Goal: Task Accomplishment & Management: Manage account settings

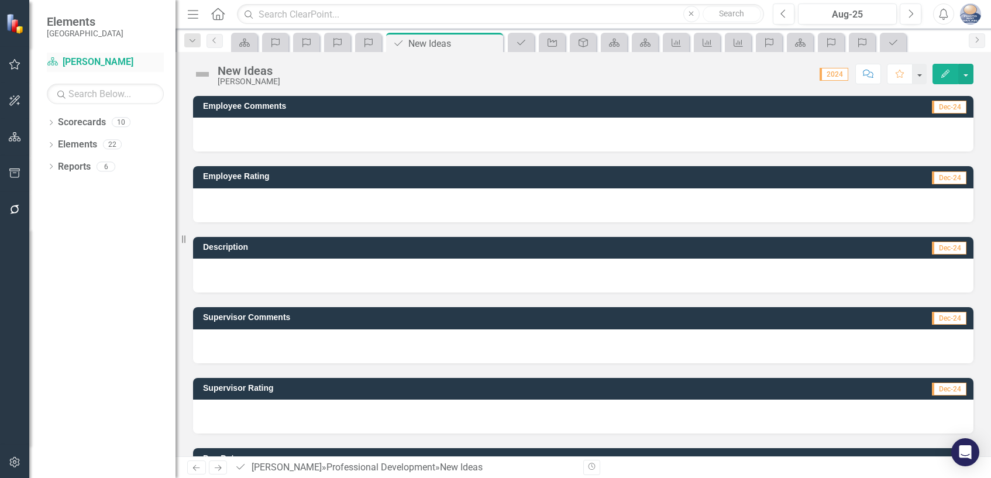
click at [83, 58] on link "Scorecard [PERSON_NAME]" at bounding box center [105, 62] width 117 height 13
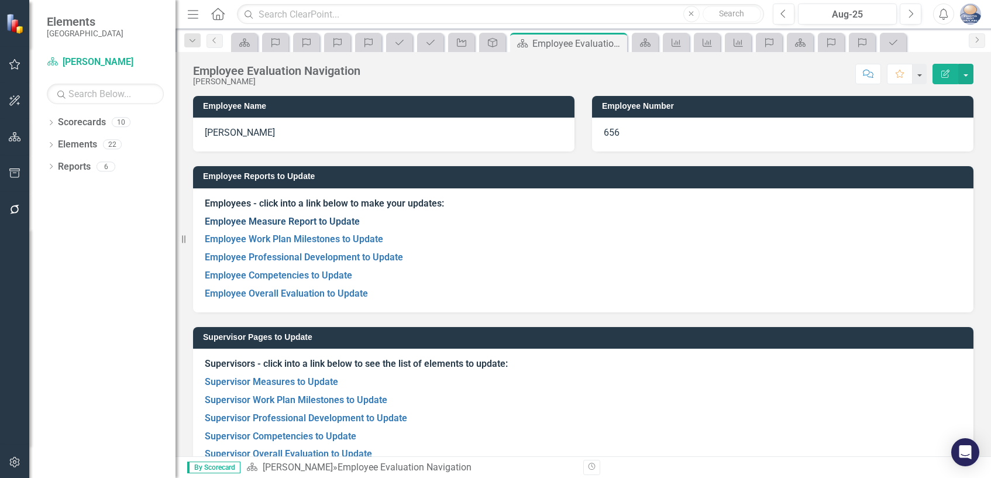
click at [345, 224] on link "Employee Measure Report to Update" at bounding box center [282, 221] width 155 height 11
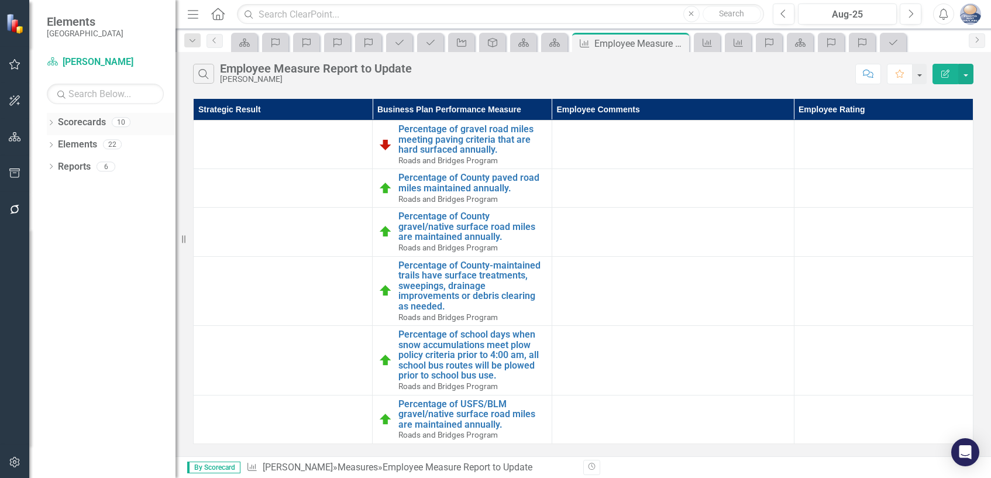
click at [99, 120] on link "Scorecards" at bounding box center [82, 122] width 48 height 13
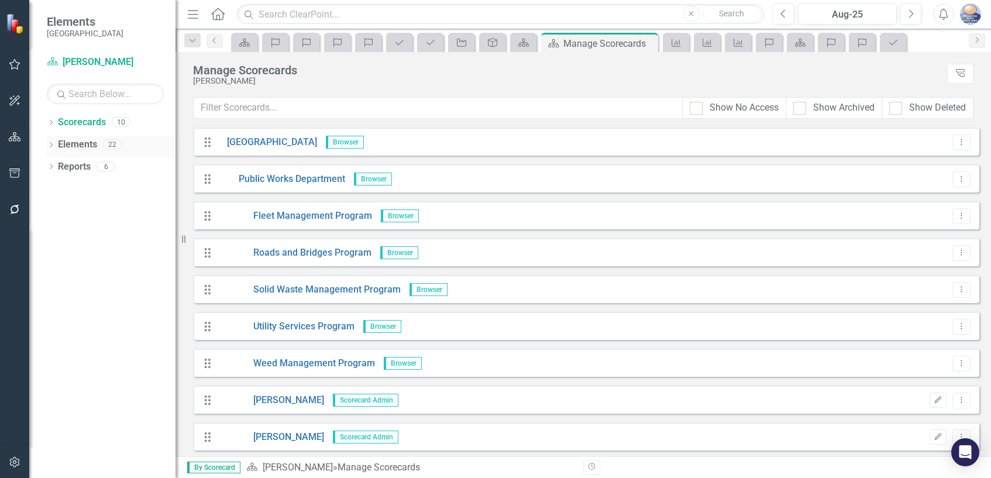
click at [87, 144] on link "Elements" at bounding box center [77, 144] width 39 height 13
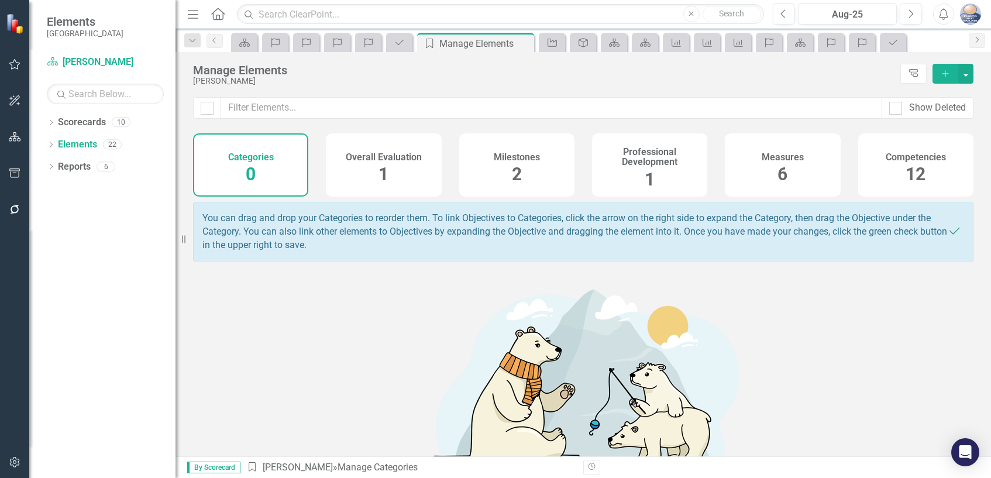
click at [512, 168] on span "2" at bounding box center [517, 174] width 10 height 20
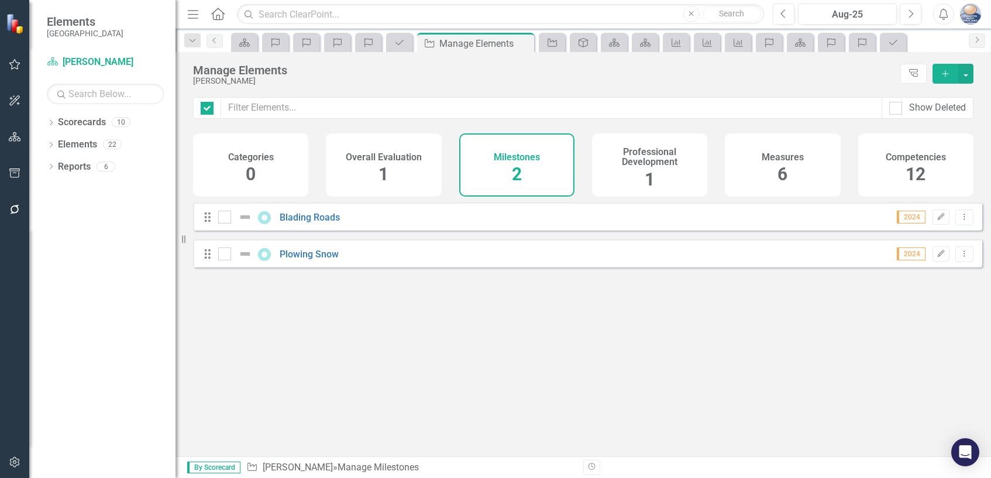
checkbox input "false"
click at [318, 223] on link "Blading Roads" at bounding box center [310, 217] width 60 height 11
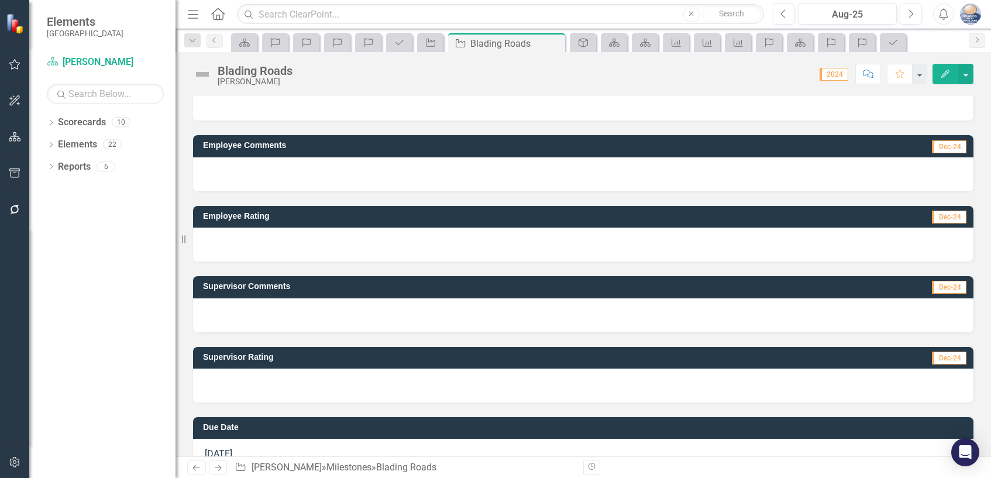
scroll to position [59, 0]
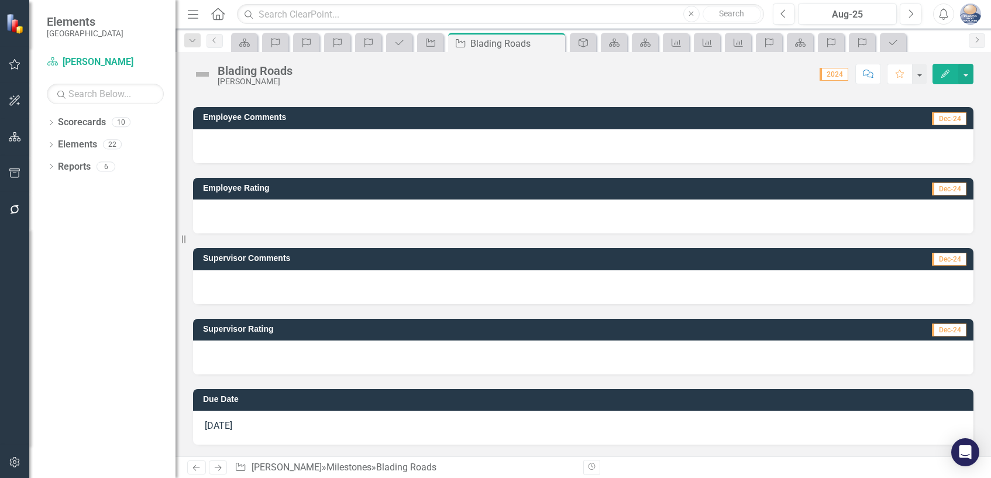
click at [936, 260] on span "Dec-24" at bounding box center [949, 259] width 35 height 13
click at [850, 263] on td "Dec-24" at bounding box center [857, 260] width 222 height 18
click at [949, 259] on span "Dec-24" at bounding box center [949, 259] width 35 height 13
click at [247, 258] on h3 "Supervisor Comments" at bounding box center [474, 258] width 543 height 9
click at [258, 279] on div at bounding box center [583, 287] width 780 height 34
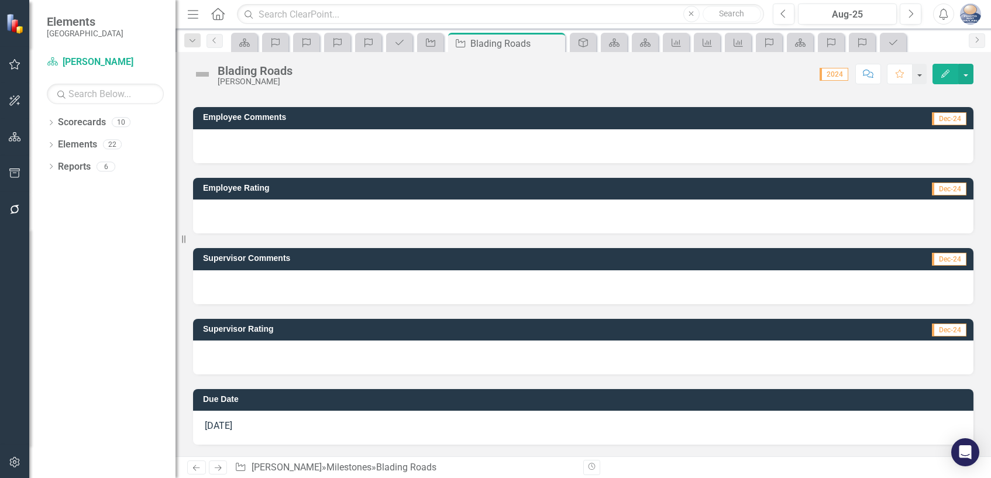
click at [258, 279] on div at bounding box center [583, 287] width 780 height 34
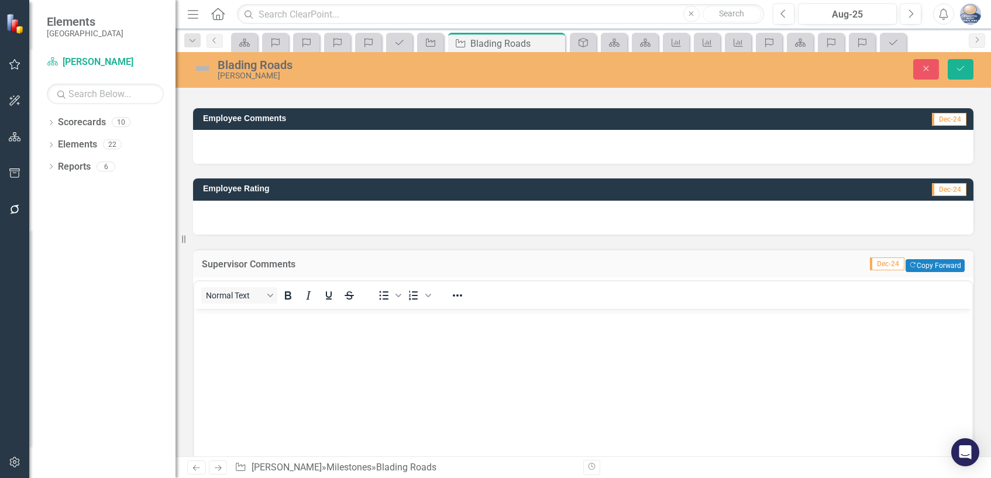
scroll to position [0, 0]
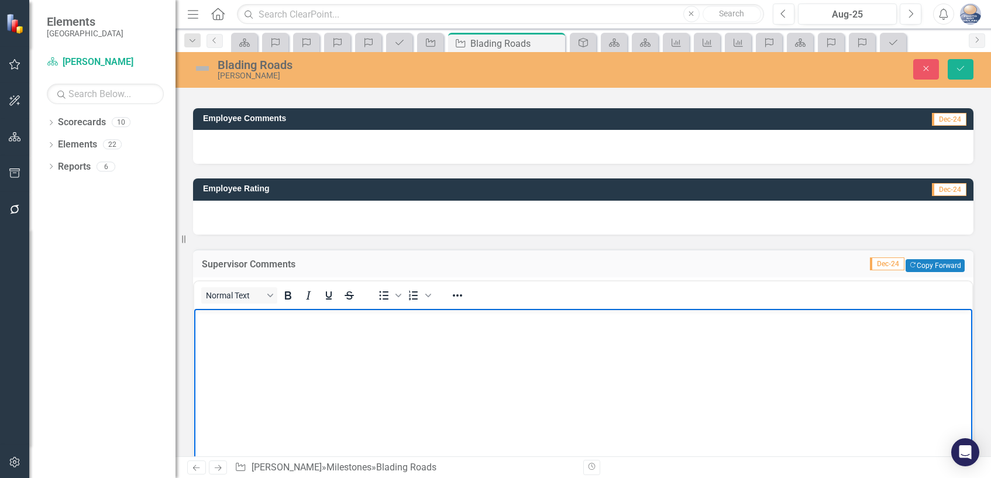
click at [214, 331] on body "Rich Text Area. Press ALT-0 for help." at bounding box center [583, 396] width 778 height 175
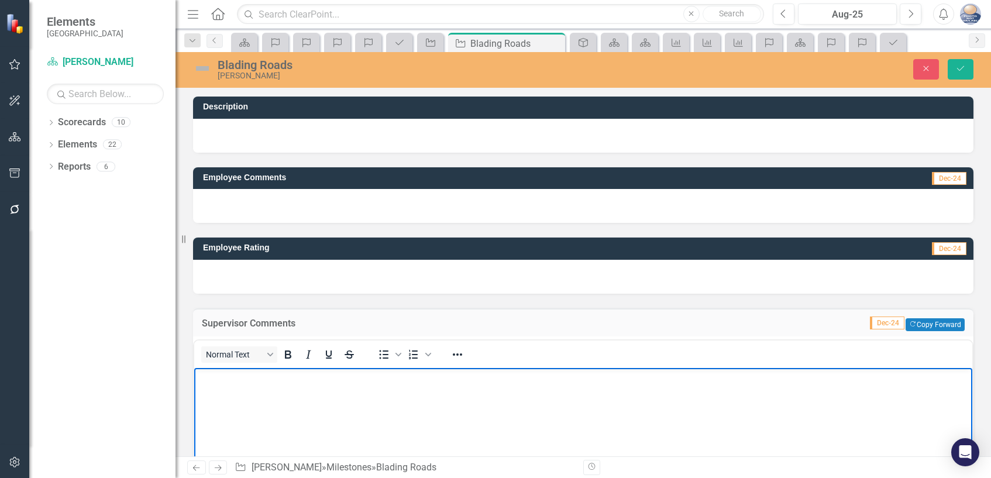
click at [139, 260] on div "Dropdown Scorecards 10 Dropdown Gunnison County Dropdown Public Works Departmen…" at bounding box center [102, 295] width 146 height 365
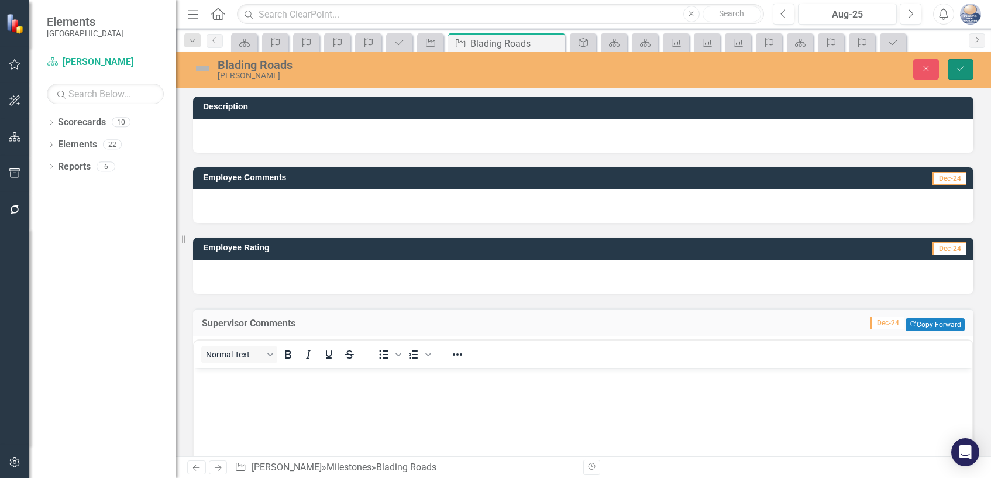
click at [953, 70] on button "Save" at bounding box center [960, 69] width 26 height 20
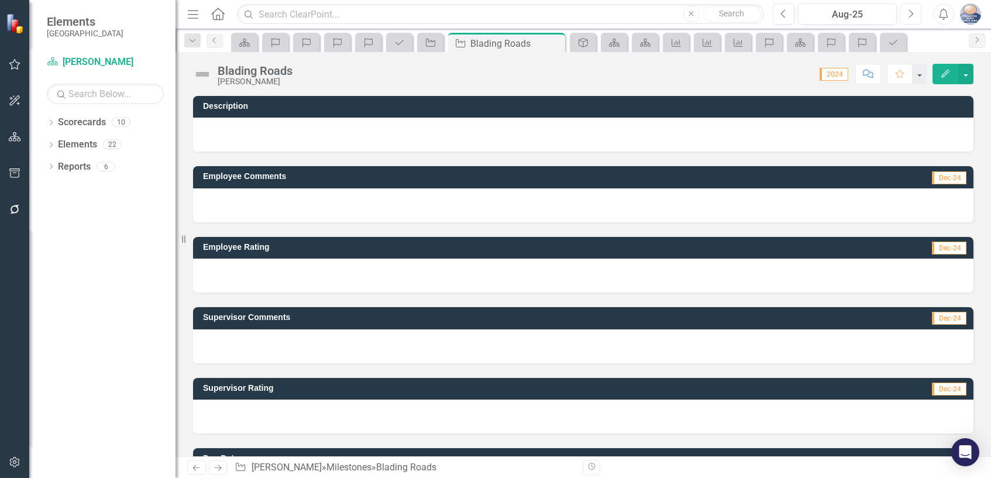
click at [907, 14] on icon "Next" at bounding box center [910, 14] width 6 height 11
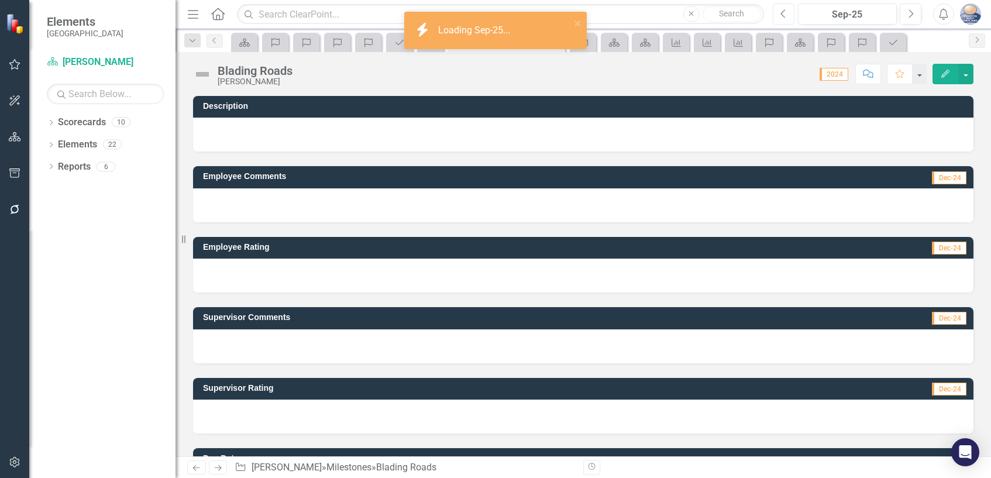
click at [787, 15] on button "Previous" at bounding box center [784, 14] width 22 height 21
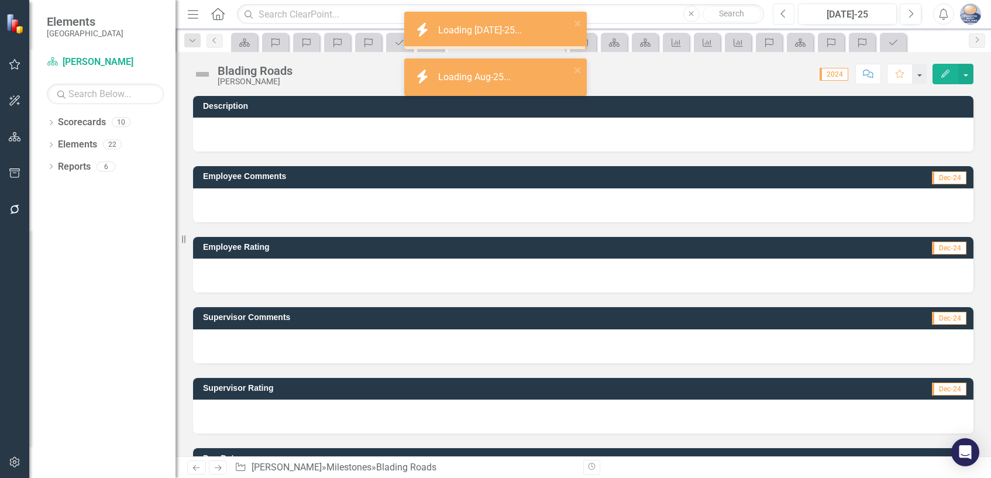
click at [787, 15] on button "Previous" at bounding box center [784, 14] width 22 height 21
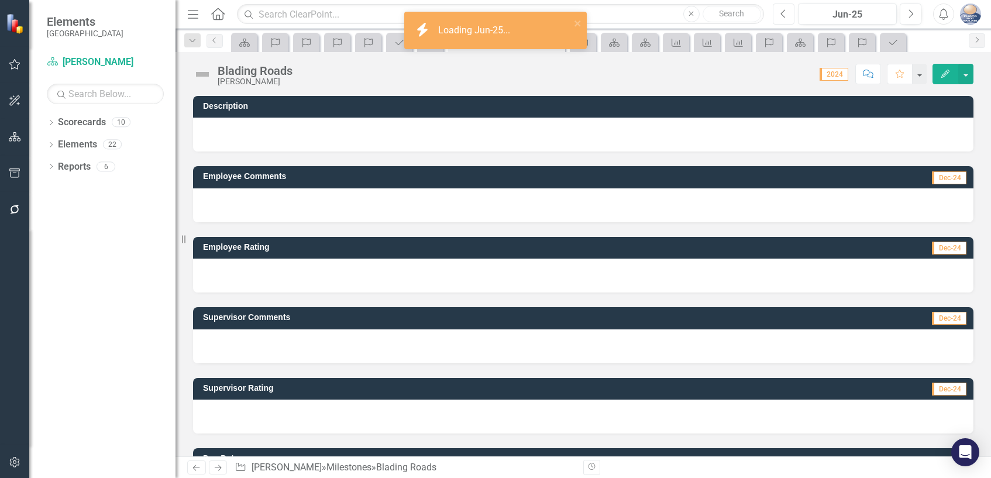
click at [787, 15] on button "Previous" at bounding box center [784, 14] width 22 height 21
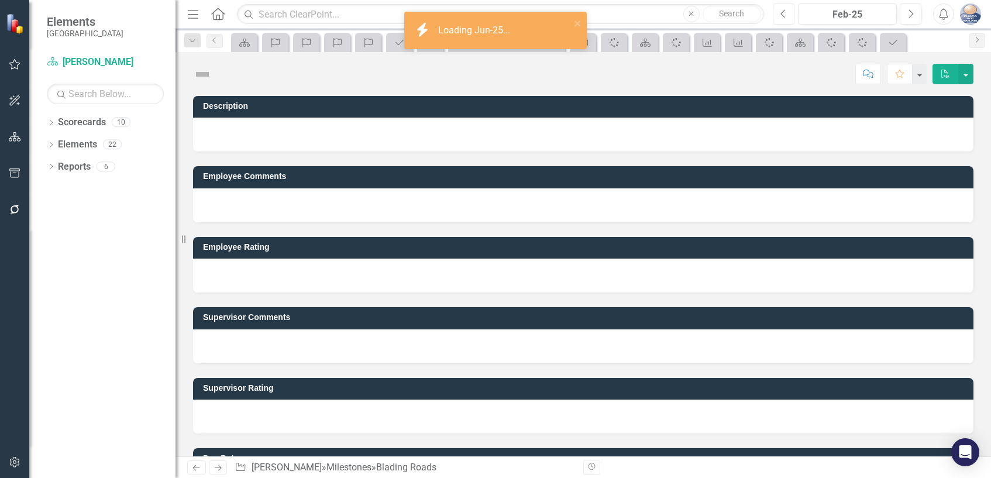
click at [787, 15] on button "Previous" at bounding box center [784, 14] width 22 height 21
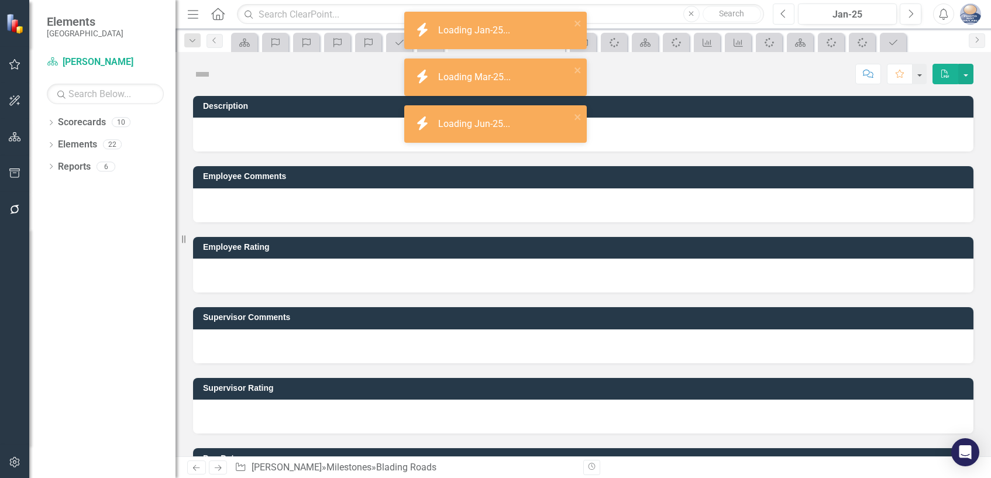
click at [787, 15] on button "Previous" at bounding box center [784, 14] width 22 height 21
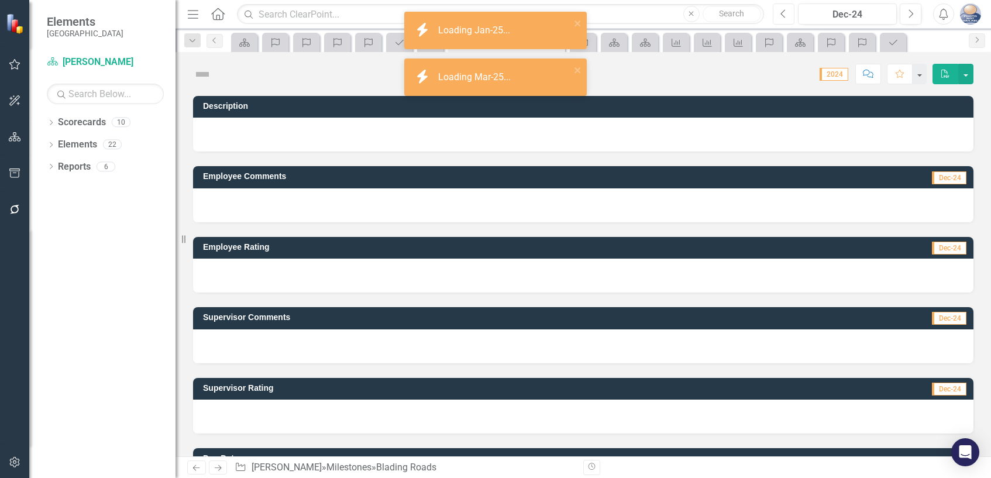
click at [787, 15] on button "Previous" at bounding box center [784, 14] width 22 height 21
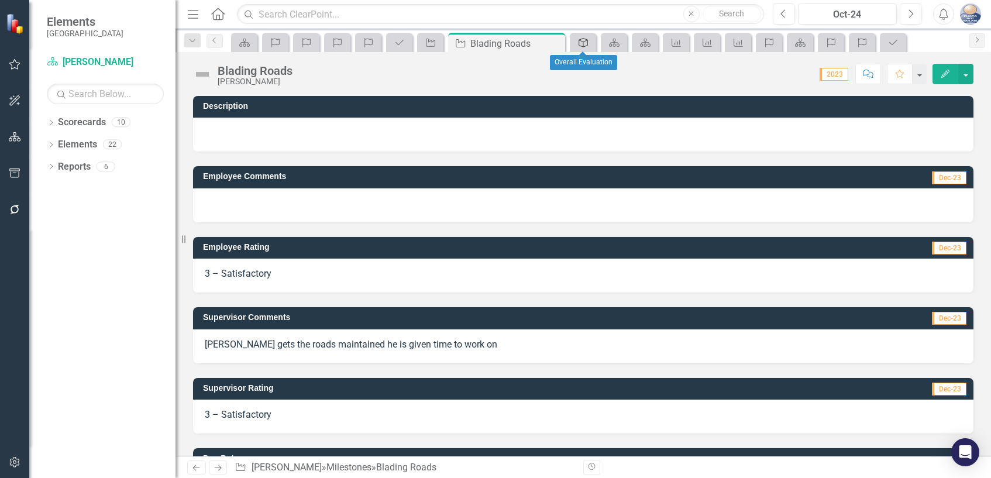
click at [583, 45] on icon at bounding box center [582, 42] width 9 height 9
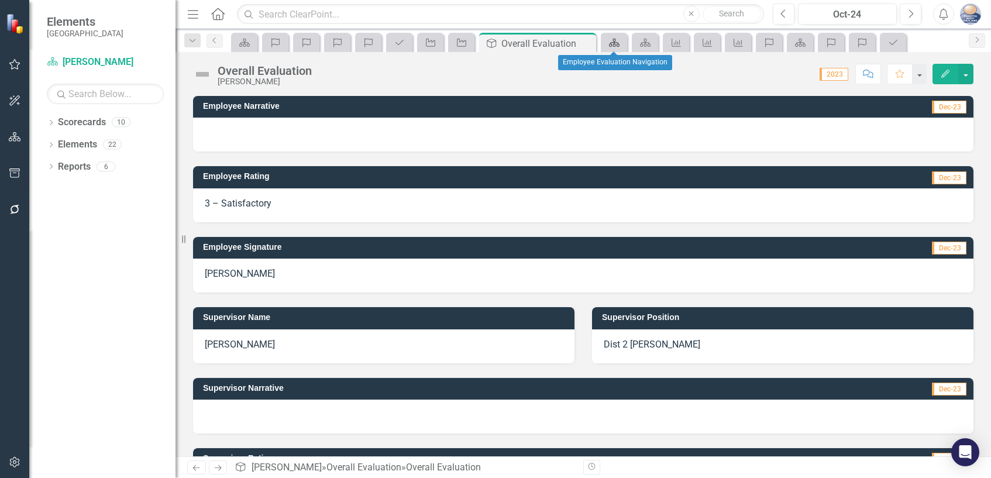
click at [618, 44] on icon at bounding box center [614, 43] width 11 height 8
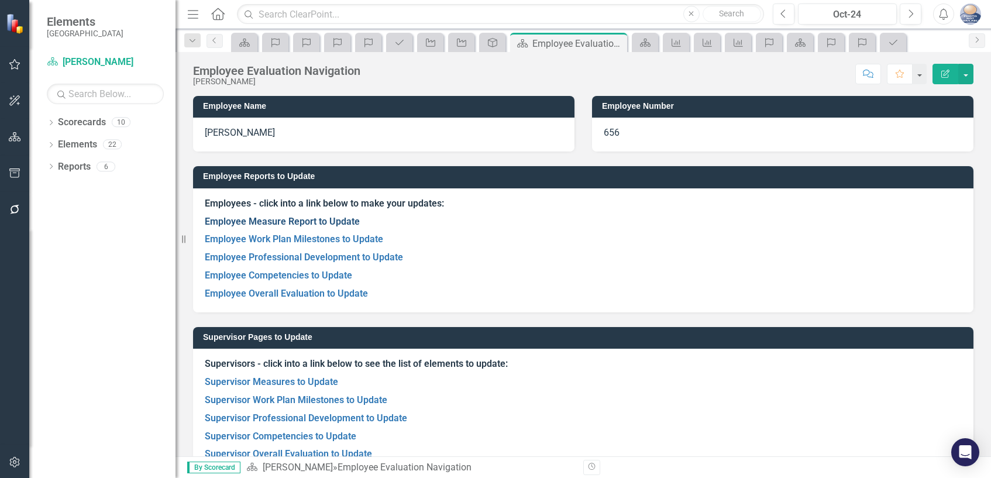
click at [341, 221] on link "Employee Measure Report to Update" at bounding box center [282, 221] width 155 height 11
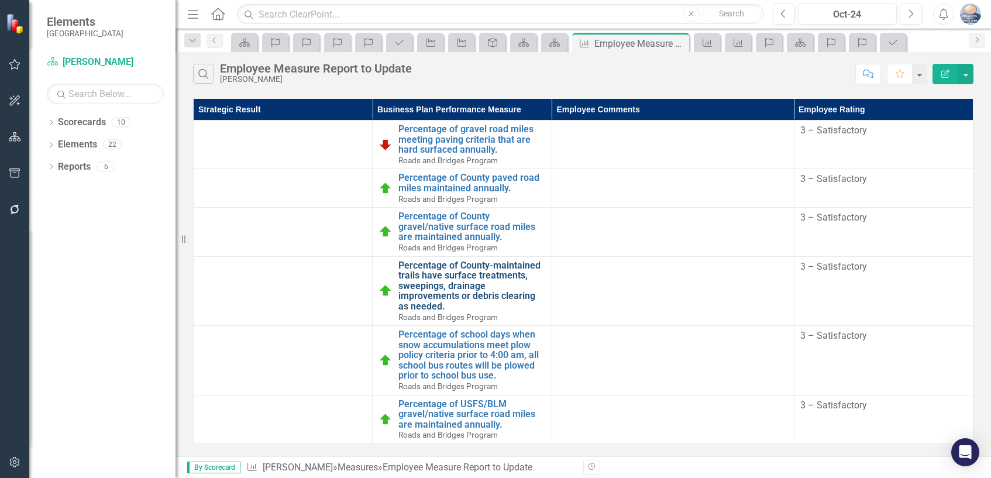
click at [444, 281] on link "Percentage of County-maintained trails have surface treatments, sweepings, drai…" at bounding box center [471, 285] width 147 height 51
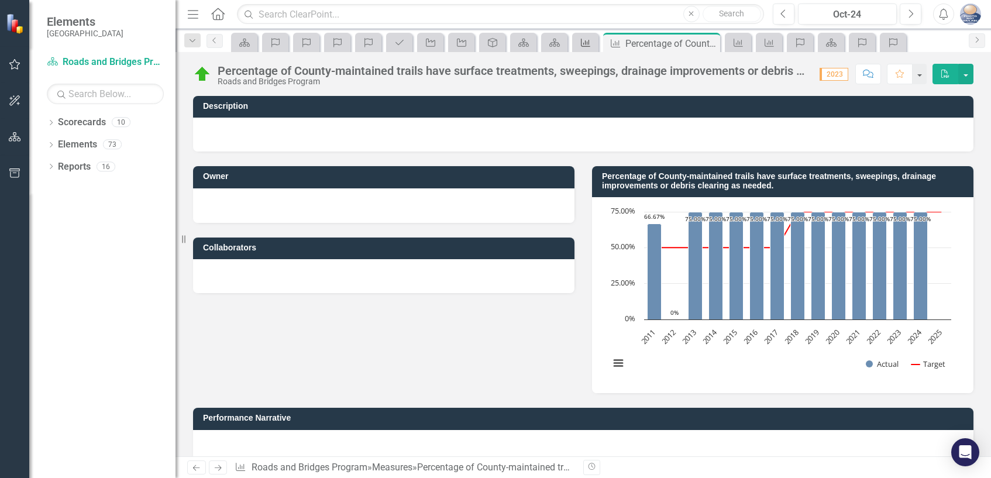
click at [582, 44] on icon "Measure" at bounding box center [586, 42] width 12 height 9
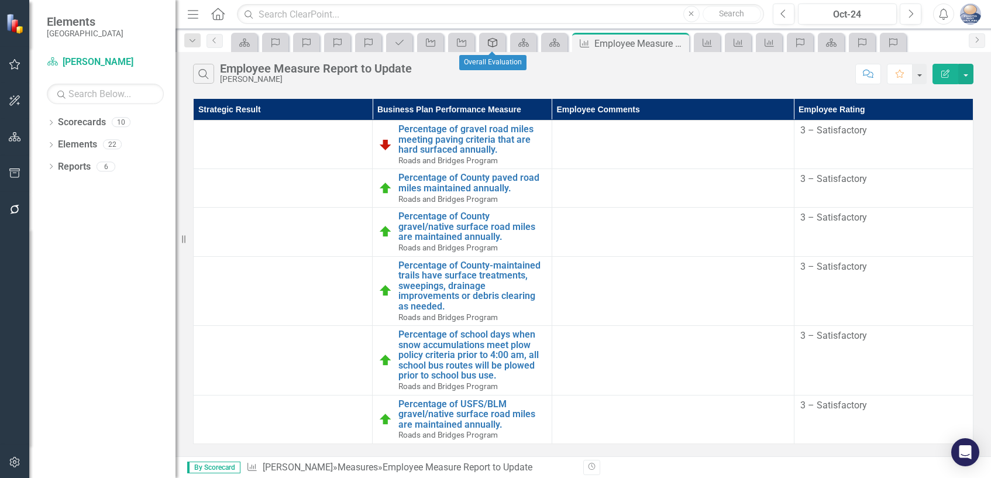
click at [487, 44] on icon "Overall Evaluation" at bounding box center [493, 42] width 12 height 9
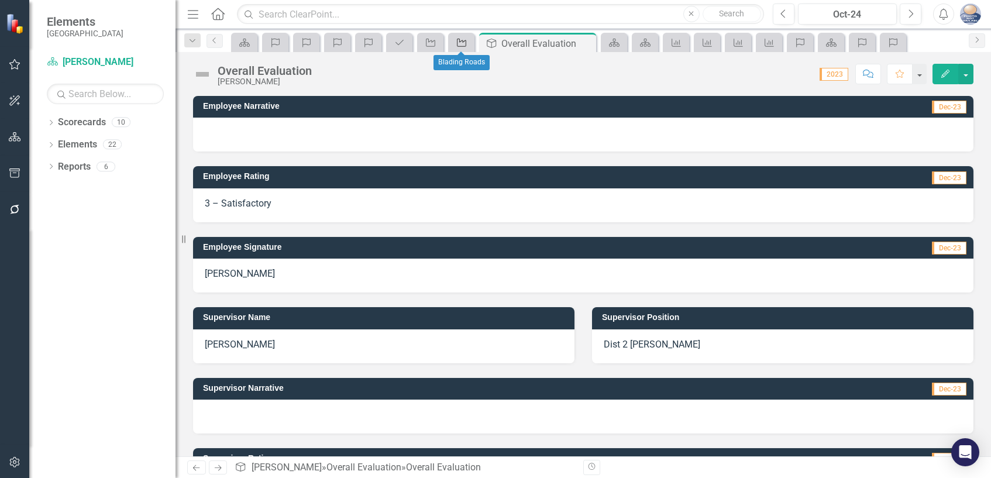
click at [456, 44] on icon "Milestone" at bounding box center [462, 42] width 12 height 9
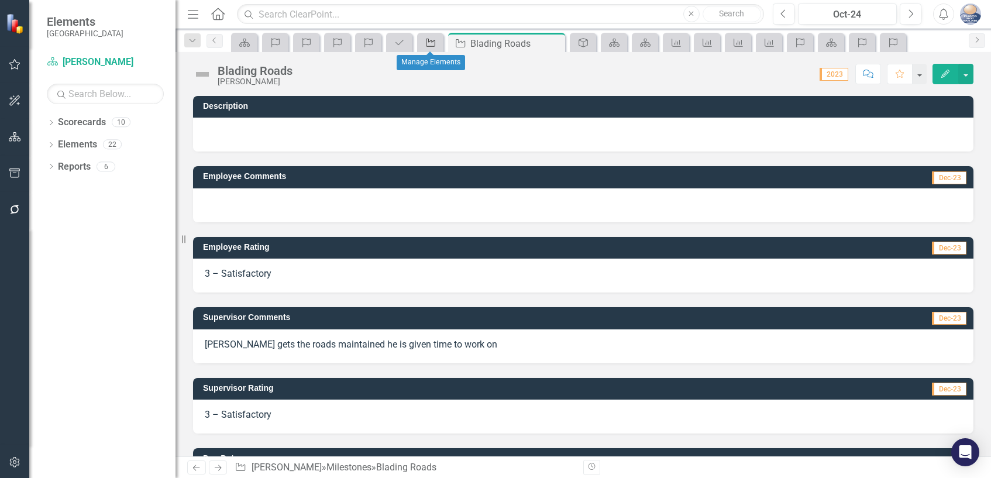
click at [433, 44] on icon "Milestone" at bounding box center [431, 42] width 12 height 9
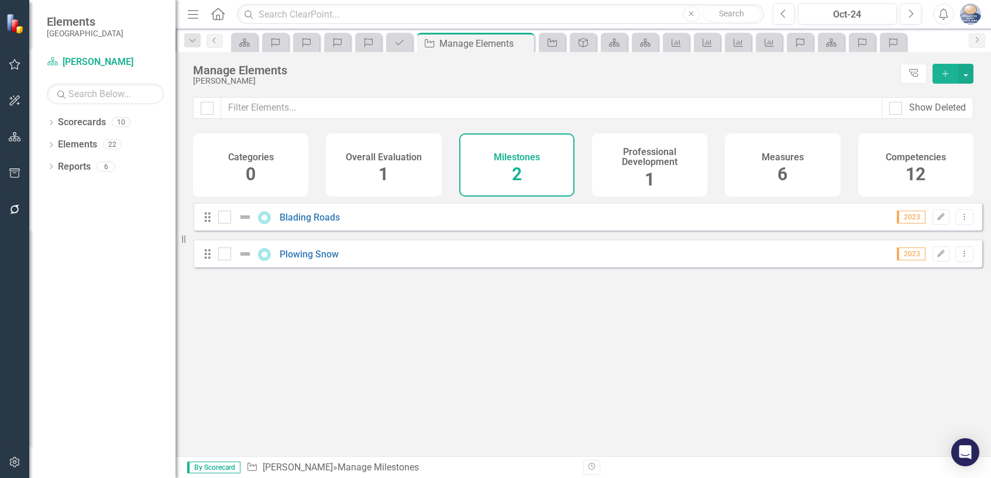
click at [654, 170] on span "1" at bounding box center [649, 179] width 10 height 20
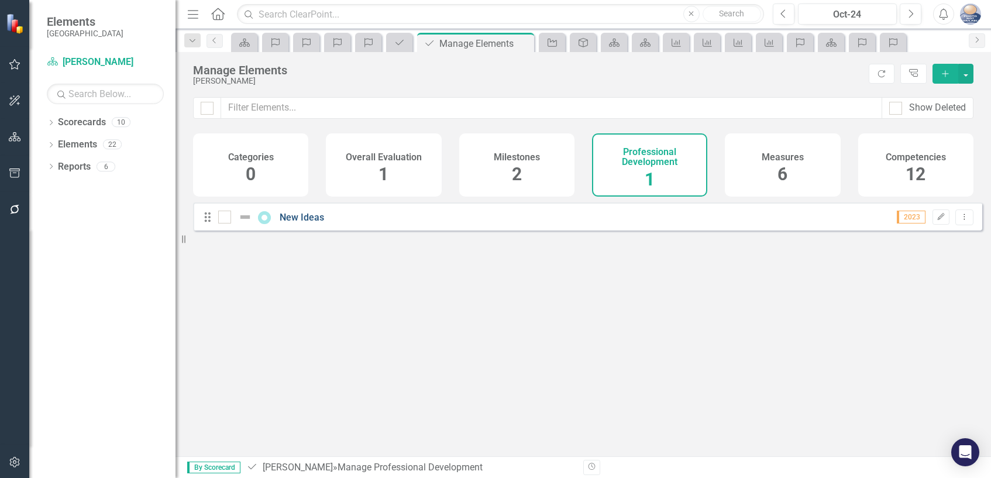
click at [308, 223] on link "New Ideas" at bounding box center [302, 217] width 44 height 11
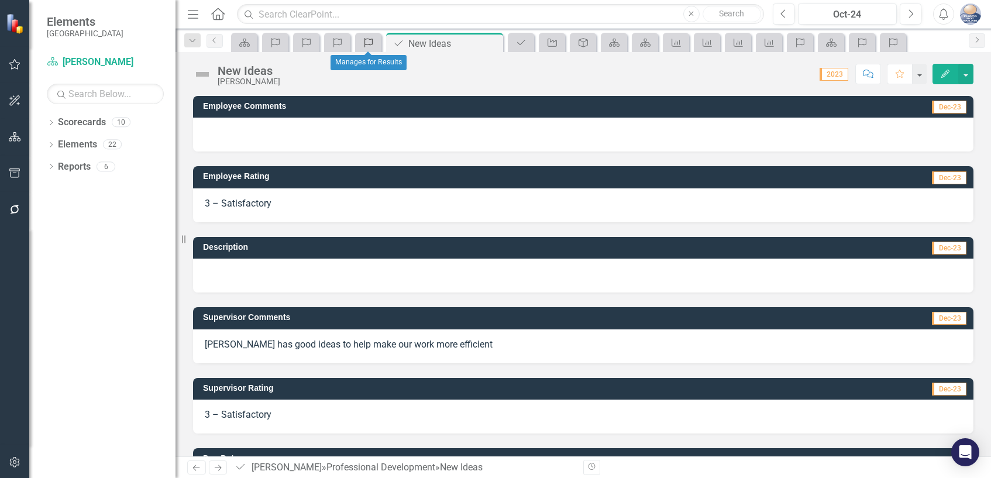
click at [370, 43] on icon "Competency" at bounding box center [369, 42] width 12 height 9
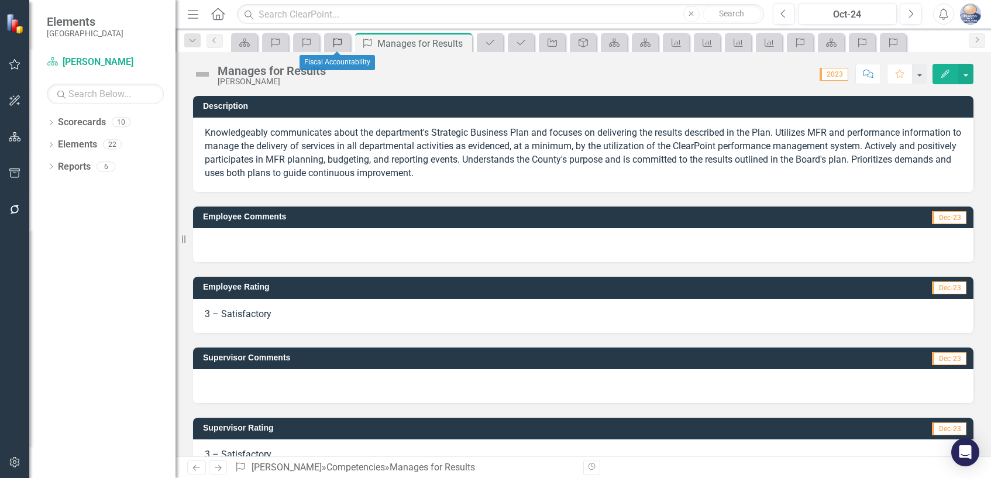
click at [335, 47] on icon "Competency" at bounding box center [338, 42] width 12 height 9
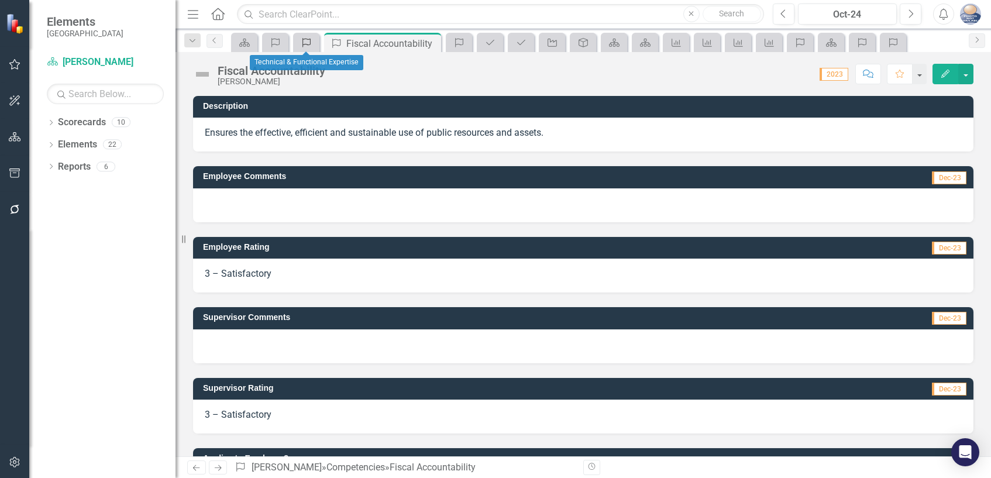
click at [308, 46] on icon "Competency" at bounding box center [307, 42] width 12 height 9
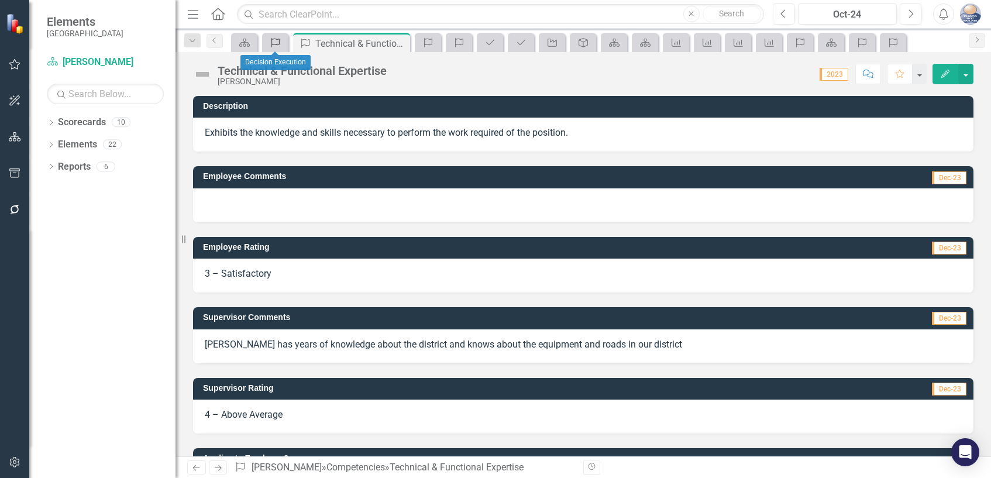
click at [274, 42] on icon "Competency" at bounding box center [276, 42] width 12 height 9
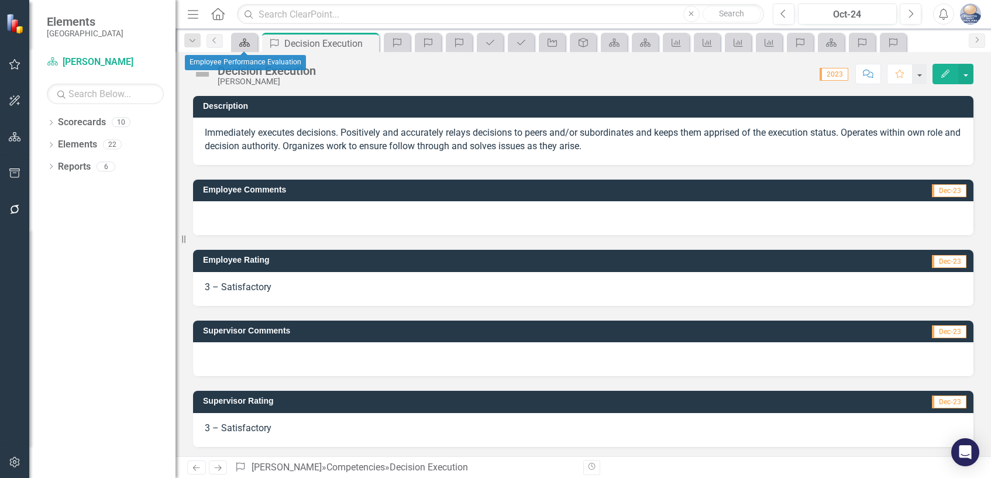
click at [247, 42] on icon at bounding box center [244, 43] width 11 height 8
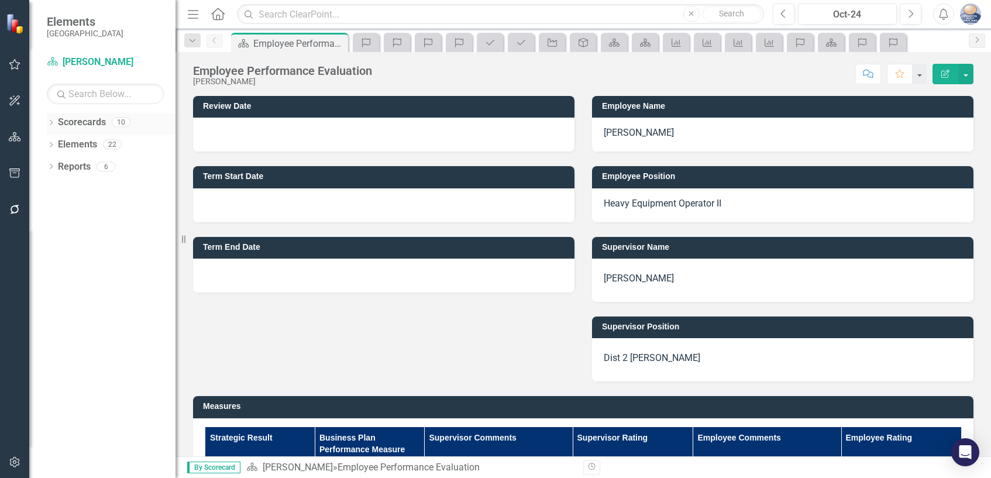
click at [95, 124] on link "Scorecards" at bounding box center [82, 122] width 48 height 13
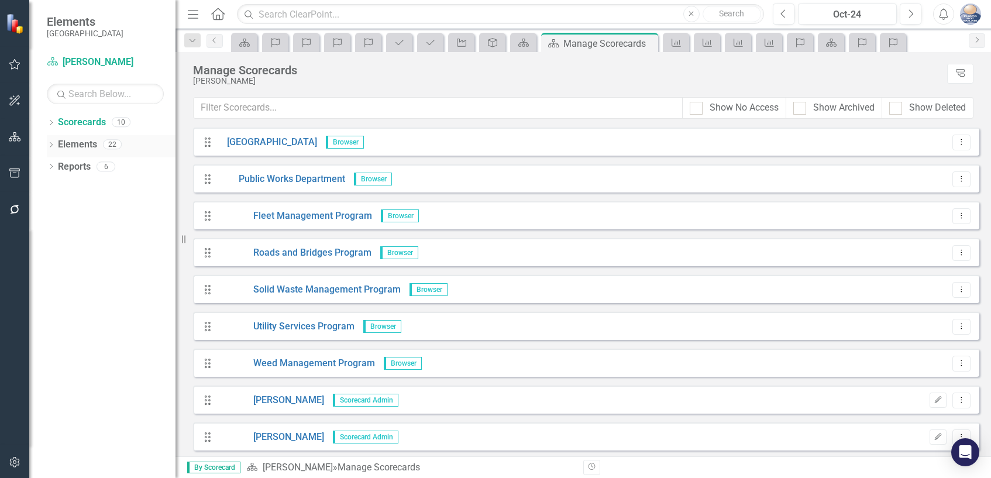
click at [88, 143] on link "Elements" at bounding box center [77, 144] width 39 height 13
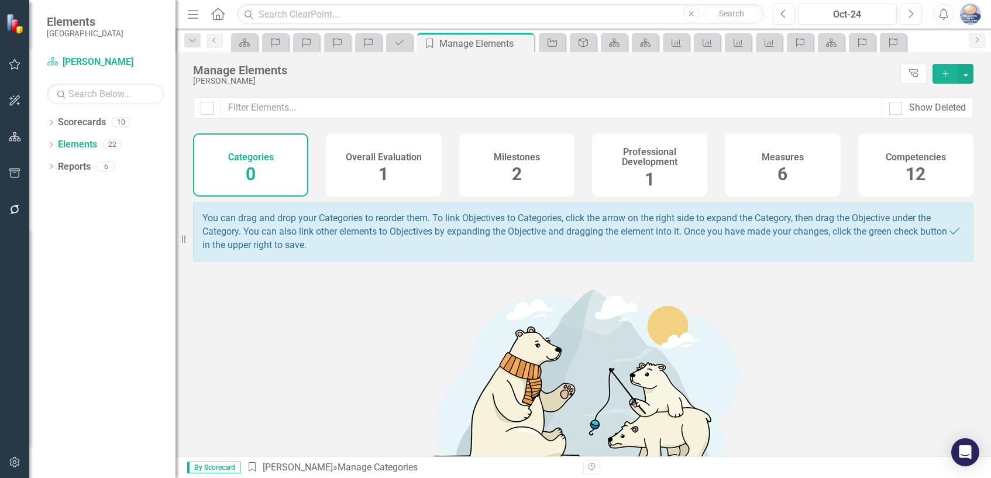
click at [777, 175] on span "6" at bounding box center [782, 174] width 10 height 20
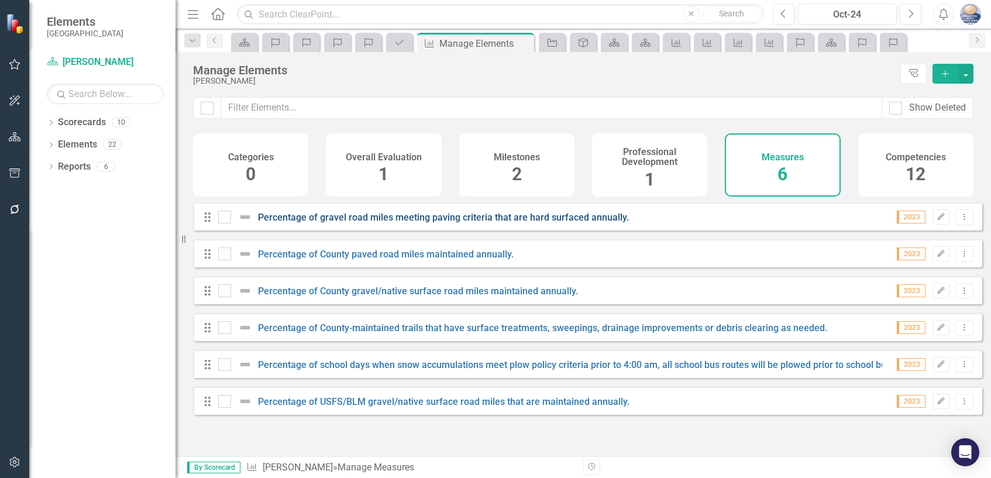
click at [550, 223] on link "Percentage of gravel road miles meeting paving criteria that are hard surfaced …" at bounding box center [443, 217] width 371 height 11
click at [408, 260] on link "Percentage of County paved road miles maintained annually." at bounding box center [386, 254] width 256 height 11
checkbox input "false"
click at [374, 297] on link "Percentage of County gravel/native surface road miles maintained annually." at bounding box center [418, 290] width 320 height 11
click at [364, 333] on link "Percentage of County-maintained trails that have surface treatments, sweepings,…" at bounding box center [542, 327] width 569 height 11
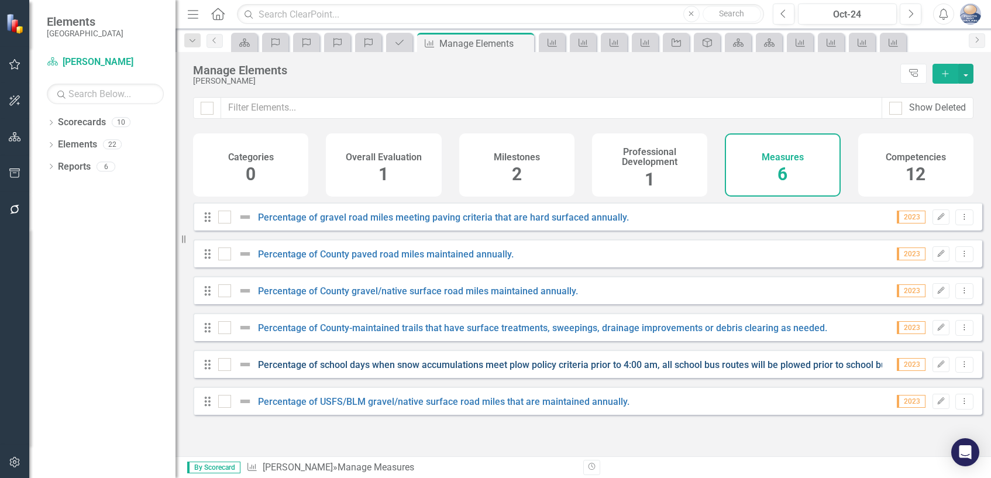
click at [381, 370] on link "Percentage of school days when snow accumulations meet plow policy criteria pri…" at bounding box center [584, 364] width 653 height 11
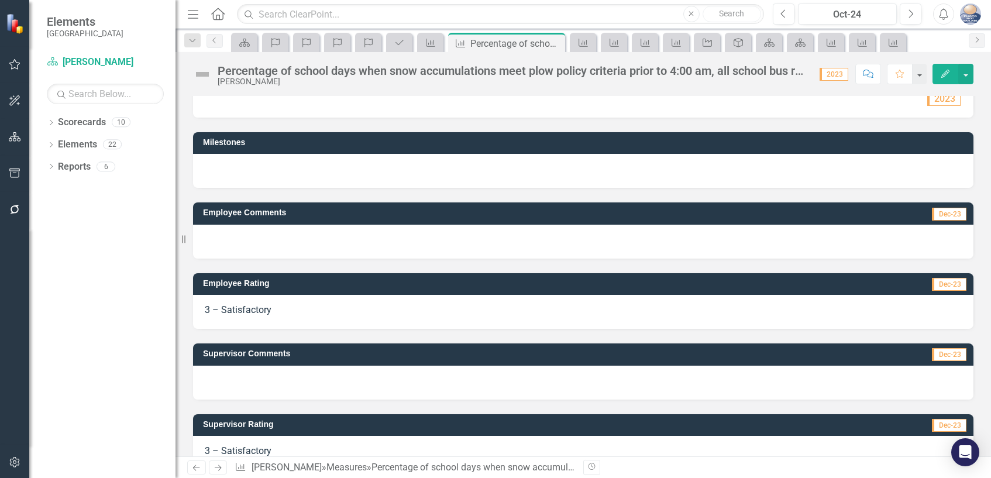
scroll to position [77, 0]
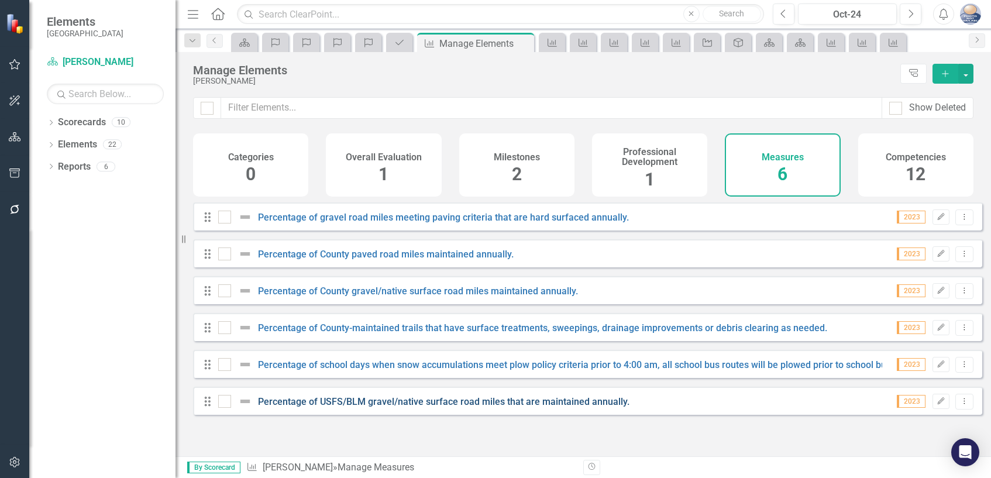
click at [374, 407] on link "Percentage of USFS/BLM gravel/native surface road miles that are maintained ann…" at bounding box center [443, 401] width 371 height 11
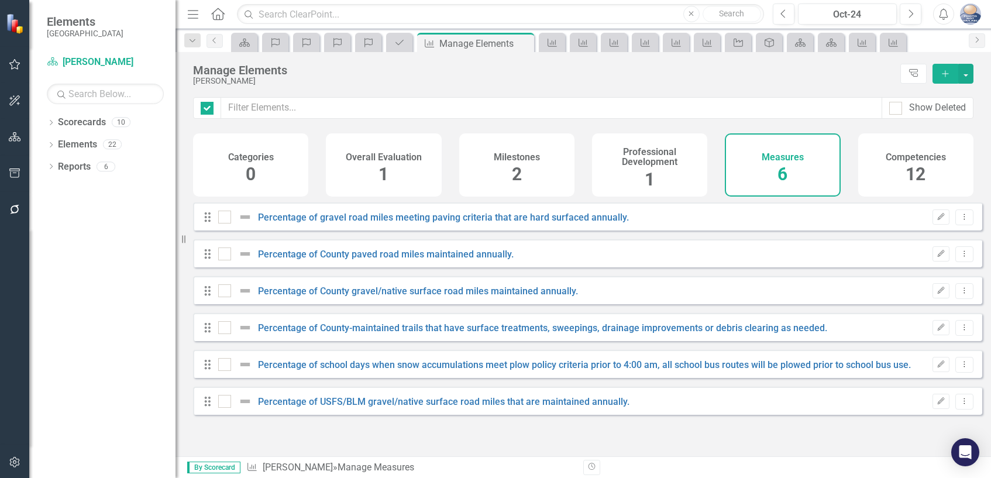
checkbox input "false"
click at [916, 167] on span "12" at bounding box center [915, 174] width 20 height 20
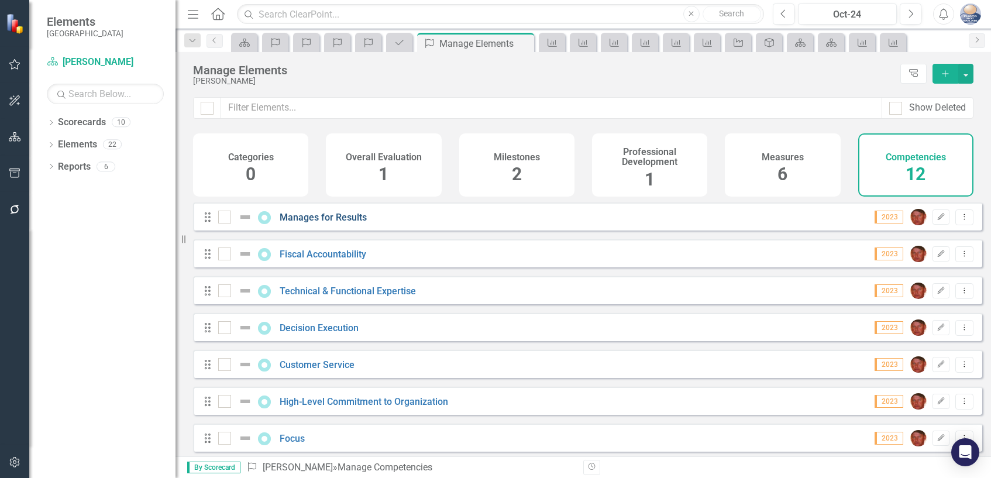
click at [346, 223] on link "Manages for Results" at bounding box center [323, 217] width 87 height 11
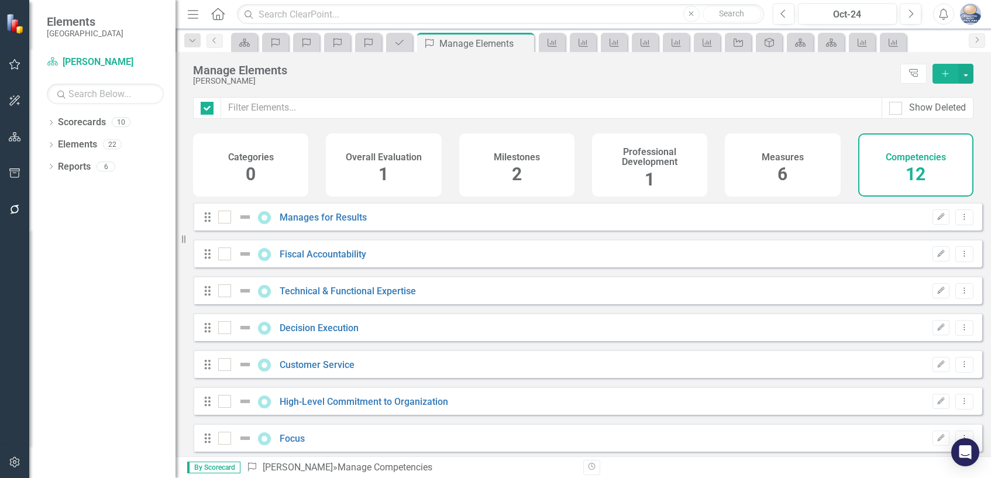
checkbox input "false"
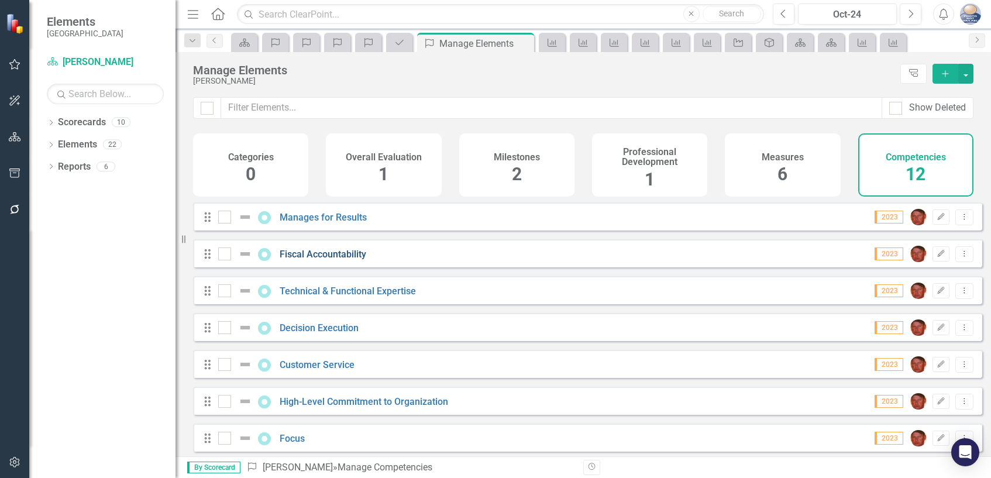
click at [349, 260] on link "Fiscal Accountability" at bounding box center [323, 254] width 87 height 11
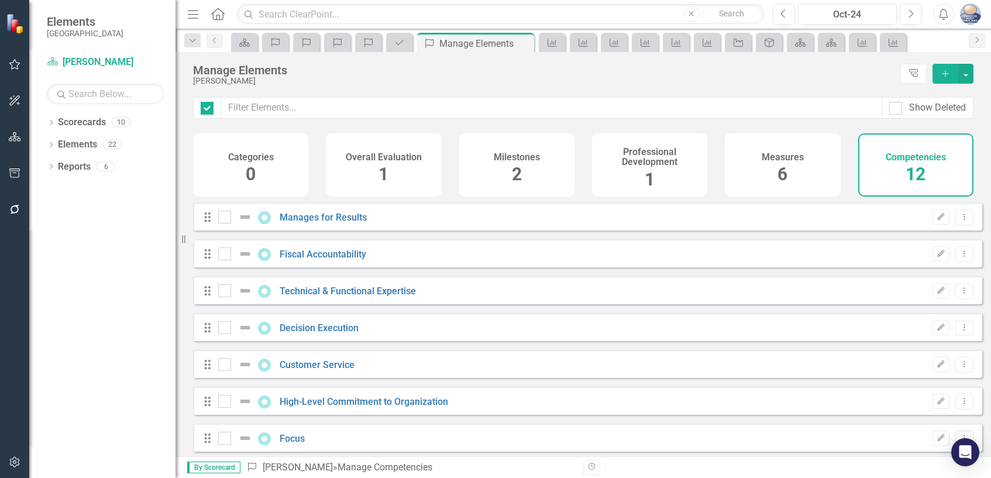
checkbox input "false"
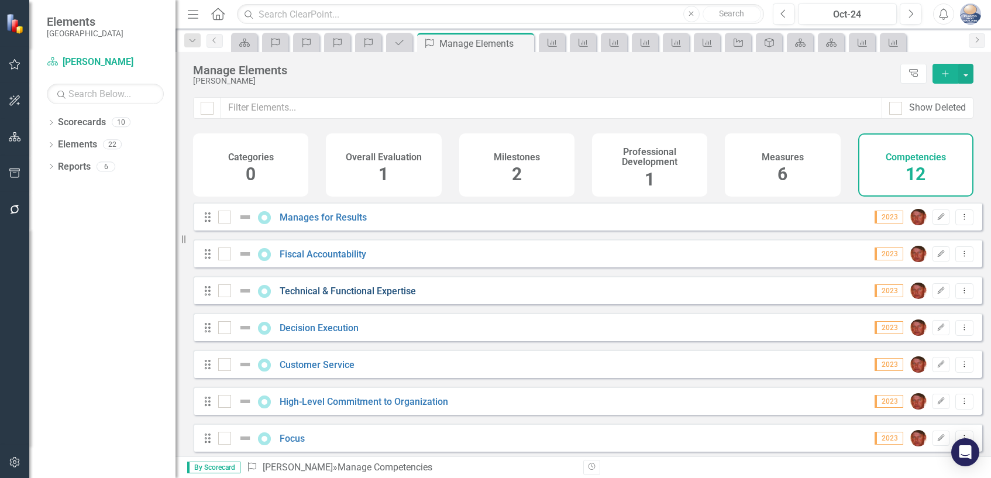
click at [360, 297] on link "Technical & Functional Expertise" at bounding box center [348, 290] width 136 height 11
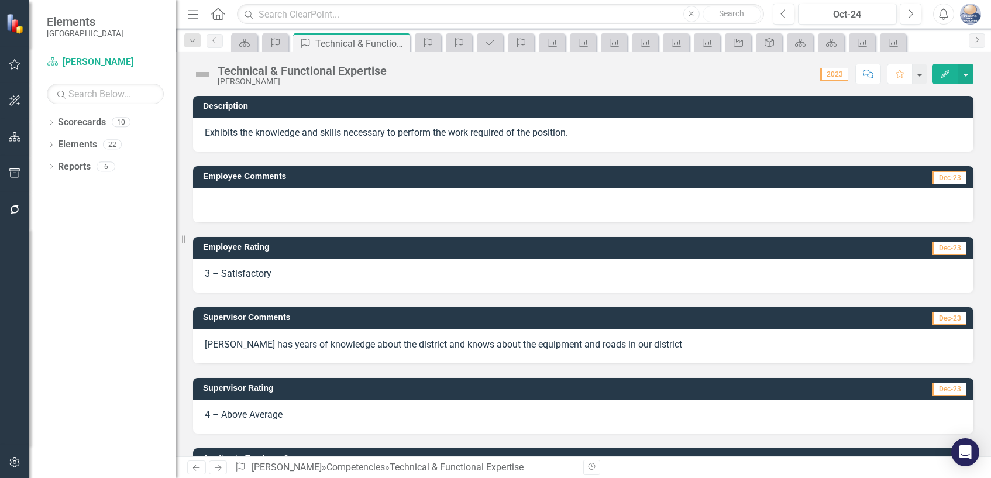
scroll to position [58, 0]
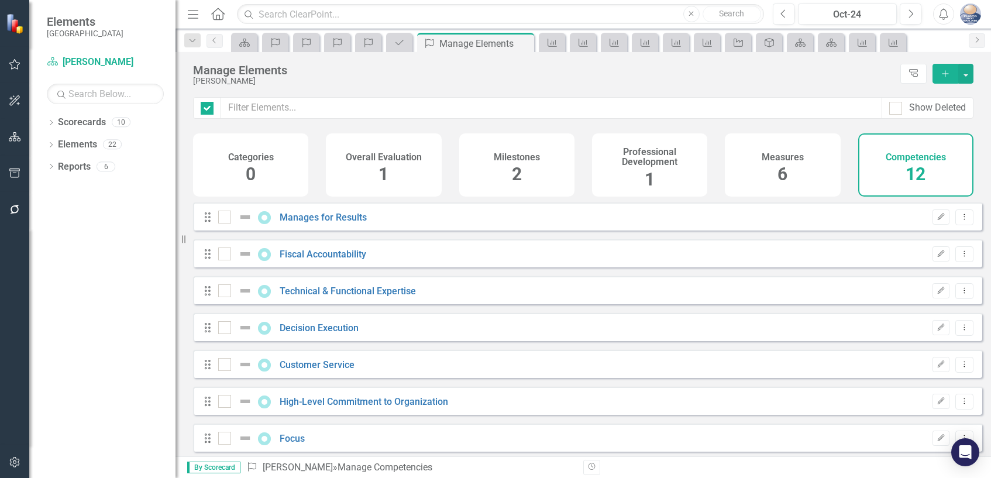
checkbox input "false"
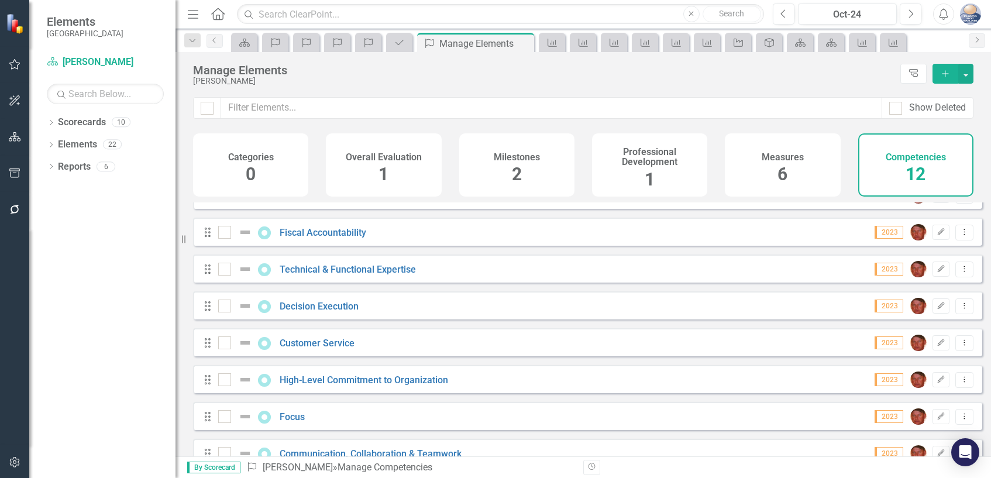
scroll to position [58, 0]
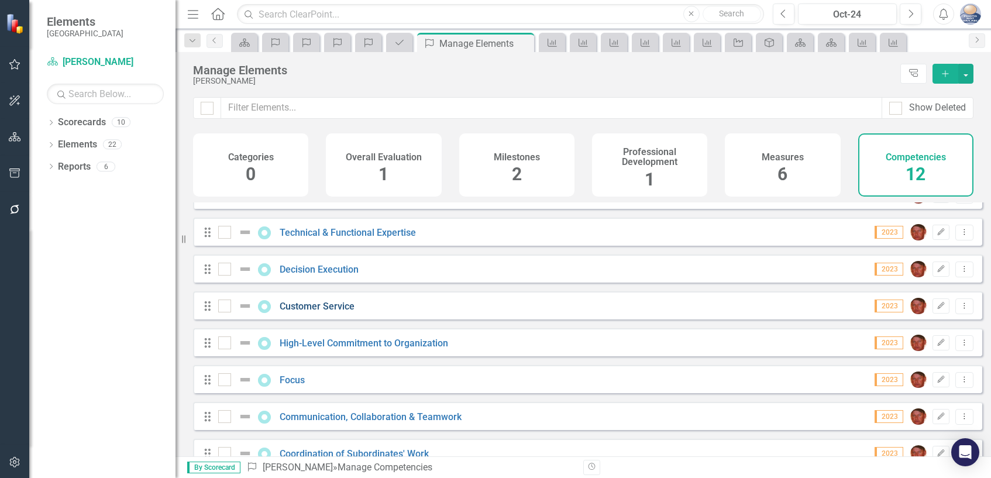
click at [328, 312] on link "Customer Service" at bounding box center [317, 306] width 75 height 11
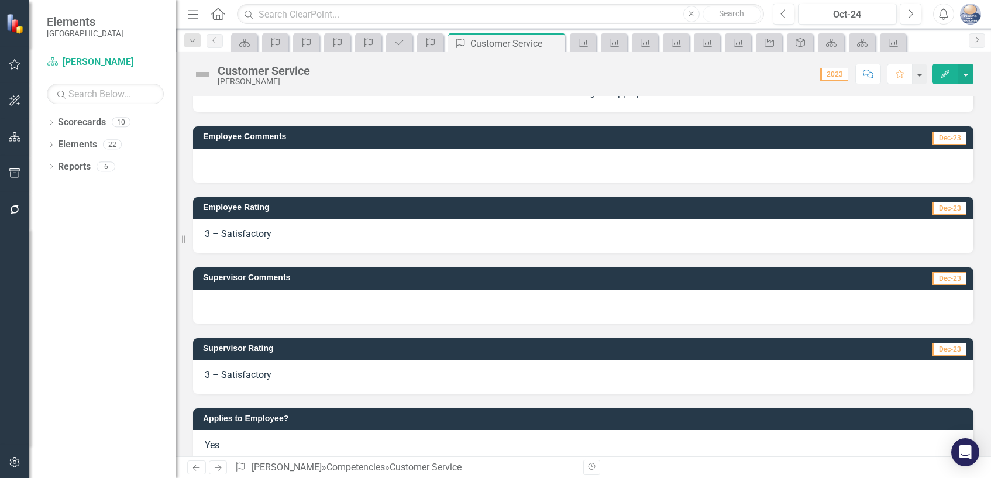
scroll to position [59, 0]
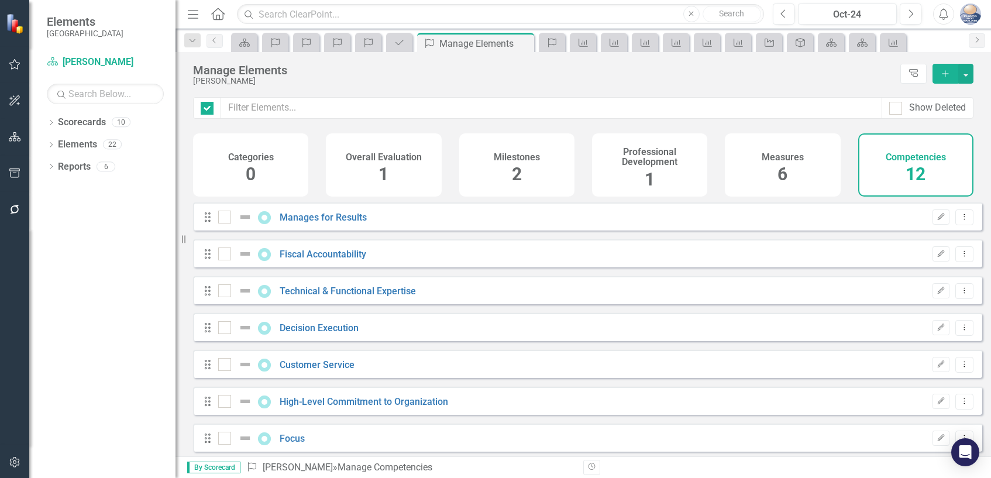
checkbox input "false"
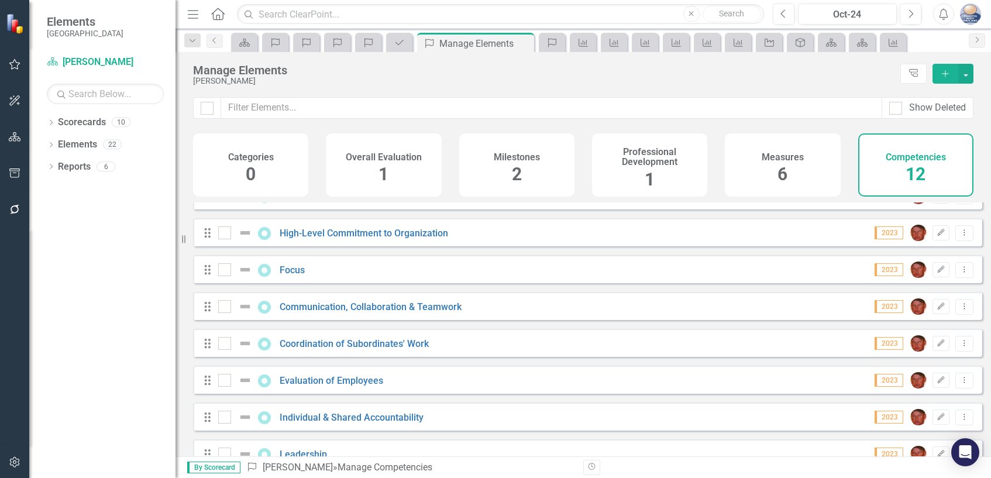
scroll to position [175, 0]
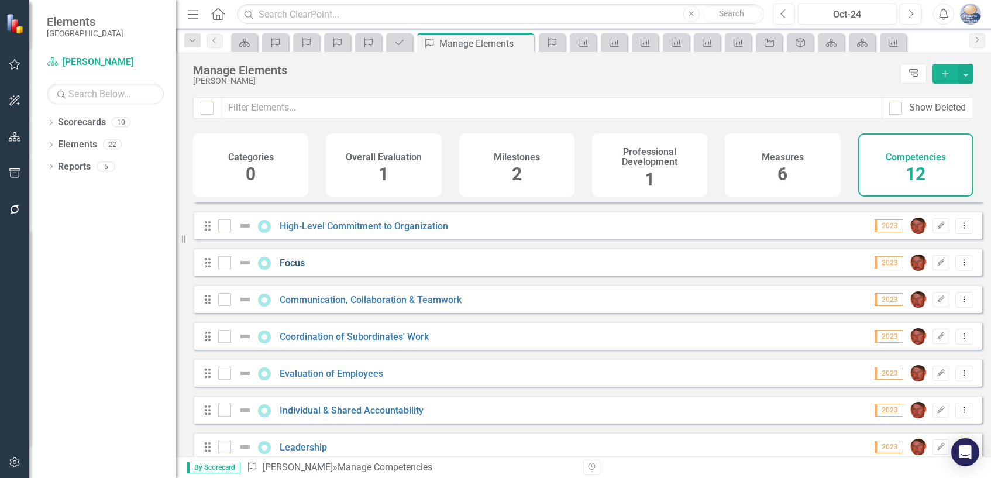
click at [293, 268] on link "Focus" at bounding box center [292, 262] width 25 height 11
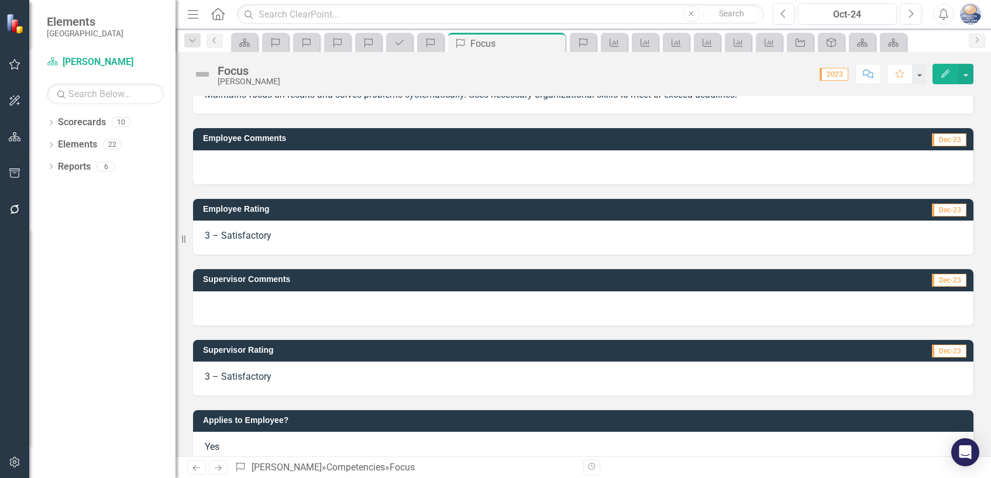
scroll to position [59, 0]
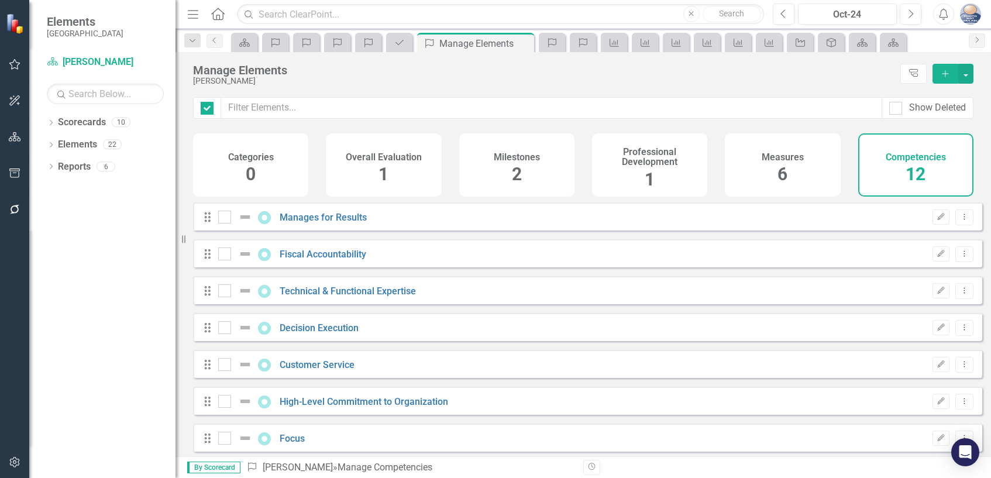
checkbox input "false"
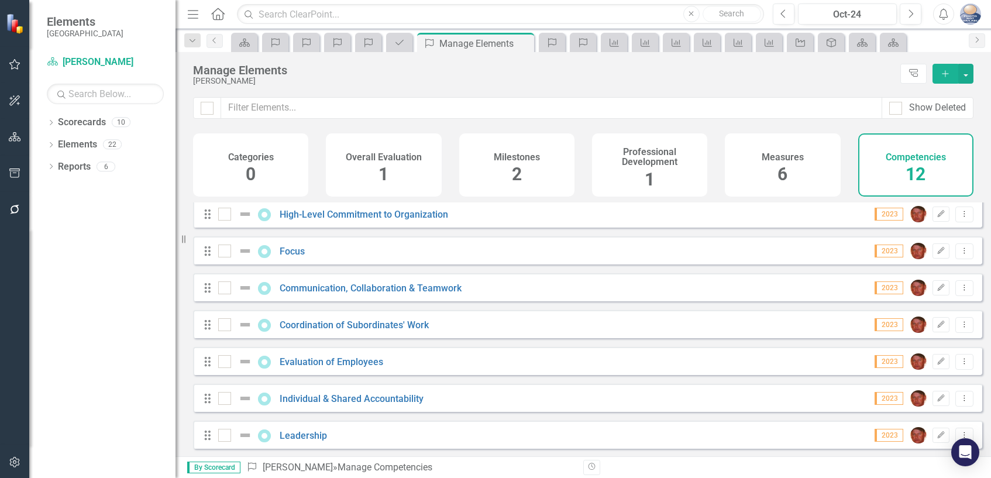
scroll to position [197, 0]
click at [354, 288] on link "Communication, Collaboration & Teamwork" at bounding box center [371, 286] width 182 height 11
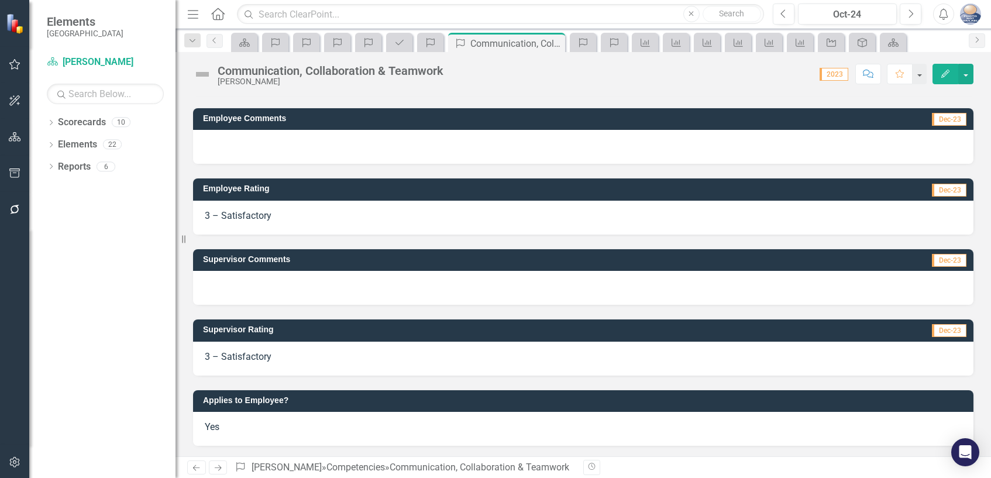
scroll to position [73, 0]
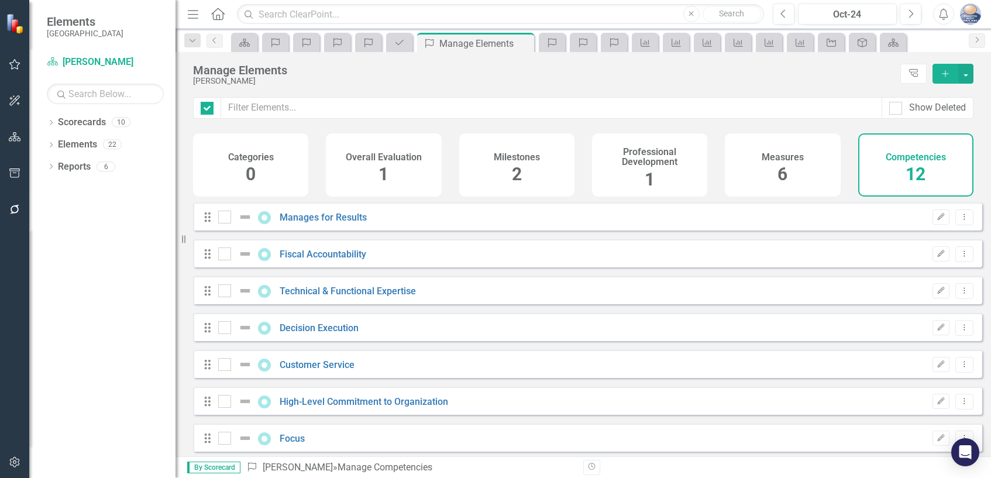
checkbox input "false"
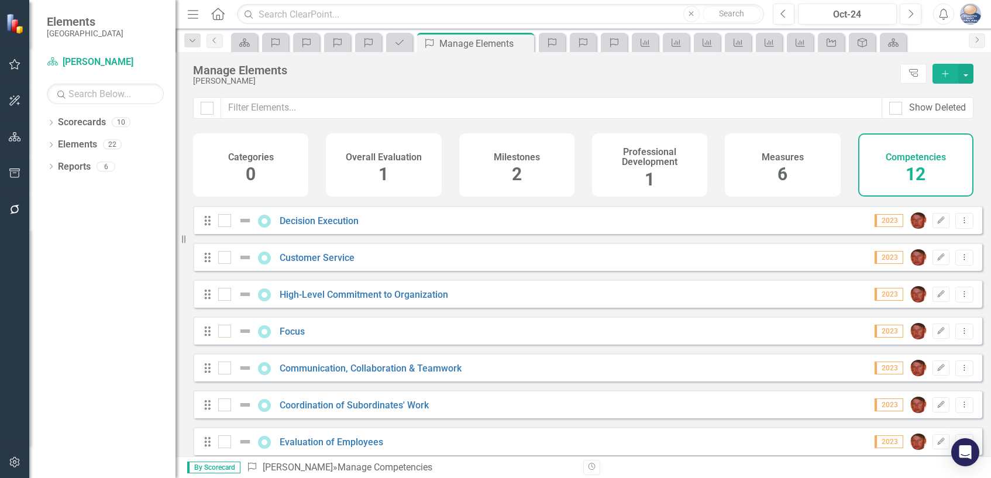
scroll to position [175, 0]
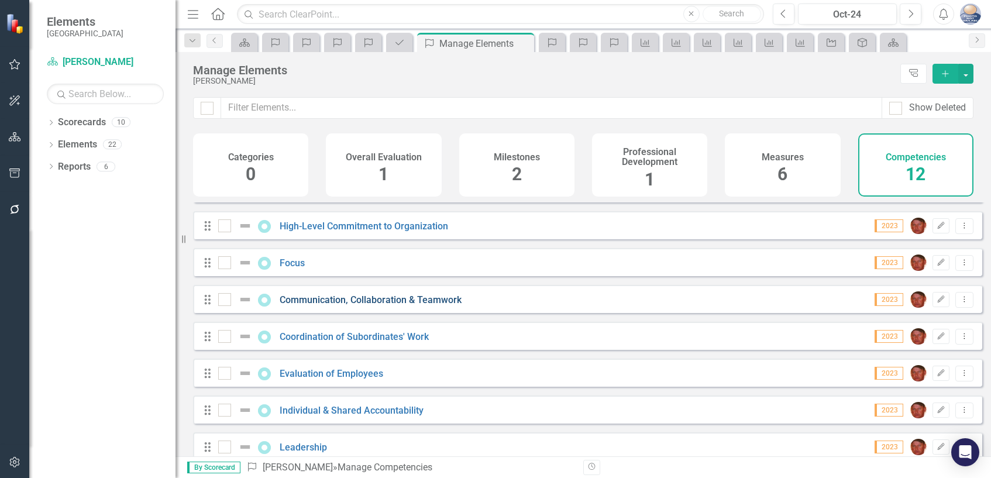
click at [303, 305] on link "Communication, Collaboration & Teamwork" at bounding box center [371, 299] width 182 height 11
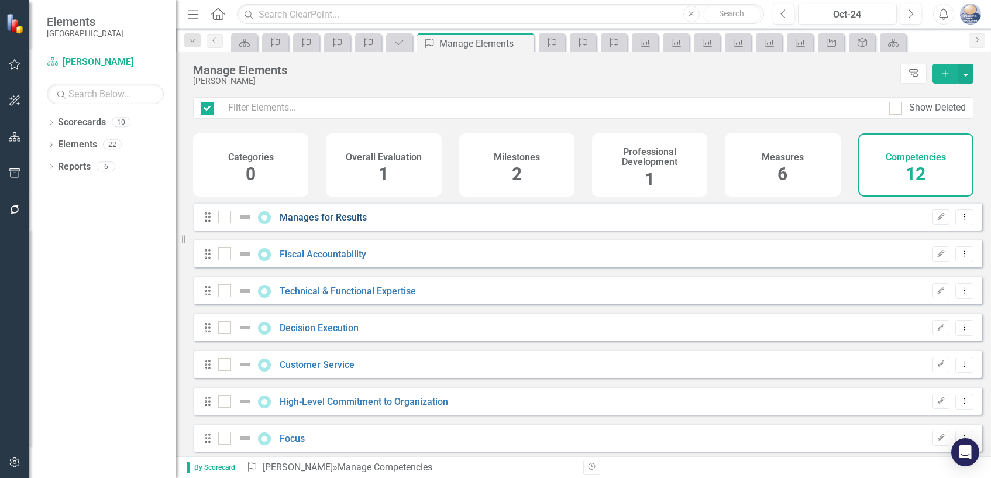
checkbox input "false"
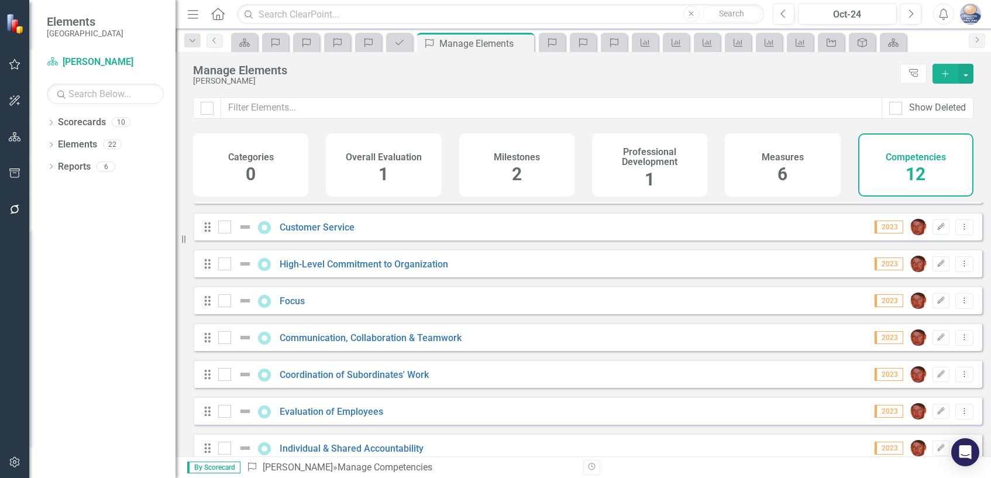
scroll to position [197, 0]
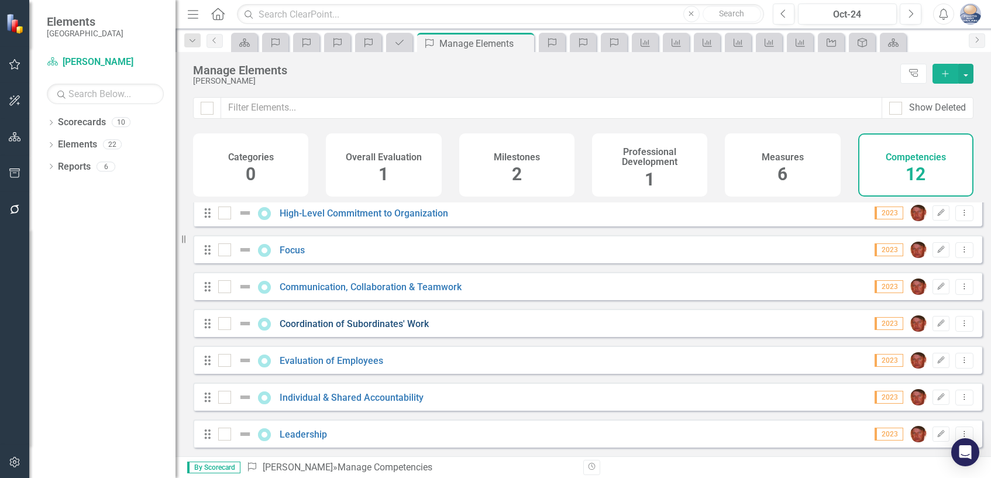
click at [367, 324] on link "Coordination of Subordinates' Work" at bounding box center [354, 323] width 149 height 11
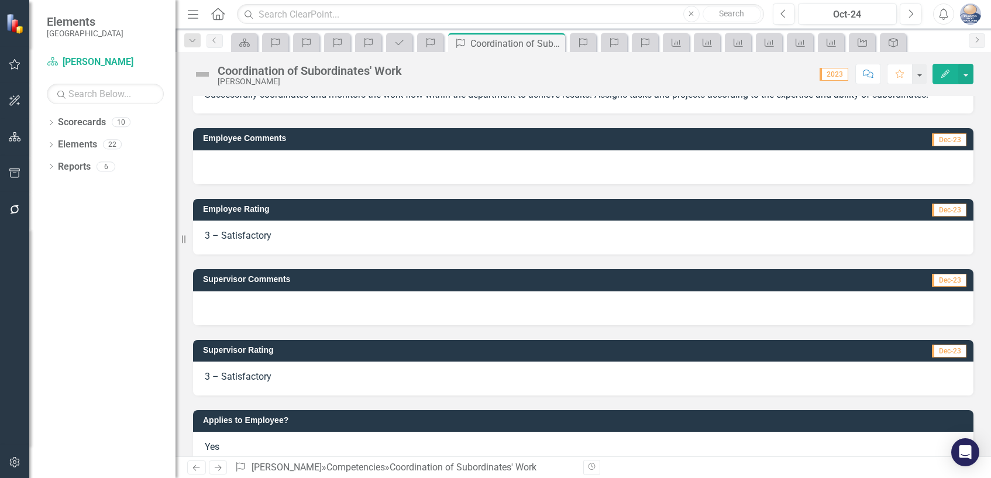
scroll to position [58, 0]
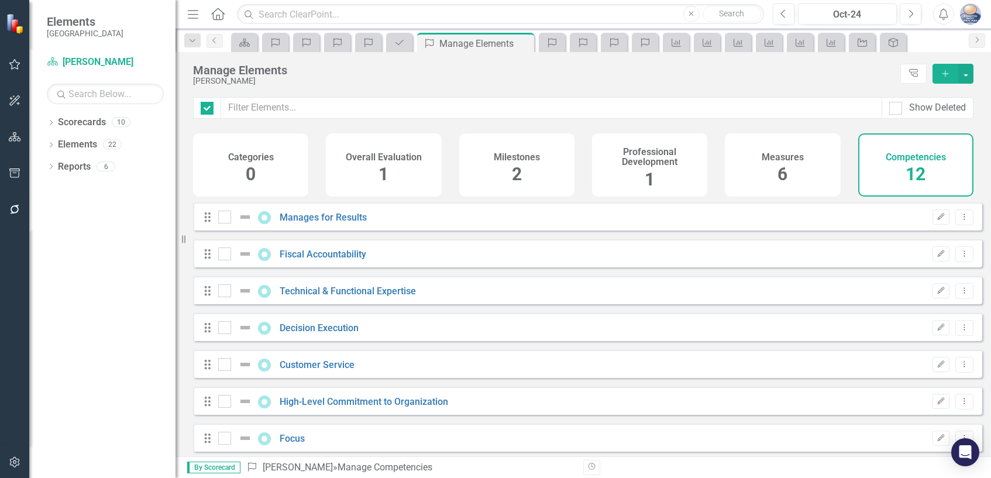
checkbox input "false"
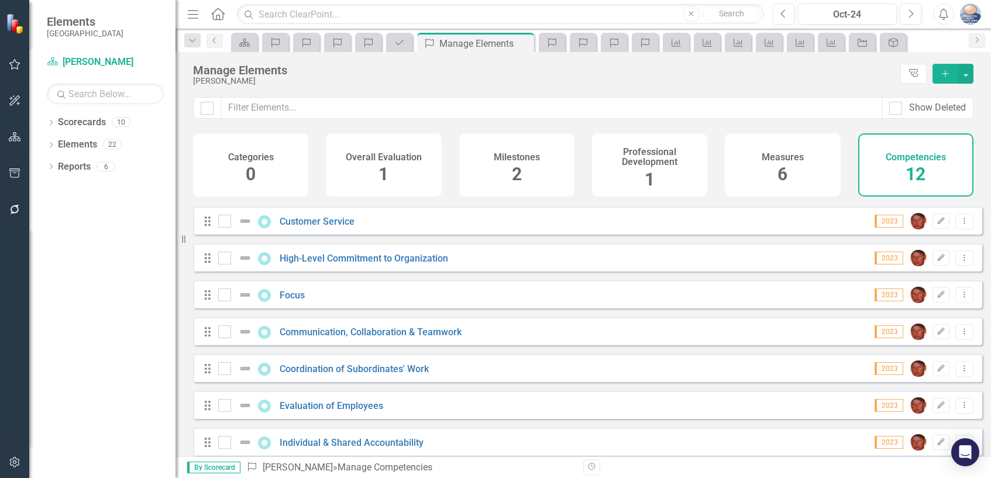
scroll to position [197, 0]
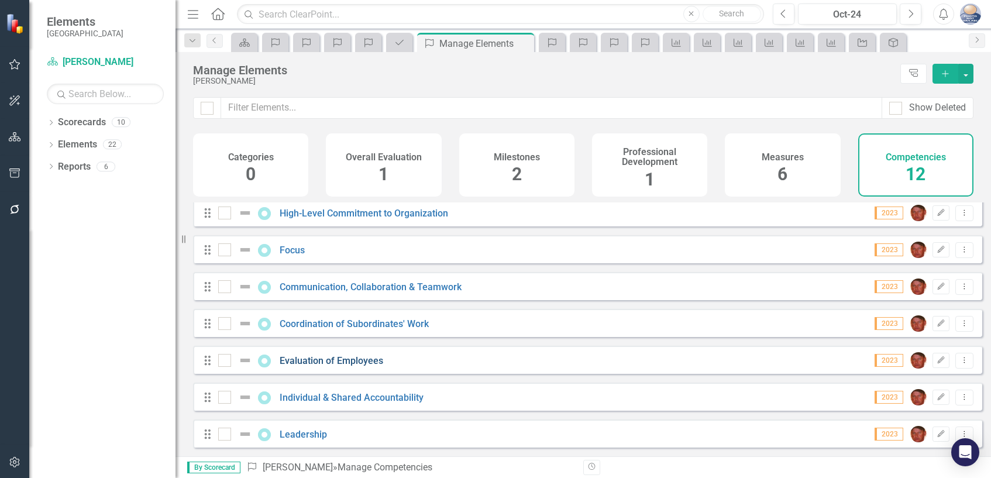
click at [332, 357] on link "Evaluation of Employees" at bounding box center [332, 360] width 104 height 11
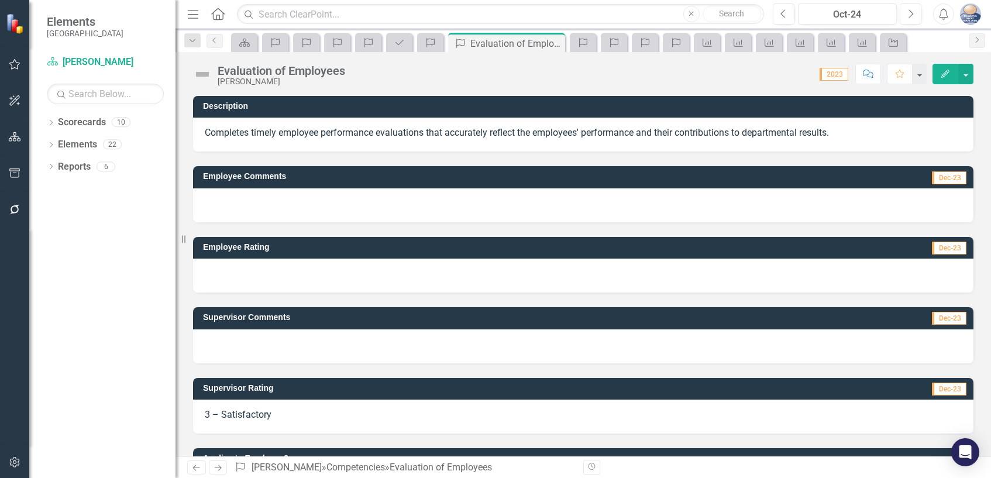
scroll to position [59, 0]
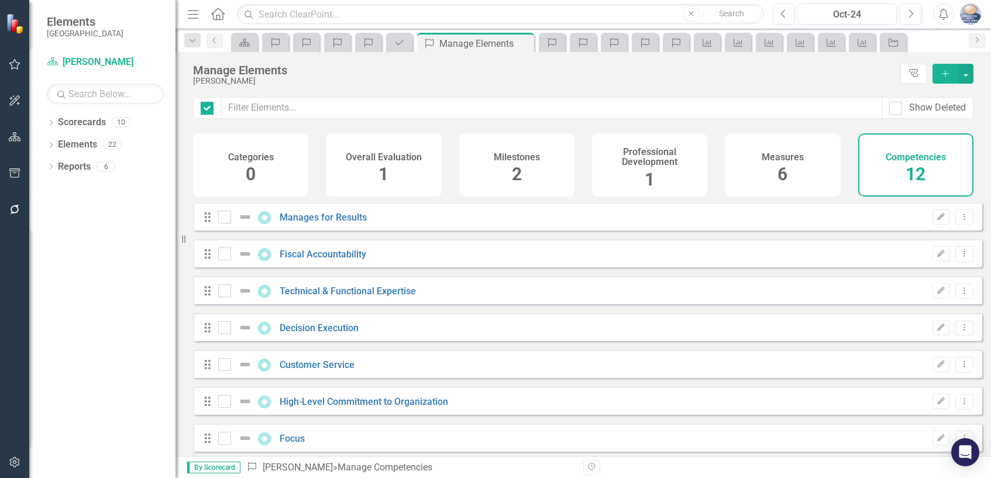
checkbox input "false"
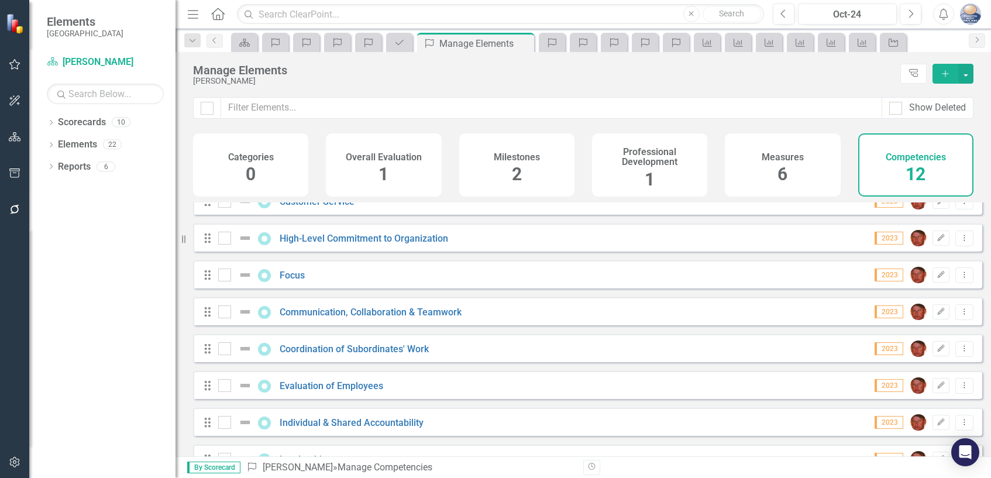
scroll to position [197, 0]
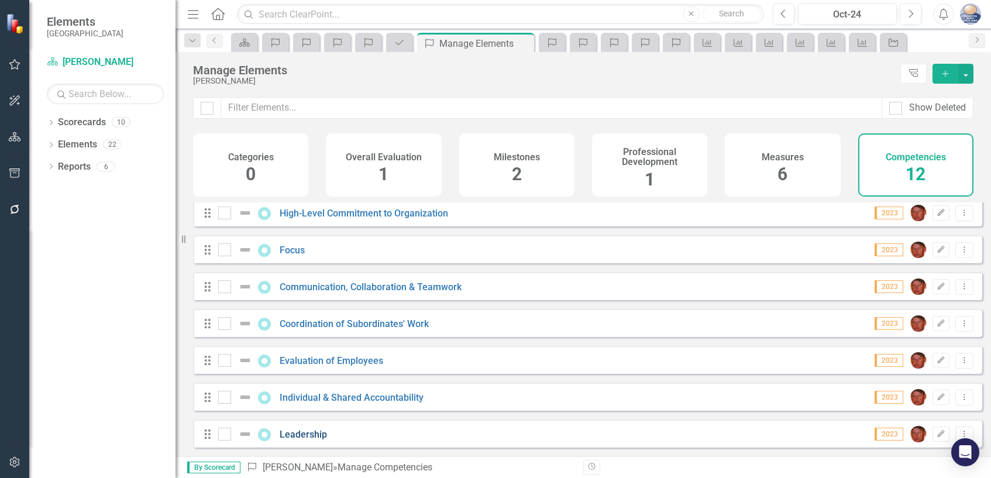
click at [318, 436] on link "Leadership" at bounding box center [303, 434] width 47 height 11
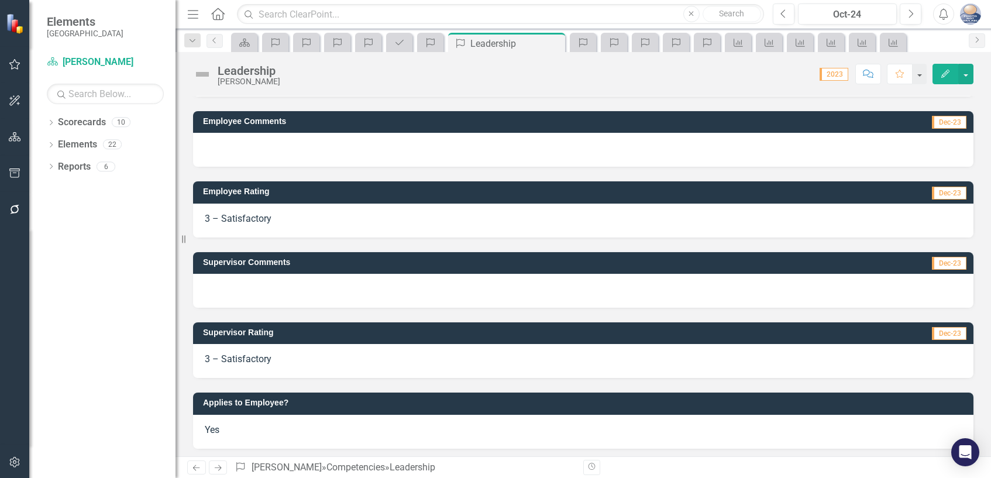
scroll to position [86, 0]
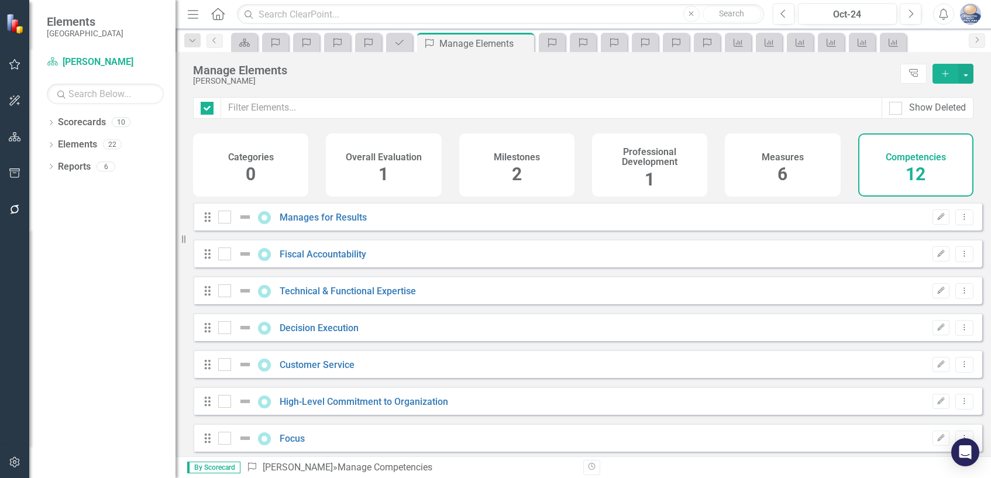
checkbox input "false"
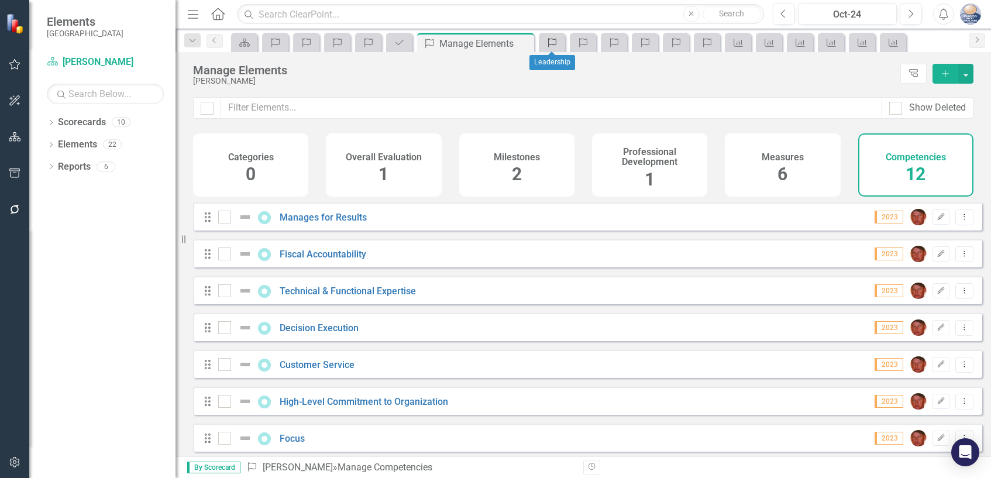
click at [554, 41] on icon "Competency" at bounding box center [552, 42] width 12 height 9
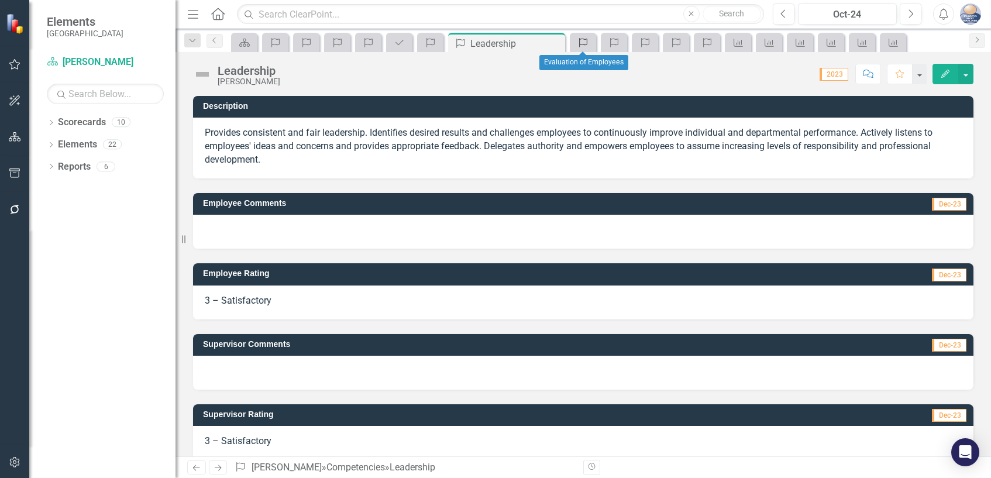
click at [587, 43] on icon "Competency" at bounding box center [583, 42] width 12 height 9
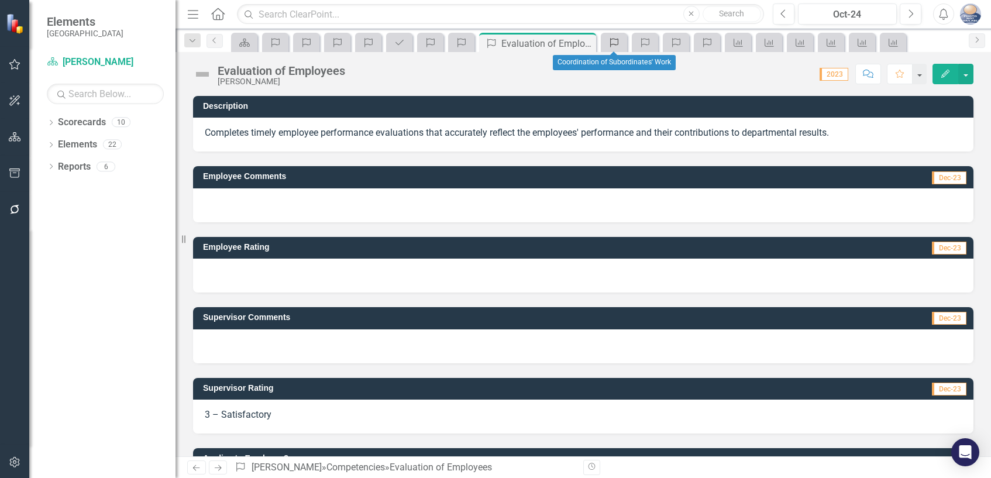
click at [615, 45] on icon "Competency" at bounding box center [614, 42] width 12 height 9
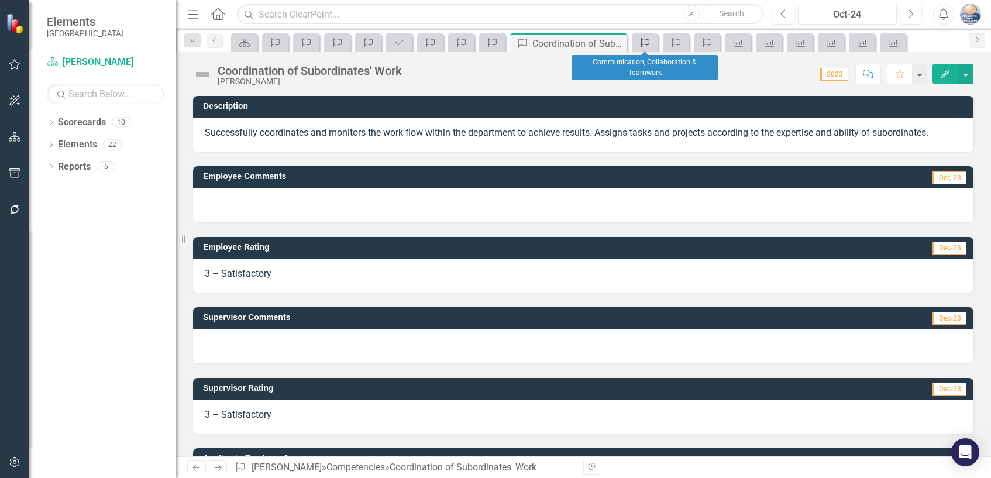
click at [652, 47] on link "Competency" at bounding box center [645, 42] width 20 height 15
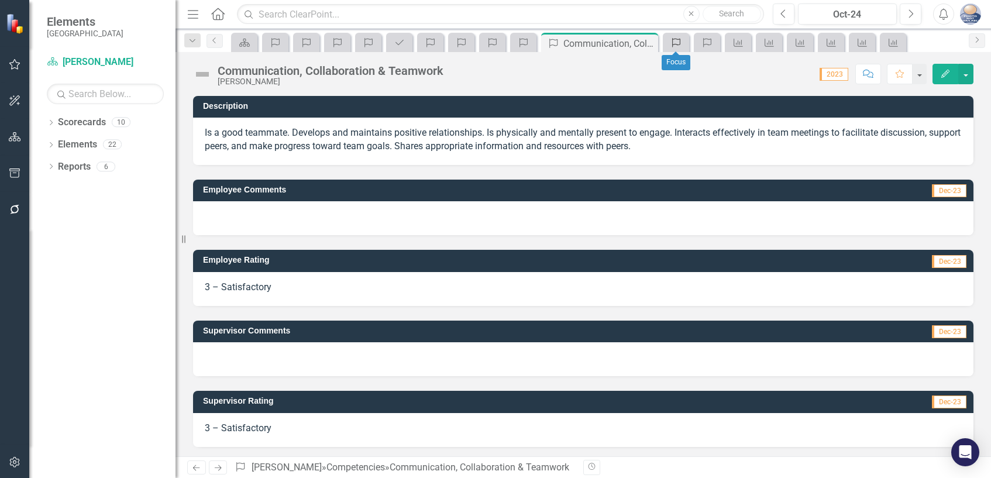
click at [671, 45] on icon "Competency" at bounding box center [676, 42] width 12 height 9
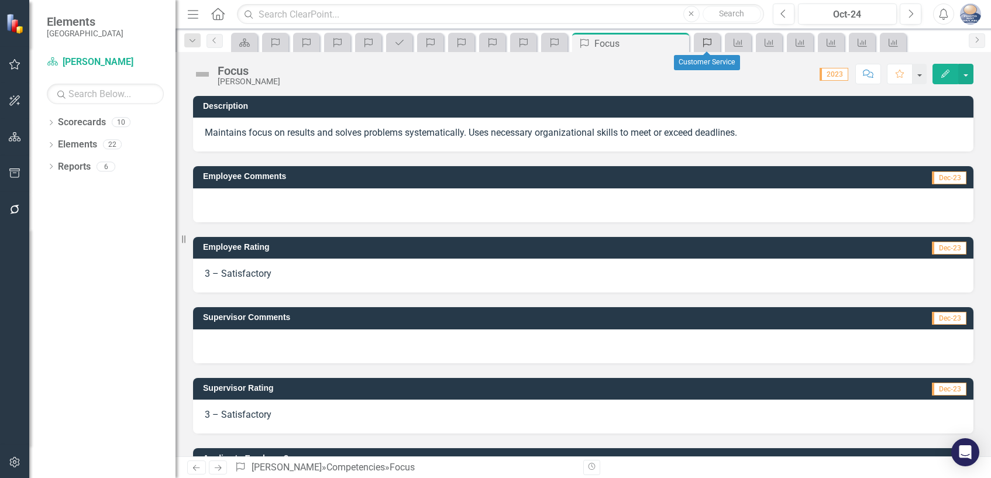
click at [699, 43] on div "Competency" at bounding box center [705, 42] width 16 height 15
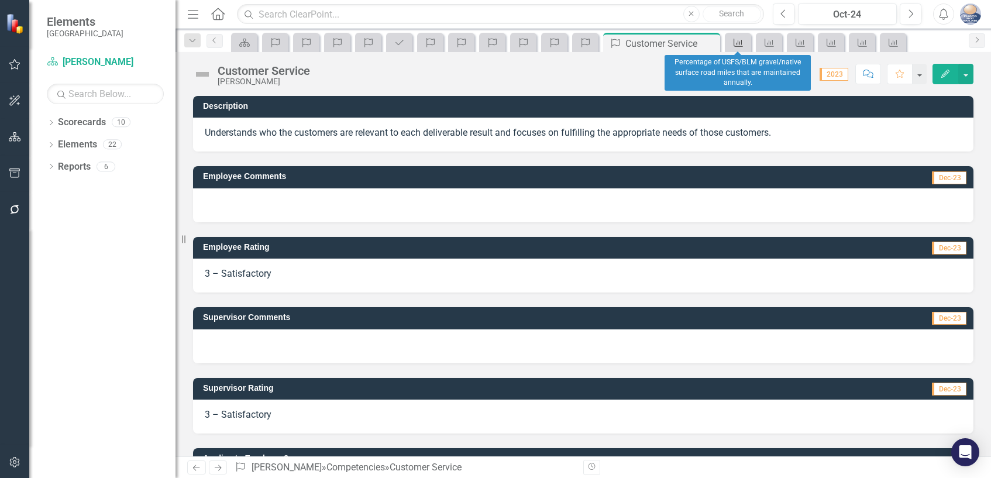
click at [742, 44] on icon "Measure" at bounding box center [738, 42] width 12 height 9
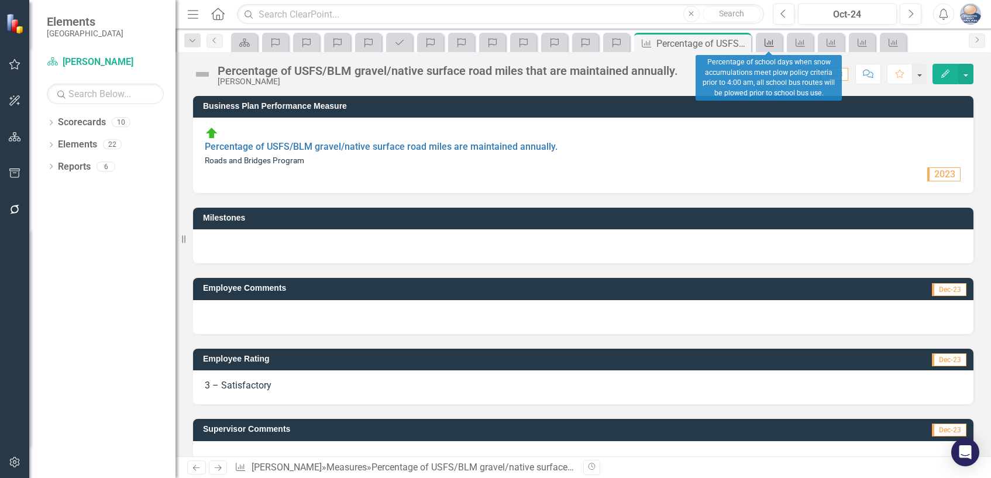
click at [766, 42] on icon "Measure" at bounding box center [769, 42] width 12 height 9
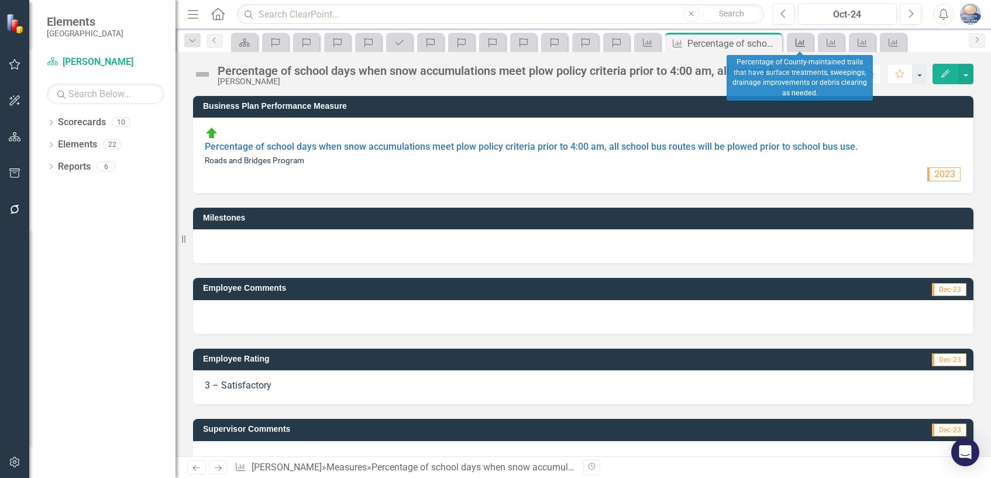
click at [795, 43] on icon "Measure" at bounding box center [800, 42] width 12 height 9
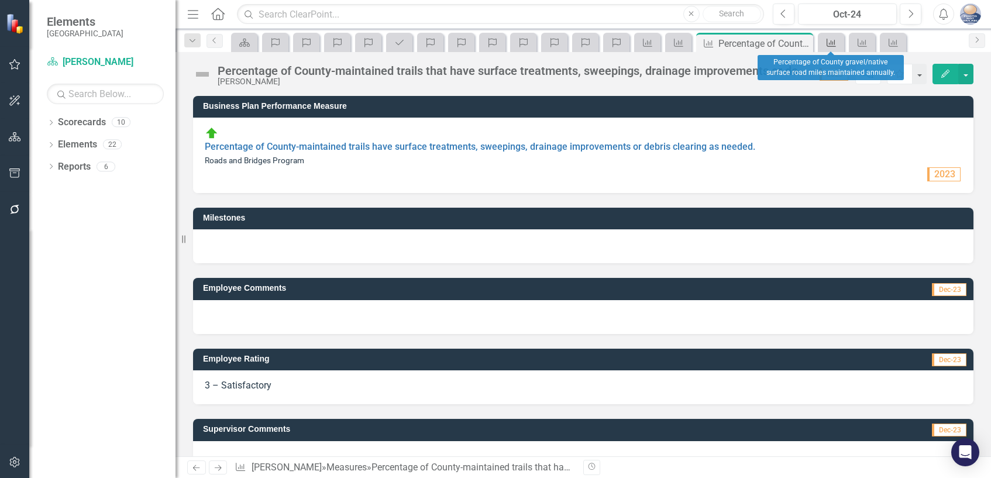
click at [822, 43] on div "Measure" at bounding box center [829, 42] width 16 height 15
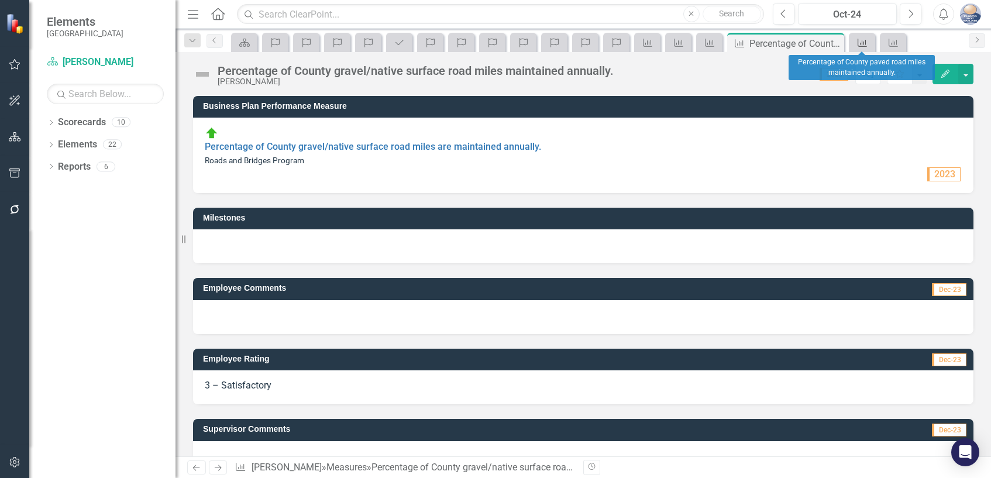
click at [864, 42] on icon "Measure" at bounding box center [862, 42] width 12 height 9
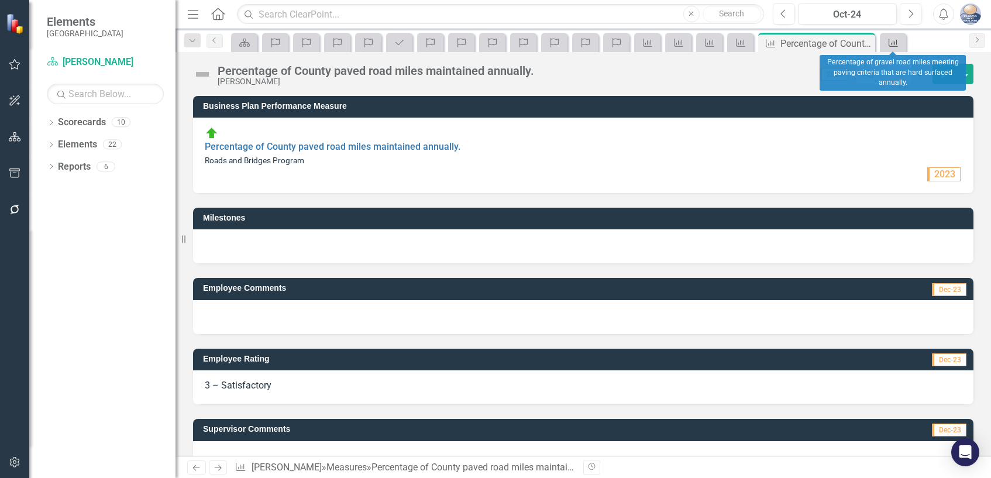
click at [887, 44] on icon "Measure" at bounding box center [893, 42] width 12 height 9
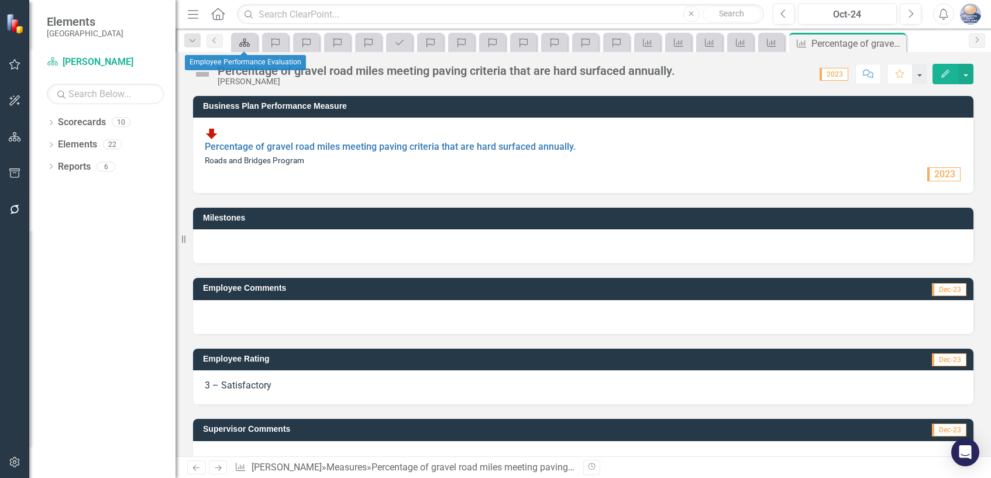
click at [242, 46] on icon at bounding box center [244, 43] width 11 height 8
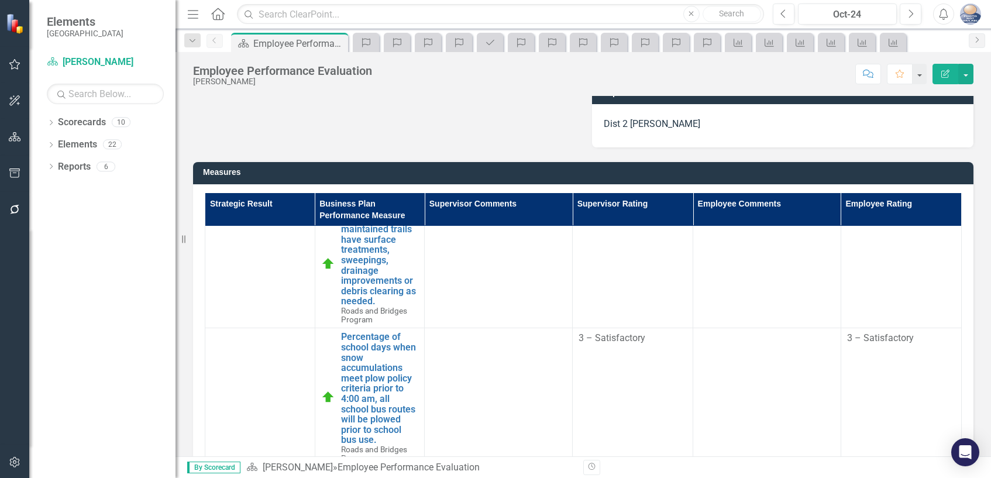
scroll to position [310, 0]
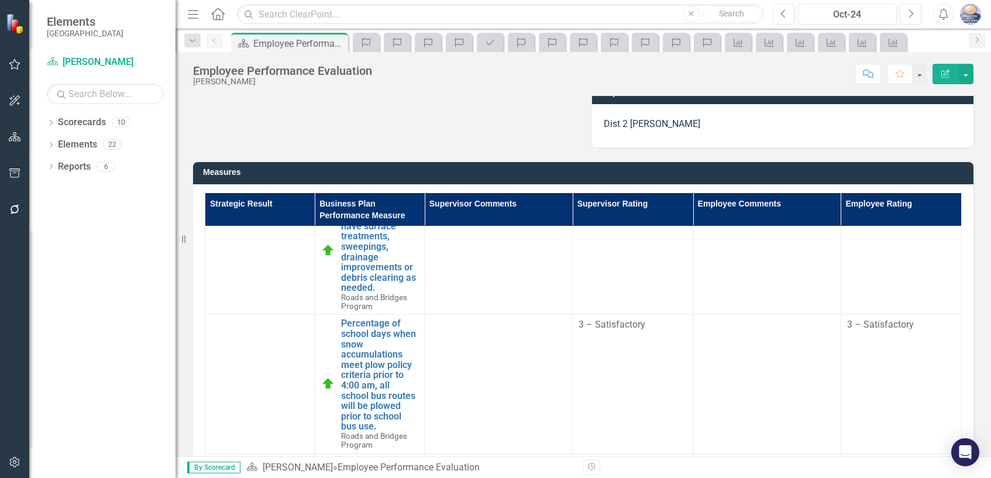
click at [454, 209] on th "Supervisor Comments" at bounding box center [499, 209] width 148 height 33
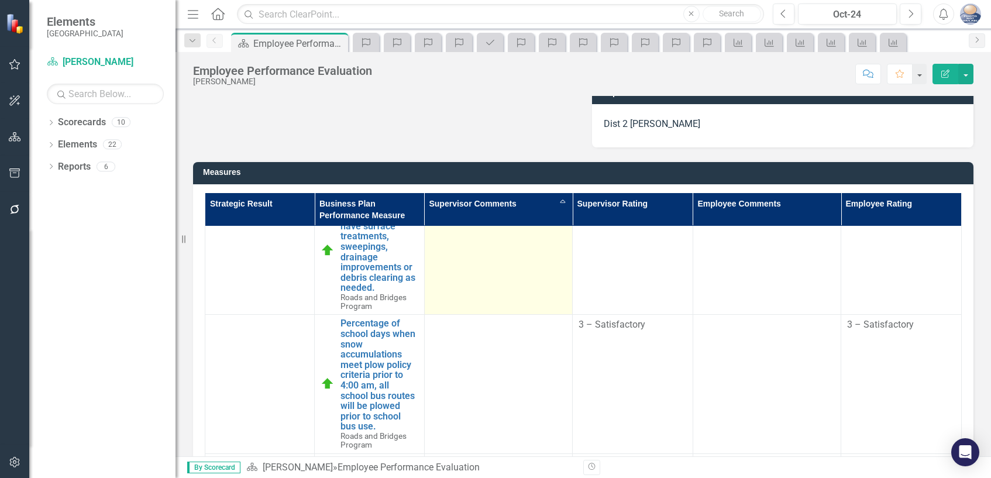
scroll to position [301, 0]
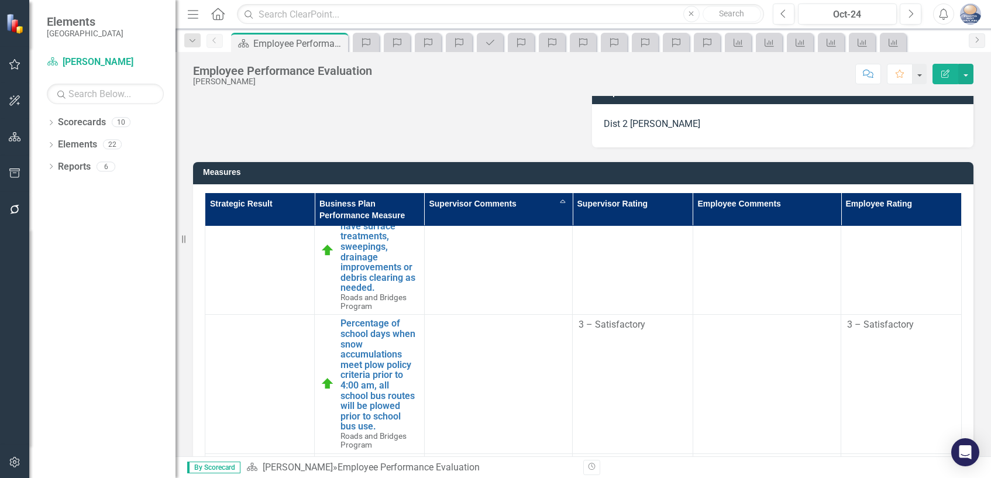
click at [590, 209] on th "Supervisor Rating" at bounding box center [633, 209] width 120 height 33
click at [708, 208] on th "Employee Comments" at bounding box center [766, 209] width 148 height 33
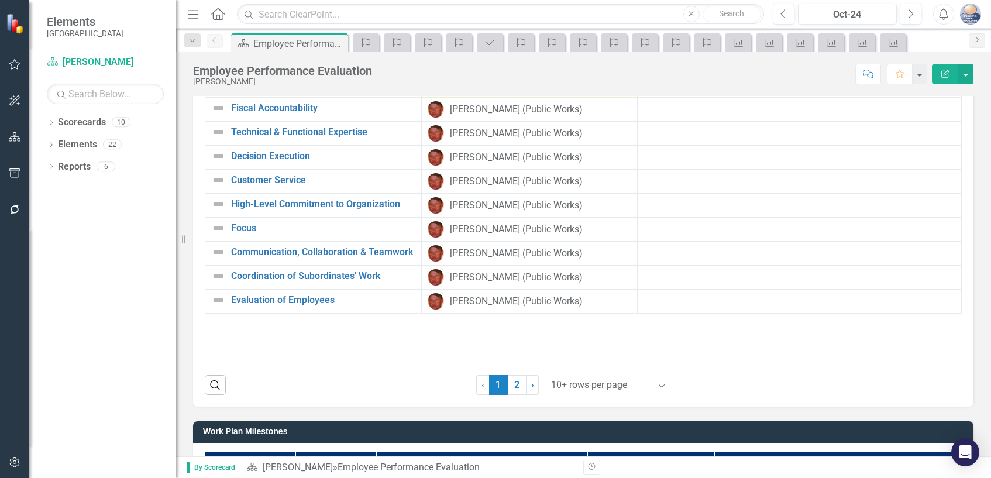
scroll to position [877, 0]
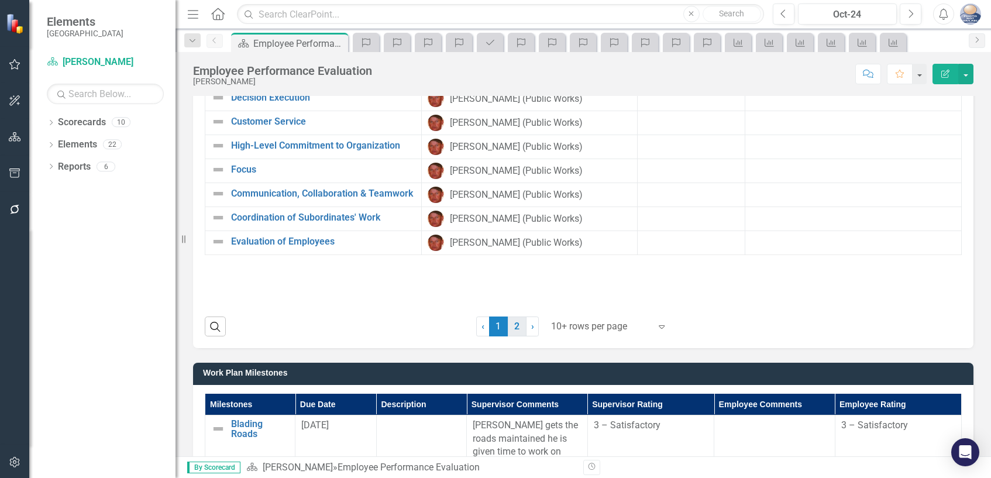
click at [513, 330] on link "2" at bounding box center [517, 326] width 19 height 20
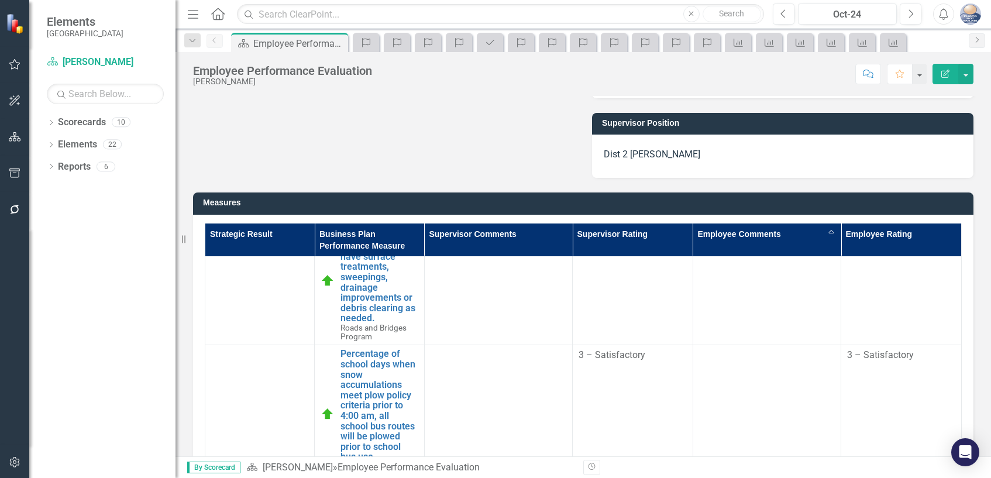
scroll to position [0, 0]
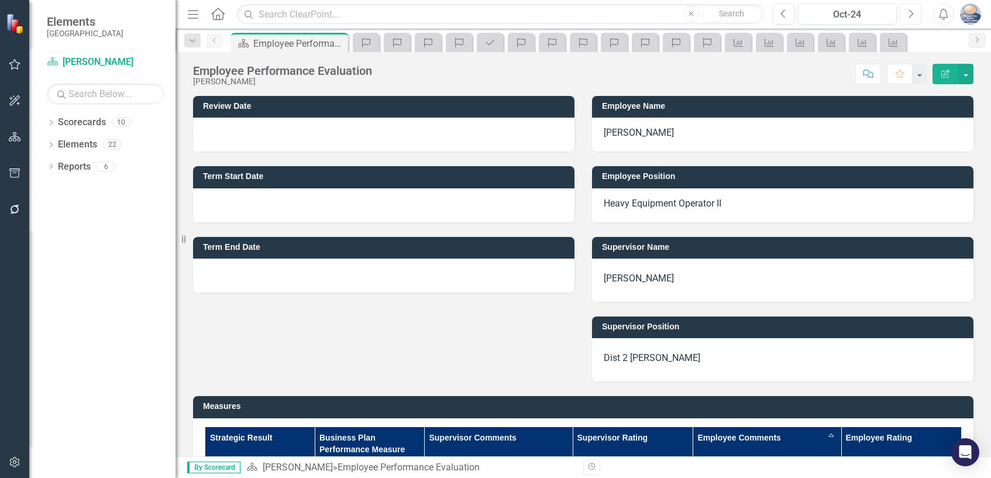
click at [909, 15] on icon "Next" at bounding box center [910, 14] width 6 height 11
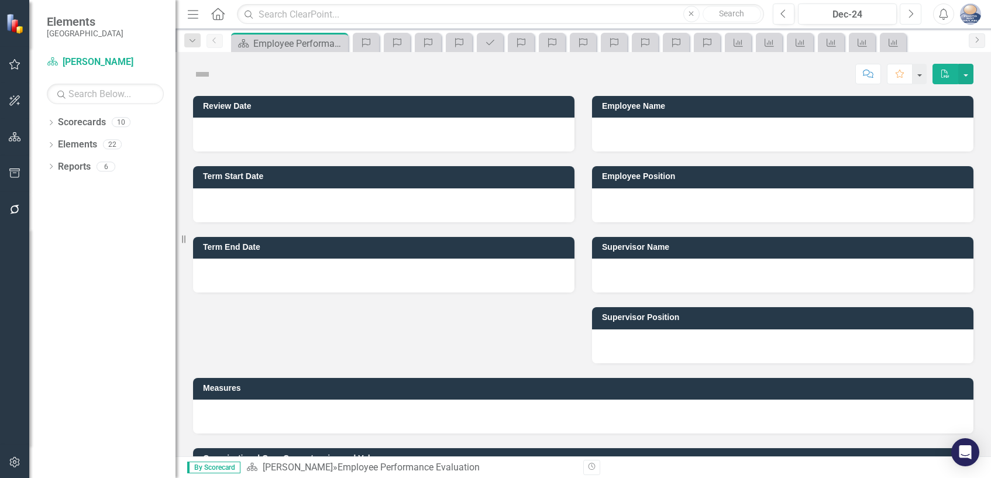
click at [909, 15] on icon "Next" at bounding box center [910, 14] width 6 height 11
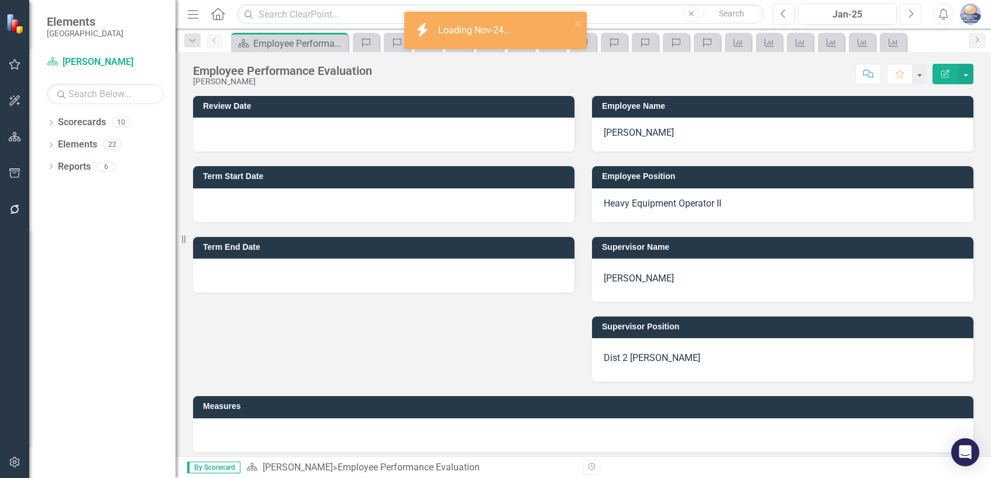
click at [909, 15] on icon "Next" at bounding box center [910, 14] width 6 height 11
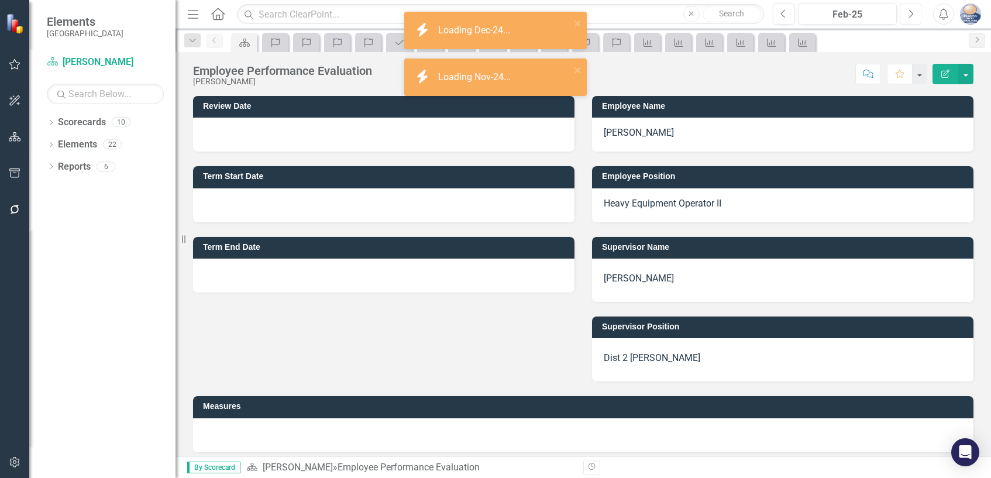
click at [909, 15] on icon "Next" at bounding box center [910, 14] width 6 height 11
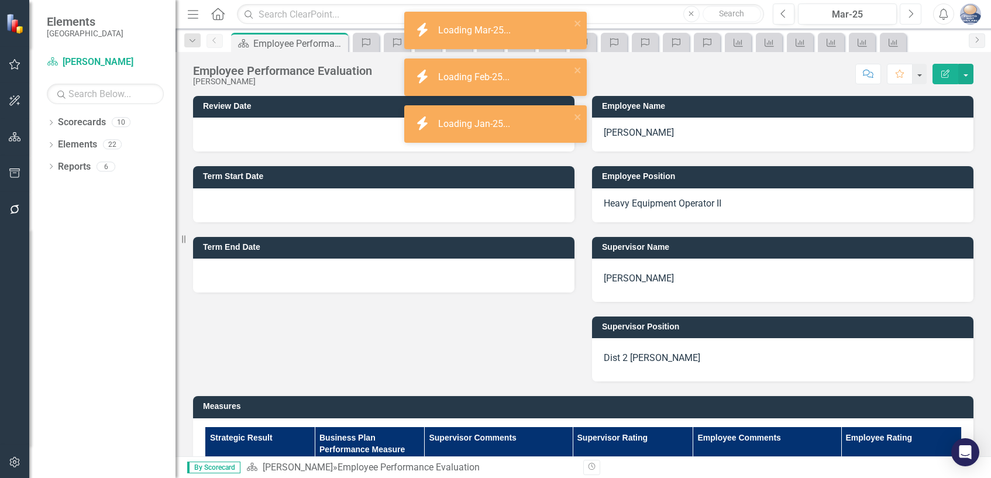
click at [909, 15] on icon "Next" at bounding box center [910, 14] width 6 height 11
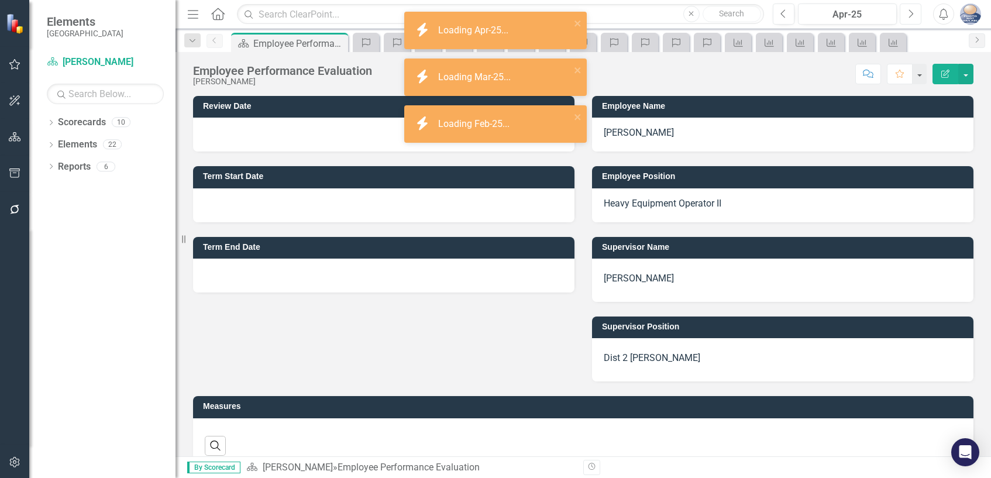
click at [909, 15] on icon "Next" at bounding box center [910, 14] width 6 height 11
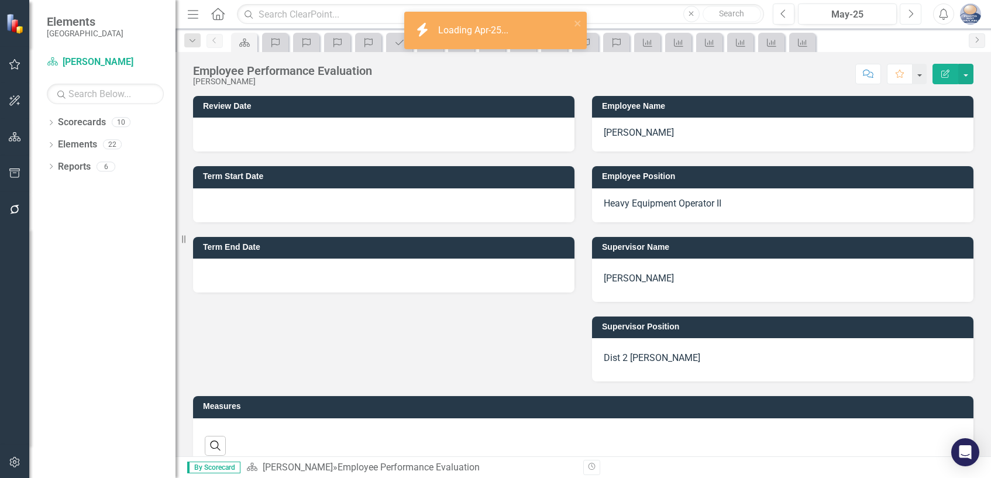
click at [909, 15] on icon "Next" at bounding box center [910, 14] width 6 height 11
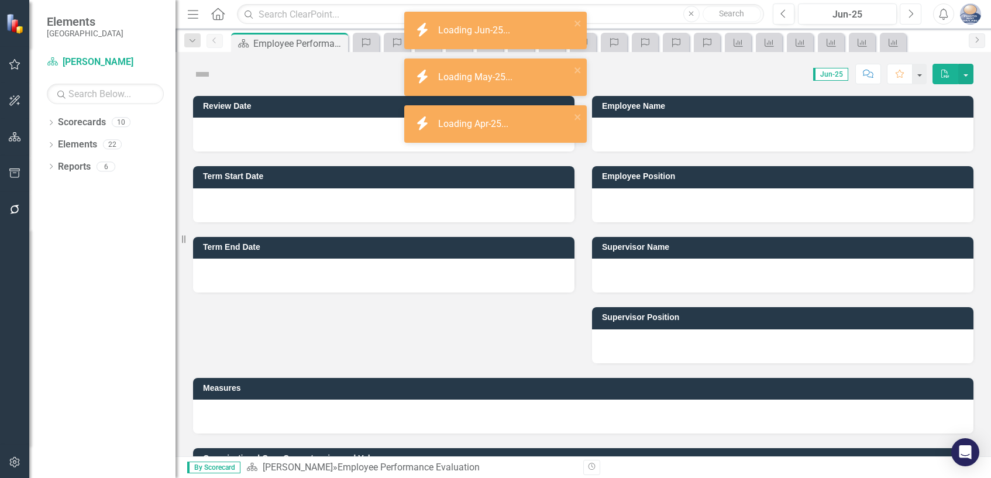
click at [909, 15] on icon "Next" at bounding box center [910, 14] width 6 height 11
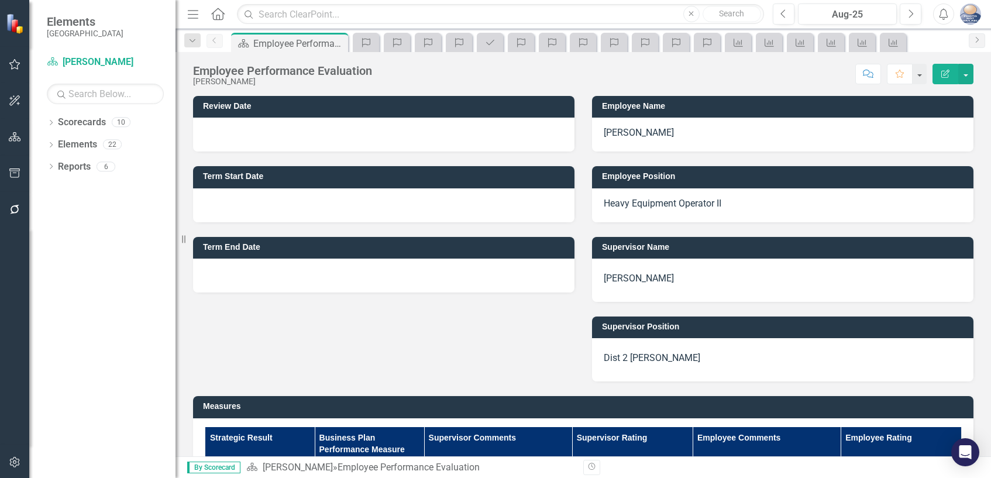
click at [240, 106] on h3 "Review Date" at bounding box center [386, 106] width 366 height 9
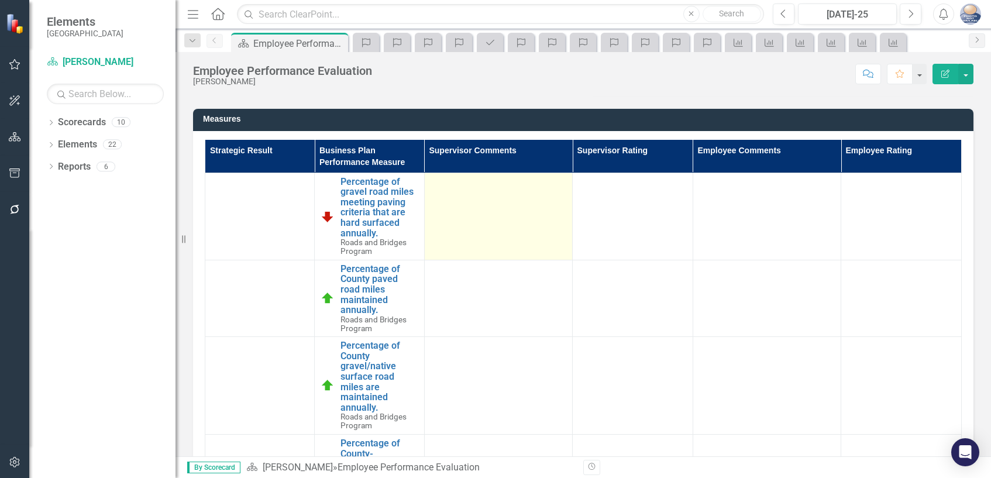
scroll to position [292, 0]
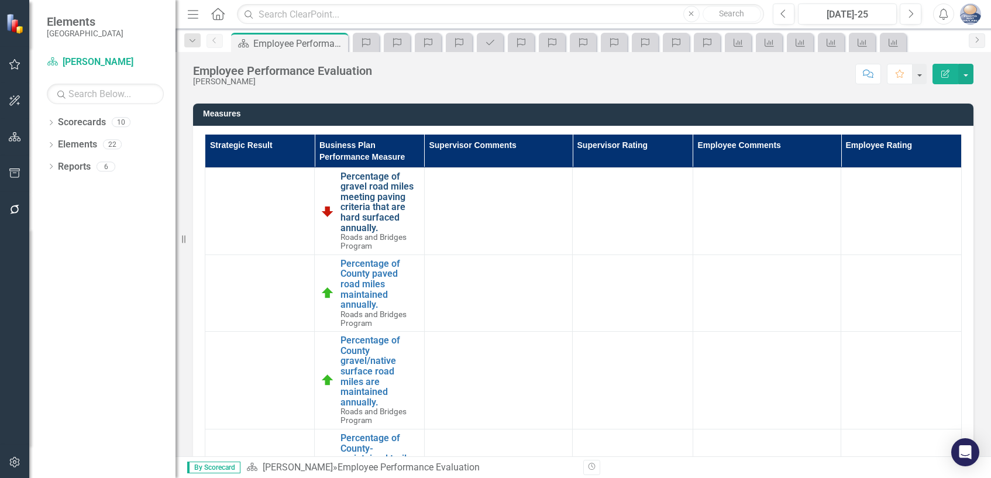
click at [366, 197] on link "Percentage of gravel road miles meeting paving criteria that are hard surfaced …" at bounding box center [378, 202] width 77 height 62
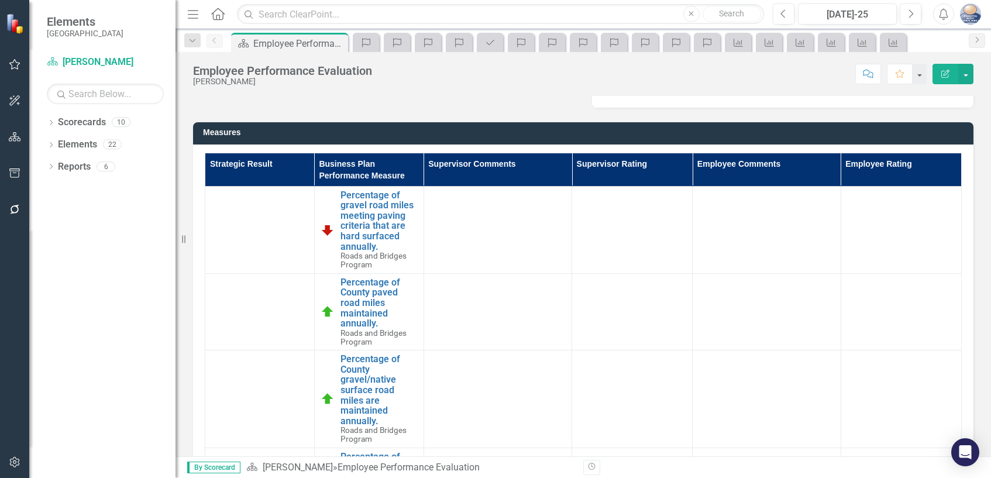
scroll to position [292, 0]
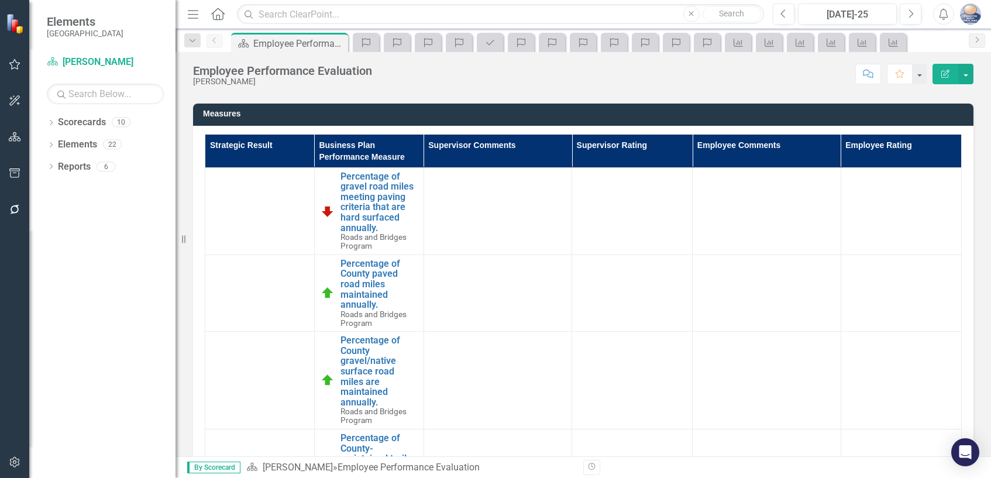
click at [608, 151] on th "Supervisor Rating" at bounding box center [632, 151] width 120 height 33
click at [670, 143] on th "Supervisor Rating Sort Ascending" at bounding box center [633, 151] width 120 height 33
click at [670, 143] on th "Supervisor Rating Sort Descending" at bounding box center [633, 151] width 120 height 33
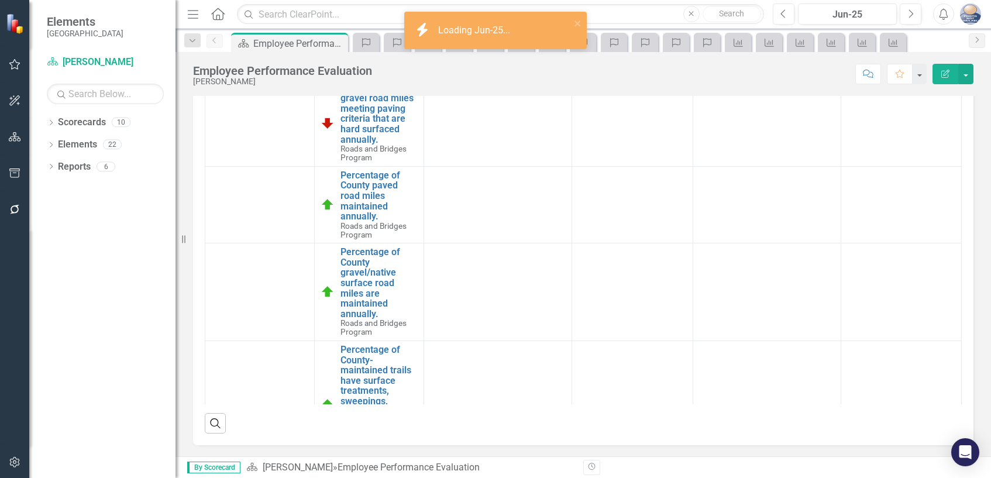
scroll to position [409, 0]
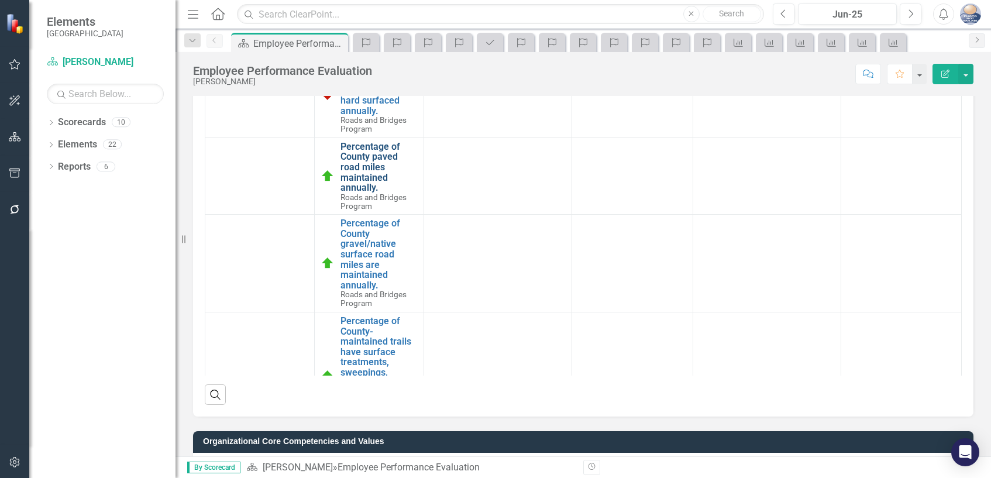
click at [373, 157] on link "Percentage of County paved road miles maintained annually." at bounding box center [378, 167] width 77 height 51
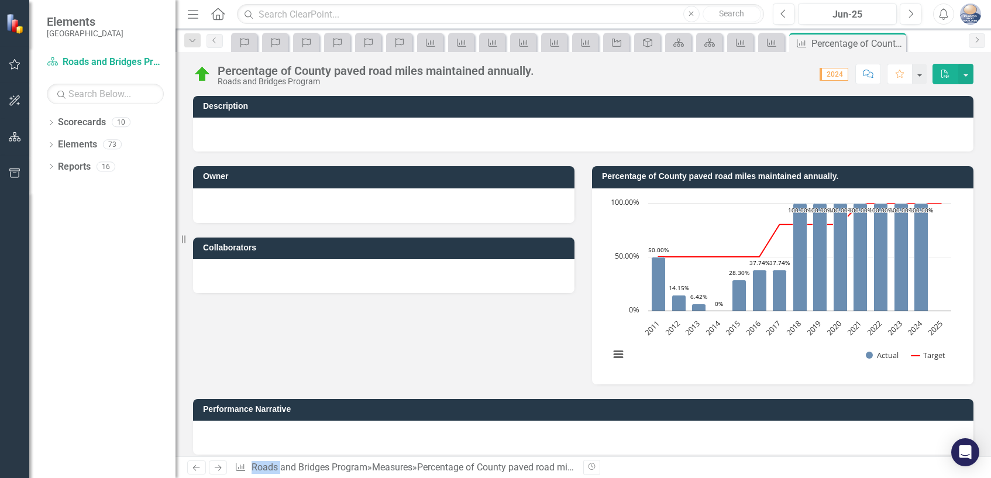
click at [514, 129] on div at bounding box center [583, 135] width 780 height 34
click at [419, 121] on div at bounding box center [583, 135] width 780 height 34
click at [360, 142] on div at bounding box center [583, 135] width 780 height 34
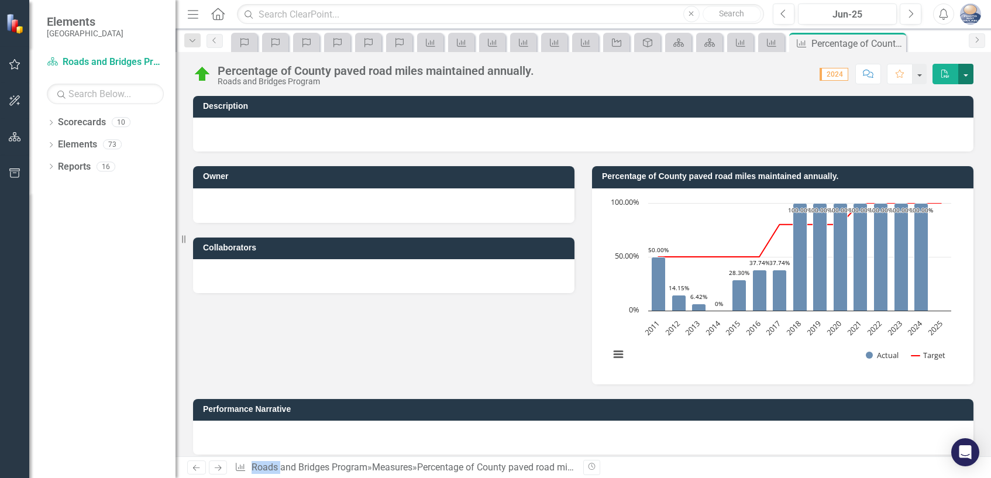
click at [967, 74] on button "button" at bounding box center [965, 74] width 15 height 20
click at [945, 74] on icon "PDF" at bounding box center [945, 74] width 11 height 8
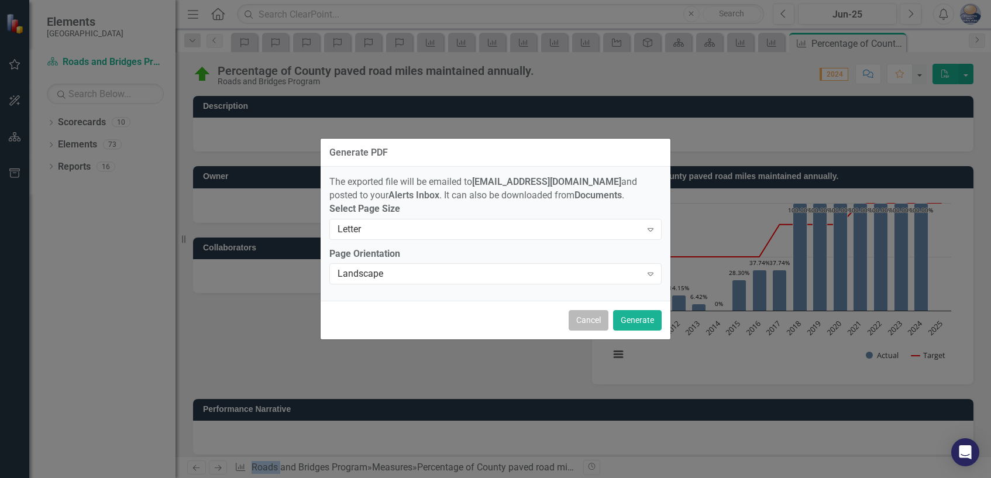
click at [577, 323] on button "Cancel" at bounding box center [588, 320] width 40 height 20
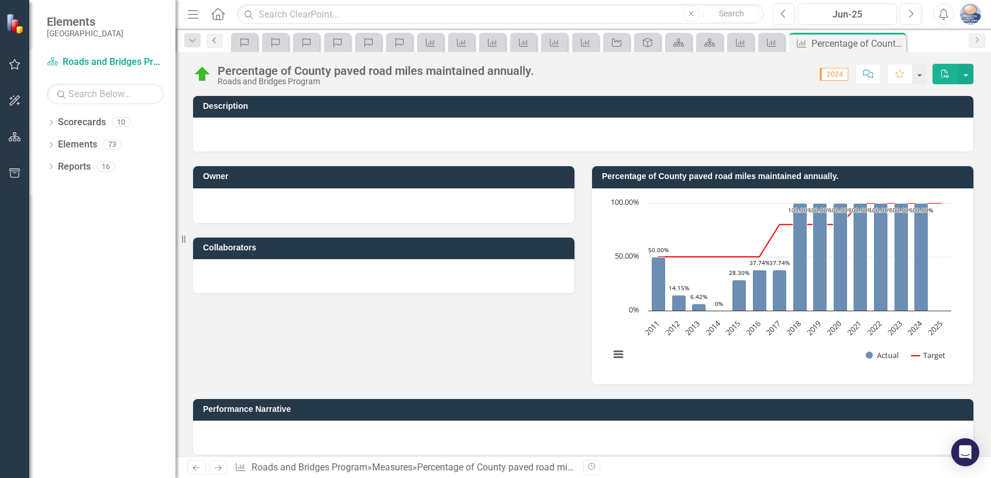
click at [218, 42] on icon "Previous" at bounding box center [214, 40] width 9 height 7
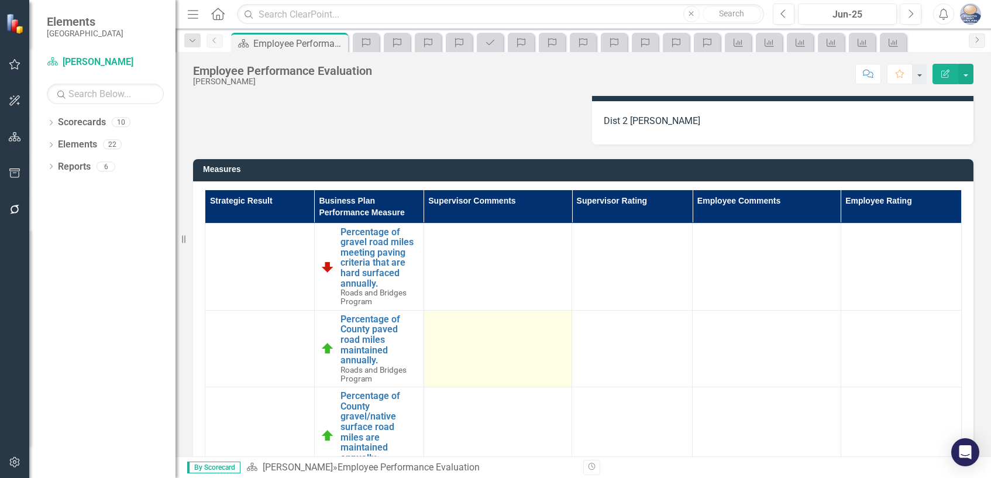
scroll to position [234, 0]
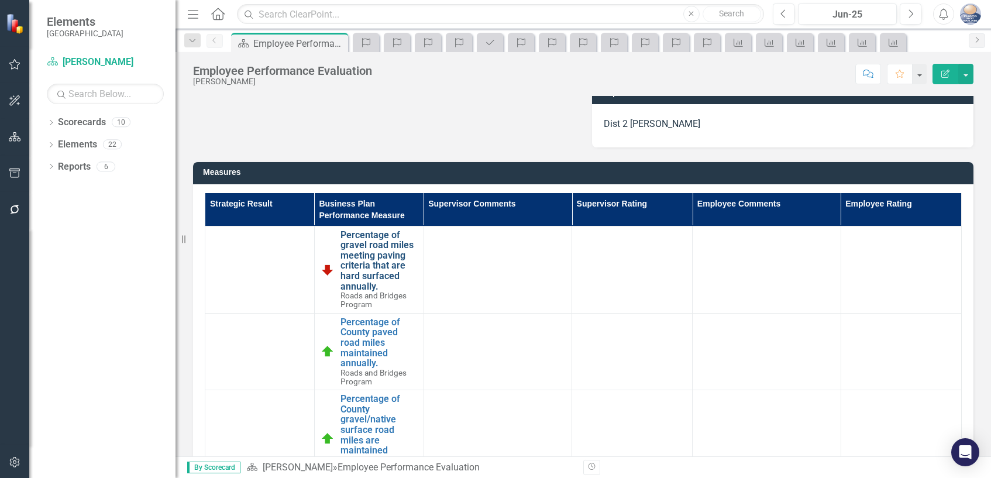
click at [369, 253] on link "Percentage of gravel road miles meeting paving criteria that are hard surfaced …" at bounding box center [378, 261] width 77 height 62
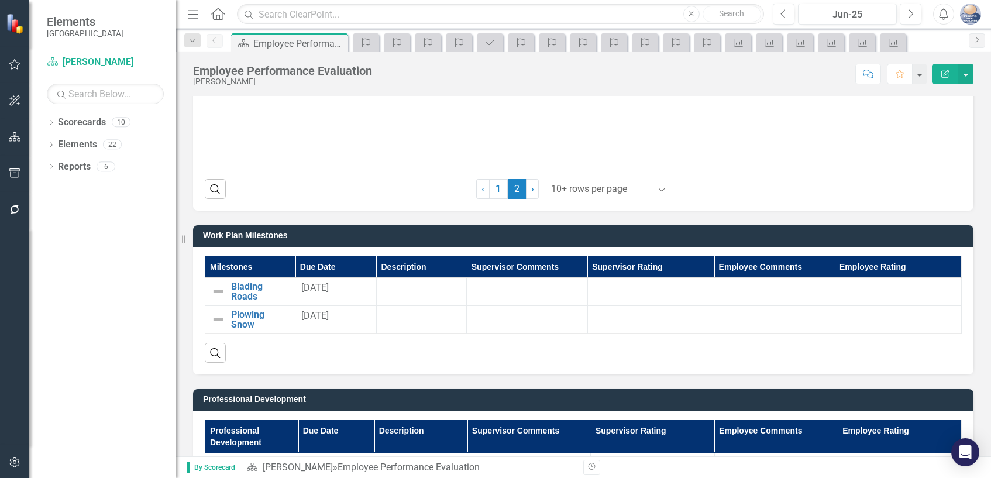
scroll to position [1053, 0]
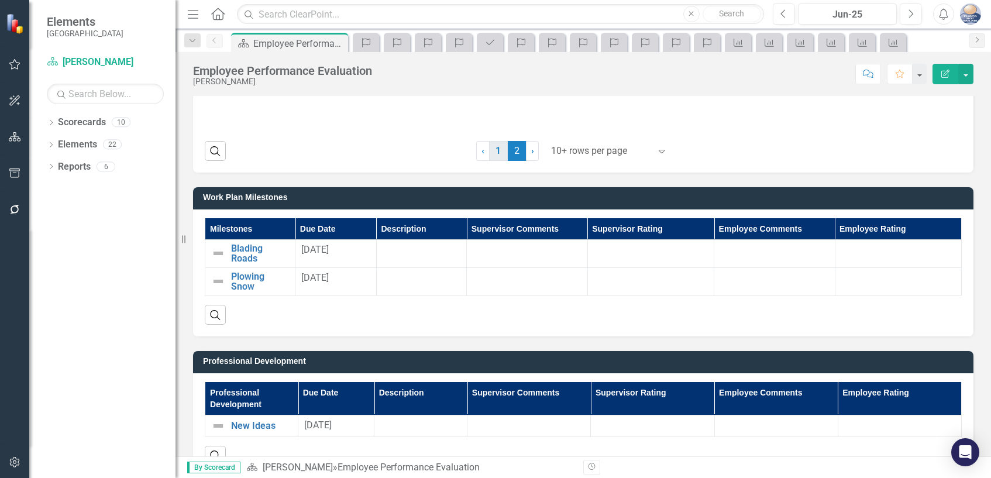
click at [490, 151] on link "1" at bounding box center [498, 151] width 19 height 20
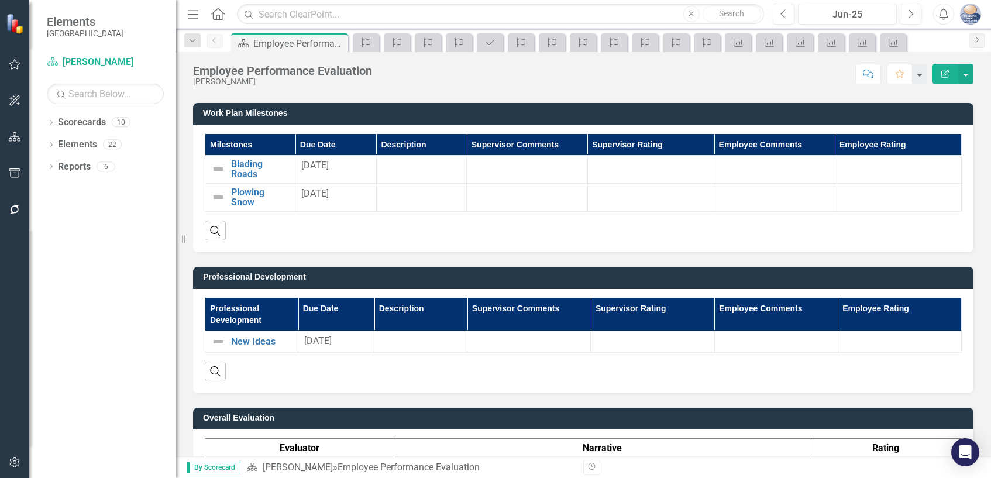
scroll to position [1052, 0]
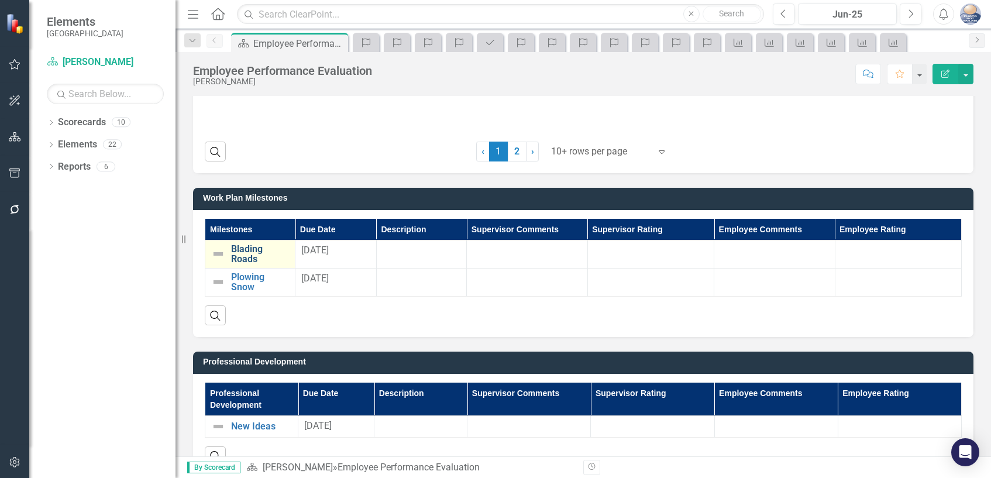
click at [242, 256] on link "Blading Roads" at bounding box center [260, 254] width 58 height 20
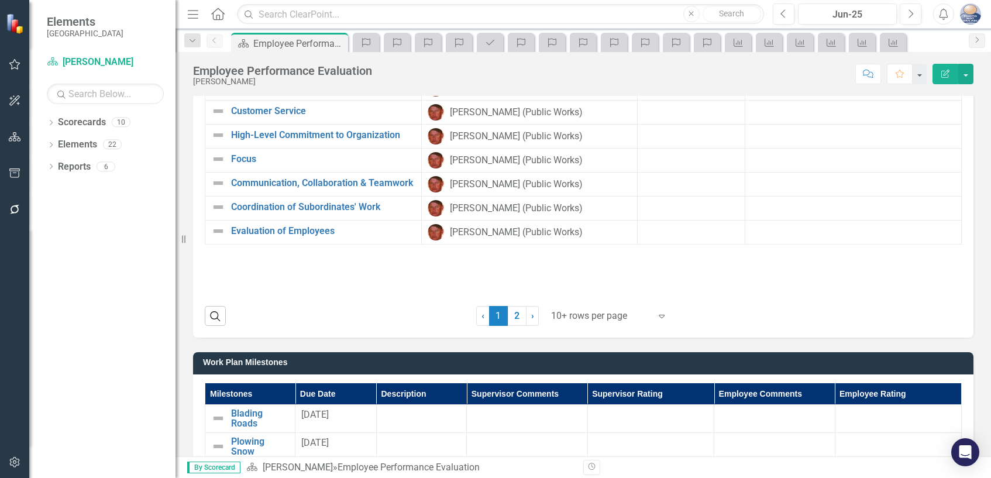
scroll to position [935, 0]
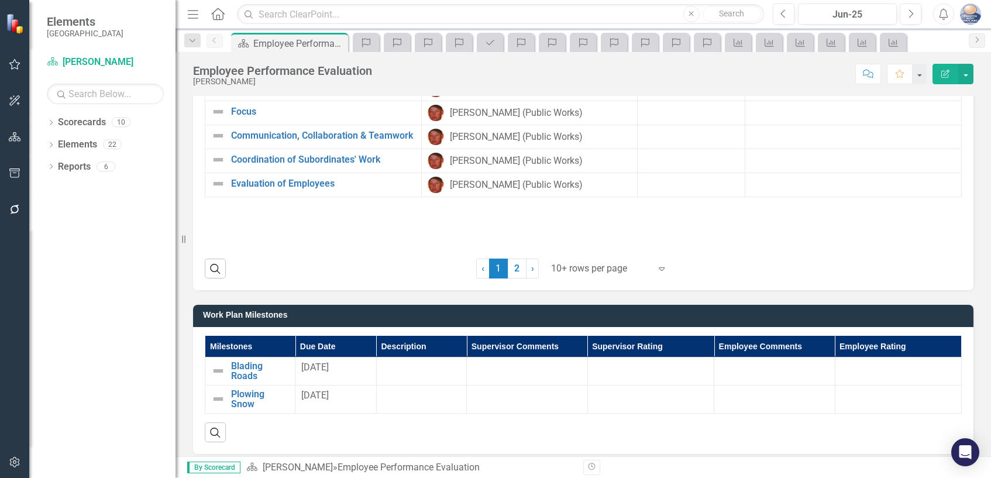
click at [318, 315] on h3 "Work Plan Milestones" at bounding box center [585, 315] width 764 height 9
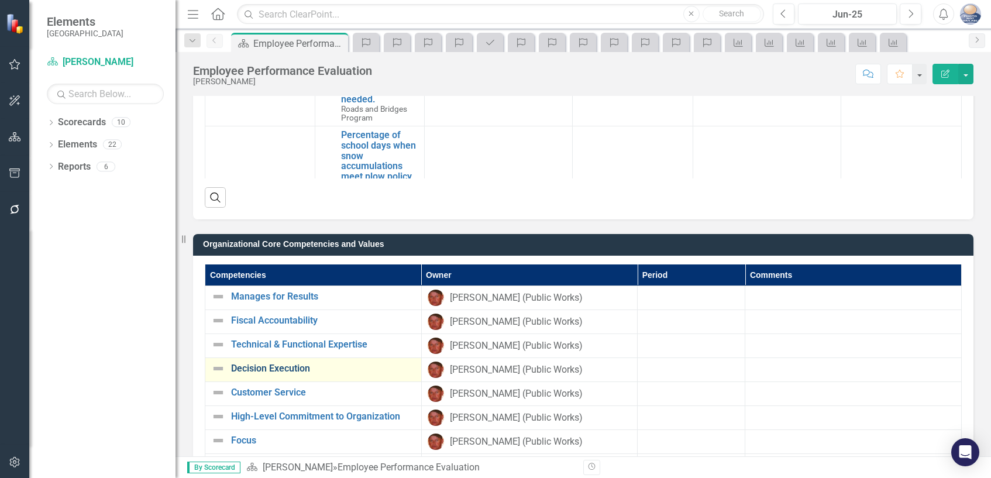
scroll to position [643, 0]
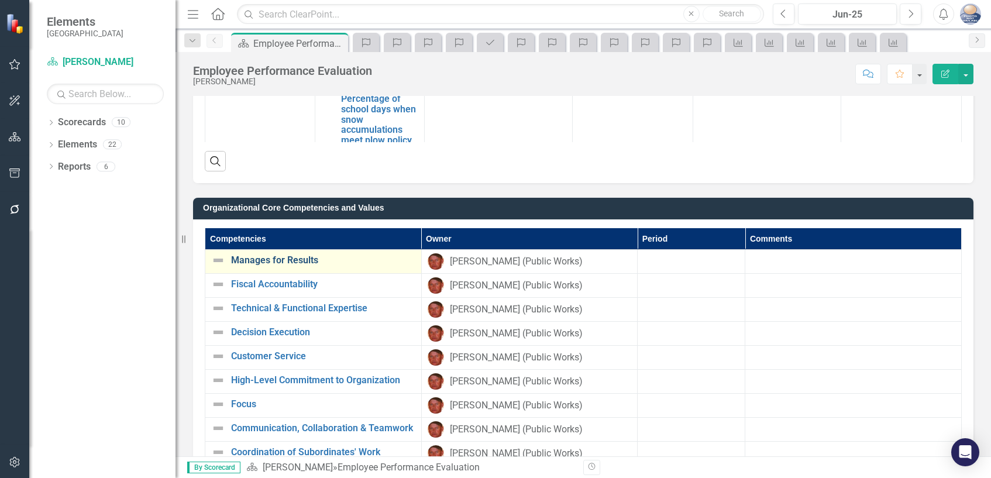
click at [316, 263] on link "Manages for Results" at bounding box center [323, 260] width 184 height 11
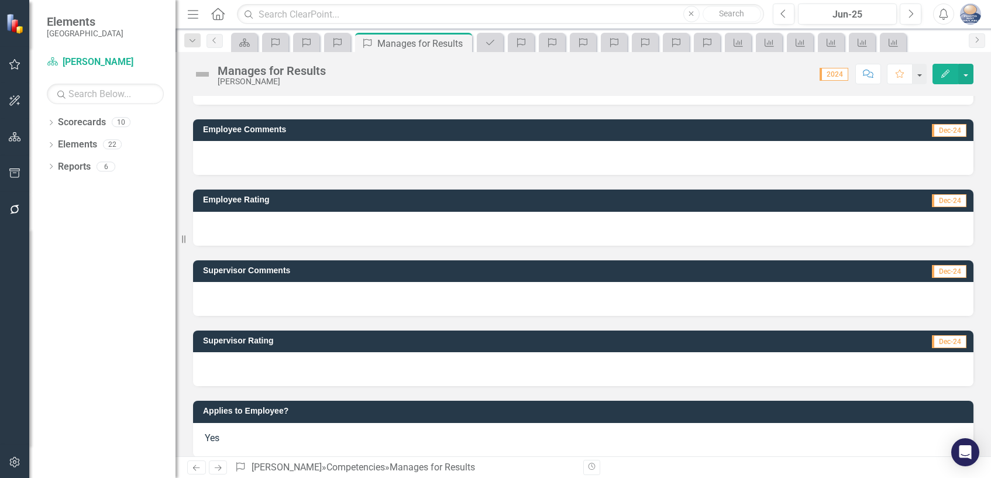
scroll to position [99, 0]
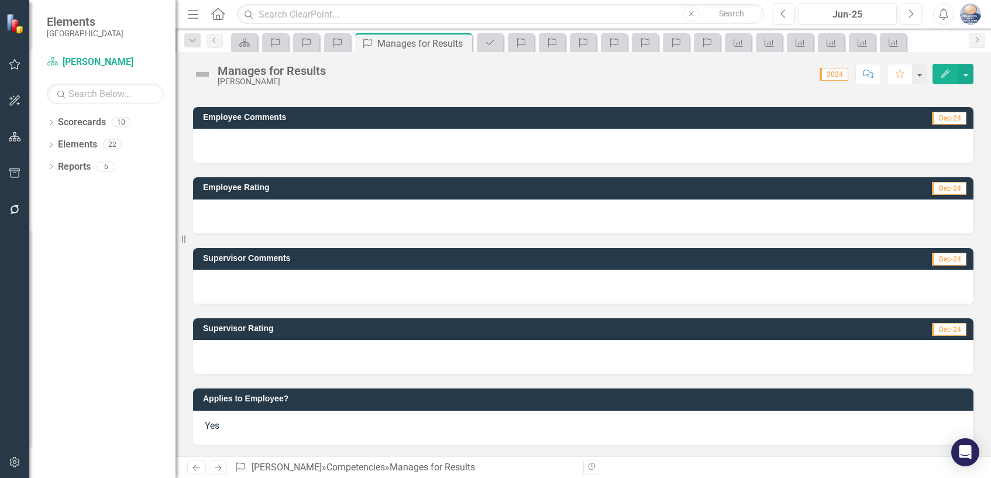
click at [940, 329] on span "Dec-24" at bounding box center [949, 329] width 35 height 13
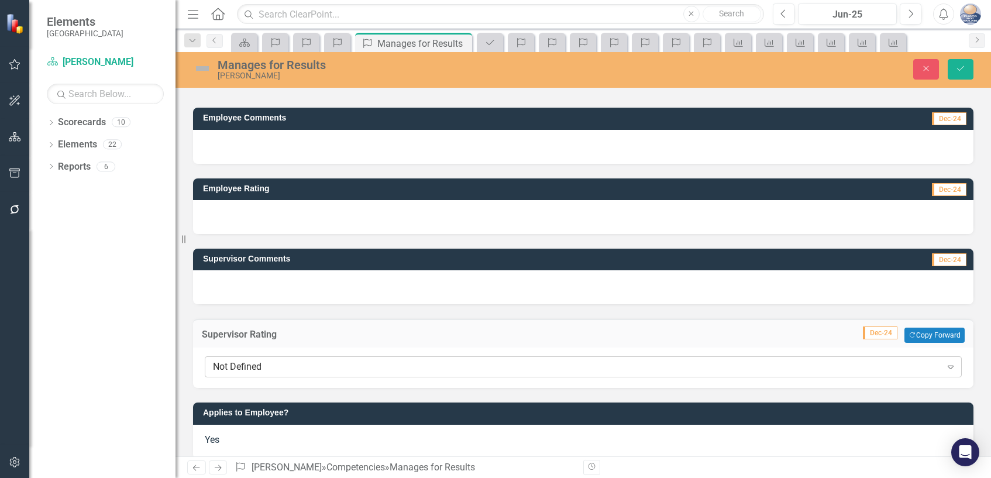
click at [945, 368] on icon "Expand" at bounding box center [951, 366] width 12 height 9
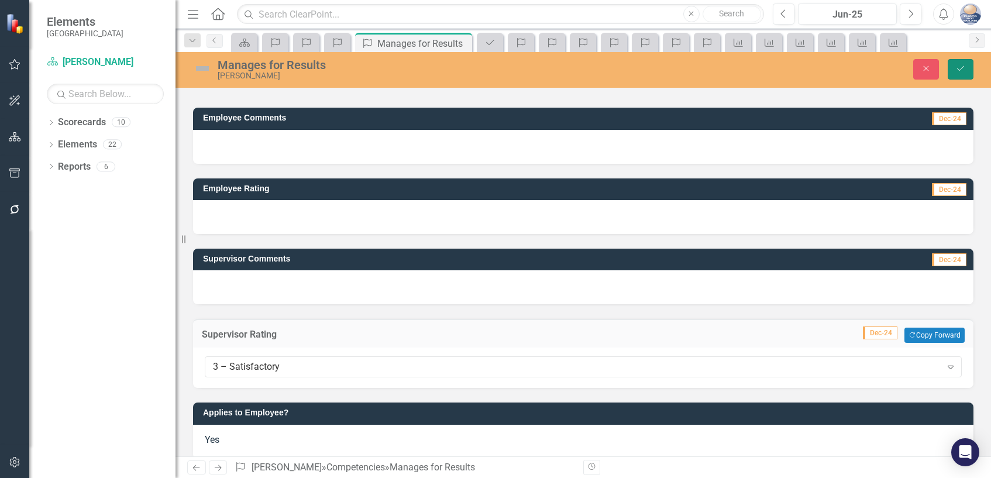
click at [956, 69] on icon "Save" at bounding box center [960, 68] width 11 height 8
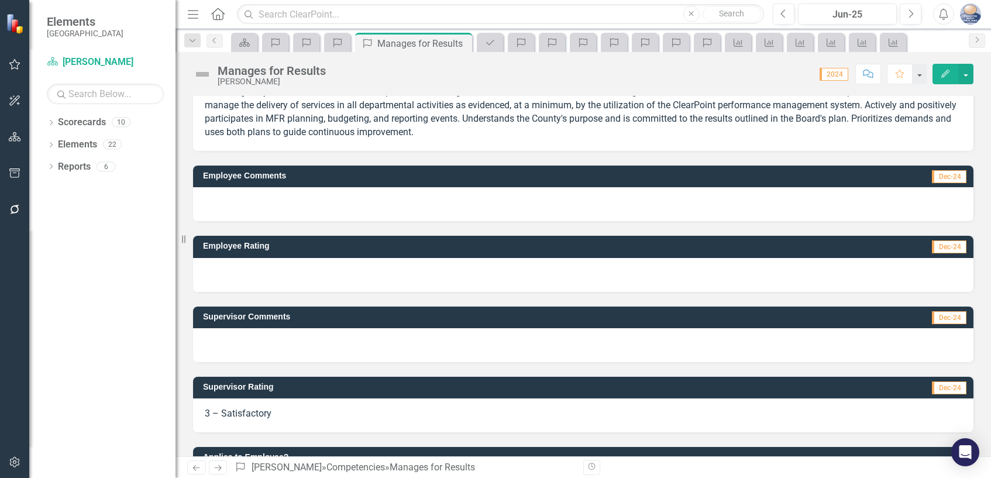
scroll to position [0, 0]
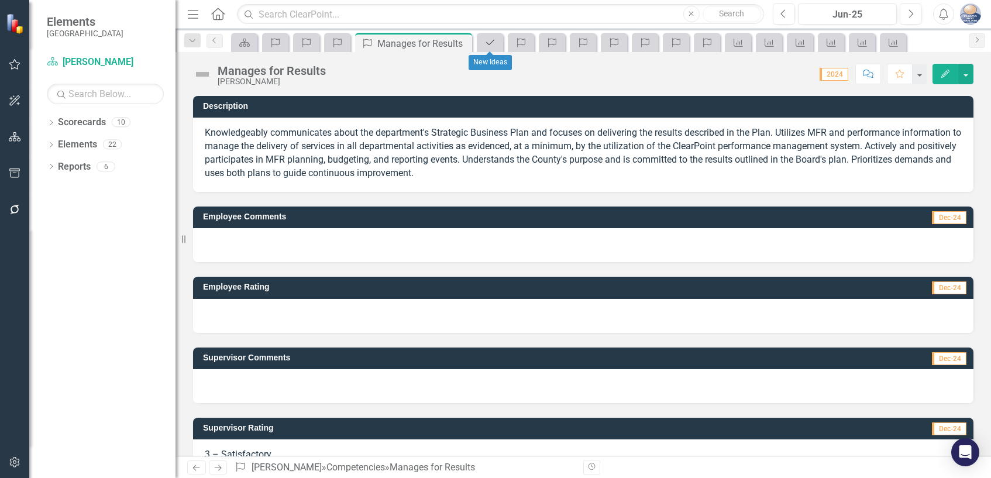
click at [488, 46] on icon "Professional Development" at bounding box center [490, 42] width 12 height 9
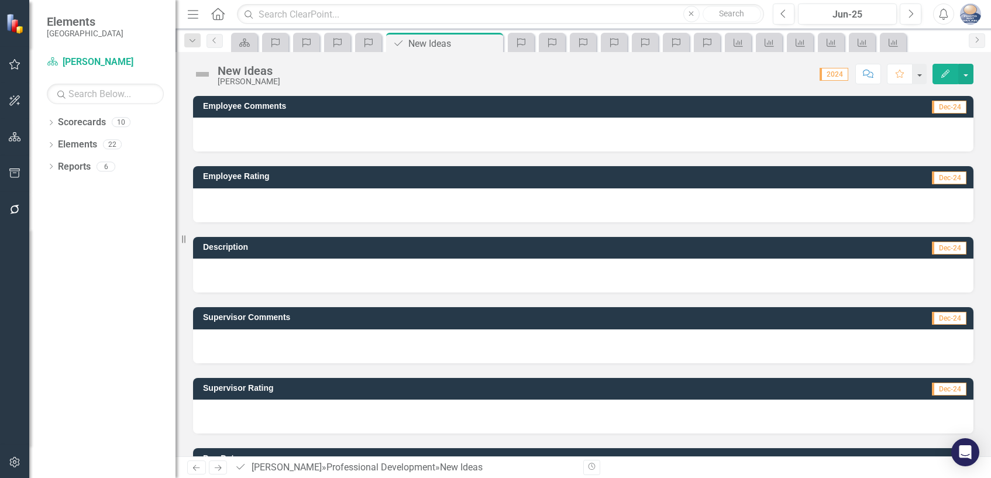
scroll to position [58, 0]
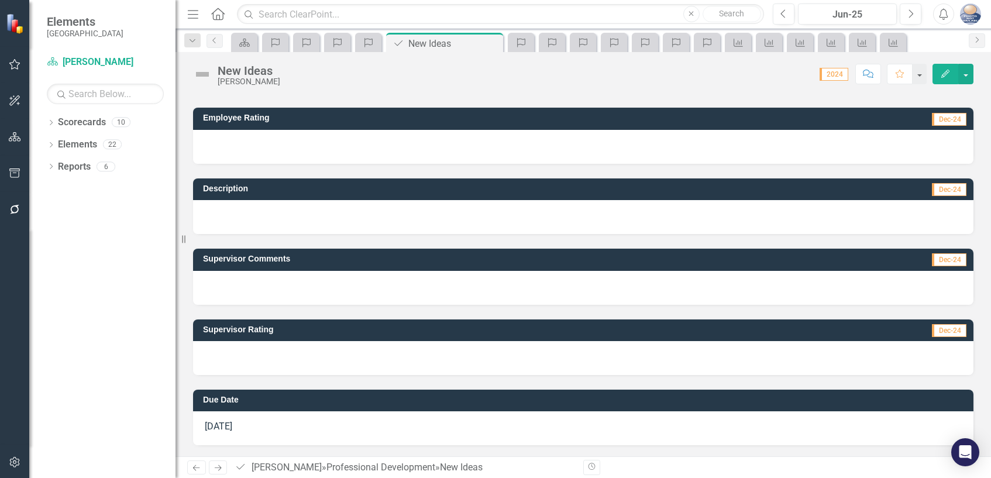
click at [939, 331] on span "Dec-24" at bounding box center [949, 330] width 35 height 13
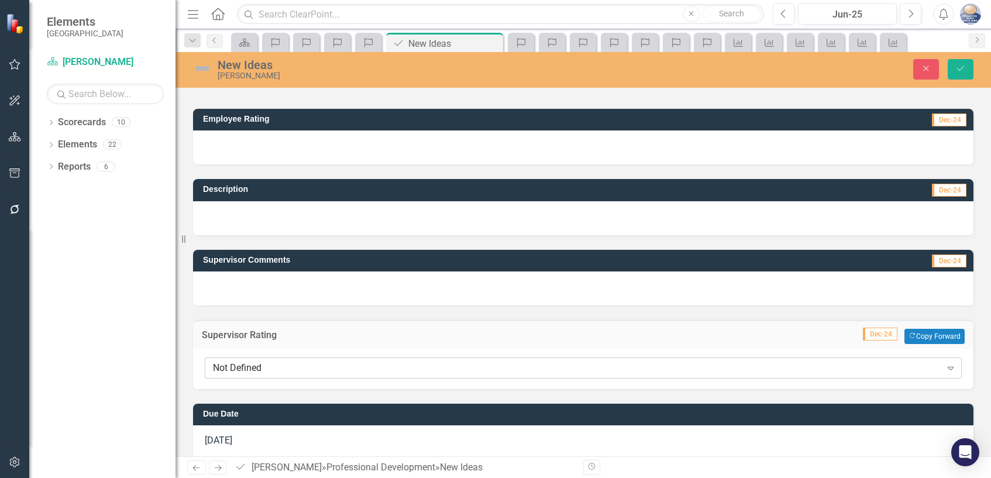
click at [945, 368] on icon "Expand" at bounding box center [951, 367] width 12 height 9
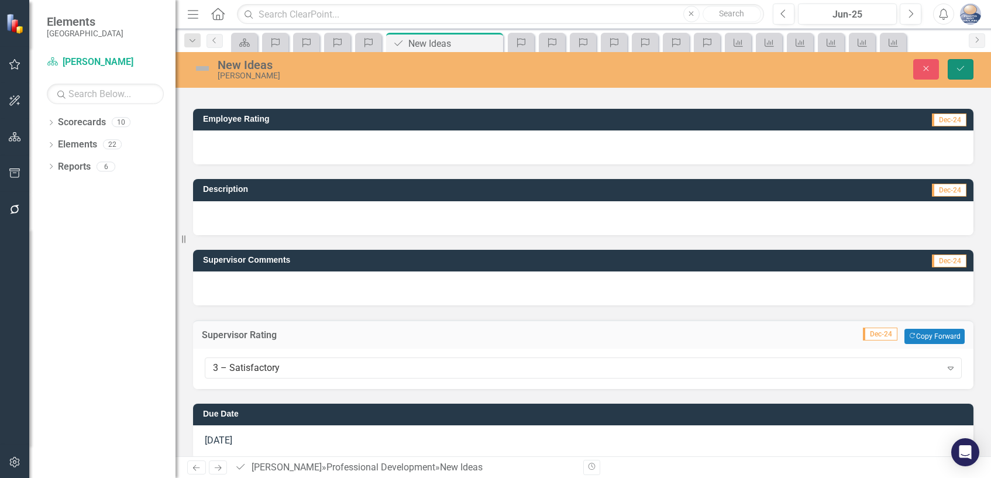
click at [956, 68] on icon "Save" at bounding box center [960, 68] width 11 height 8
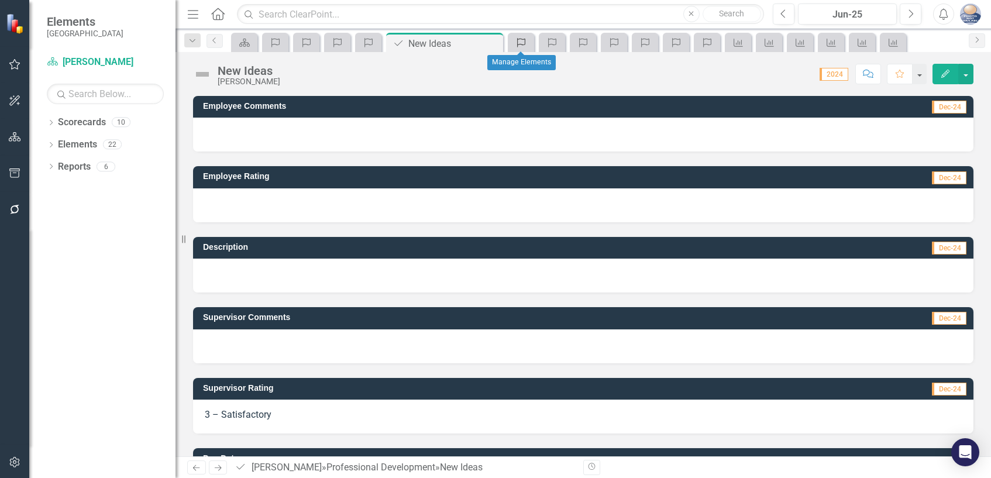
click at [522, 44] on icon "Competency" at bounding box center [521, 42] width 12 height 9
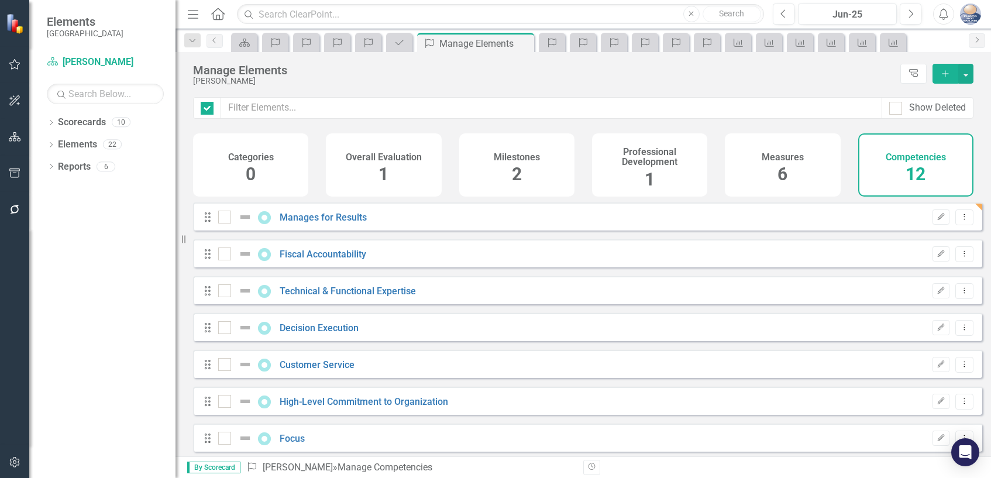
checkbox input "false"
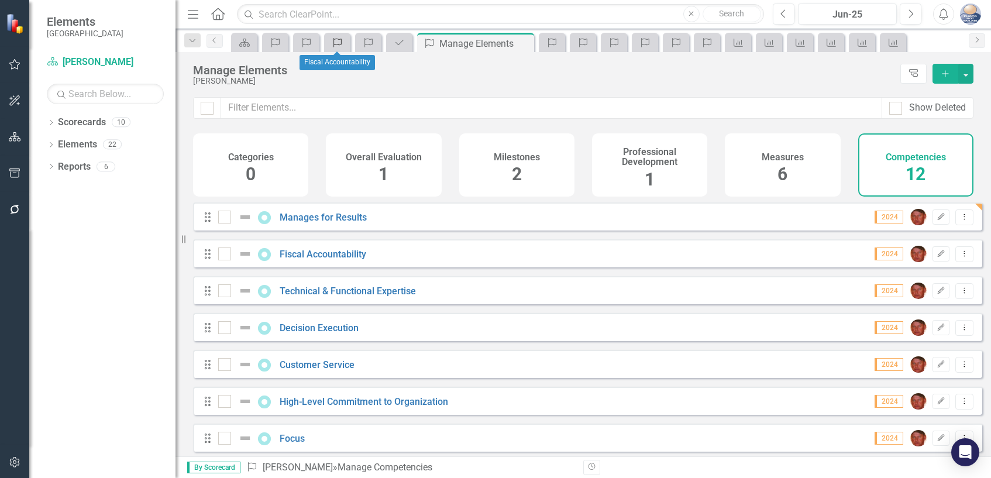
click at [344, 46] on link "Competency" at bounding box center [337, 42] width 20 height 15
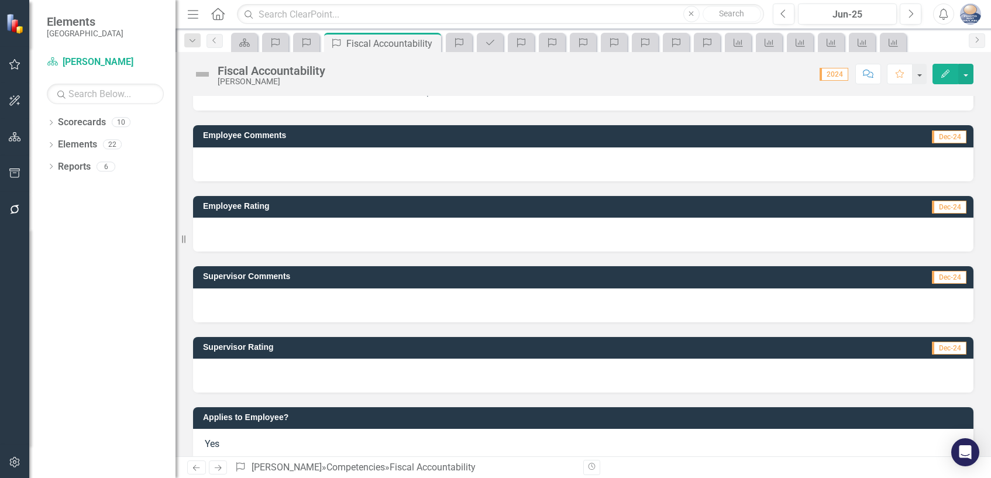
scroll to position [59, 0]
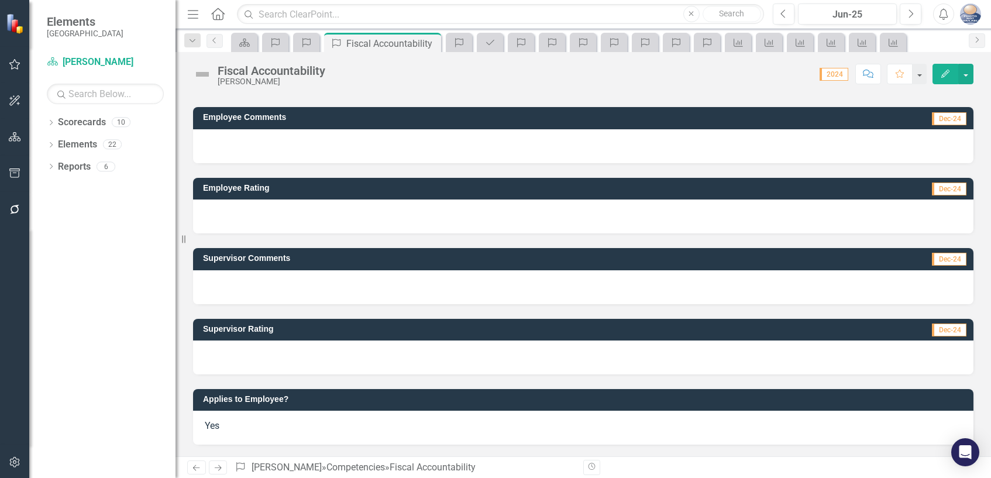
click at [945, 332] on span "Dec-24" at bounding box center [949, 329] width 35 height 13
click at [940, 329] on span "Dec-24" at bounding box center [949, 329] width 35 height 13
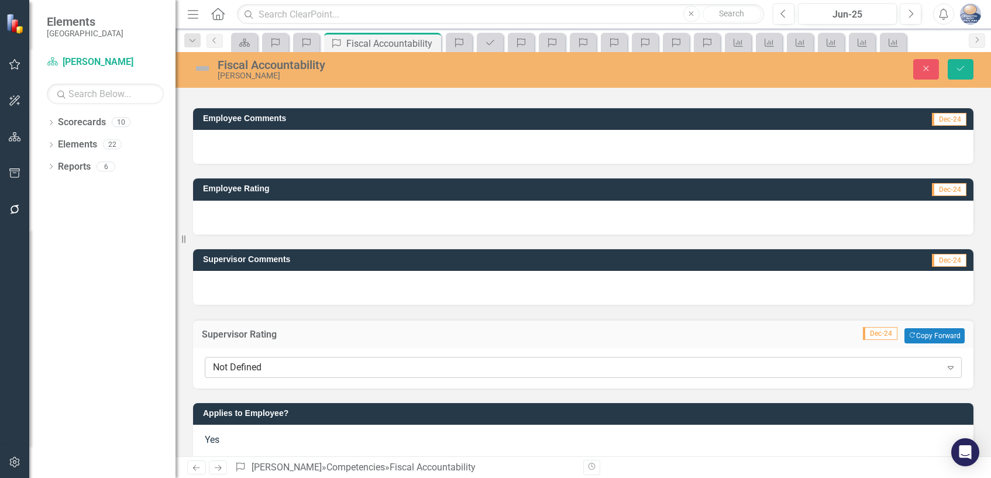
click at [940, 362] on div "Expand" at bounding box center [950, 367] width 21 height 19
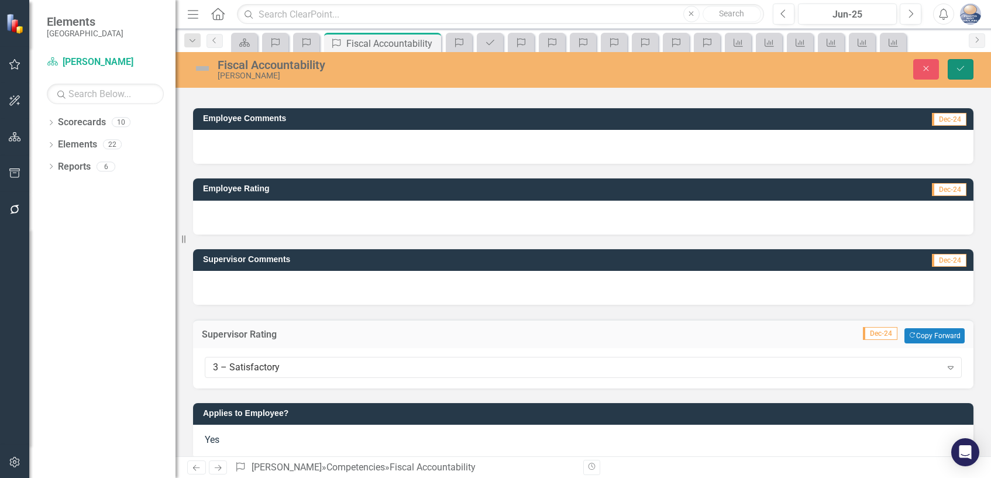
click at [955, 72] on icon "Save" at bounding box center [960, 68] width 11 height 8
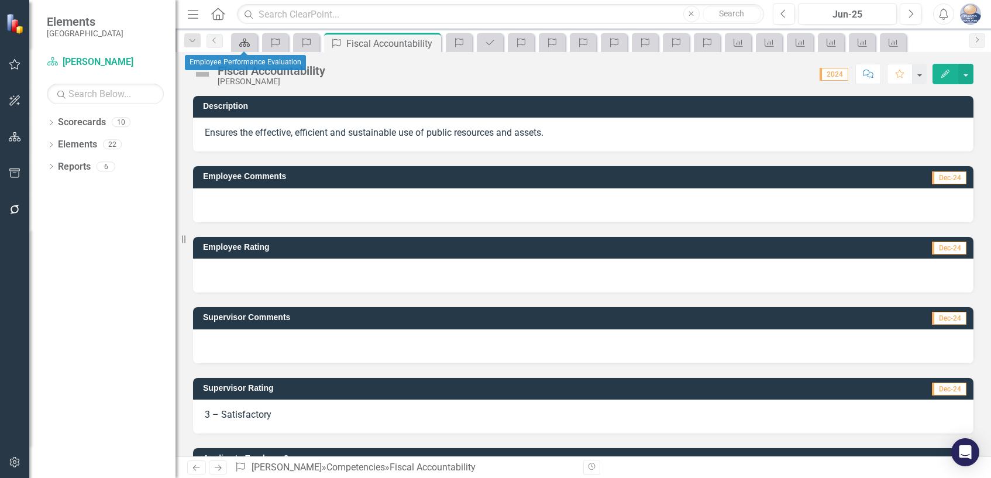
click at [251, 44] on link "Scorecard" at bounding box center [244, 42] width 20 height 15
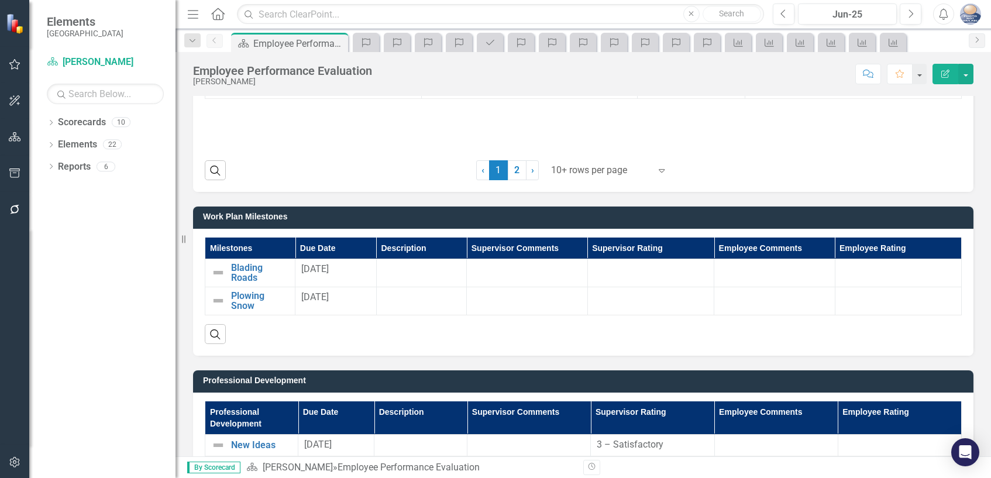
scroll to position [1053, 0]
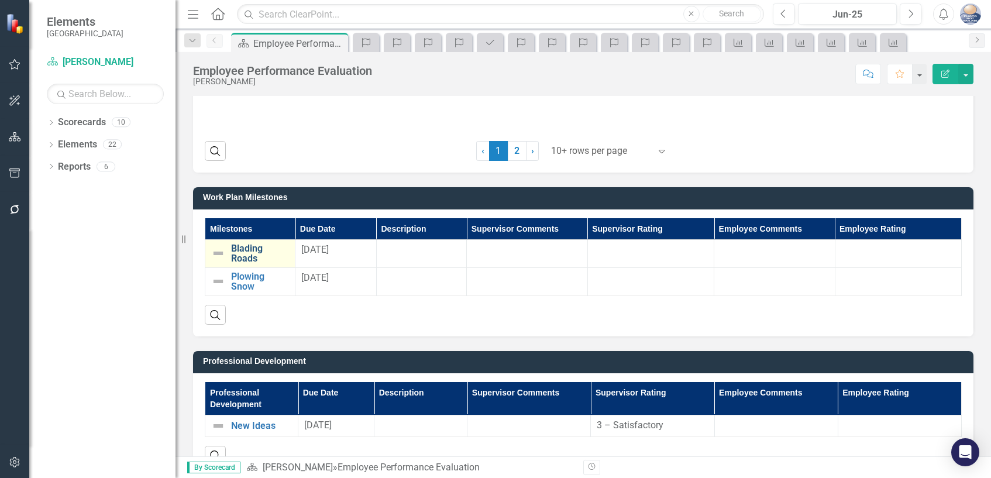
click at [251, 250] on link "Blading Roads" at bounding box center [260, 253] width 58 height 20
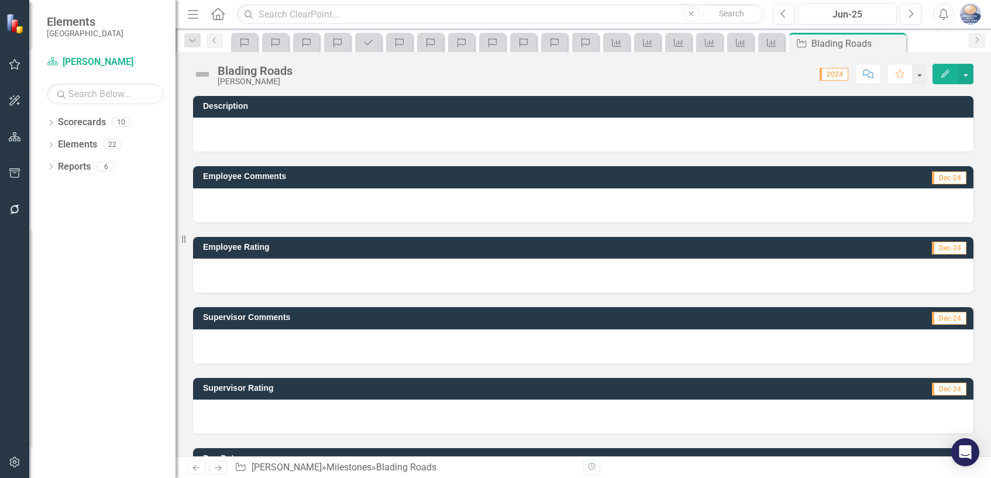
click at [946, 249] on span "Dec-24" at bounding box center [949, 248] width 35 height 13
click at [940, 249] on span "Dec-24" at bounding box center [949, 248] width 35 height 13
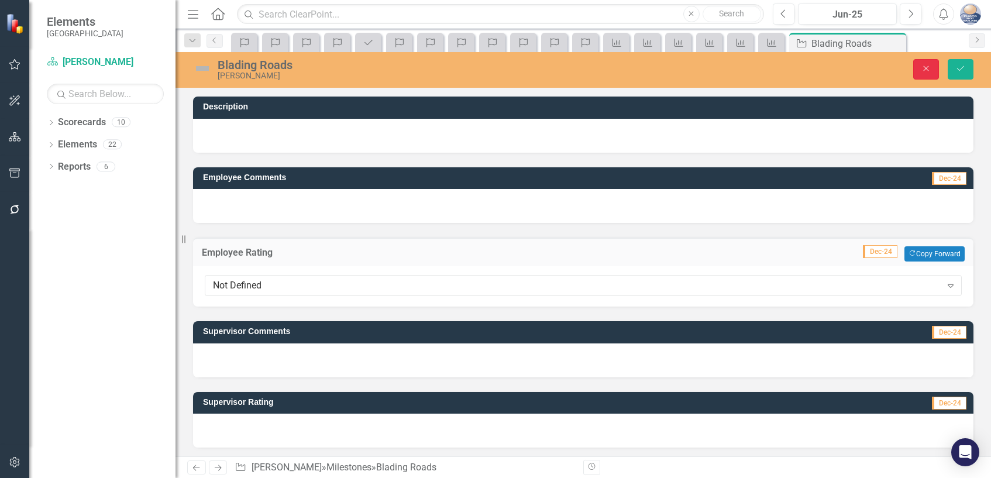
click at [923, 69] on icon "Close" at bounding box center [926, 68] width 11 height 8
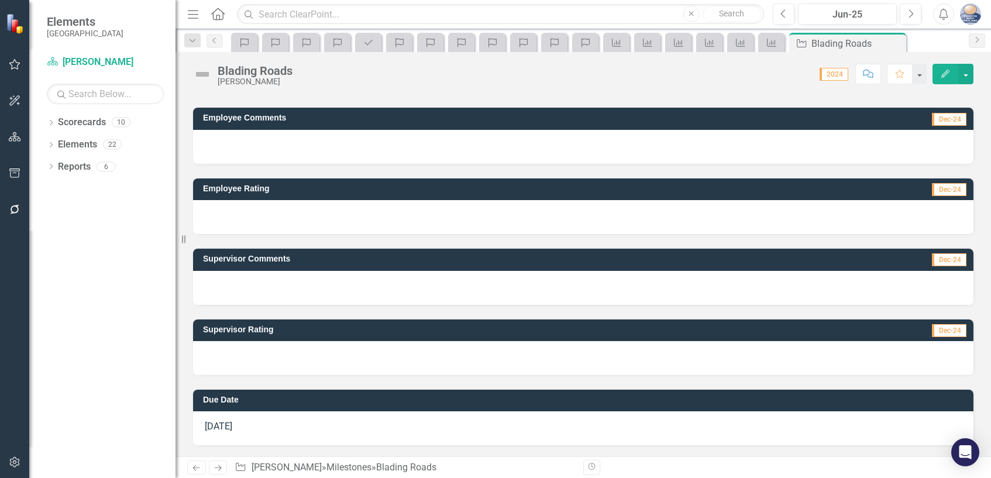
scroll to position [59, 0]
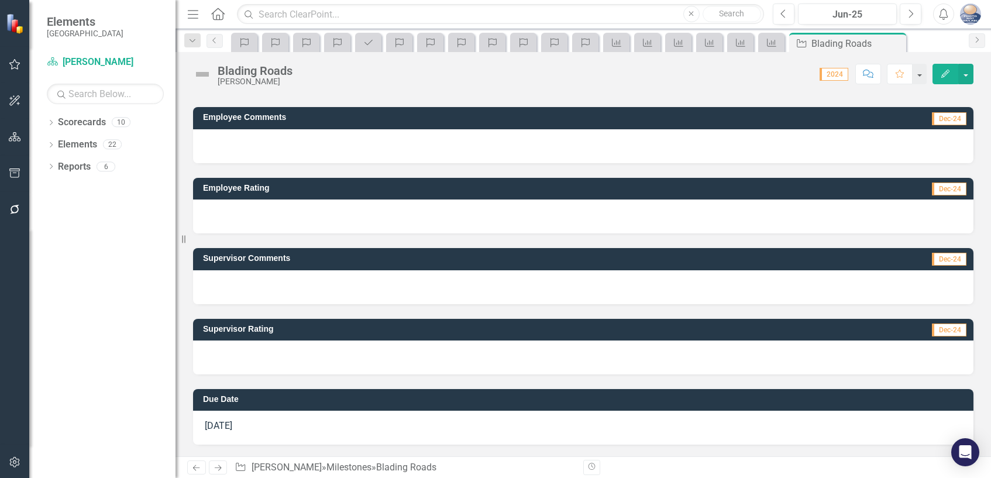
click at [932, 260] on span "Dec-24" at bounding box center [949, 259] width 35 height 13
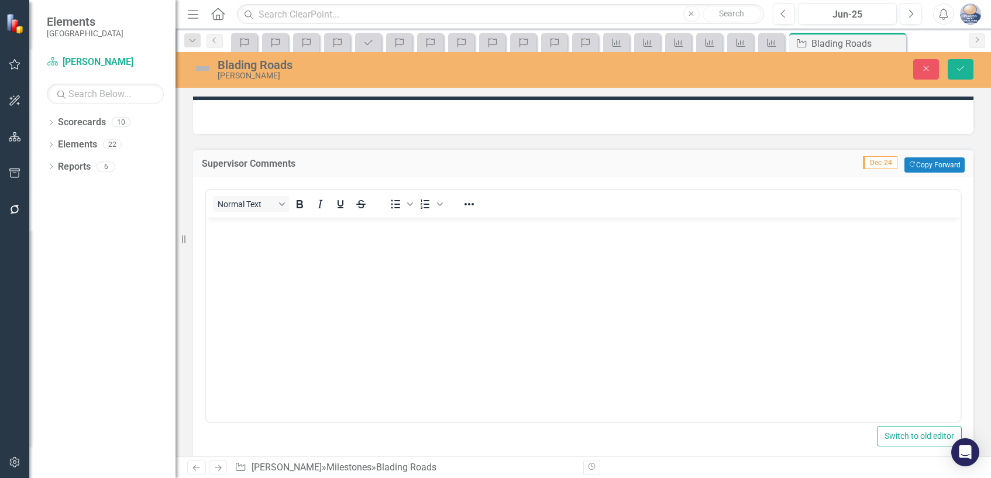
scroll to position [176, 0]
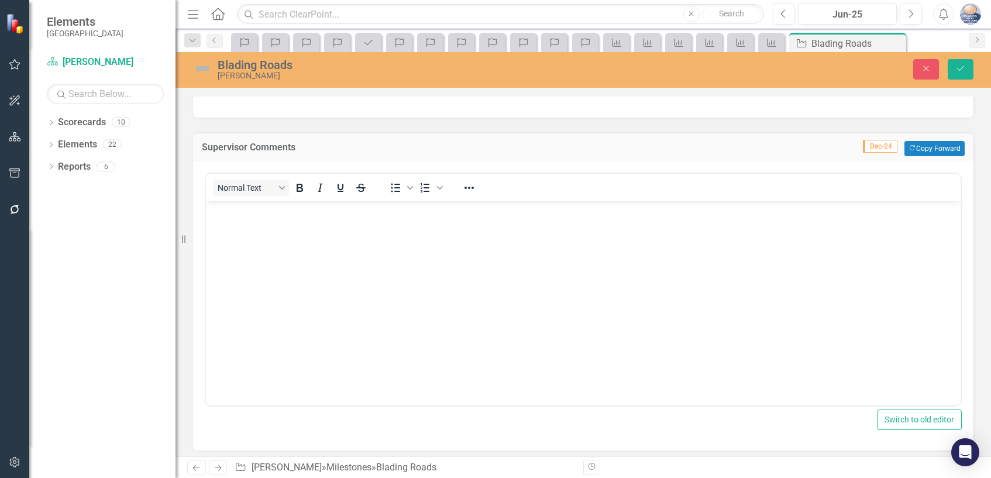
drag, startPoint x: 213, startPoint y: 198, endPoint x: 12, endPoint y: 1, distance: 281.2
click at [213, 198] on div "Normal Text" at bounding box center [292, 187] width 173 height 23
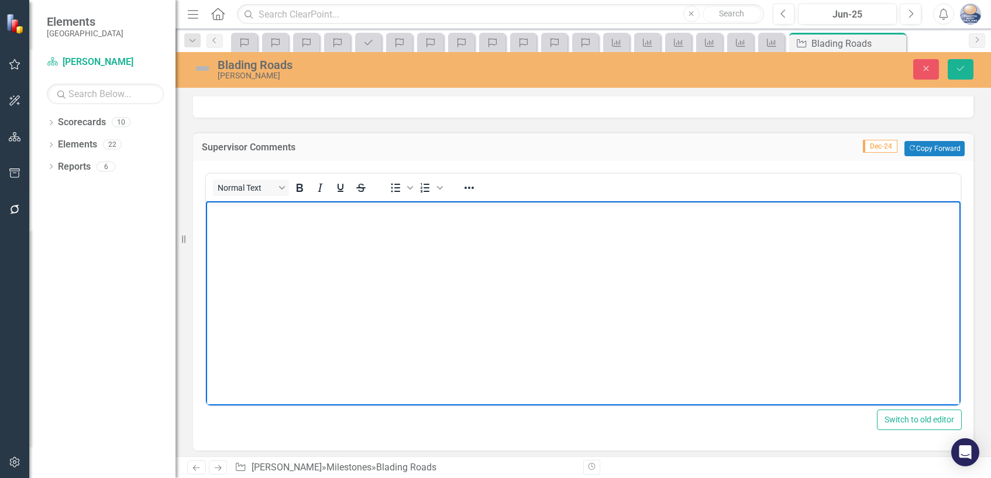
click at [215, 242] on body "Rich Text Area. Press ALT-0 for help." at bounding box center [583, 288] width 754 height 175
click at [959, 70] on icon "Save" at bounding box center [960, 68] width 11 height 8
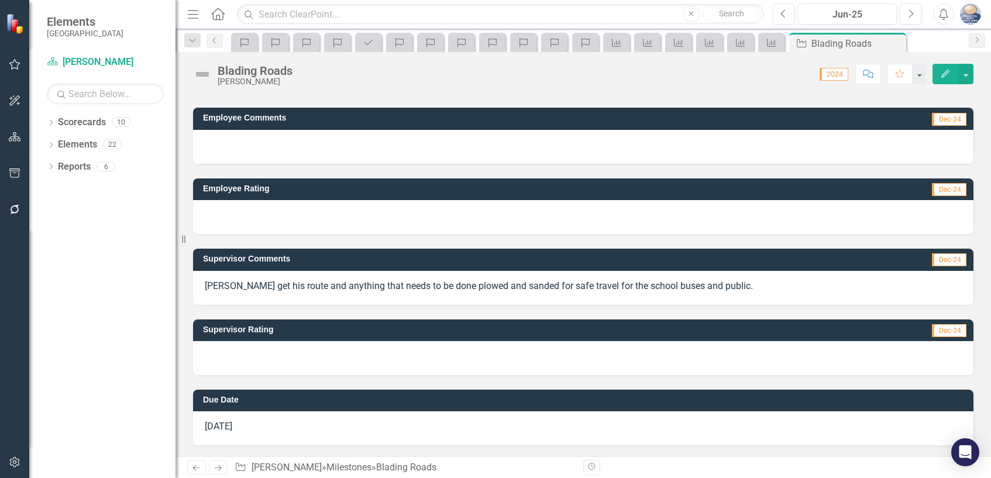
scroll to position [59, 0]
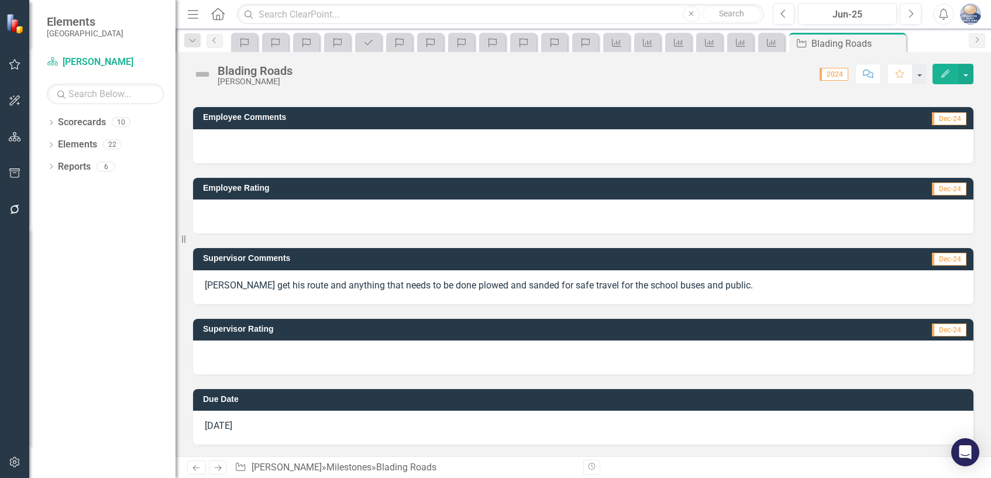
click at [938, 330] on span "Dec-24" at bounding box center [949, 329] width 35 height 13
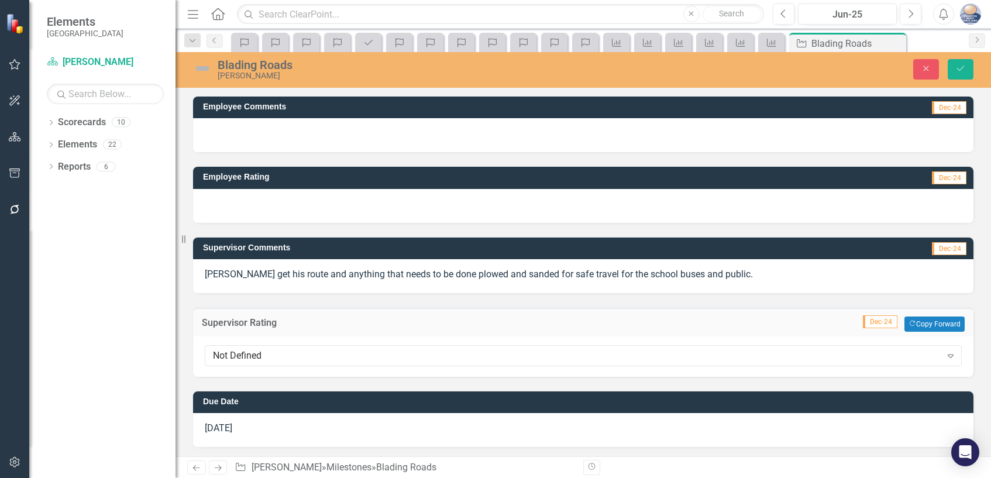
scroll to position [73, 0]
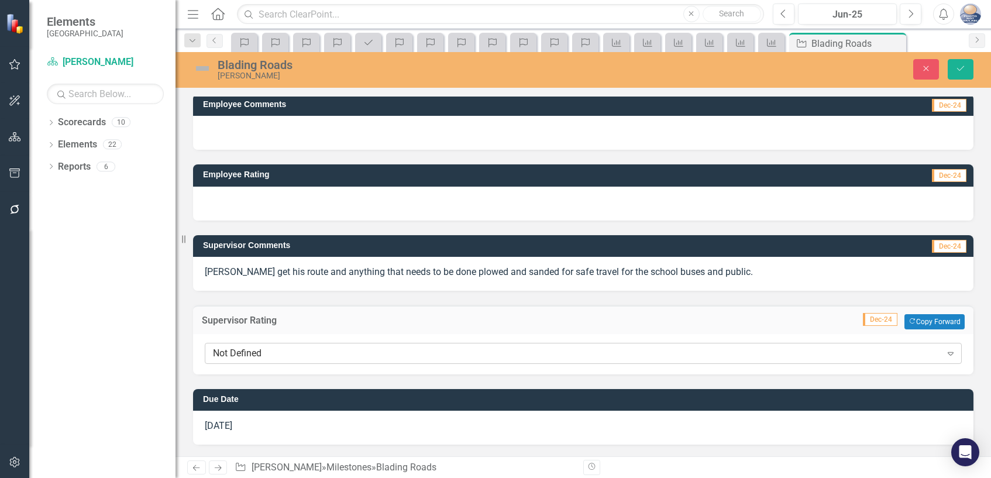
click at [947, 353] on icon at bounding box center [950, 354] width 6 height 4
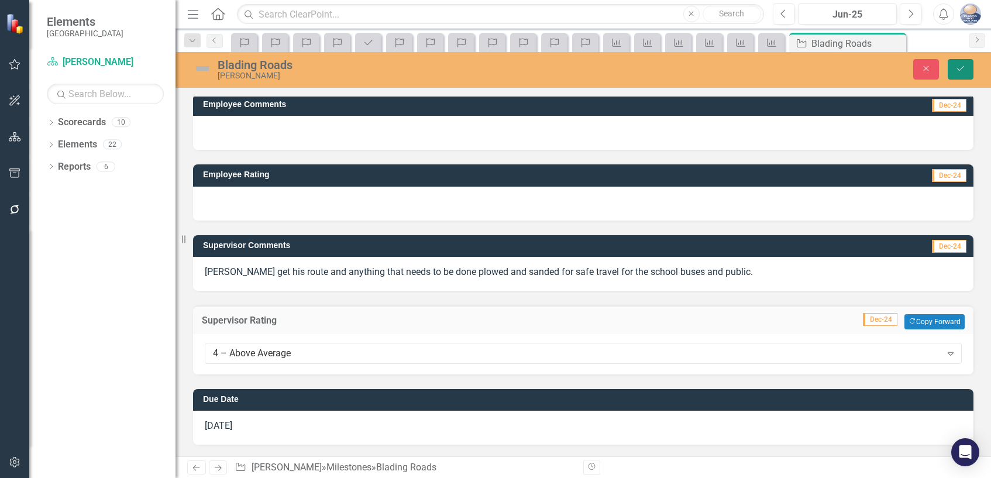
click at [959, 67] on icon "Save" at bounding box center [960, 68] width 11 height 8
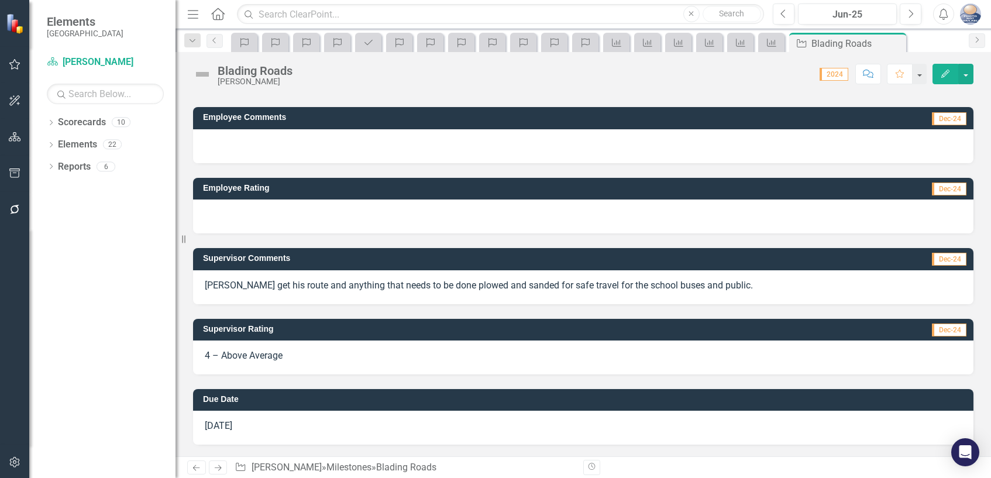
scroll to position [0, 0]
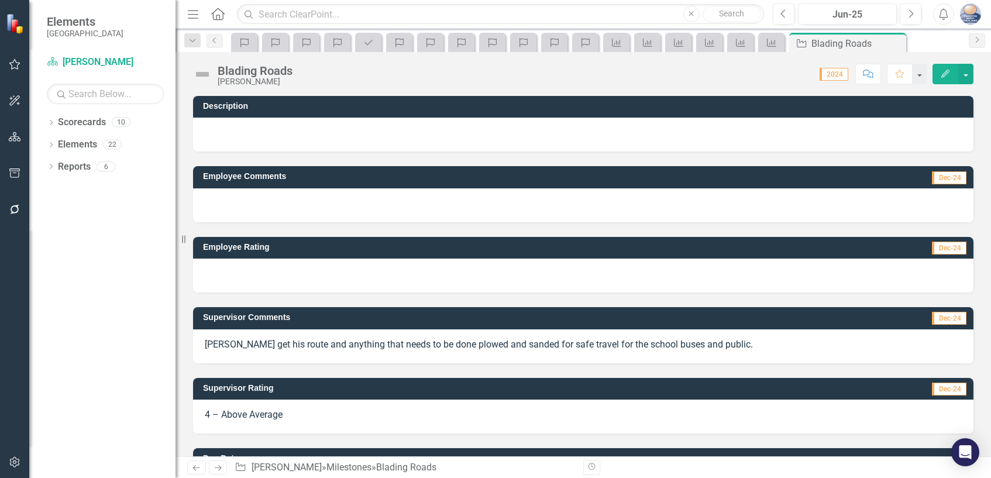
click at [709, 348] on p "Steve get his route and anything that needs to be done plowed and sanded for sa…" at bounding box center [583, 344] width 757 height 13
click at [936, 317] on span "Dec-24" at bounding box center [949, 318] width 35 height 13
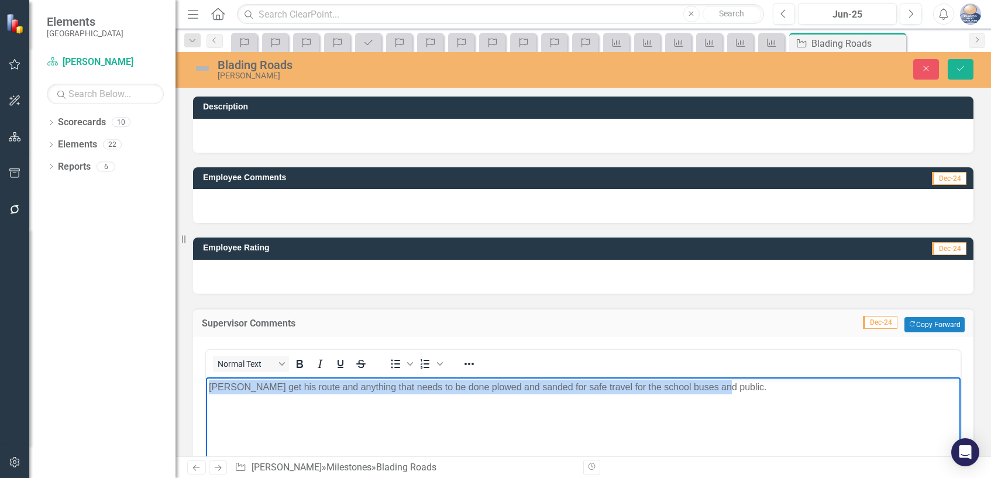
drag, startPoint x: 712, startPoint y: 388, endPoint x: 209, endPoint y: 391, distance: 502.4
click at [209, 391] on p "Steve get his route and anything that needs to be done plowed and sanded for sa…" at bounding box center [583, 387] width 749 height 14
copy p "Steve get his route and anything that needs to be done plowed and sanded for sa…"
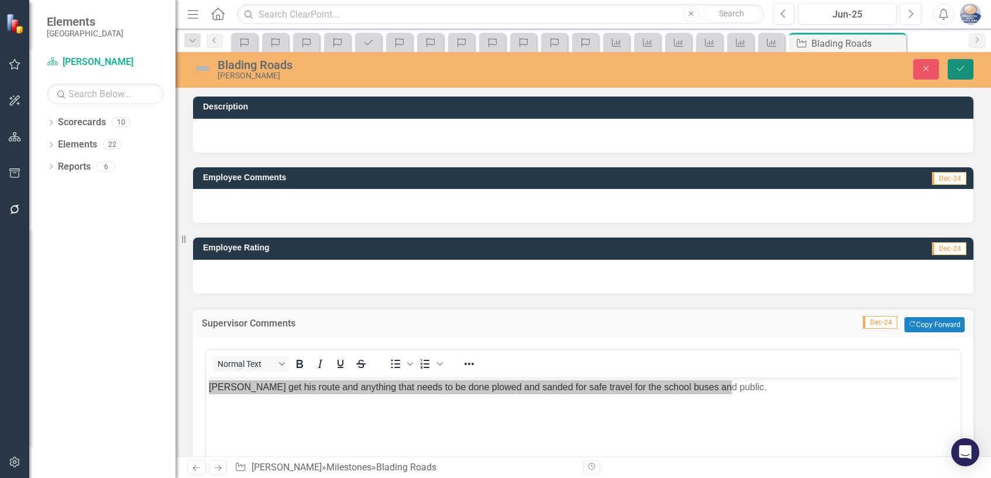
click at [960, 70] on icon "Save" at bounding box center [960, 68] width 11 height 8
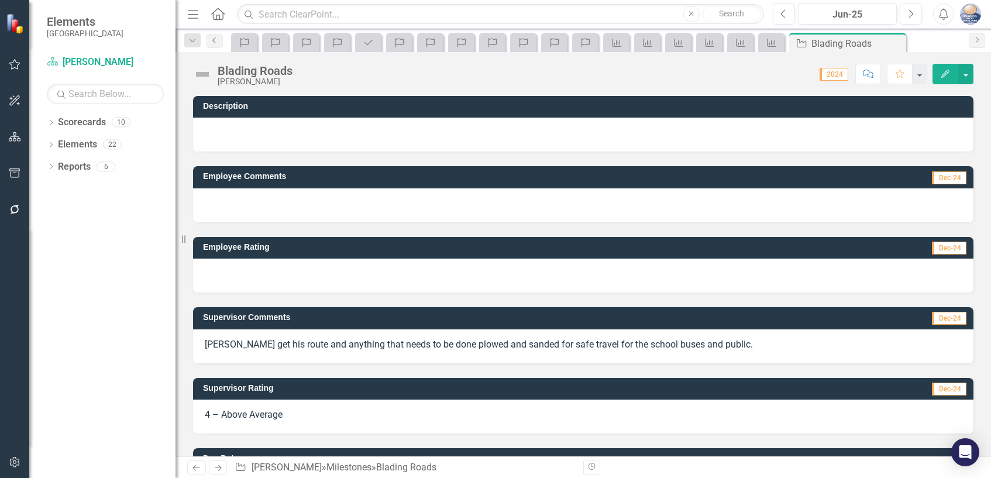
click at [215, 42] on icon "Previous" at bounding box center [214, 40] width 9 height 7
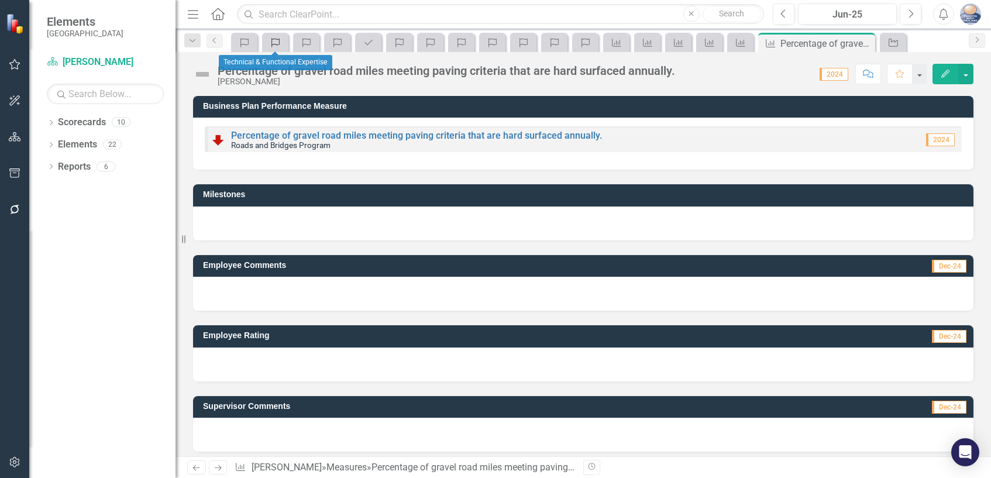
click at [271, 43] on icon "Competency" at bounding box center [276, 42] width 12 height 9
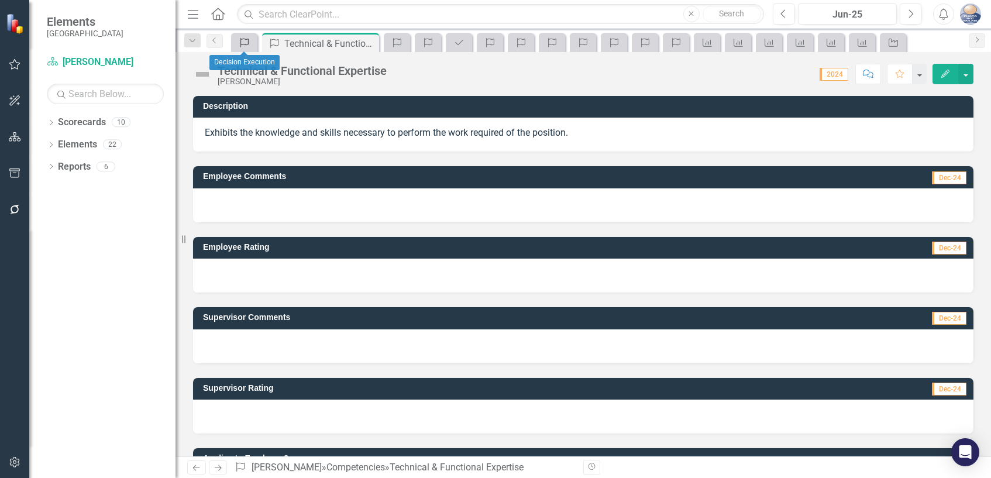
click at [245, 42] on icon "Competency" at bounding box center [245, 42] width 12 height 9
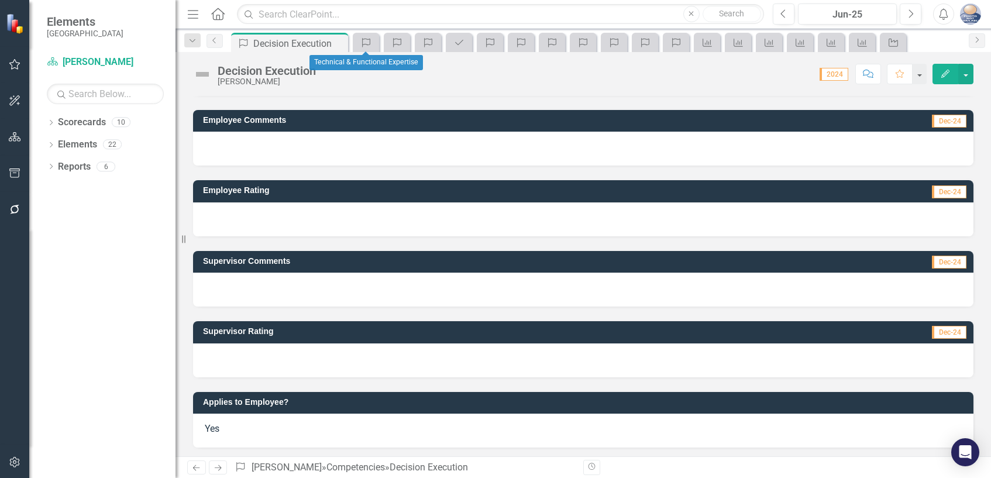
scroll to position [73, 0]
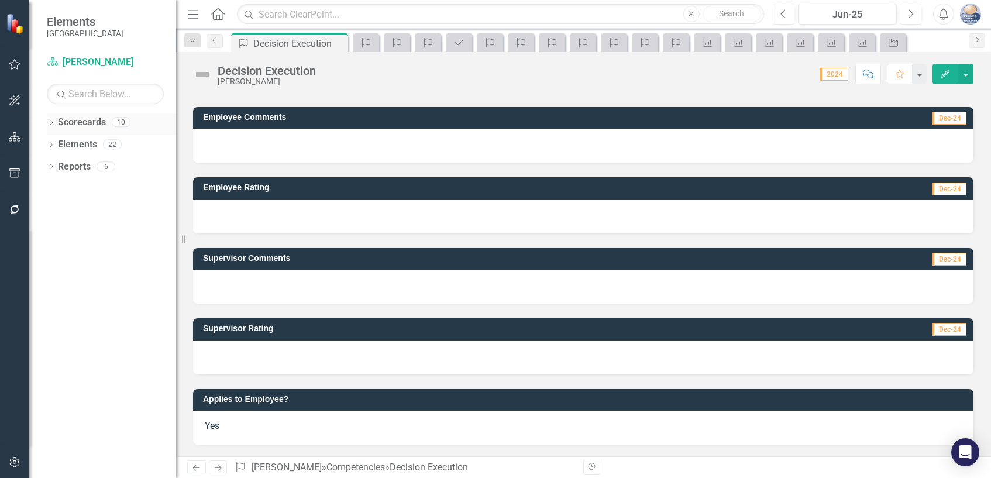
click at [103, 120] on link "Scorecards" at bounding box center [82, 122] width 48 height 13
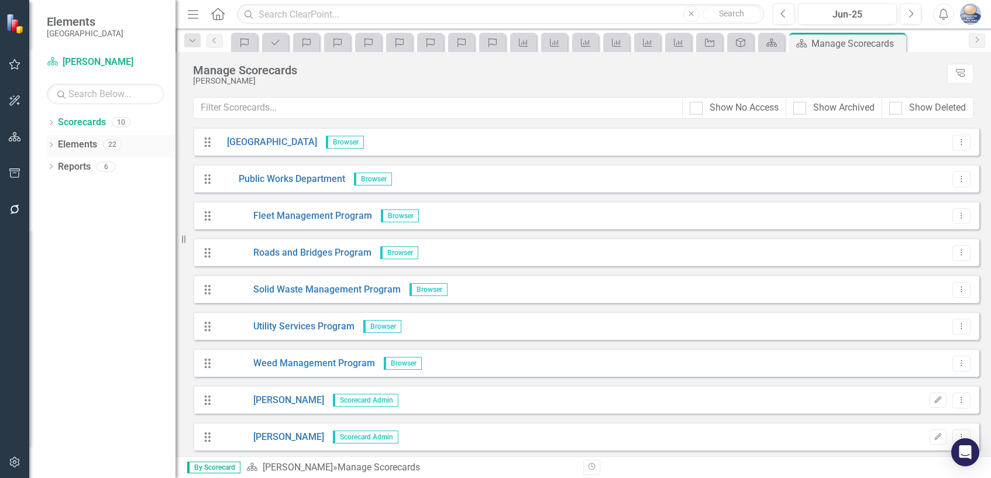
click at [88, 146] on link "Elements" at bounding box center [77, 144] width 39 height 13
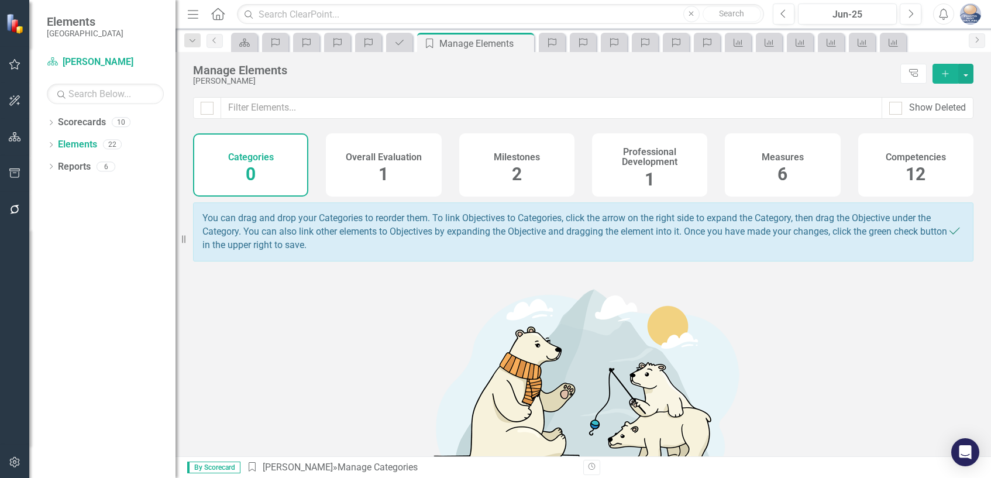
click at [532, 168] on div "Milestones 2" at bounding box center [516, 164] width 115 height 63
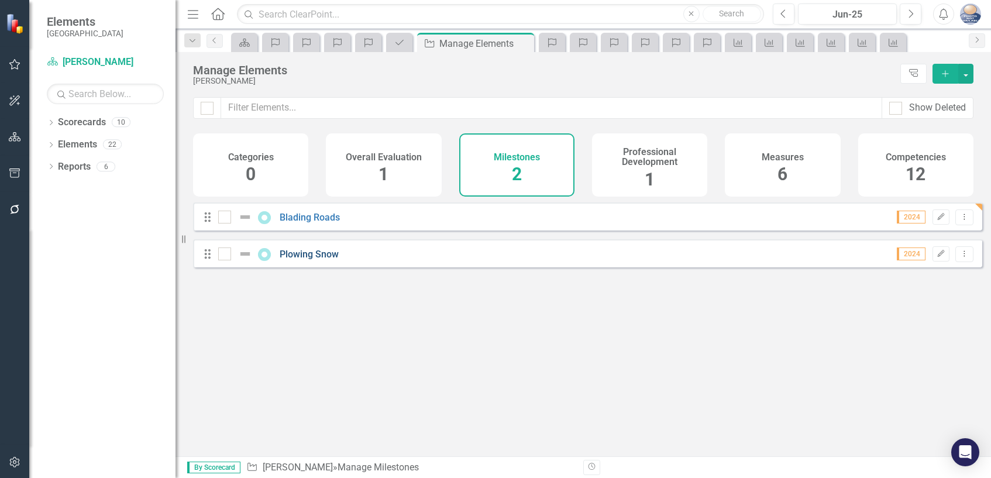
click at [319, 260] on link "Plowing Snow" at bounding box center [309, 254] width 59 height 11
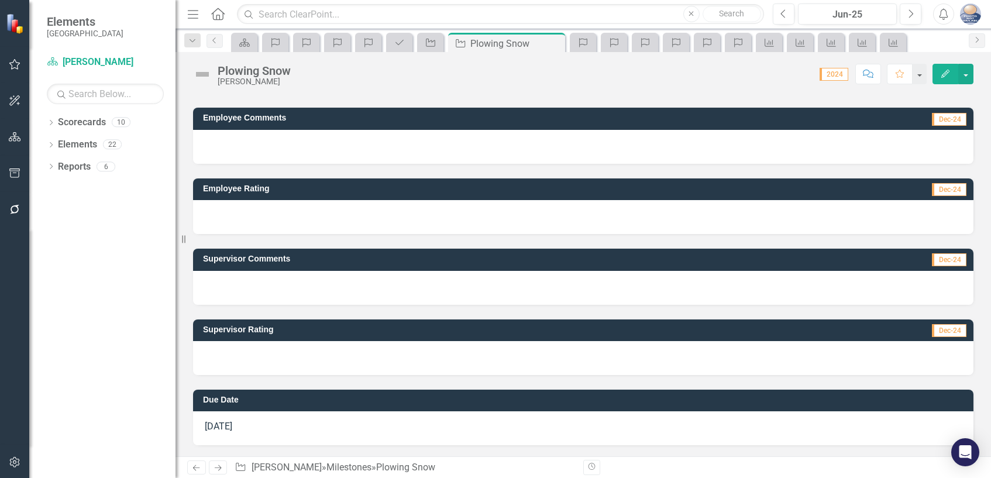
scroll to position [59, 0]
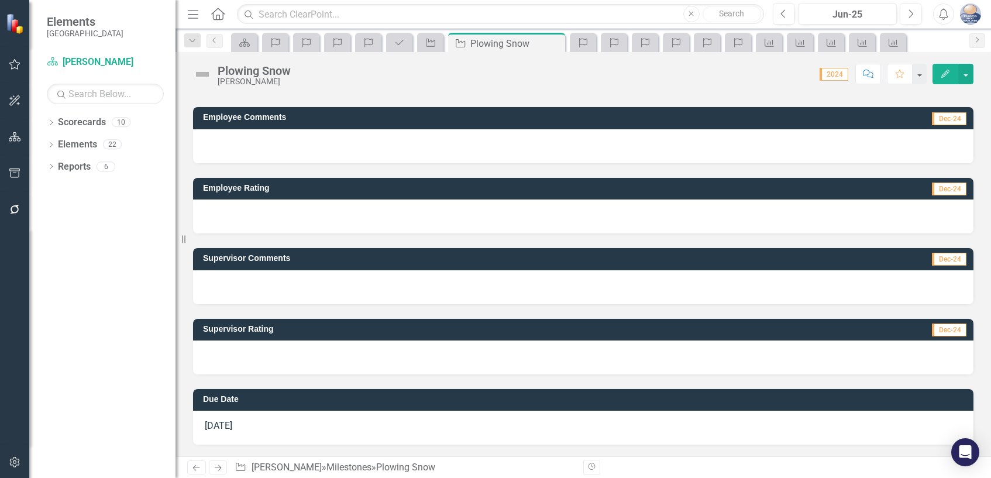
click at [937, 263] on span "Dec-24" at bounding box center [949, 259] width 35 height 13
click at [940, 260] on span "Dec-24" at bounding box center [949, 259] width 35 height 13
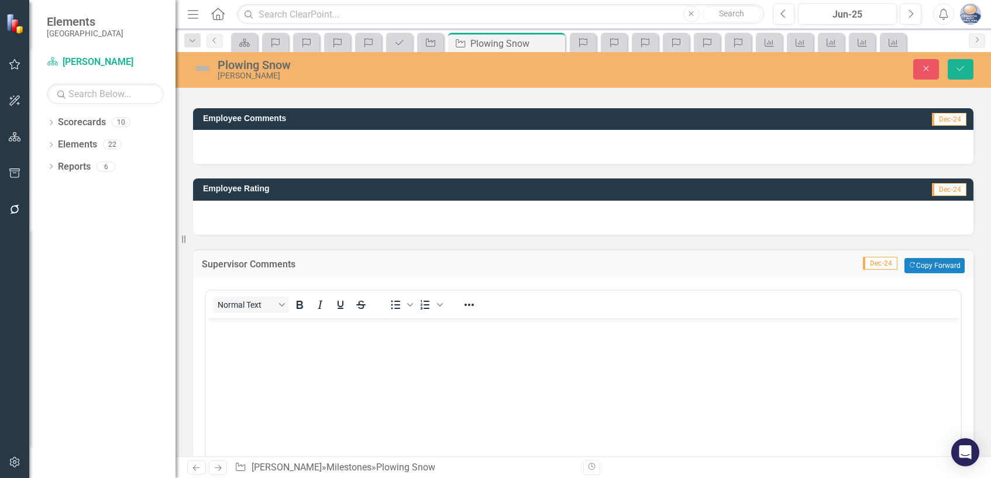
scroll to position [0, 0]
click at [230, 329] on p "Rich Text Area. Press ALT-0 for help." at bounding box center [583, 327] width 749 height 14
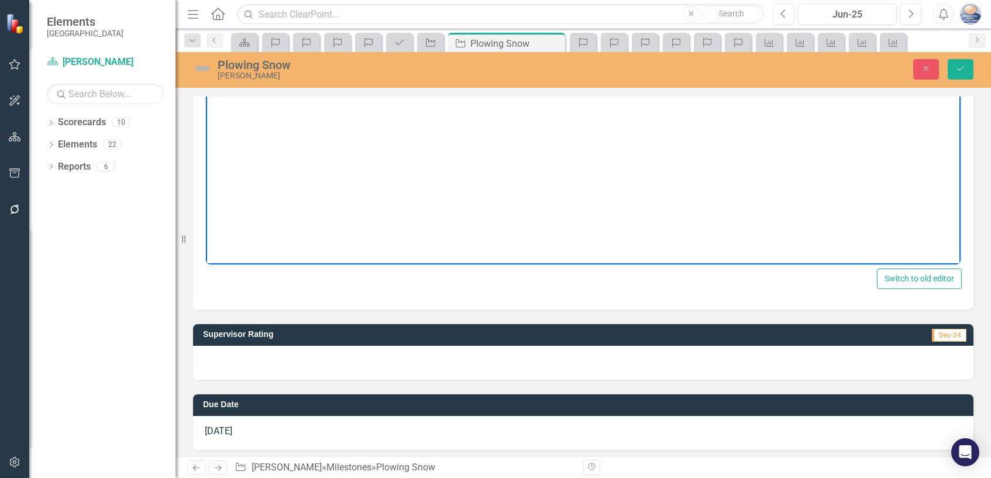
scroll to position [322, 0]
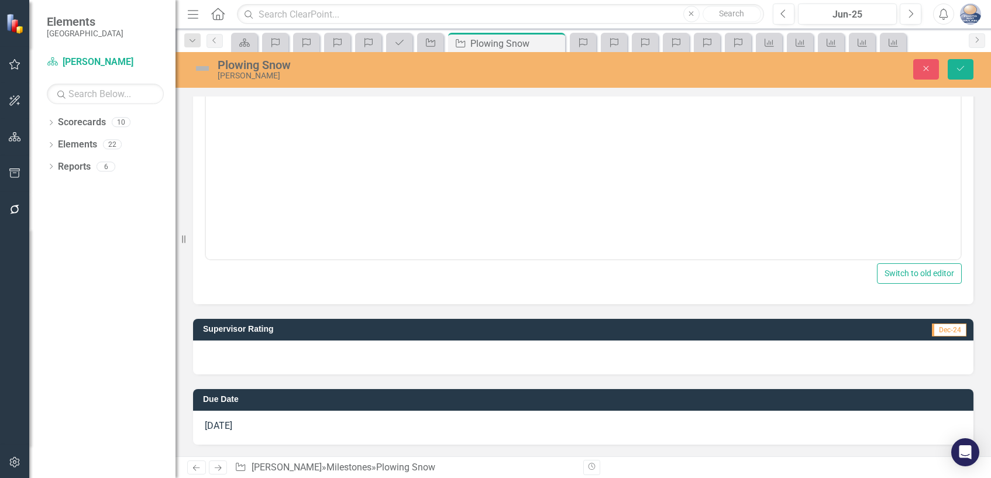
click at [941, 331] on span "Dec-24" at bounding box center [949, 329] width 35 height 13
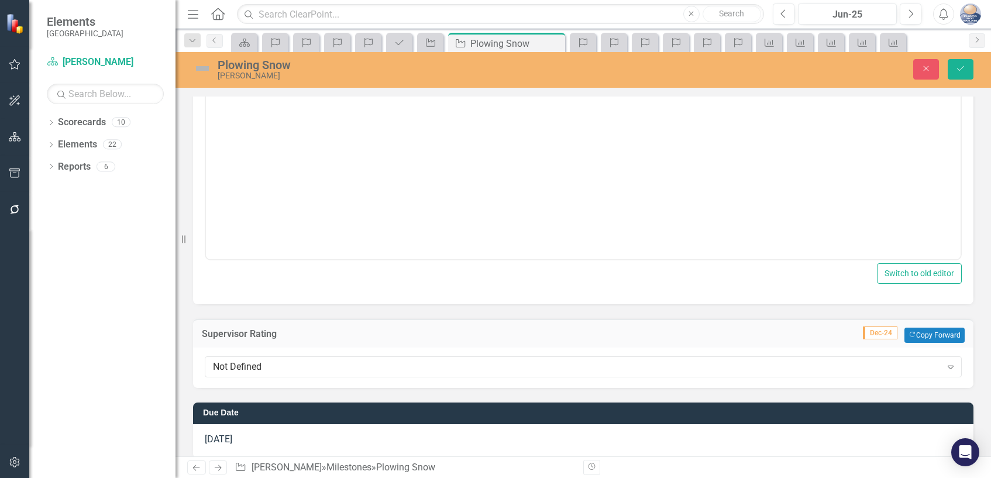
scroll to position [336, 0]
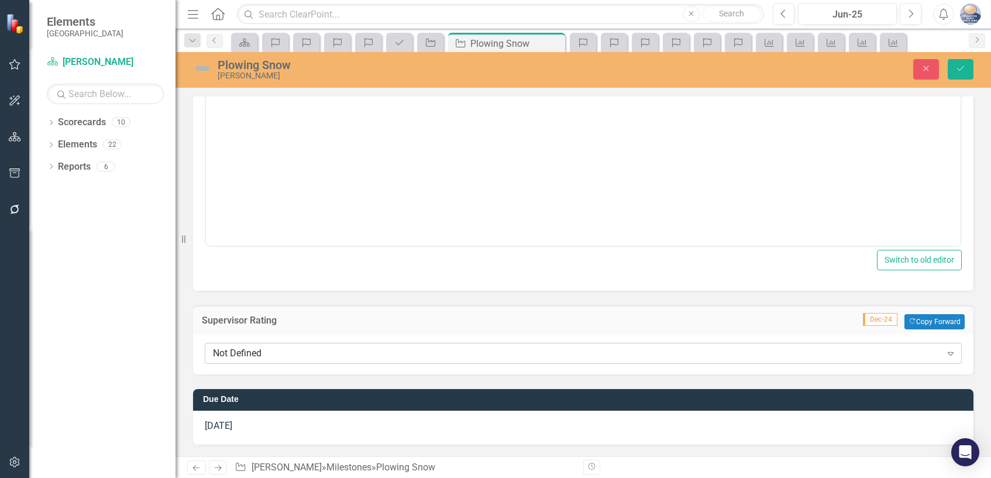
click at [945, 350] on icon "Expand" at bounding box center [951, 353] width 12 height 9
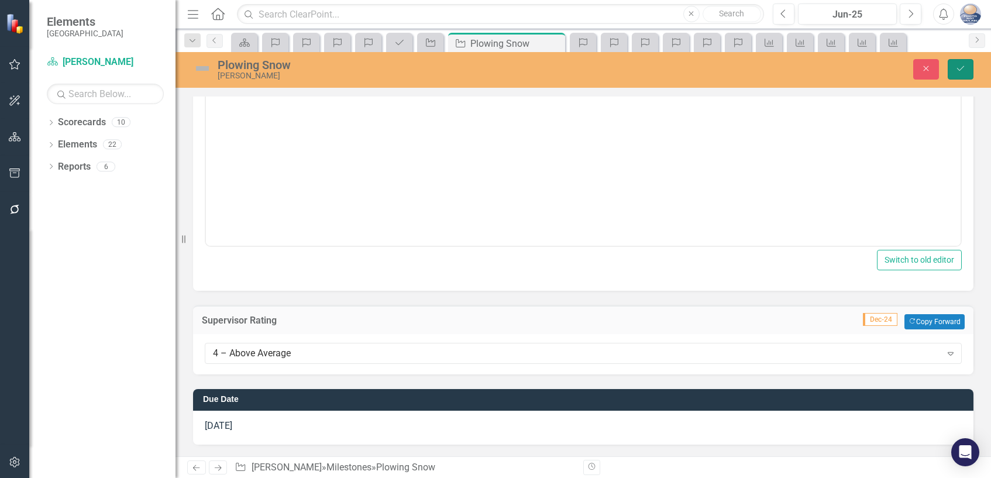
click at [962, 70] on icon "Save" at bounding box center [960, 68] width 11 height 8
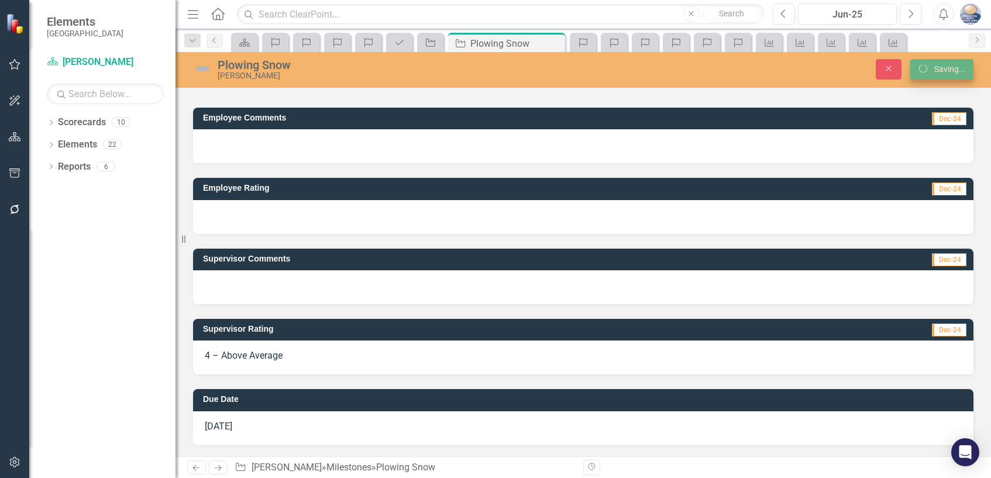
scroll to position [60, 0]
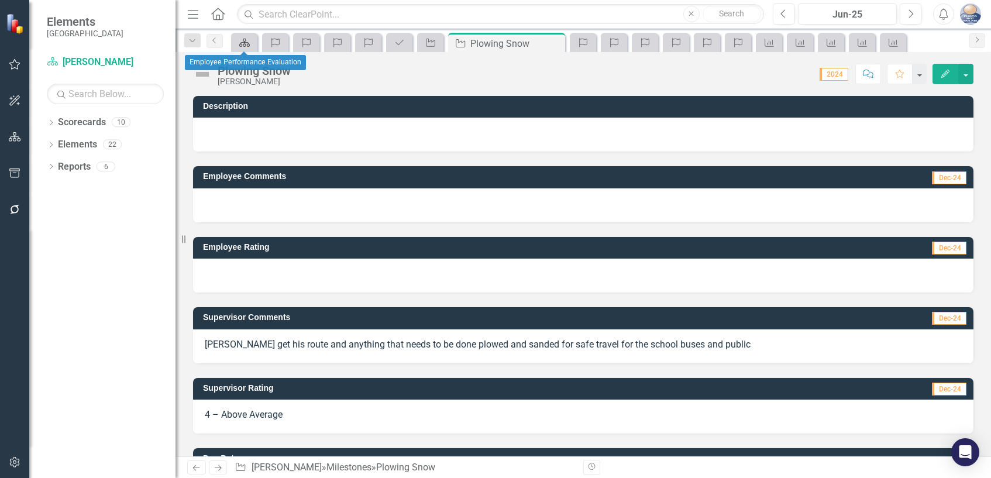
click at [245, 43] on icon "Scorecard" at bounding box center [245, 42] width 12 height 9
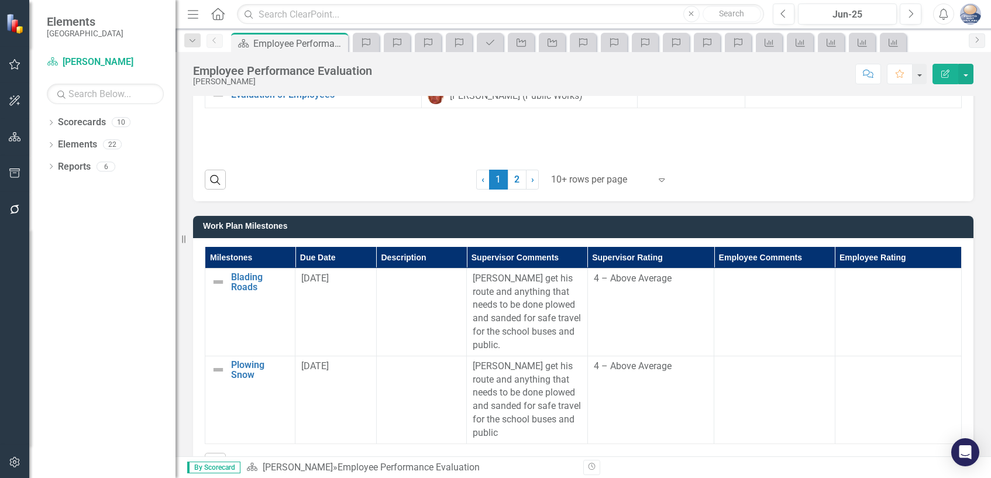
scroll to position [1053, 0]
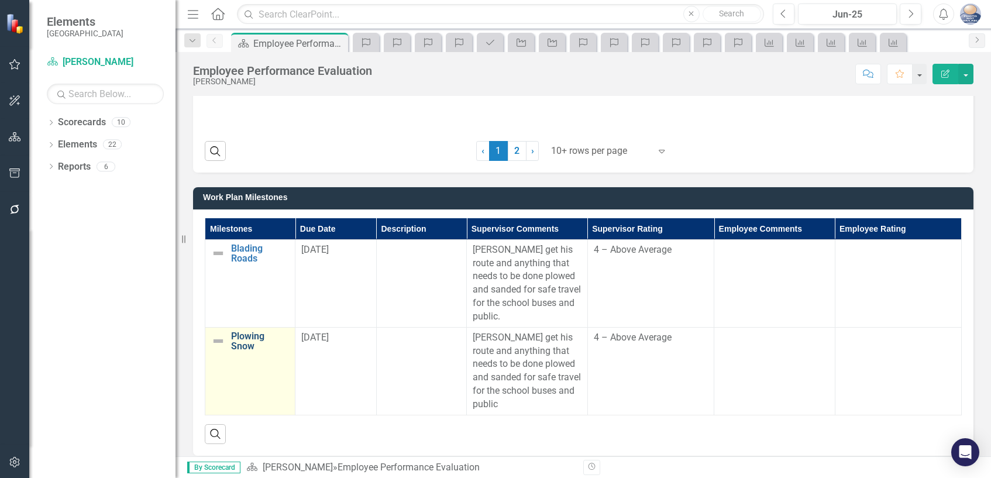
click at [253, 331] on link "Plowing Snow" at bounding box center [260, 341] width 58 height 20
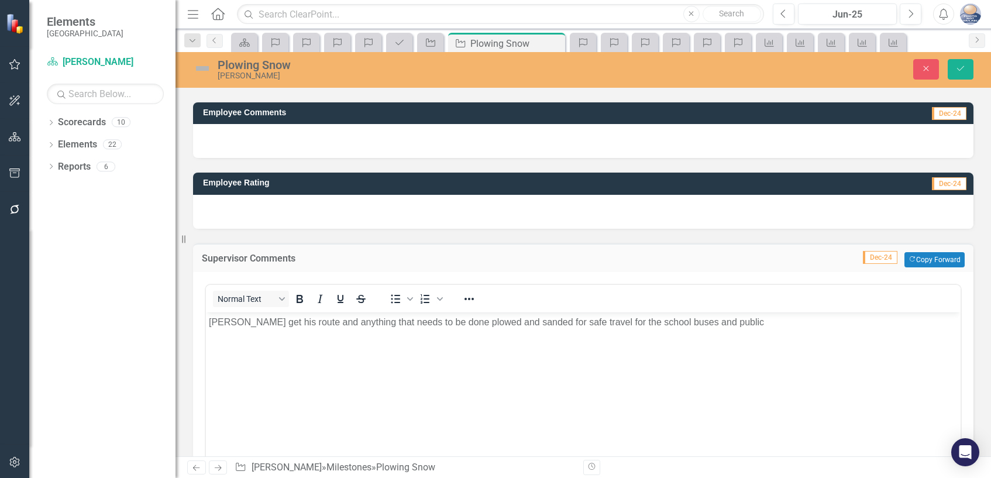
scroll to position [117, 0]
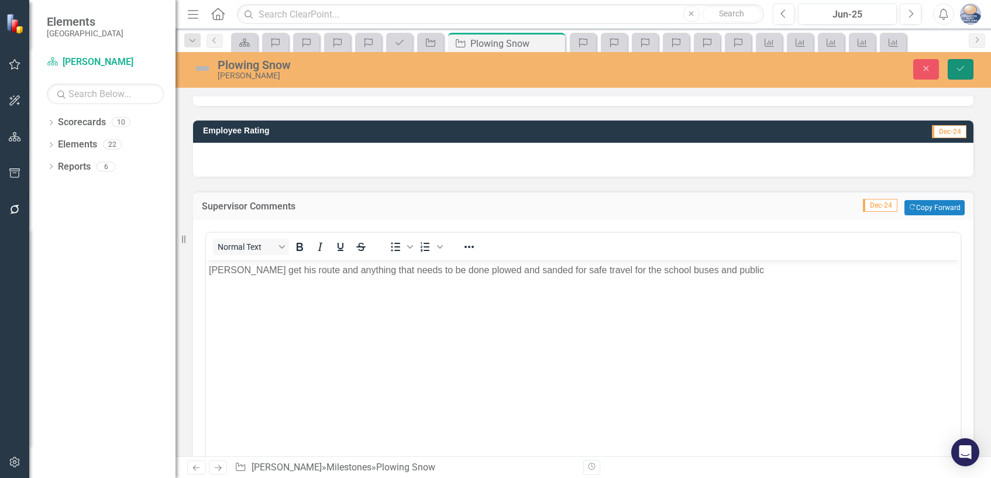
click at [958, 73] on icon "Save" at bounding box center [960, 68] width 11 height 8
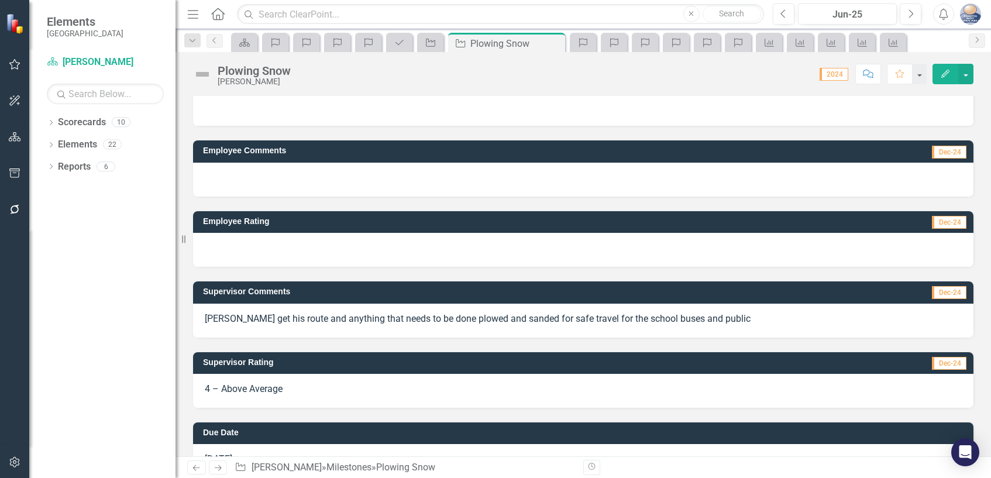
scroll to position [0, 0]
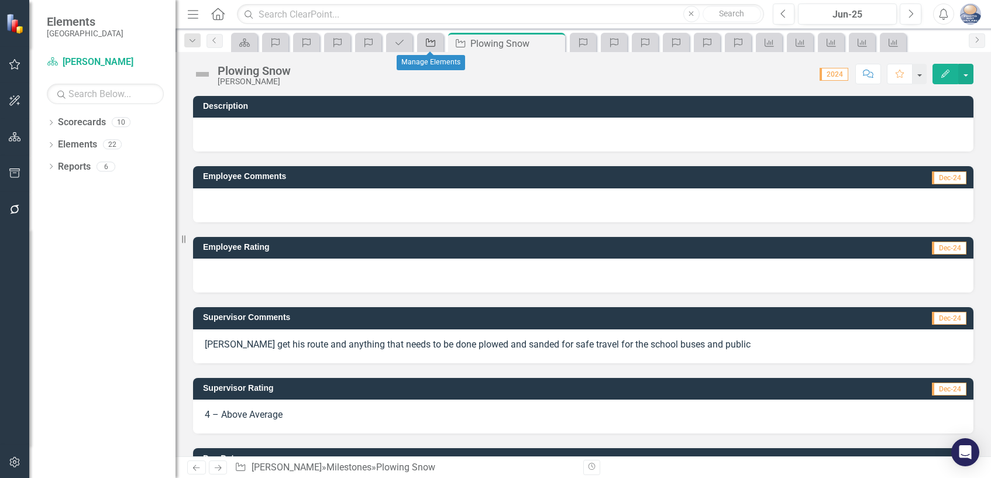
click at [429, 42] on icon at bounding box center [430, 43] width 9 height 8
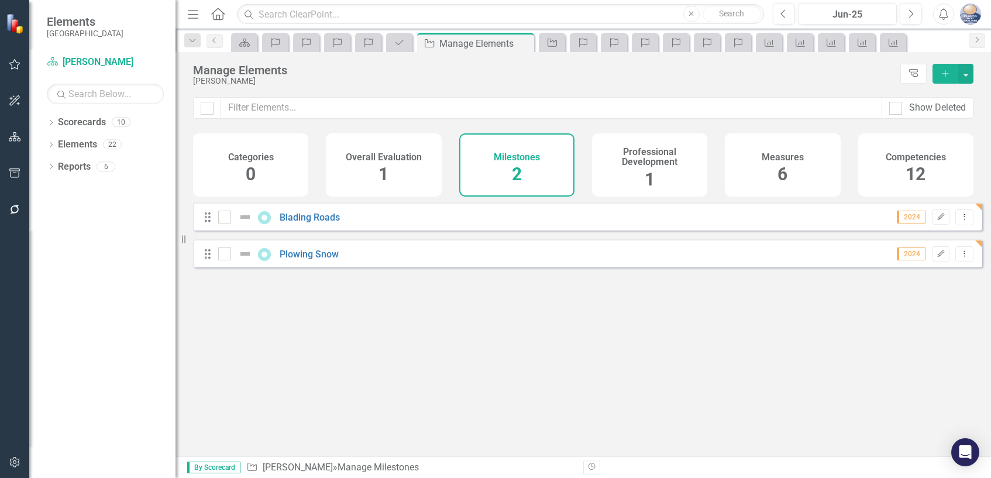
click at [513, 164] on span "2" at bounding box center [517, 174] width 10 height 20
click at [317, 223] on link "Blading Roads" at bounding box center [310, 217] width 60 height 11
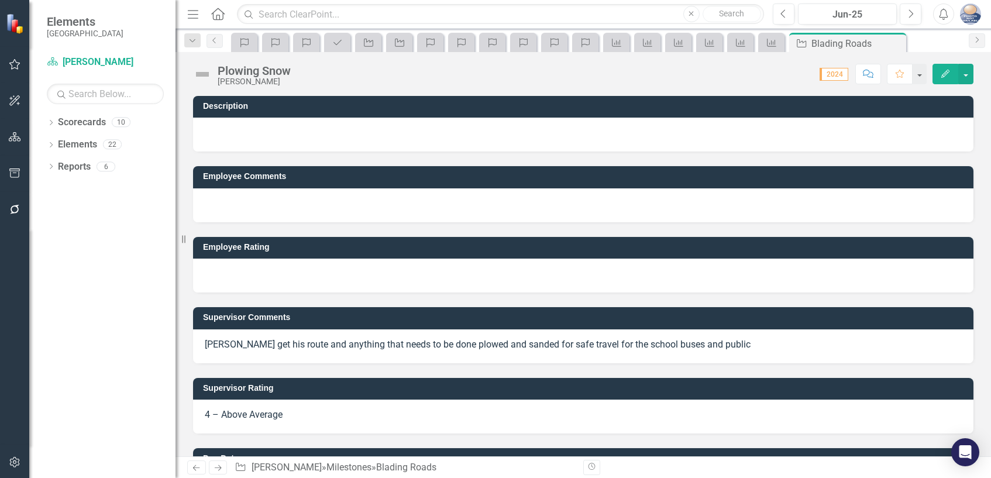
click at [317, 225] on div "Employee Rating" at bounding box center [583, 257] width 798 height 70
click at [213, 349] on p "Steve get his route and anything that needs to be done plowed and sanded for sa…" at bounding box center [583, 344] width 757 height 13
click at [941, 316] on span "Dec-24" at bounding box center [949, 318] width 35 height 13
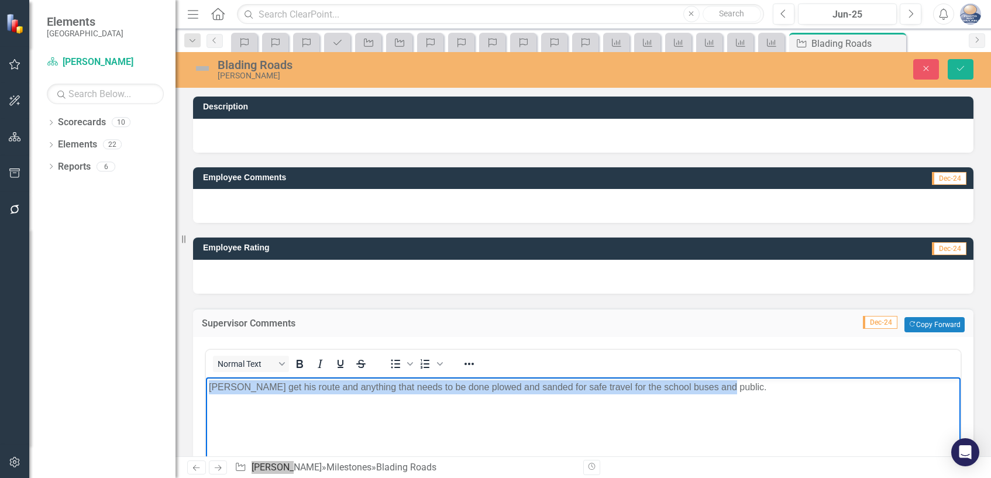
drag, startPoint x: 208, startPoint y: 387, endPoint x: 752, endPoint y: 387, distance: 543.3
click at [752, 387] on body "Steve get his route and anything that needs to be done plowed and sanded for sa…" at bounding box center [583, 464] width 754 height 175
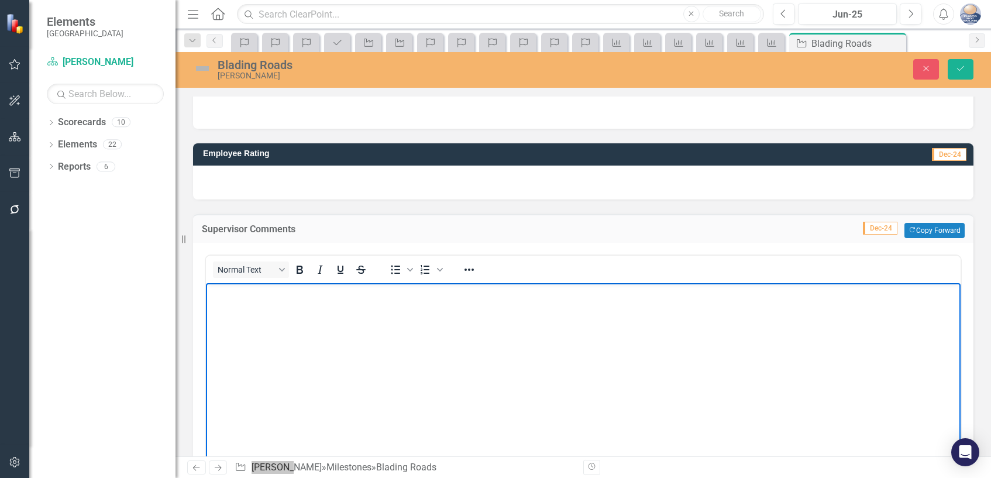
scroll to position [117, 0]
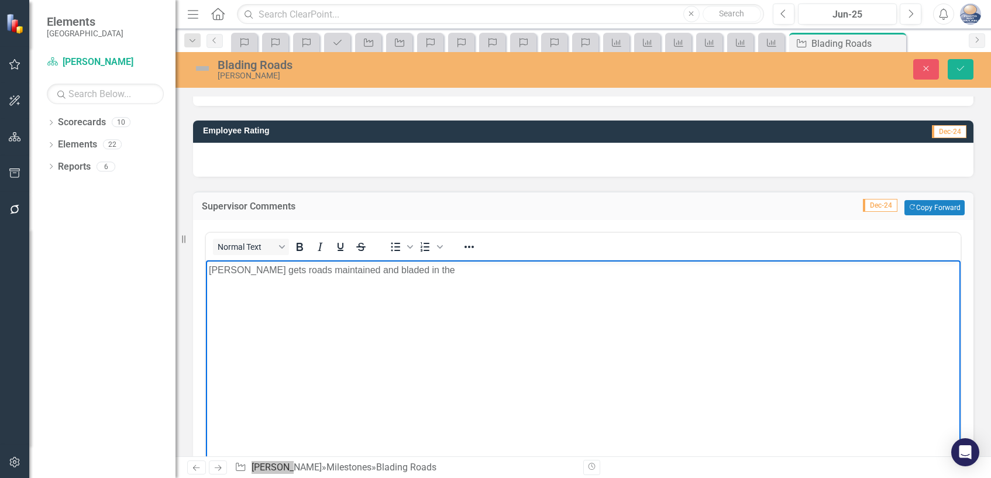
click at [278, 270] on p "Steve gets roads maintained and bladed in the" at bounding box center [583, 270] width 749 height 14
click at [409, 271] on p "Steve gets roads maintained and bladed in the" at bounding box center [583, 270] width 749 height 14
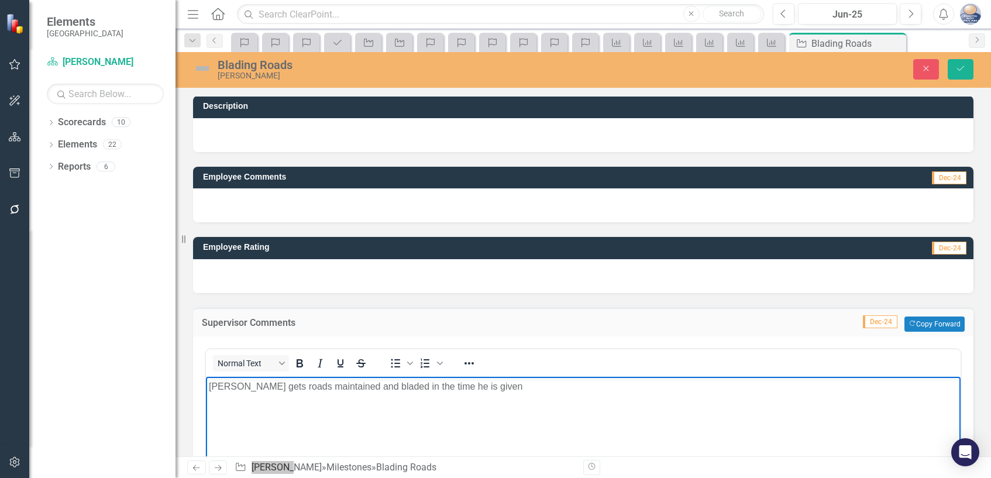
scroll to position [0, 0]
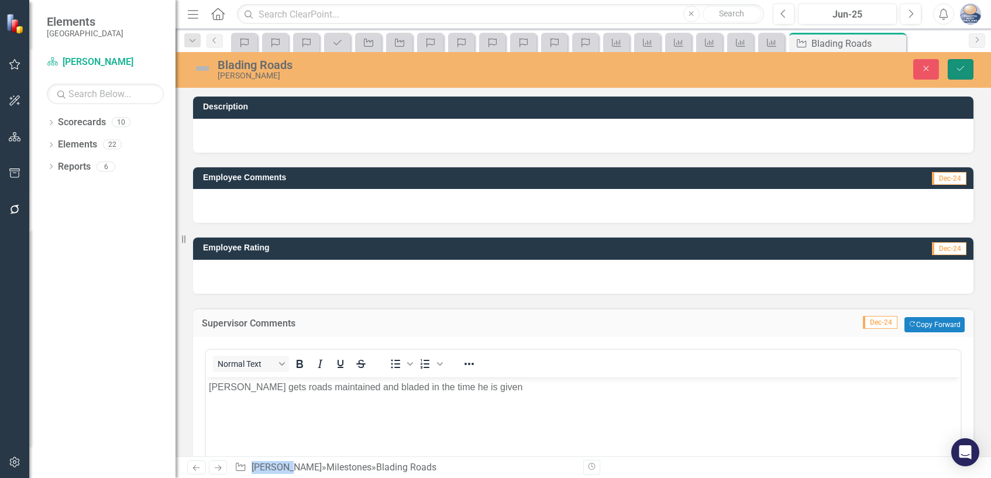
click at [956, 65] on icon "Save" at bounding box center [960, 68] width 11 height 8
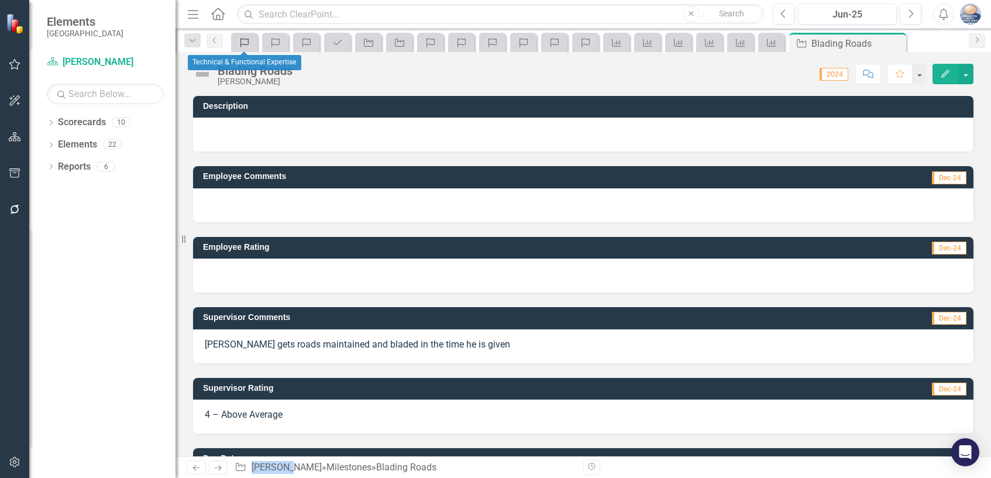
click at [244, 40] on icon "Competency" at bounding box center [245, 42] width 12 height 9
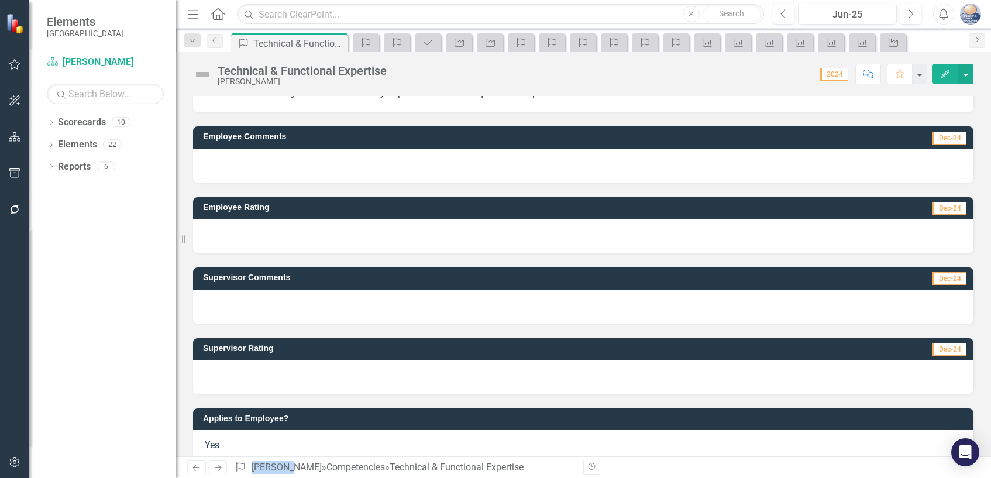
scroll to position [59, 0]
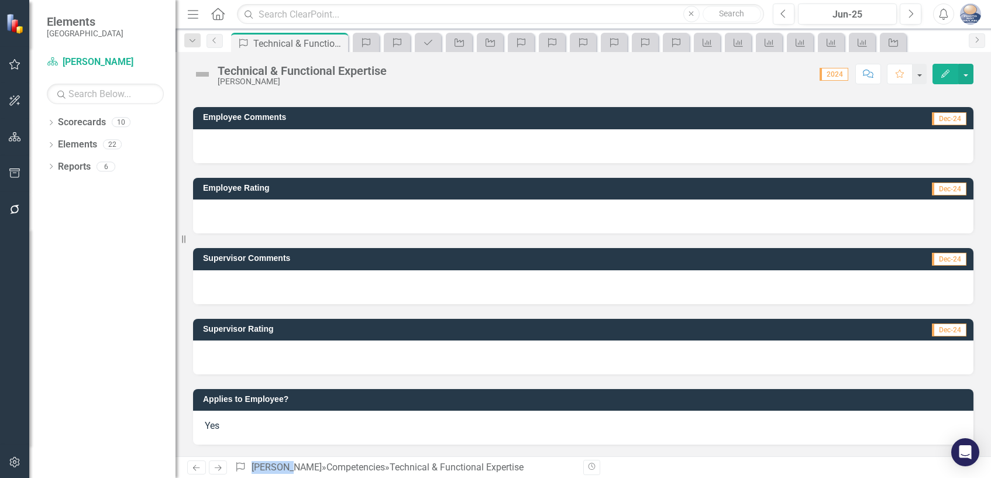
click at [936, 330] on span "Dec-24" at bounding box center [949, 329] width 35 height 13
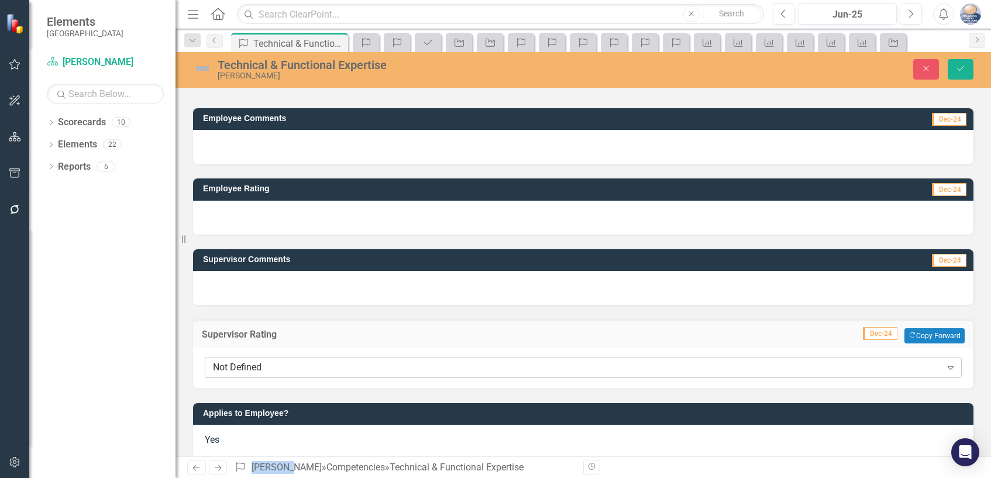
click at [945, 368] on icon "Expand" at bounding box center [951, 367] width 12 height 9
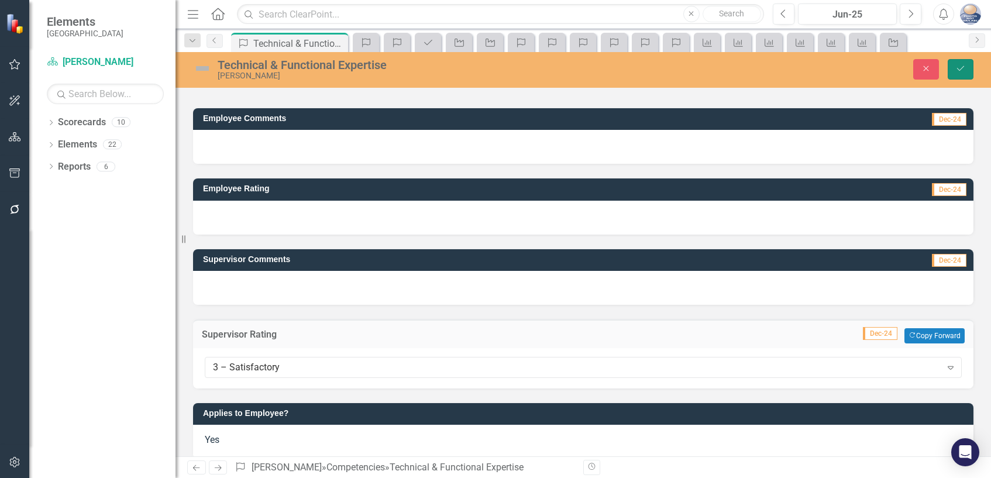
click at [960, 69] on icon "Save" at bounding box center [960, 68] width 11 height 8
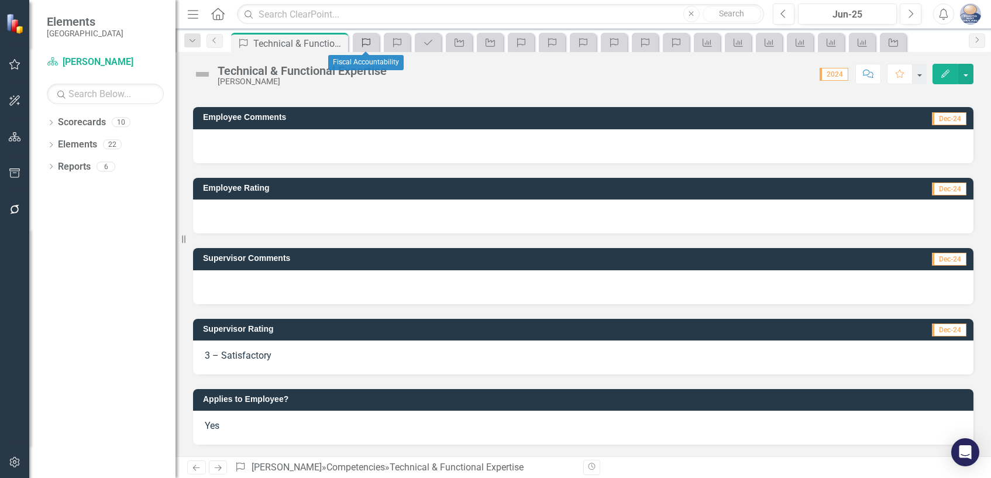
click at [364, 39] on icon at bounding box center [366, 42] width 8 height 9
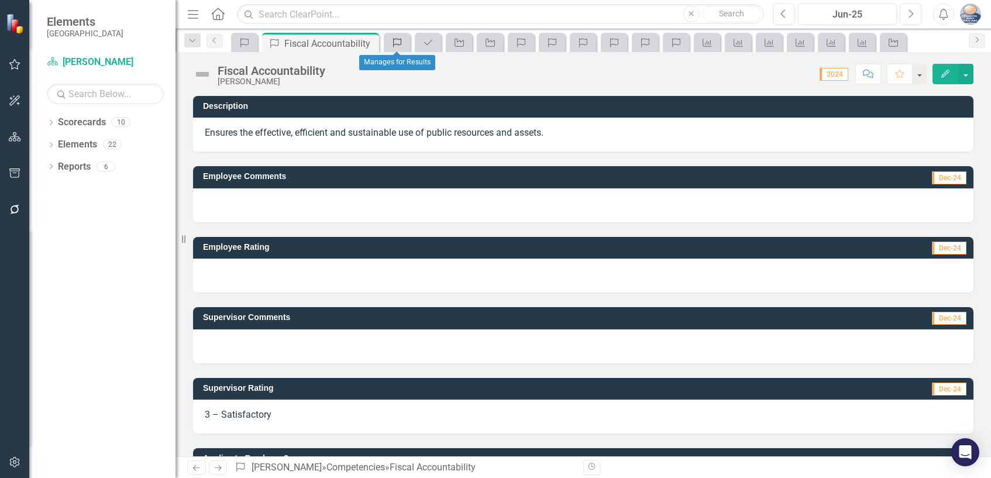
click at [399, 46] on icon "Competency" at bounding box center [397, 42] width 12 height 9
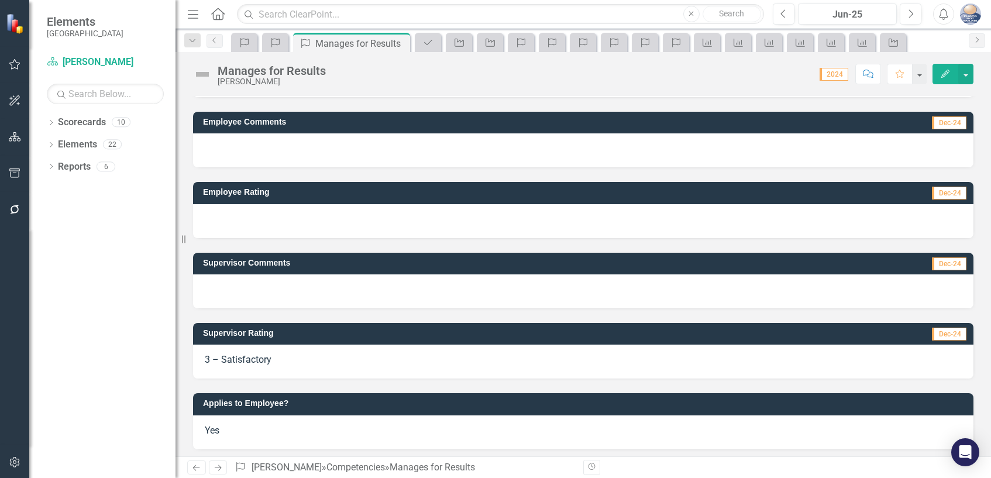
scroll to position [99, 0]
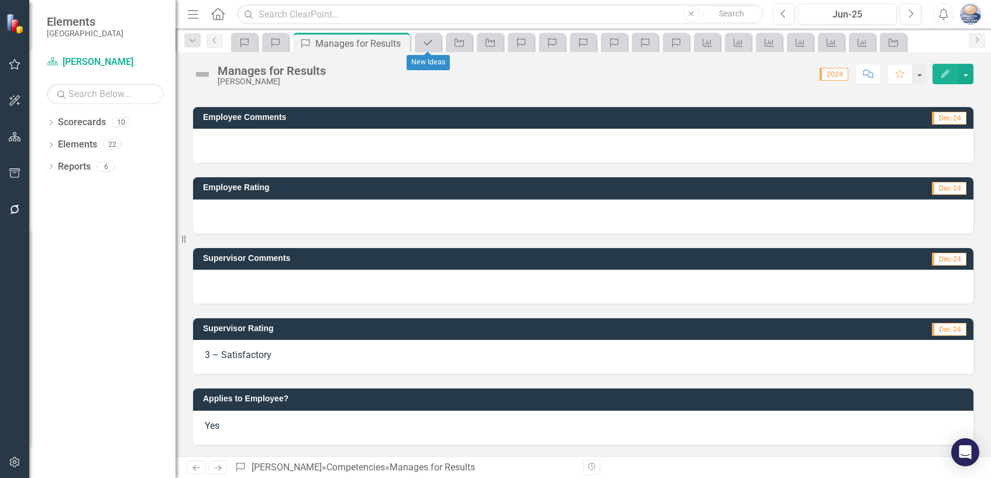
click at [431, 42] on icon "Professional Development" at bounding box center [428, 42] width 12 height 9
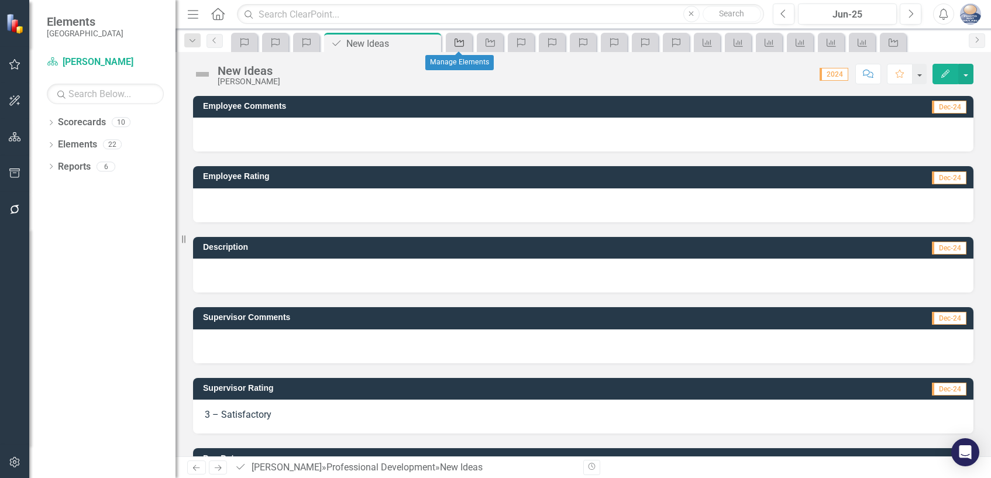
click at [461, 42] on icon at bounding box center [458, 43] width 9 height 8
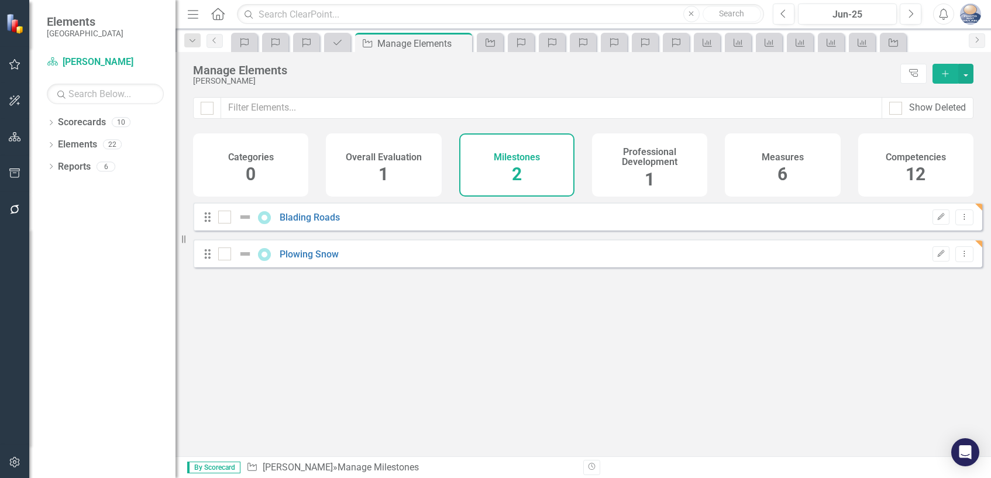
checkbox input "false"
click at [643, 171] on div "Professional Development 1" at bounding box center [649, 164] width 115 height 63
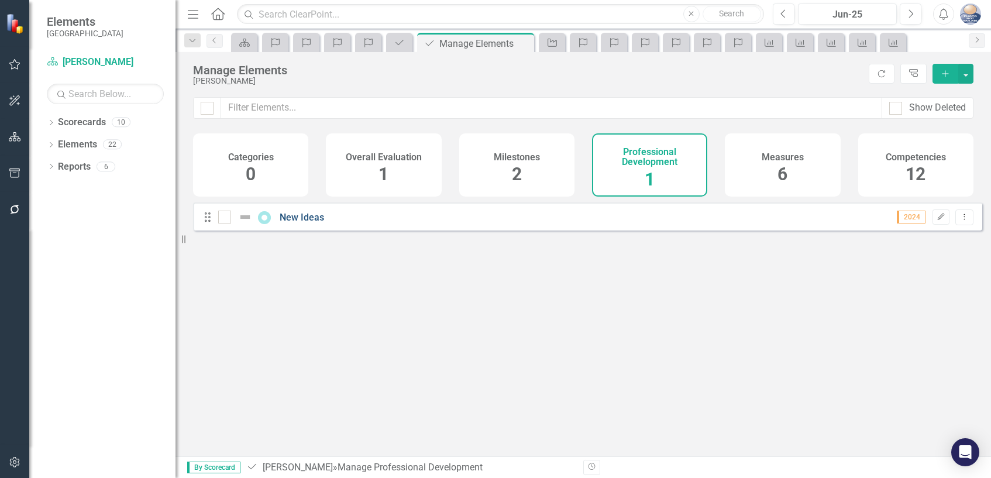
click at [294, 223] on link "New Ideas" at bounding box center [302, 217] width 44 height 11
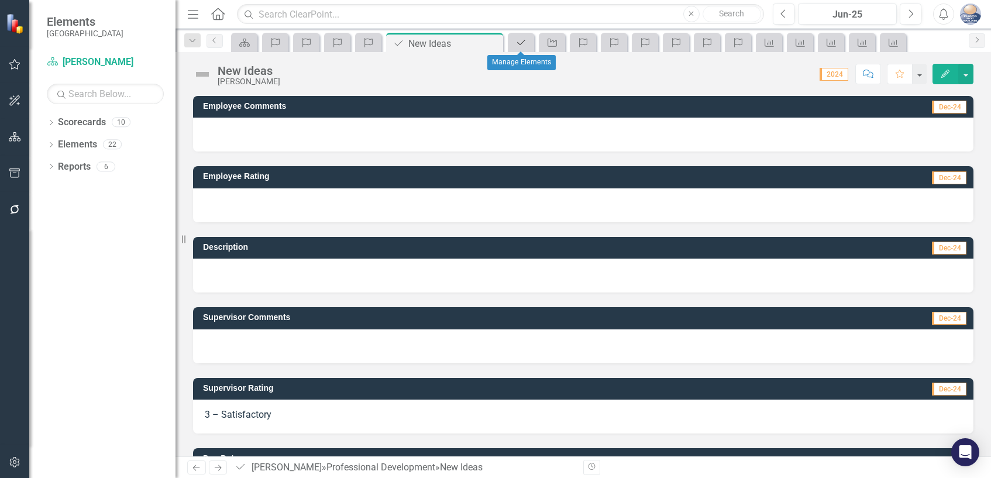
click at [519, 46] on icon "Professional Development" at bounding box center [521, 42] width 12 height 9
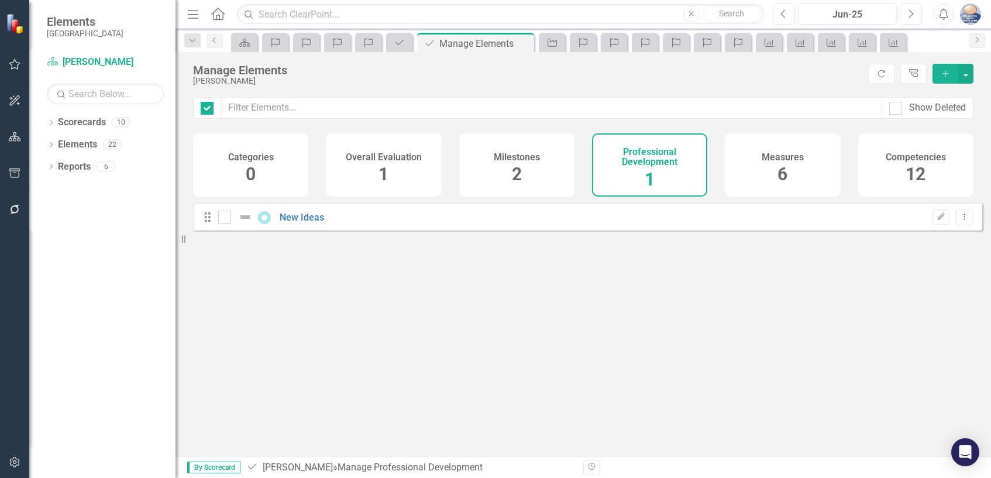
checkbox input "false"
click at [775, 164] on div "Measures 6" at bounding box center [782, 164] width 115 height 63
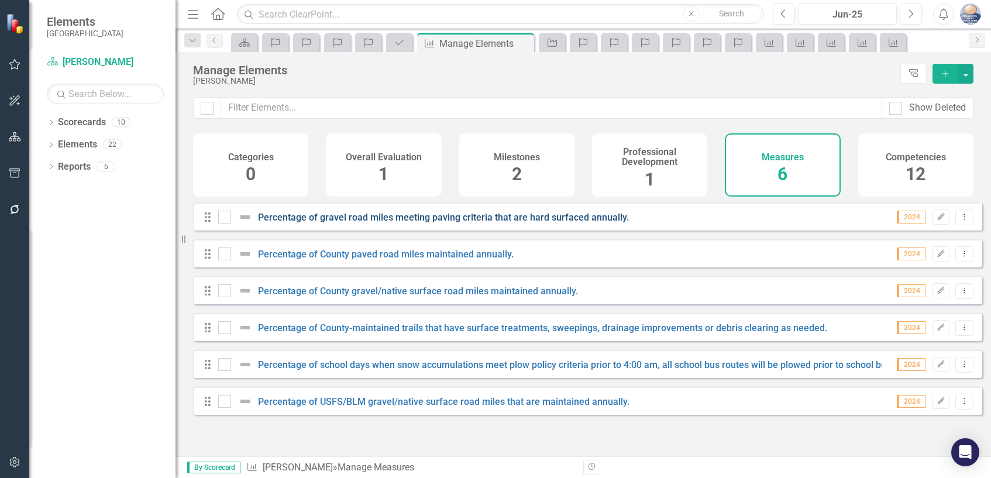
click at [570, 223] on link "Percentage of gravel road miles meeting paving criteria that are hard surfaced …" at bounding box center [443, 217] width 371 height 11
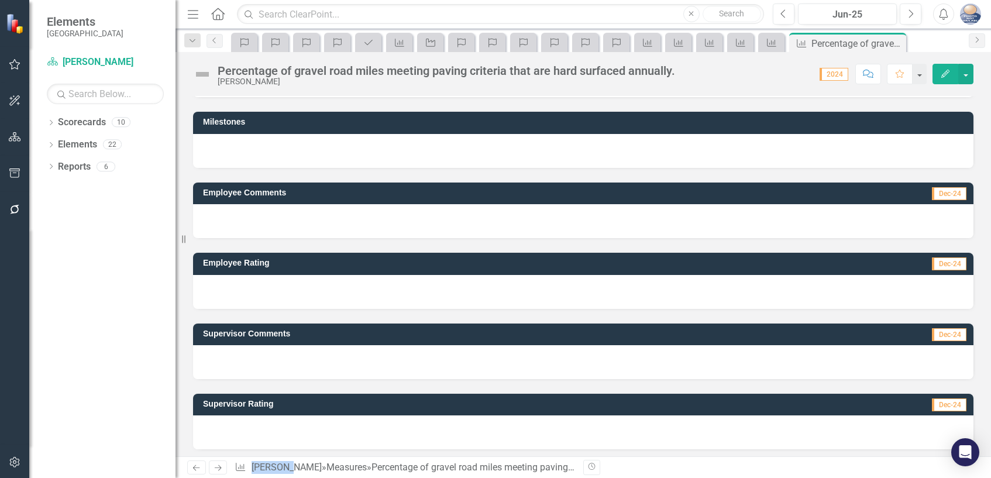
scroll to position [77, 0]
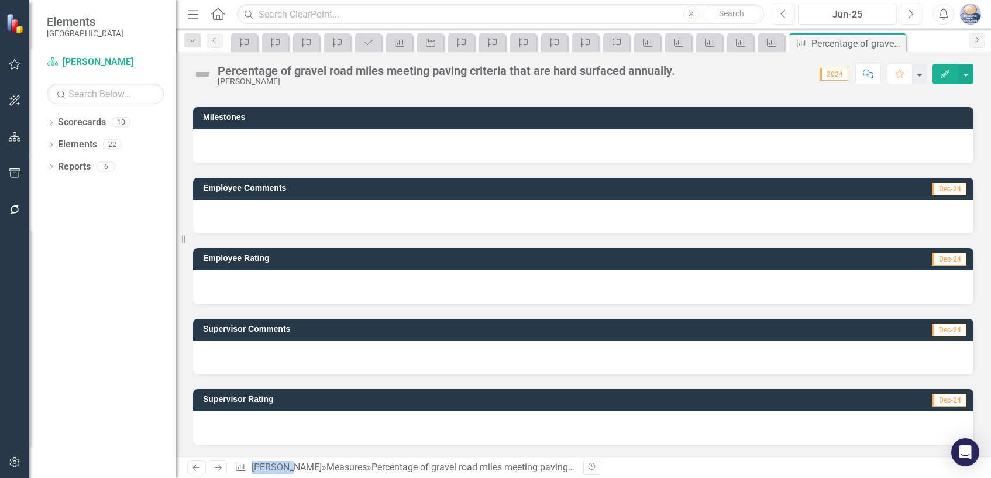
click at [937, 331] on span "Dec-24" at bounding box center [949, 329] width 35 height 13
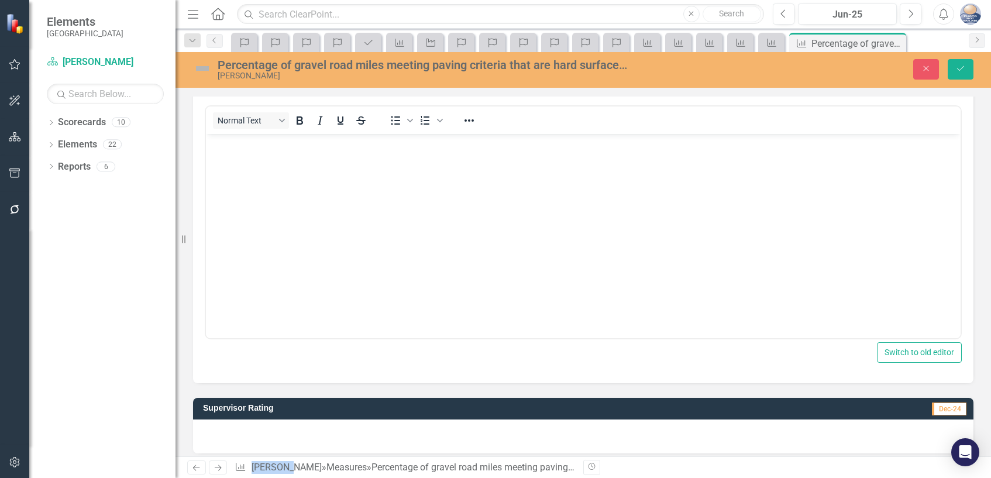
scroll to position [340, 0]
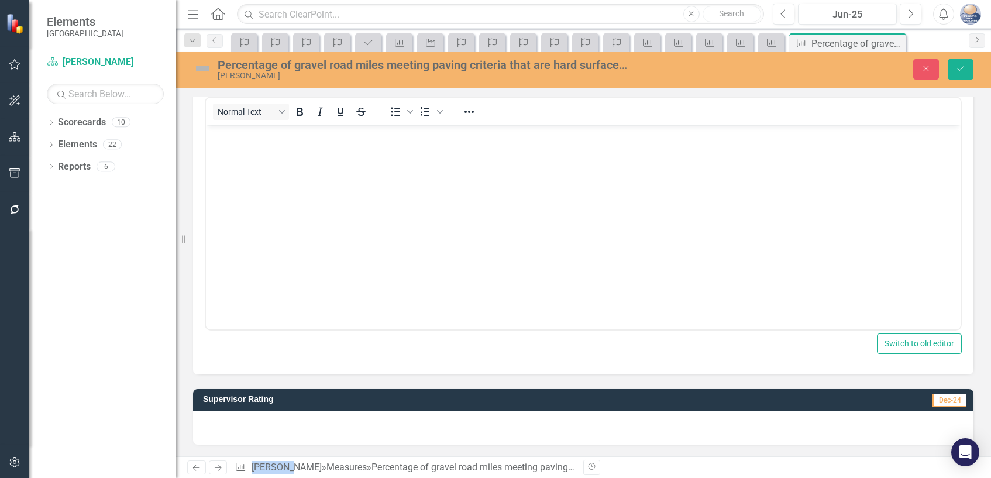
click at [947, 400] on span "Dec-24" at bounding box center [949, 400] width 35 height 13
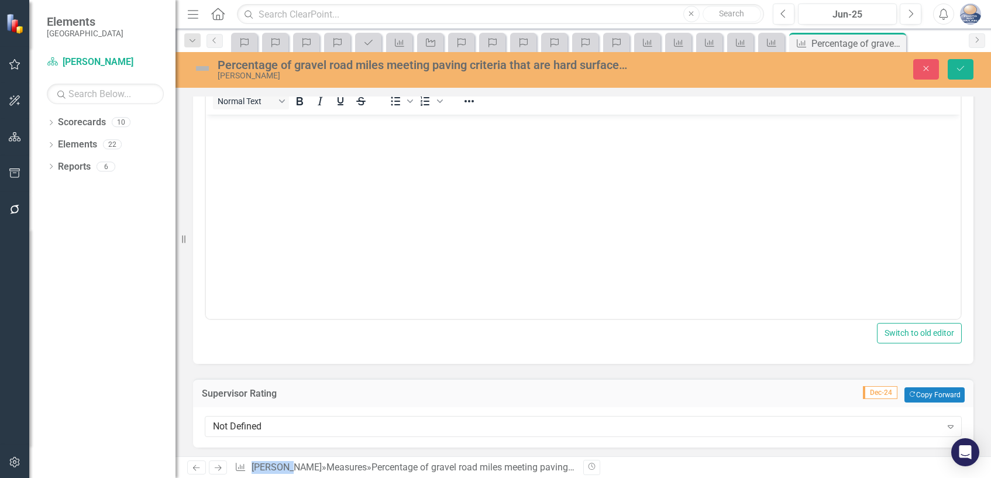
scroll to position [354, 0]
click at [945, 423] on icon "Expand" at bounding box center [951, 423] width 12 height 9
click at [961, 71] on icon "Save" at bounding box center [960, 68] width 11 height 8
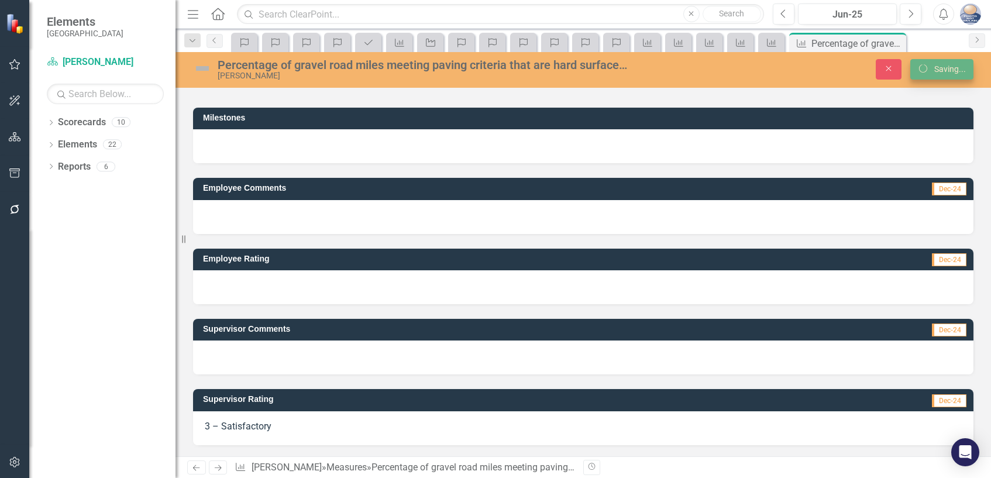
scroll to position [78, 0]
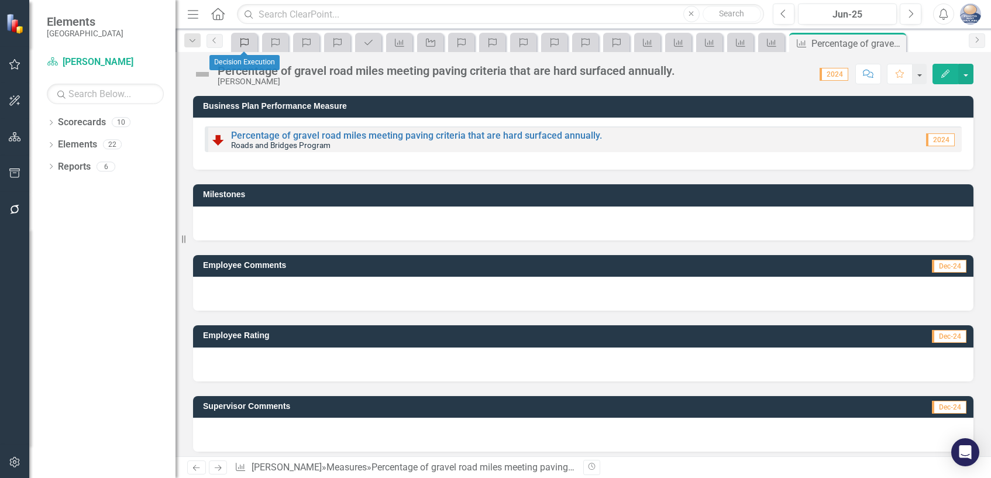
click at [243, 44] on icon at bounding box center [244, 42] width 8 height 9
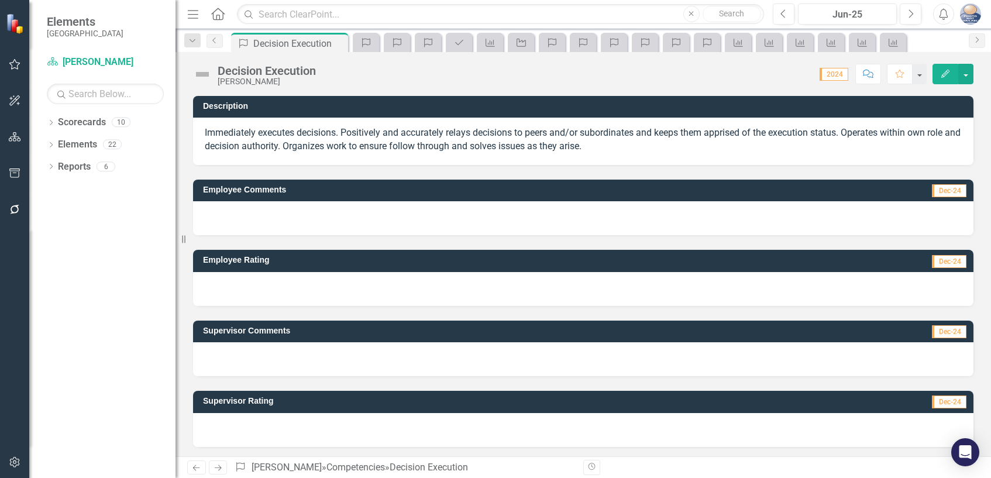
click at [936, 404] on span "Dec-24" at bounding box center [949, 401] width 35 height 13
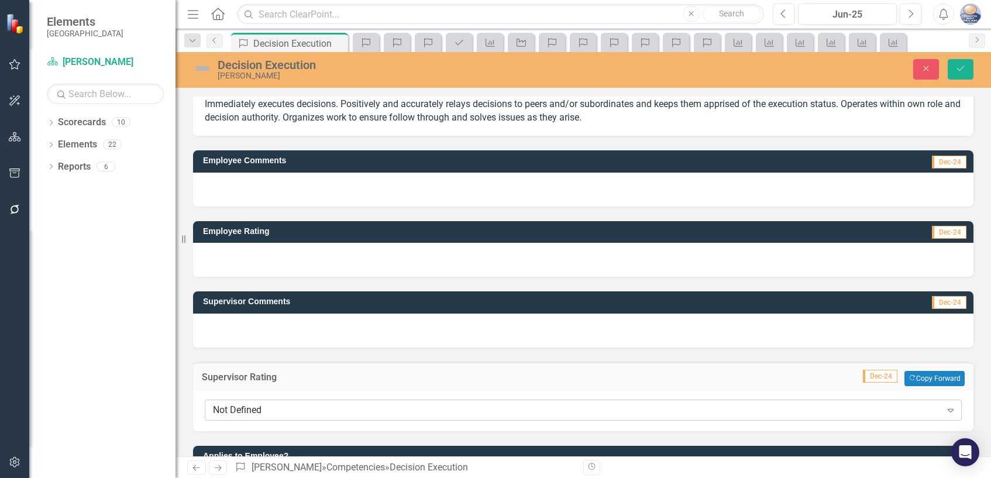
scroll to position [58, 0]
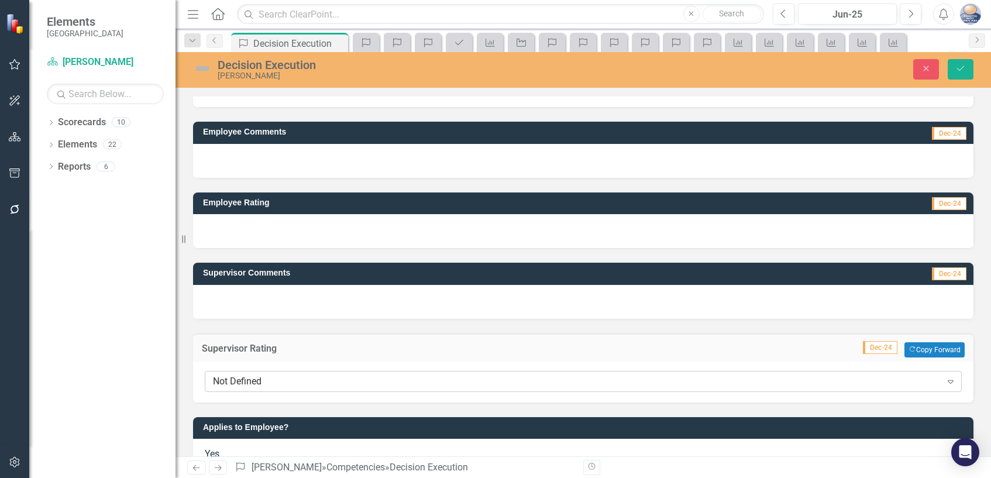
click at [947, 380] on icon at bounding box center [950, 382] width 6 height 4
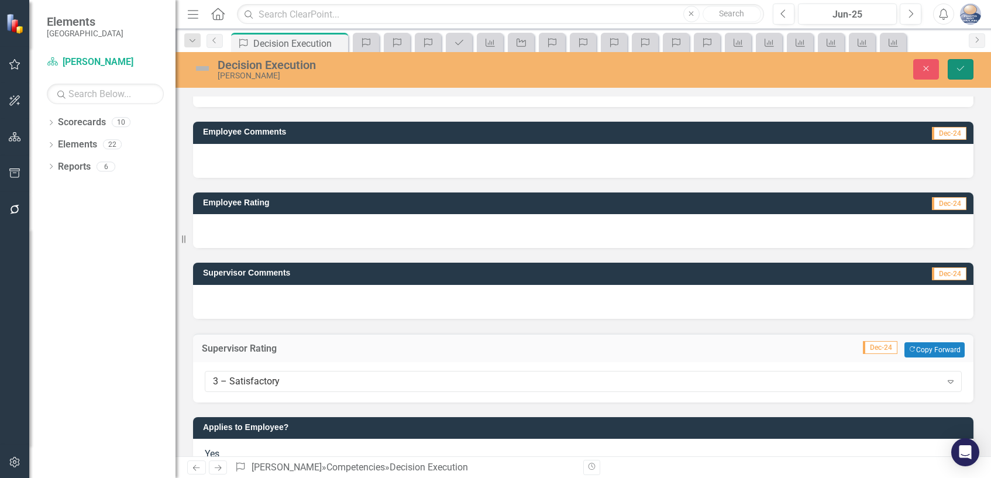
click at [964, 70] on icon "Save" at bounding box center [960, 68] width 11 height 8
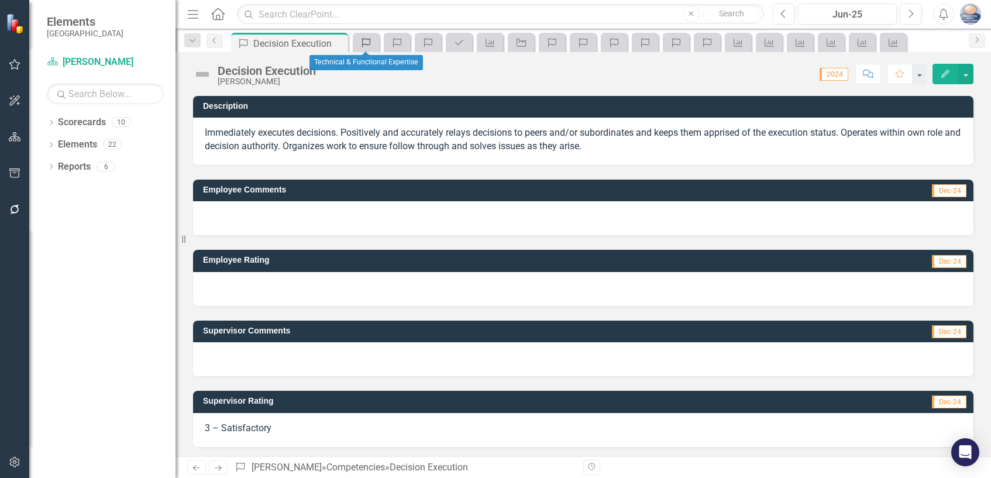
click at [366, 42] on icon "Competency" at bounding box center [366, 42] width 12 height 9
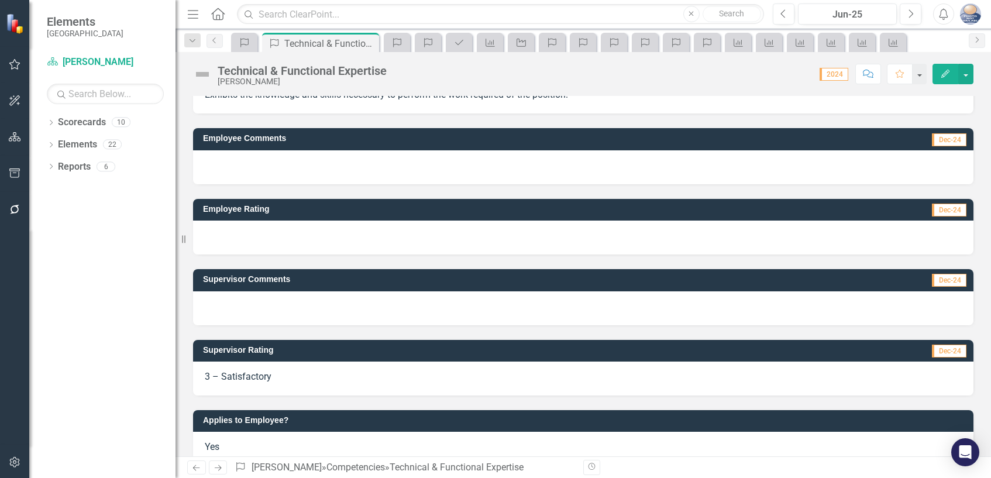
scroll to position [59, 0]
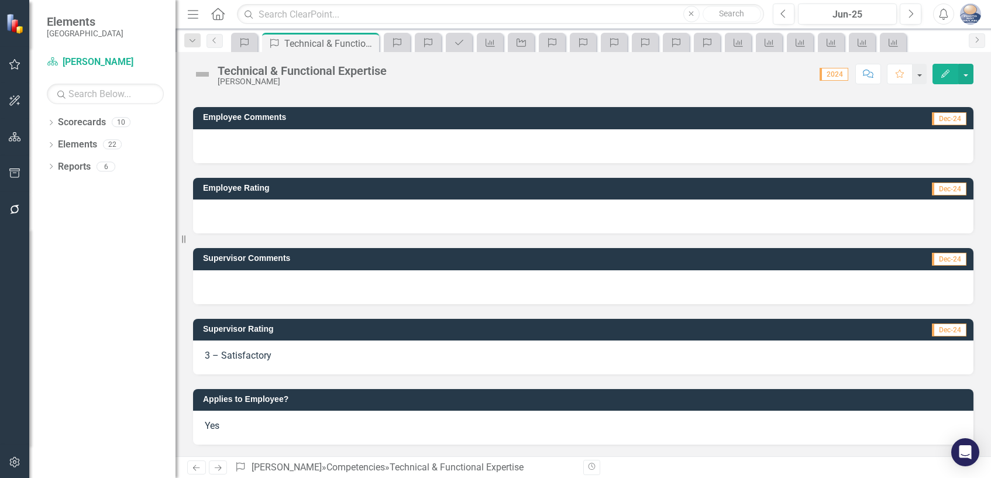
click at [939, 261] on span "Dec-24" at bounding box center [949, 259] width 35 height 13
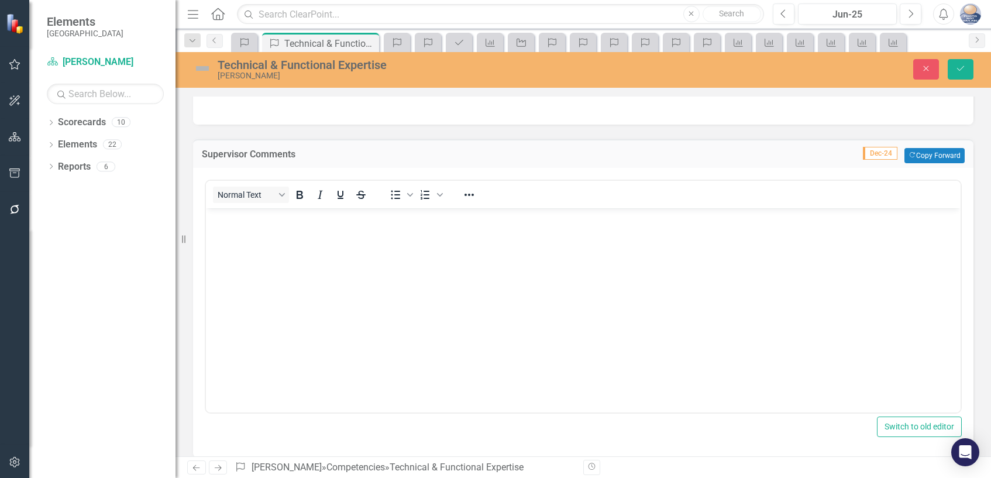
scroll to position [175, 0]
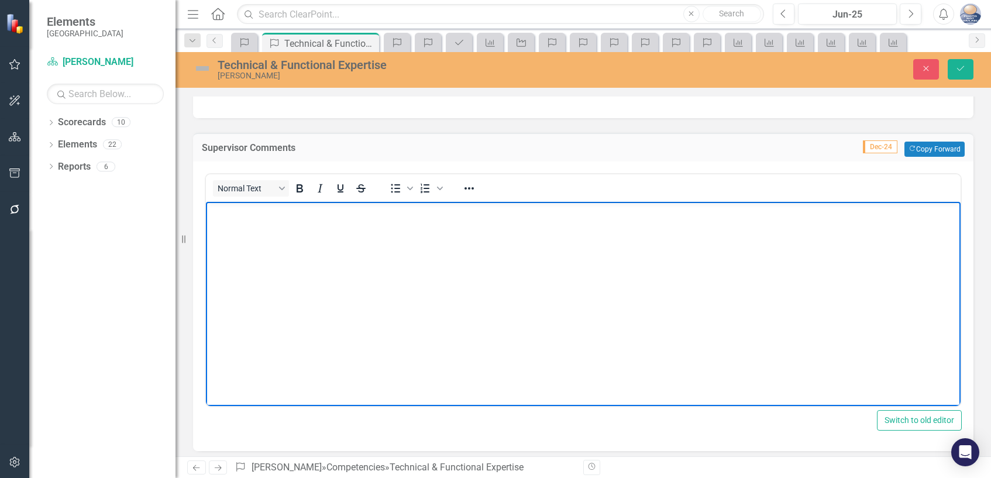
click at [220, 222] on body "Rich Text Area. Press ALT-0 for help." at bounding box center [583, 288] width 754 height 175
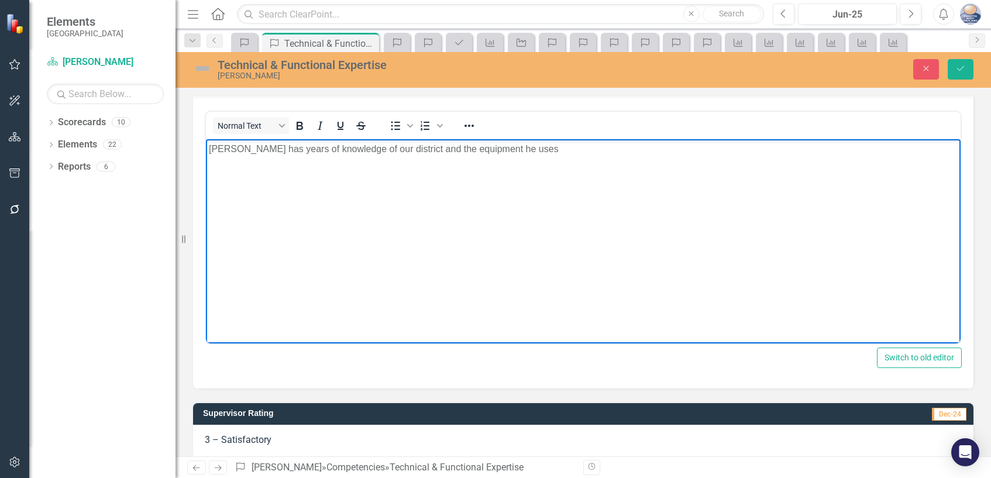
scroll to position [322, 0]
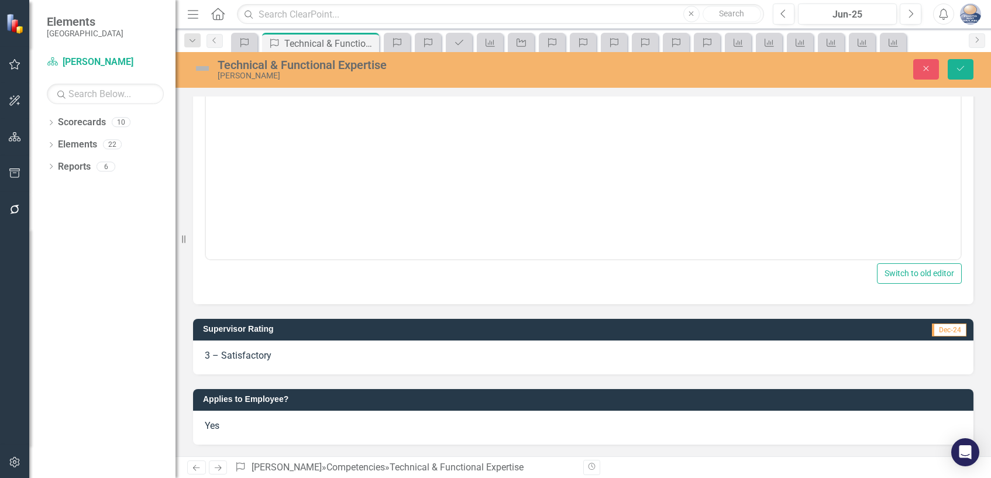
click at [936, 330] on span "Dec-24" at bounding box center [949, 329] width 35 height 13
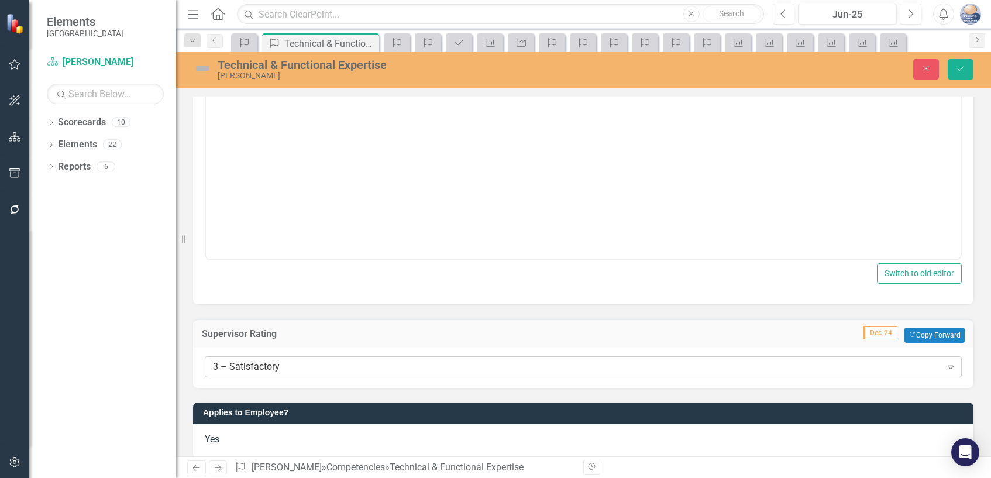
click at [945, 370] on icon "Expand" at bounding box center [951, 366] width 12 height 9
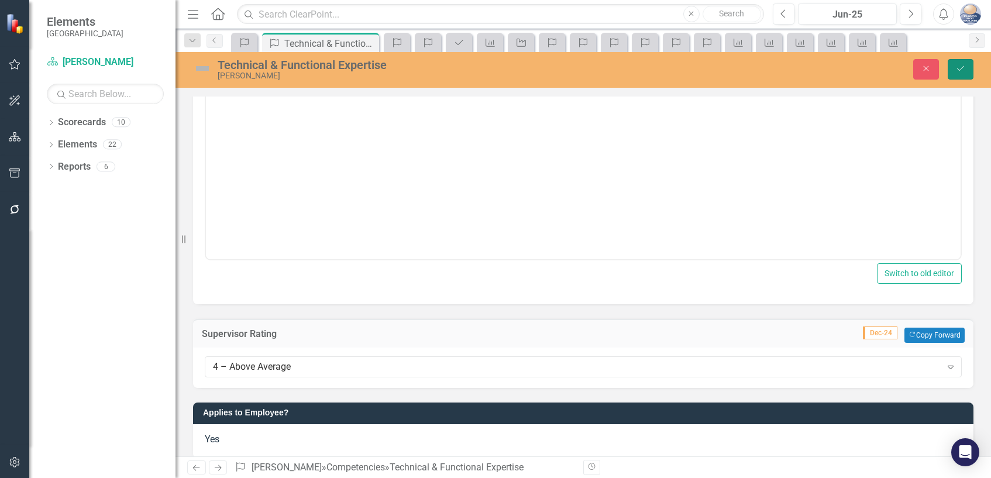
click at [963, 71] on icon "Save" at bounding box center [960, 68] width 11 height 8
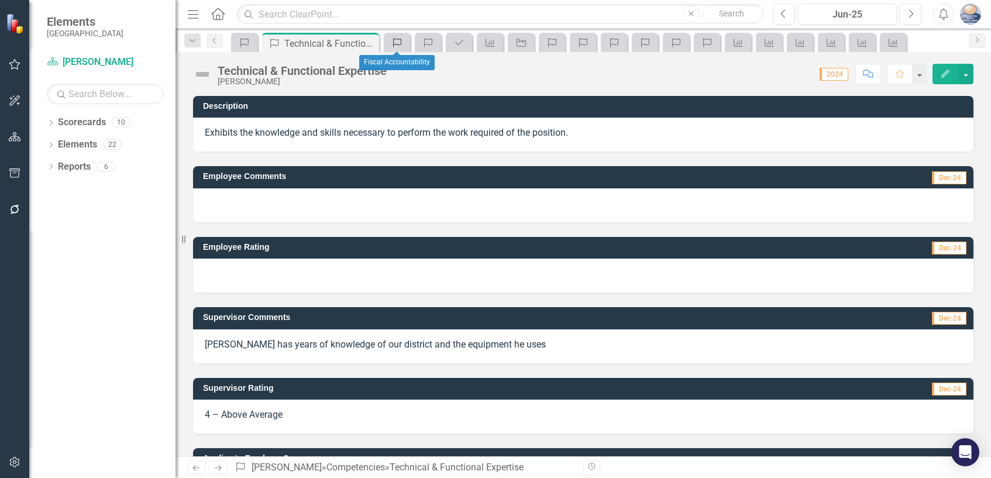
click at [393, 43] on icon "Competency" at bounding box center [397, 42] width 12 height 9
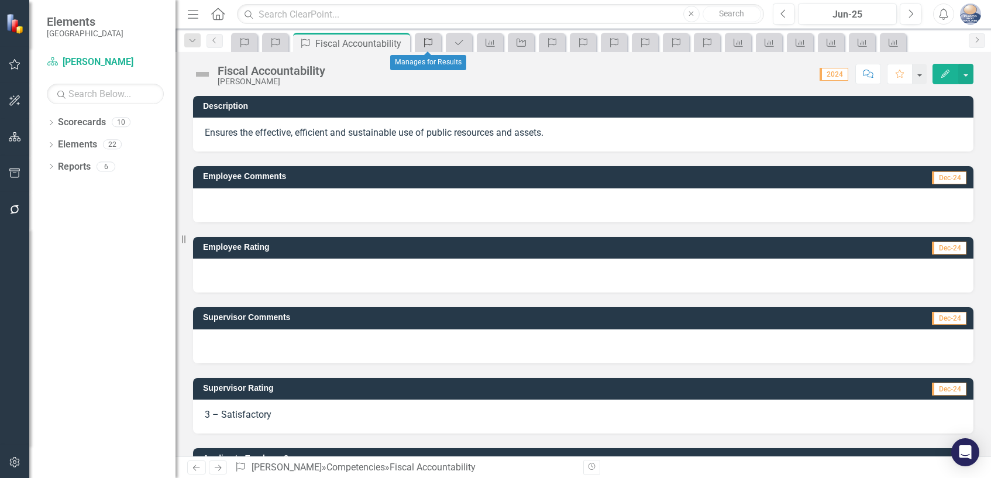
click at [431, 41] on icon "Competency" at bounding box center [428, 42] width 12 height 9
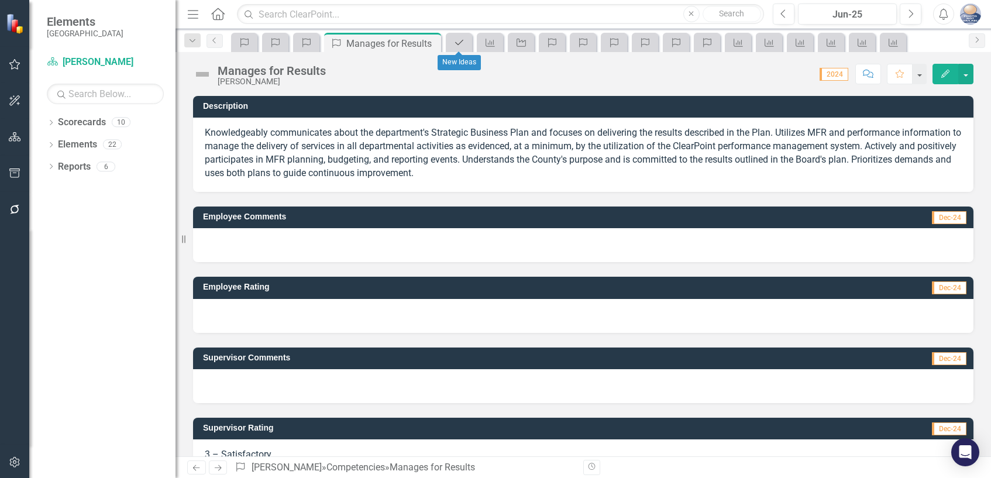
click at [466, 43] on link "Professional Development" at bounding box center [459, 42] width 20 height 15
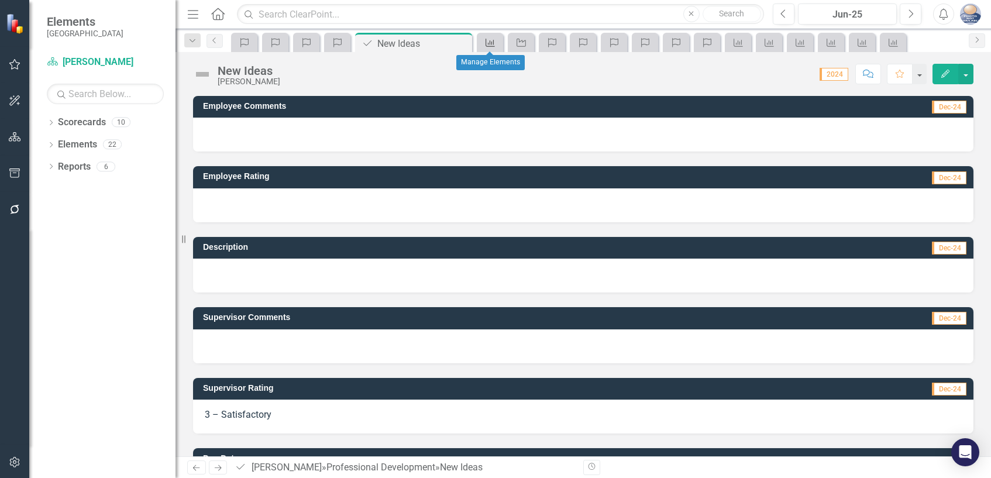
click at [489, 42] on icon "Measure" at bounding box center [490, 42] width 12 height 9
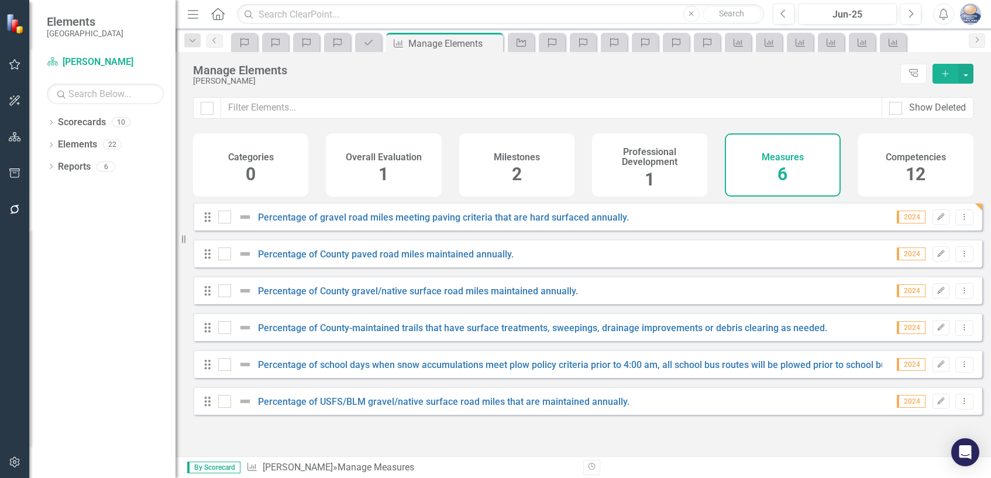
click at [757, 165] on div "Measures 6" at bounding box center [782, 164] width 115 height 63
click at [464, 260] on link "Percentage of County paved road miles maintained annually." at bounding box center [386, 254] width 256 height 11
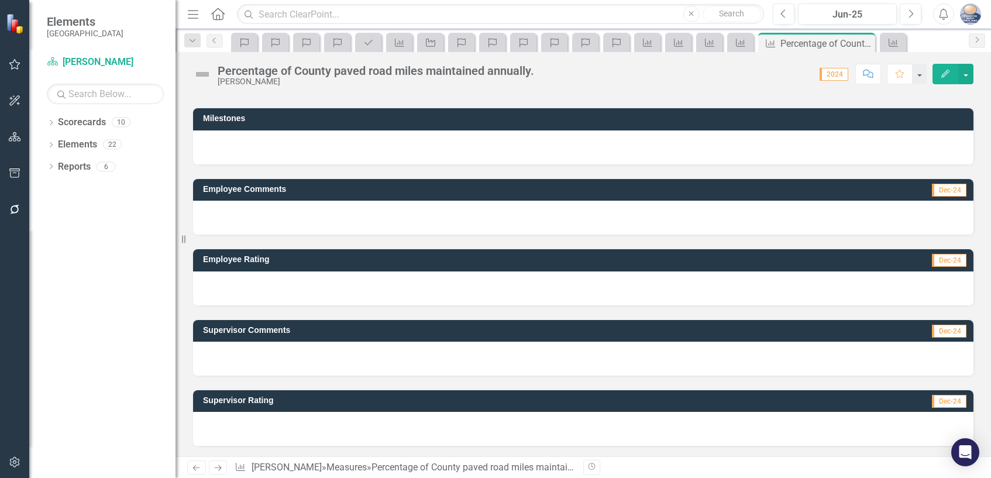
scroll to position [77, 0]
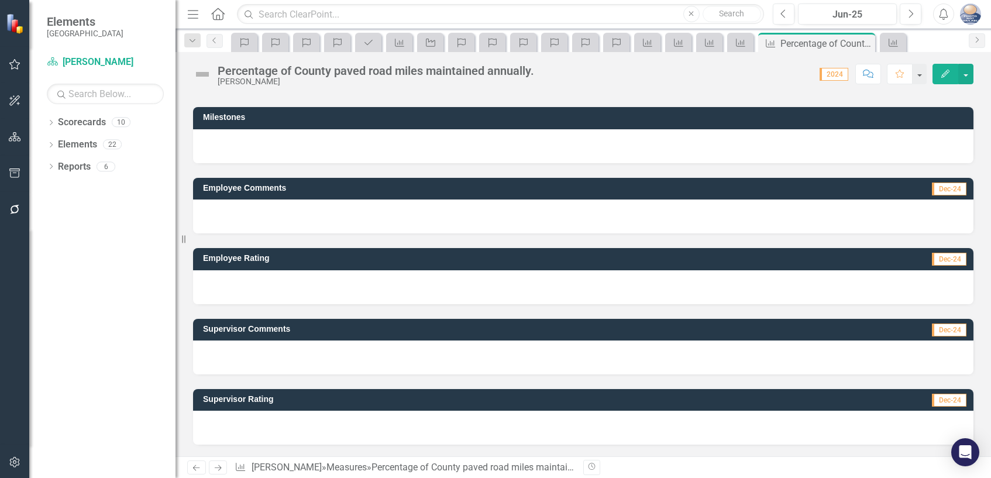
click at [937, 399] on span "Dec-24" at bounding box center [949, 400] width 35 height 13
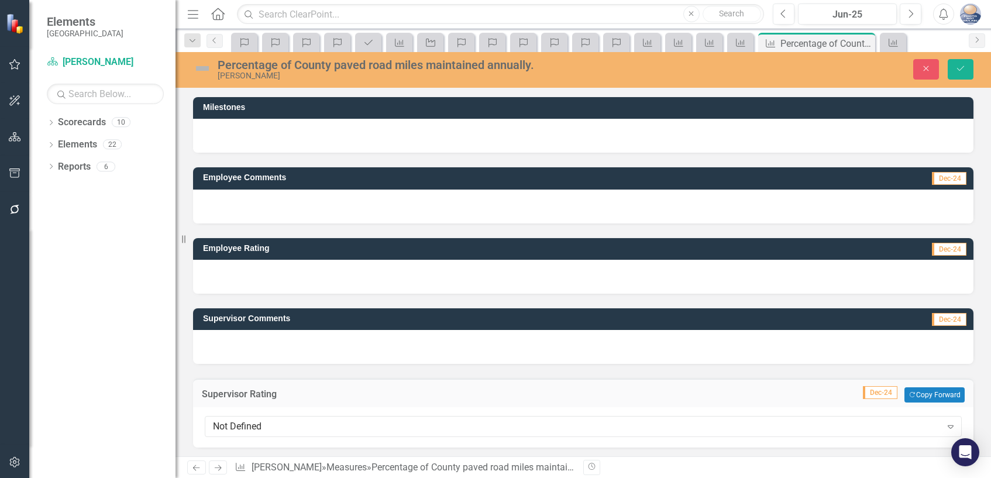
scroll to position [91, 0]
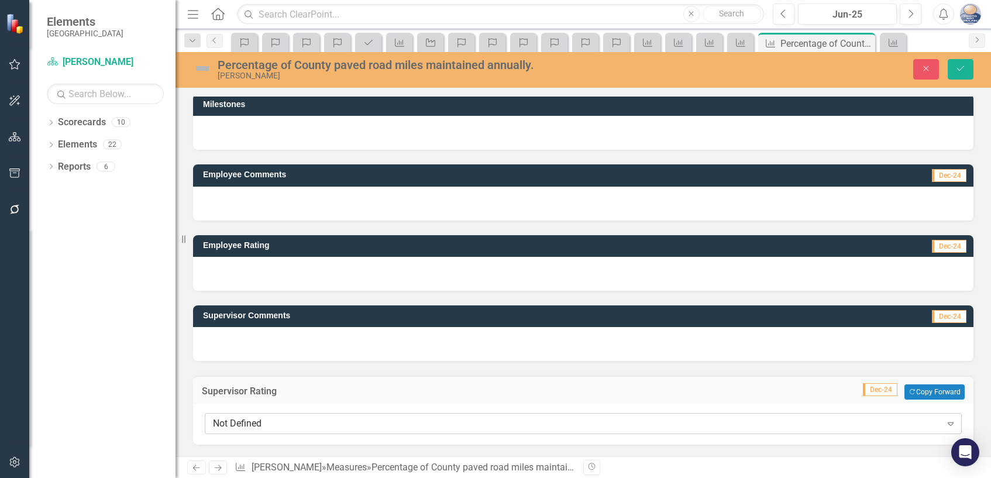
click at [945, 424] on icon "Expand" at bounding box center [951, 423] width 12 height 9
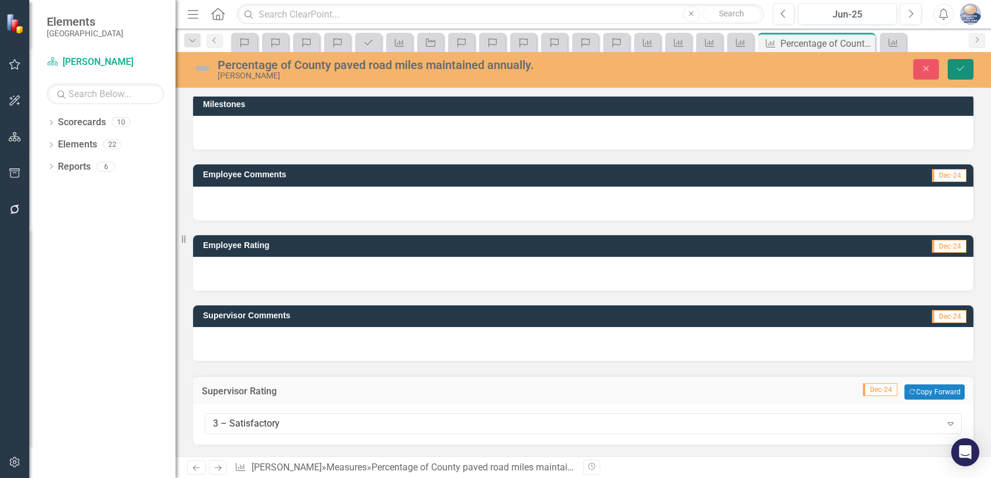
click at [956, 67] on icon "Save" at bounding box center [960, 68] width 11 height 8
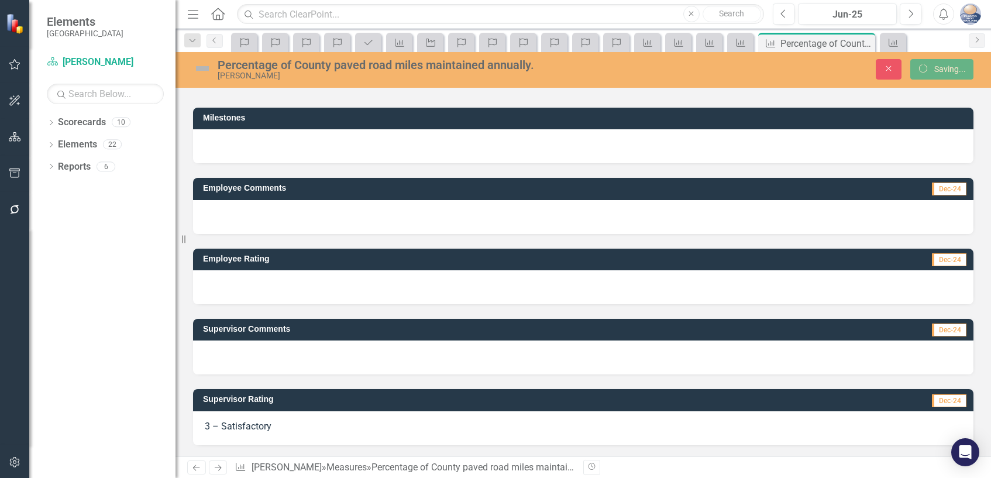
scroll to position [78, 0]
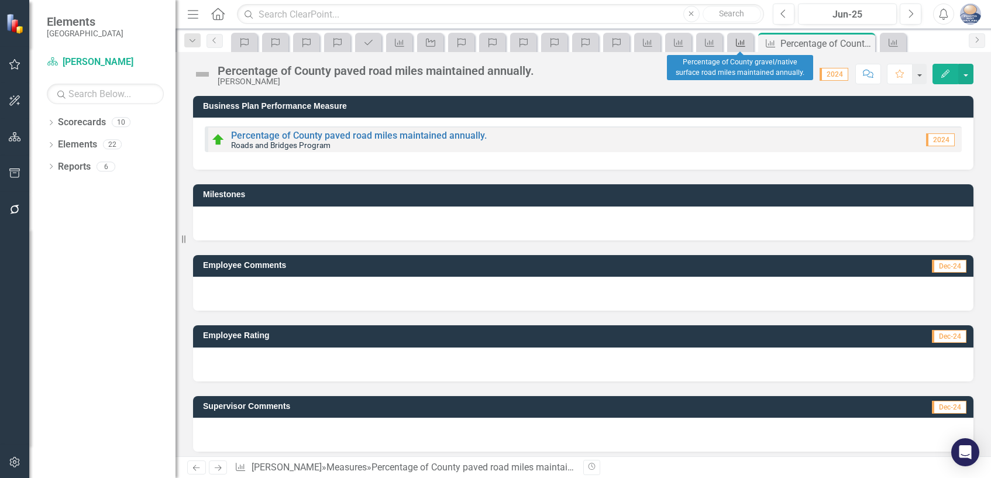
click at [739, 46] on icon at bounding box center [740, 43] width 9 height 8
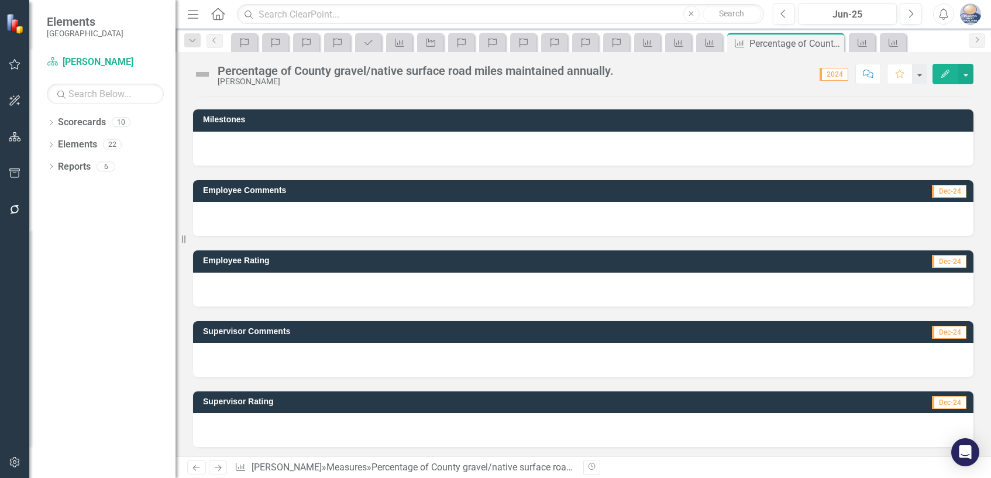
scroll to position [77, 0]
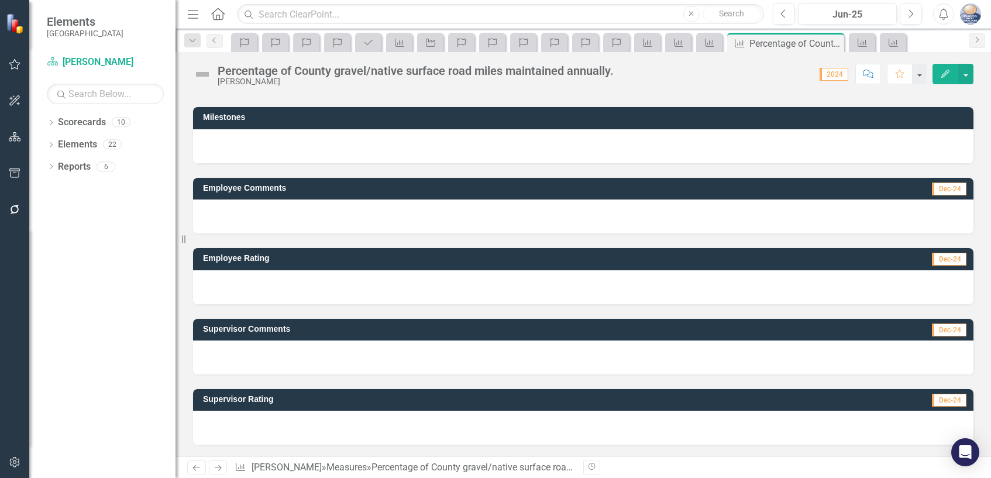
click at [938, 403] on span "Dec-24" at bounding box center [949, 400] width 35 height 13
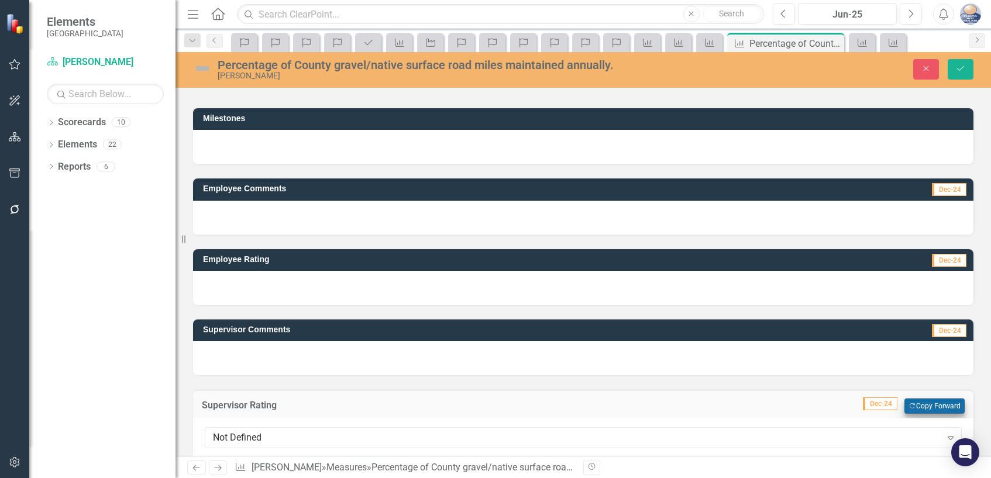
scroll to position [91, 0]
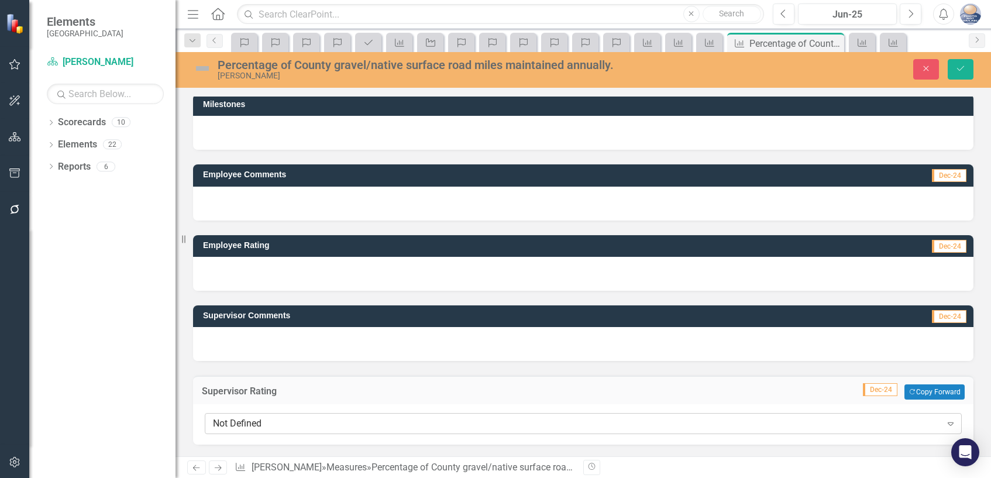
click at [947, 423] on icon at bounding box center [950, 424] width 6 height 4
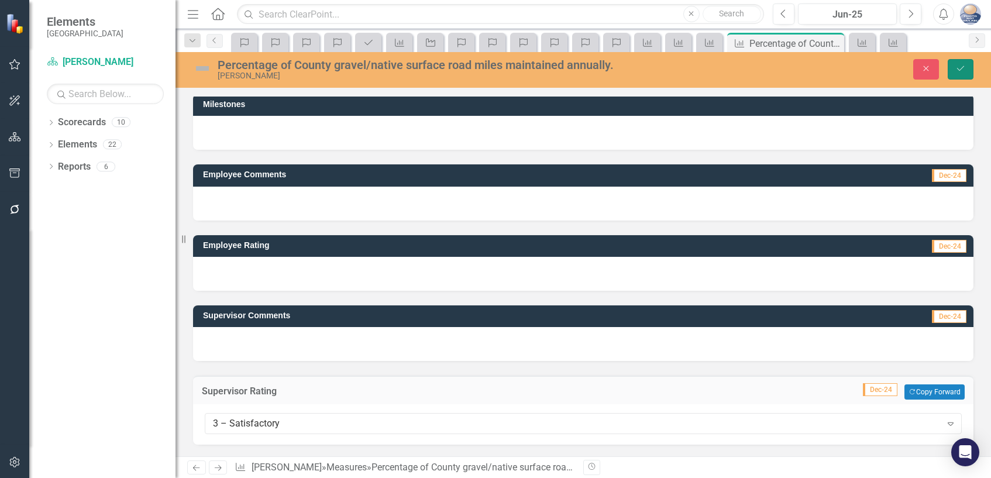
click at [957, 64] on icon "Save" at bounding box center [960, 68] width 11 height 8
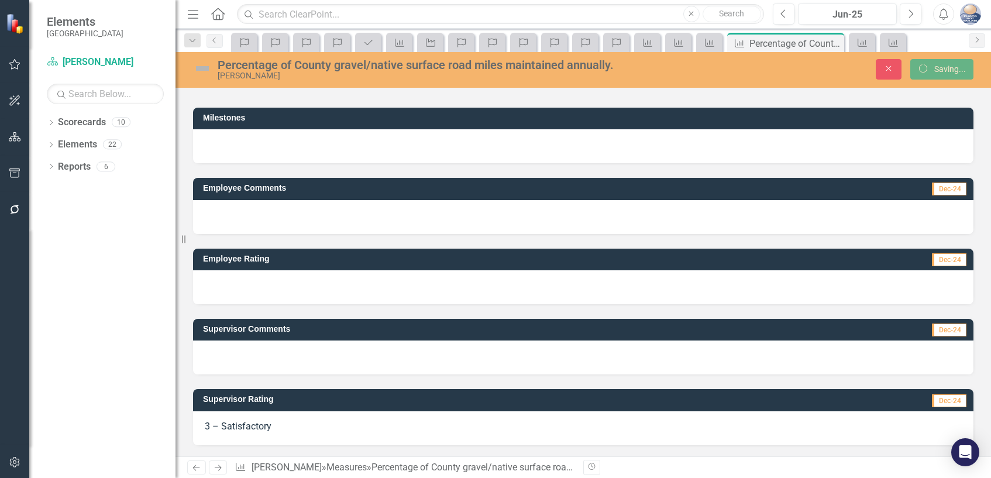
scroll to position [78, 0]
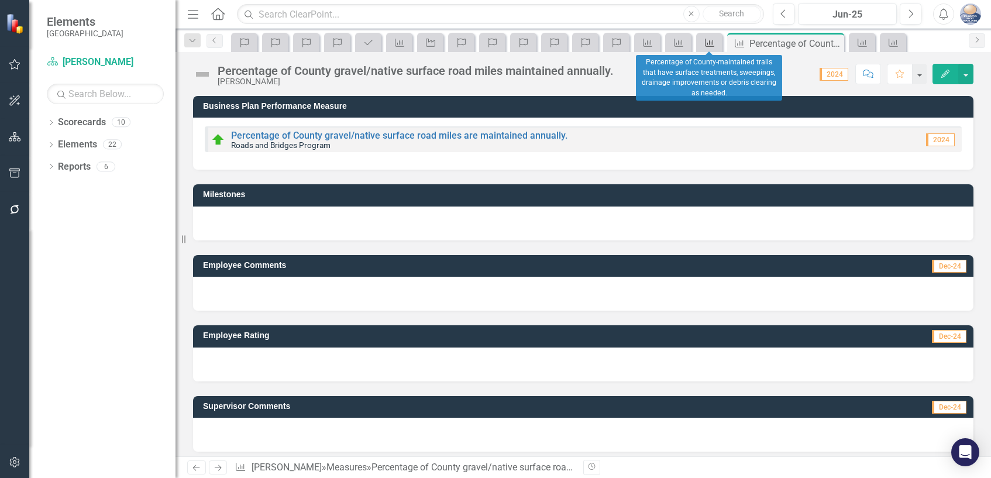
click at [709, 44] on icon "Measure" at bounding box center [710, 42] width 12 height 9
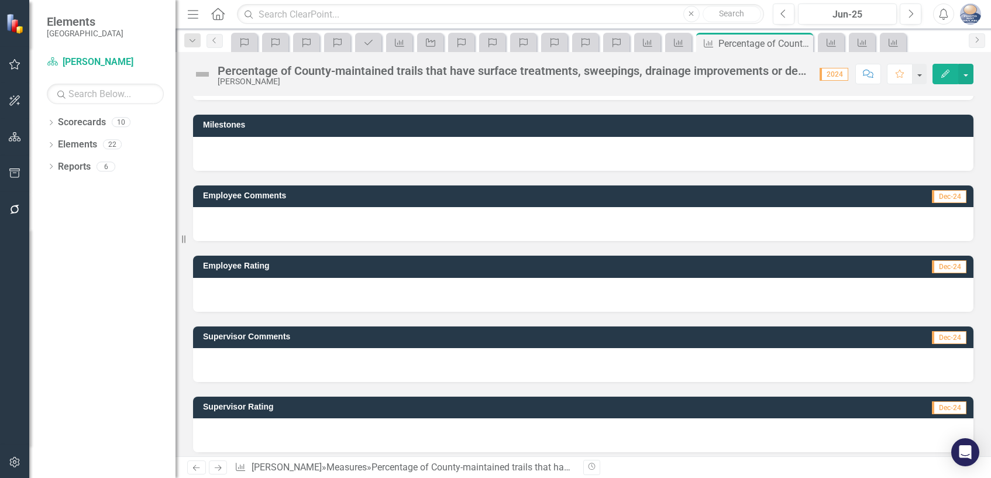
scroll to position [77, 0]
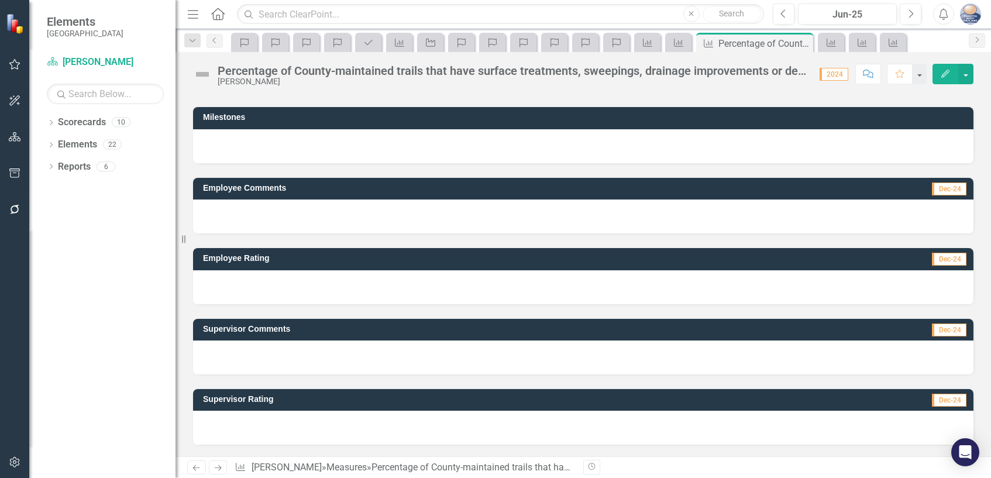
click at [942, 402] on span "Dec-24" at bounding box center [949, 400] width 35 height 13
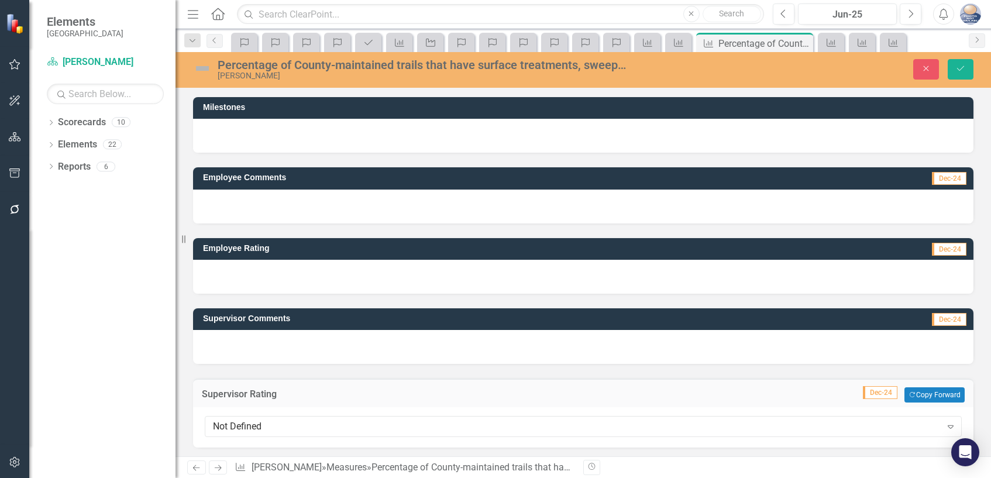
scroll to position [91, 0]
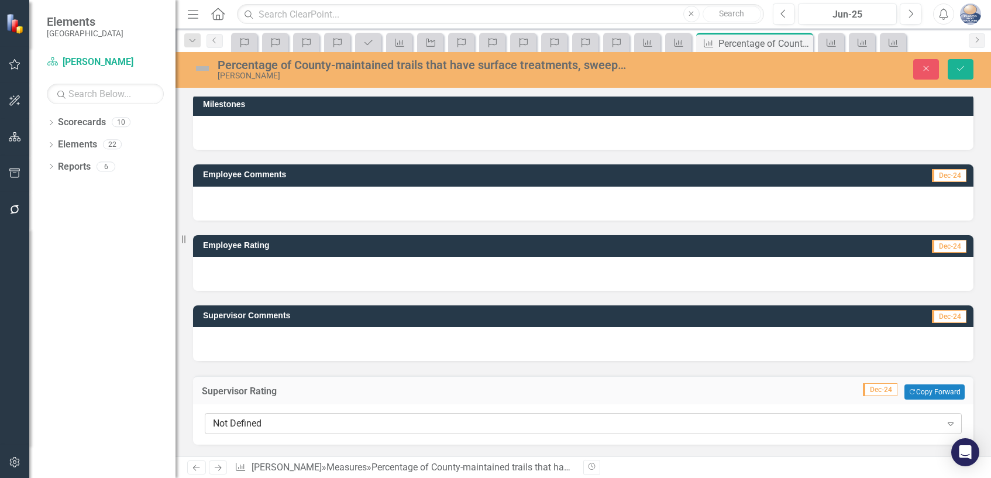
click at [945, 424] on icon "Expand" at bounding box center [951, 423] width 12 height 9
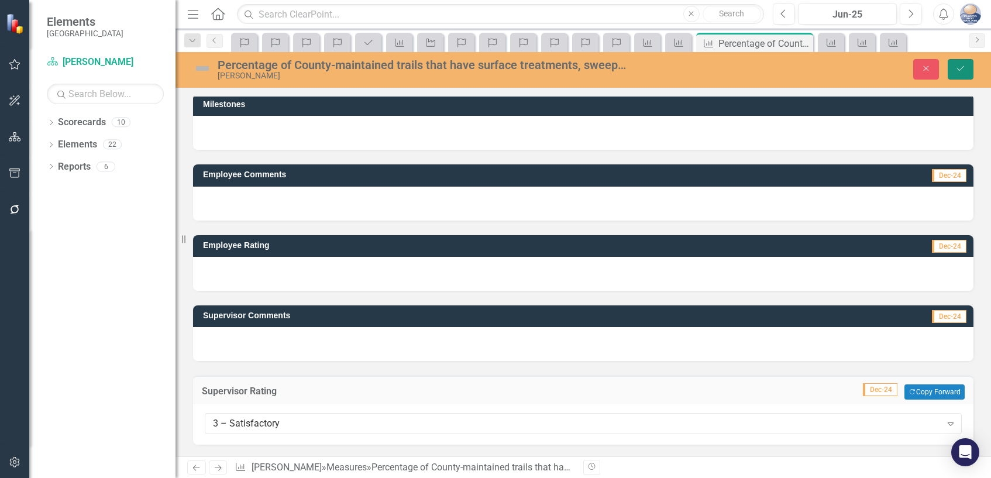
click at [959, 71] on icon "submit" at bounding box center [960, 68] width 7 height 5
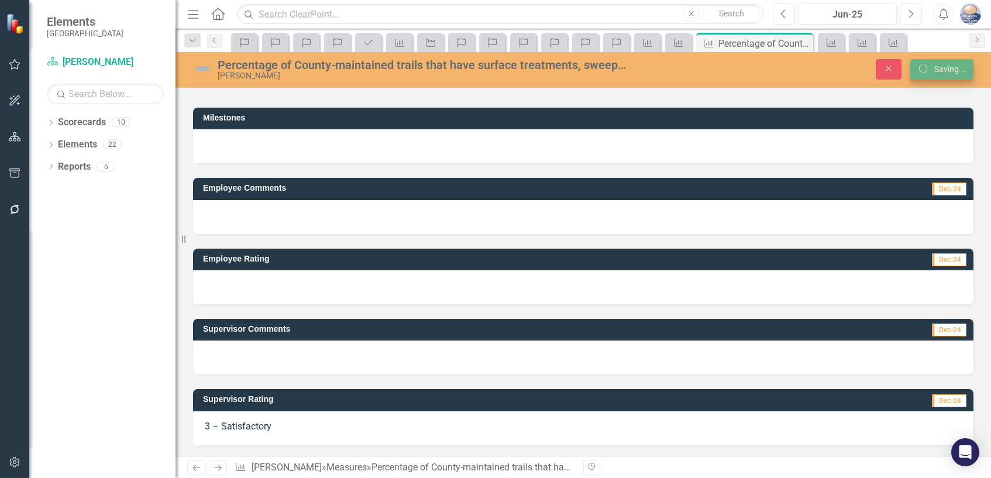
scroll to position [78, 0]
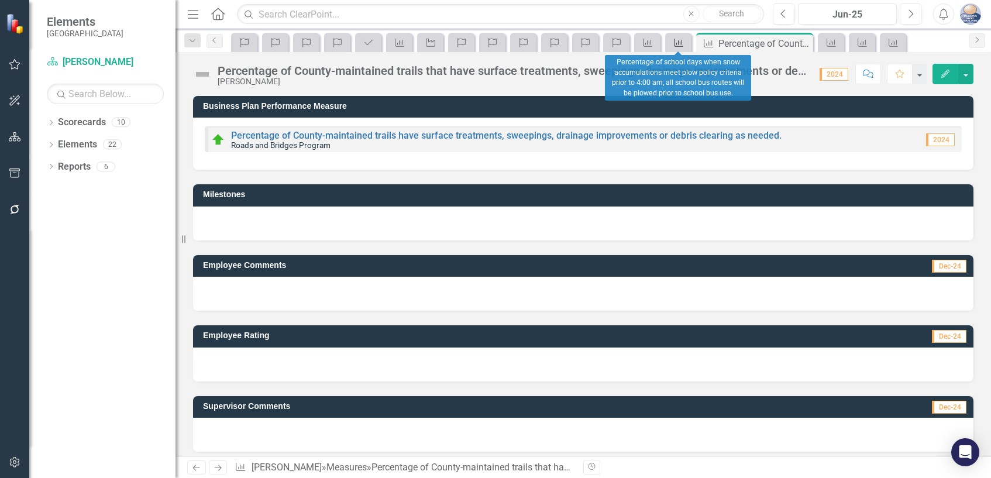
click at [680, 45] on icon "Measure" at bounding box center [679, 42] width 12 height 9
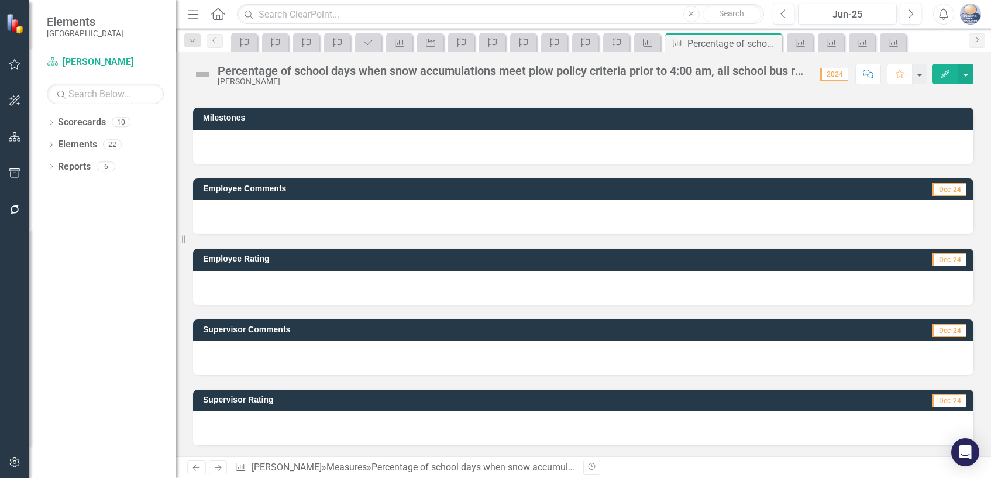
scroll to position [77, 0]
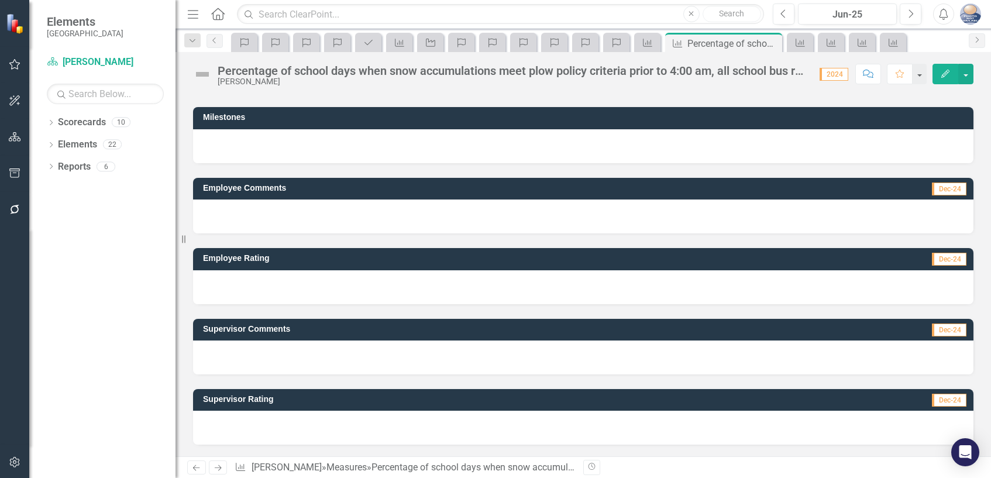
click at [942, 401] on span "Dec-24" at bounding box center [949, 400] width 35 height 13
click at [941, 401] on span "Dec-24" at bounding box center [949, 400] width 35 height 13
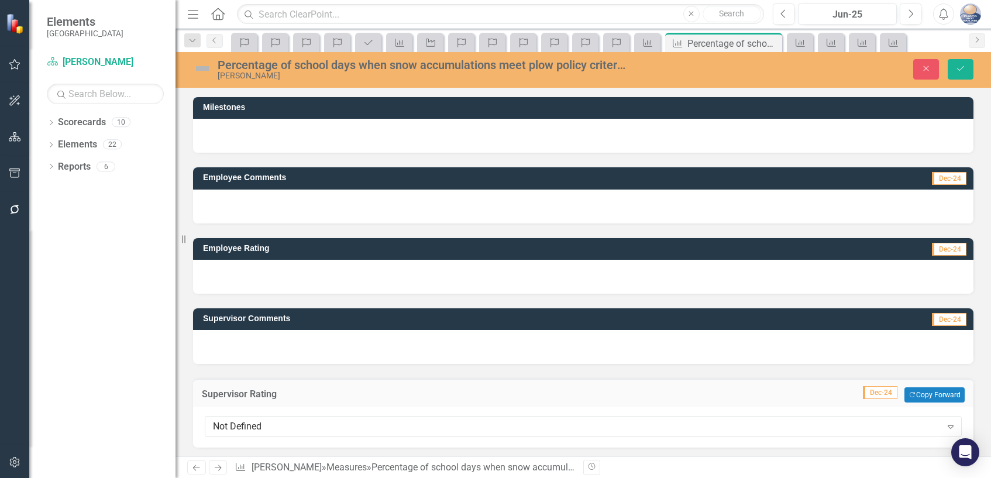
scroll to position [91, 0]
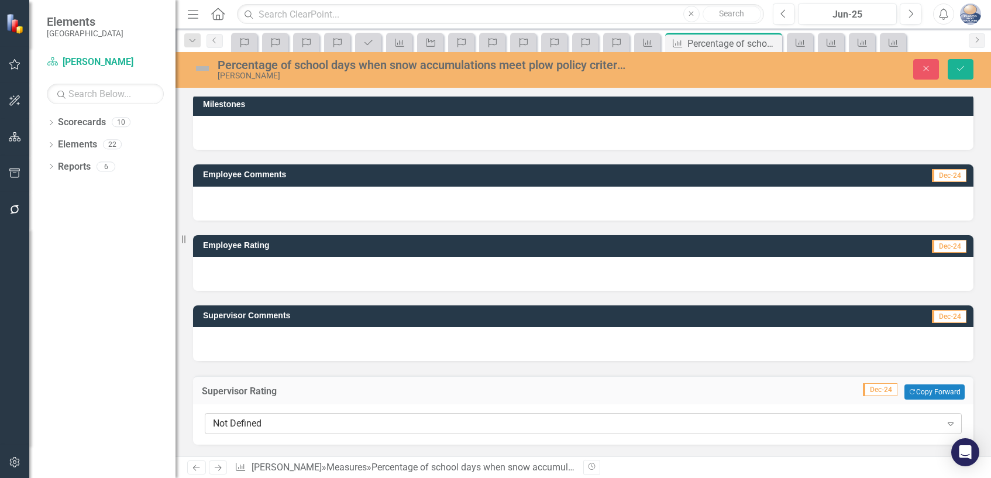
click at [945, 420] on icon "Expand" at bounding box center [951, 423] width 12 height 9
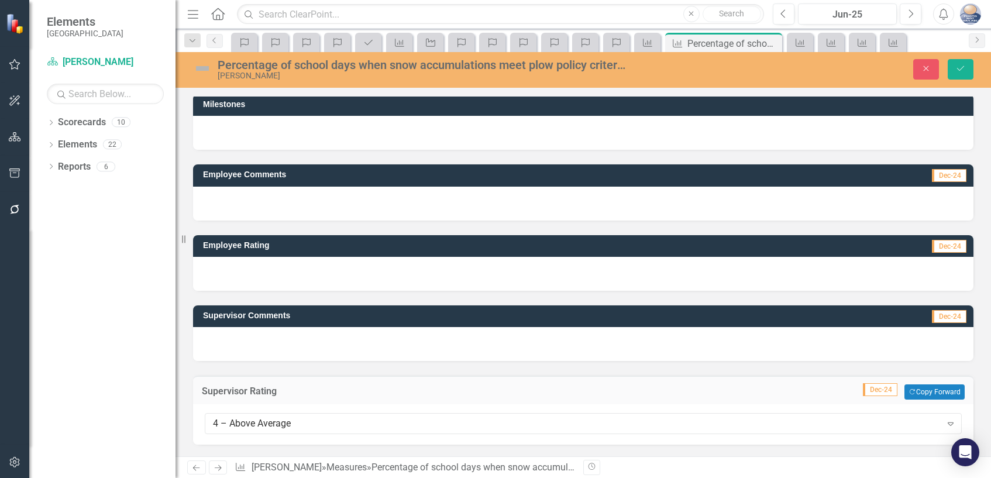
click at [942, 315] on span "Dec-24" at bounding box center [949, 316] width 35 height 13
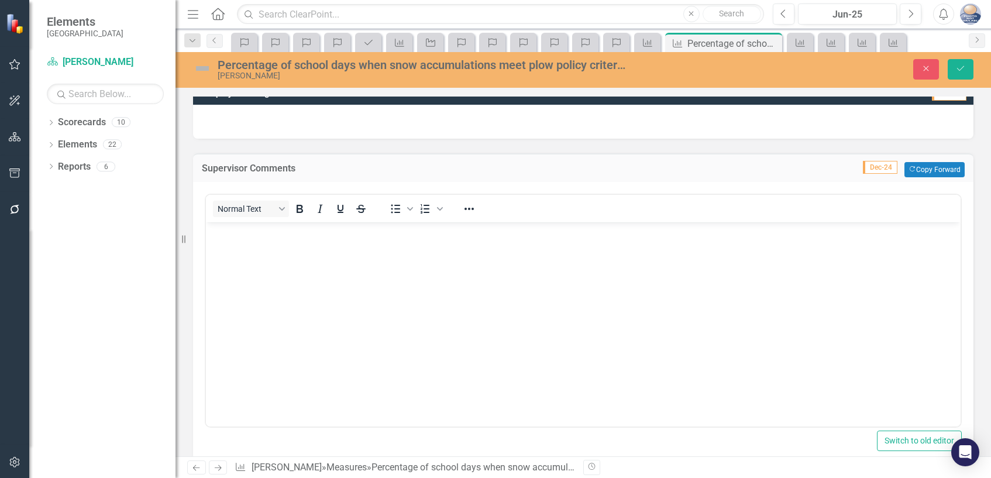
scroll to position [267, 0]
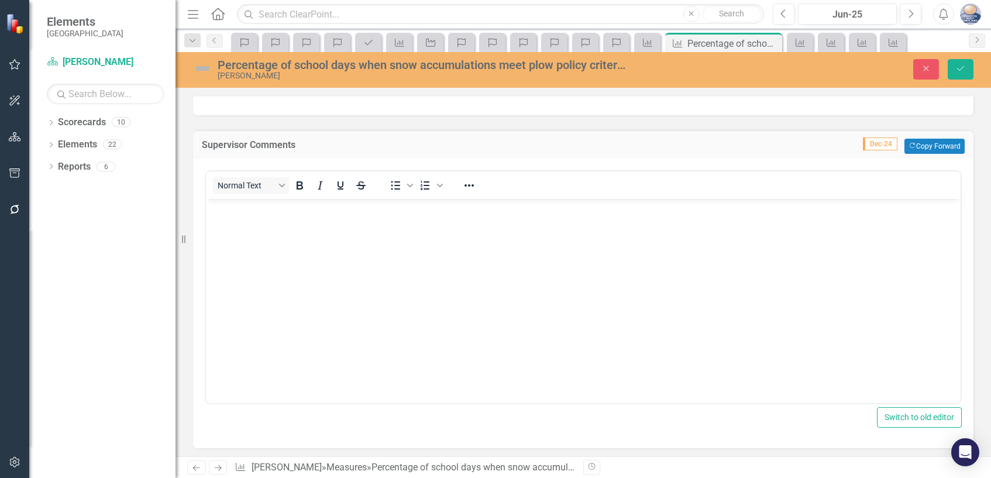
click at [214, 210] on p "Rich Text Area. Press ALT-0 for help." at bounding box center [583, 209] width 749 height 14
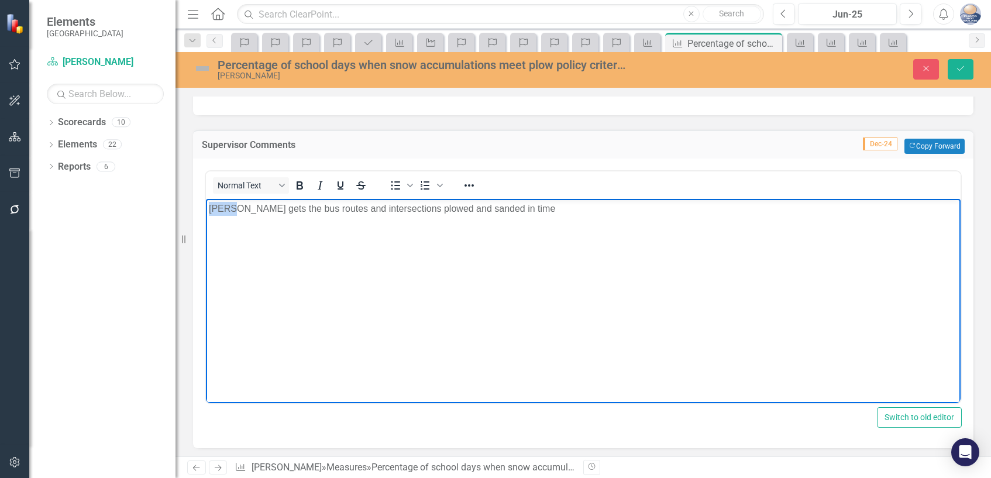
drag, startPoint x: 229, startPoint y: 208, endPoint x: 410, endPoint y: 408, distance: 270.0
click at [206, 208] on html "steve gets the bus routes and intersections plowed and sanded in time" at bounding box center [583, 286] width 754 height 175
click at [509, 212] on p "Steve gets the bus routes and intersections plowed and sanded in time" at bounding box center [583, 209] width 749 height 14
click at [954, 71] on button "Save" at bounding box center [960, 69] width 26 height 20
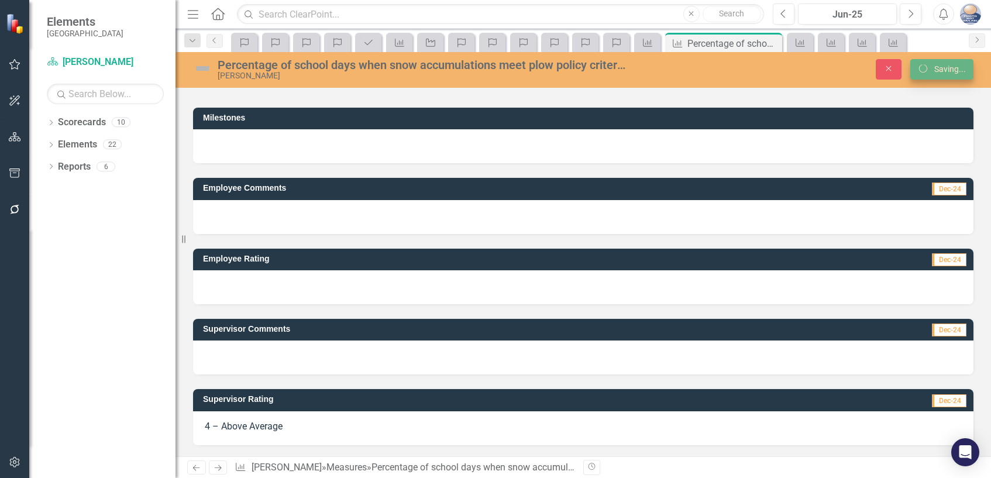
scroll to position [78, 0]
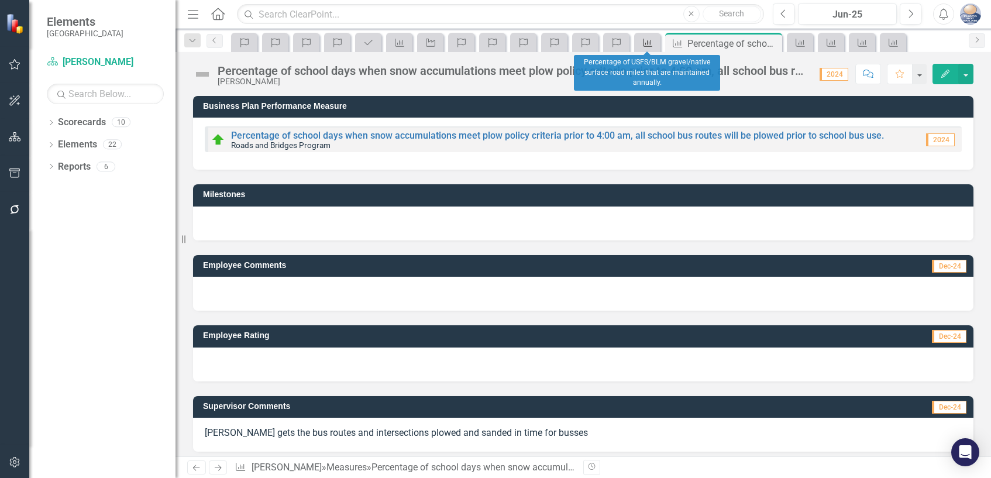
click at [651, 41] on icon at bounding box center [647, 43] width 9 height 8
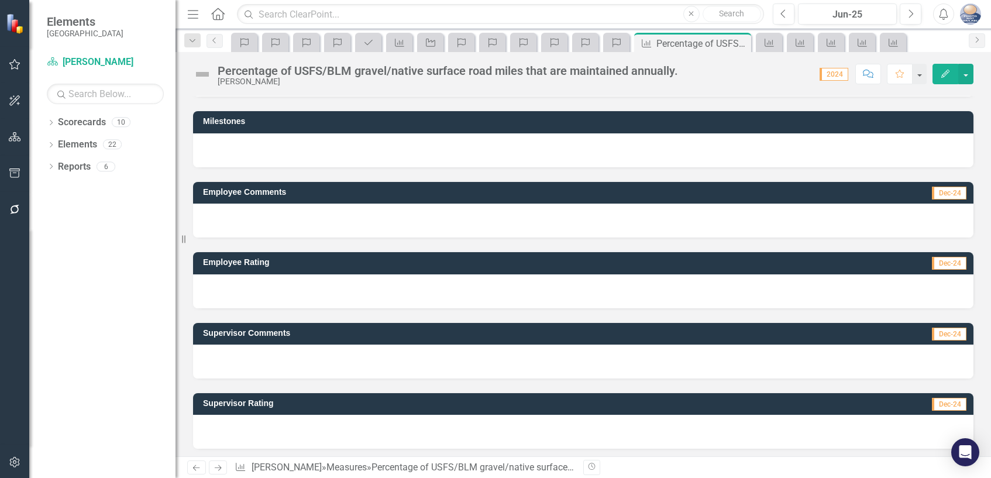
scroll to position [77, 0]
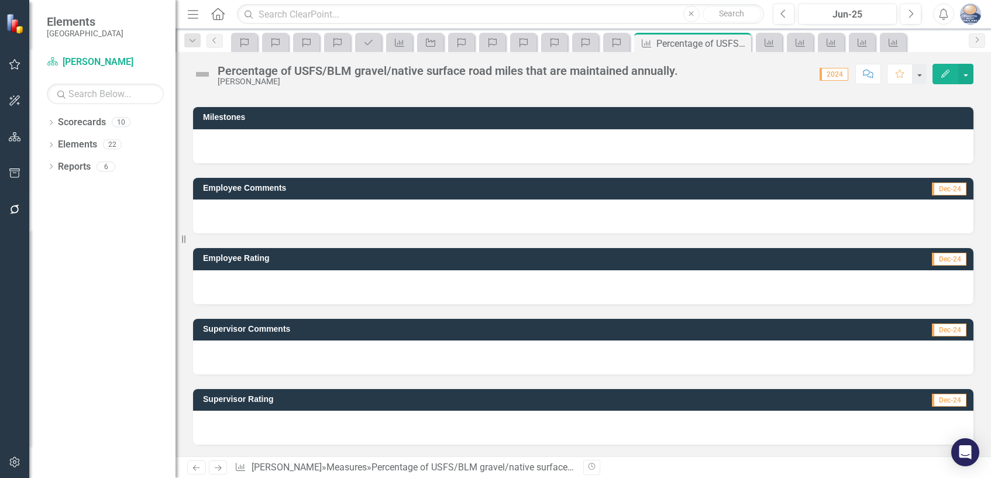
click at [936, 399] on span "Dec-24" at bounding box center [949, 400] width 35 height 13
click at [937, 401] on span "Dec-24" at bounding box center [949, 400] width 35 height 13
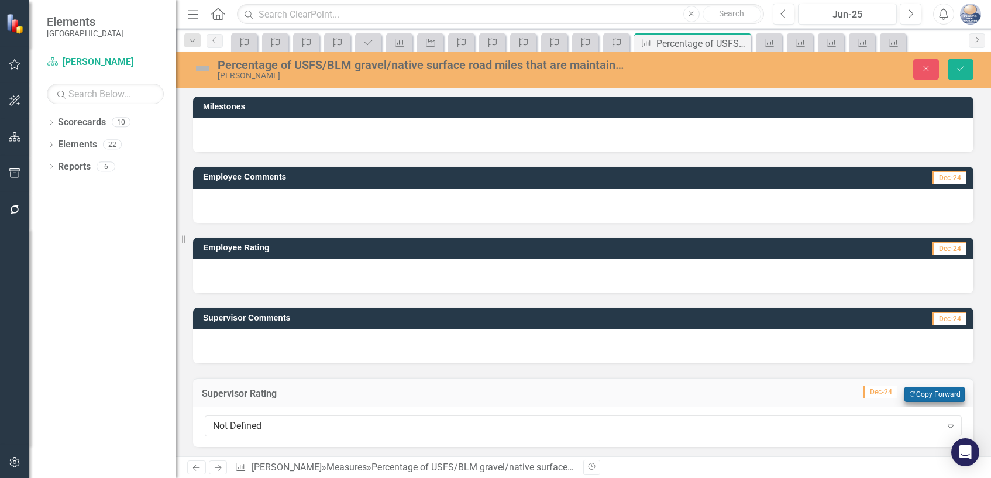
scroll to position [91, 0]
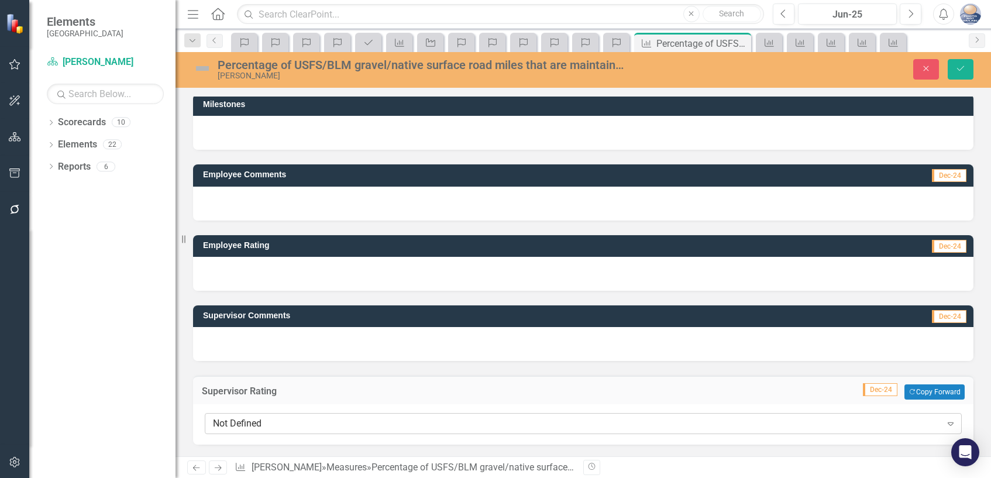
click at [945, 426] on icon "Expand" at bounding box center [951, 423] width 12 height 9
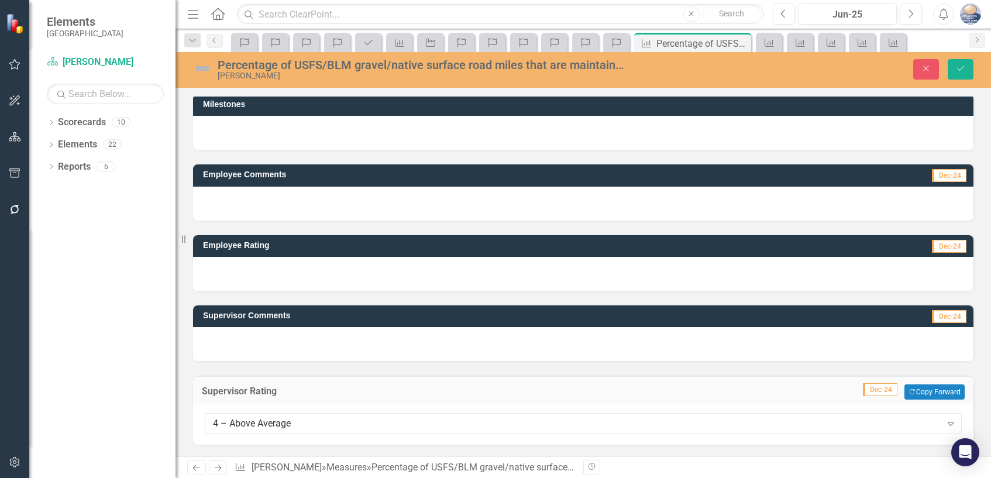
click at [932, 316] on span "Dec-24" at bounding box center [949, 316] width 35 height 13
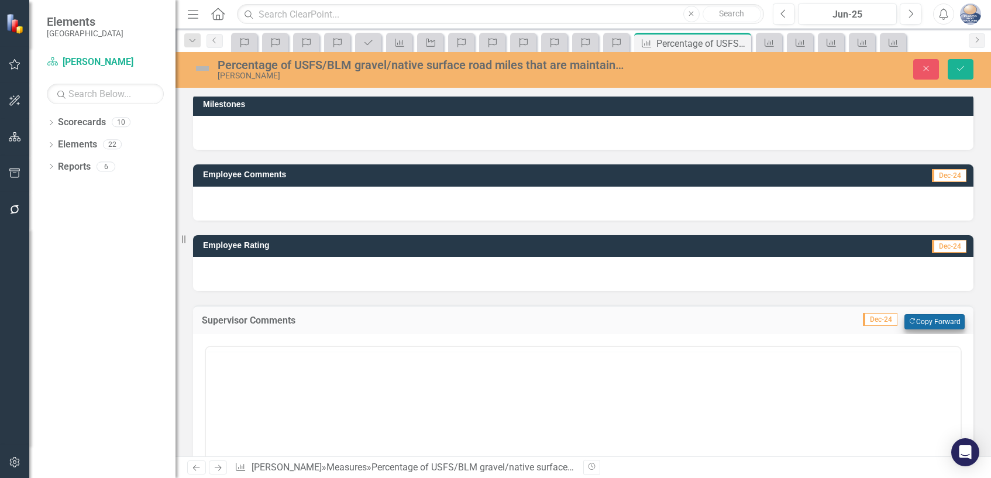
scroll to position [0, 0]
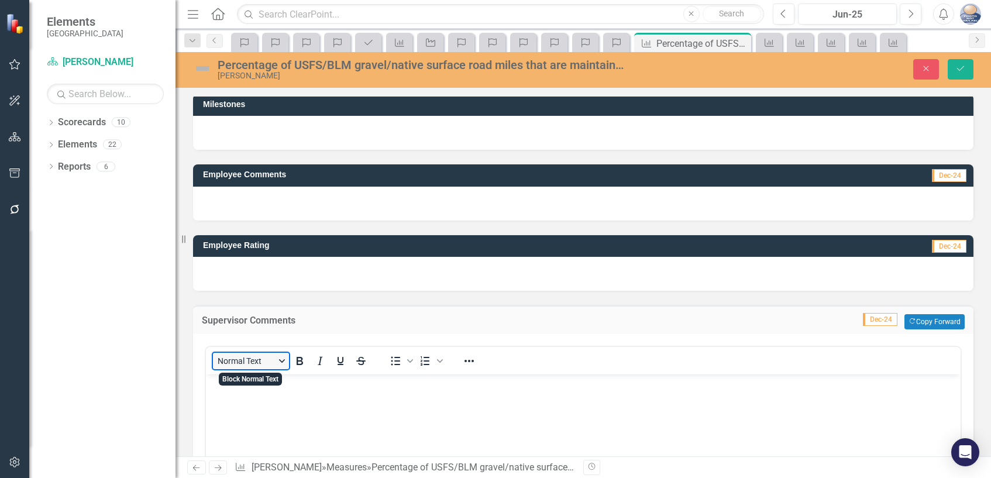
click at [234, 363] on button "Normal Text" at bounding box center [251, 361] width 76 height 16
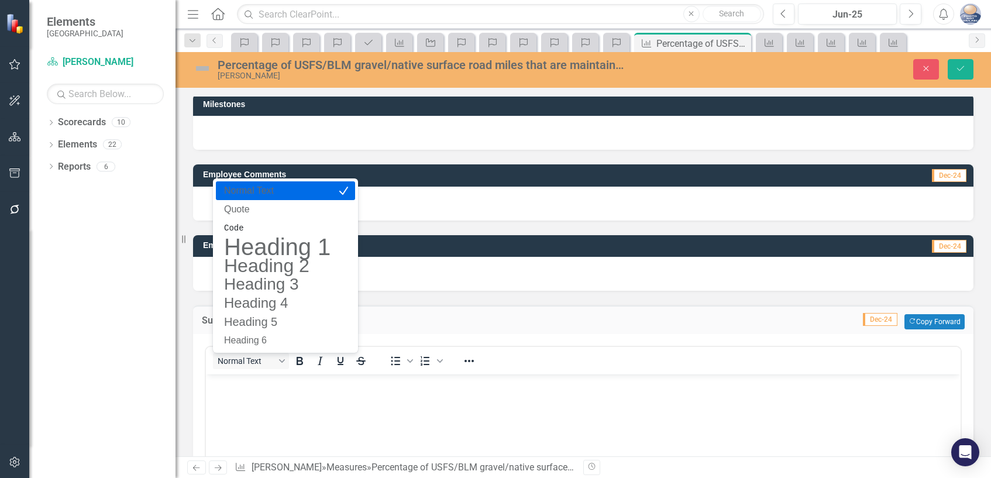
drag, startPoint x: 310, startPoint y: 393, endPoint x: 328, endPoint y: 387, distance: 18.7
click at [310, 392] on body "Rich Text Area. Press ALT-0 for help." at bounding box center [583, 461] width 754 height 175
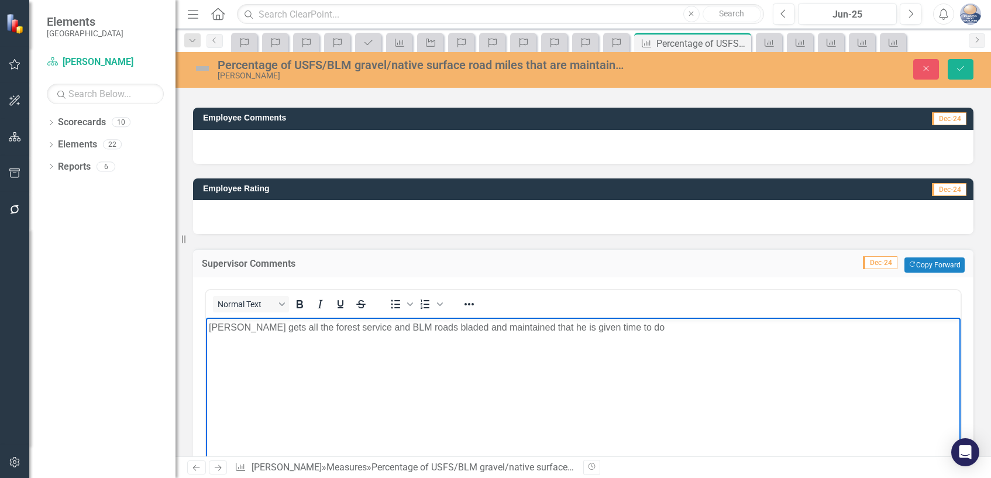
scroll to position [120, 0]
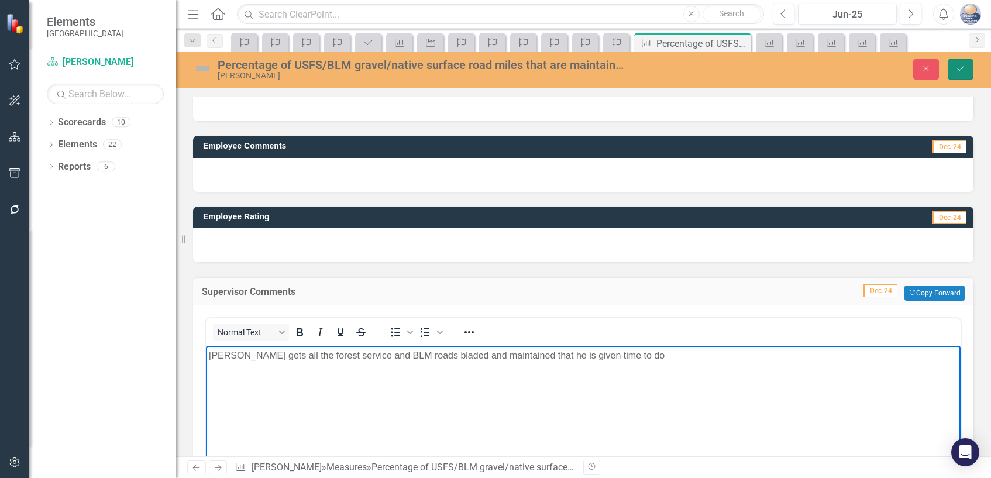
click at [960, 70] on icon "Save" at bounding box center [960, 68] width 11 height 8
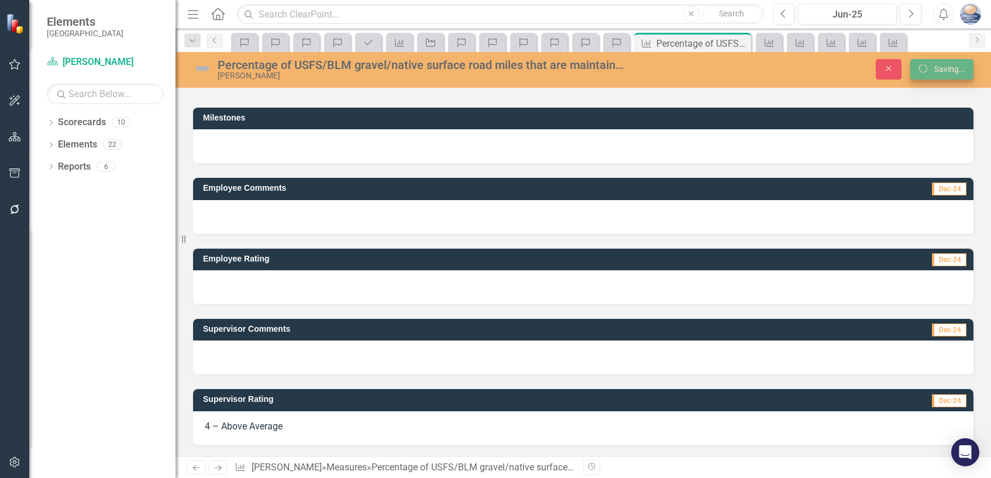
scroll to position [78, 0]
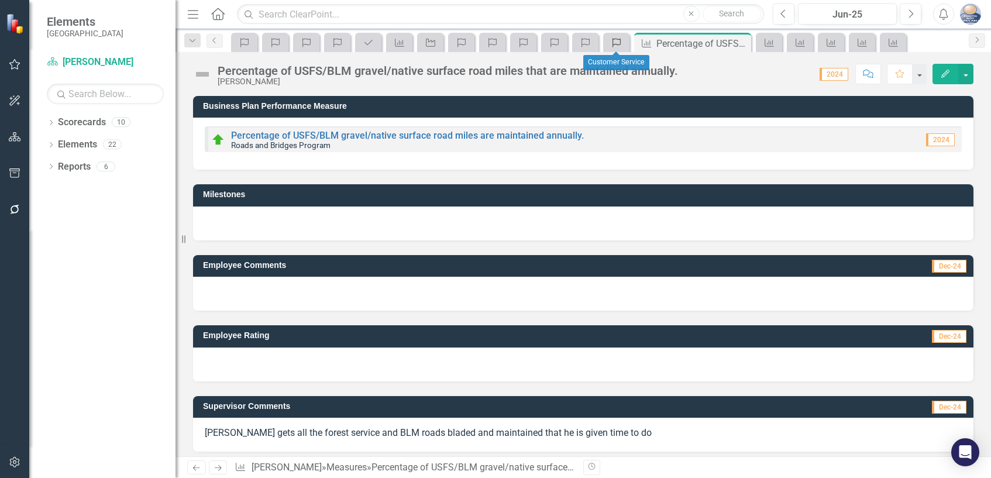
click at [615, 42] on icon "Competency" at bounding box center [617, 42] width 12 height 9
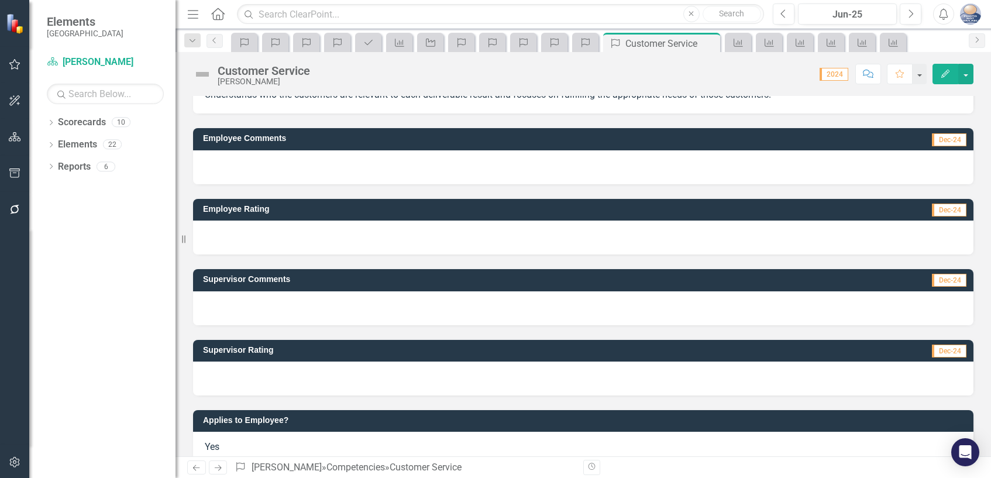
scroll to position [59, 0]
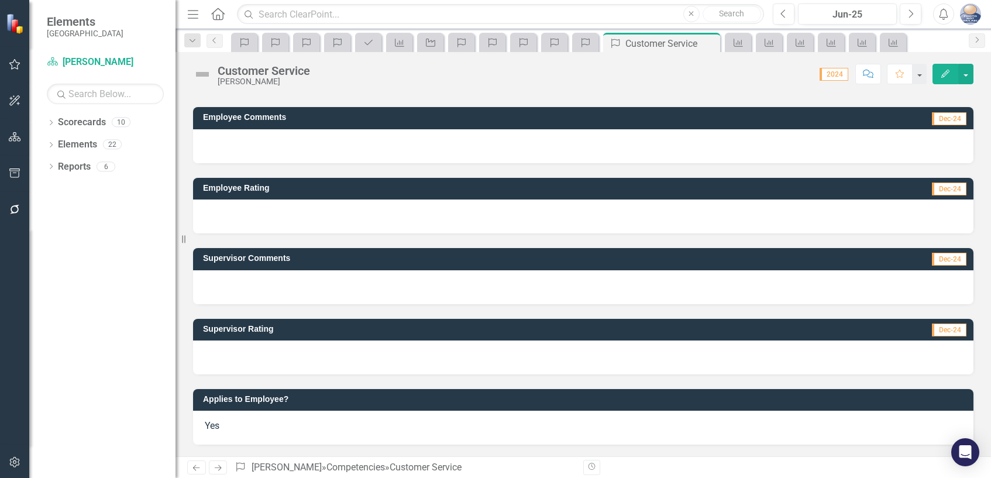
click at [941, 329] on span "Dec-24" at bounding box center [949, 329] width 35 height 13
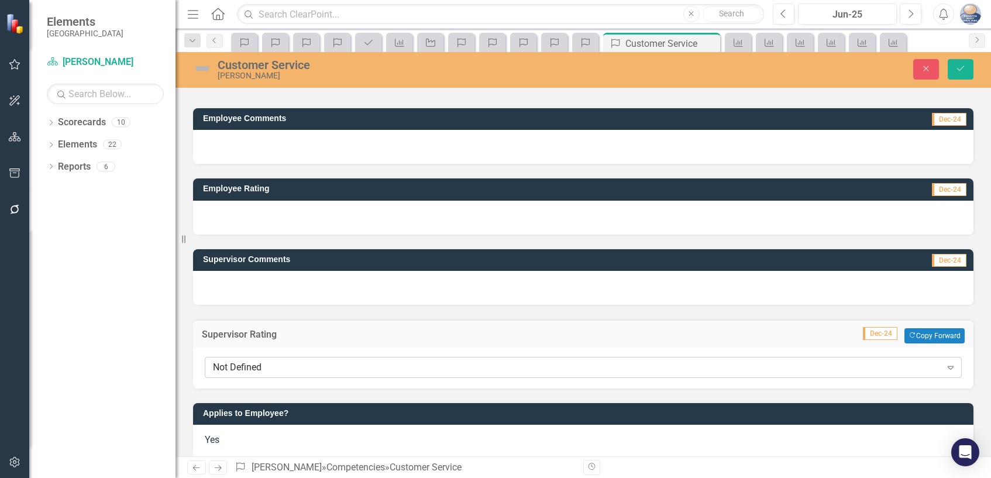
click at [947, 367] on icon at bounding box center [950, 368] width 6 height 4
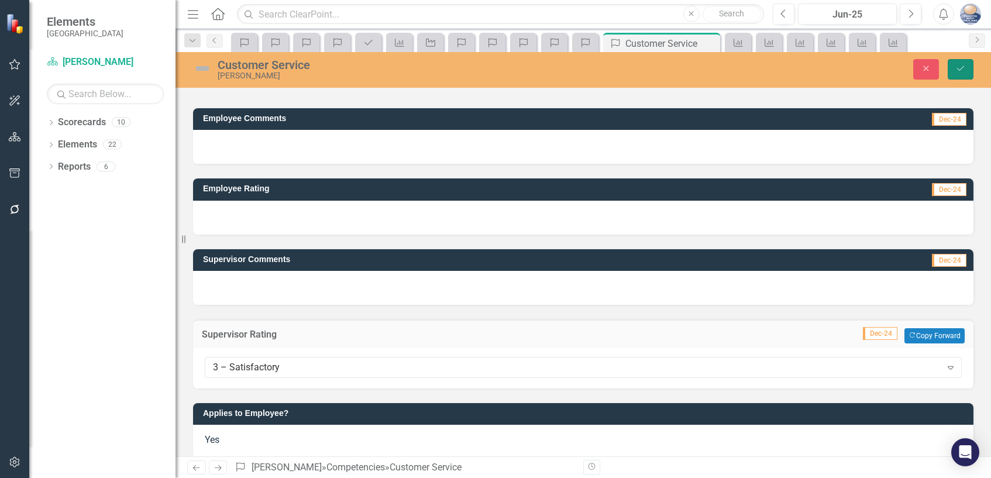
click at [957, 71] on icon "Save" at bounding box center [960, 68] width 11 height 8
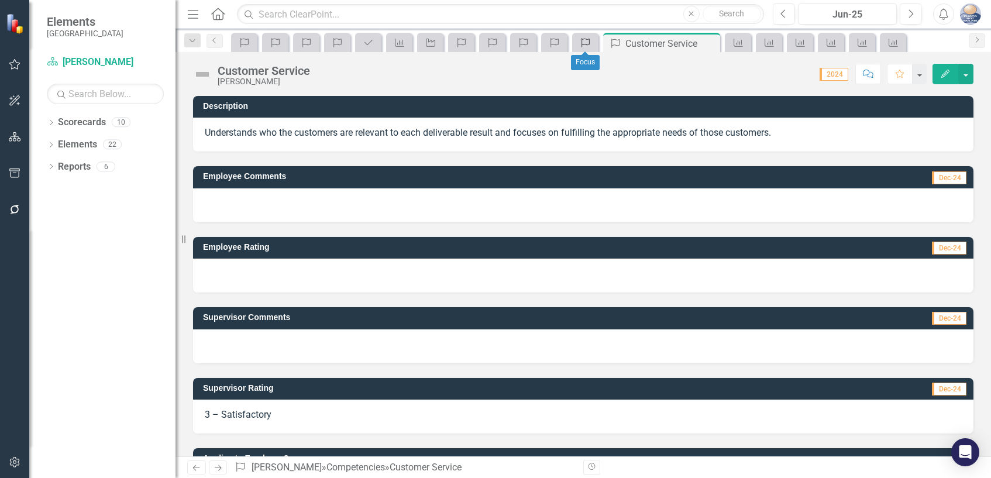
click at [590, 46] on icon "Competency" at bounding box center [586, 42] width 12 height 9
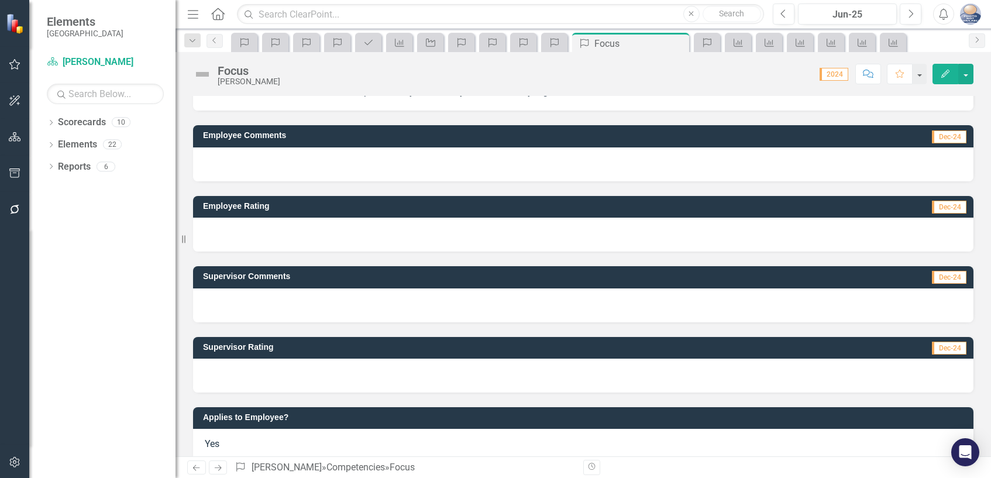
scroll to position [59, 0]
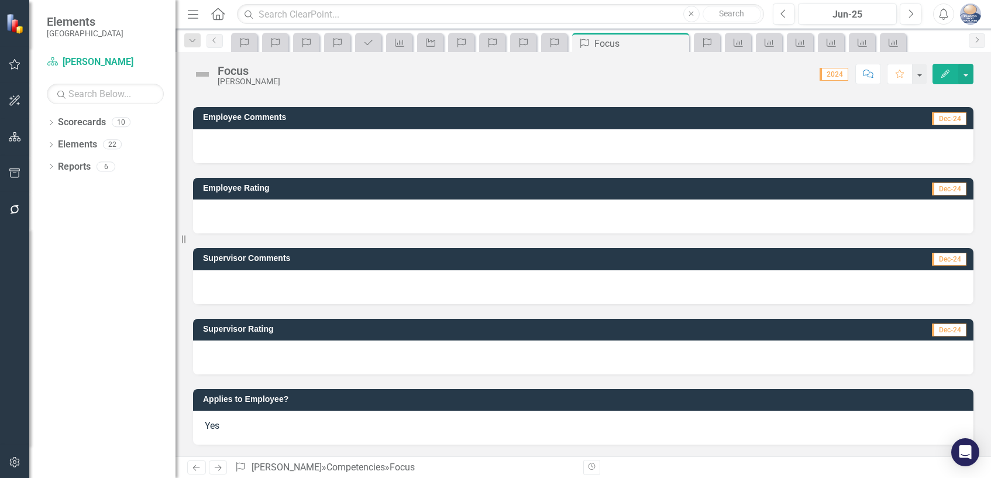
click at [939, 331] on span "Dec-24" at bounding box center [949, 329] width 35 height 13
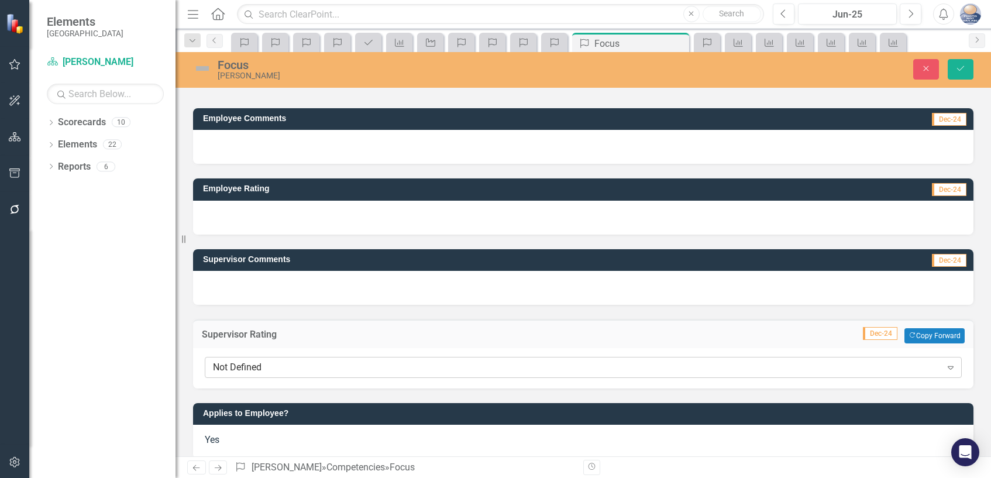
click at [945, 366] on icon "Expand" at bounding box center [951, 367] width 12 height 9
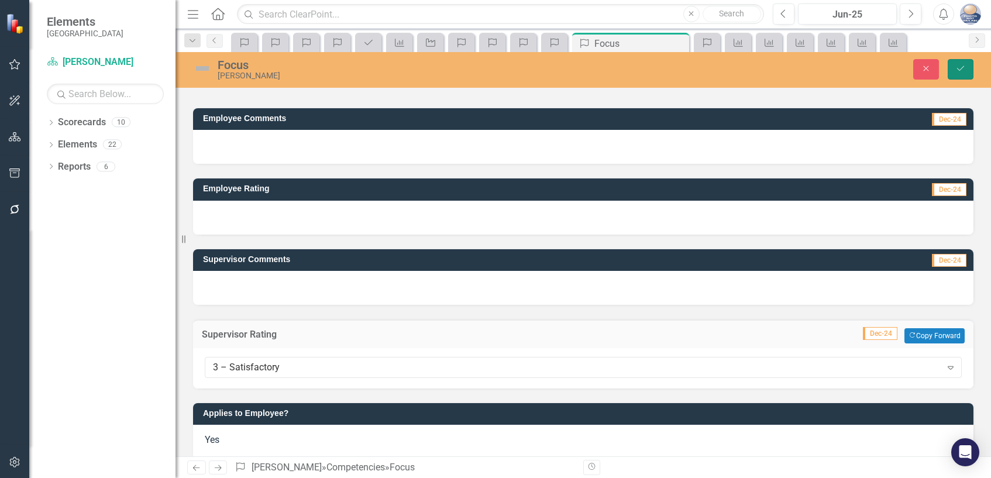
click at [954, 68] on button "Save" at bounding box center [960, 69] width 26 height 20
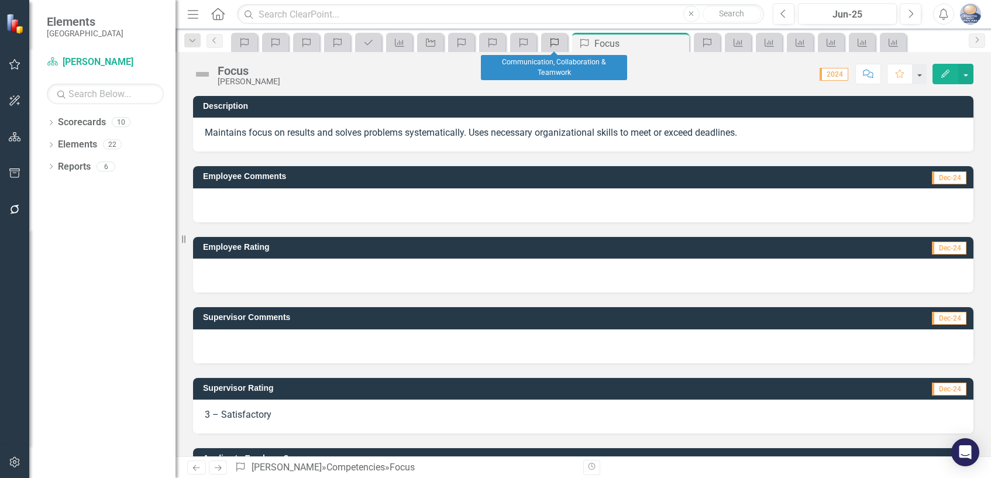
click at [556, 46] on icon "Competency" at bounding box center [555, 42] width 12 height 9
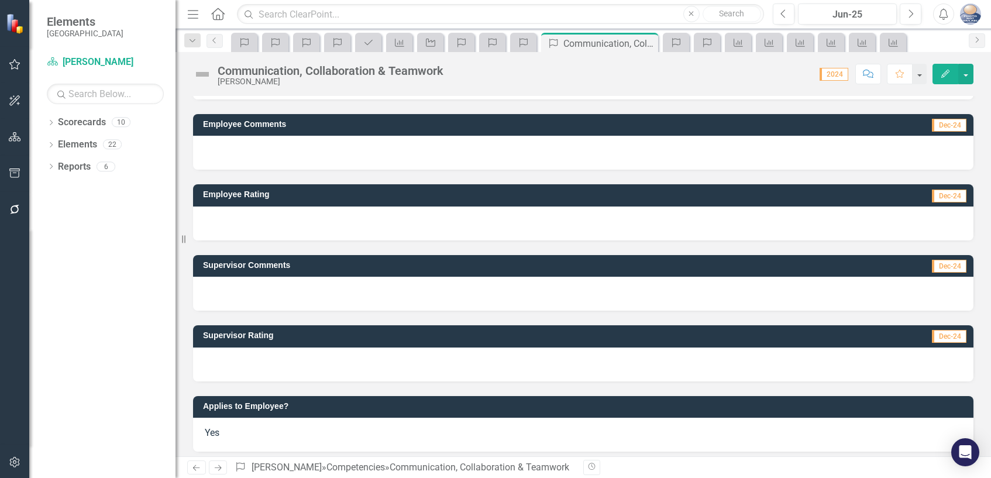
scroll to position [73, 0]
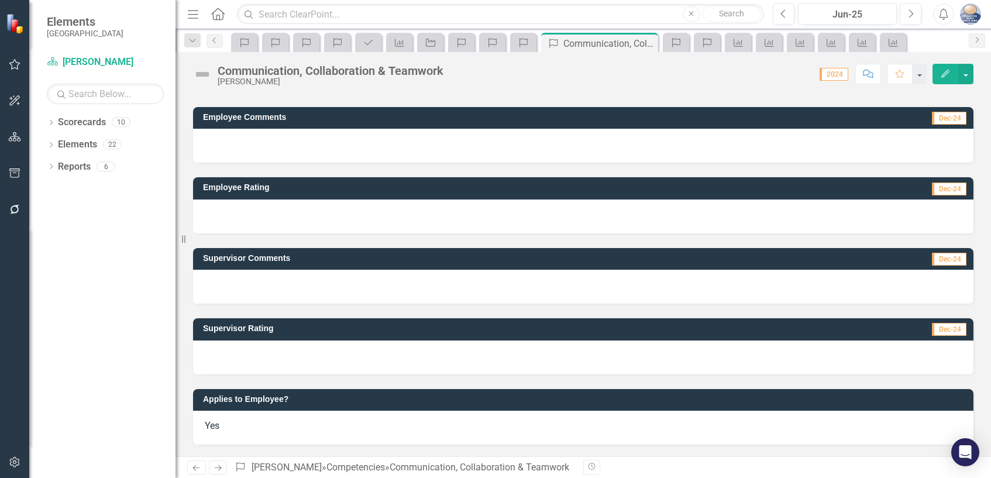
click at [946, 332] on span "Dec-24" at bounding box center [949, 329] width 35 height 13
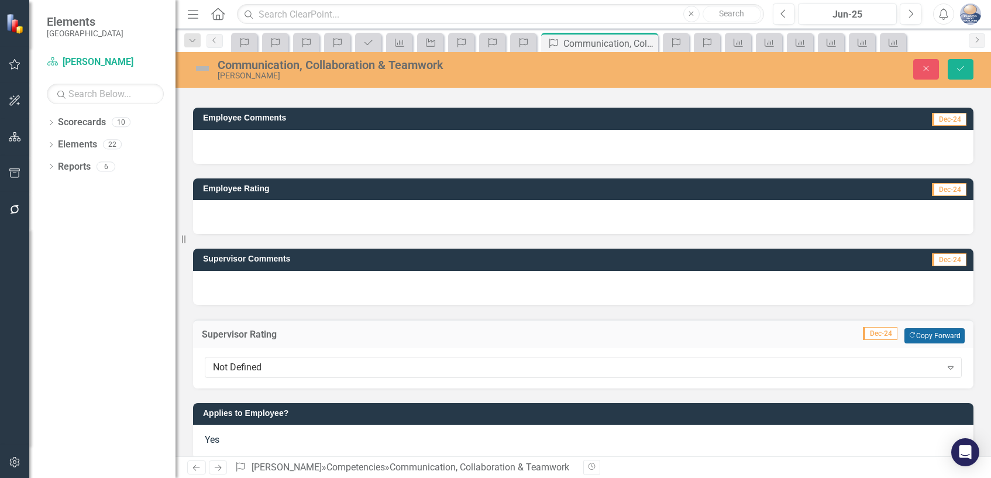
click at [946, 332] on button "Copy Forward Copy Forward" at bounding box center [934, 335] width 60 height 15
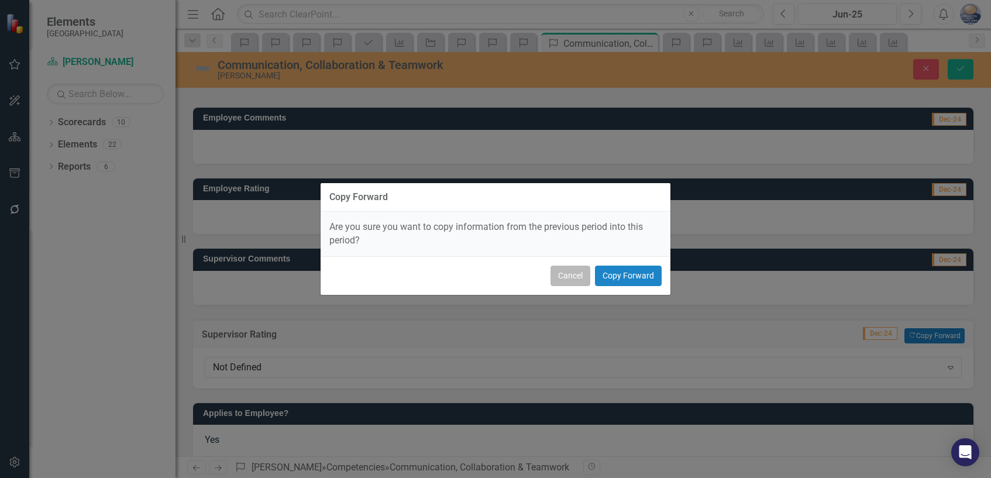
click at [578, 276] on button "Cancel" at bounding box center [570, 276] width 40 height 20
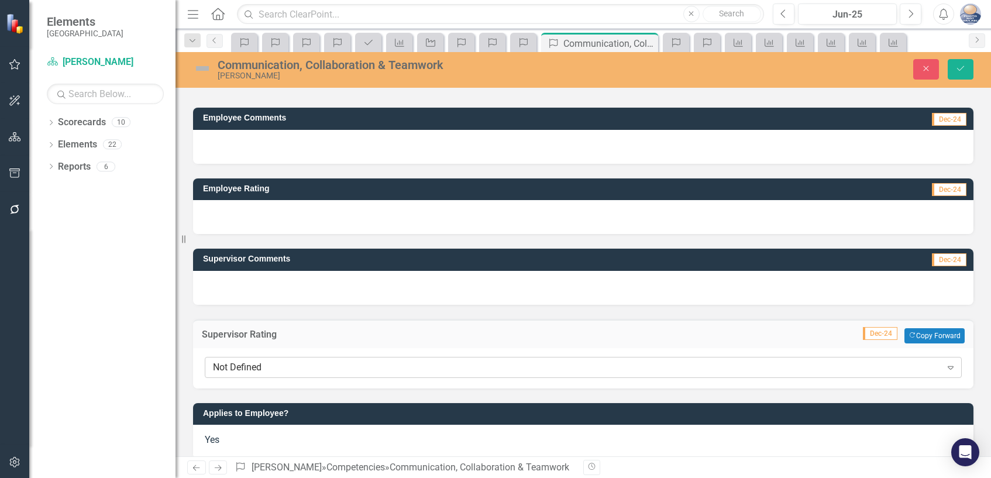
click at [945, 370] on icon "Expand" at bounding box center [951, 367] width 12 height 9
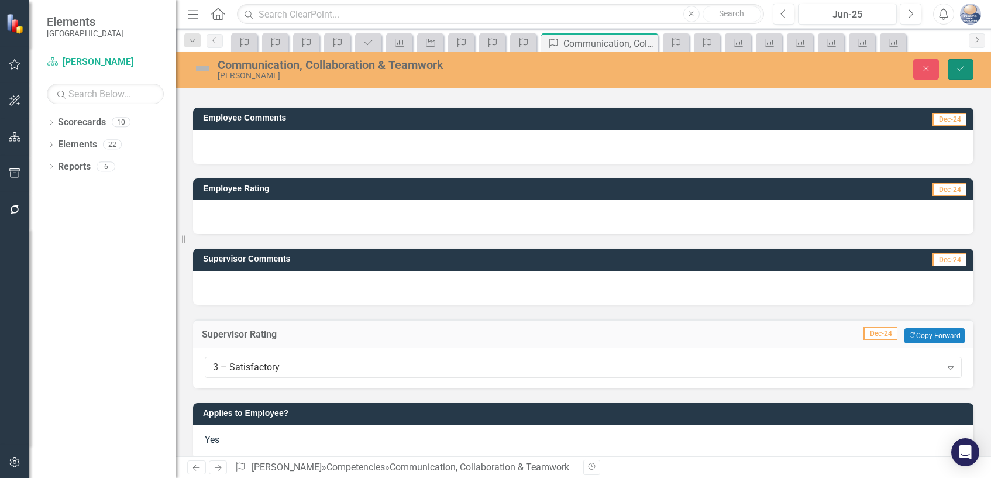
click at [963, 73] on icon "Save" at bounding box center [960, 68] width 11 height 8
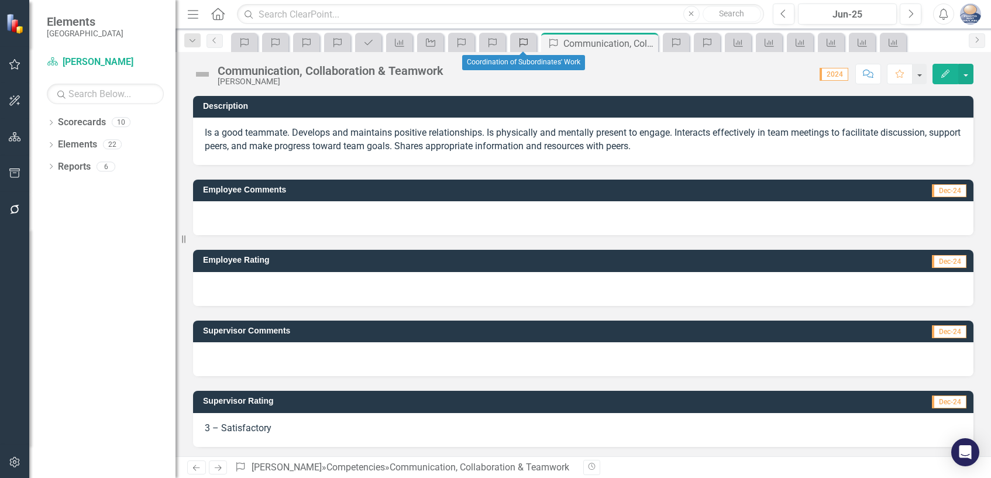
click at [522, 39] on icon at bounding box center [523, 42] width 8 height 9
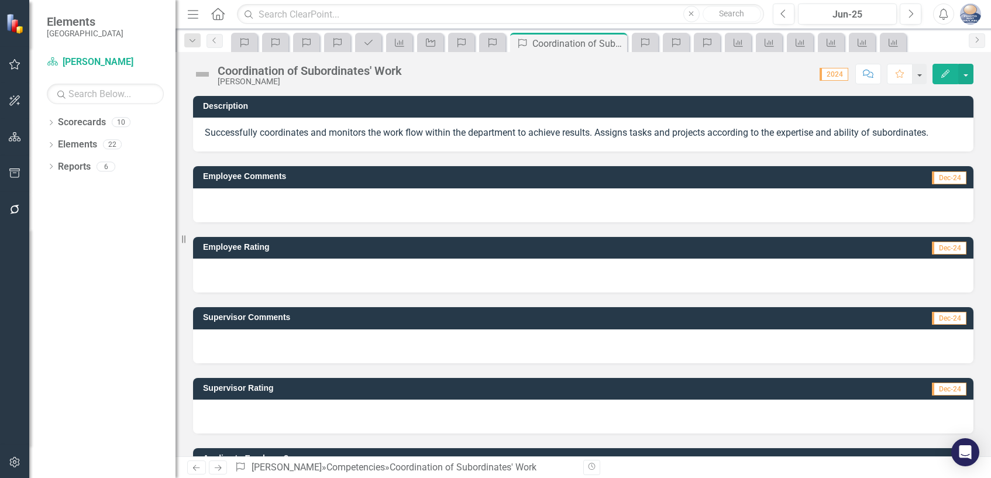
click at [939, 390] on span "Dec-24" at bounding box center [949, 388] width 35 height 13
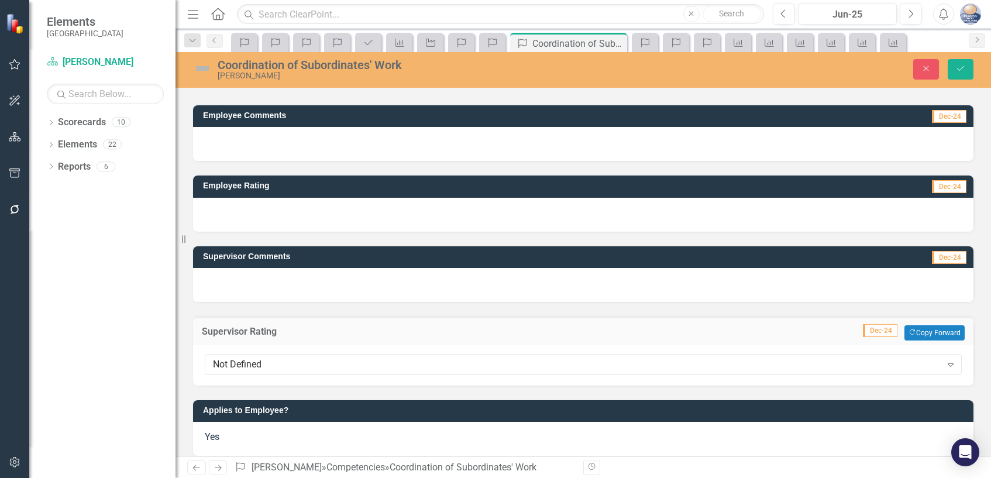
scroll to position [73, 0]
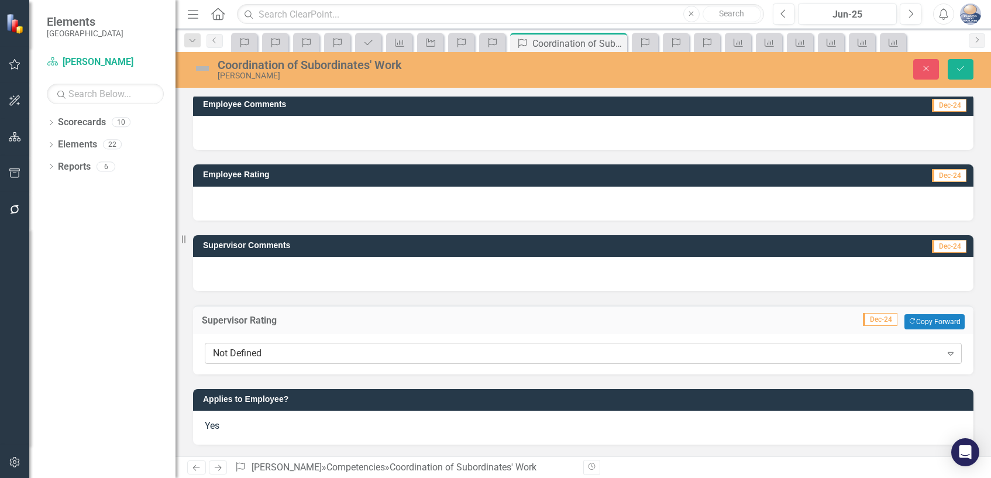
click at [945, 354] on icon "Expand" at bounding box center [951, 353] width 12 height 9
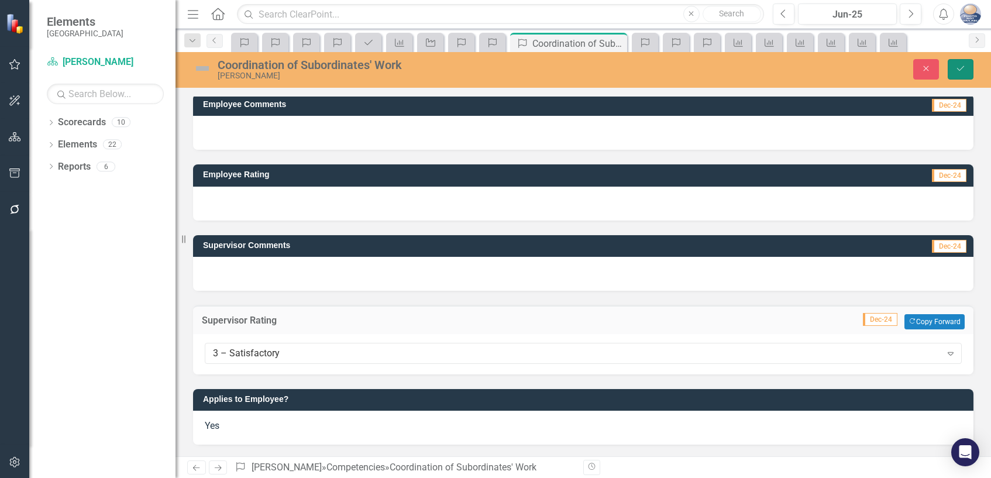
click at [954, 68] on button "Save" at bounding box center [960, 69] width 26 height 20
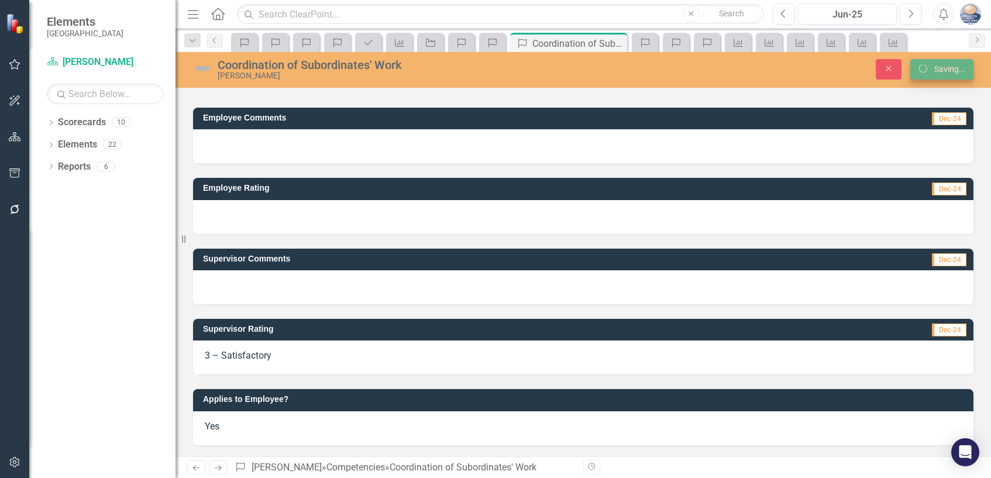
scroll to position [60, 0]
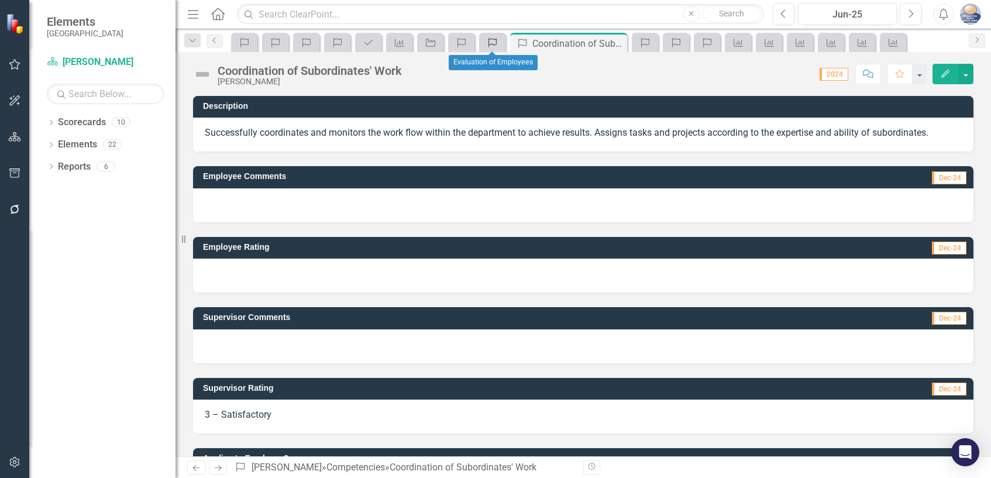
click at [492, 44] on icon at bounding box center [492, 42] width 8 height 9
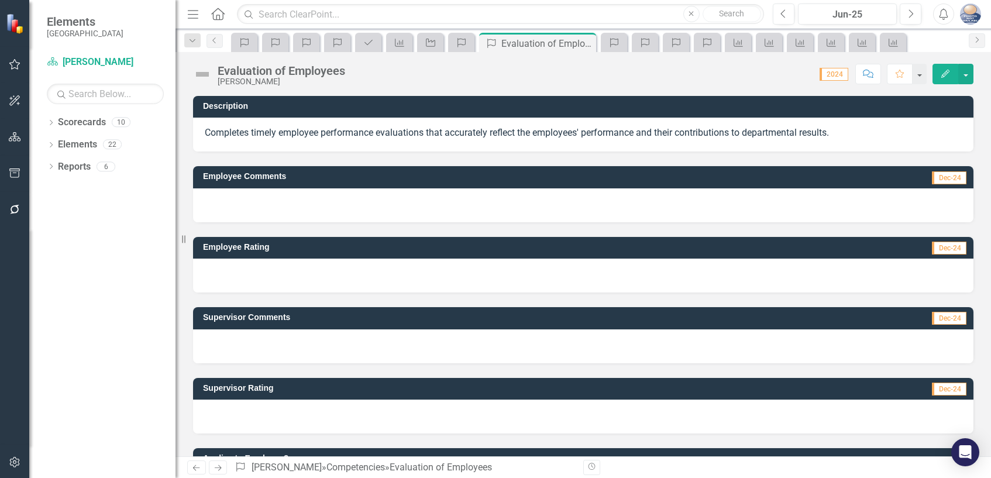
scroll to position [59, 0]
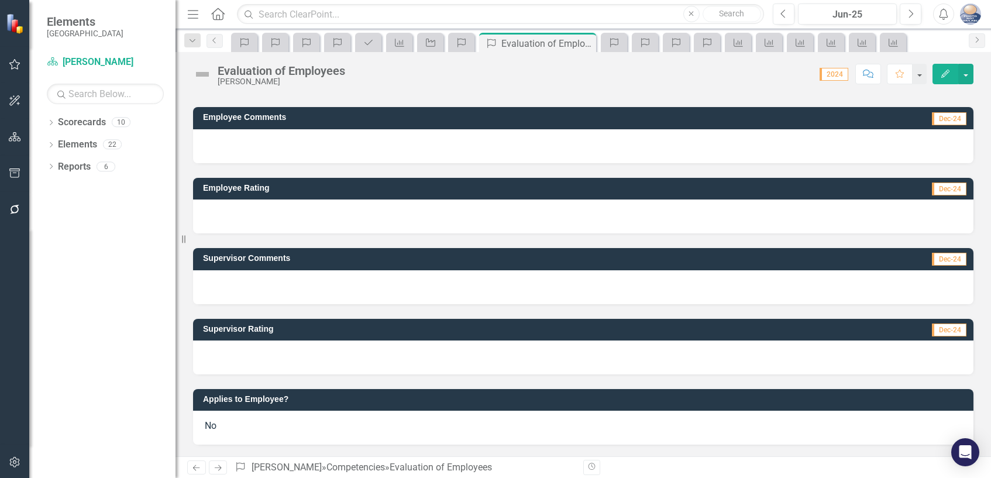
click at [943, 330] on span "Dec-24" at bounding box center [949, 329] width 35 height 13
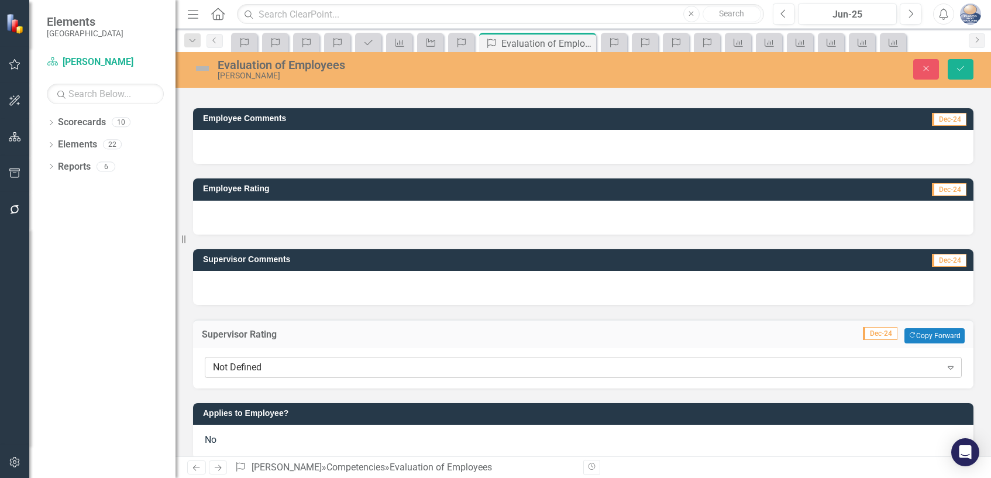
click at [945, 364] on icon "Expand" at bounding box center [951, 367] width 12 height 9
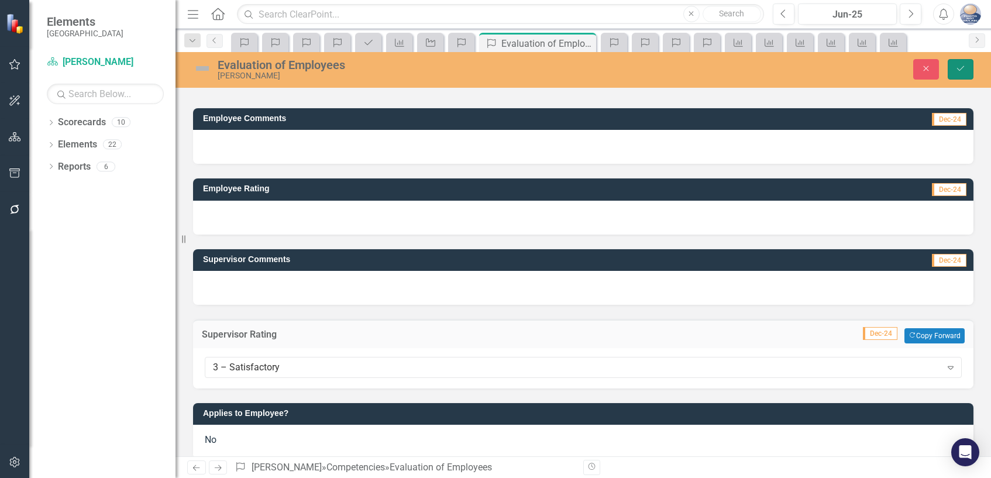
click at [960, 73] on icon "Save" at bounding box center [960, 68] width 11 height 8
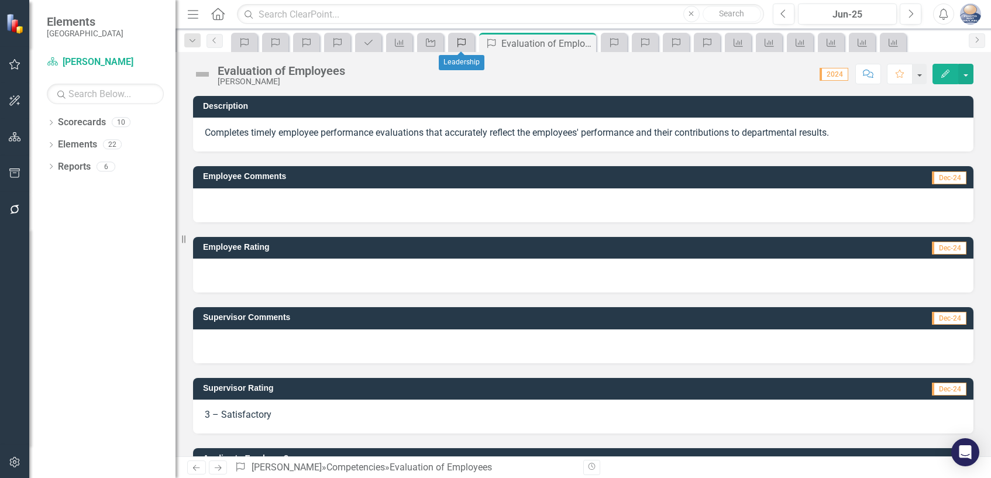
click at [463, 46] on icon "Competency" at bounding box center [462, 42] width 12 height 9
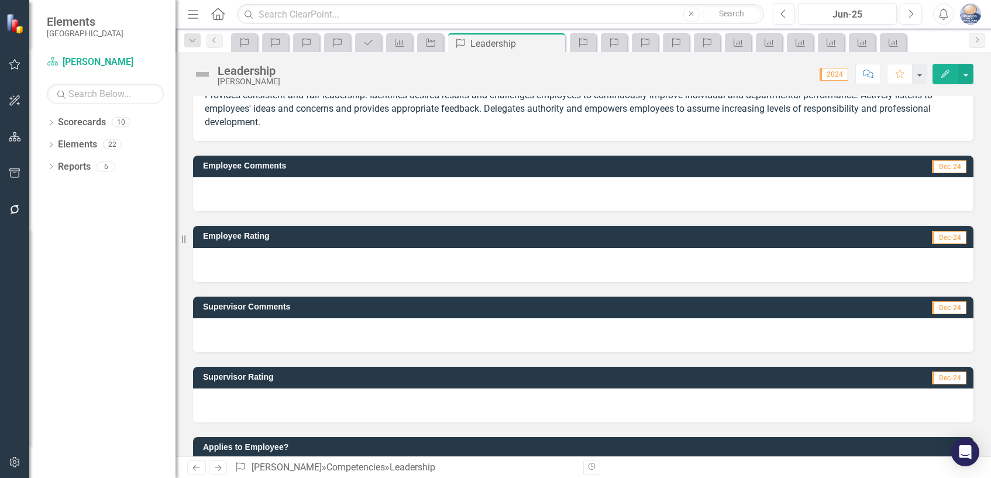
scroll to position [58, 0]
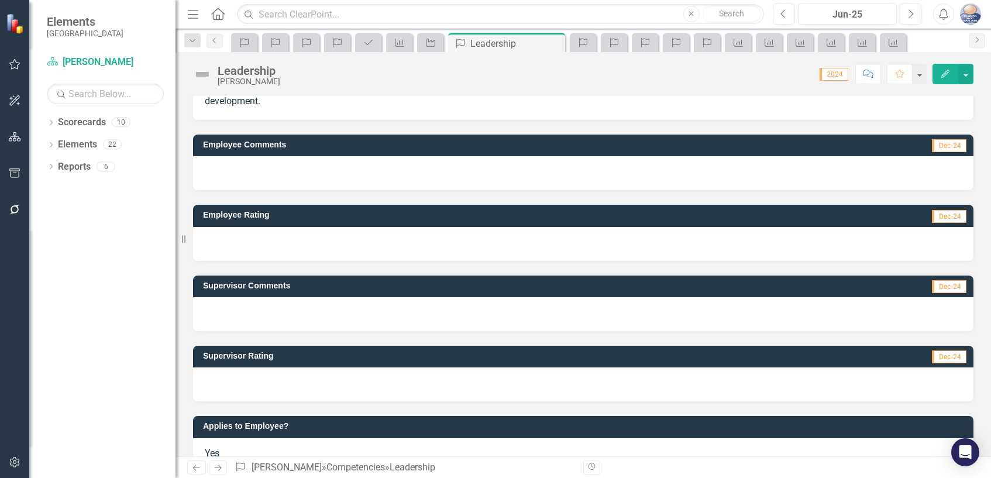
click at [942, 357] on span "Dec-24" at bounding box center [949, 356] width 35 height 13
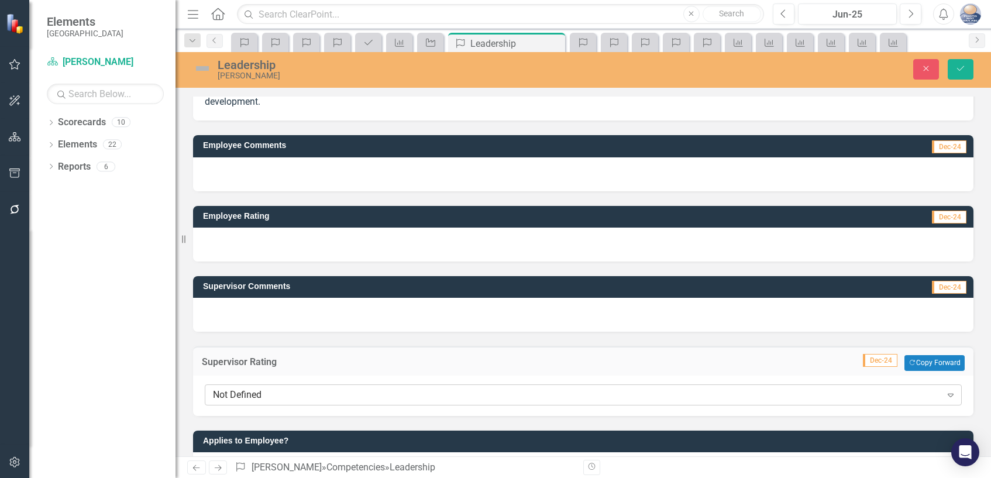
click at [945, 395] on icon "Expand" at bounding box center [951, 394] width 12 height 9
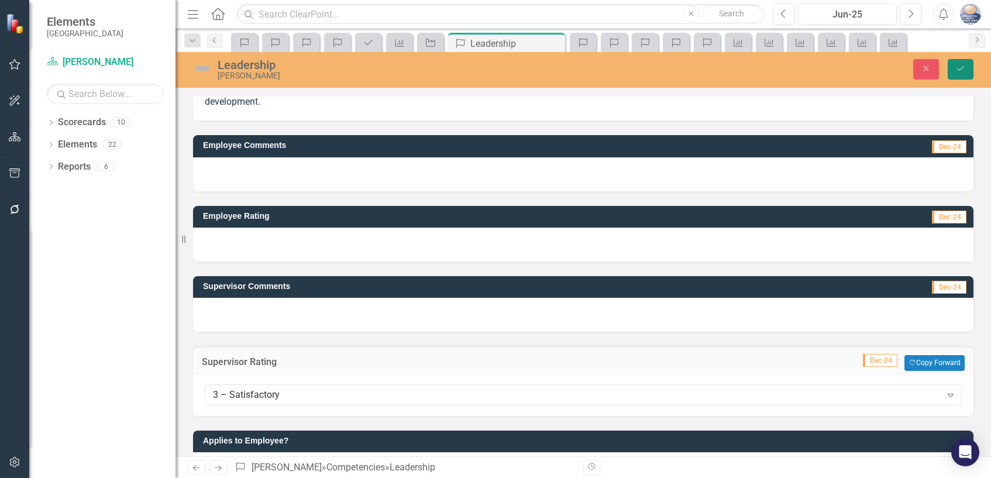
click at [957, 73] on button "Save" at bounding box center [960, 69] width 26 height 20
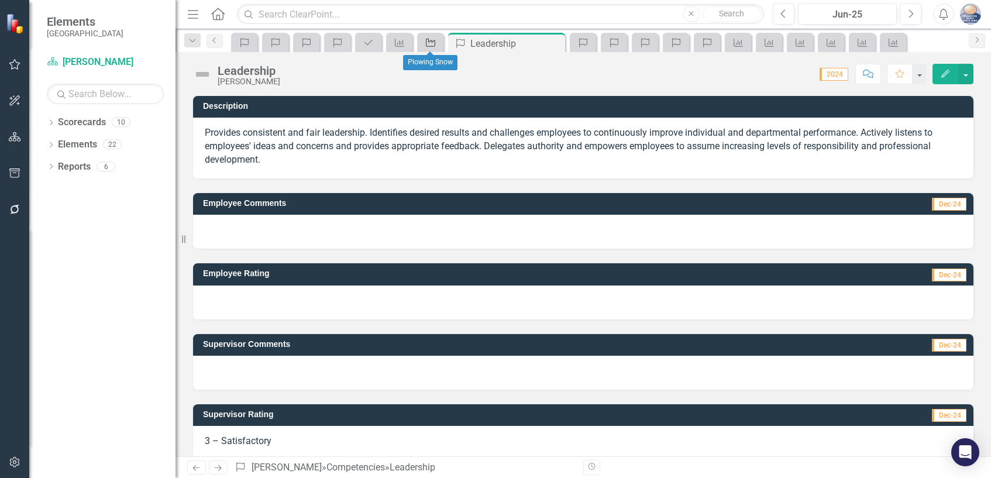
click at [433, 43] on icon "Milestone" at bounding box center [431, 42] width 12 height 9
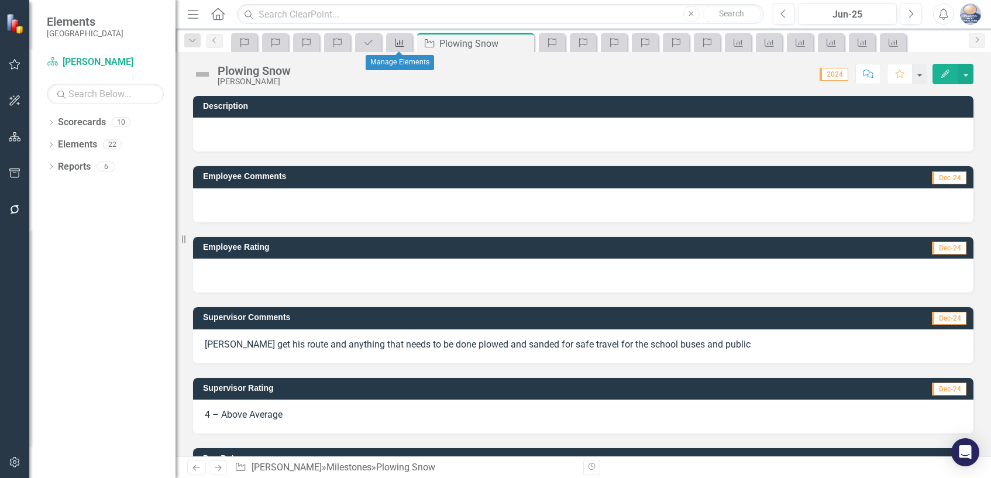
click at [401, 43] on icon "Measure" at bounding box center [400, 42] width 12 height 9
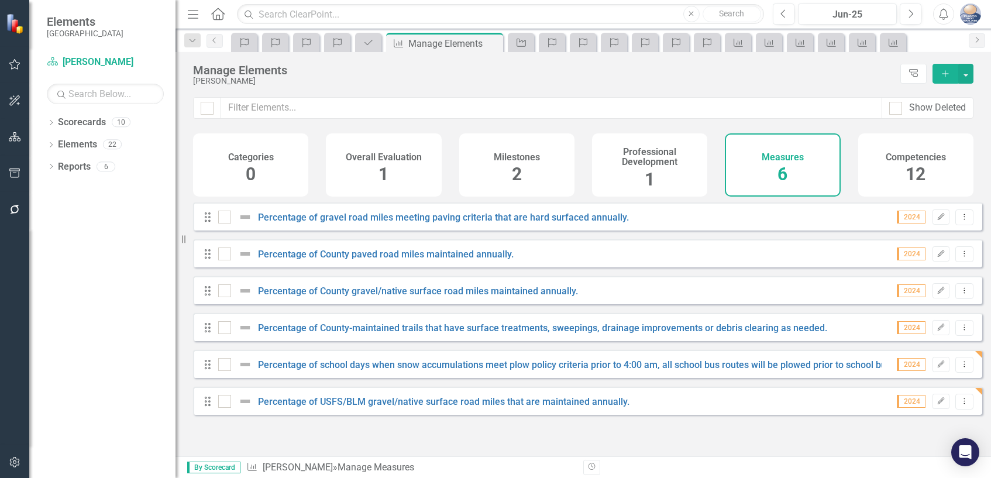
click at [915, 164] on span "12" at bounding box center [915, 174] width 20 height 20
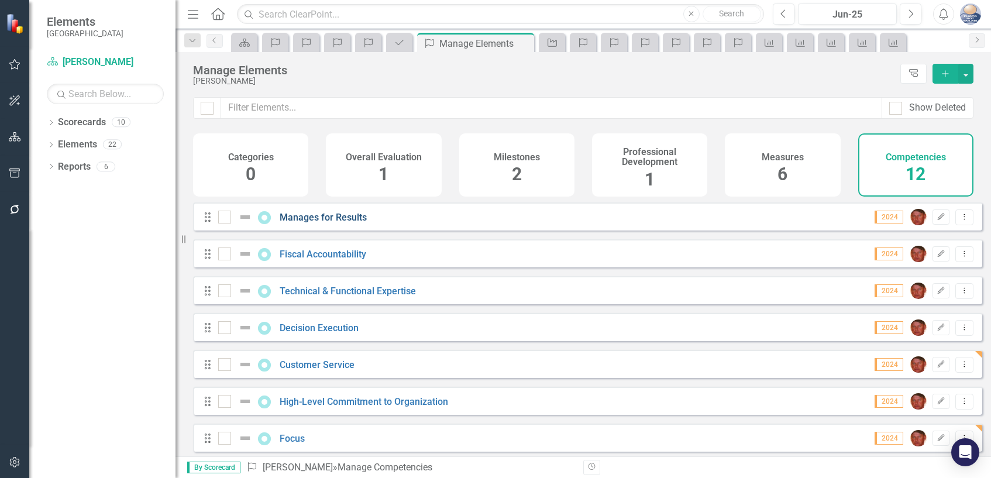
click at [322, 223] on link "Manages for Results" at bounding box center [323, 217] width 87 height 11
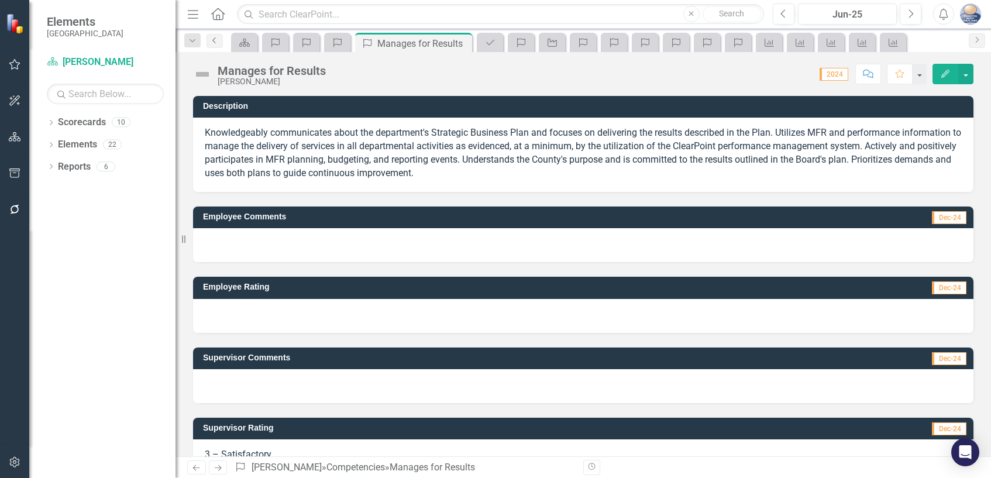
click at [215, 44] on link "Previous" at bounding box center [214, 41] width 16 height 14
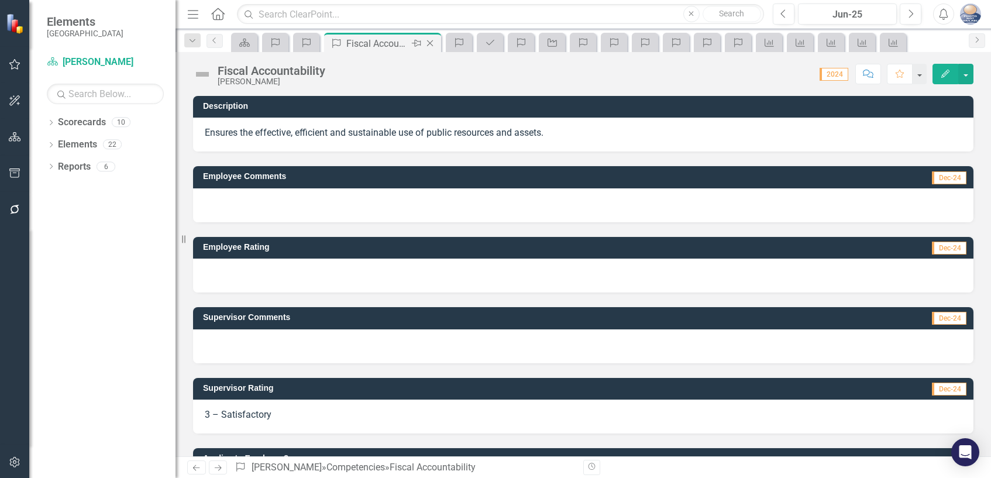
click at [369, 47] on div "Fiscal Accountability" at bounding box center [377, 43] width 63 height 15
click at [309, 46] on icon "Competency" at bounding box center [307, 42] width 12 height 9
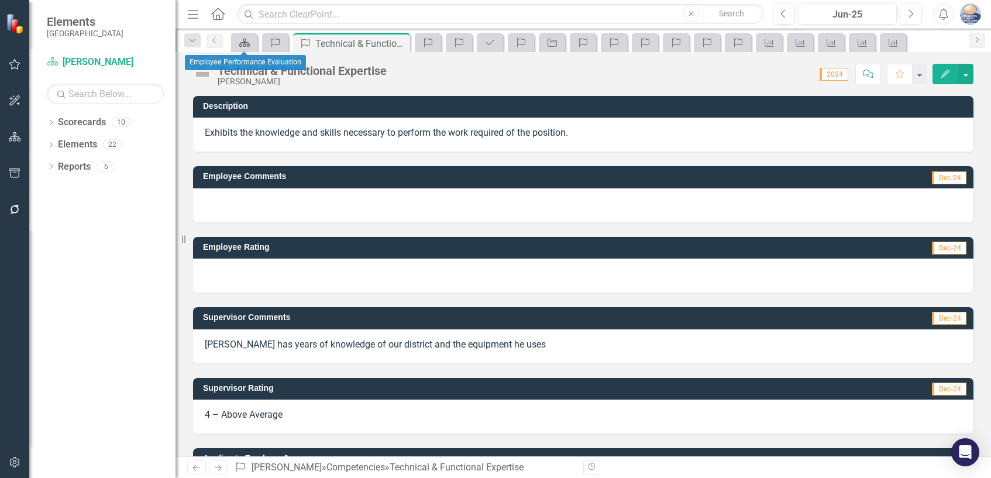
click at [243, 47] on icon "Scorecard" at bounding box center [245, 42] width 12 height 9
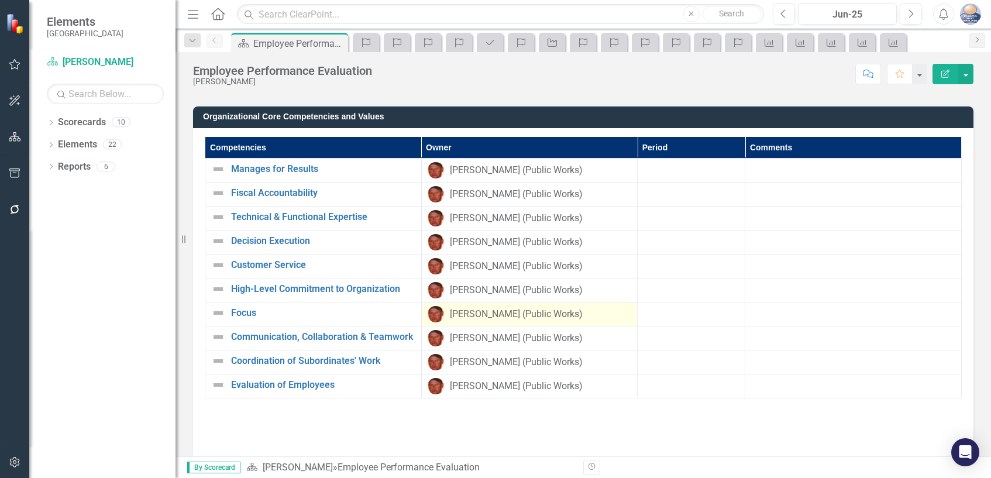
scroll to position [702, 0]
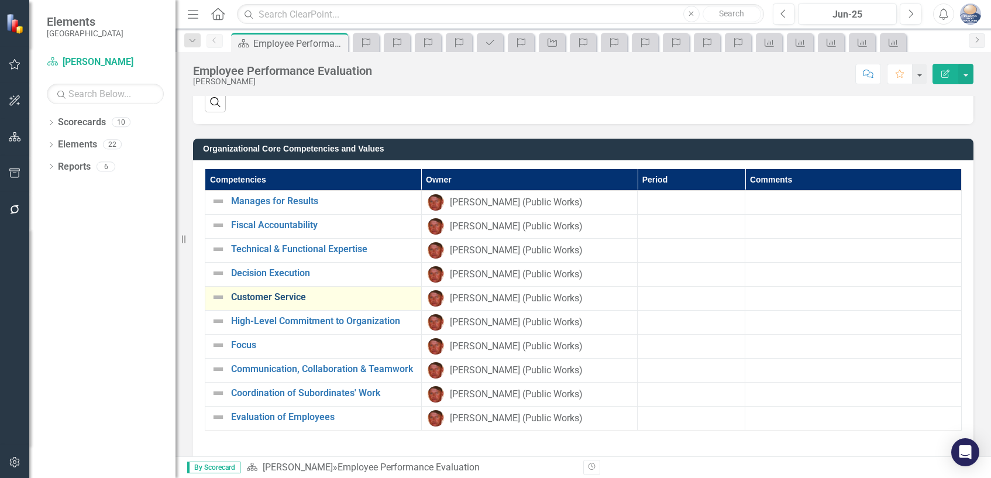
click at [294, 297] on link "Customer Service" at bounding box center [323, 297] width 184 height 11
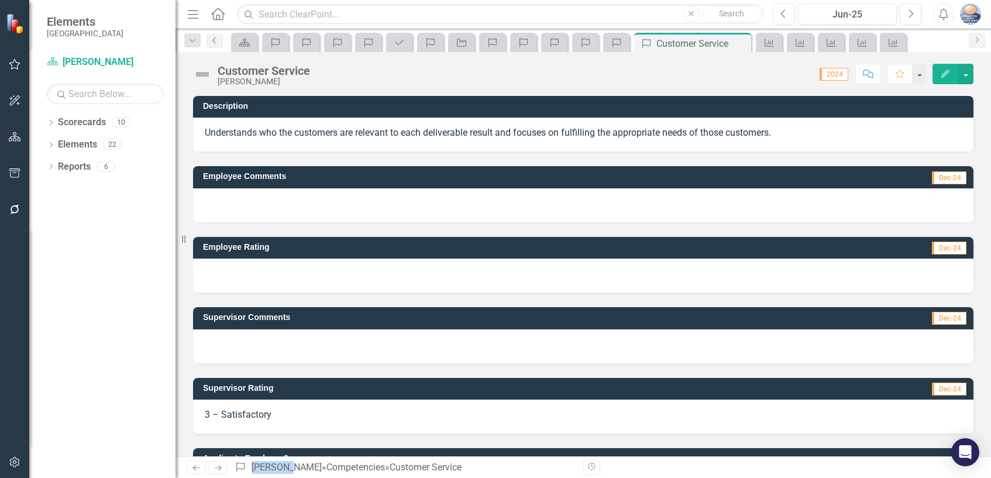
click at [211, 39] on icon "Previous" at bounding box center [214, 40] width 9 height 7
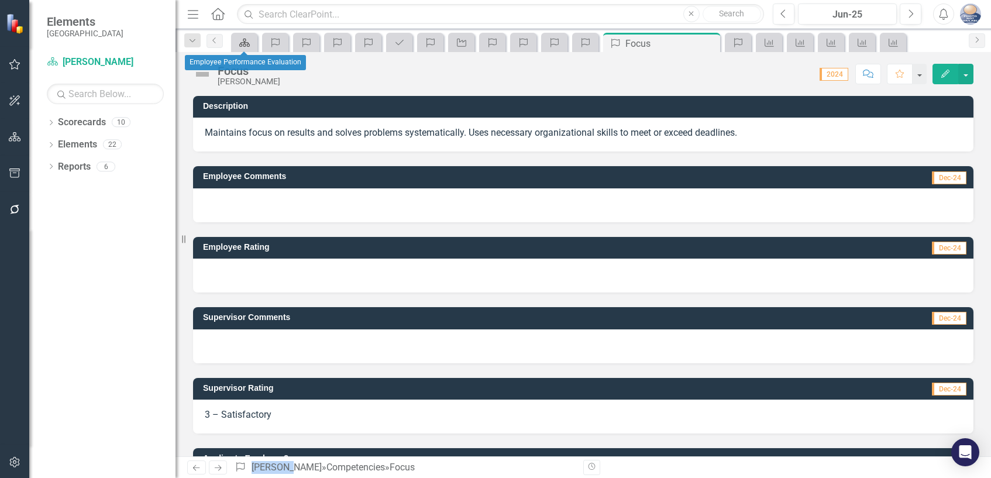
click at [246, 46] on icon at bounding box center [244, 43] width 11 height 8
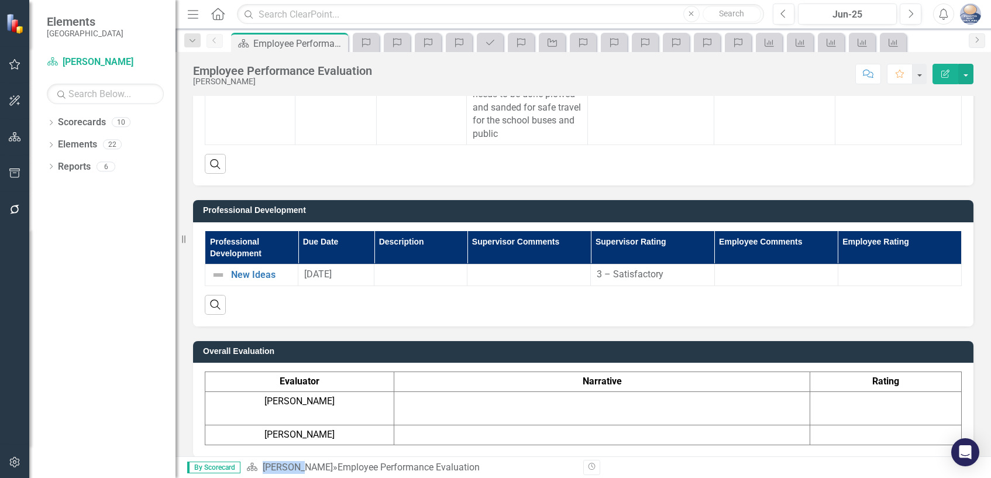
scroll to position [1352, 0]
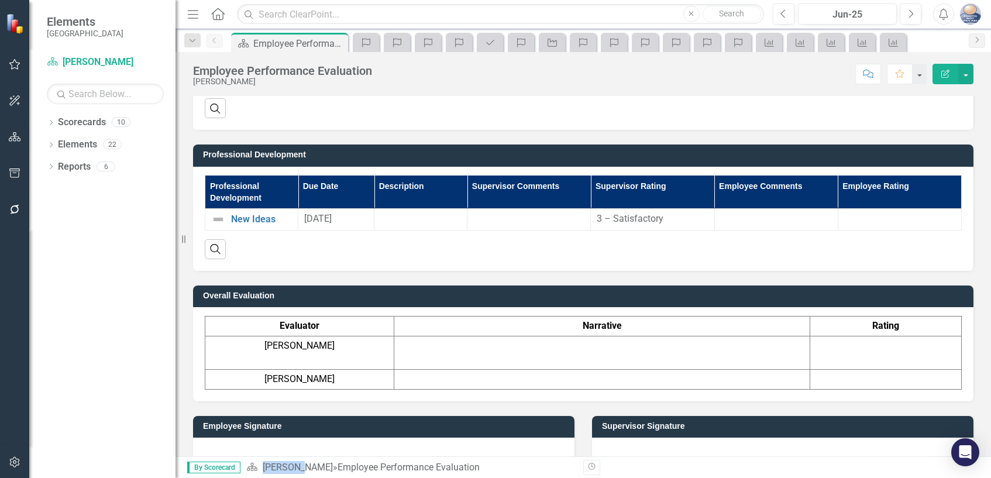
click at [570, 336] on td at bounding box center [602, 352] width 416 height 33
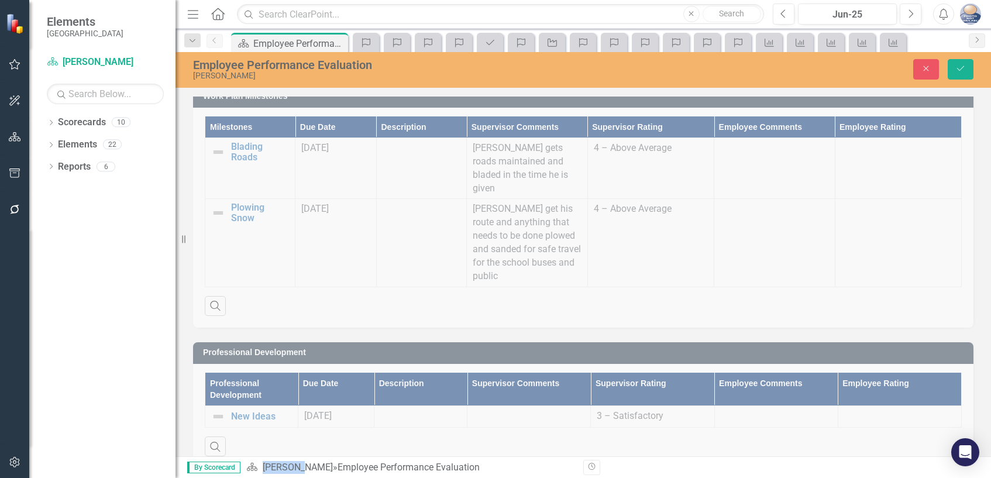
scroll to position [1059, 0]
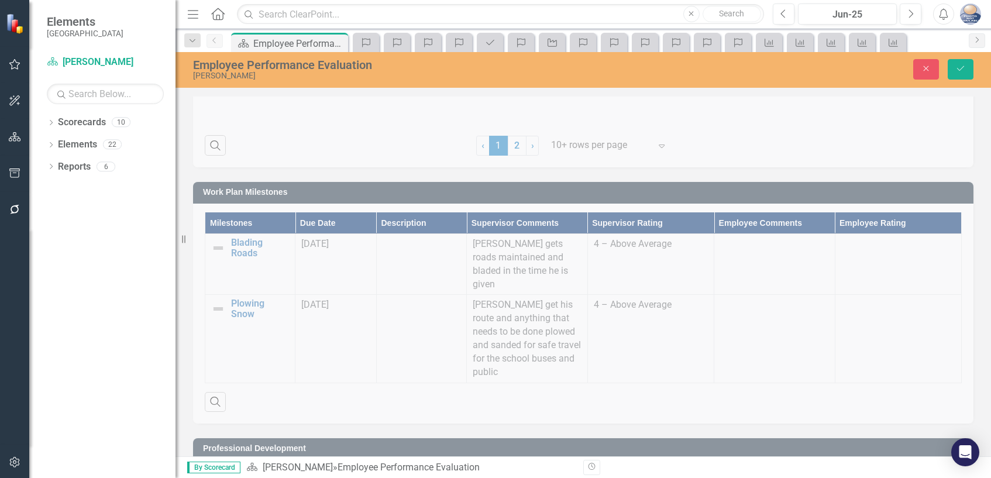
click at [388, 333] on div "Work Plan Milestones Milestones Due Date Description Supervisor Comments Superv…" at bounding box center [583, 295] width 798 height 256
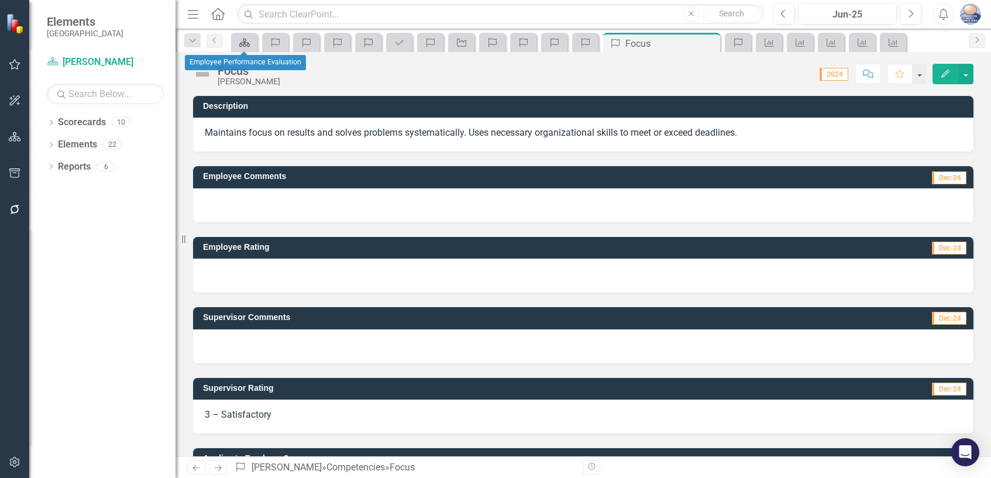
click at [243, 45] on icon at bounding box center [244, 43] width 11 height 8
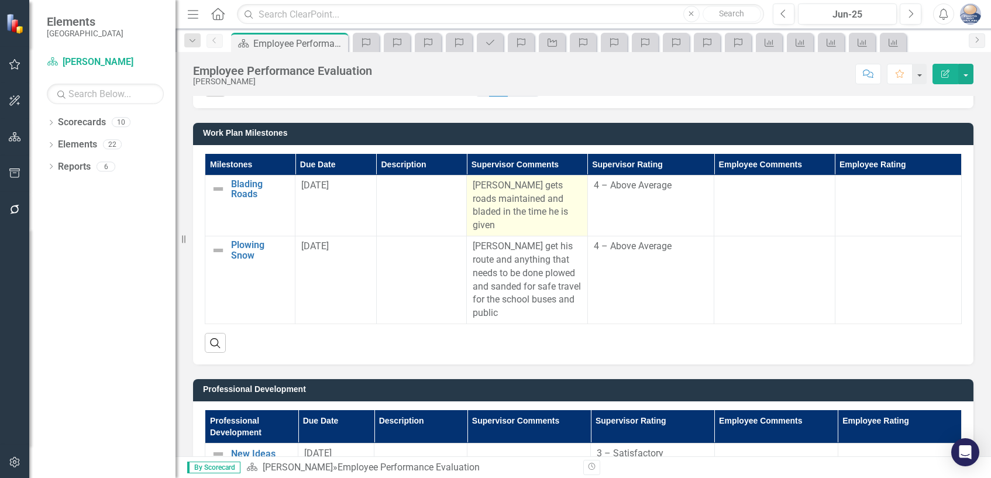
scroll to position [1170, 0]
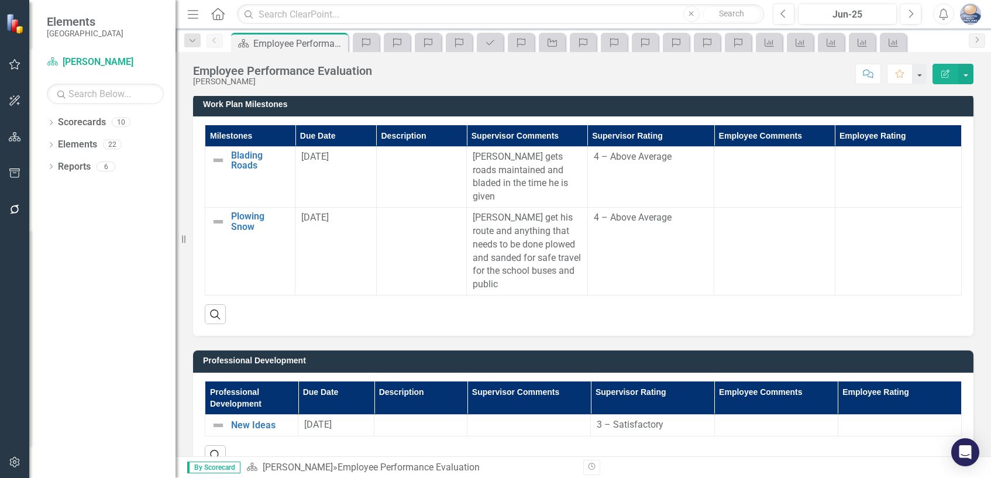
scroll to position [1118, 0]
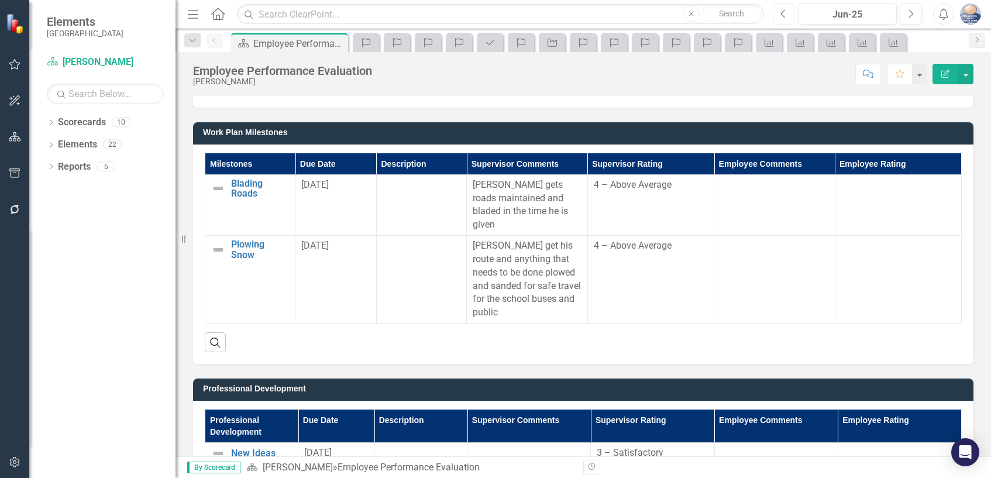
click at [785, 17] on icon "Previous" at bounding box center [783, 14] width 6 height 11
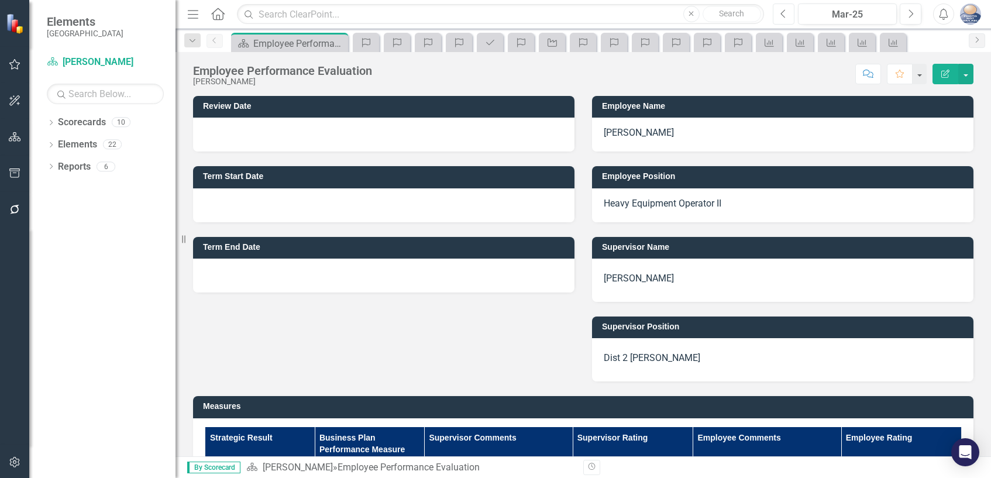
click at [785, 17] on icon "Previous" at bounding box center [783, 14] width 6 height 11
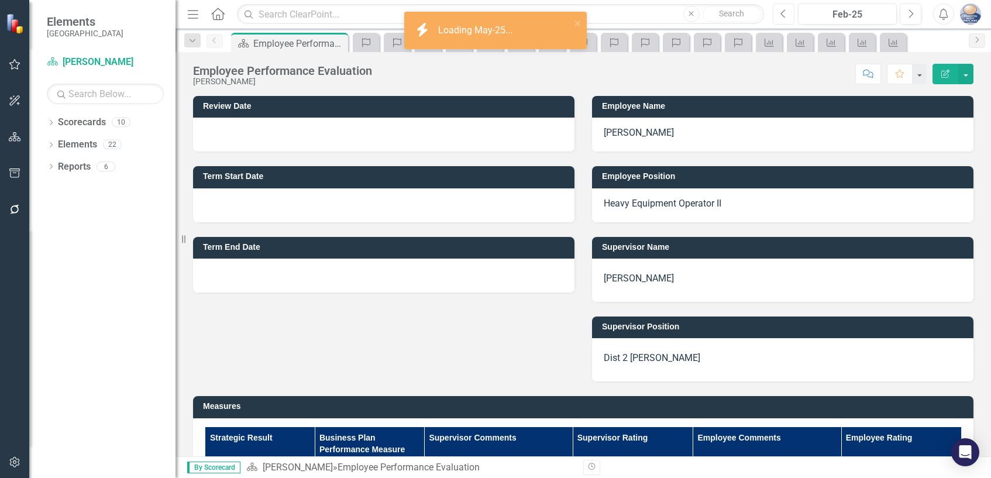
click at [785, 17] on icon "Previous" at bounding box center [783, 14] width 6 height 11
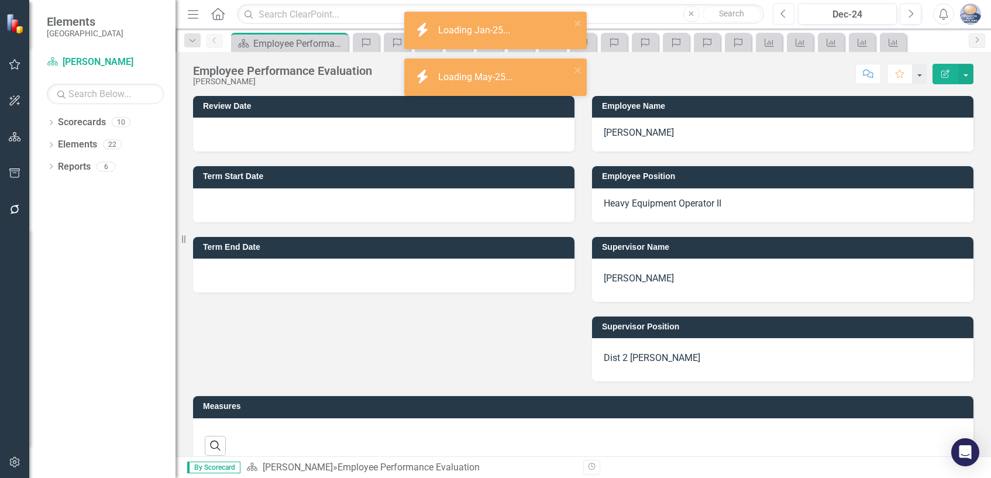
click at [785, 17] on icon "Previous" at bounding box center [783, 14] width 6 height 11
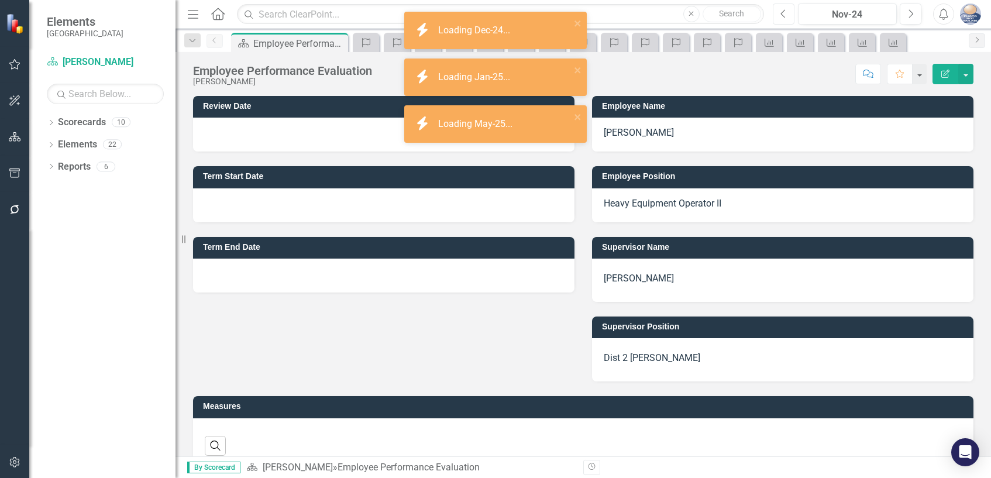
click at [785, 17] on icon "Previous" at bounding box center [783, 14] width 6 height 11
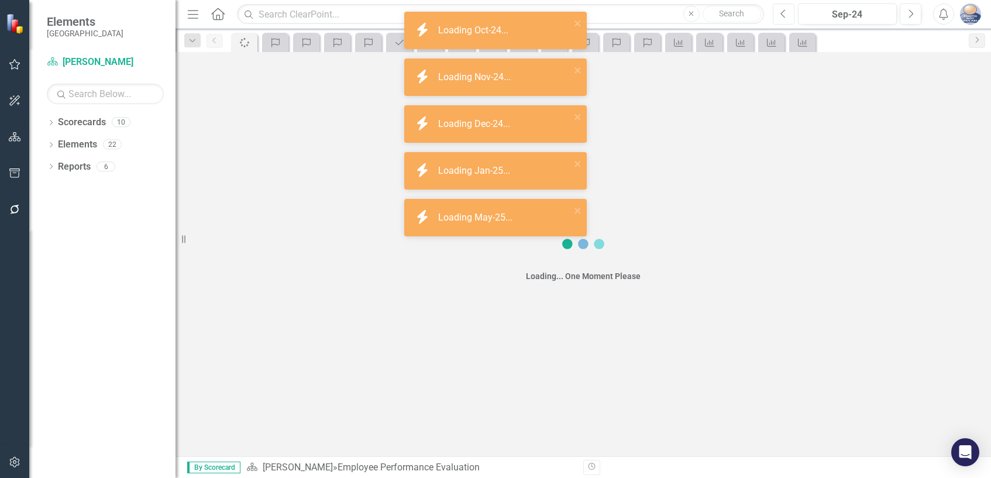
click at [785, 17] on icon "Previous" at bounding box center [783, 14] width 6 height 11
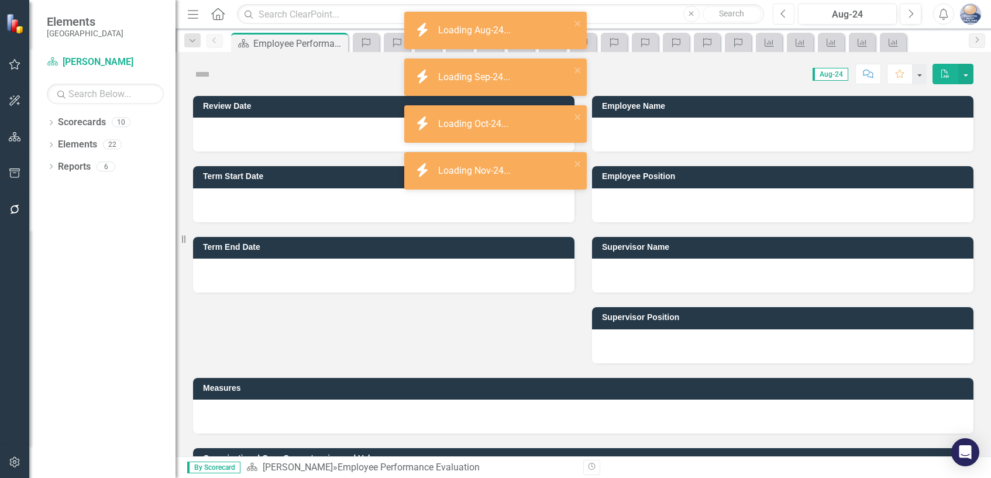
click at [785, 17] on icon "Previous" at bounding box center [783, 14] width 6 height 11
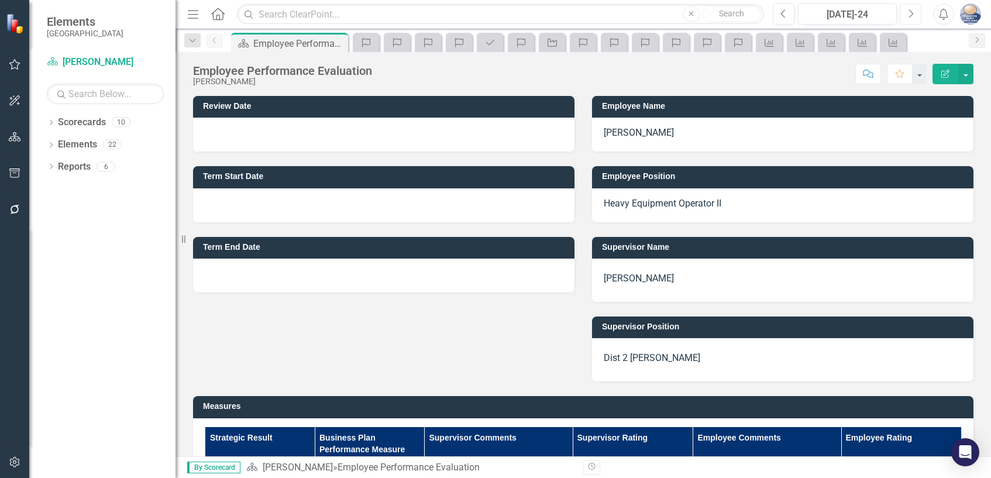
click at [912, 16] on icon "Next" at bounding box center [910, 14] width 6 height 11
click at [912, 14] on icon "button" at bounding box center [911, 13] width 5 height 8
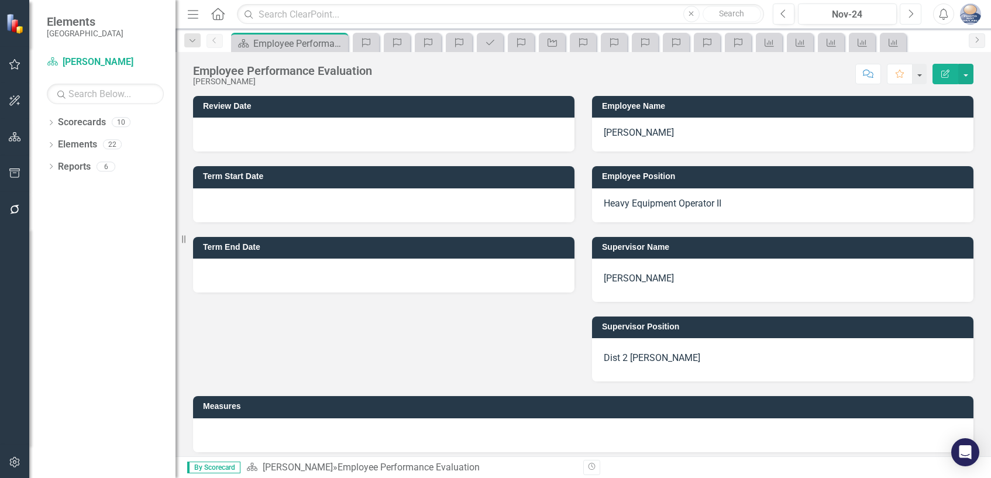
click at [912, 14] on icon "button" at bounding box center [911, 13] width 5 height 8
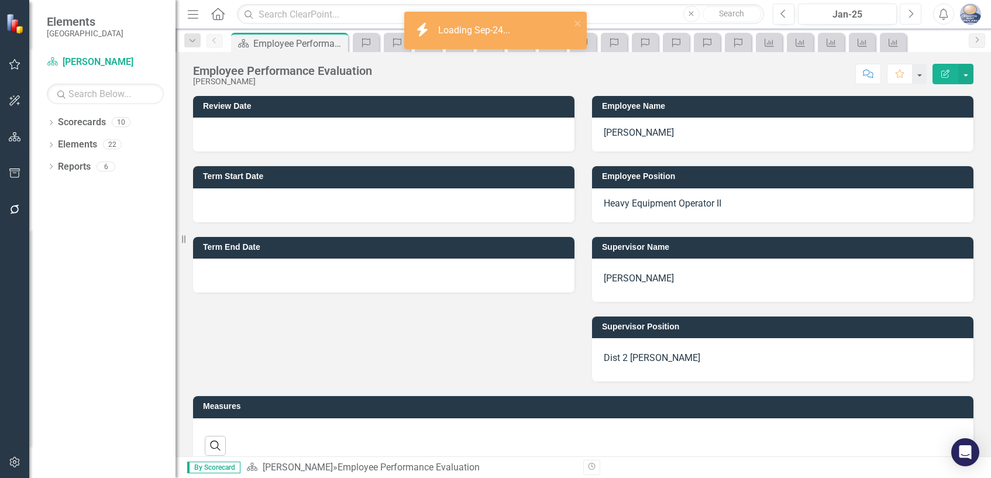
click at [912, 14] on icon "button" at bounding box center [911, 13] width 5 height 8
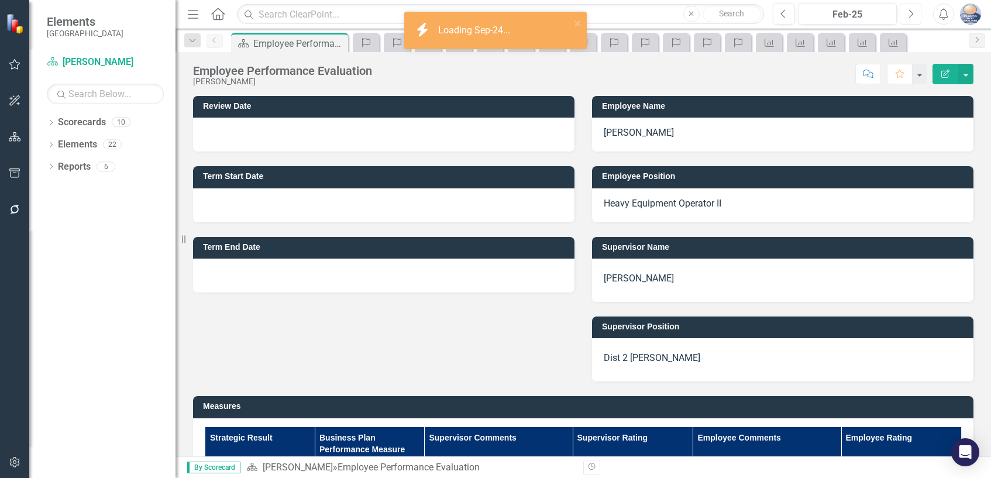
click at [912, 14] on icon "button" at bounding box center [911, 13] width 5 height 8
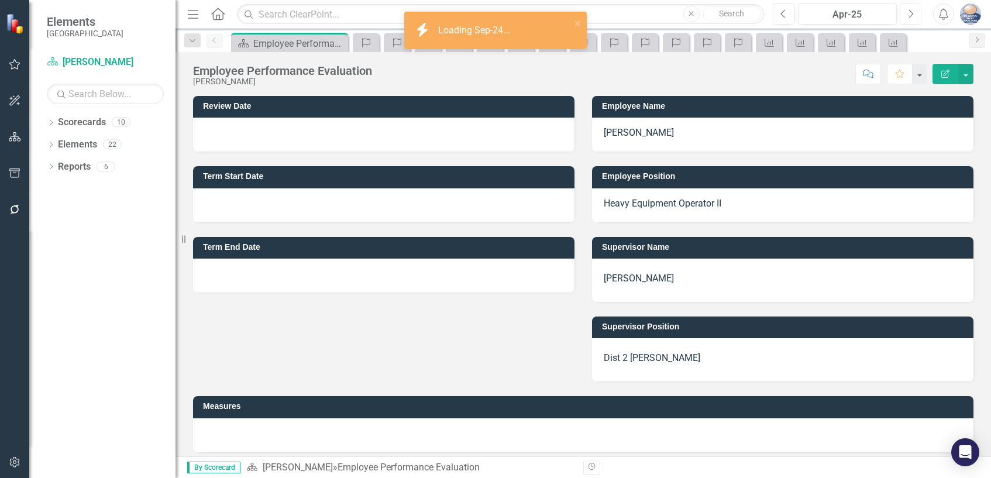
click at [912, 14] on icon "button" at bounding box center [911, 13] width 5 height 8
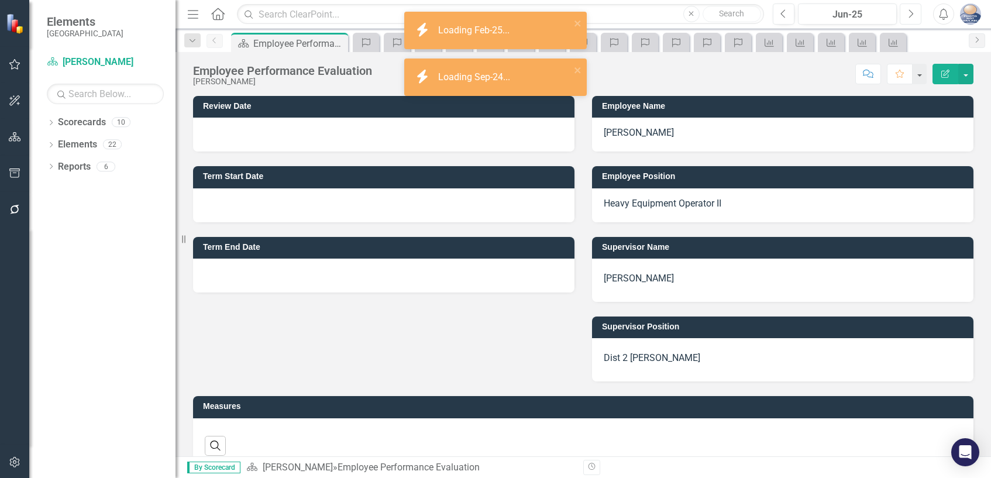
click at [912, 14] on icon "button" at bounding box center [911, 13] width 5 height 8
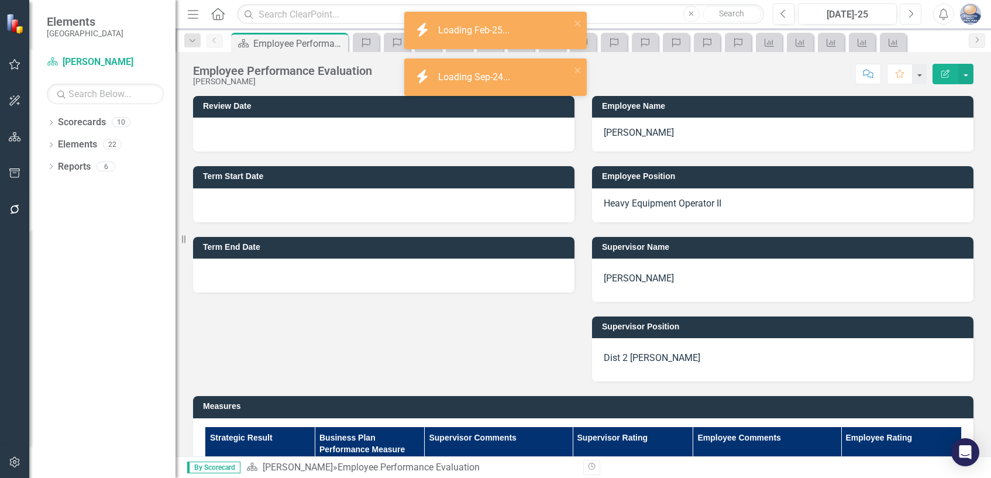
click at [912, 14] on icon "button" at bounding box center [911, 13] width 5 height 8
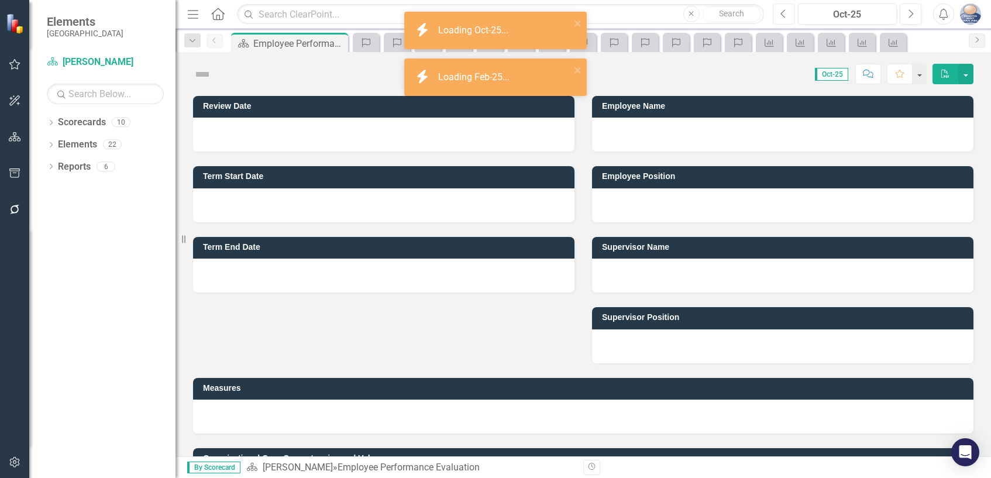
click at [783, 13] on icon "Previous" at bounding box center [783, 14] width 6 height 11
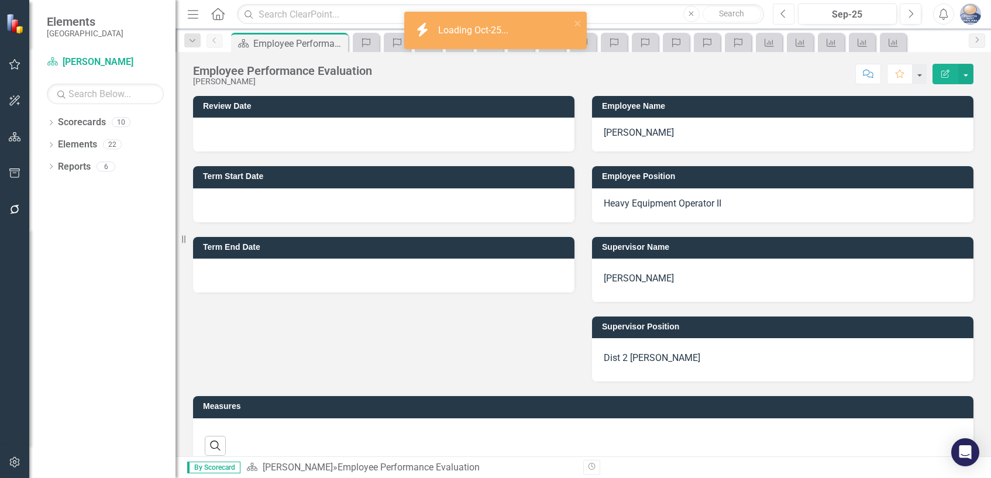
click at [783, 13] on icon "Previous" at bounding box center [783, 14] width 6 height 11
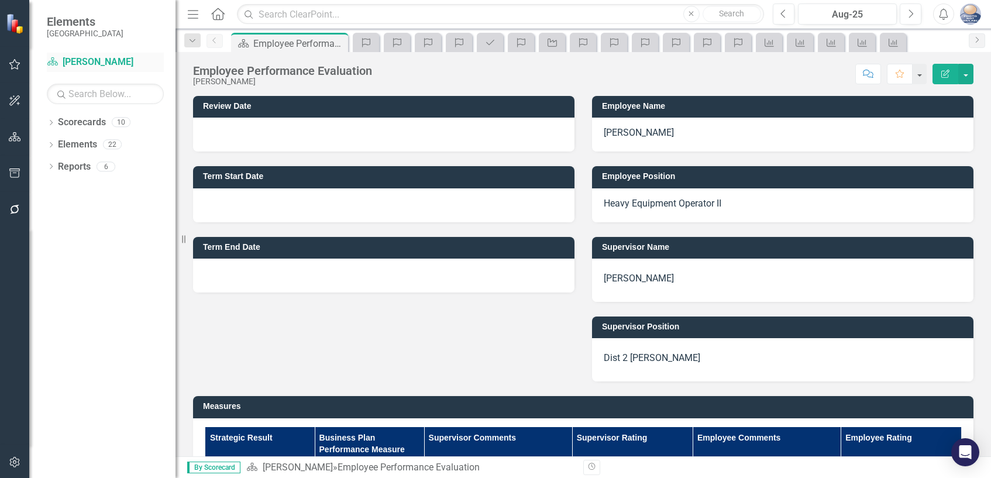
click at [95, 63] on link "Scorecard William Crane" at bounding box center [105, 62] width 117 height 13
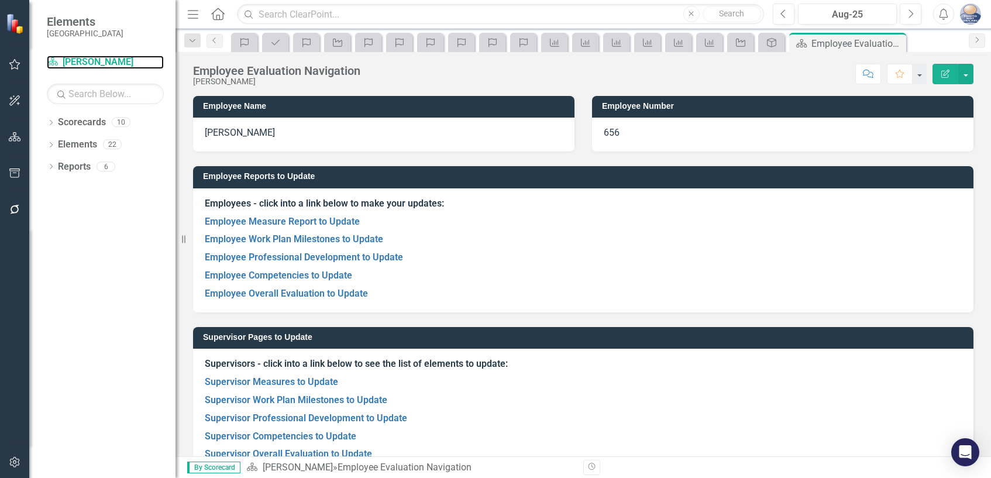
scroll to position [28, 0]
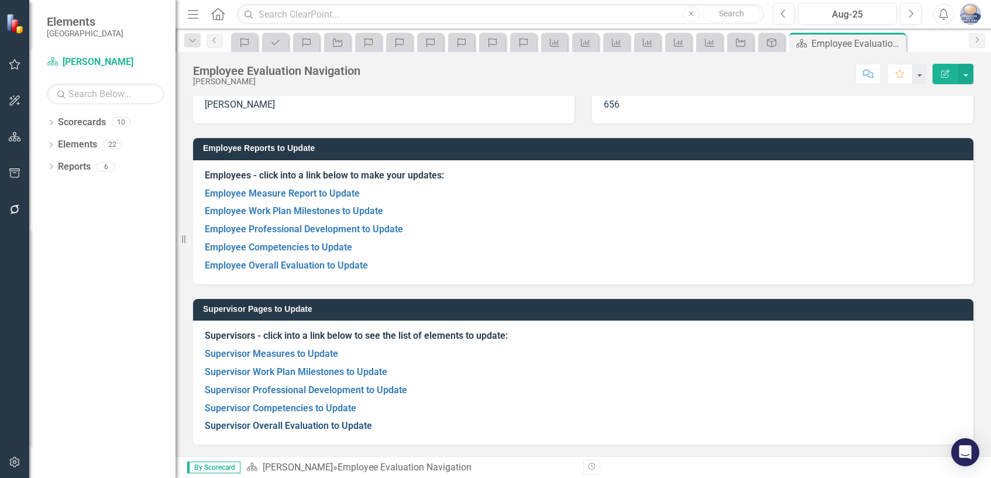
click at [333, 423] on link "Supervisor Overall Evaluation to Update" at bounding box center [288, 425] width 167 height 11
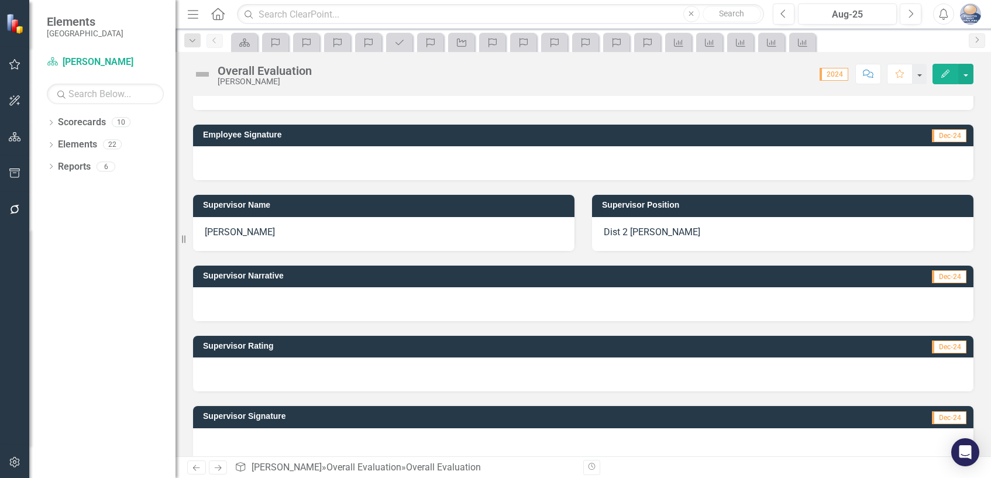
scroll to position [154, 0]
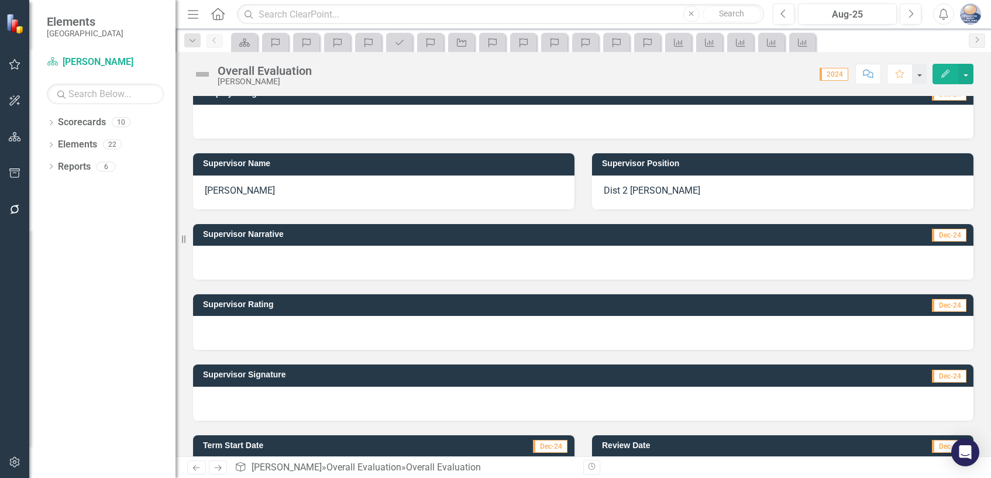
click at [942, 309] on span "Dec-24" at bounding box center [949, 305] width 35 height 13
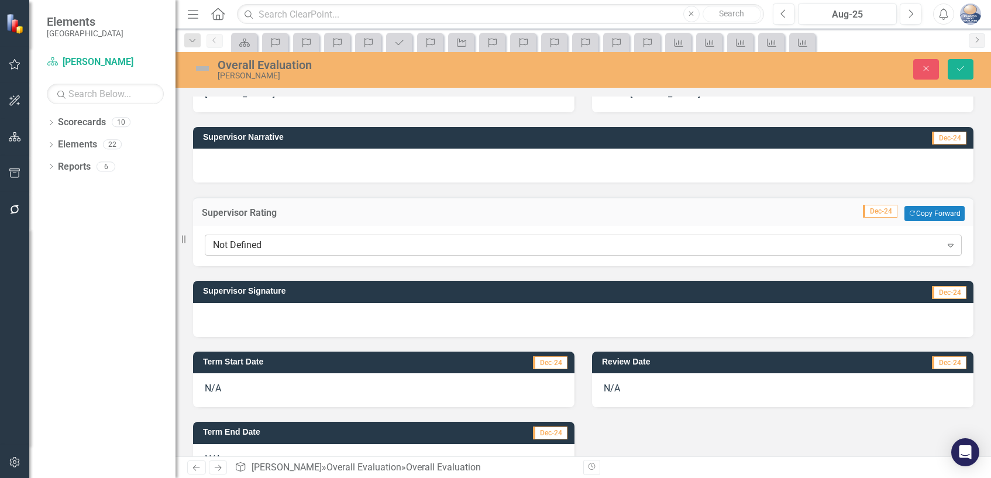
scroll to position [212, 0]
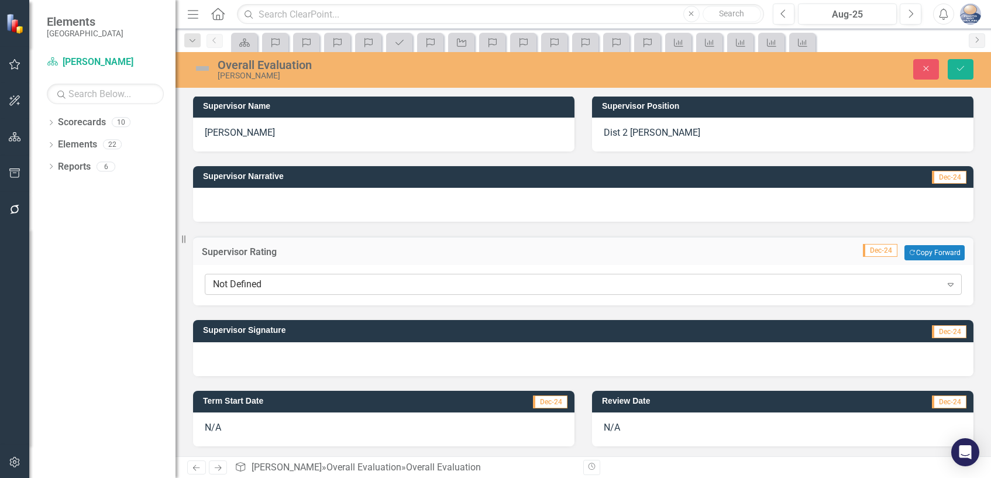
click at [947, 284] on icon at bounding box center [950, 285] width 6 height 4
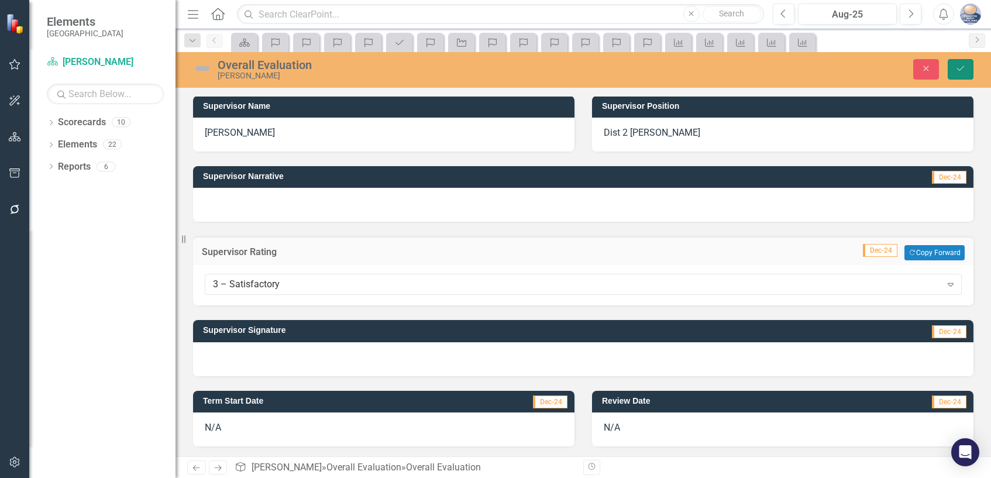
click at [953, 70] on button "Save" at bounding box center [960, 69] width 26 height 20
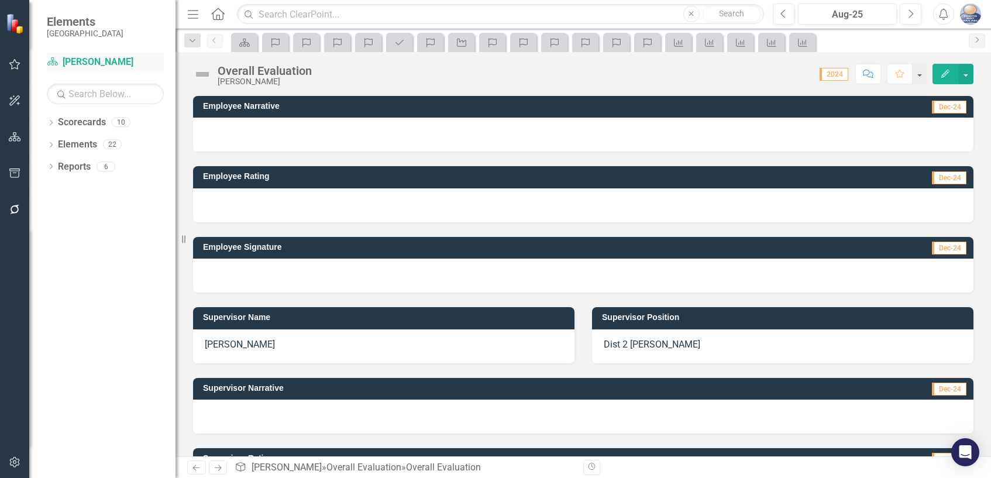
click at [113, 64] on link "Scorecard William Crane" at bounding box center [105, 62] width 117 height 13
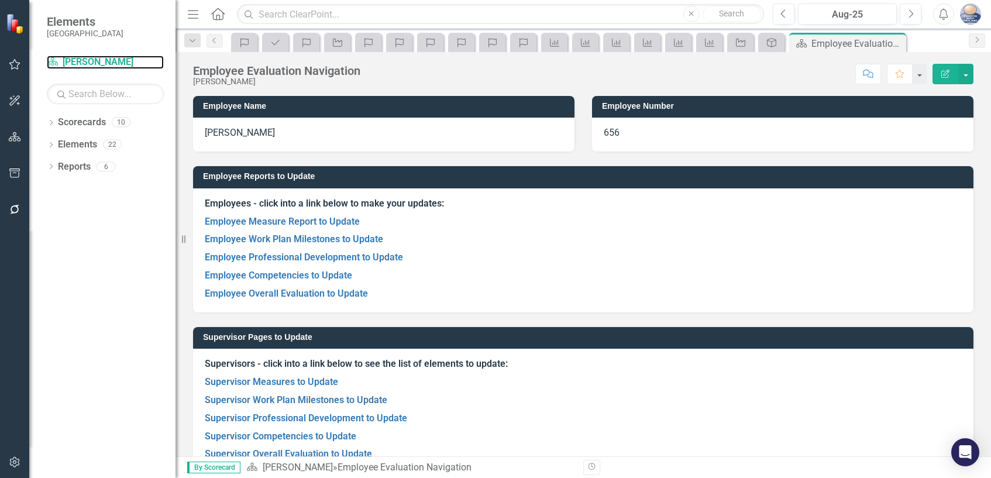
scroll to position [28, 0]
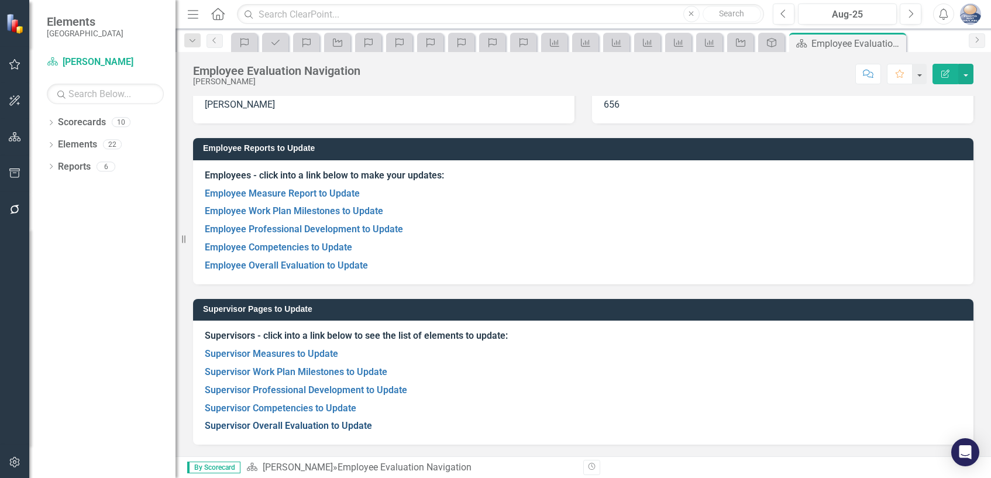
click at [352, 425] on link "Supervisor Overall Evaluation to Update" at bounding box center [288, 425] width 167 height 11
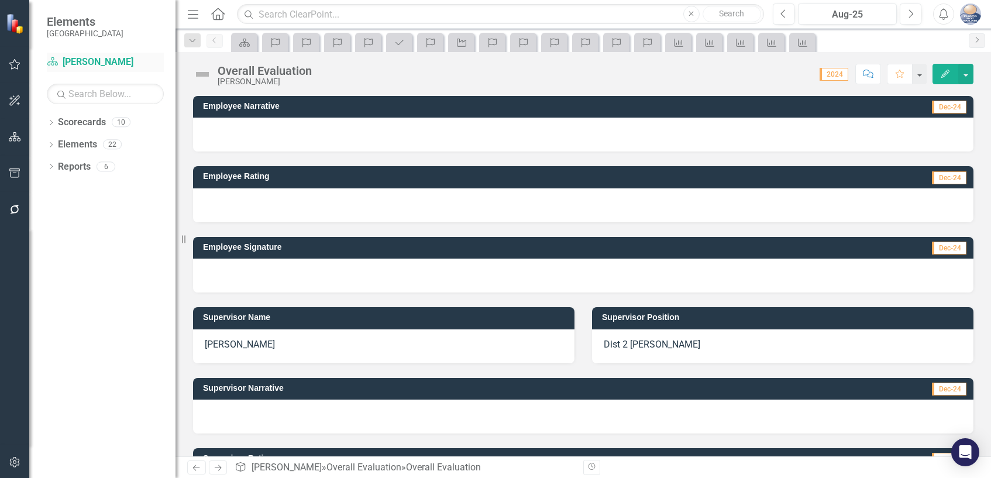
click at [102, 60] on link "Scorecard William Crane" at bounding box center [105, 62] width 117 height 13
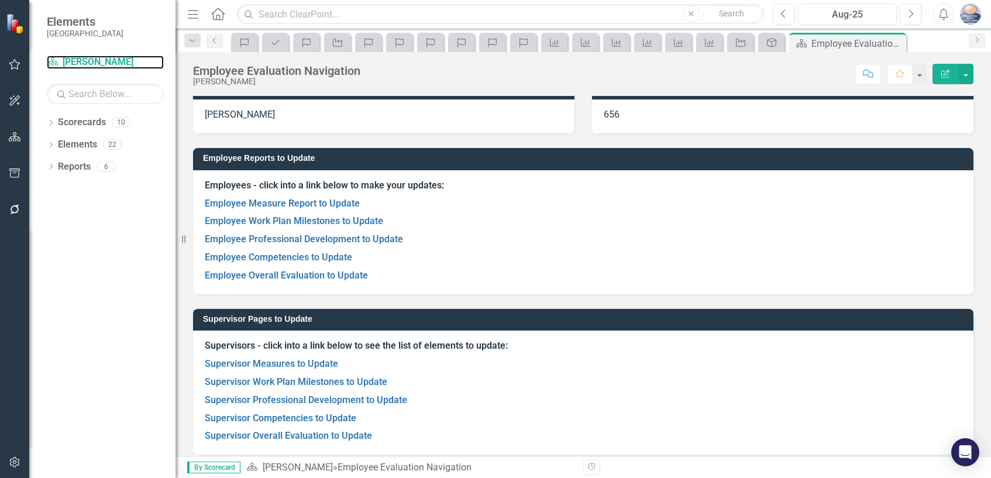
scroll to position [28, 0]
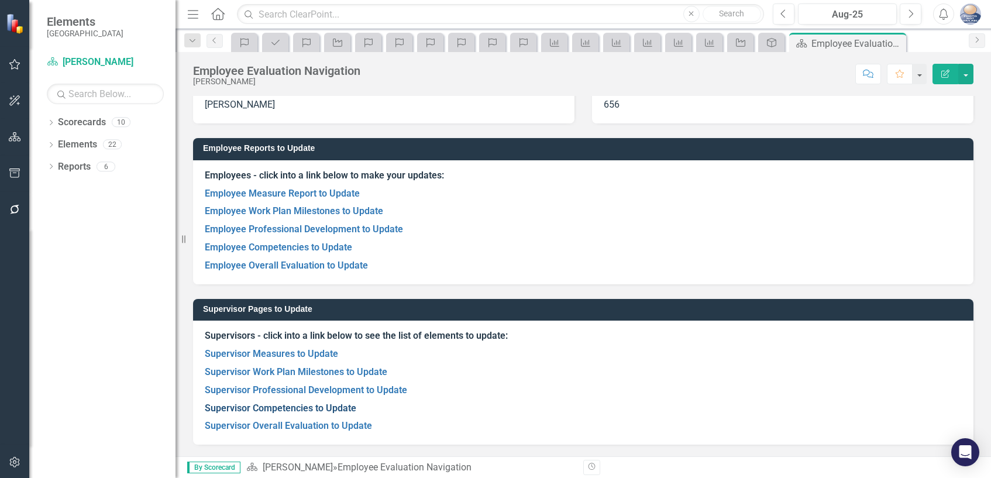
click at [334, 409] on link "Supervisor Competencies to Update" at bounding box center [280, 407] width 151 height 11
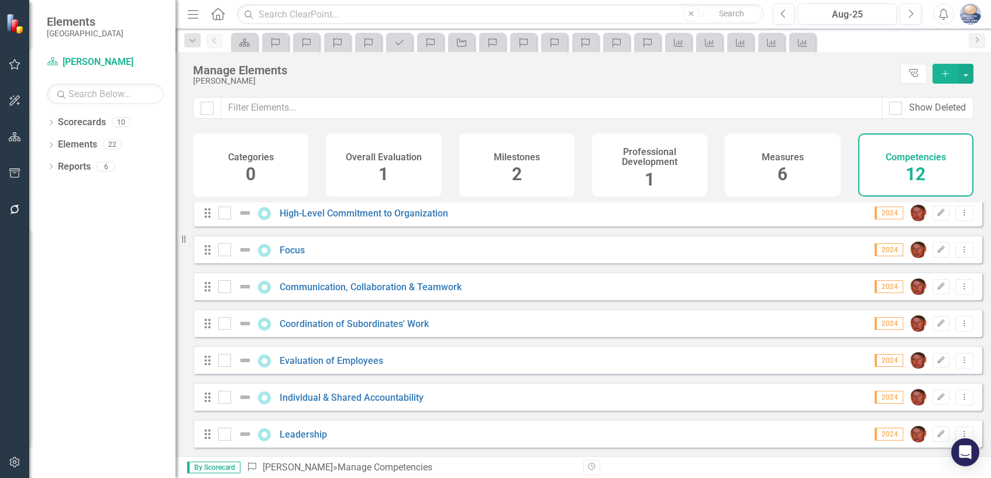
scroll to position [197, 0]
click at [306, 431] on link "Leadership" at bounding box center [303, 434] width 47 height 11
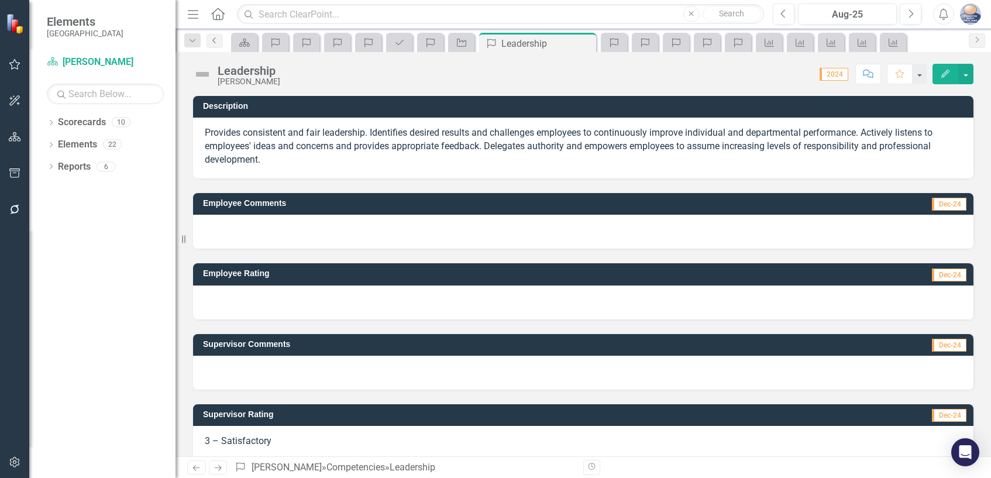
click at [217, 43] on icon "Previous" at bounding box center [214, 40] width 9 height 7
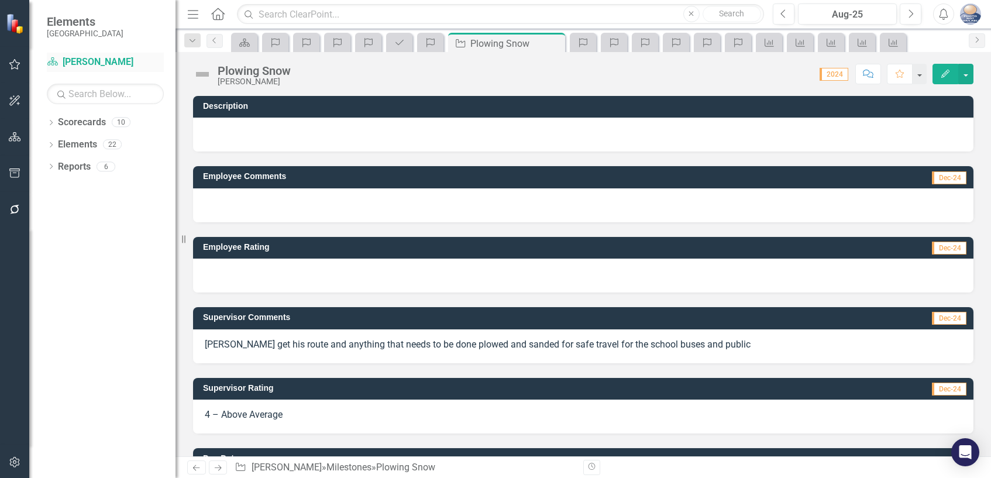
click at [91, 61] on link "Scorecard William Crane" at bounding box center [105, 62] width 117 height 13
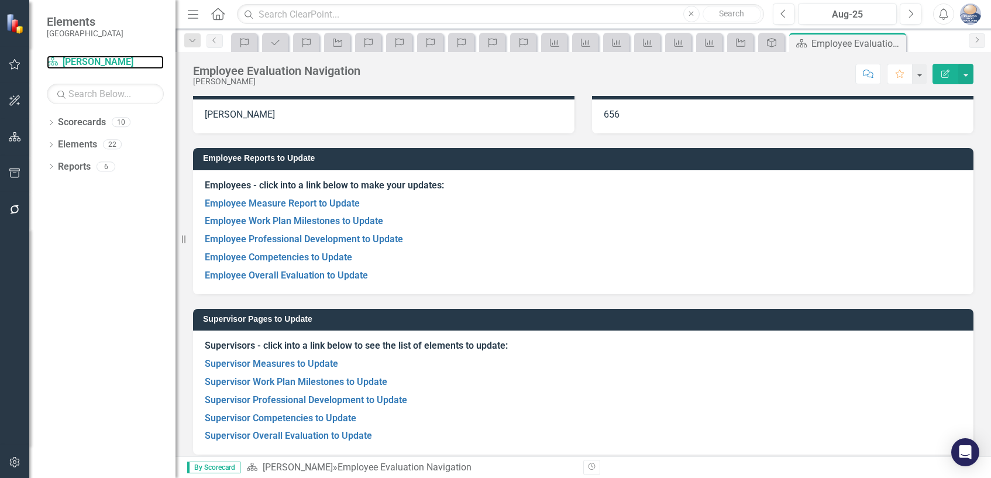
scroll to position [28, 0]
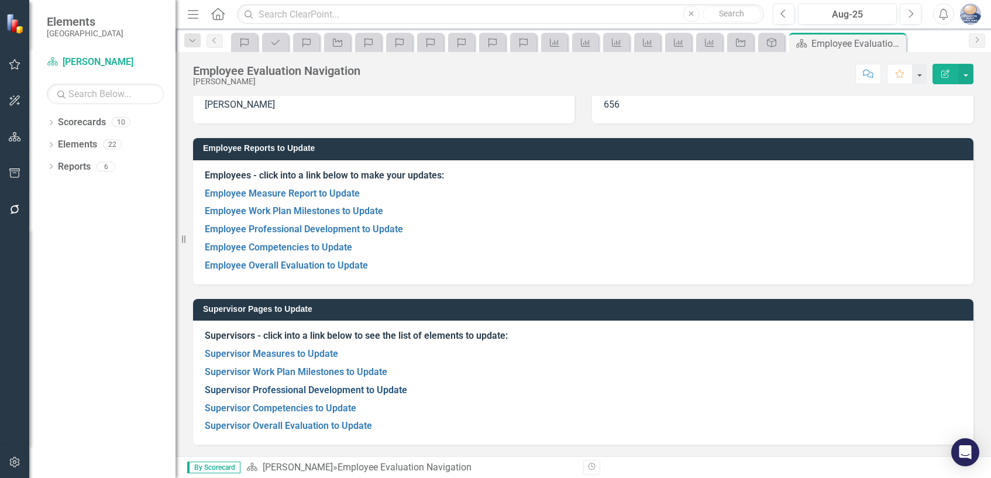
click at [346, 391] on link "Supervisor Professional Development to Update" at bounding box center [306, 389] width 202 height 11
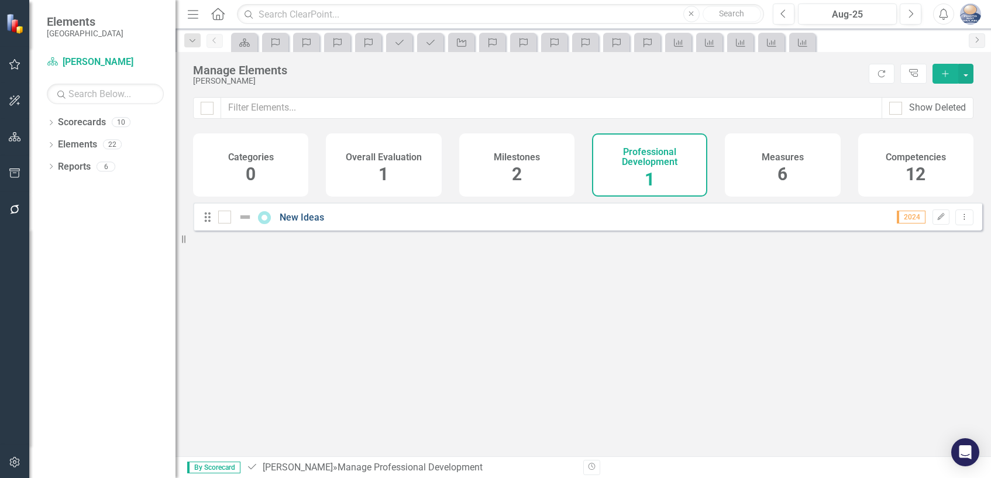
click at [307, 223] on link "New Ideas" at bounding box center [302, 217] width 44 height 11
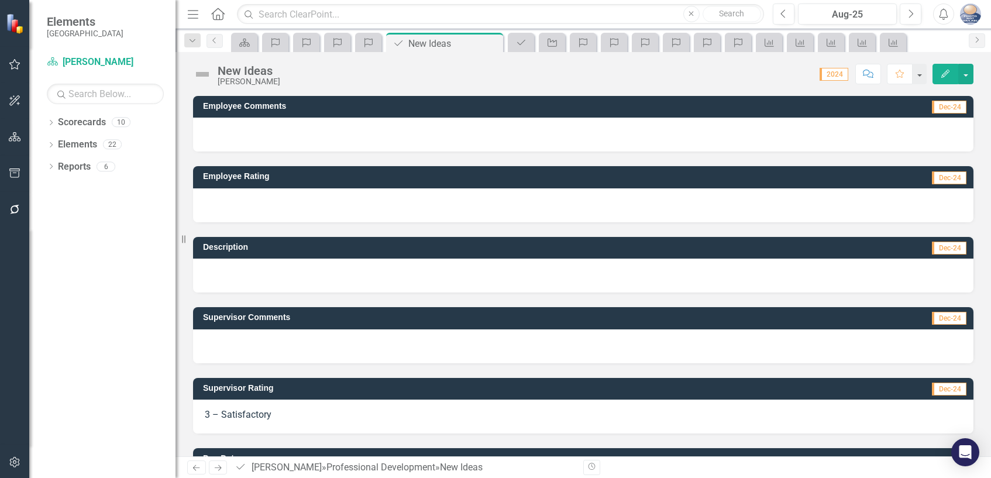
scroll to position [58, 0]
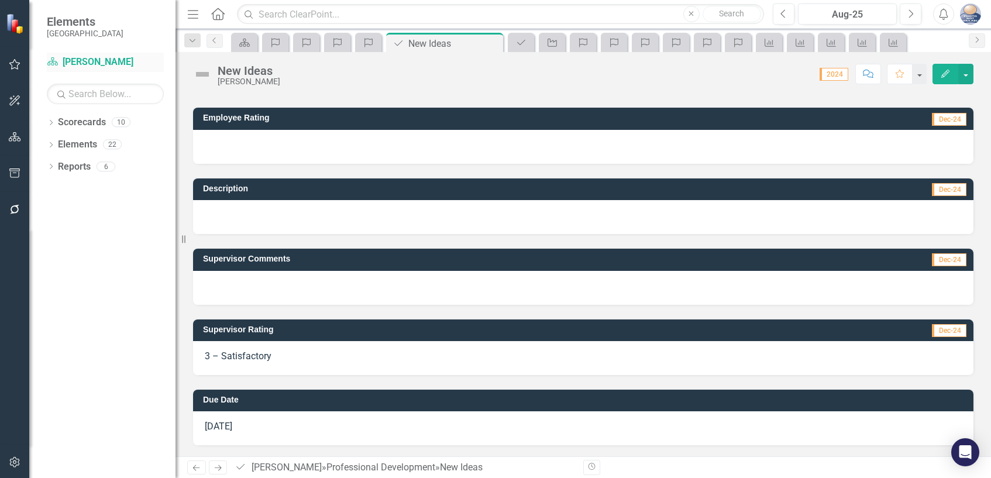
click at [84, 63] on link "Scorecard William Crane" at bounding box center [105, 62] width 117 height 13
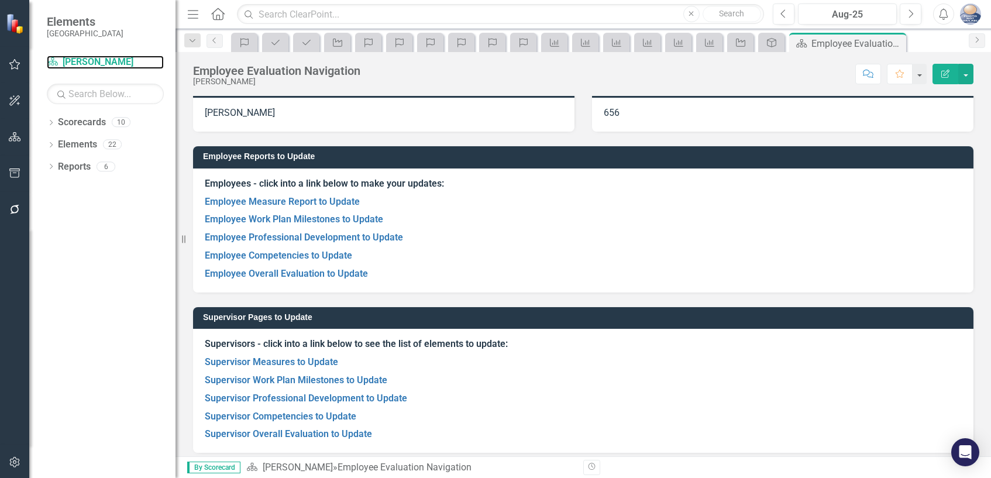
scroll to position [28, 0]
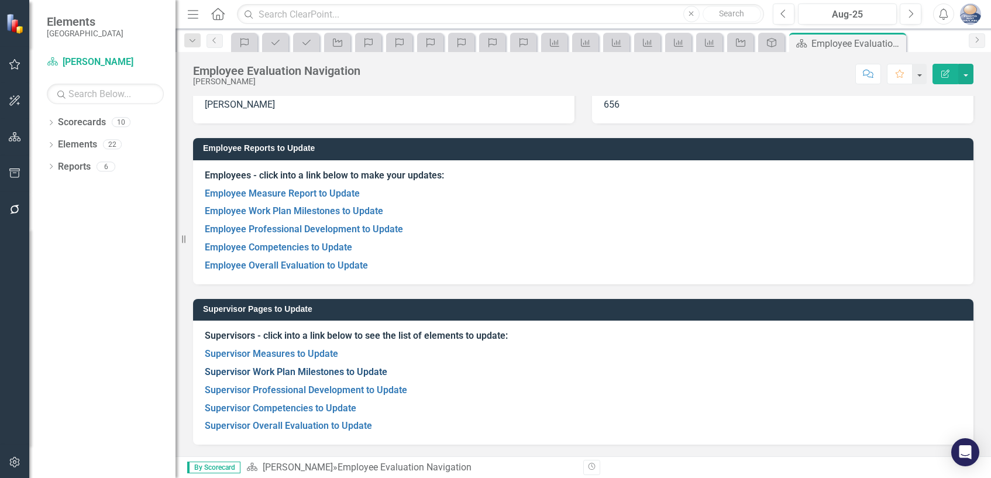
click at [318, 372] on link "Supervisor Work Plan Milestones to Update" at bounding box center [296, 371] width 182 height 11
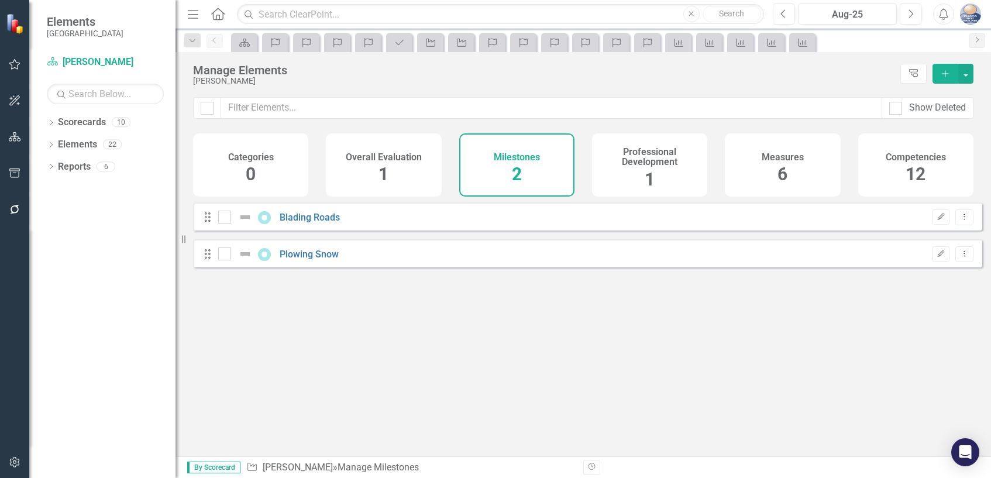
checkbox input "false"
click at [109, 64] on link "Scorecard William Crane" at bounding box center [105, 62] width 117 height 13
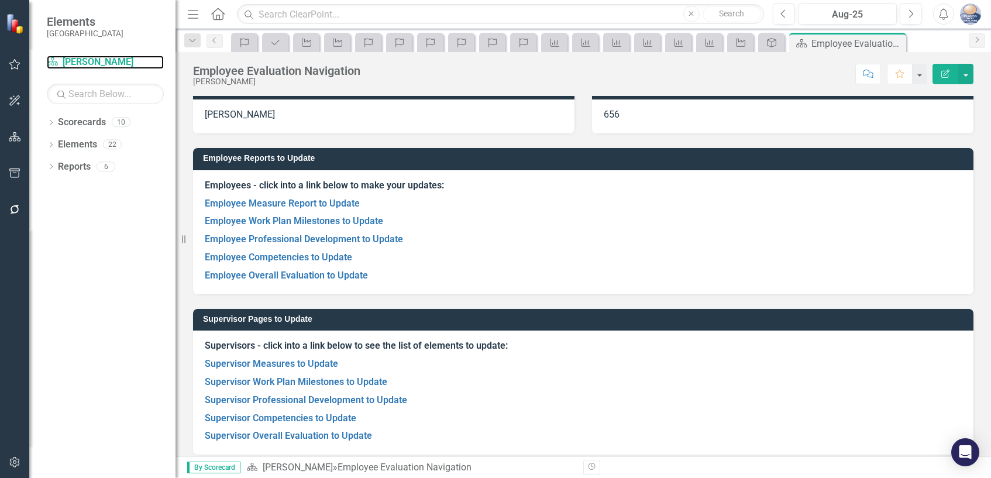
scroll to position [28, 0]
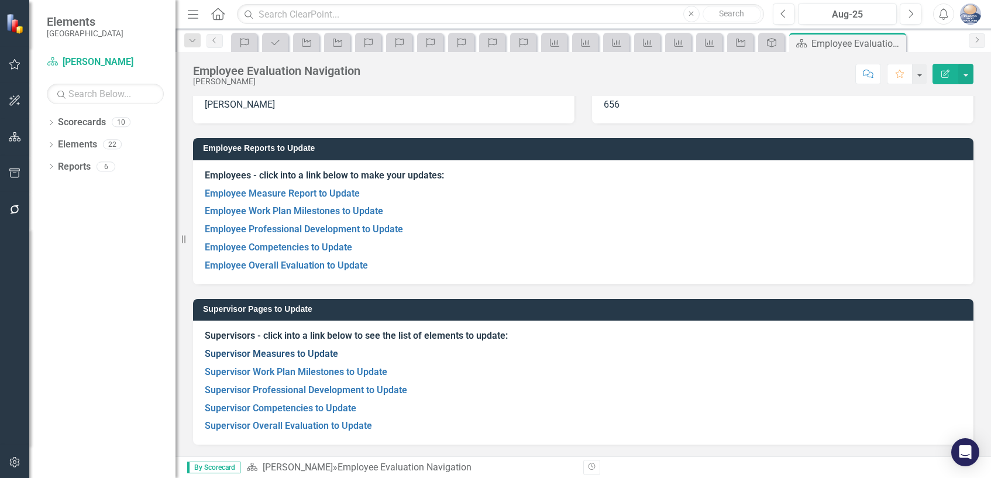
click at [319, 355] on link "Supervisor Measures to Update" at bounding box center [271, 353] width 133 height 11
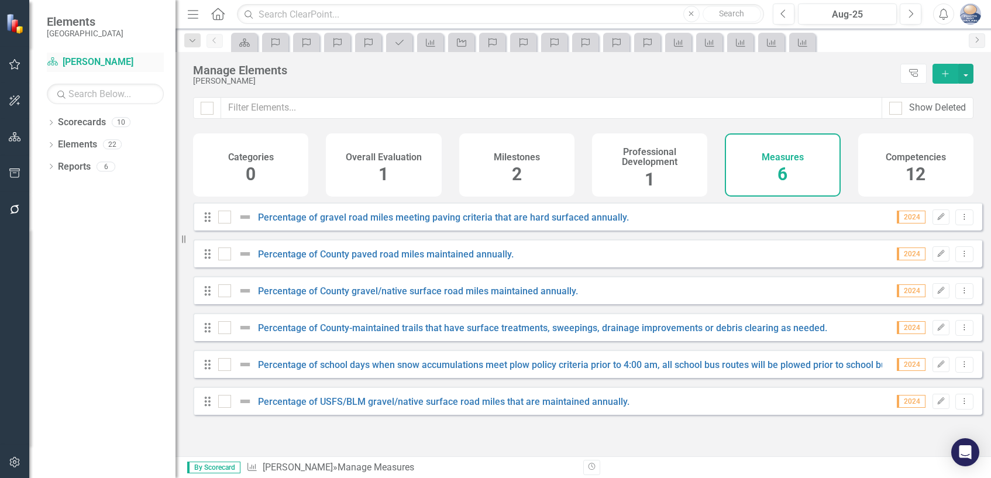
click at [104, 65] on link "Scorecard William Crane" at bounding box center [105, 62] width 117 height 13
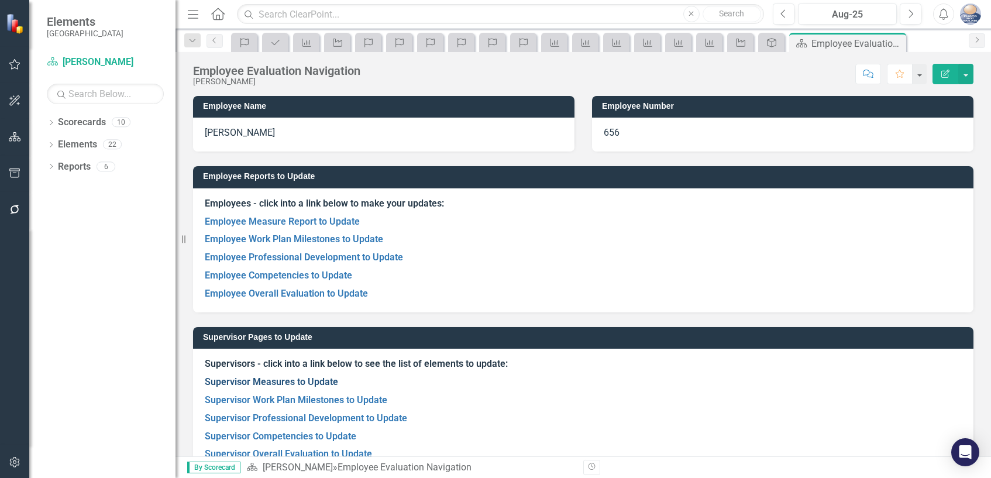
click at [318, 381] on link "Supervisor Measures to Update" at bounding box center [271, 381] width 133 height 11
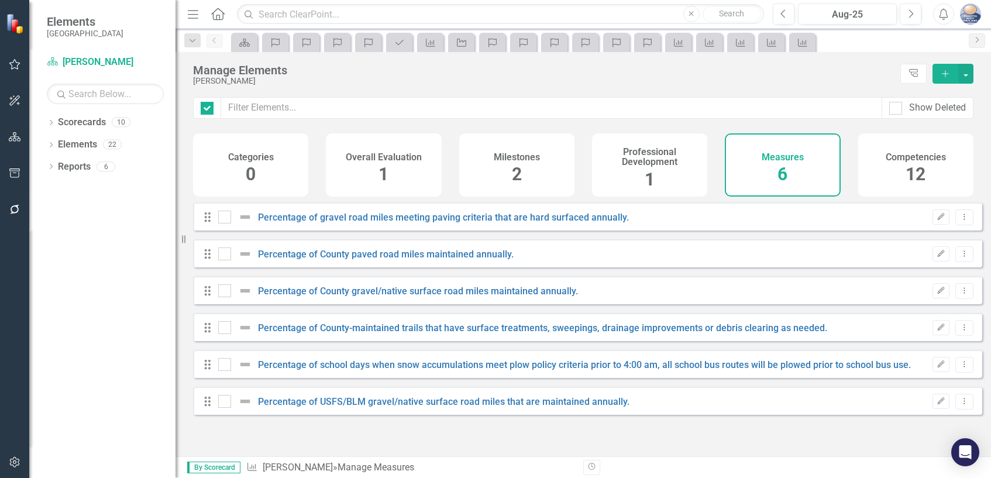
checkbox input "false"
click at [111, 65] on link "Scorecard William Crane" at bounding box center [105, 62] width 117 height 13
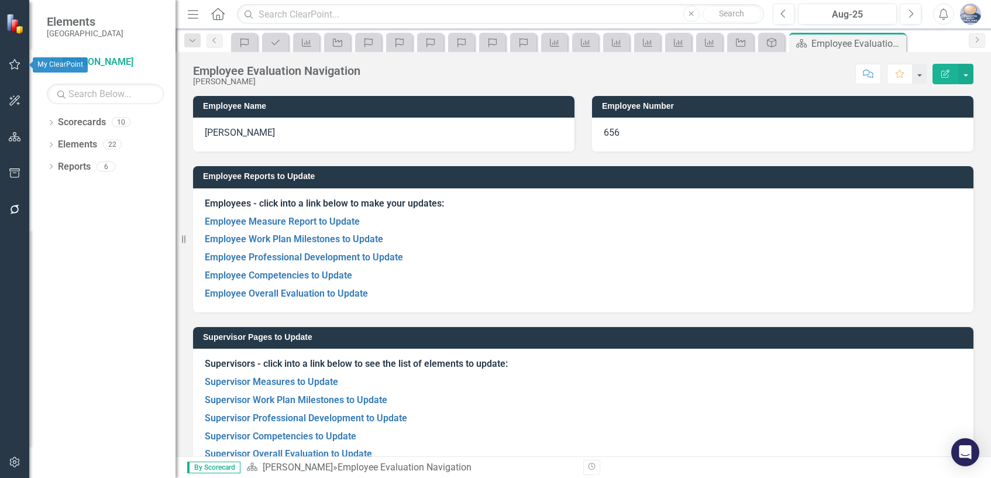
click at [15, 66] on icon "button" at bounding box center [15, 64] width 12 height 9
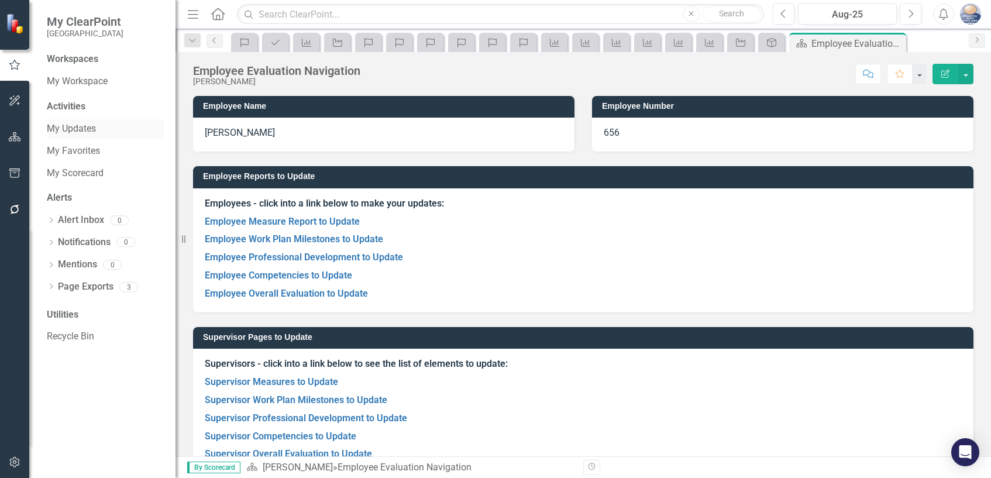
click at [84, 129] on link "My Updates" at bounding box center [105, 128] width 117 height 13
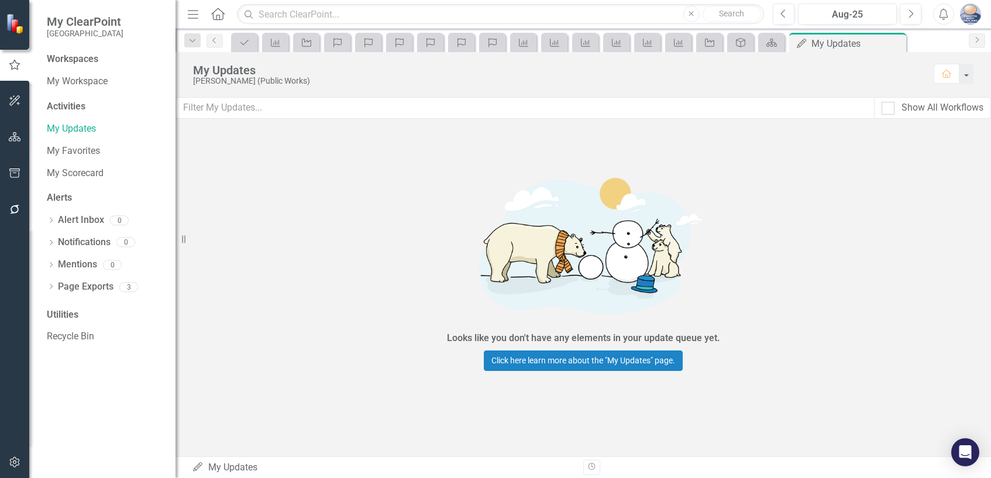
click at [192, 14] on icon "button" at bounding box center [193, 14] width 11 height 8
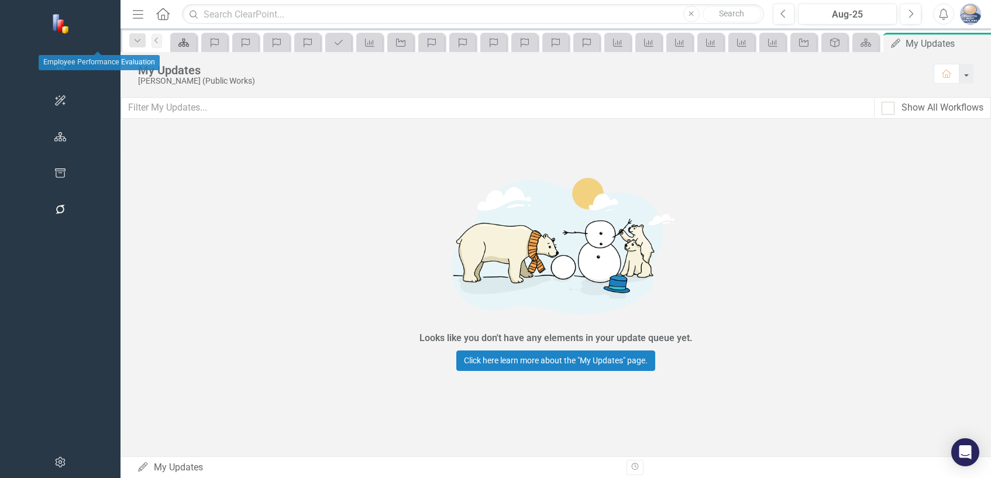
click at [178, 44] on icon at bounding box center [183, 43] width 11 height 8
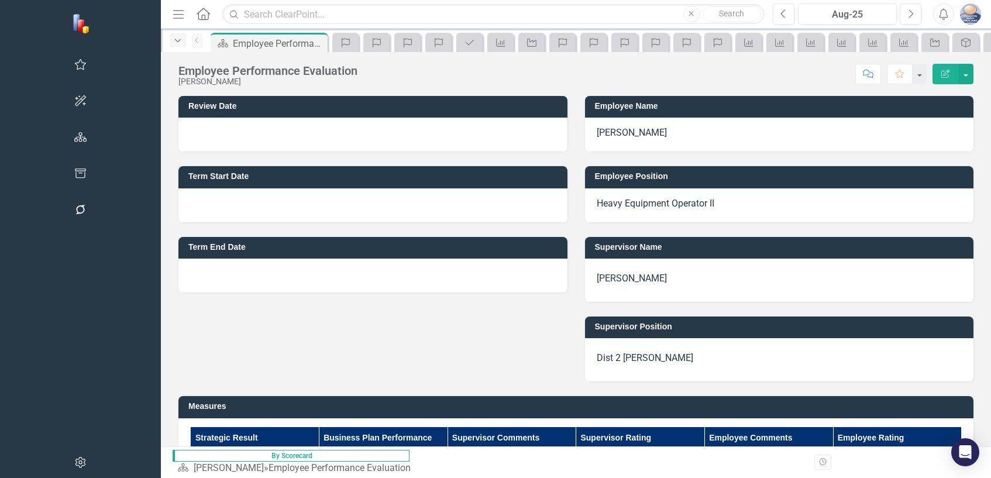
click at [175, 41] on icon "button" at bounding box center [178, 40] width 6 height 3
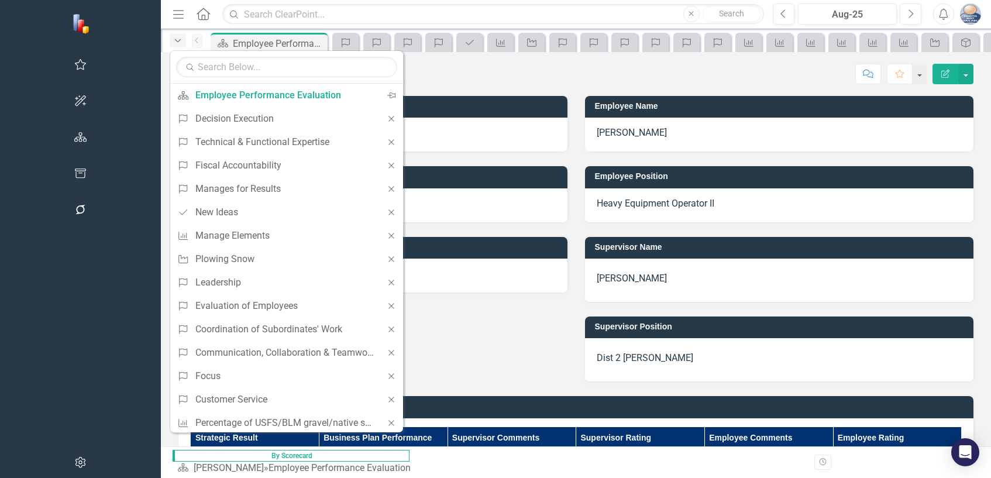
click at [173, 42] on icon "Dropdown" at bounding box center [178, 41] width 11 height 8
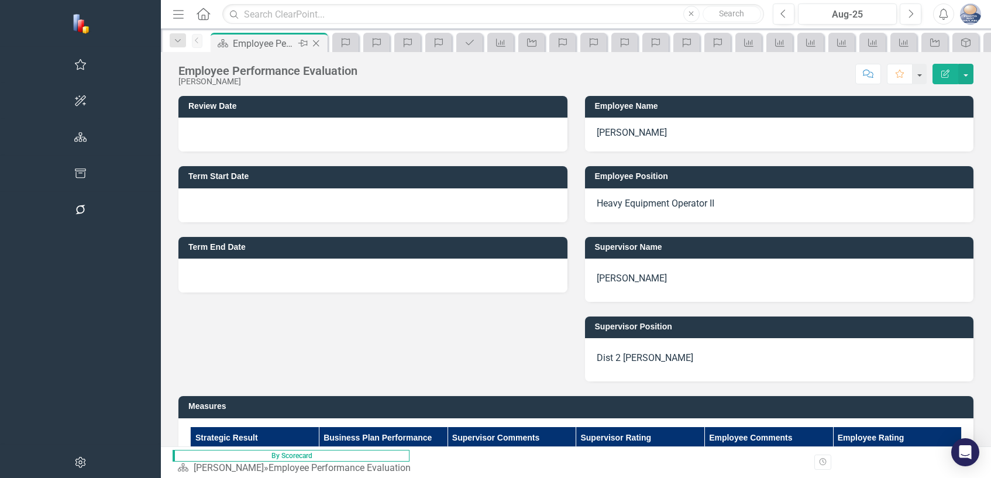
click at [233, 43] on div "Employee Performance Evaluation" at bounding box center [264, 43] width 63 height 15
click at [340, 43] on icon "Competency" at bounding box center [346, 42] width 12 height 9
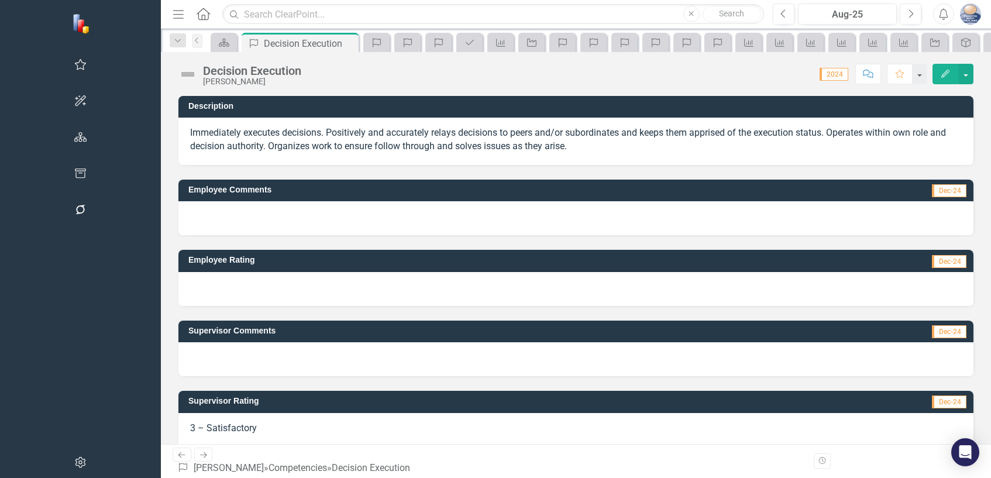
click at [173, 11] on icon "button" at bounding box center [178, 14] width 11 height 8
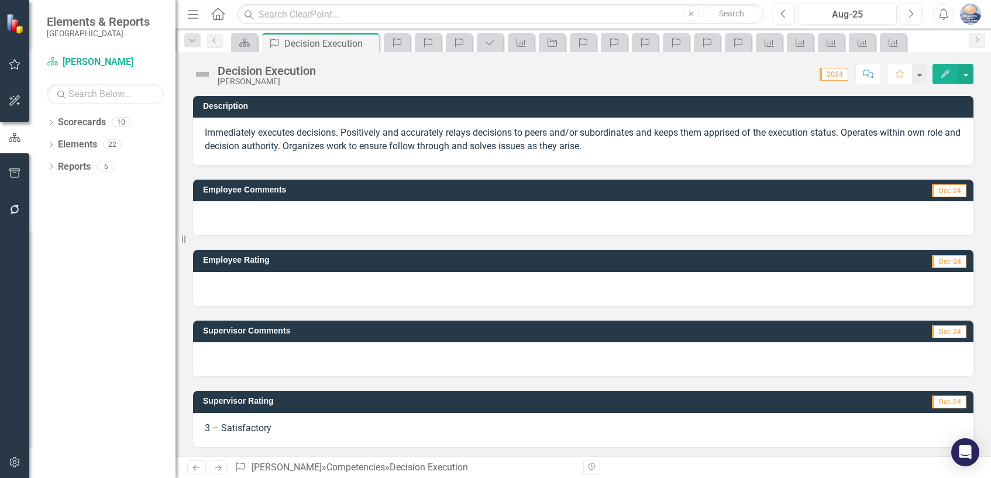
click at [17, 25] on img at bounding box center [16, 23] width 20 height 20
click at [16, 64] on icon "button" at bounding box center [15, 64] width 12 height 9
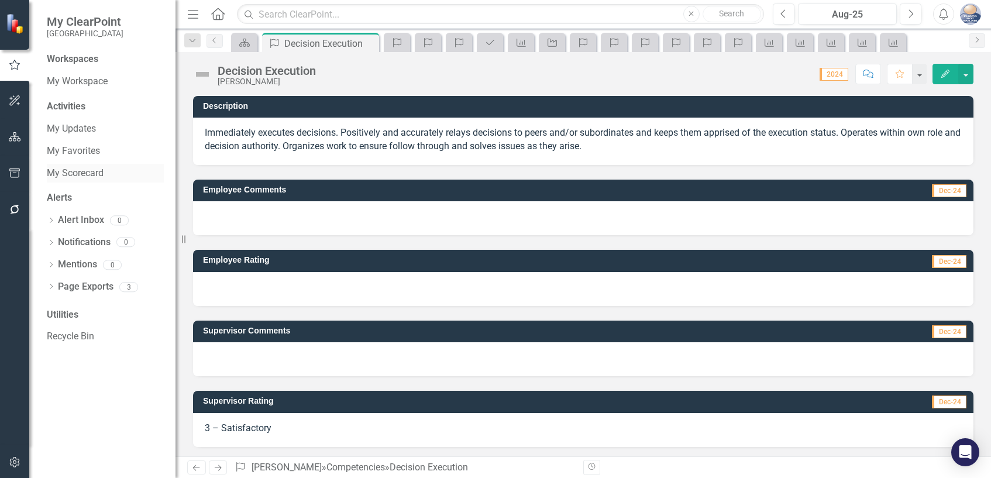
click at [68, 172] on link "My Scorecard" at bounding box center [105, 173] width 117 height 13
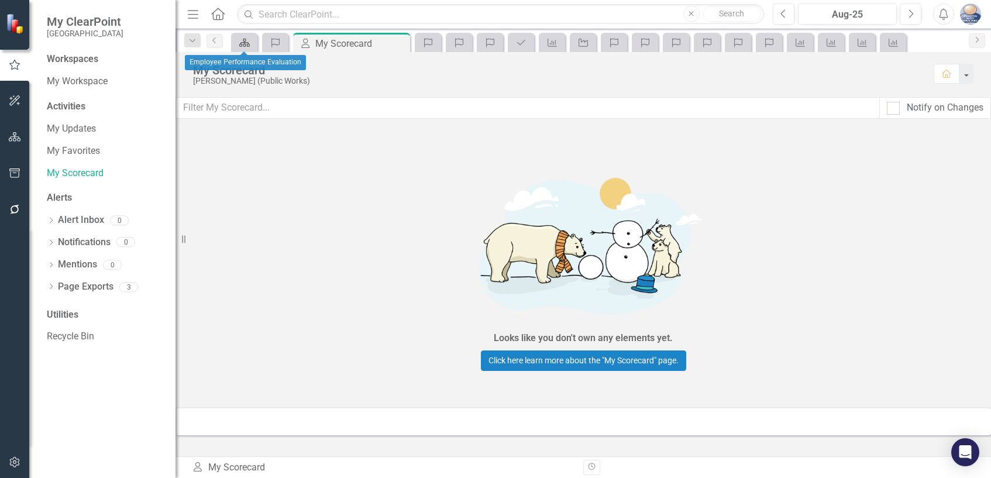
click at [248, 42] on icon "Scorecard" at bounding box center [245, 42] width 12 height 9
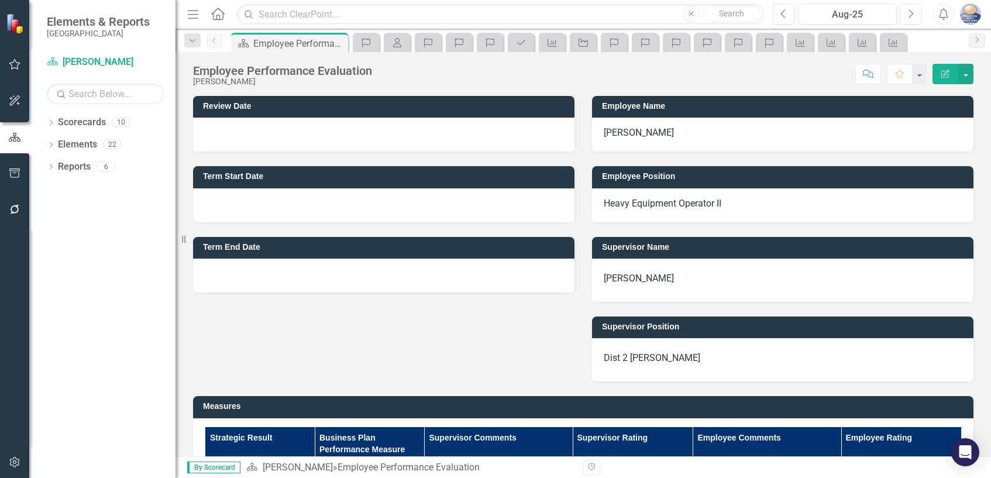
click at [191, 15] on icon "button" at bounding box center [193, 14] width 11 height 8
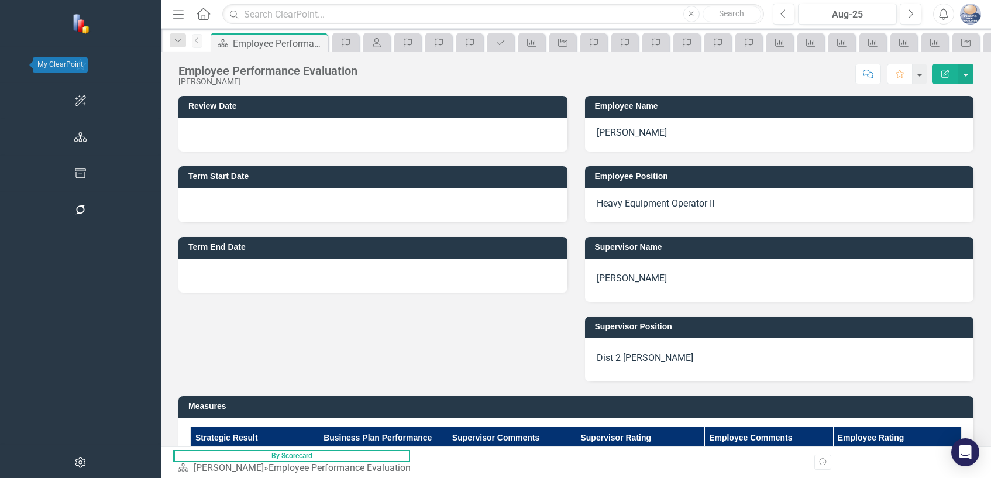
click at [74, 60] on icon "button" at bounding box center [80, 64] width 12 height 9
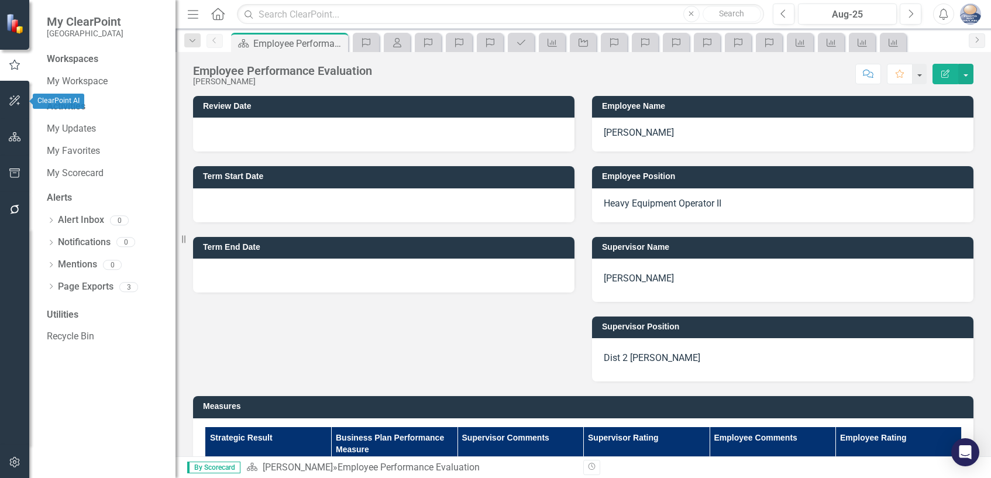
click at [14, 101] on icon "button" at bounding box center [15, 100] width 12 height 9
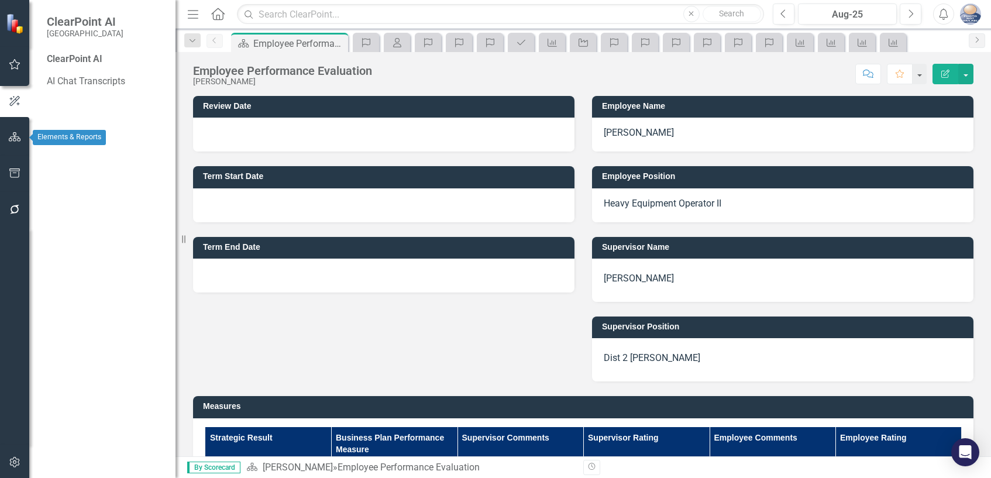
click at [19, 141] on icon "button" at bounding box center [15, 136] width 12 height 9
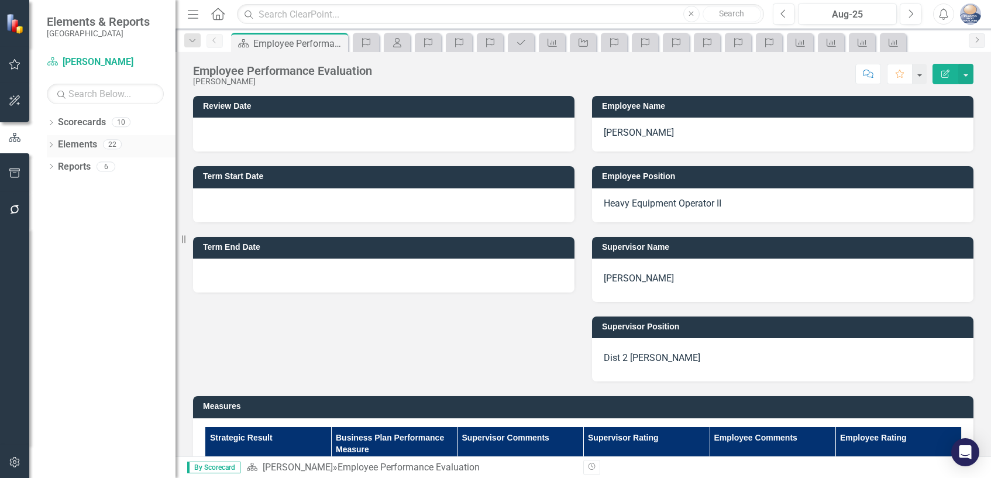
click at [75, 144] on link "Elements" at bounding box center [77, 144] width 39 height 13
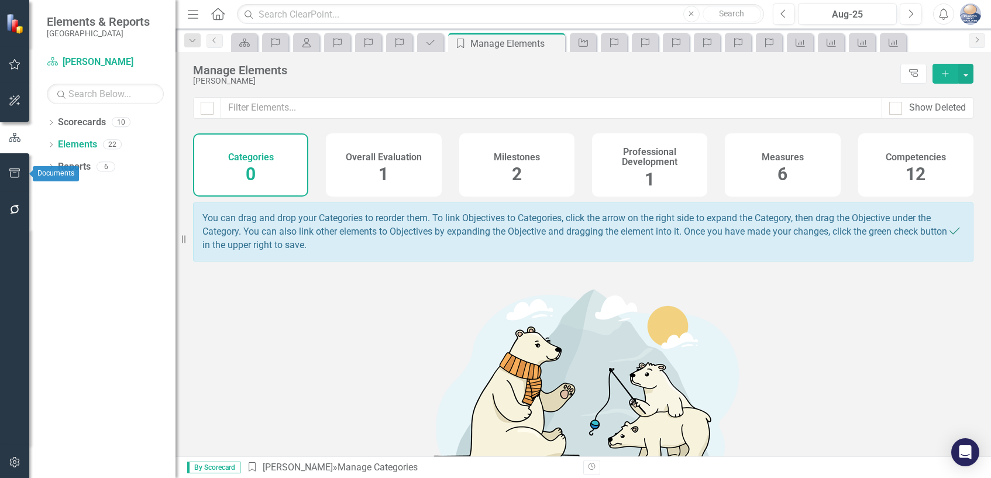
click at [19, 173] on icon "button" at bounding box center [15, 172] width 12 height 9
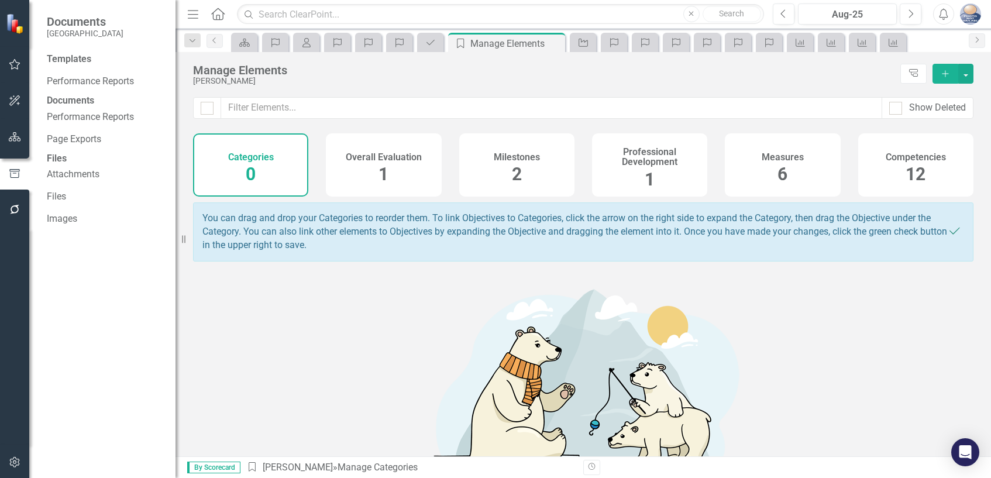
click at [368, 328] on div "Sorry, no results found." at bounding box center [583, 401] width 780 height 256
click at [828, 342] on div "Sorry, no results found." at bounding box center [583, 401] width 780 height 256
click at [967, 14] on img "button" at bounding box center [970, 14] width 21 height 21
click at [966, 14] on img "button" at bounding box center [970, 14] width 21 height 21
click at [216, 11] on icon "Home" at bounding box center [217, 14] width 15 height 12
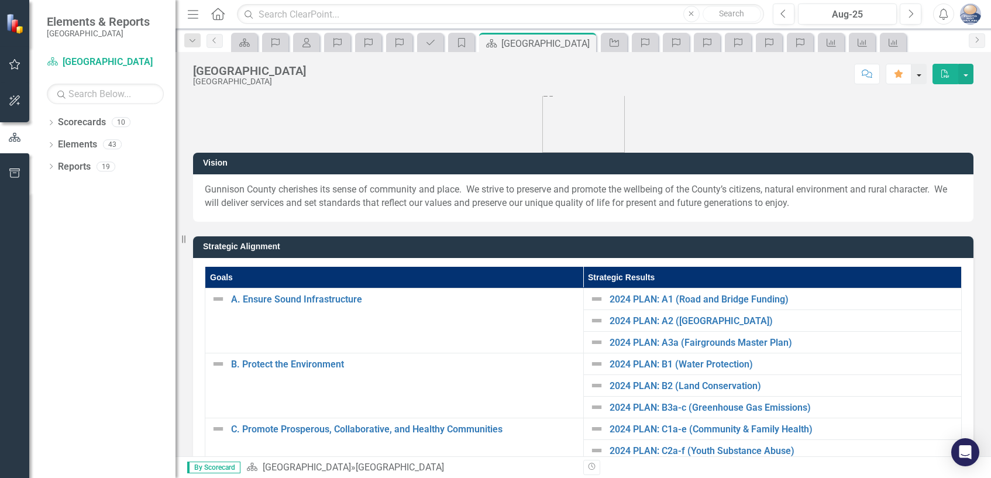
click at [916, 78] on button "button" at bounding box center [918, 74] width 15 height 20
click at [304, 46] on icon "My Scorecard" at bounding box center [307, 42] width 12 height 9
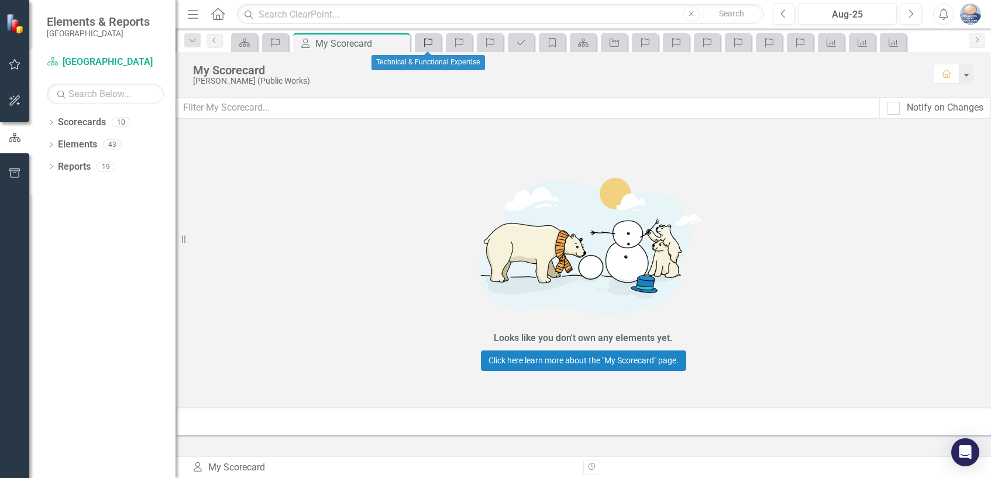
click at [432, 45] on icon "Competency" at bounding box center [428, 42] width 12 height 9
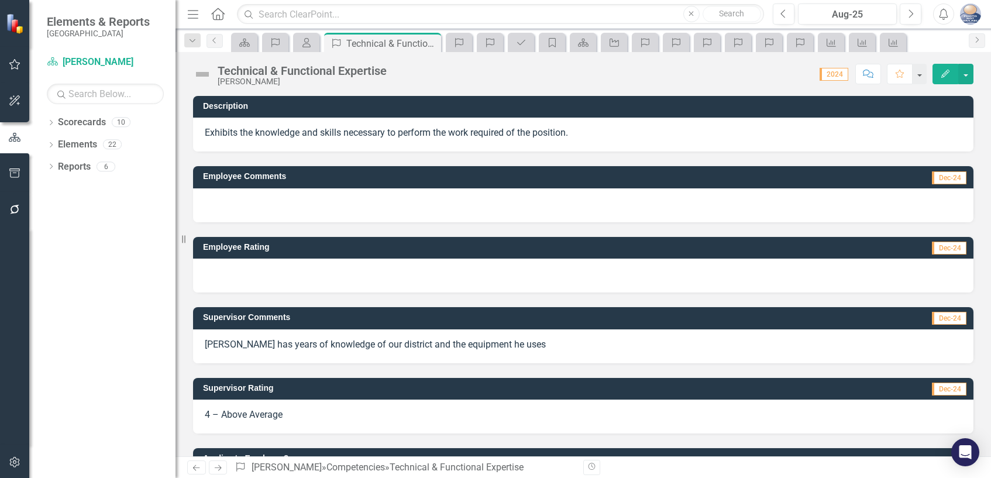
click at [965, 15] on img "button" at bounding box center [970, 14] width 21 height 21
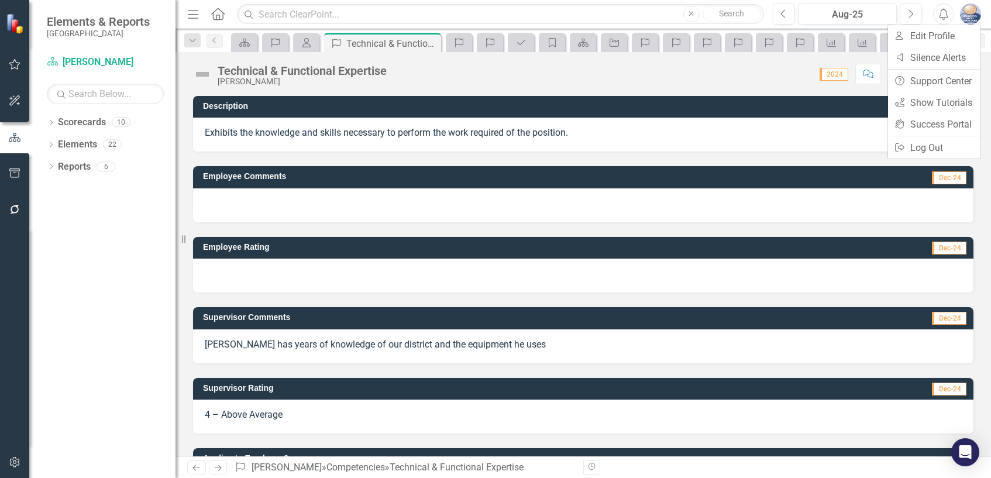
click at [965, 15] on img "button" at bounding box center [970, 14] width 21 height 21
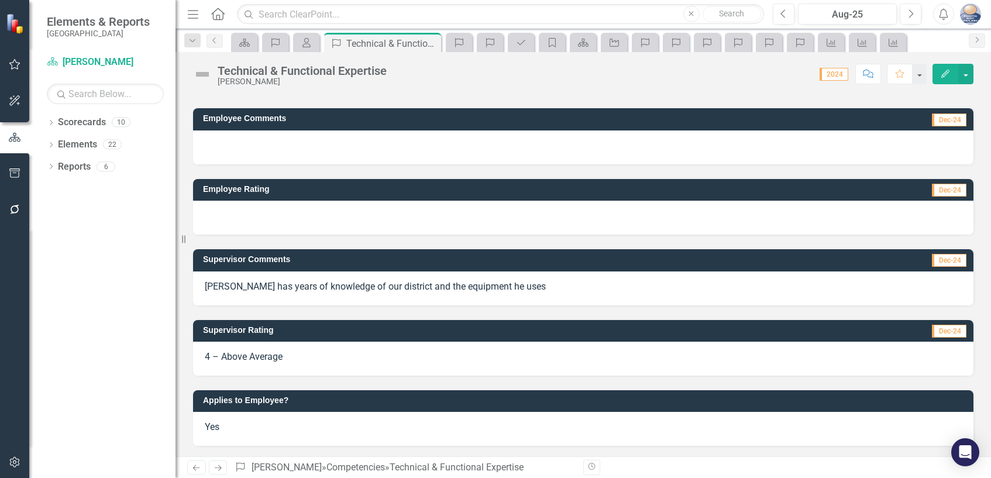
scroll to position [59, 0]
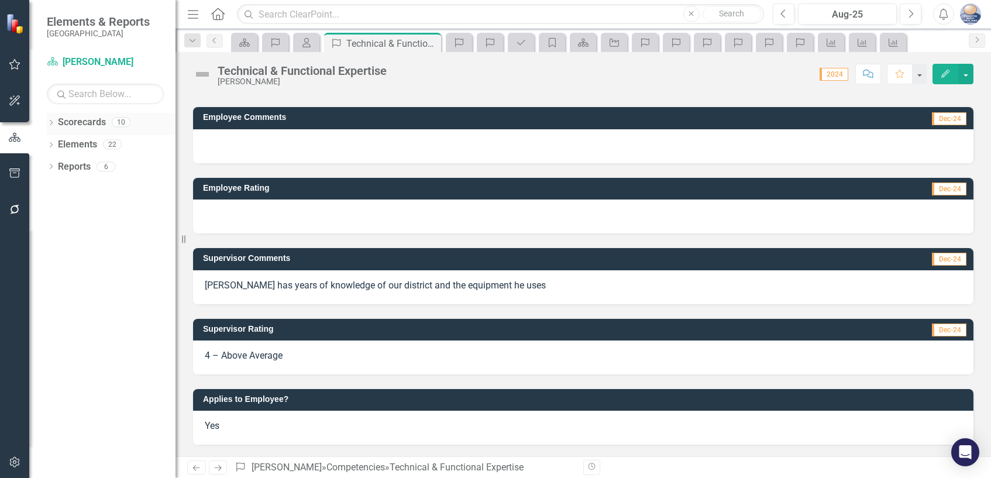
click at [59, 123] on link "Scorecards" at bounding box center [82, 122] width 48 height 13
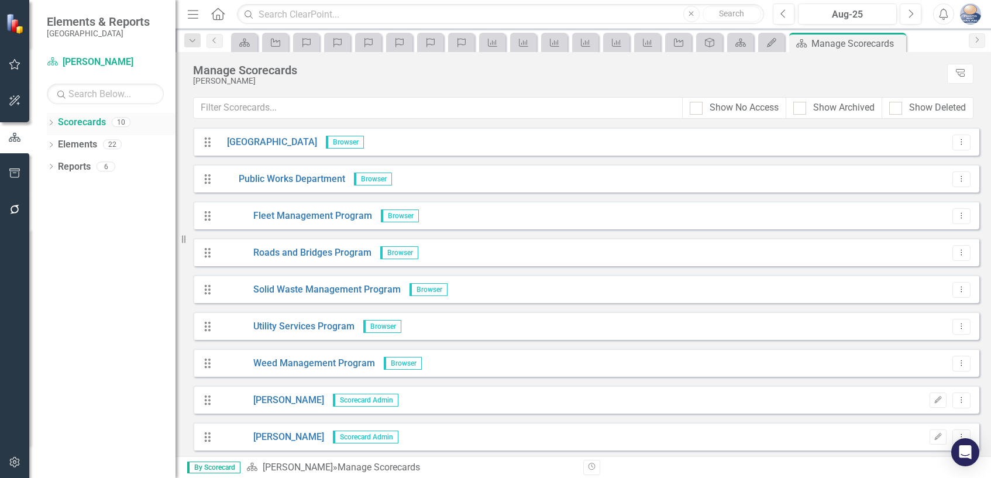
click at [51, 123] on icon "Dropdown" at bounding box center [51, 123] width 8 height 6
click at [77, 144] on link "[GEOGRAPHIC_DATA]" at bounding box center [111, 144] width 129 height 13
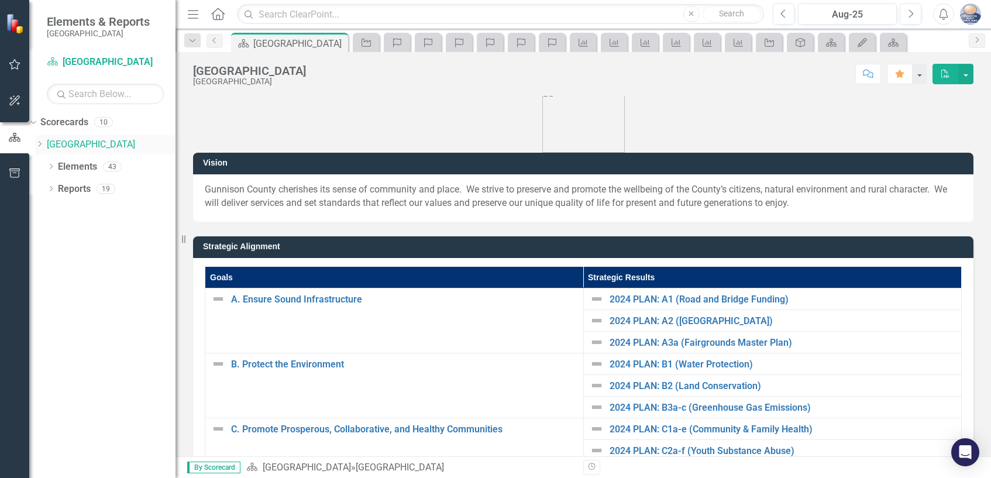
click at [44, 144] on icon "Dropdown" at bounding box center [39, 143] width 9 height 7
click at [44, 165] on icon "Dropdown" at bounding box center [39, 161] width 9 height 7
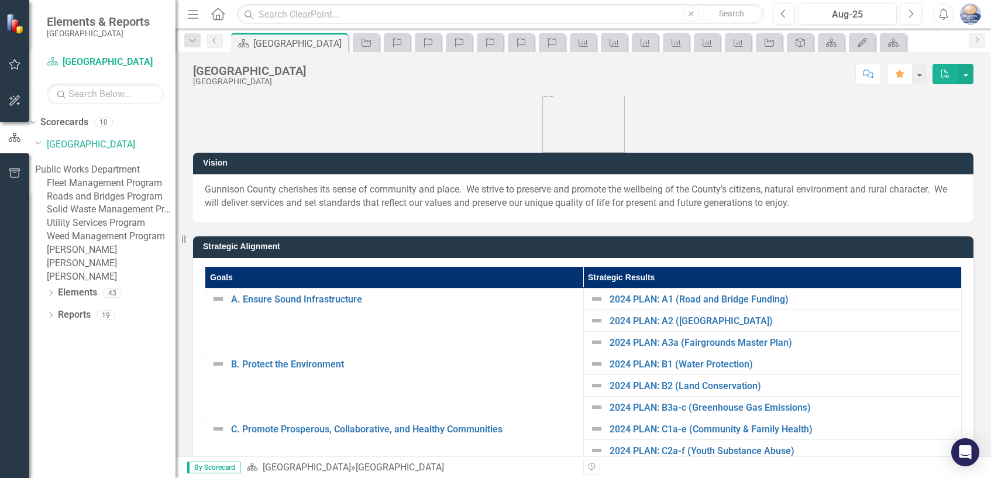
click at [109, 284] on link "[PERSON_NAME]" at bounding box center [111, 276] width 129 height 13
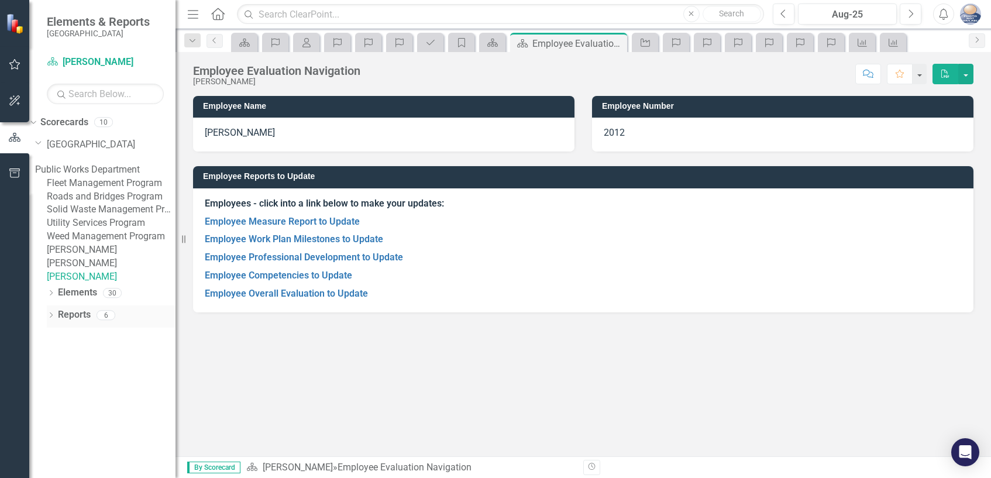
click at [66, 322] on link "Reports" at bounding box center [74, 314] width 33 height 13
click at [50, 319] on icon "Dropdown" at bounding box center [51, 316] width 8 height 6
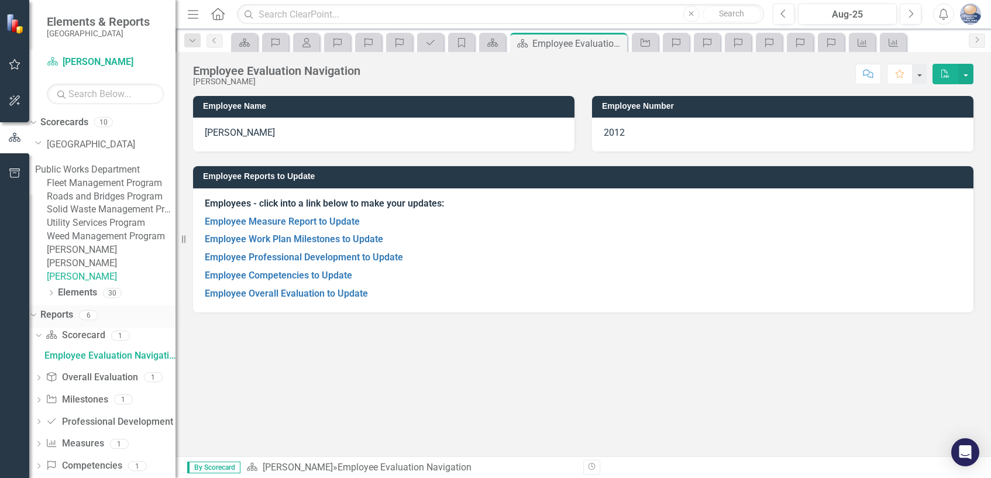
scroll to position [58, 0]
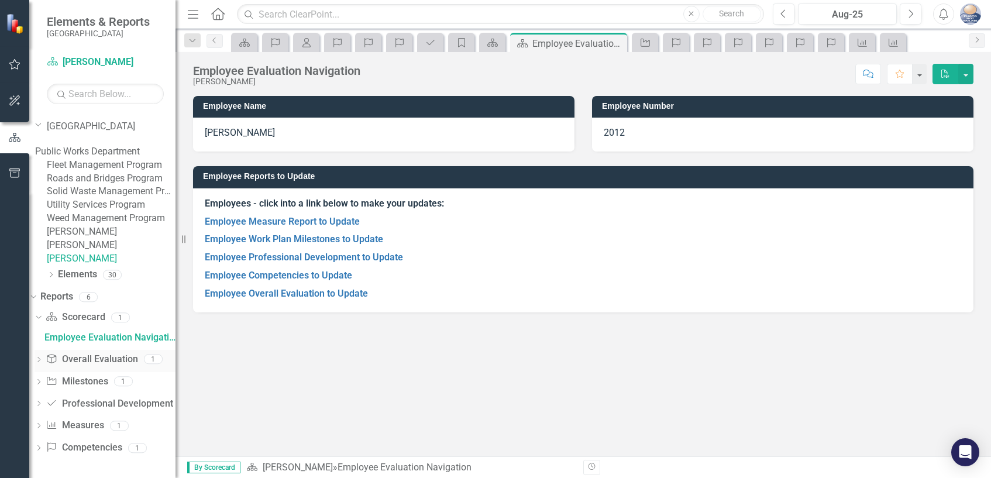
click at [43, 364] on icon "Dropdown" at bounding box center [39, 360] width 8 height 6
click at [83, 365] on div "Employee Overall Evaluation to Update" at bounding box center [109, 359] width 131 height 11
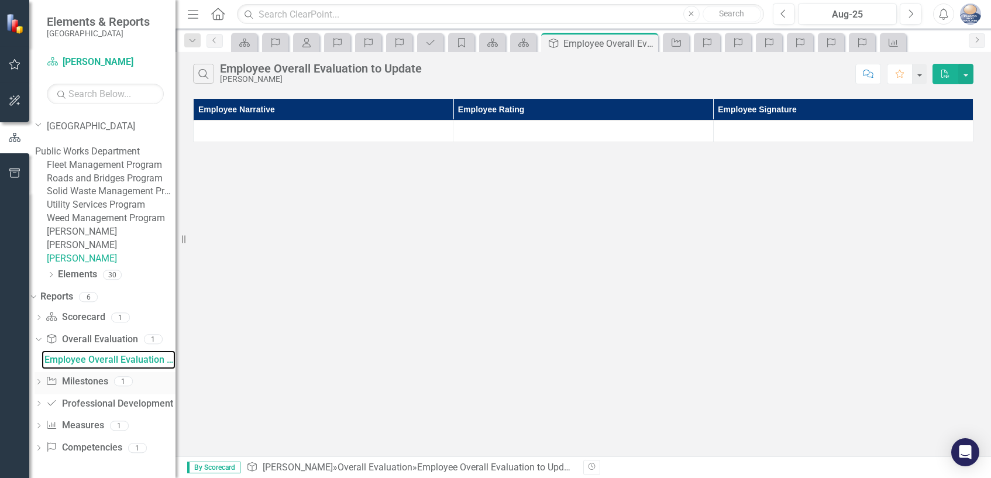
scroll to position [91, 0]
click at [87, 340] on link "Overall Evaluation Overall Evaluation" at bounding box center [92, 339] width 92 height 13
click at [35, 295] on icon "Dropdown" at bounding box center [32, 296] width 6 height 8
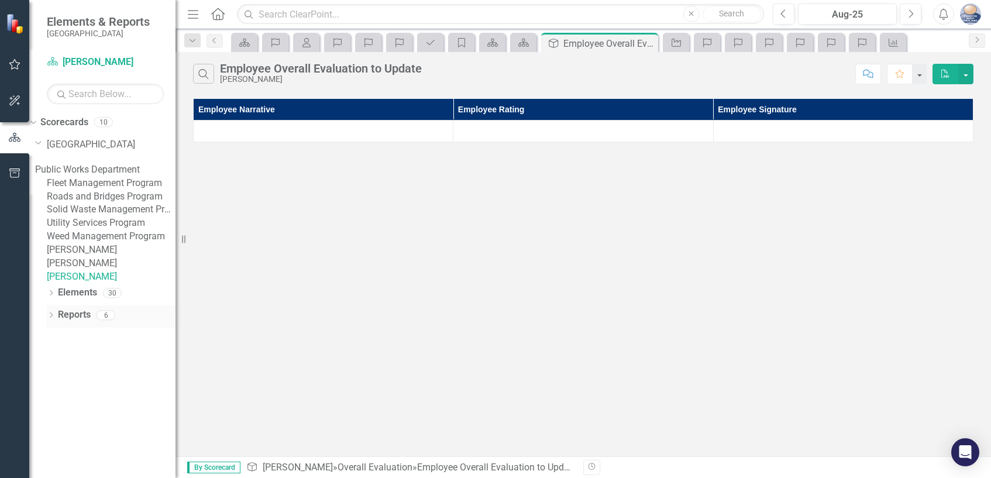
scroll to position [0, 0]
click at [50, 319] on icon "Dropdown" at bounding box center [51, 316] width 8 height 6
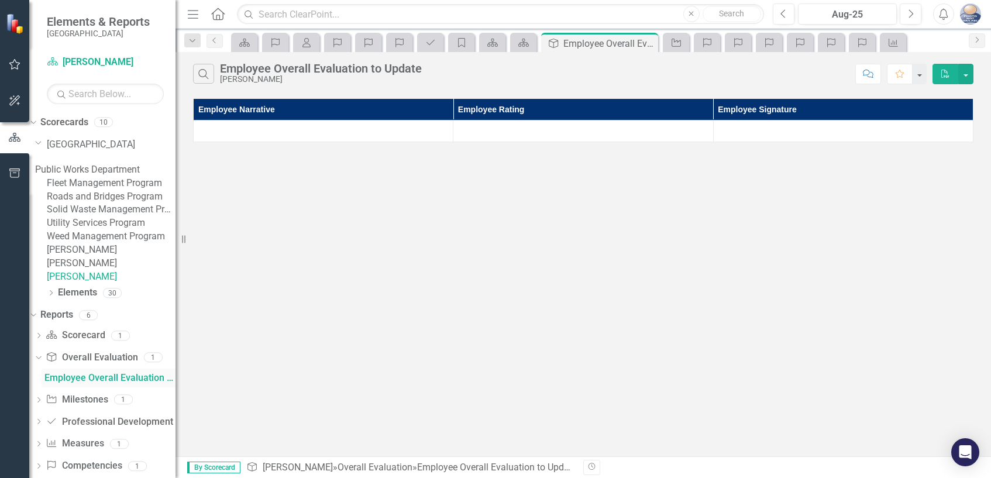
click at [107, 383] on div "Employee Overall Evaluation to Update" at bounding box center [109, 378] width 131 height 11
click at [113, 383] on div "Employee Overall Evaluation to Update" at bounding box center [109, 378] width 131 height 11
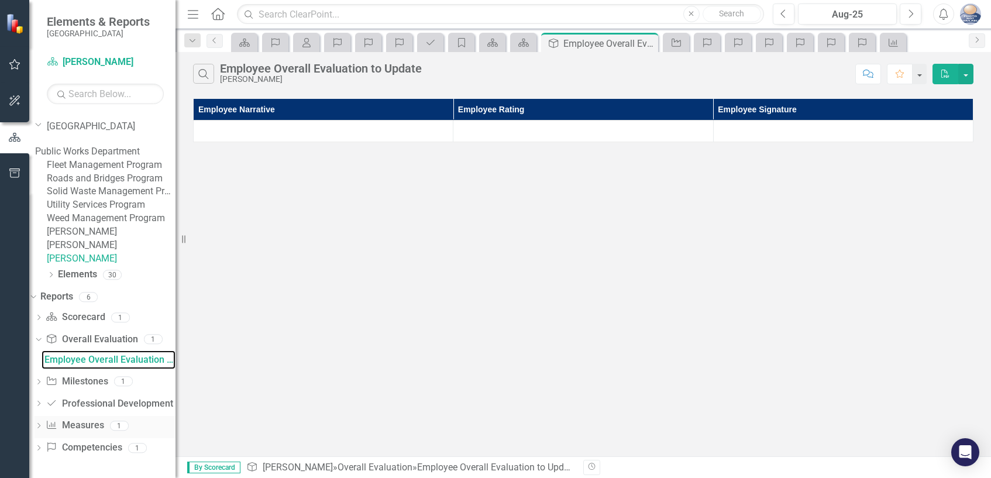
scroll to position [91, 0]
click at [120, 360] on div "Employee Overall Evaluation to Update" at bounding box center [109, 359] width 131 height 11
click at [108, 381] on link "Milestone Milestones" at bounding box center [77, 381] width 62 height 13
click at [43, 381] on icon "Dropdown" at bounding box center [39, 383] width 8 height 6
click at [75, 381] on div "Employee Work Plan Milestones to Update" at bounding box center [109, 382] width 131 height 11
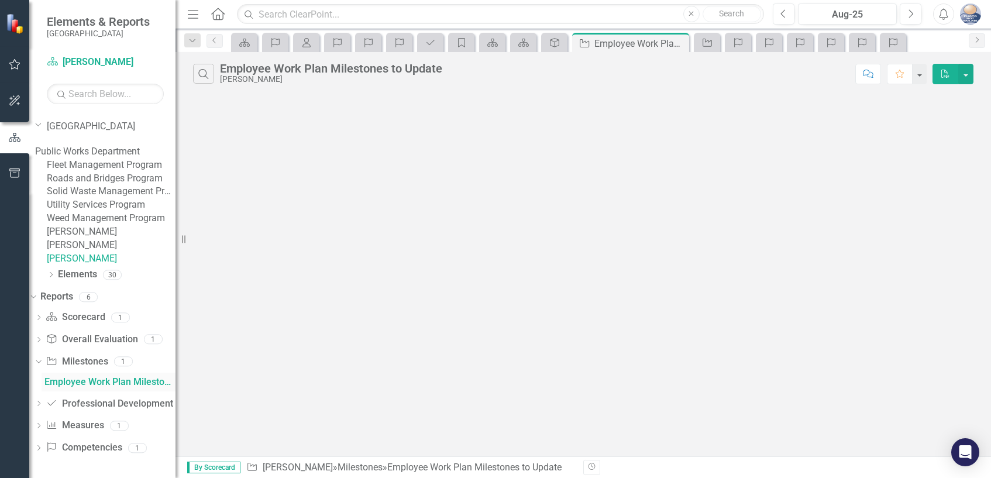
scroll to position [5, 0]
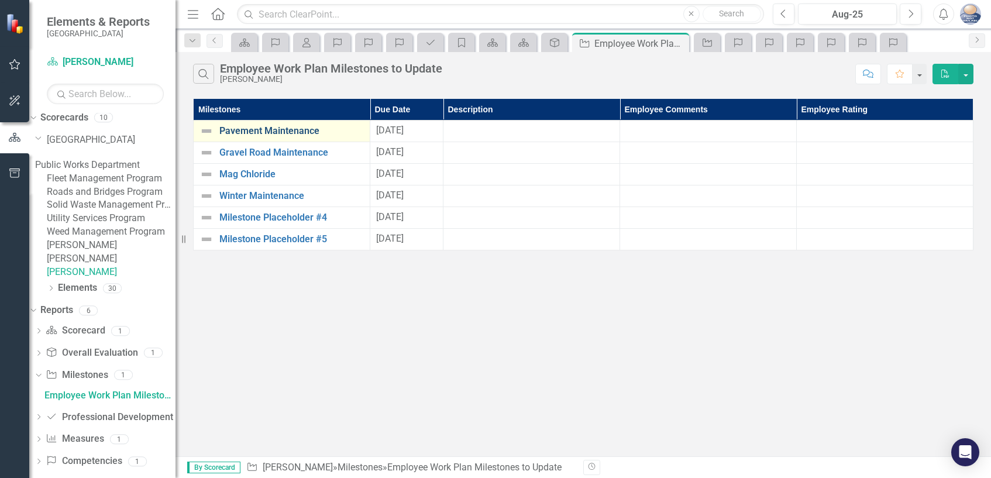
click at [273, 132] on link "Pavement Maintenance" at bounding box center [291, 131] width 144 height 11
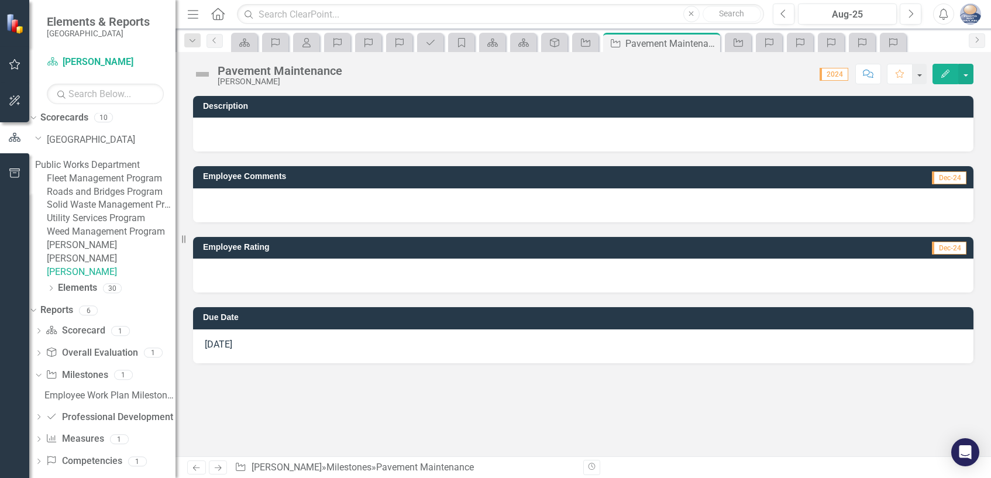
click at [950, 249] on span "Dec-24" at bounding box center [949, 248] width 35 height 13
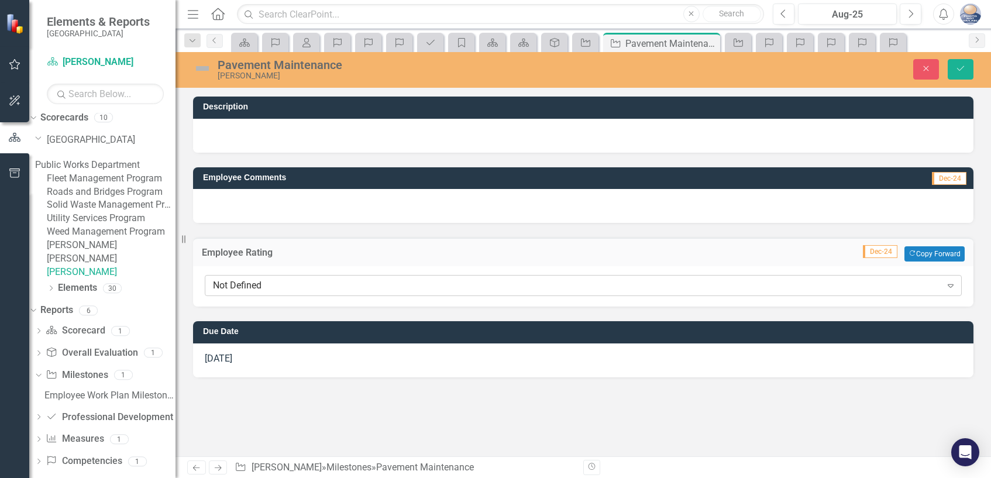
click at [952, 286] on icon at bounding box center [950, 286] width 6 height 4
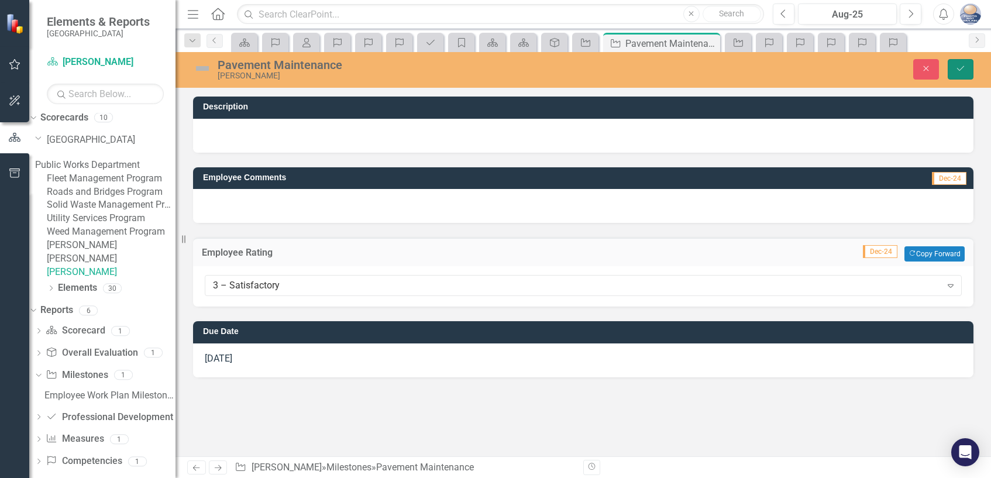
click at [958, 68] on icon "Save" at bounding box center [960, 68] width 11 height 8
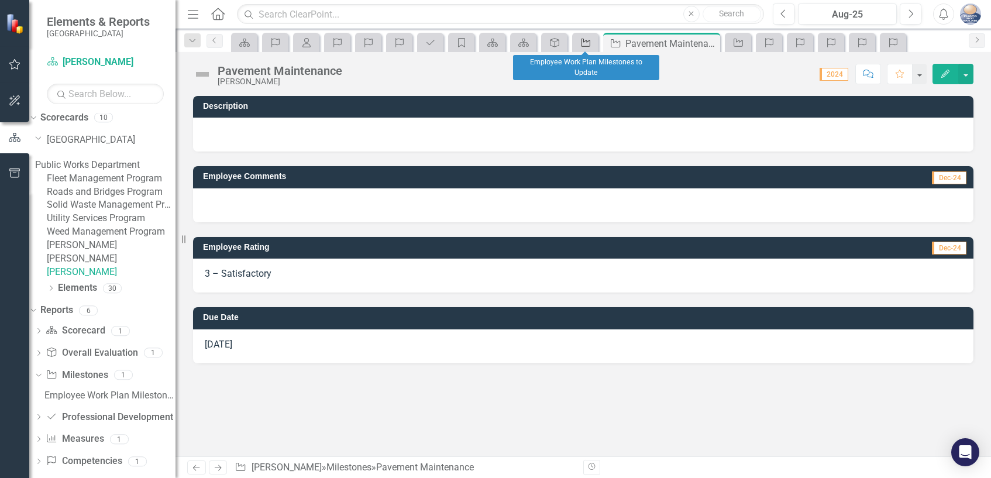
click at [588, 46] on icon "Milestone" at bounding box center [586, 42] width 12 height 9
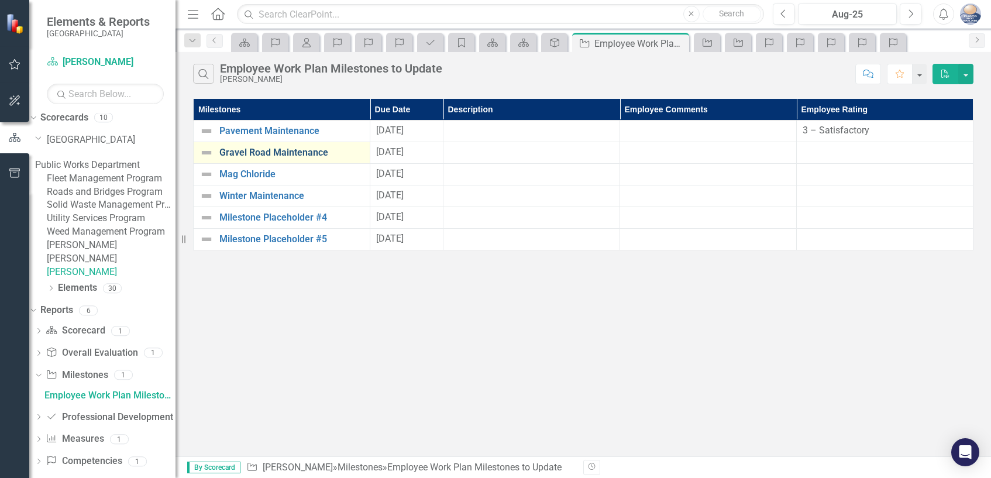
click at [257, 150] on link "Gravel Road Maintenance" at bounding box center [291, 152] width 144 height 11
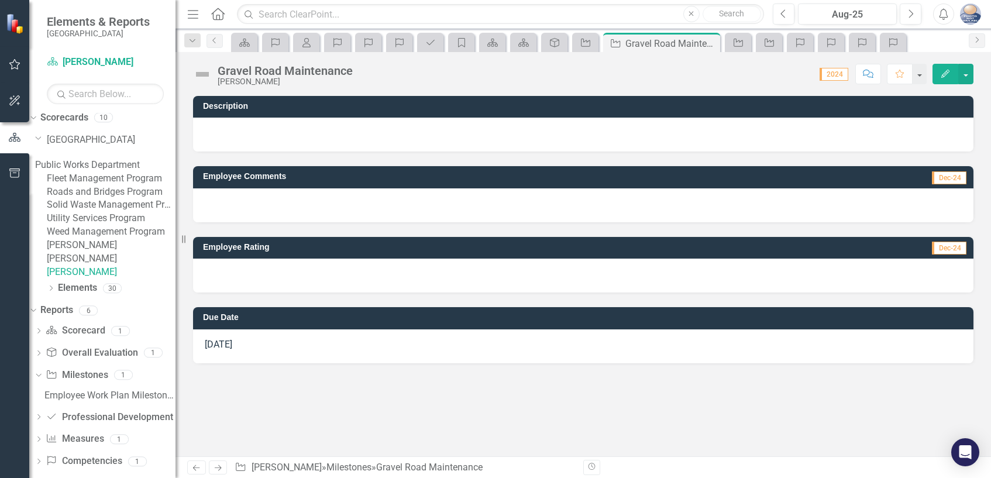
click at [941, 248] on span "Dec-24" at bounding box center [949, 248] width 35 height 13
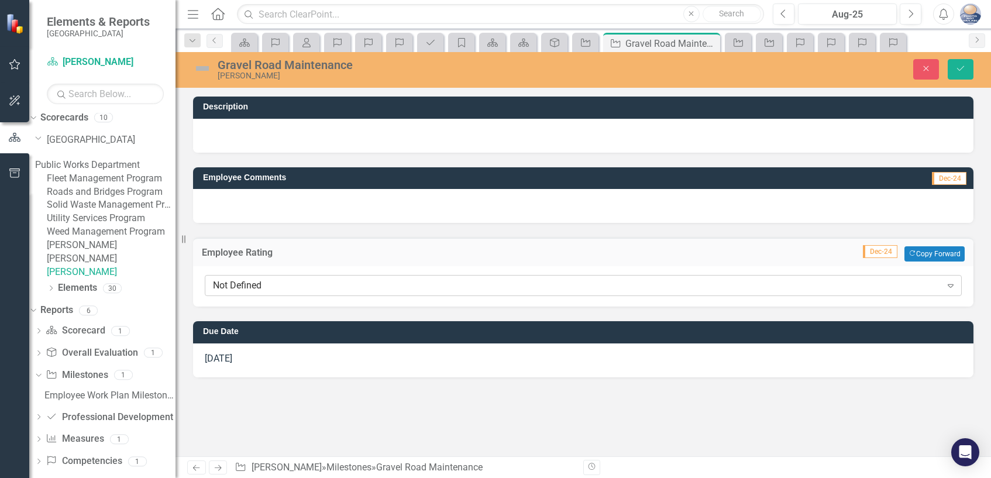
click at [947, 284] on icon "Expand" at bounding box center [951, 285] width 12 height 9
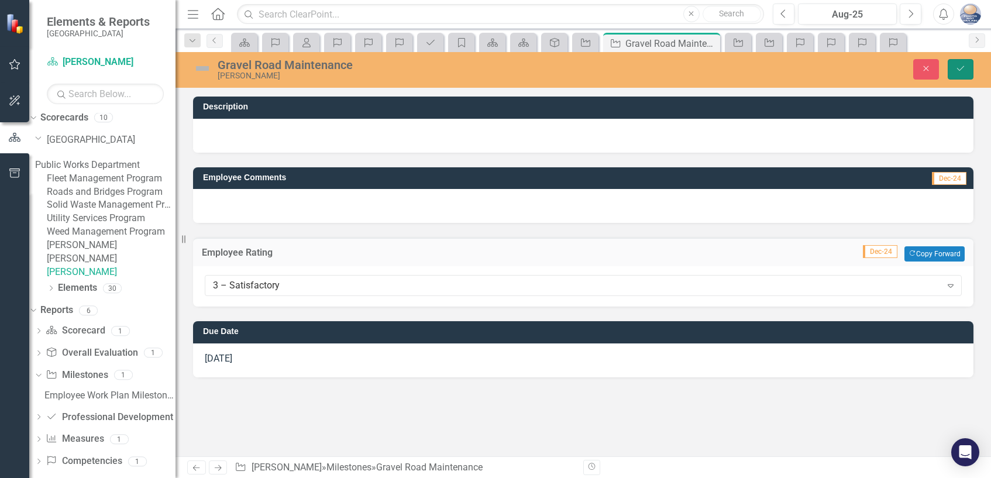
click at [952, 68] on button "Save" at bounding box center [960, 69] width 26 height 20
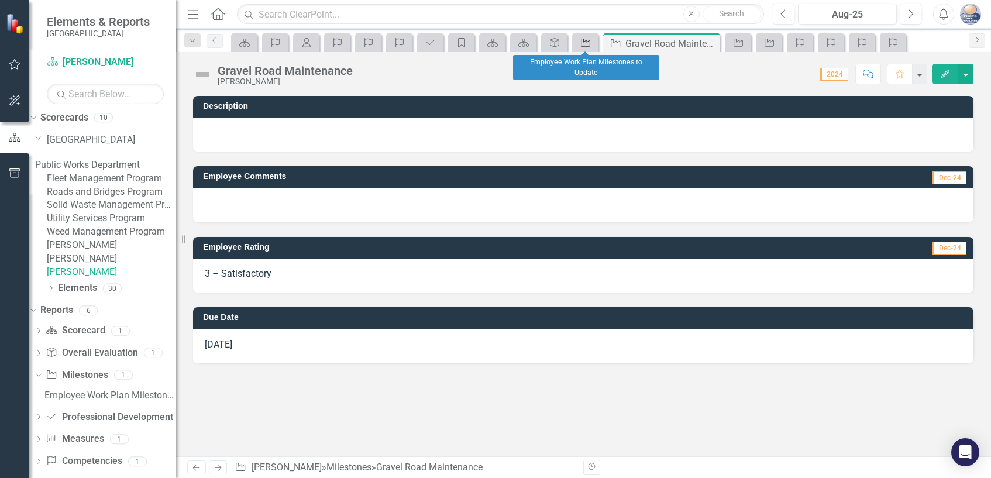
click at [588, 46] on icon at bounding box center [585, 43] width 9 height 8
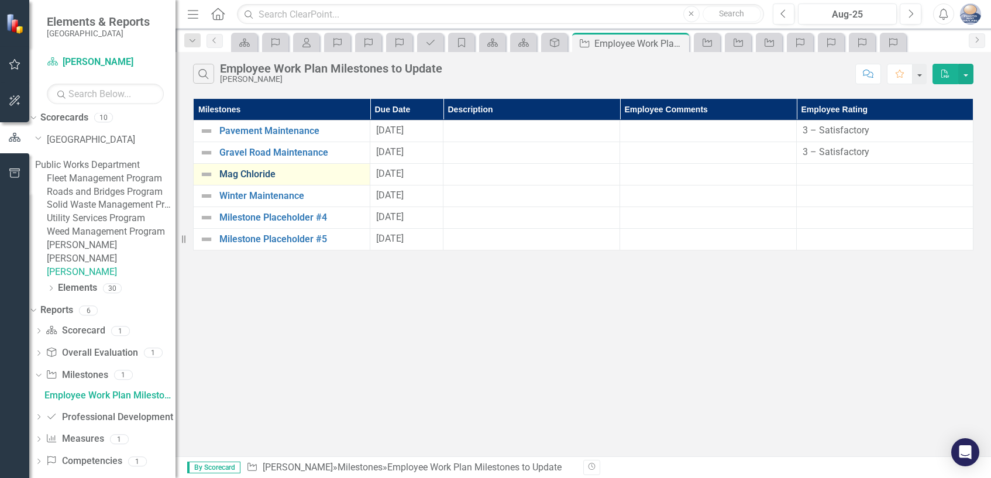
click at [257, 172] on link "Mag Chloride" at bounding box center [291, 174] width 144 height 11
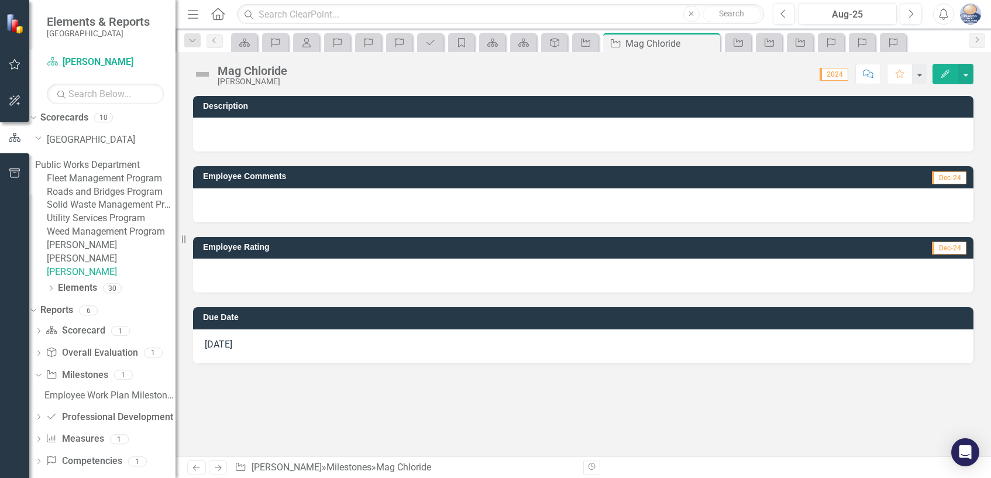
click at [943, 247] on span "Dec-24" at bounding box center [949, 248] width 35 height 13
click at [946, 246] on span "Dec-24" at bounding box center [949, 248] width 35 height 13
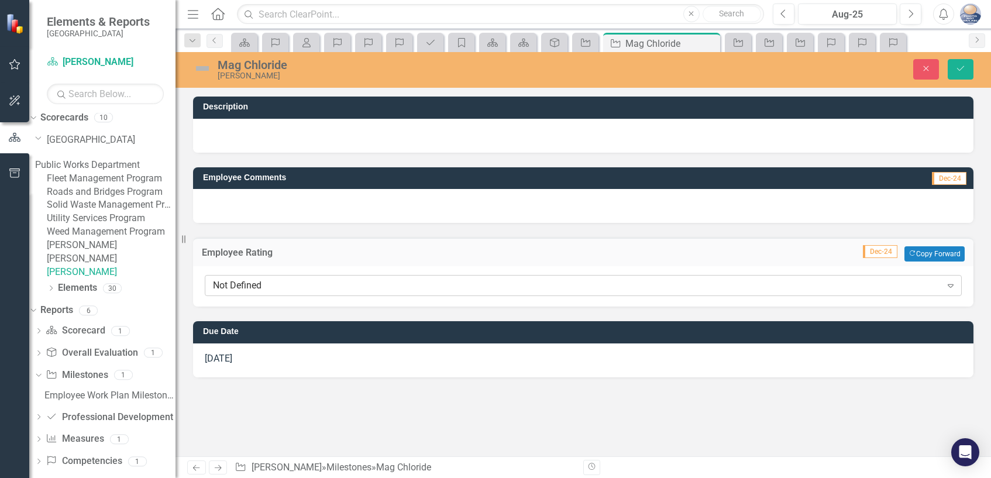
click at [952, 286] on icon "Expand" at bounding box center [951, 285] width 12 height 9
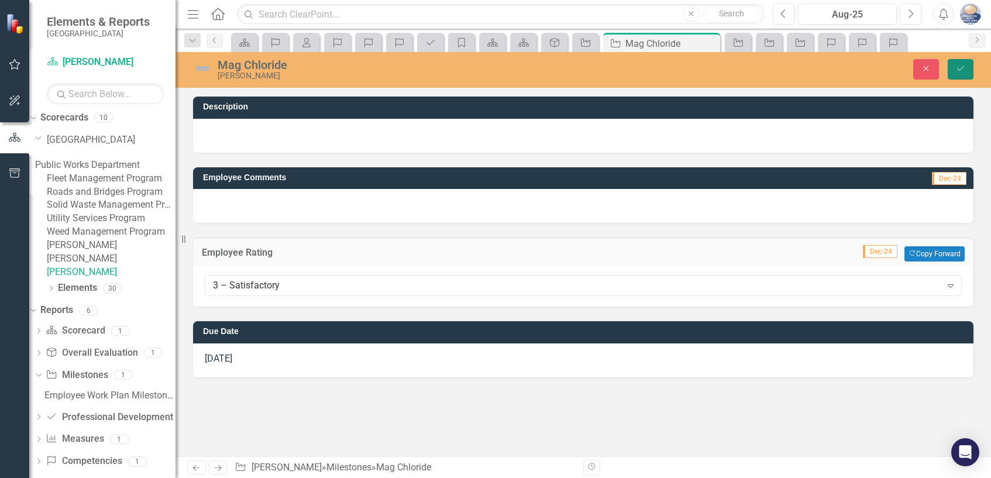
click at [961, 70] on icon "Save" at bounding box center [960, 68] width 11 height 8
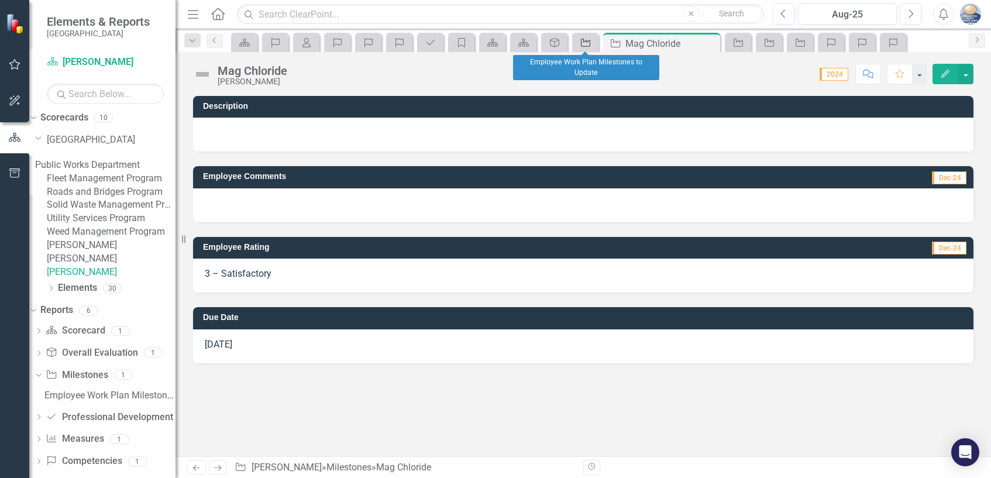
click at [582, 42] on icon "Milestone" at bounding box center [586, 42] width 12 height 9
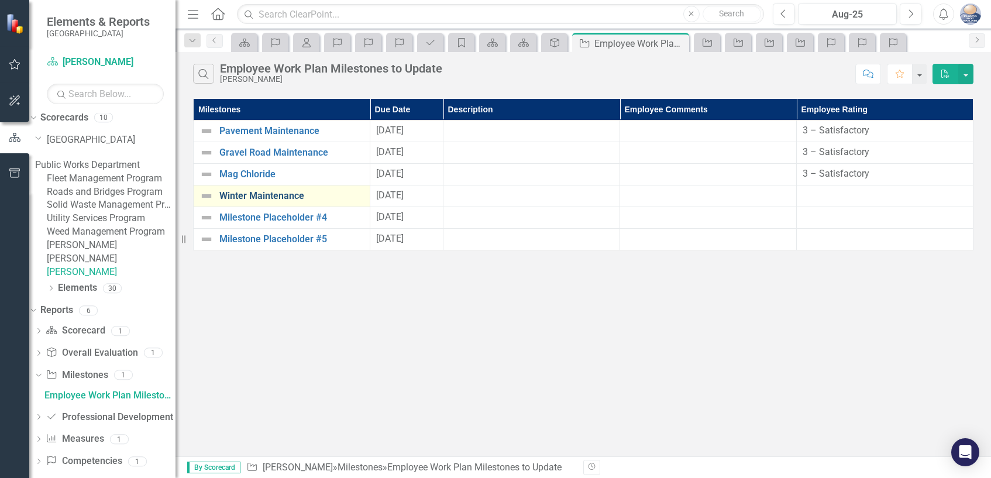
click at [281, 197] on link "Winter Maintenance" at bounding box center [291, 196] width 144 height 11
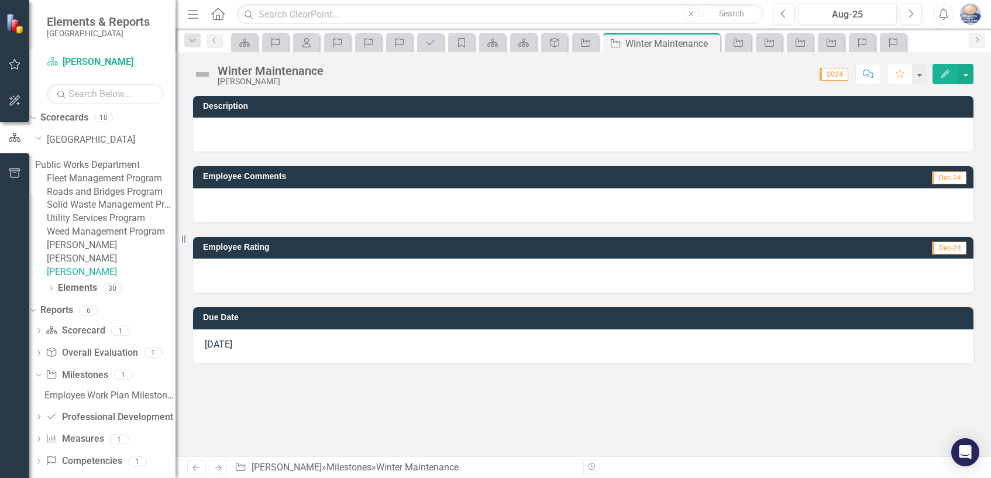
click at [954, 251] on span "Dec-24" at bounding box center [949, 248] width 35 height 13
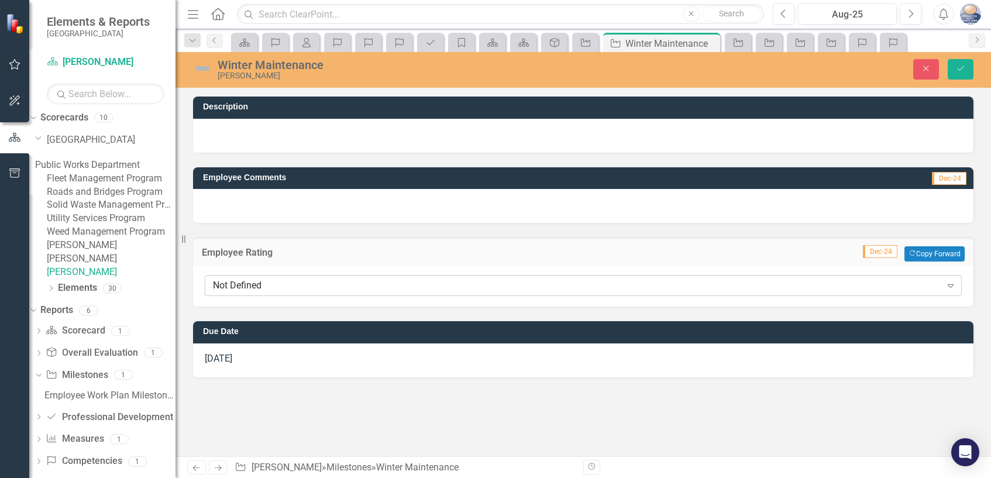
click at [953, 285] on icon at bounding box center [950, 286] width 6 height 4
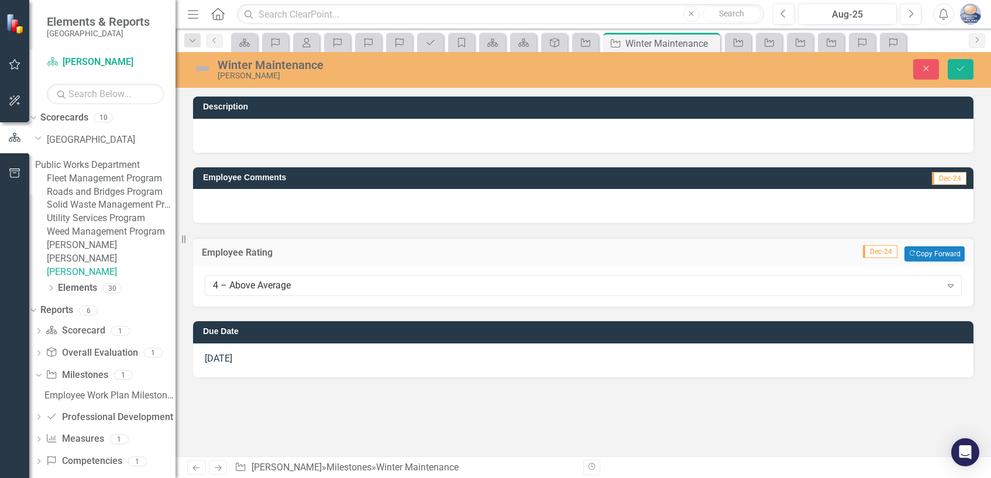
click at [224, 202] on div at bounding box center [583, 206] width 780 height 34
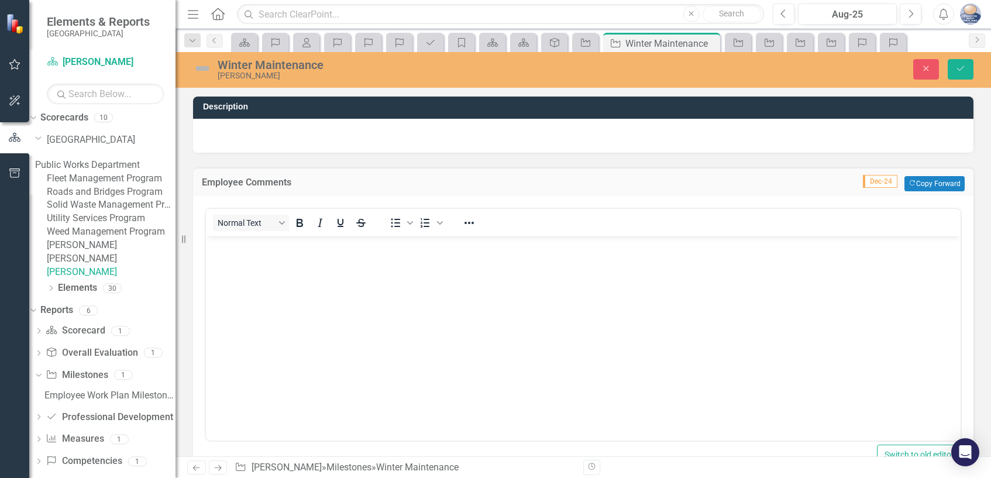
click at [222, 253] on body "Rich Text Area. Press ALT-0 for help." at bounding box center [583, 323] width 754 height 175
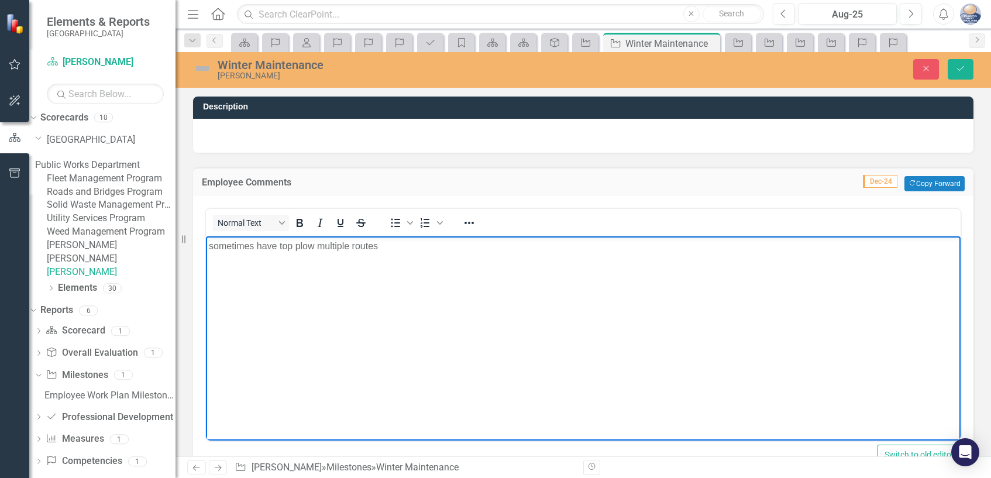
click at [291, 244] on p "sometimes have top plow multiple routes" at bounding box center [583, 246] width 749 height 14
click at [375, 246] on p "sometimes have to plow multiple routes" at bounding box center [583, 246] width 749 height 14
click at [960, 70] on icon "Save" at bounding box center [960, 68] width 11 height 8
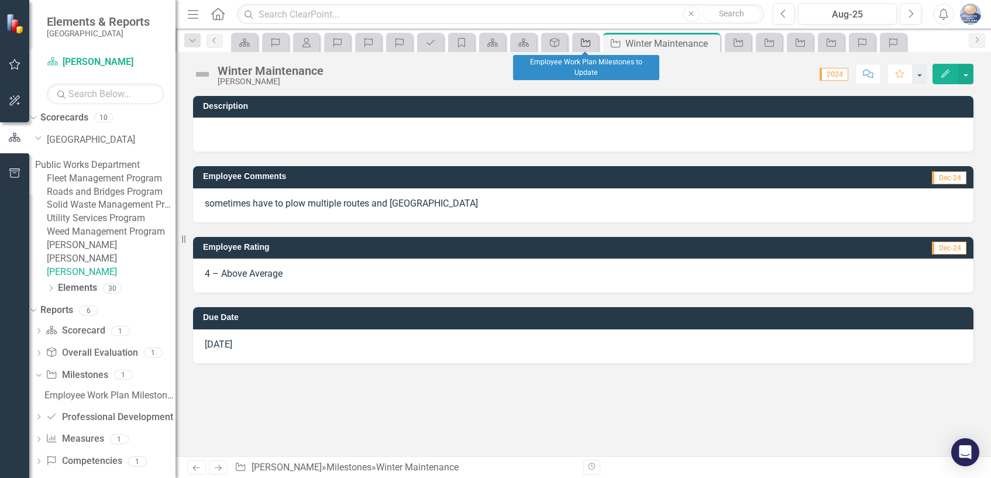
click at [588, 44] on icon "Milestone" at bounding box center [586, 42] width 12 height 9
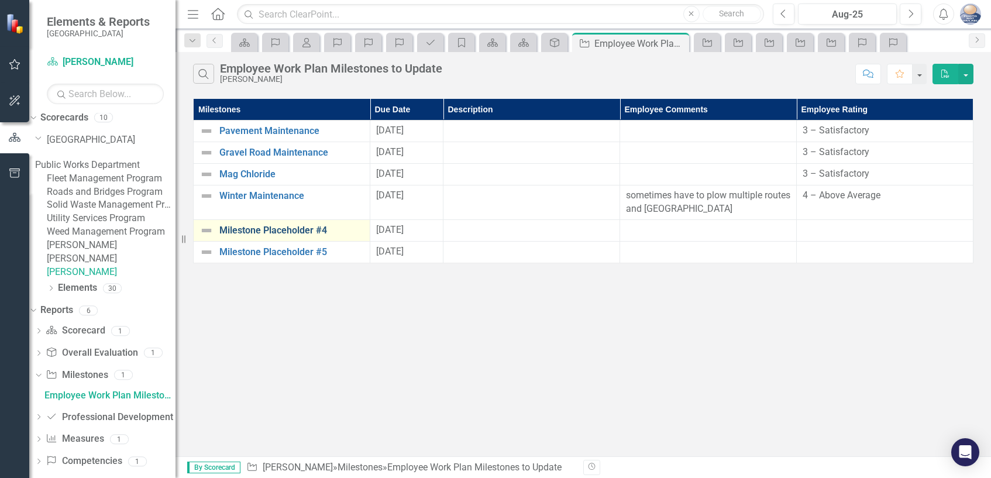
click at [302, 229] on link "Milestone Placeholder #4" at bounding box center [291, 230] width 144 height 11
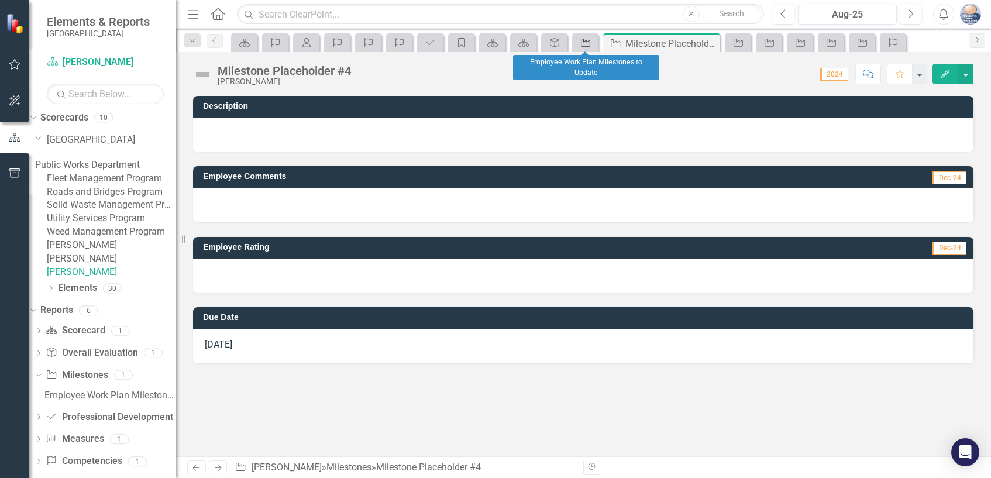
click at [585, 46] on icon "Milestone" at bounding box center [586, 42] width 12 height 9
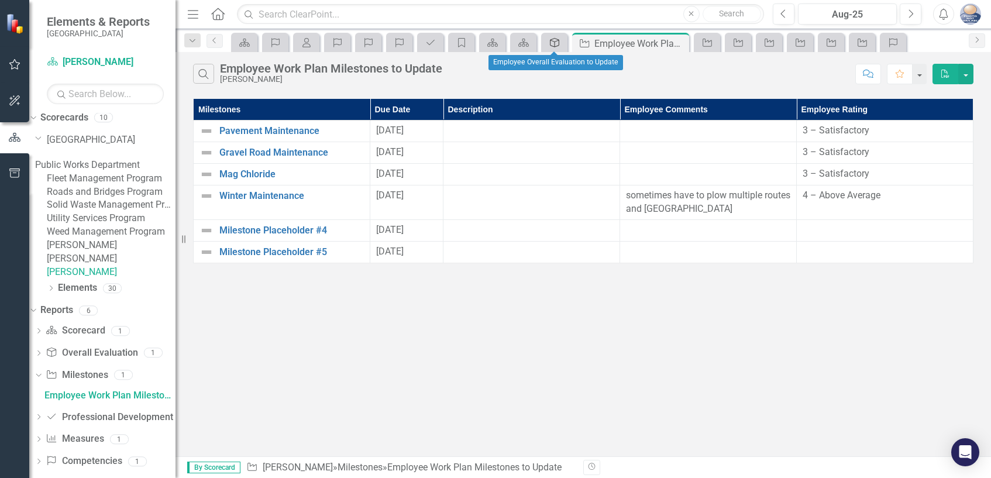
click at [556, 47] on icon "Overall Evaluation" at bounding box center [555, 42] width 12 height 9
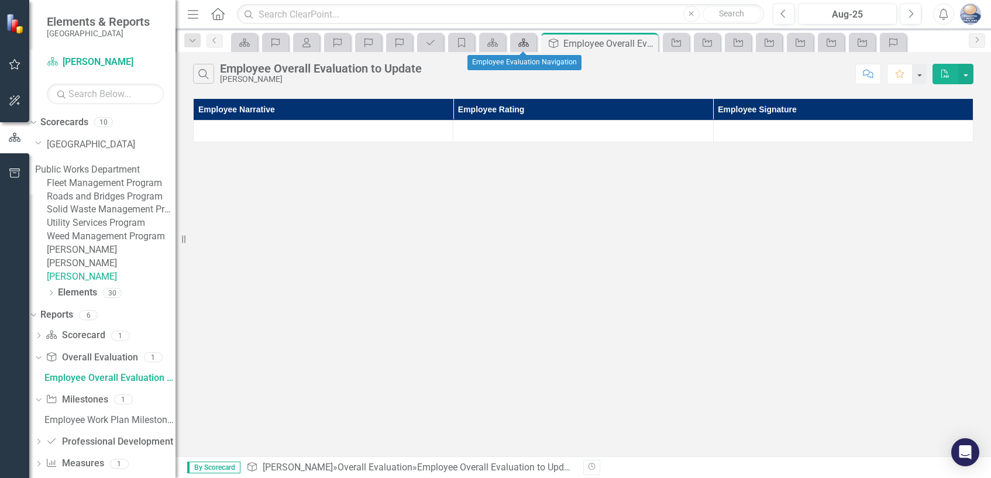
click at [520, 40] on icon "Scorecard" at bounding box center [524, 42] width 12 height 9
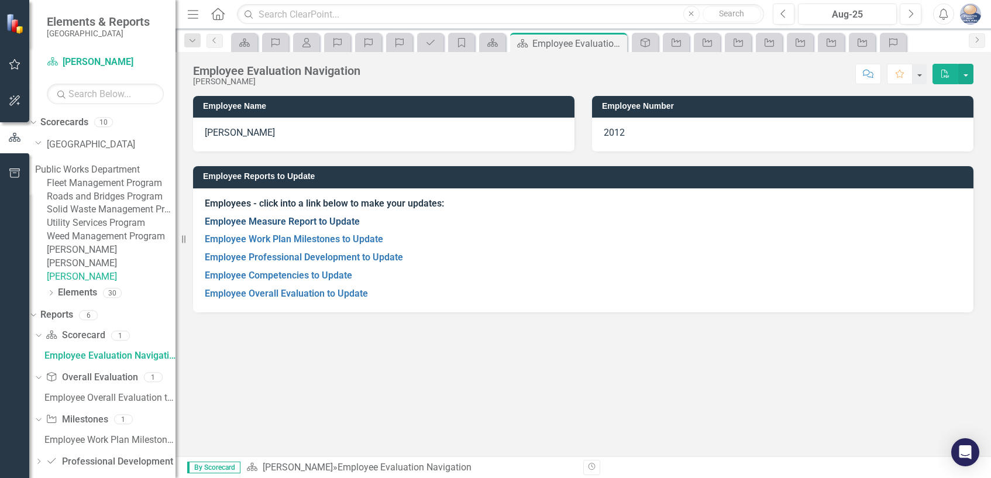
click at [325, 223] on link "Employee Measure Report to Update" at bounding box center [282, 221] width 155 height 11
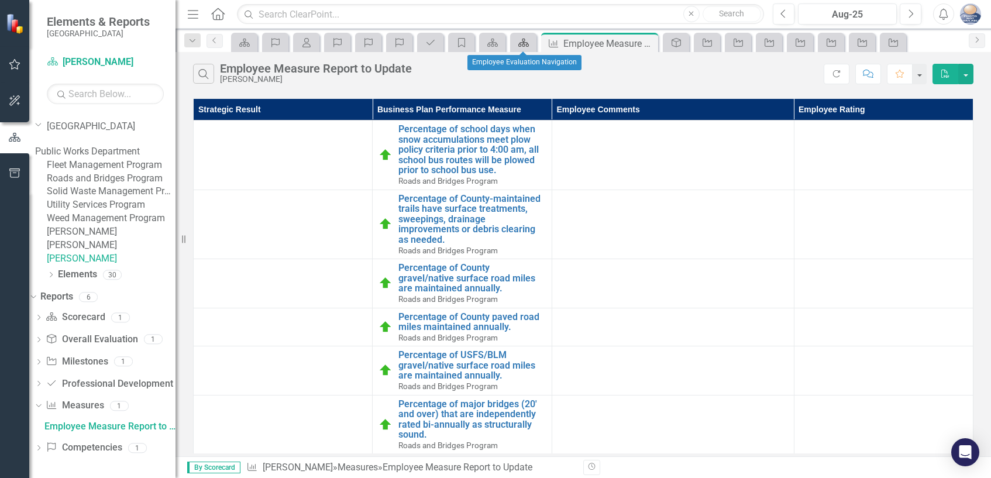
click at [528, 42] on icon "Scorecard" at bounding box center [524, 42] width 12 height 9
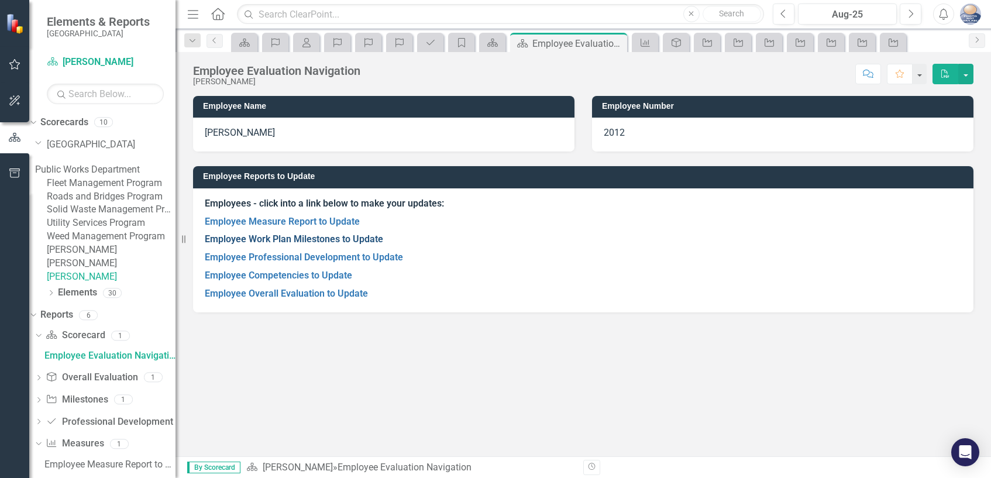
click at [355, 238] on link "Employee Work Plan Milestones to Update" at bounding box center [294, 238] width 178 height 11
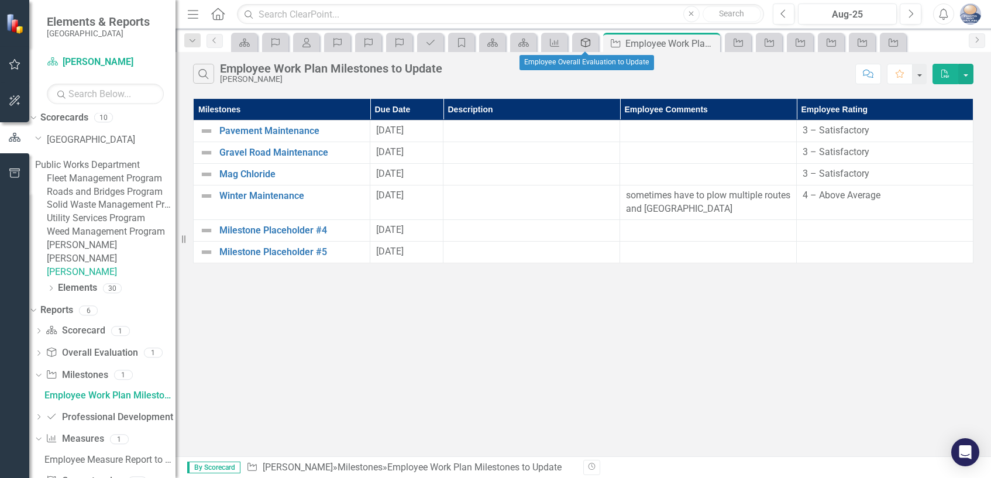
click at [580, 47] on icon "Overall Evaluation" at bounding box center [586, 42] width 12 height 9
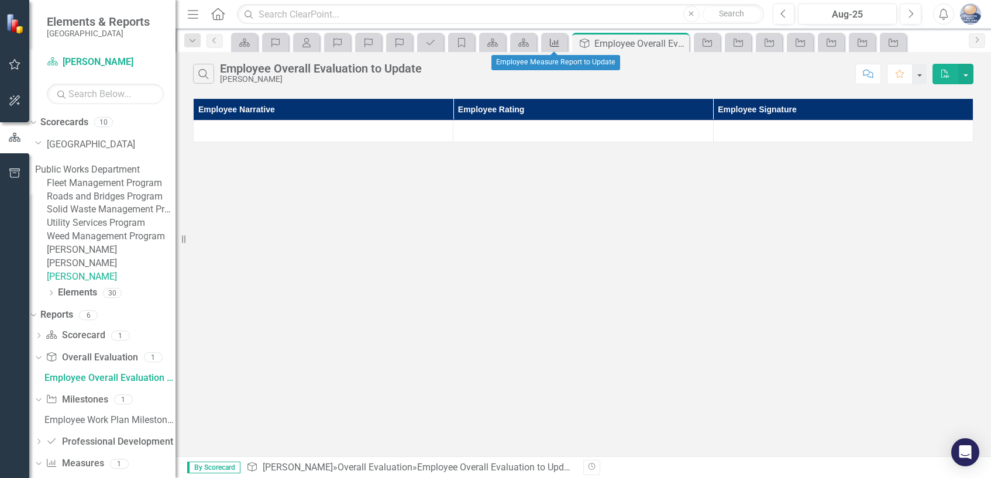
click at [552, 46] on icon at bounding box center [554, 43] width 9 height 8
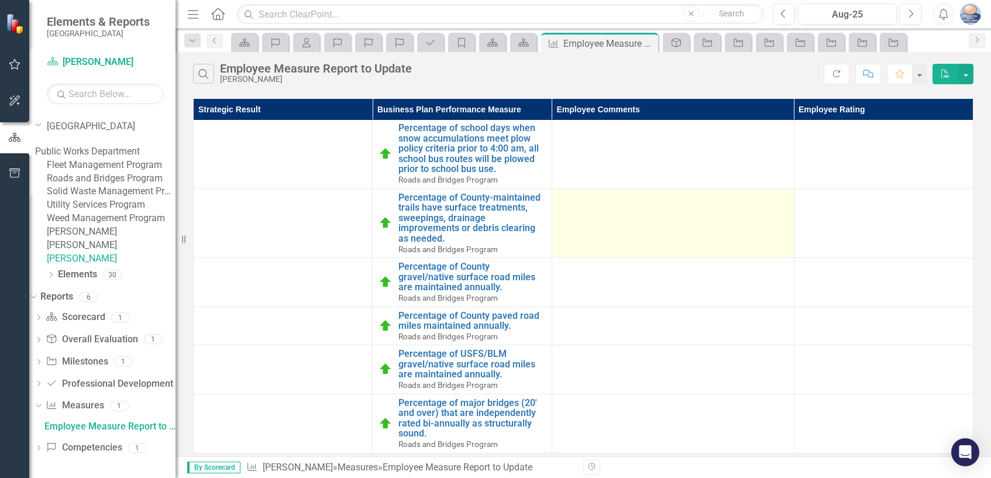
scroll to position [10, 0]
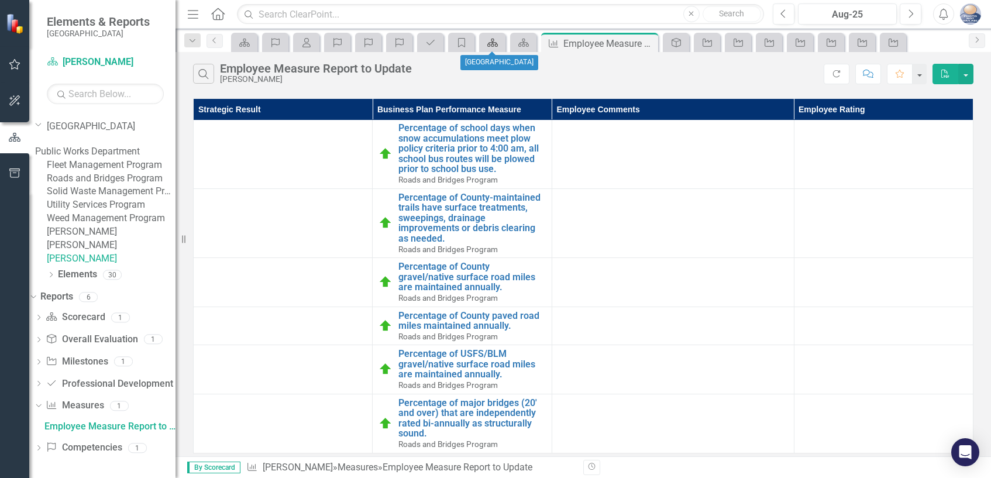
click at [497, 43] on icon "Scorecard" at bounding box center [493, 42] width 12 height 9
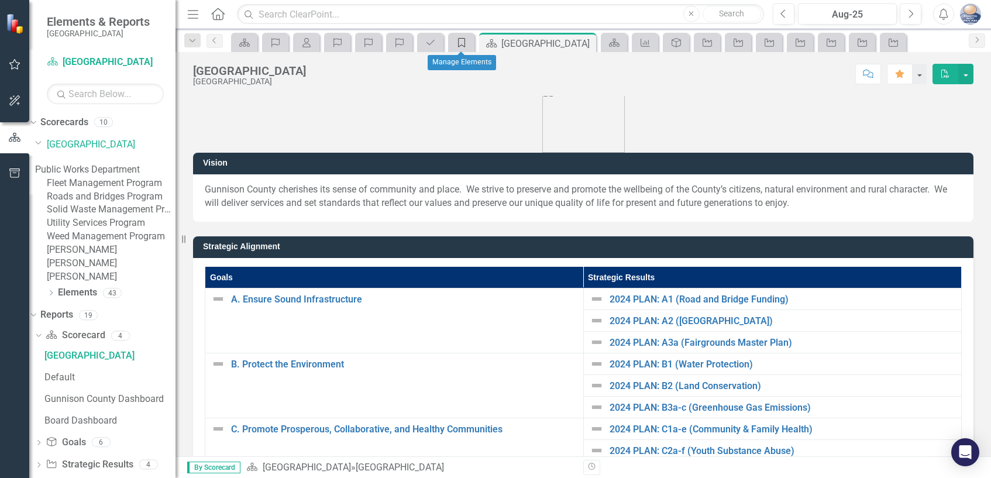
click at [456, 44] on icon "Category" at bounding box center [462, 42] width 12 height 9
click at [609, 348] on link "2024 PLAN: A3a (Fairgrounds Master Plan)" at bounding box center [782, 342] width 346 height 11
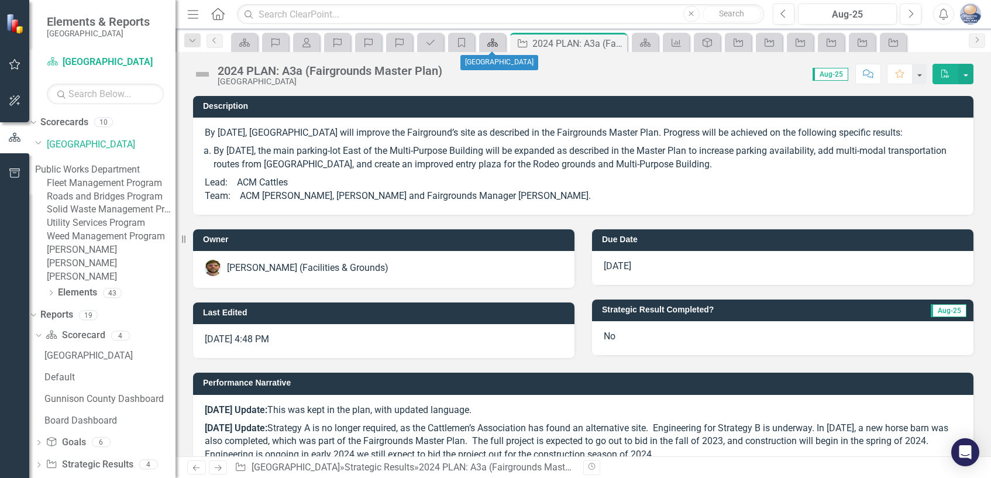
click at [495, 43] on icon at bounding box center [492, 43] width 11 height 8
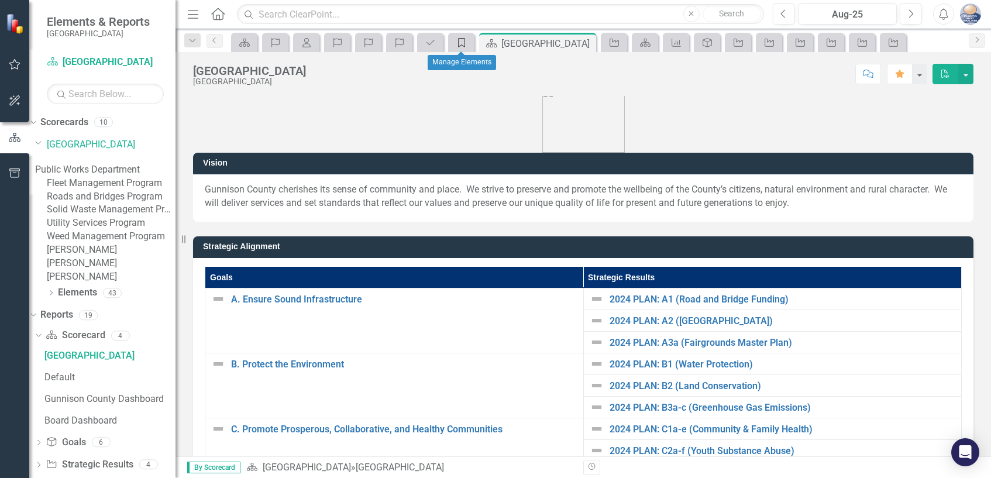
click at [459, 45] on icon at bounding box center [461, 42] width 7 height 9
click at [611, 43] on icon "Strategic Result" at bounding box center [614, 42] width 12 height 9
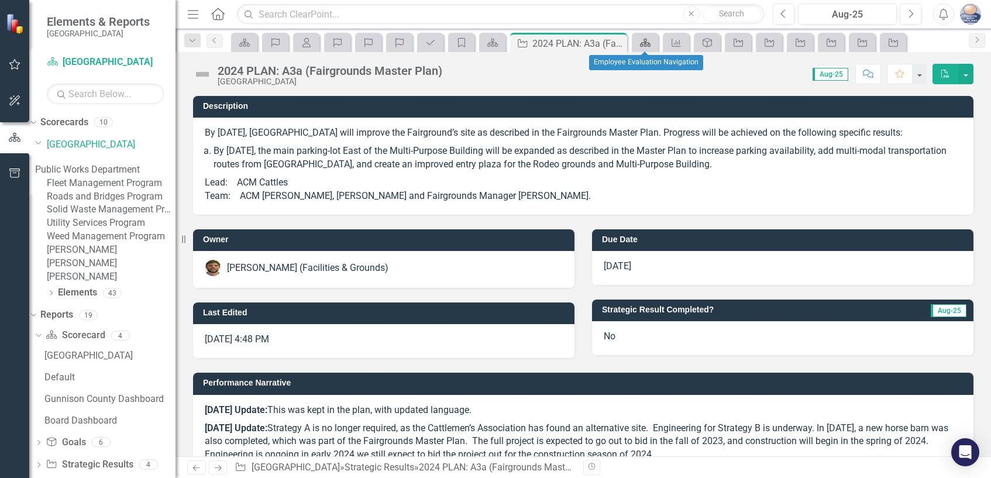
click at [647, 42] on icon "Scorecard" at bounding box center [645, 42] width 12 height 9
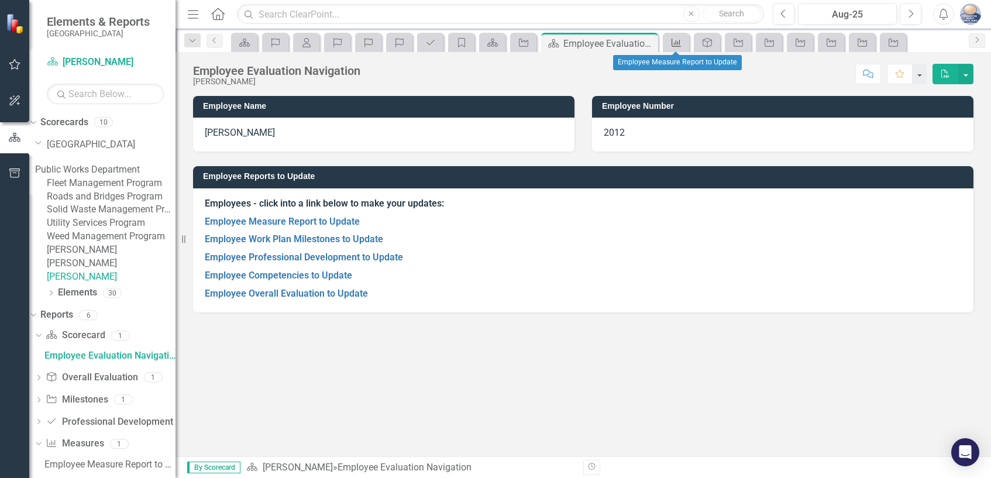
click at [679, 46] on icon "Measure" at bounding box center [676, 42] width 12 height 9
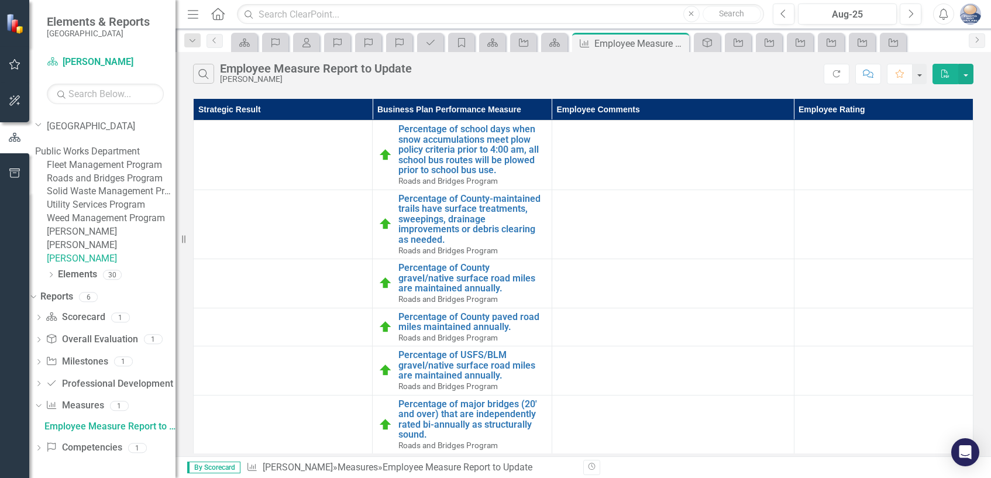
scroll to position [49, 0]
click at [711, 46] on icon "Overall Evaluation" at bounding box center [707, 42] width 12 height 9
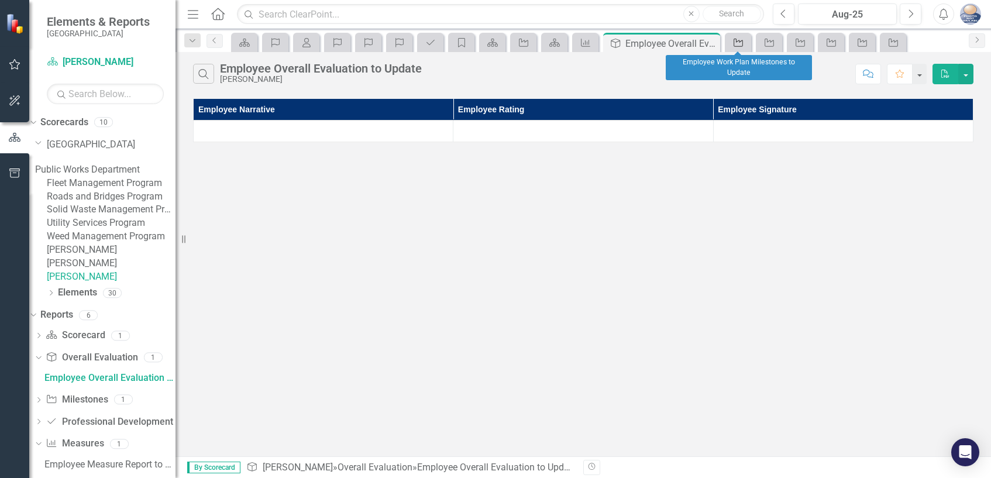
click at [742, 46] on icon at bounding box center [737, 43] width 9 height 8
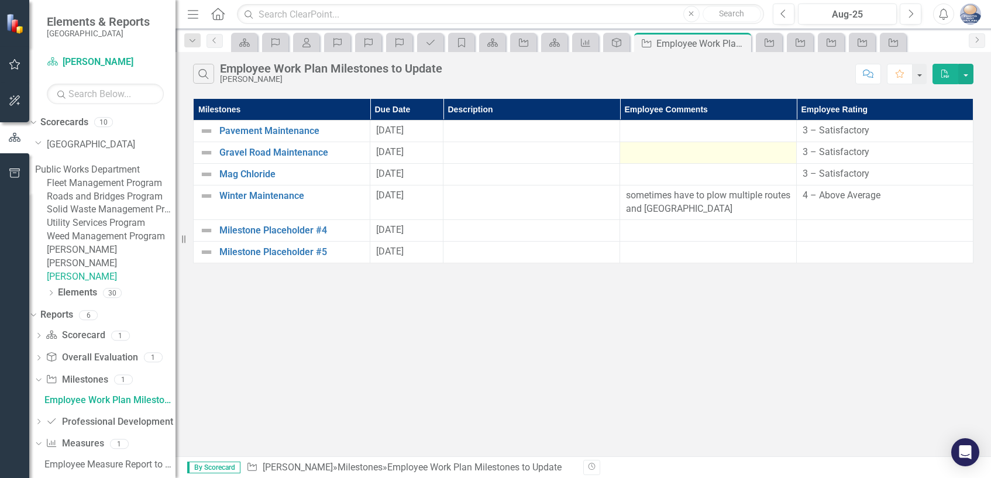
scroll to position [5, 0]
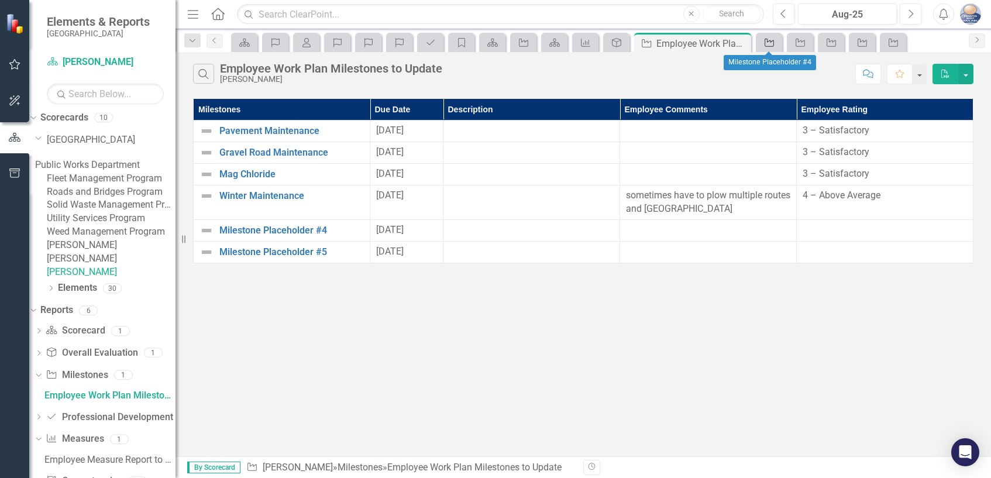
click at [773, 45] on icon "Milestone" at bounding box center [769, 42] width 12 height 9
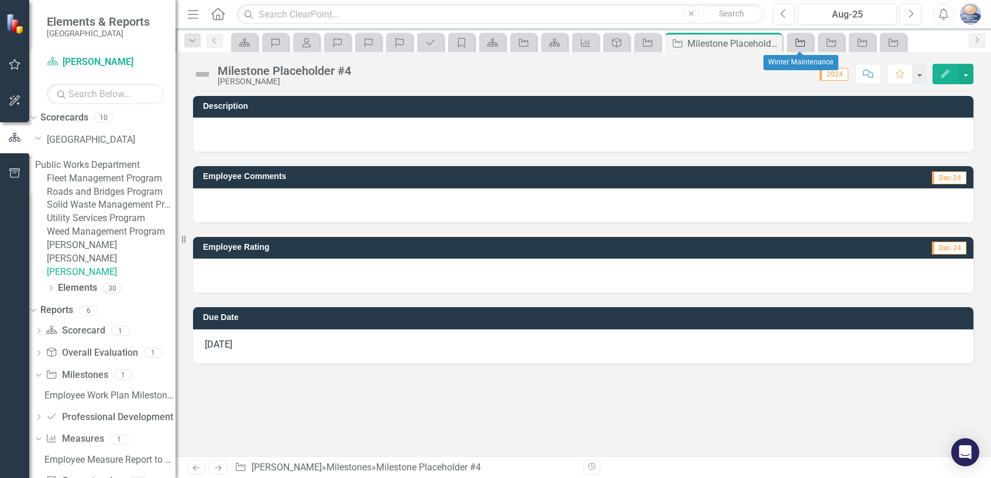
click at [797, 42] on icon "Milestone" at bounding box center [800, 42] width 12 height 9
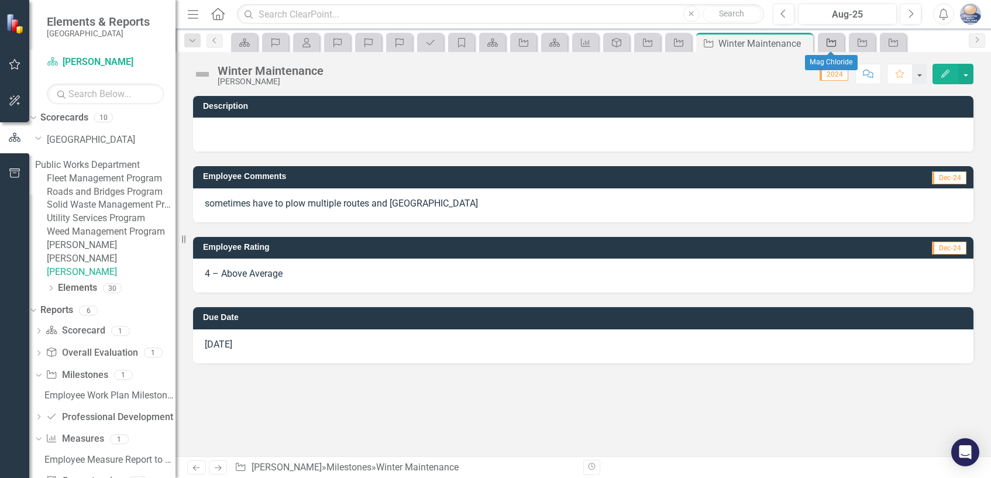
click at [837, 42] on link "Milestone" at bounding box center [831, 42] width 20 height 15
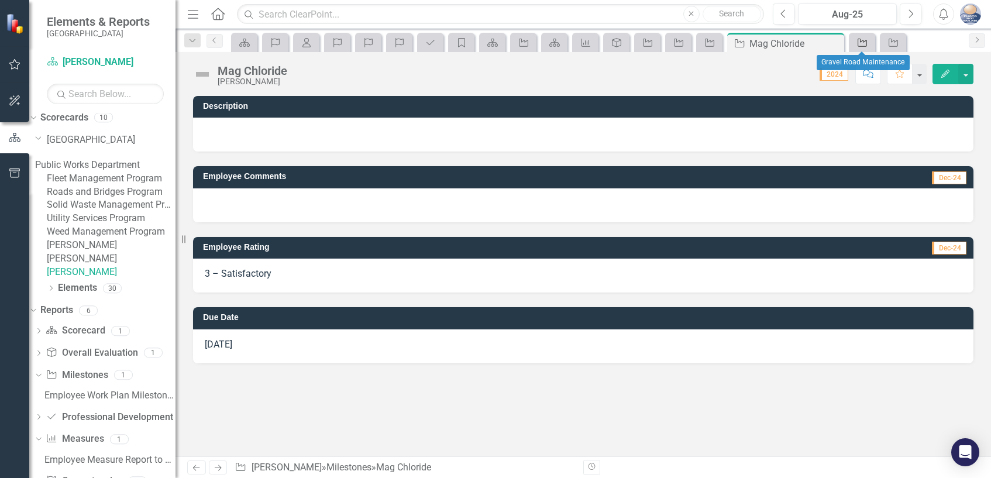
click at [862, 41] on icon at bounding box center [861, 43] width 9 height 8
click at [896, 43] on icon "Milestone" at bounding box center [893, 42] width 12 height 9
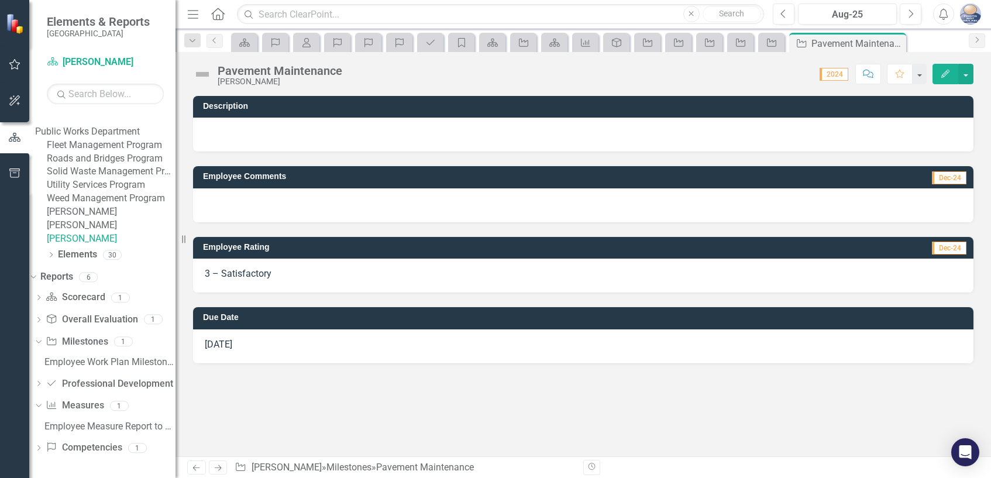
scroll to position [111, 0]
click at [43, 384] on icon "Dropdown" at bounding box center [39, 384] width 8 height 6
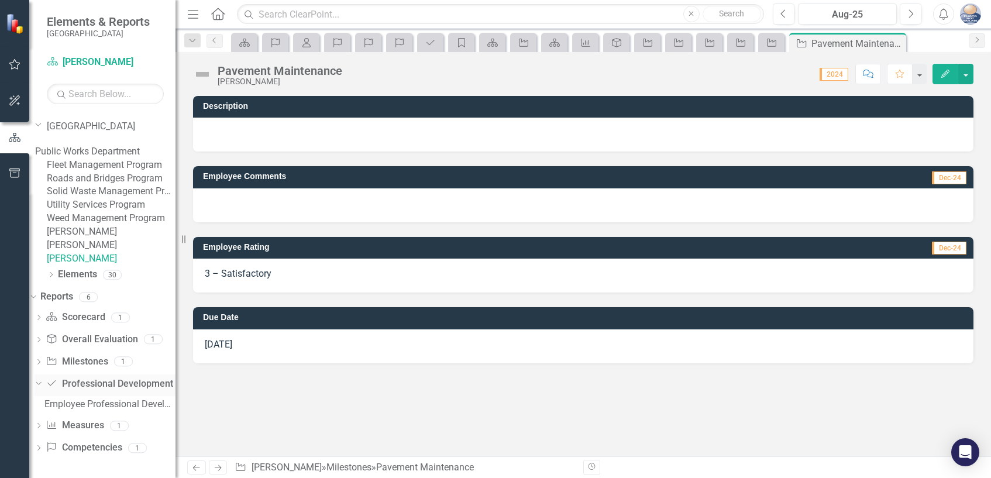
scroll to position [91, 0]
click at [78, 405] on div "Employee Professional Development to Update" at bounding box center [109, 404] width 131 height 11
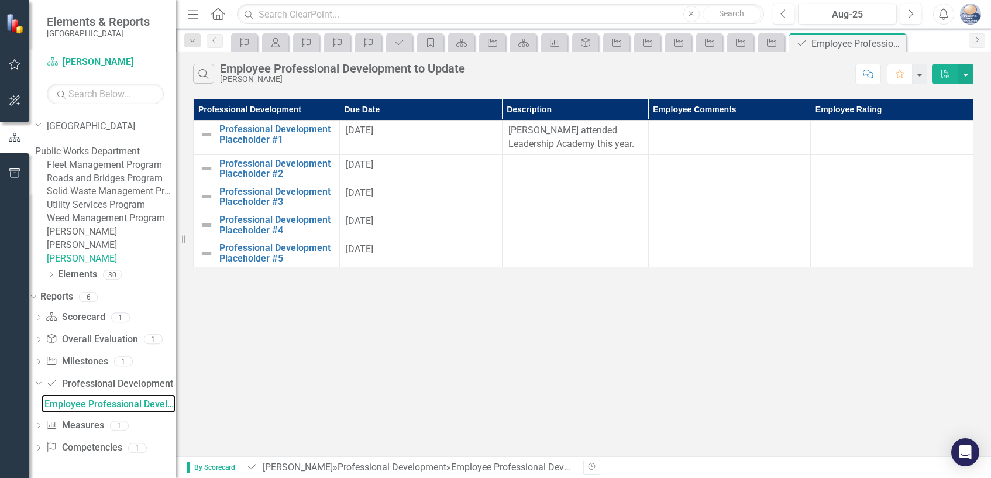
scroll to position [91, 0]
click at [43, 339] on icon "Dropdown" at bounding box center [39, 340] width 8 height 6
click at [80, 359] on div "Employee Overall Evaluation to Update" at bounding box center [109, 359] width 131 height 11
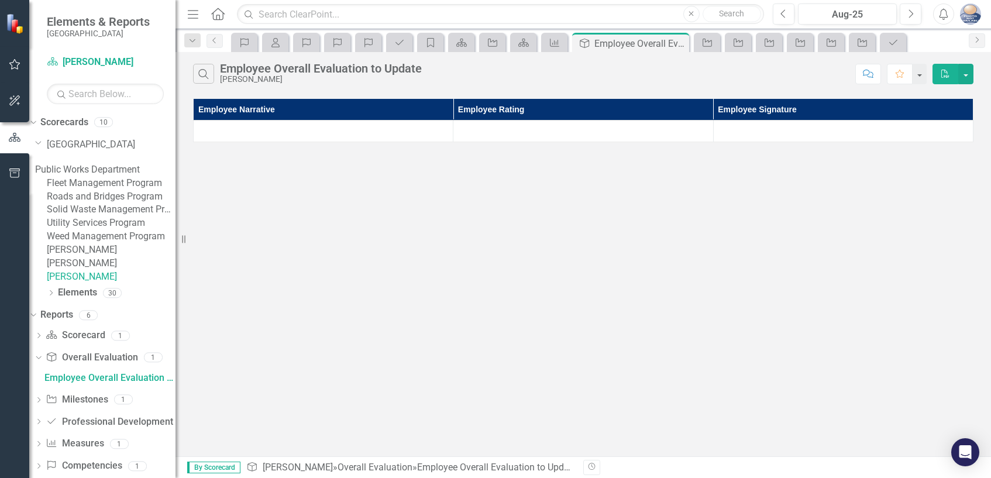
click at [609, 108] on th "Employee Rating" at bounding box center [583, 110] width 260 height 22
click at [609, 108] on th "Employee Rating Sort Ascending" at bounding box center [583, 110] width 260 height 22
click at [453, 108] on th "Employee Narrative" at bounding box center [324, 110] width 260 height 22
click at [247, 112] on th "Employee Narrative Sort Ascending" at bounding box center [324, 110] width 260 height 22
click at [247, 112] on th "Employee Narrative Sort Descending" at bounding box center [324, 110] width 260 height 22
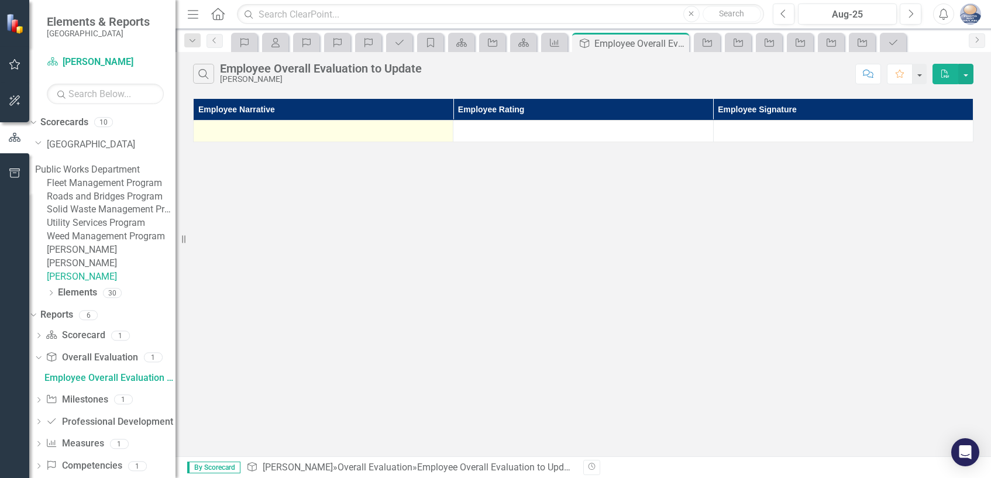
click at [267, 128] on div at bounding box center [322, 131] width 247 height 14
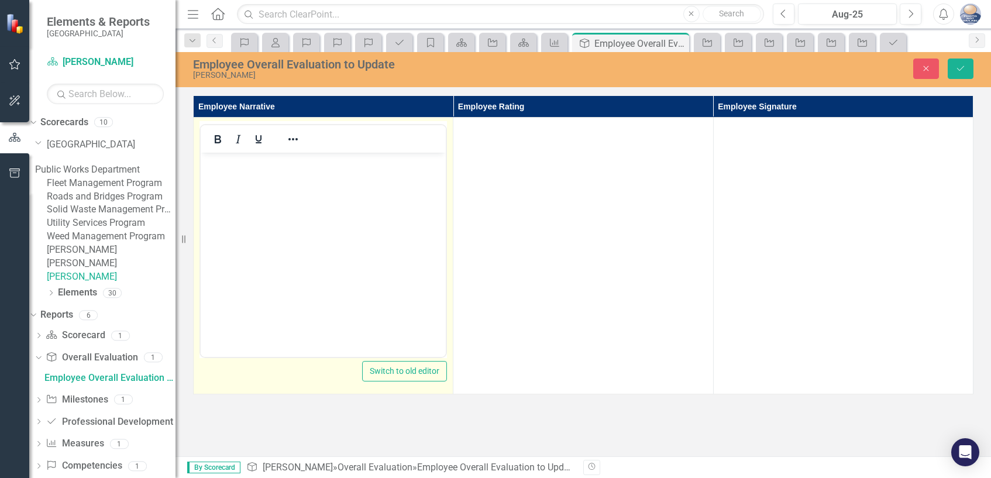
click at [216, 164] on p "Rich Text Area. Press ALT-0 for help." at bounding box center [323, 163] width 239 height 14
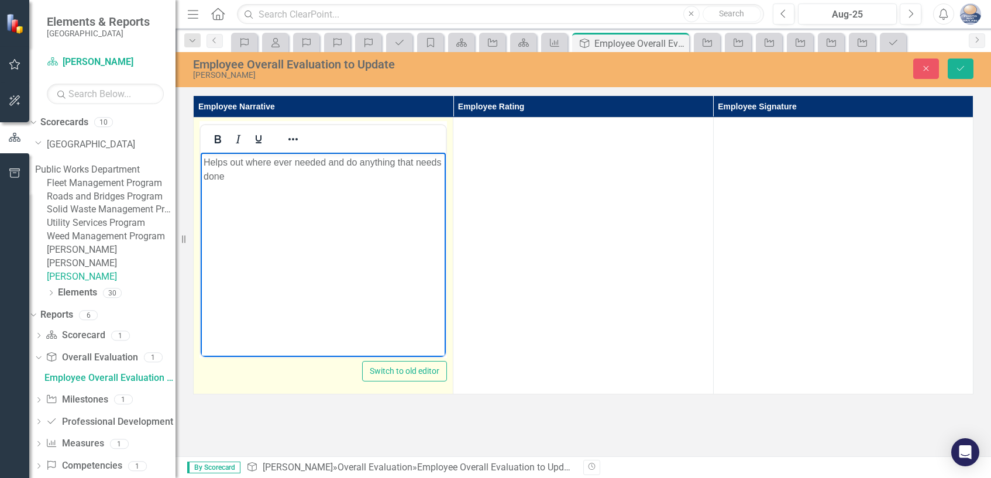
click at [345, 160] on p "Helps out where ever needed and do anything that needs done" at bounding box center [323, 170] width 239 height 28
click at [443, 161] on p "Helps out where ever needed and will do anything that needs done" at bounding box center [323, 170] width 239 height 28
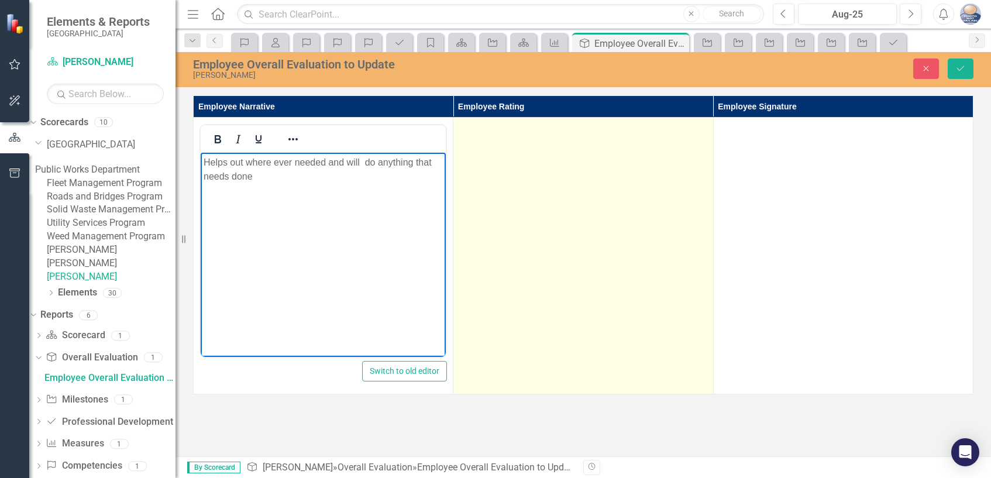
click at [646, 132] on div at bounding box center [582, 128] width 247 height 14
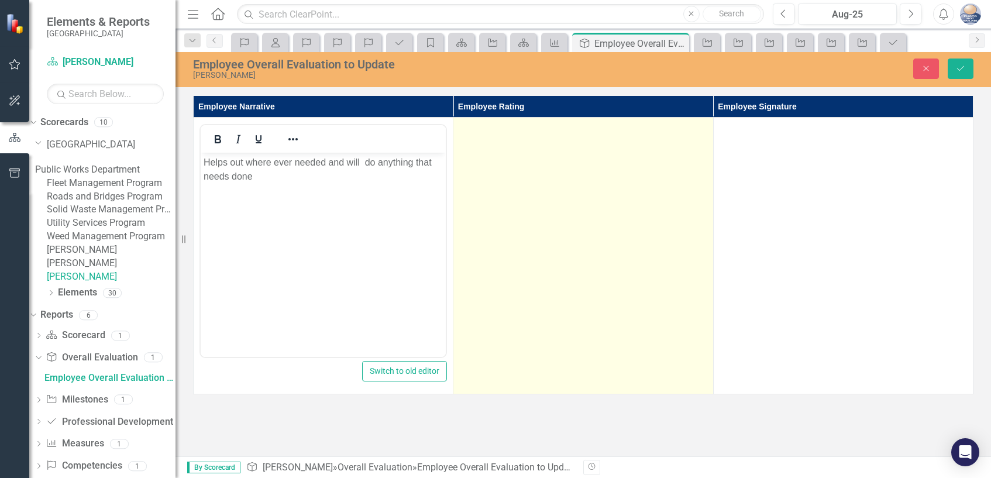
click at [646, 132] on div at bounding box center [582, 128] width 247 height 14
click at [698, 134] on icon at bounding box center [695, 132] width 6 height 4
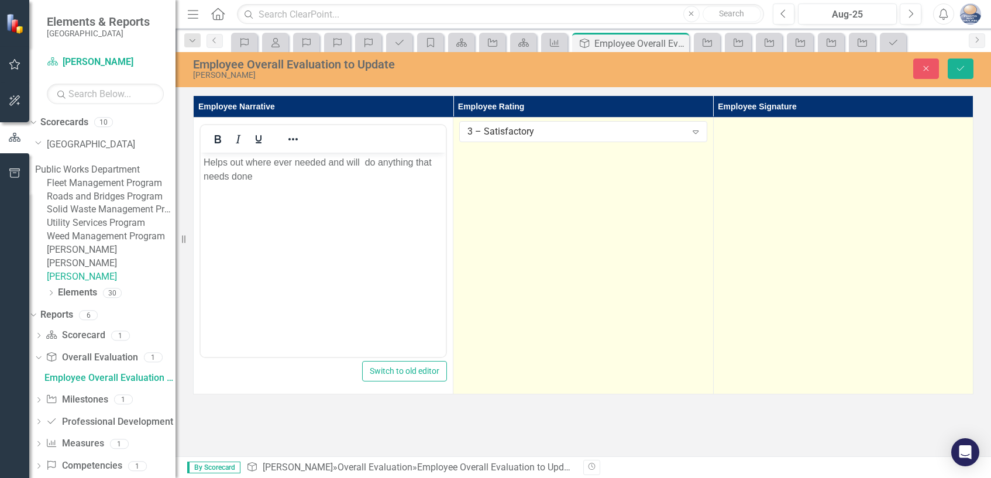
click at [839, 135] on div at bounding box center [842, 128] width 247 height 14
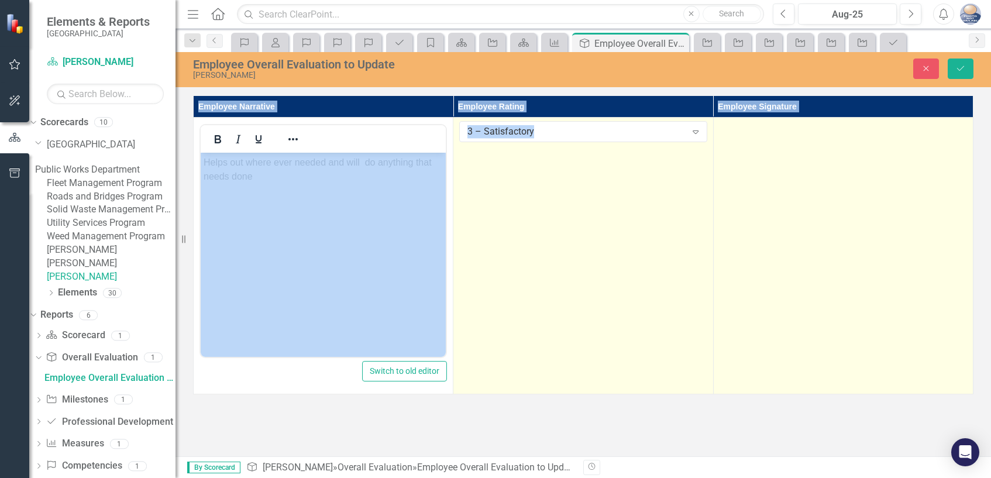
click at [839, 135] on div at bounding box center [842, 128] width 247 height 14
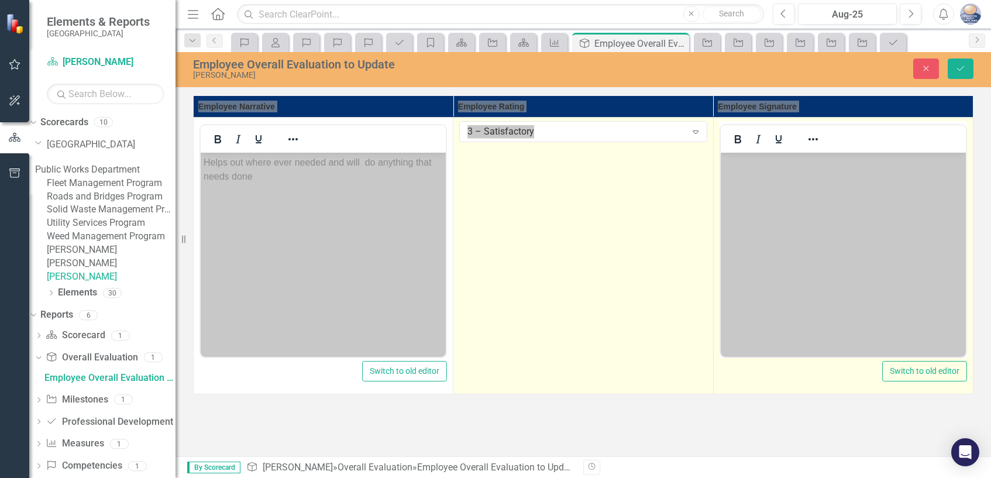
click at [747, 168] on p "Rich Text Area. Press ALT-0 for help." at bounding box center [842, 163] width 239 height 14
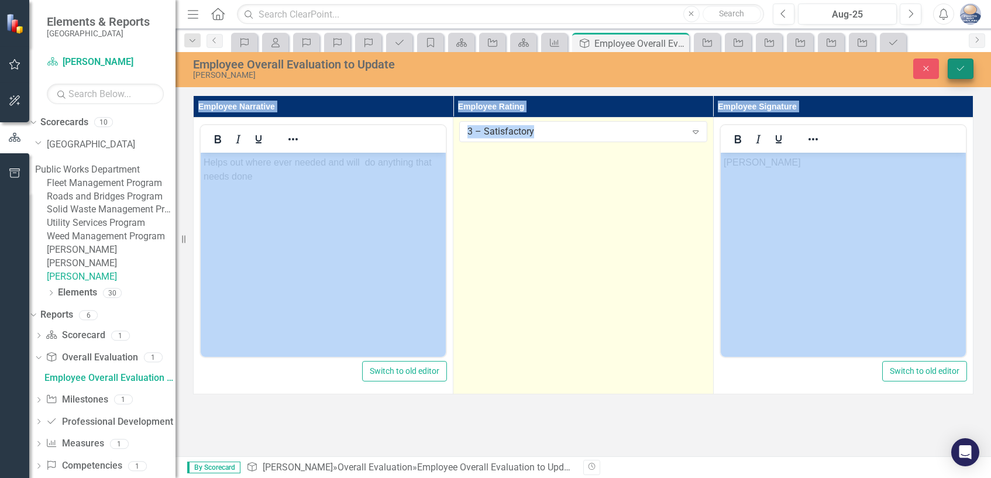
click at [963, 67] on icon "Save" at bounding box center [960, 68] width 11 height 8
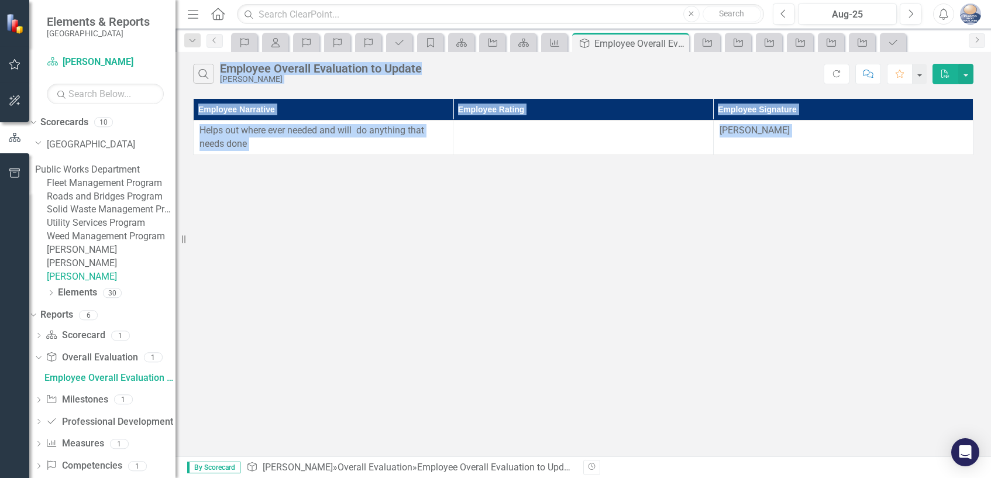
drag, startPoint x: 608, startPoint y: 210, endPoint x: 601, endPoint y: 215, distance: 8.3
click at [607, 211] on div "Search Employee Overall Evaluation to Update Mitch Guerrieri Refresh Comment Fa…" at bounding box center [582, 254] width 815 height 404
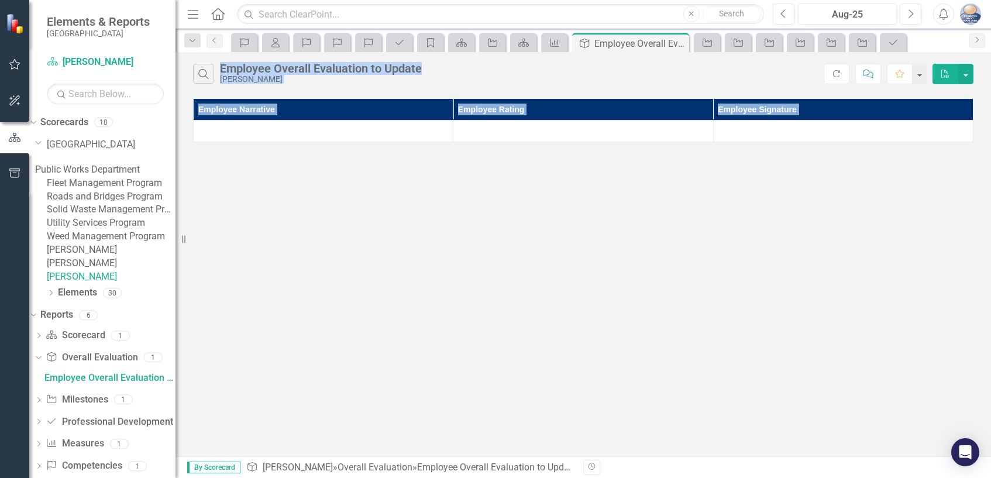
click at [287, 281] on div "Search Employee Overall Evaluation to Update Mitch Guerrieri Refresh Comment Fa…" at bounding box center [582, 254] width 815 height 404
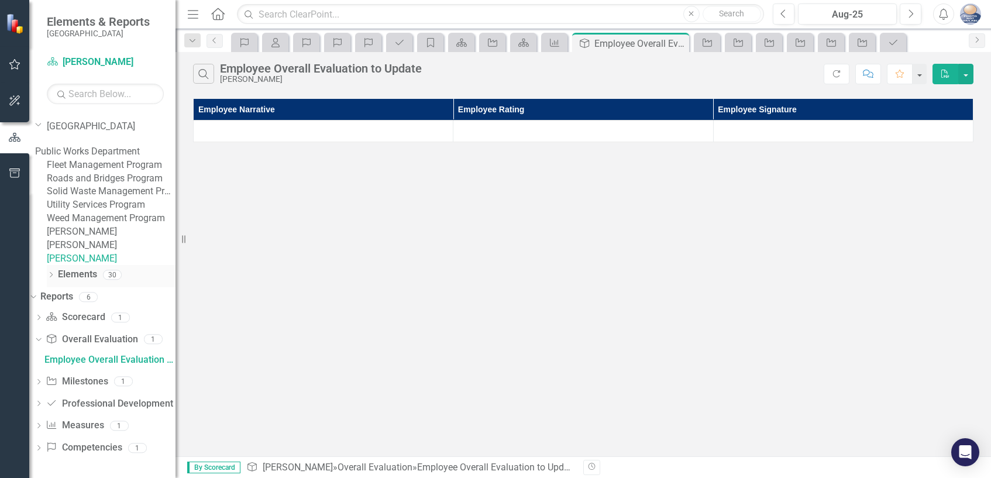
scroll to position [58, 0]
click at [40, 343] on icon "Dropdown" at bounding box center [37, 339] width 6 height 8
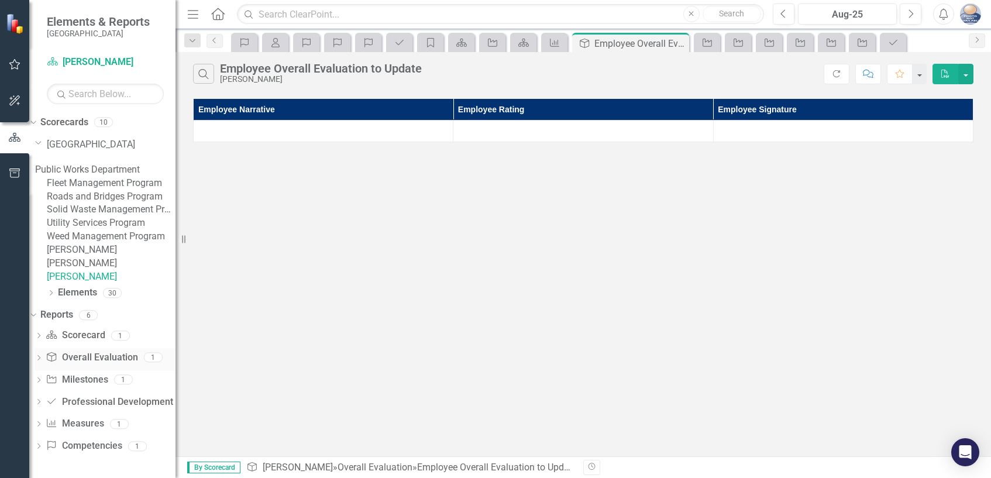
click at [43, 362] on icon "Dropdown" at bounding box center [39, 359] width 8 height 6
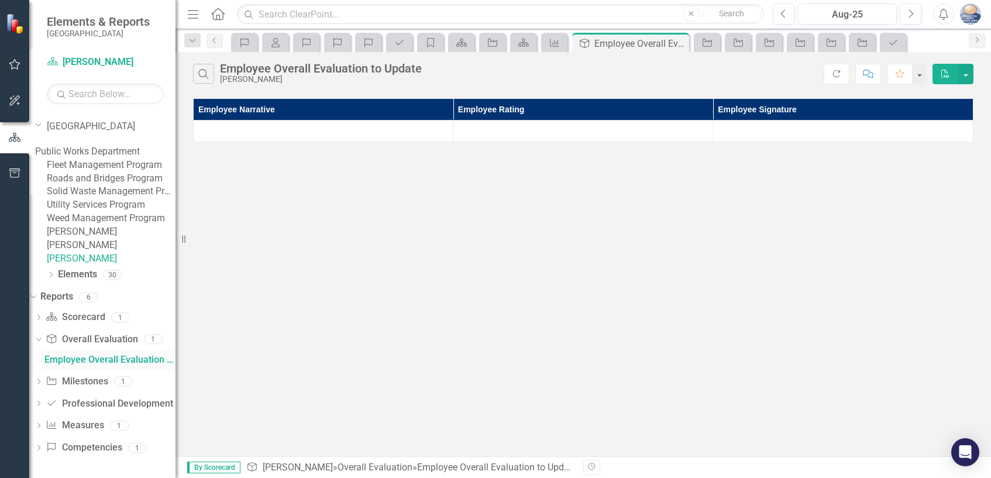
click at [96, 365] on div "Employee Overall Evaluation to Update" at bounding box center [109, 359] width 131 height 11
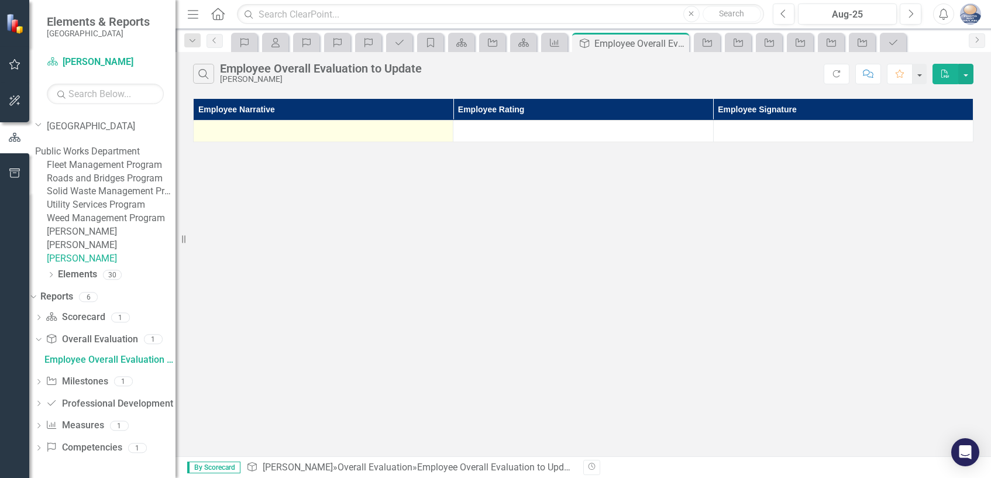
click at [260, 127] on div at bounding box center [322, 131] width 247 height 14
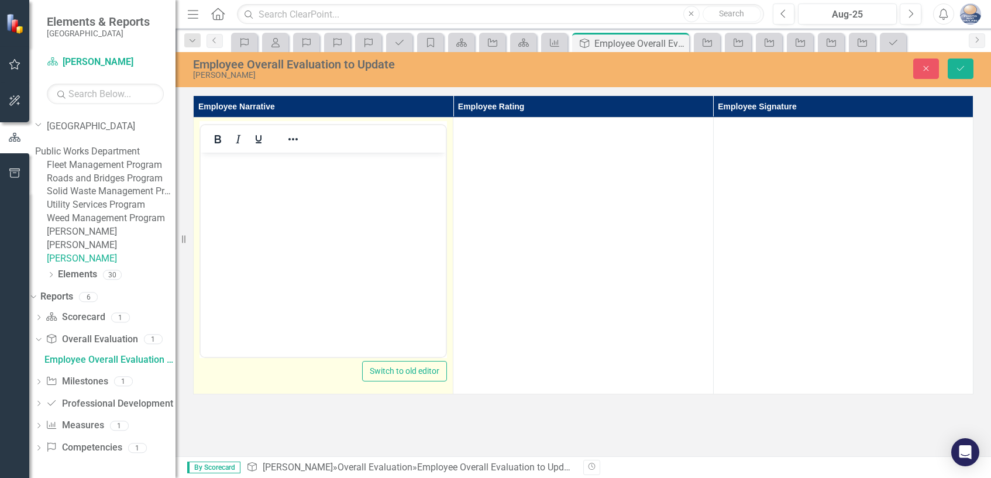
scroll to position [0, 0]
click at [255, 173] on body "Rich Text Area. Press ALT-0 for help." at bounding box center [323, 240] width 245 height 175
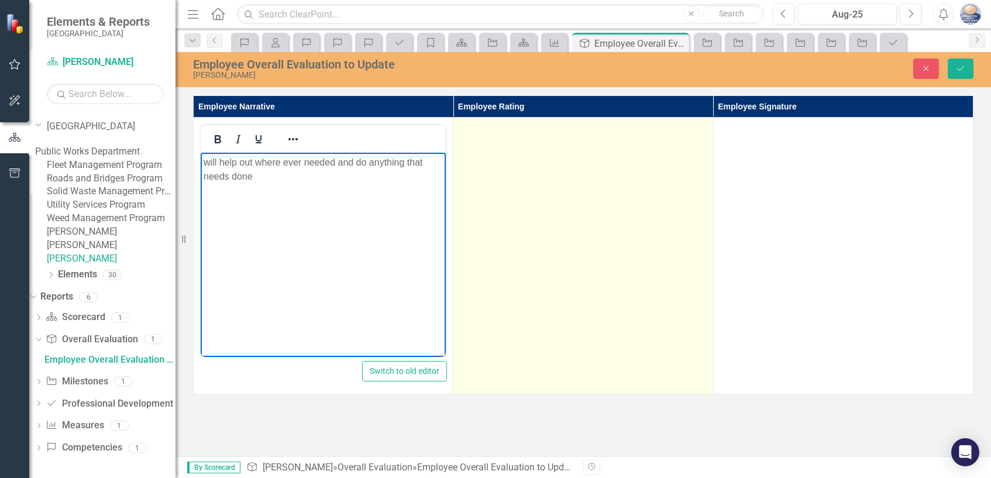
click at [610, 143] on td at bounding box center [583, 256] width 260 height 277
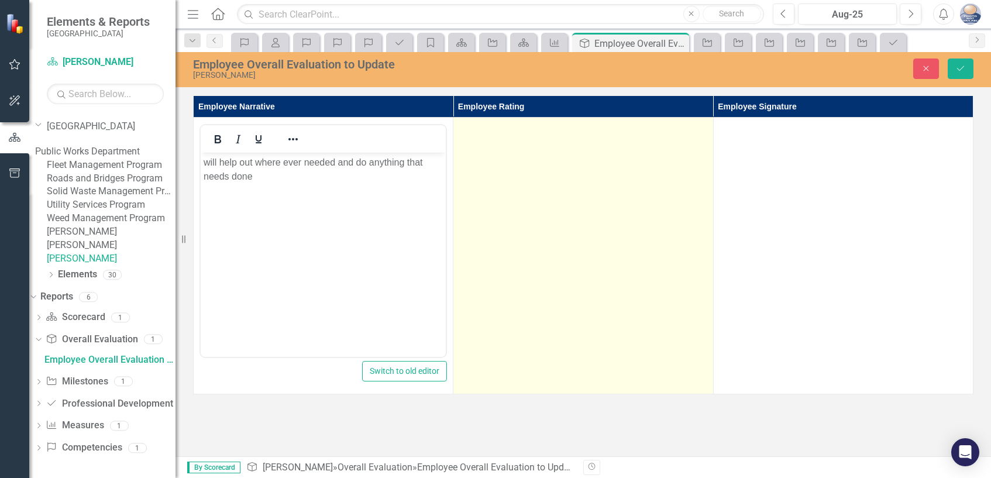
click at [610, 143] on td at bounding box center [583, 256] width 260 height 277
click at [701, 136] on icon "Expand" at bounding box center [696, 131] width 12 height 9
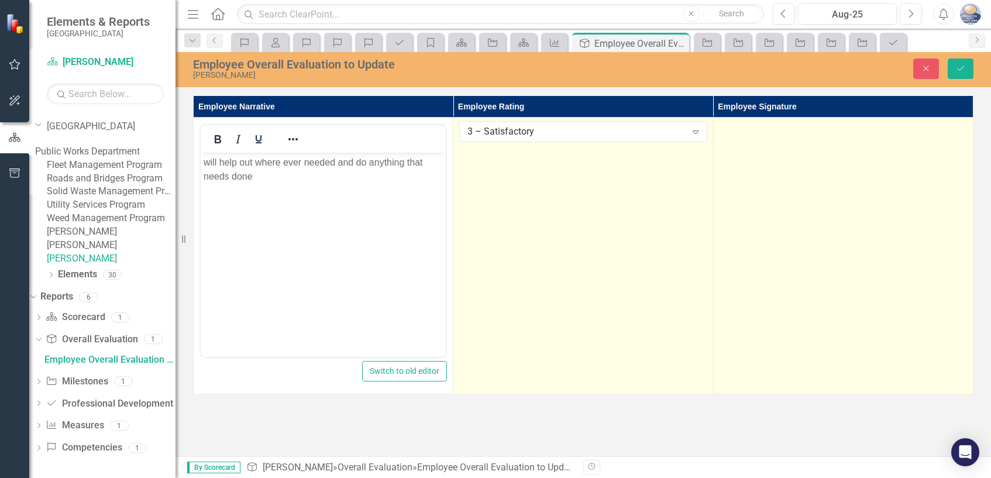
click at [837, 150] on td at bounding box center [843, 256] width 260 height 277
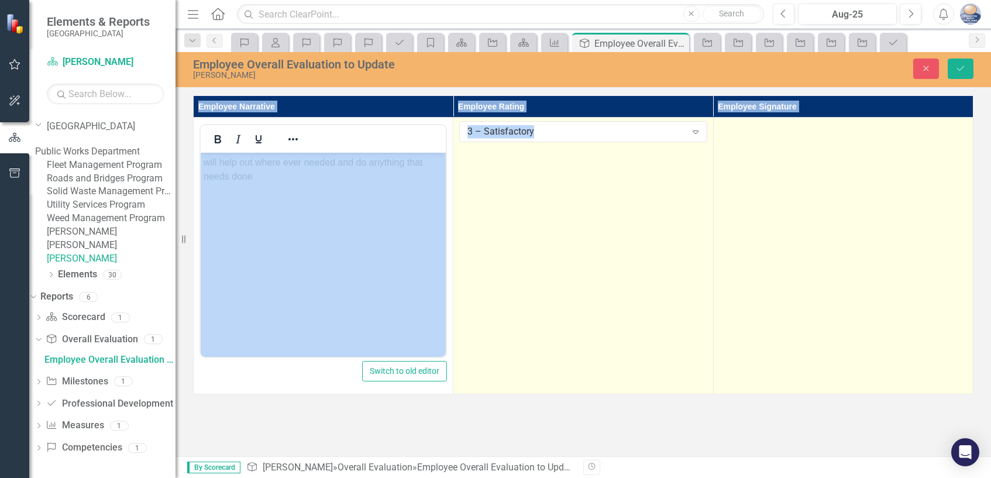
click at [837, 150] on td at bounding box center [843, 256] width 260 height 277
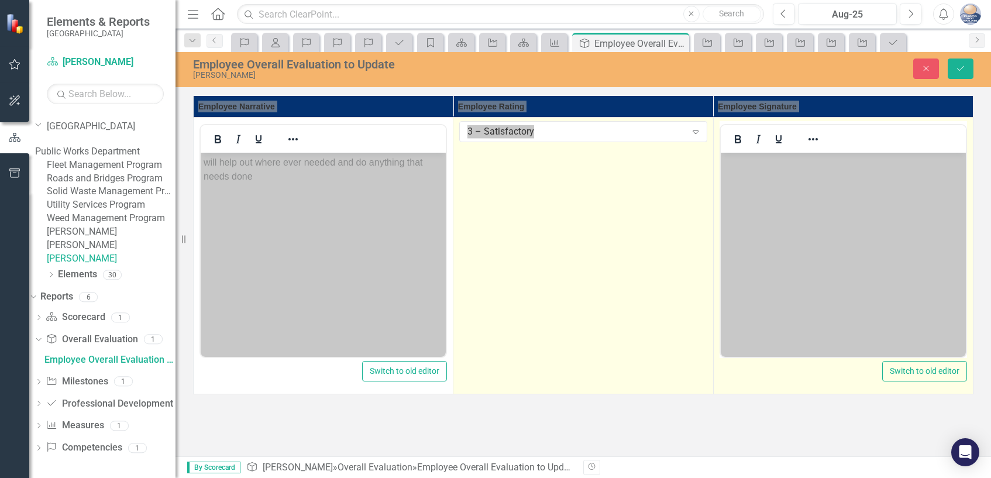
click at [754, 175] on body "Rich Text Area. Press ALT-0 for help." at bounding box center [842, 240] width 245 height 175
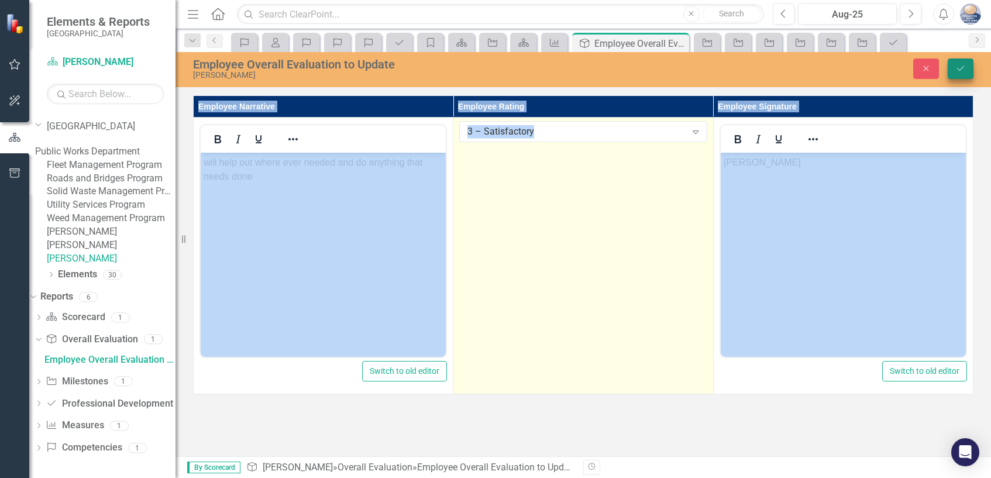
click at [957, 68] on icon "Save" at bounding box center [960, 68] width 11 height 8
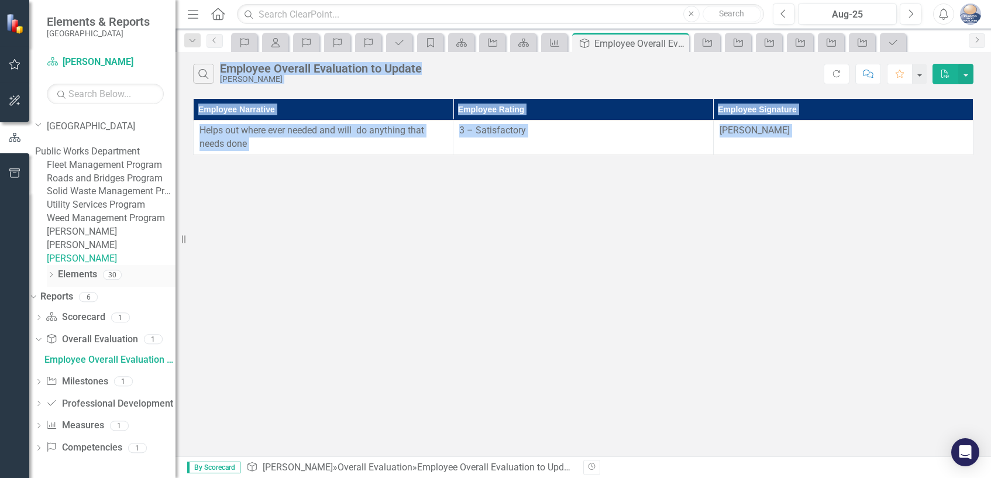
scroll to position [91, 0]
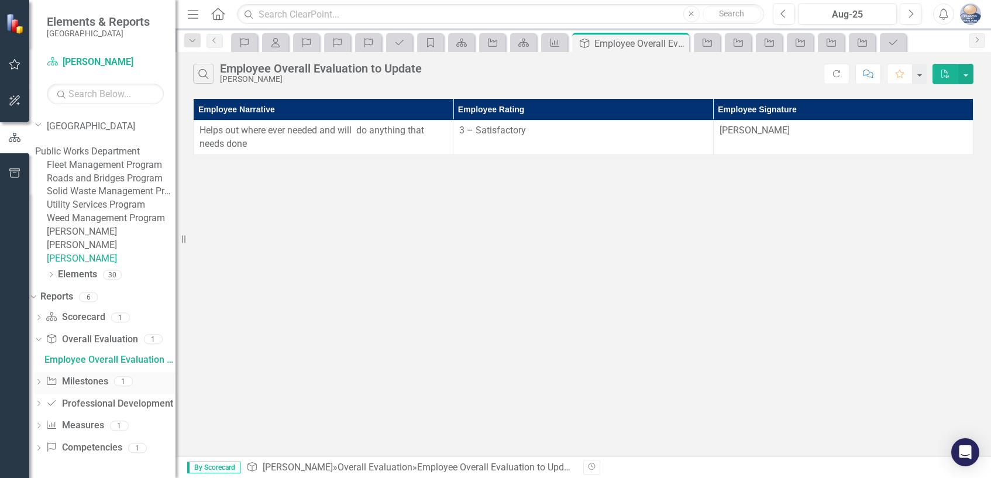
click at [40, 381] on icon at bounding box center [38, 380] width 3 height 5
click at [43, 404] on icon "Dropdown" at bounding box center [39, 404] width 8 height 6
click at [83, 402] on div "Employee Professional Development to Update" at bounding box center [109, 404] width 131 height 11
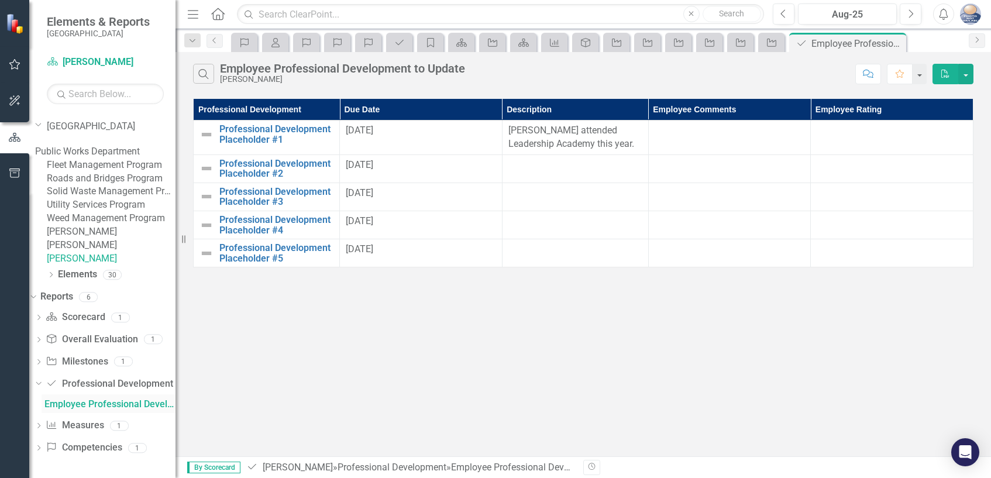
scroll to position [26, 0]
click at [828, 136] on div at bounding box center [891, 131] width 150 height 14
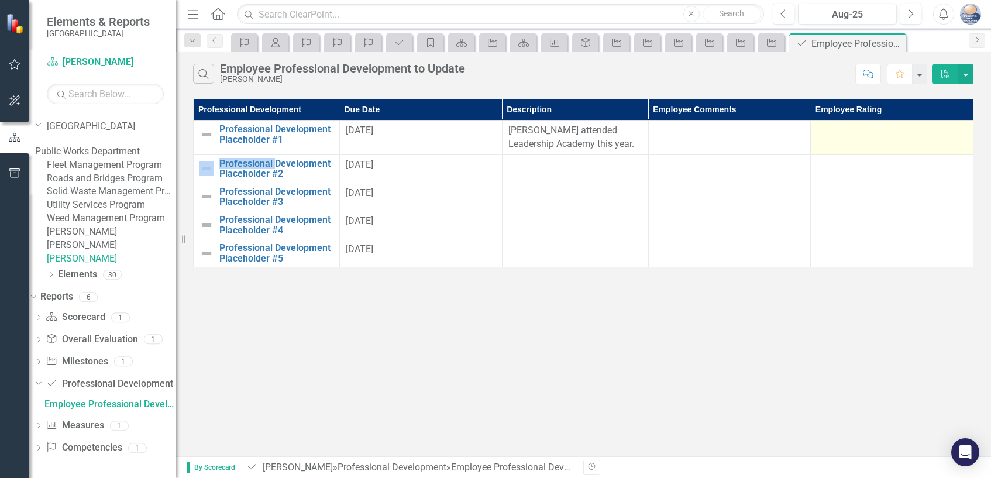
click at [828, 136] on div at bounding box center [891, 131] width 150 height 14
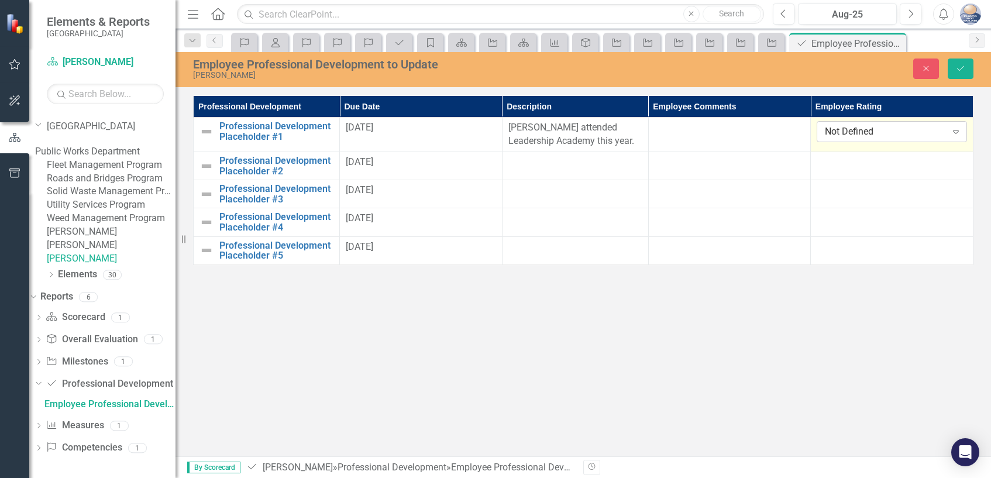
click at [957, 135] on icon "Expand" at bounding box center [956, 131] width 12 height 9
click at [963, 73] on icon "Save" at bounding box center [960, 68] width 11 height 8
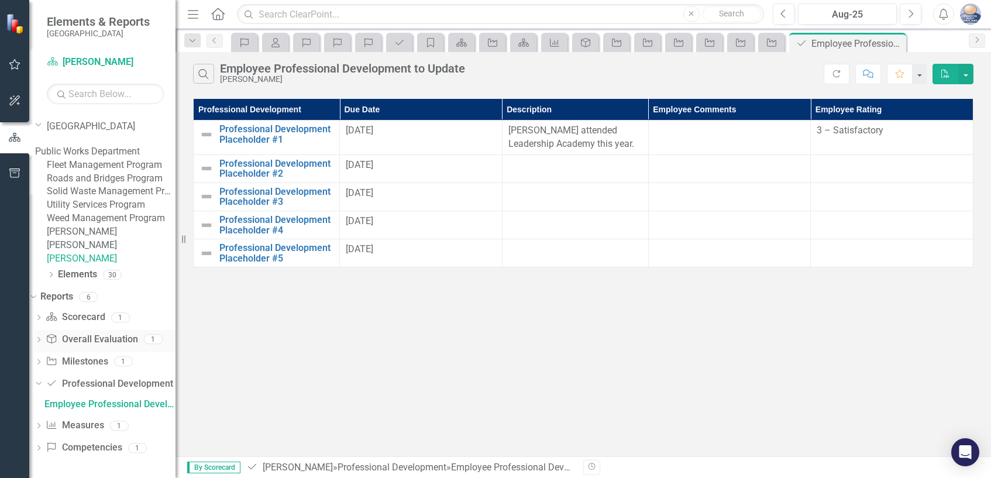
scroll to position [91, 0]
click at [129, 253] on link "[PERSON_NAME]" at bounding box center [111, 258] width 129 height 13
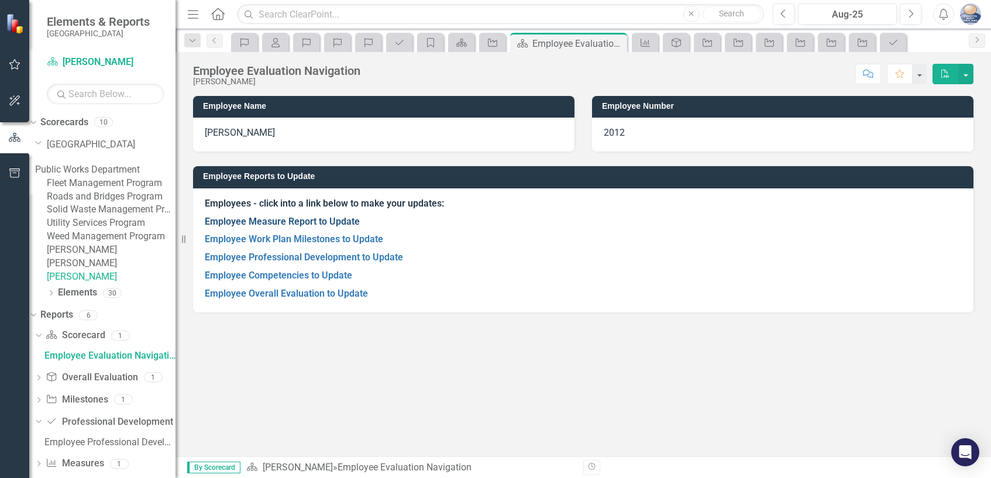
click at [260, 219] on link "Employee Measure Report to Update" at bounding box center [282, 221] width 155 height 11
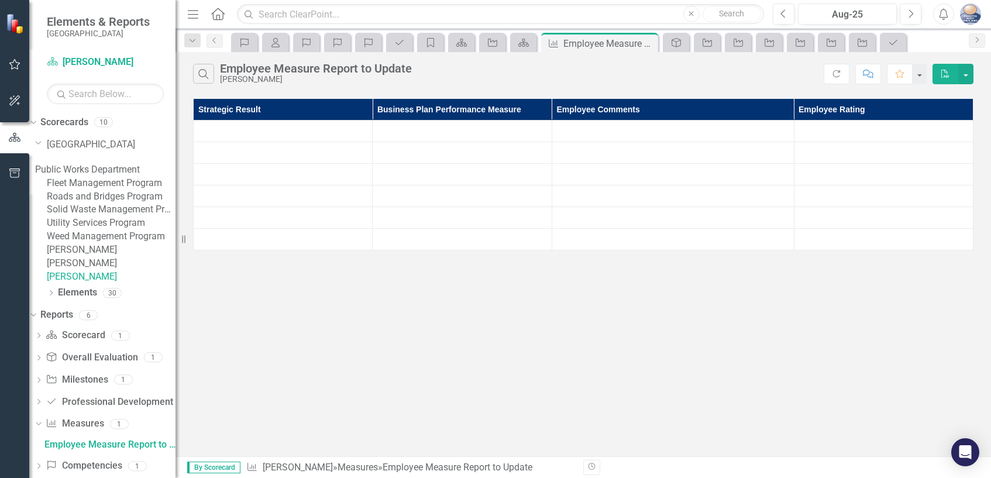
click at [260, 219] on tbody at bounding box center [584, 185] width 780 height 130
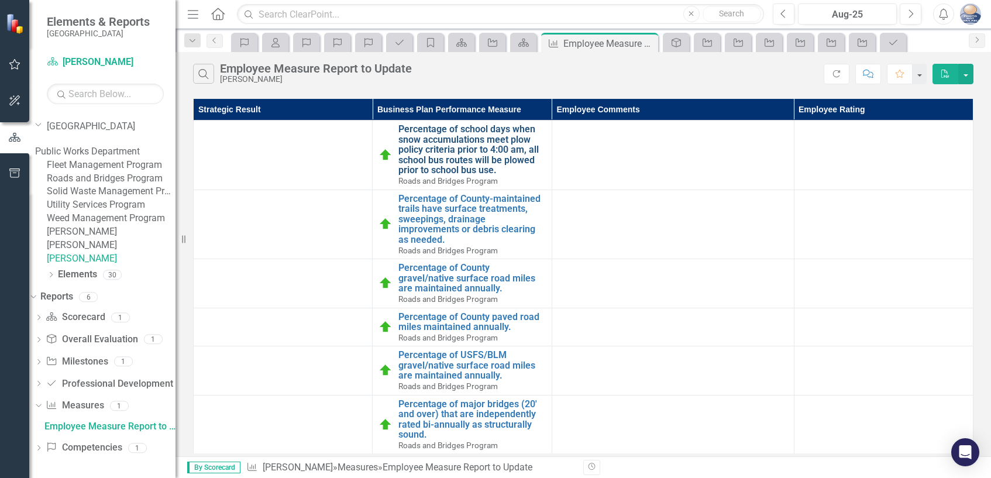
click at [490, 153] on link "Percentage of school days when snow accumulations meet plow policy criteria pri…" at bounding box center [471, 149] width 147 height 51
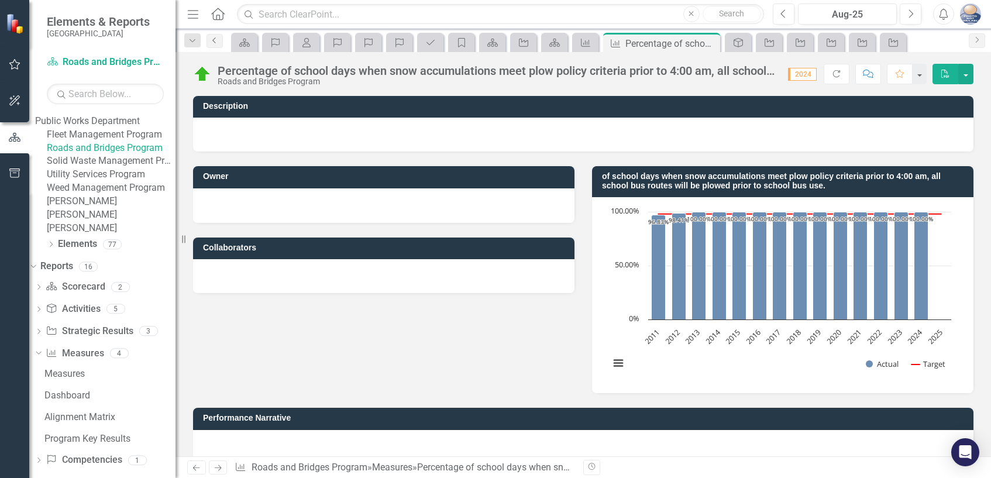
click at [211, 43] on icon "Previous" at bounding box center [214, 40] width 9 height 7
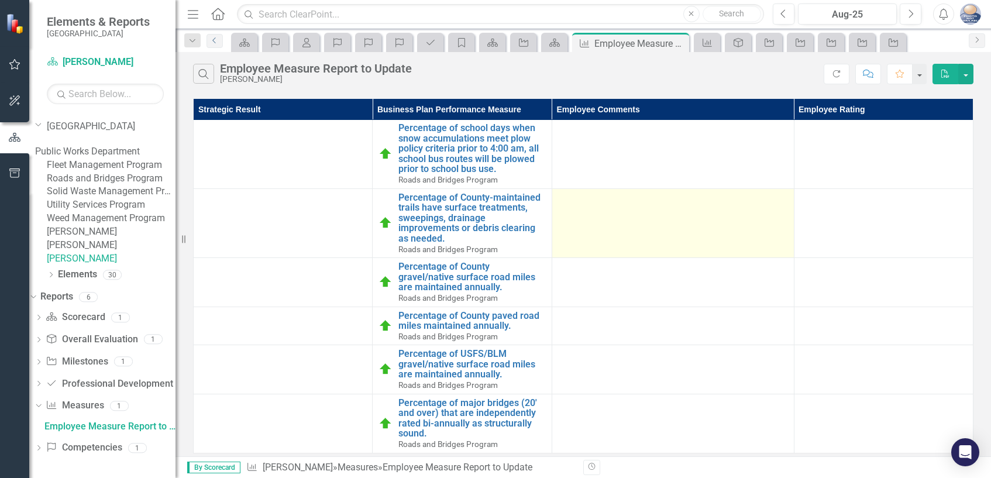
scroll to position [10, 0]
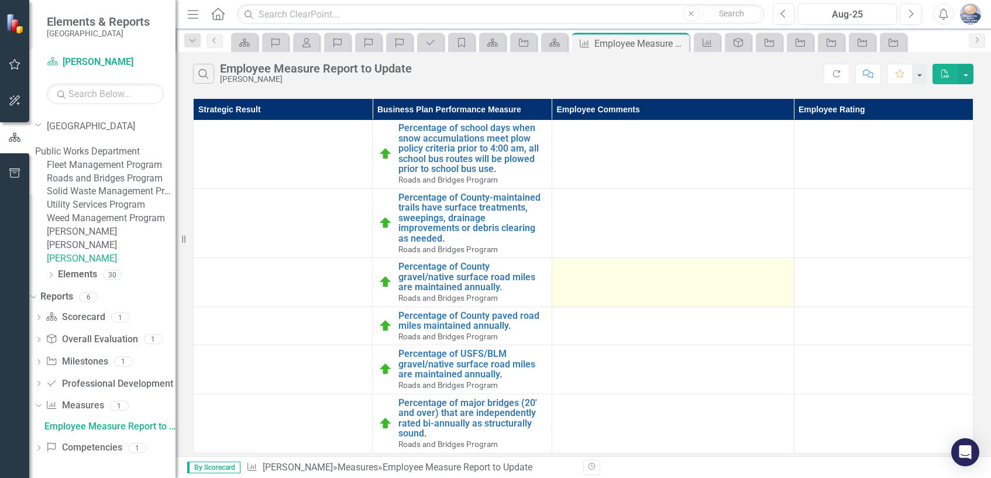
click at [748, 271] on td at bounding box center [672, 282] width 242 height 49
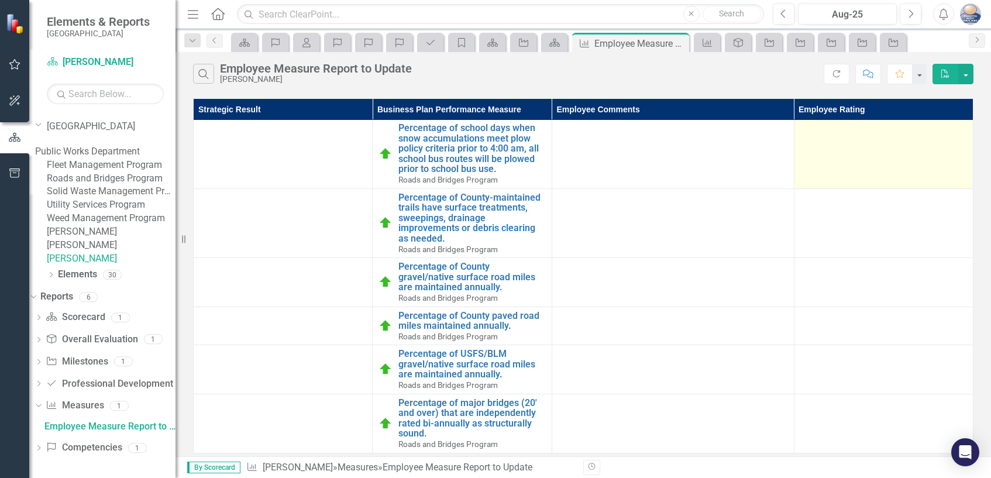
scroll to position [0, 0]
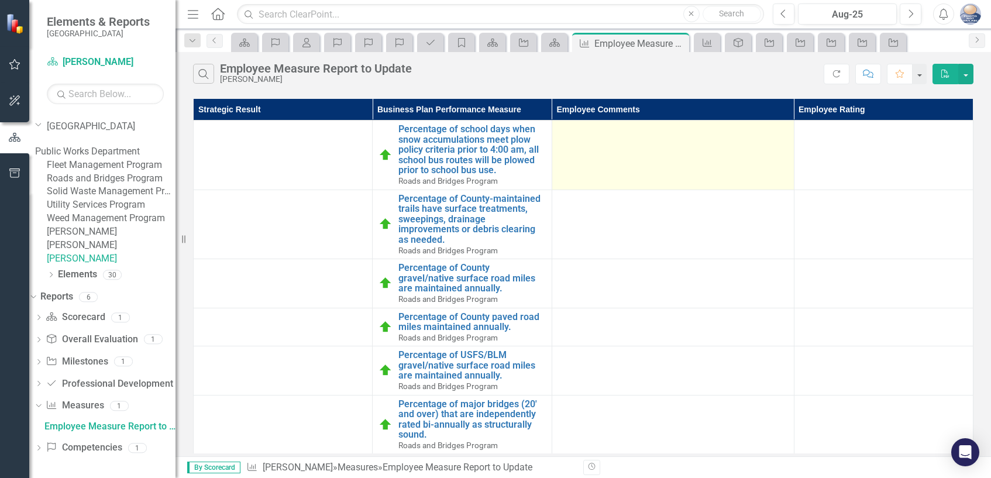
click at [602, 147] on td at bounding box center [672, 155] width 242 height 70
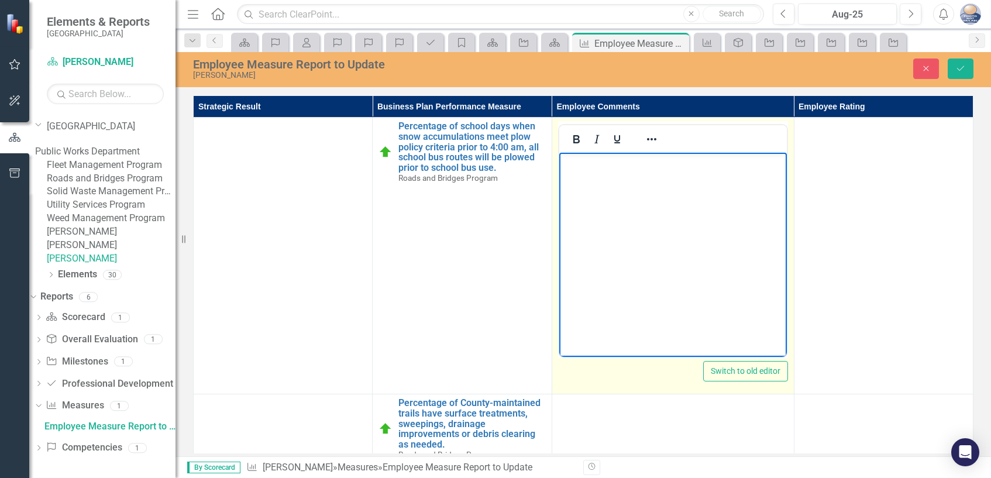
click at [572, 163] on p "Rich Text Area. Press ALT-0 for help." at bounding box center [672, 163] width 222 height 14
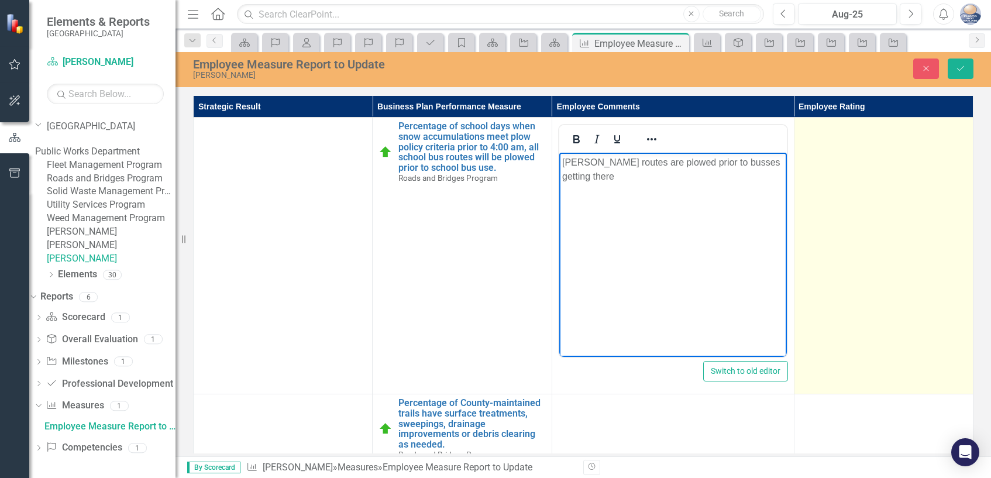
click at [823, 146] on td at bounding box center [883, 256] width 179 height 277
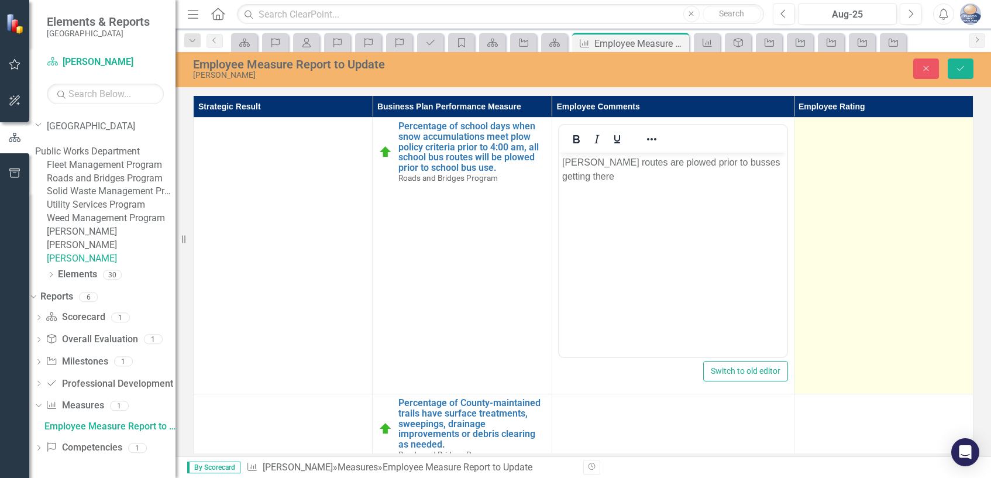
click at [823, 146] on td at bounding box center [883, 256] width 179 height 277
click at [957, 132] on icon "Expand" at bounding box center [956, 131] width 12 height 9
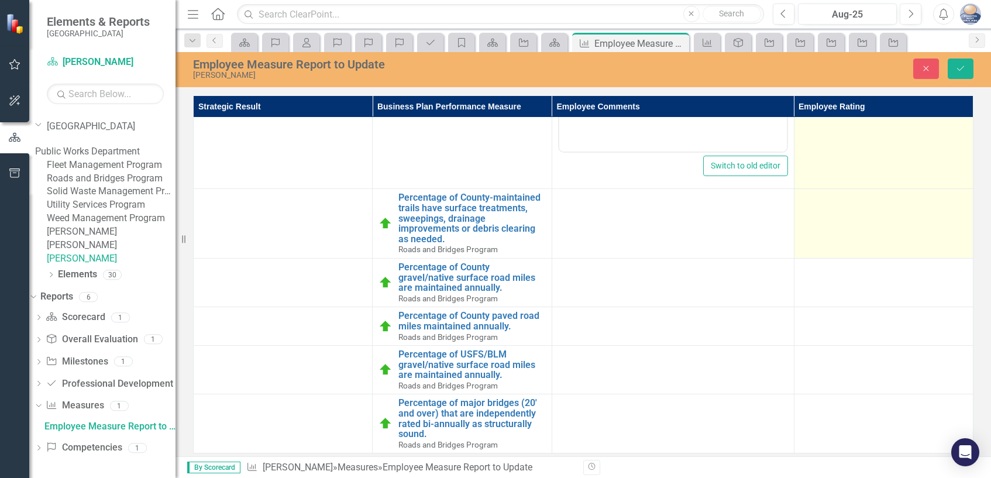
scroll to position [216, 0]
click at [834, 203] on td at bounding box center [883, 224] width 179 height 70
click at [950, 198] on icon "Expand" at bounding box center [956, 202] width 12 height 9
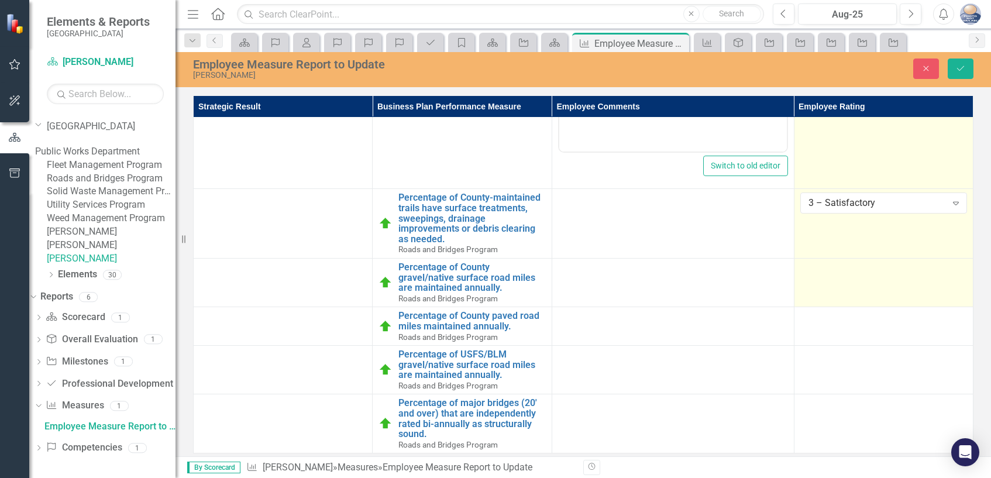
click at [888, 274] on td at bounding box center [883, 282] width 179 height 49
click at [953, 268] on icon "Expand" at bounding box center [956, 272] width 12 height 9
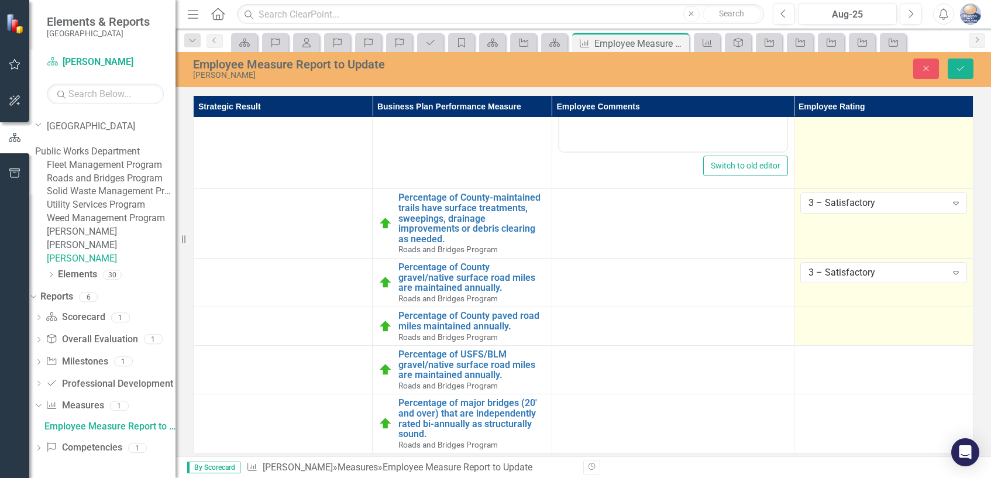
click at [850, 311] on div at bounding box center [883, 318] width 167 height 14
click at [953, 320] on icon at bounding box center [956, 322] width 6 height 4
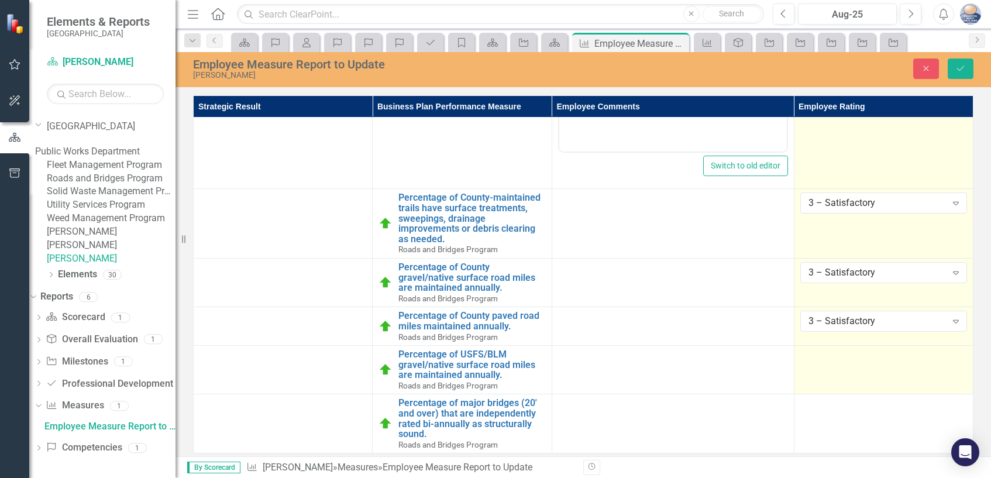
click at [851, 364] on td at bounding box center [883, 370] width 179 height 49
click at [953, 359] on icon at bounding box center [956, 361] width 6 height 4
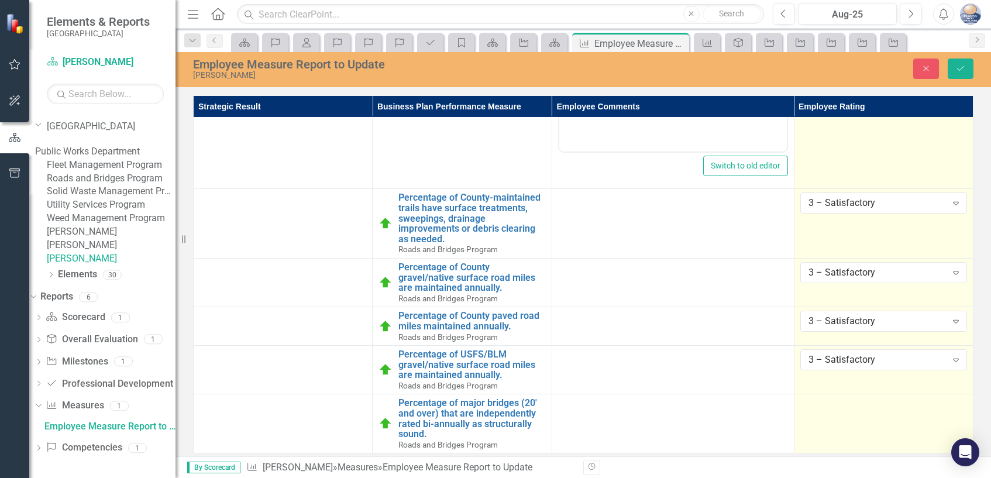
click at [850, 402] on div at bounding box center [883, 405] width 167 height 14
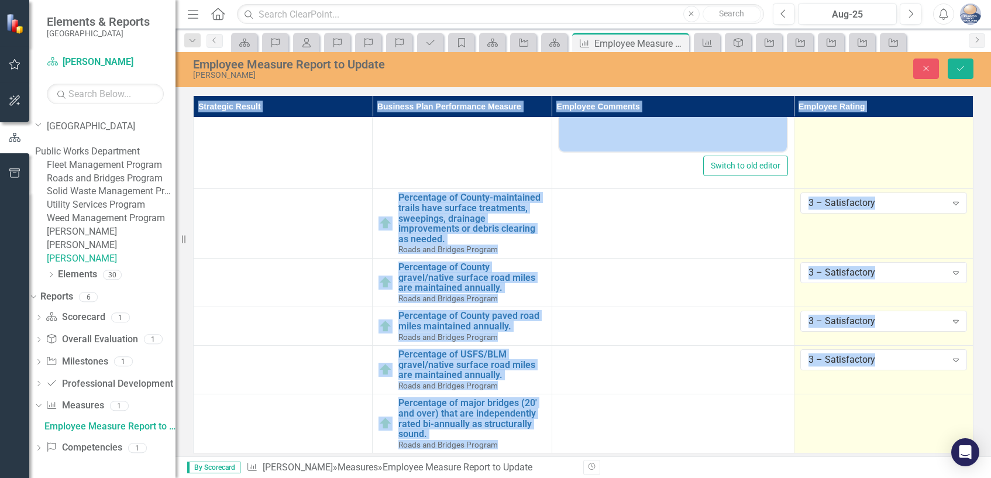
click at [850, 402] on div at bounding box center [883, 405] width 167 height 14
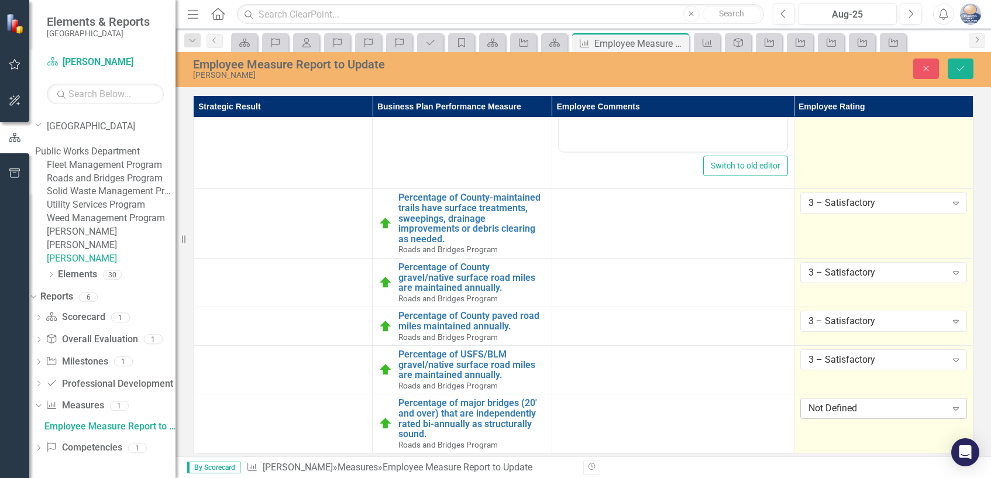
click at [955, 404] on icon "Expand" at bounding box center [956, 408] width 12 height 9
click at [958, 68] on icon "Save" at bounding box center [960, 68] width 11 height 8
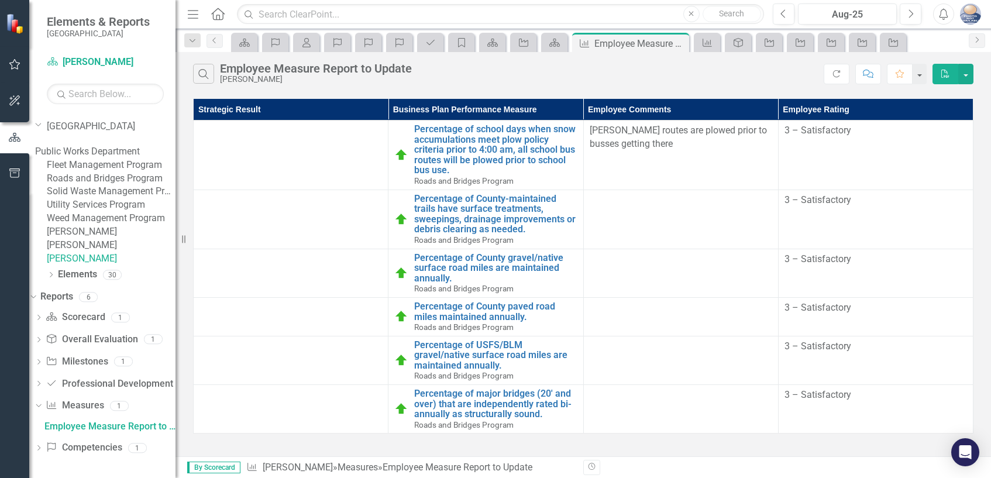
scroll to position [1, 0]
click at [133, 367] on div "1" at bounding box center [123, 362] width 19 height 10
click at [40, 364] on icon at bounding box center [38, 361] width 3 height 5
click at [95, 387] on div "Employee Work Plan Milestones to Update" at bounding box center [109, 382] width 131 height 11
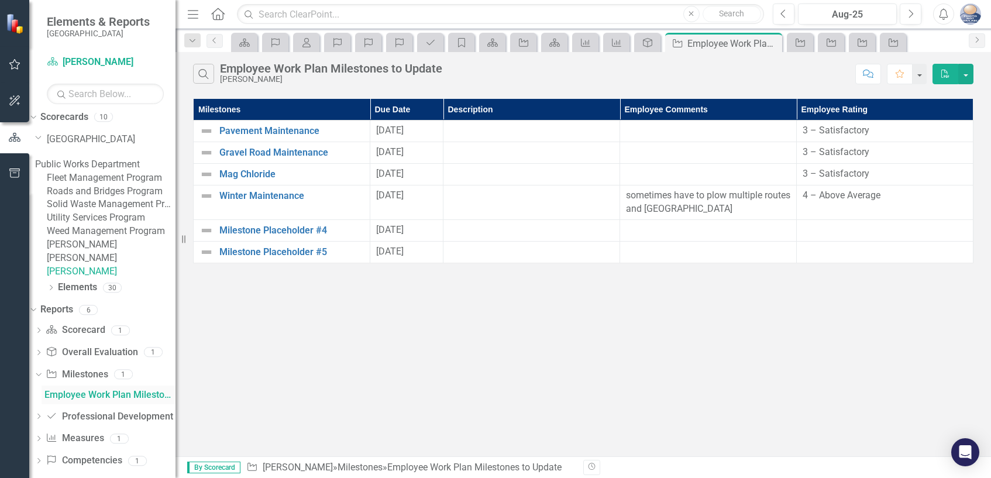
scroll to position [5, 0]
click at [123, 279] on link "[PERSON_NAME]" at bounding box center [111, 272] width 129 height 13
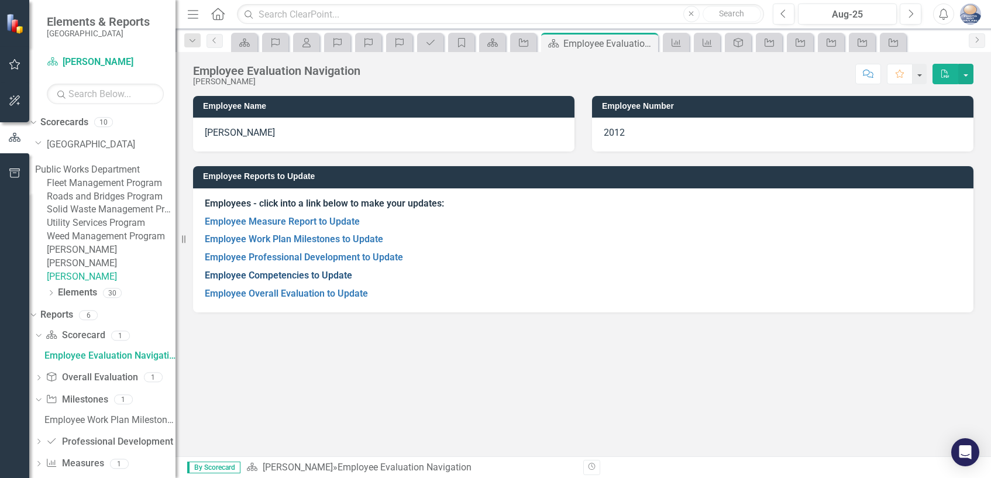
click at [319, 274] on link "Employee Competencies to Update" at bounding box center [278, 275] width 147 height 11
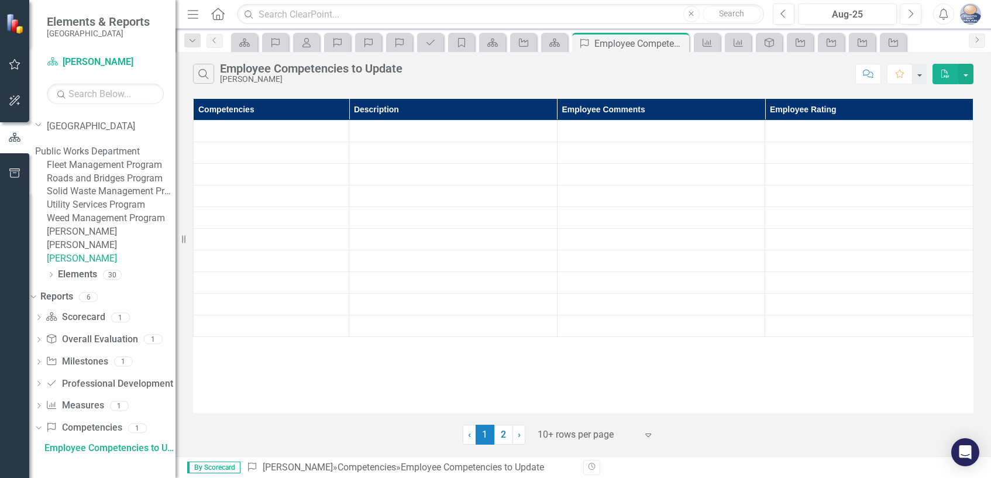
scroll to position [71, 0]
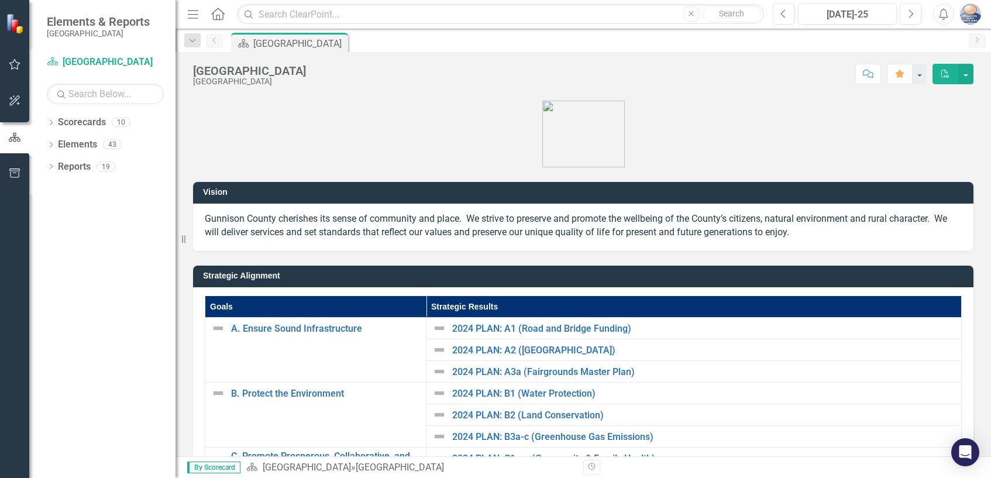
click at [346, 112] on p at bounding box center [583, 132] width 780 height 69
click at [213, 15] on icon at bounding box center [217, 14] width 13 height 12
click at [15, 170] on icon "button" at bounding box center [15, 172] width 12 height 9
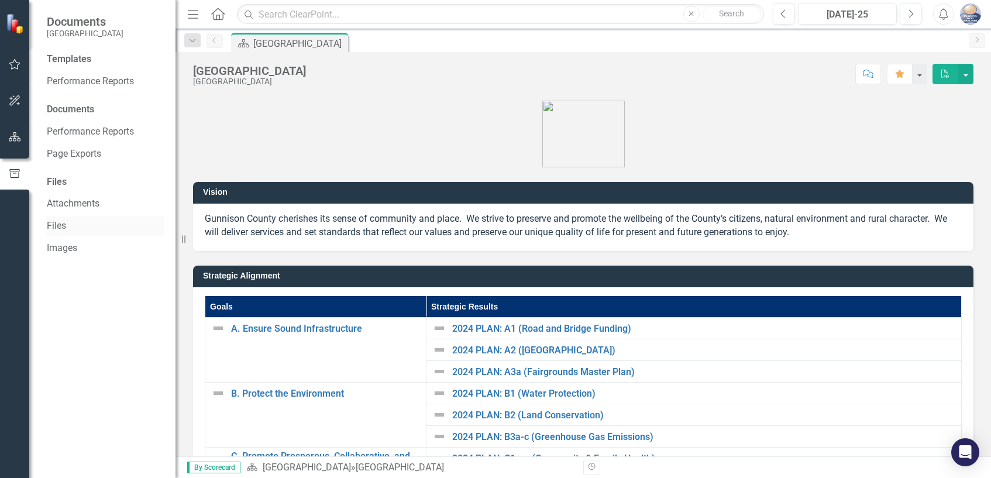
click at [63, 226] on link "Files" at bounding box center [105, 225] width 117 height 13
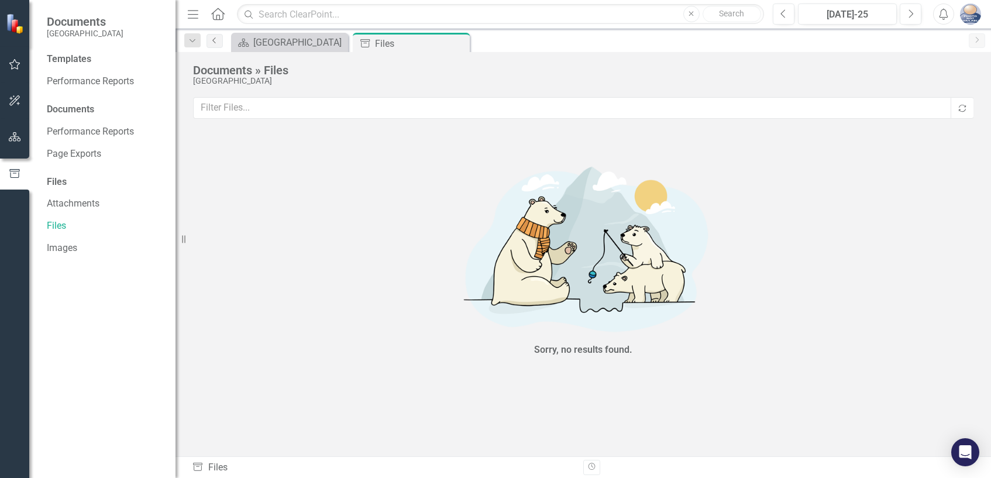
click at [210, 43] on icon "Previous" at bounding box center [214, 40] width 9 height 7
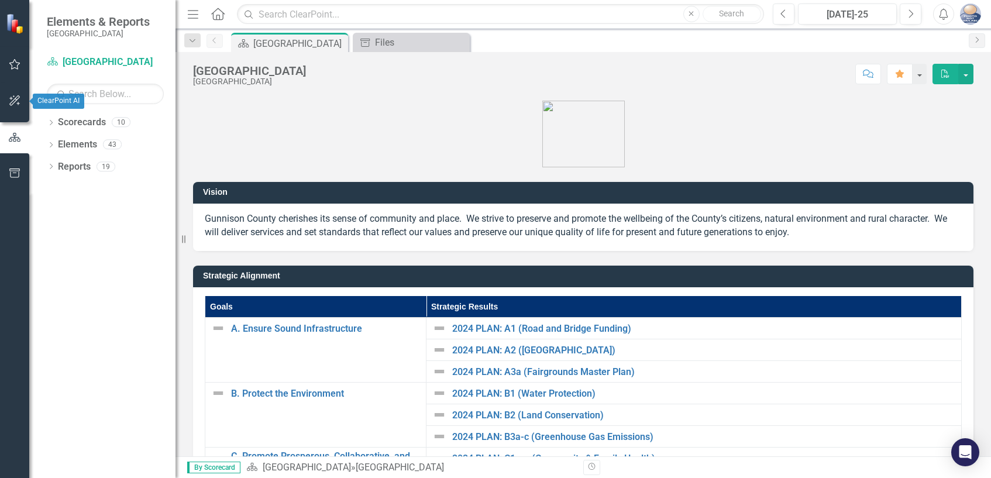
click at [16, 98] on icon "button" at bounding box center [14, 100] width 11 height 11
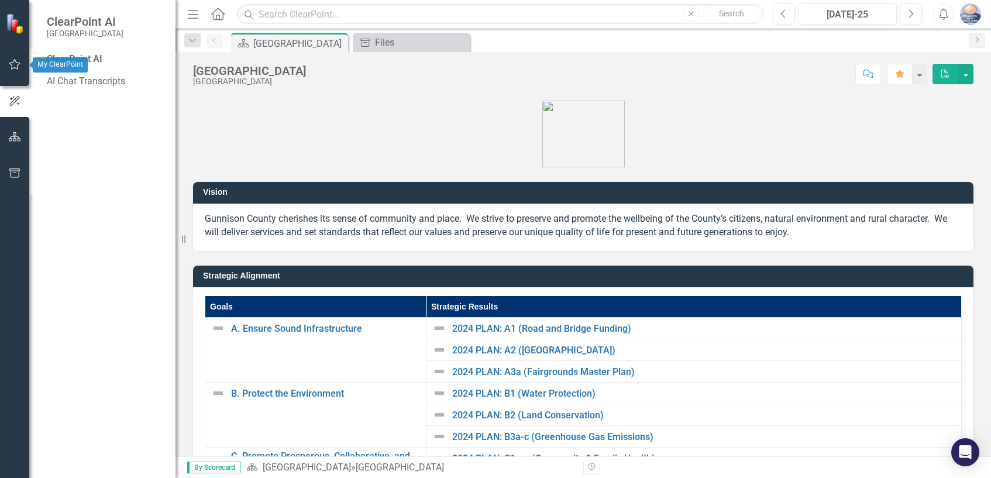
click at [13, 66] on icon "button" at bounding box center [15, 64] width 12 height 9
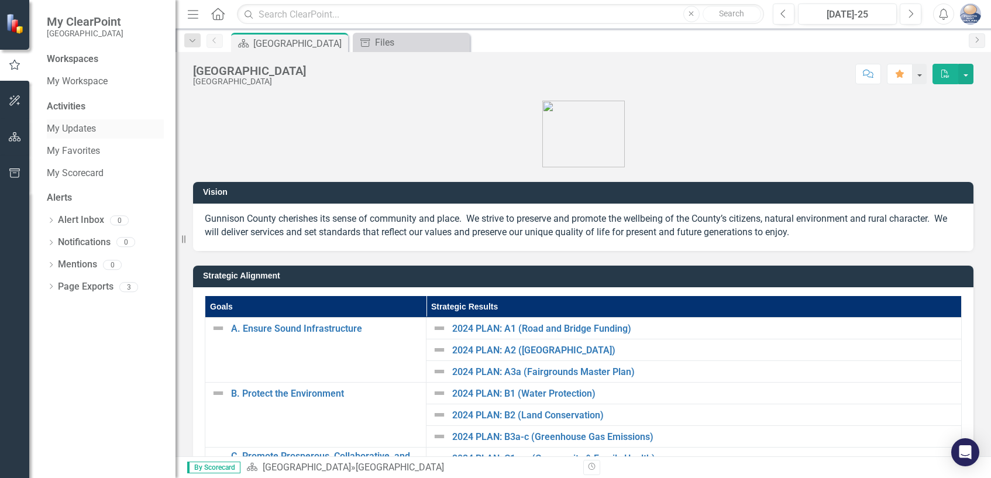
click at [81, 128] on link "My Updates" at bounding box center [105, 128] width 117 height 13
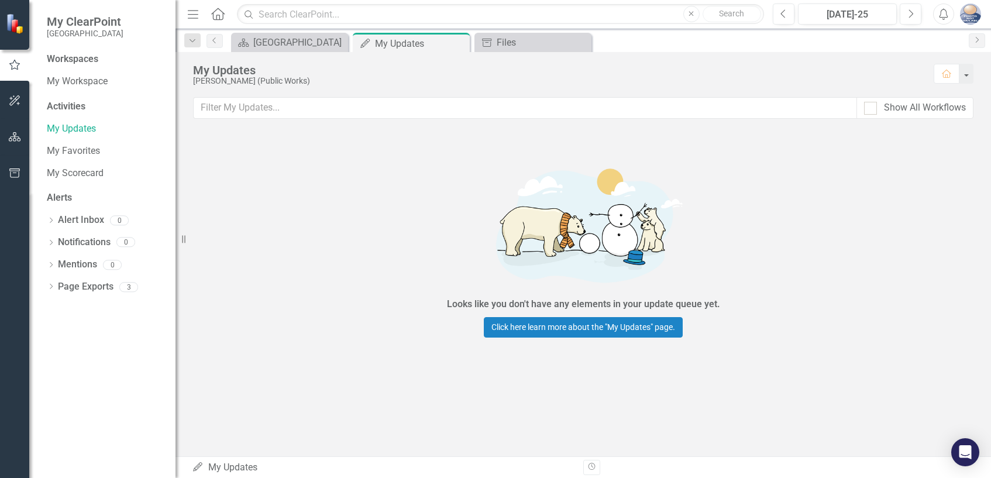
click at [217, 16] on icon "Home" at bounding box center [217, 14] width 15 height 12
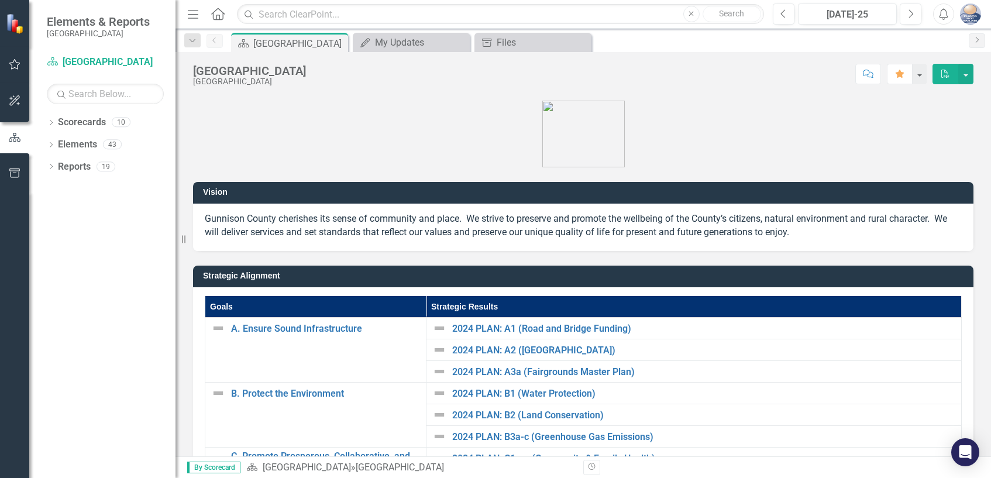
click at [194, 16] on icon "Menu" at bounding box center [192, 14] width 15 height 12
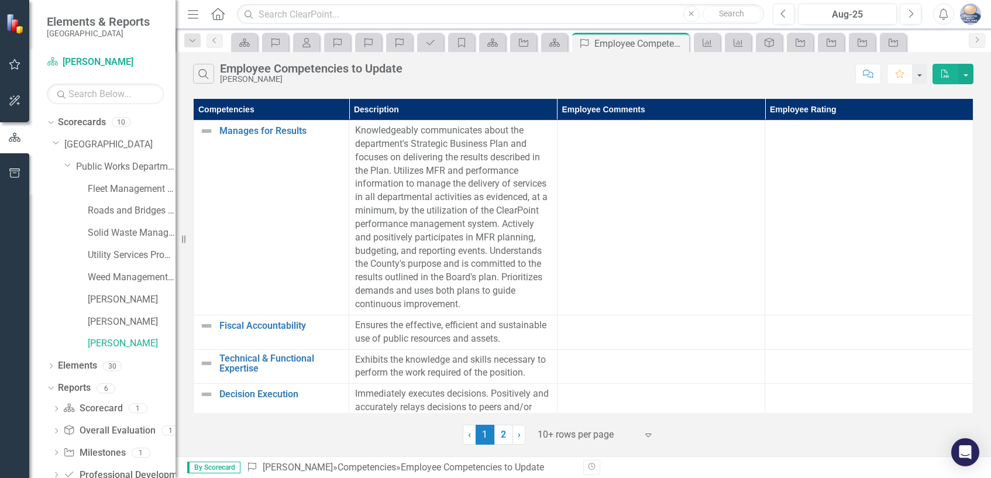
scroll to position [71, 0]
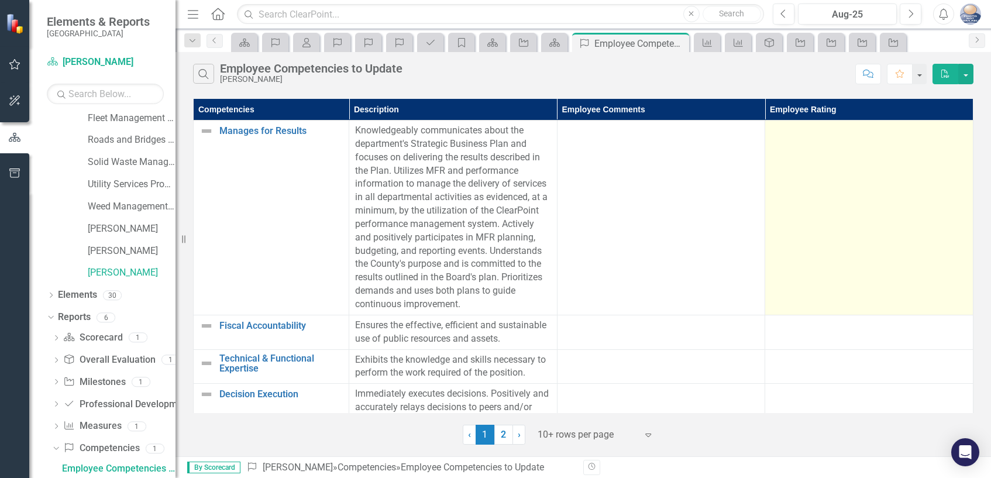
click at [828, 169] on td at bounding box center [869, 217] width 208 height 195
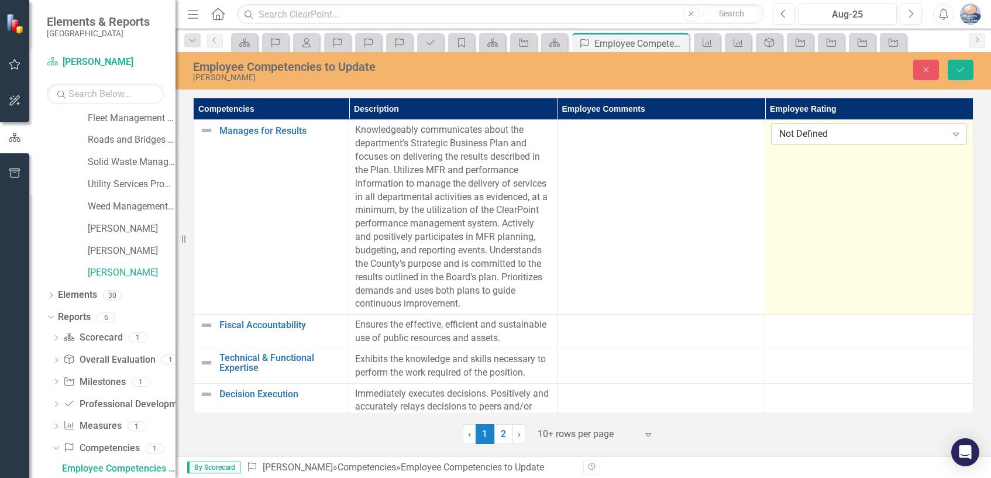
click at [956, 135] on icon "Expand" at bounding box center [956, 133] width 12 height 9
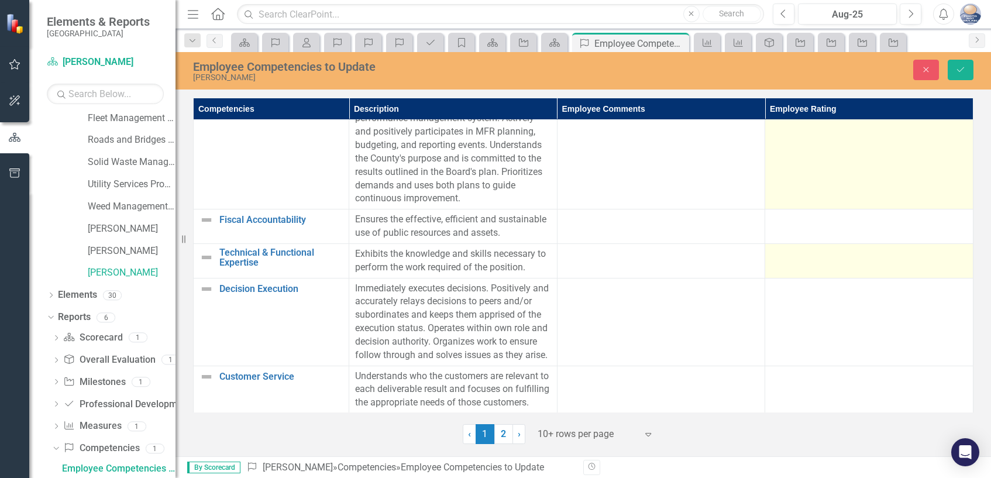
scroll to position [117, 0]
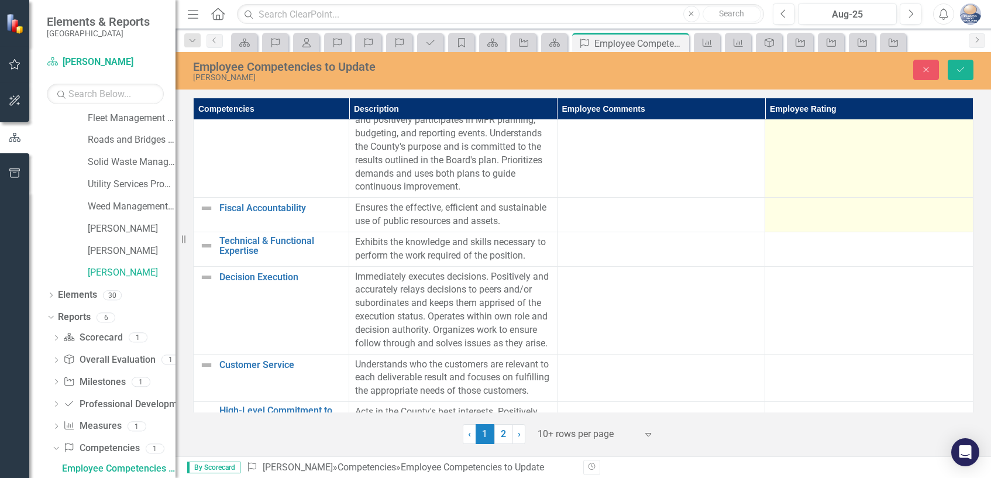
click at [859, 212] on div at bounding box center [869, 208] width 196 height 14
click at [950, 212] on icon "Expand" at bounding box center [956, 211] width 12 height 9
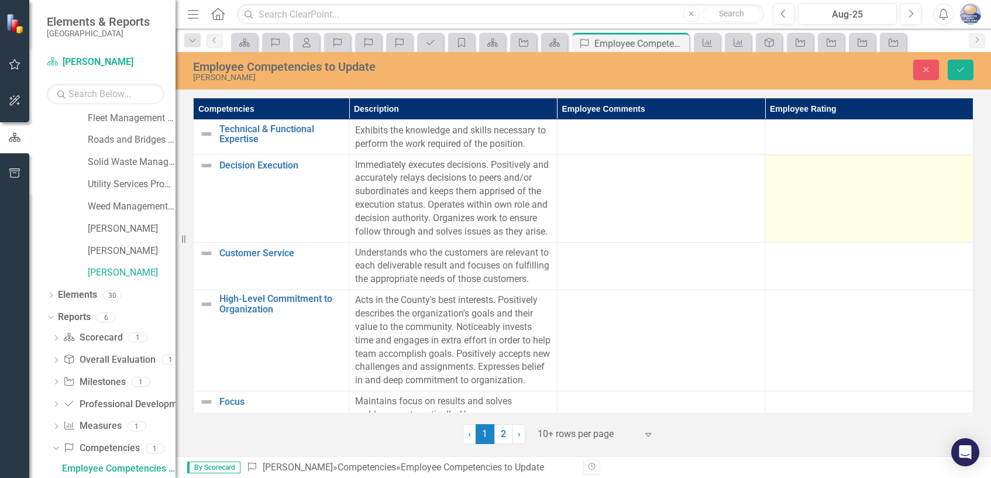
scroll to position [234, 0]
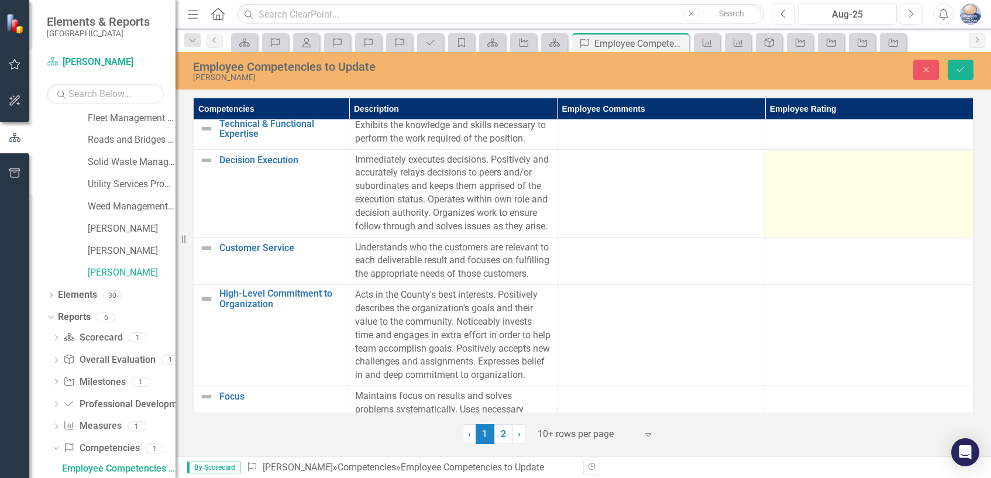
click at [878, 183] on td at bounding box center [869, 193] width 208 height 88
click at [950, 164] on icon "Expand" at bounding box center [956, 163] width 12 height 9
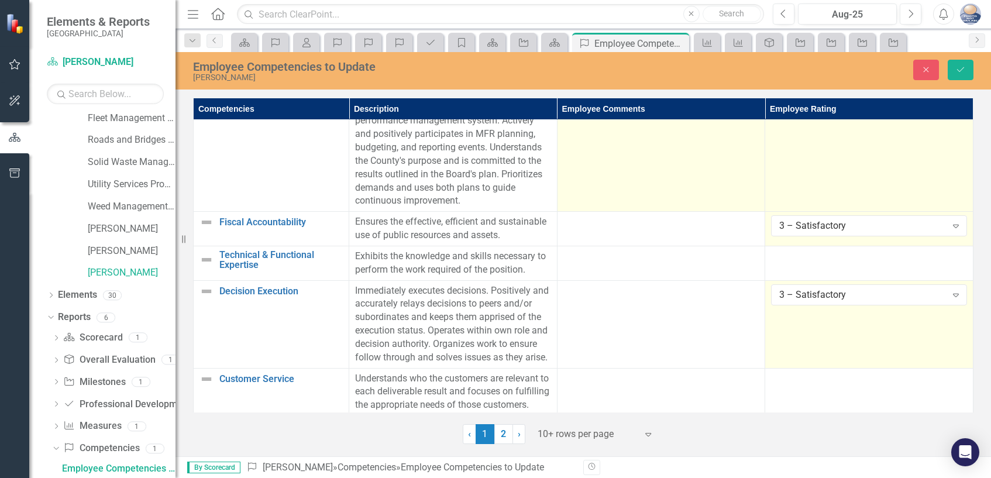
scroll to position [117, 0]
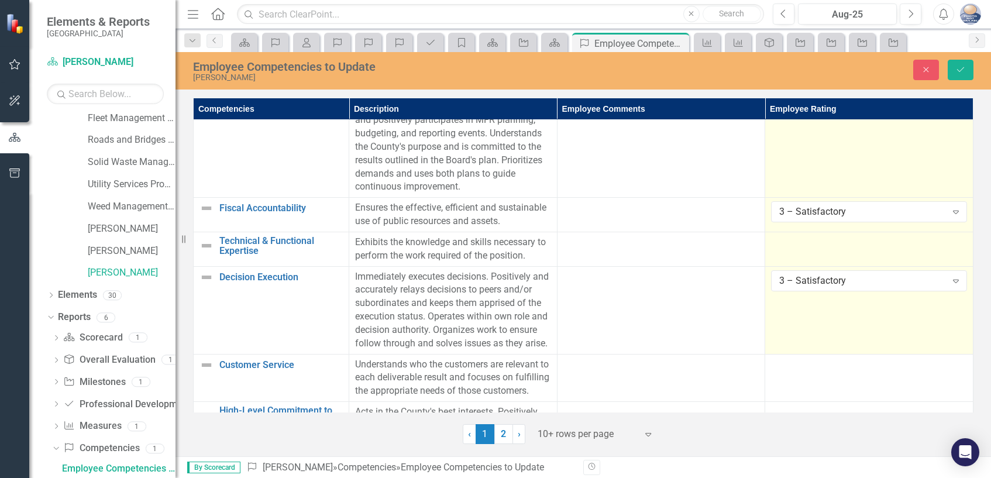
click at [818, 242] on div at bounding box center [869, 243] width 196 height 14
click at [952, 247] on icon "Expand" at bounding box center [956, 246] width 12 height 9
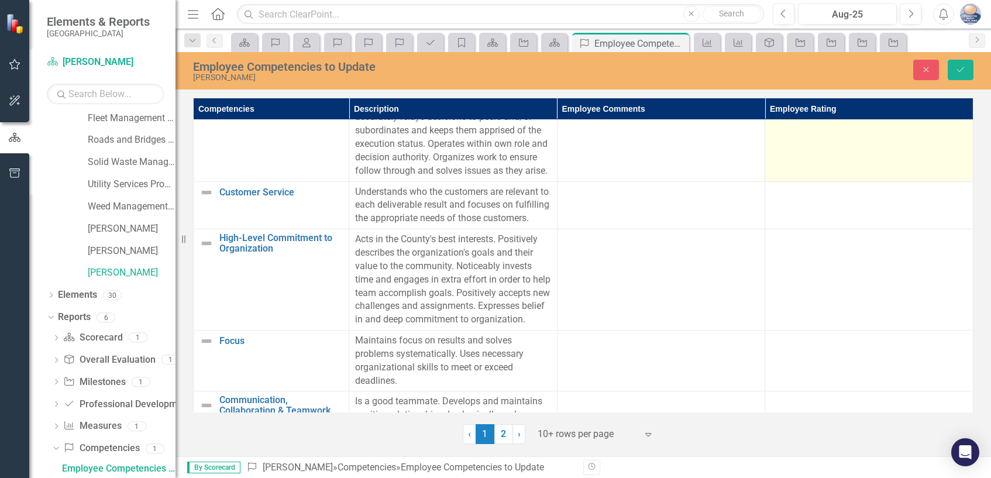
scroll to position [292, 0]
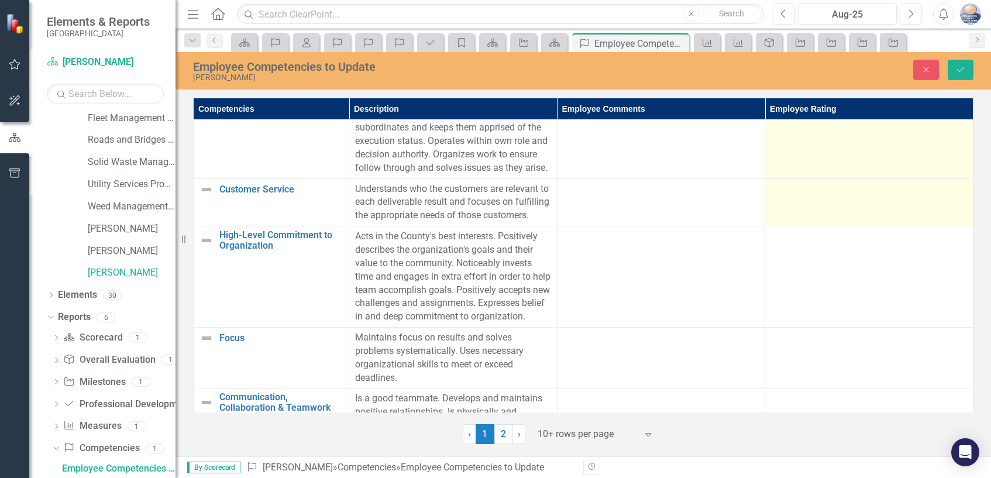
click at [867, 220] on td at bounding box center [869, 202] width 208 height 48
click at [952, 198] on icon "Expand" at bounding box center [956, 192] width 12 height 9
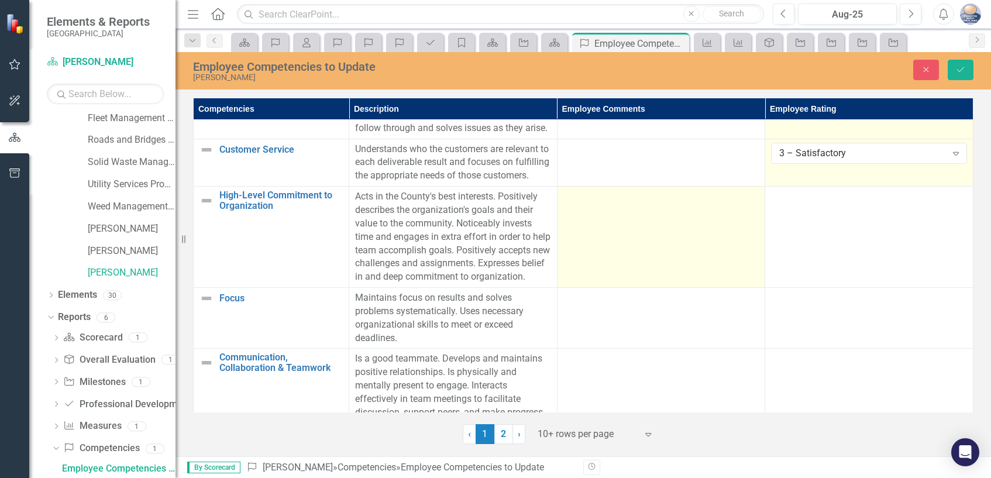
scroll to position [351, 0]
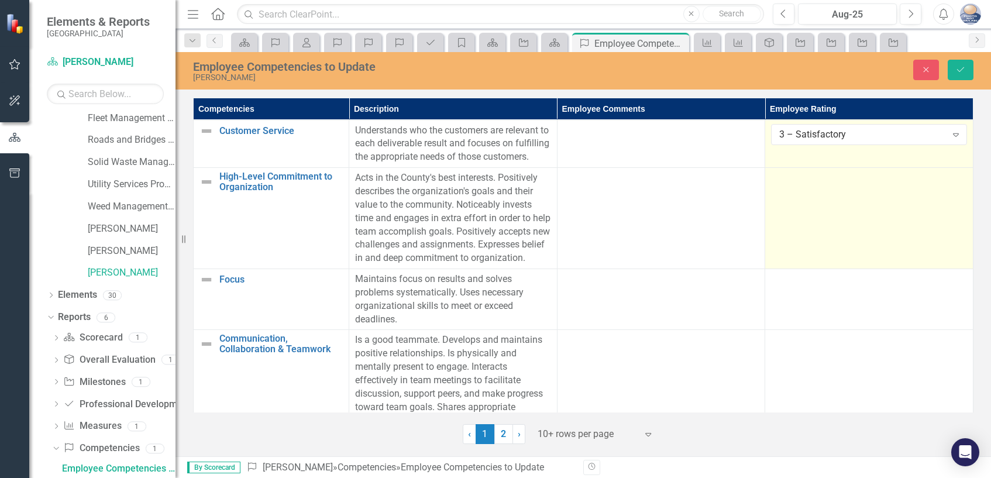
click at [829, 226] on td at bounding box center [869, 218] width 208 height 101
click at [953, 184] on icon at bounding box center [956, 183] width 6 height 4
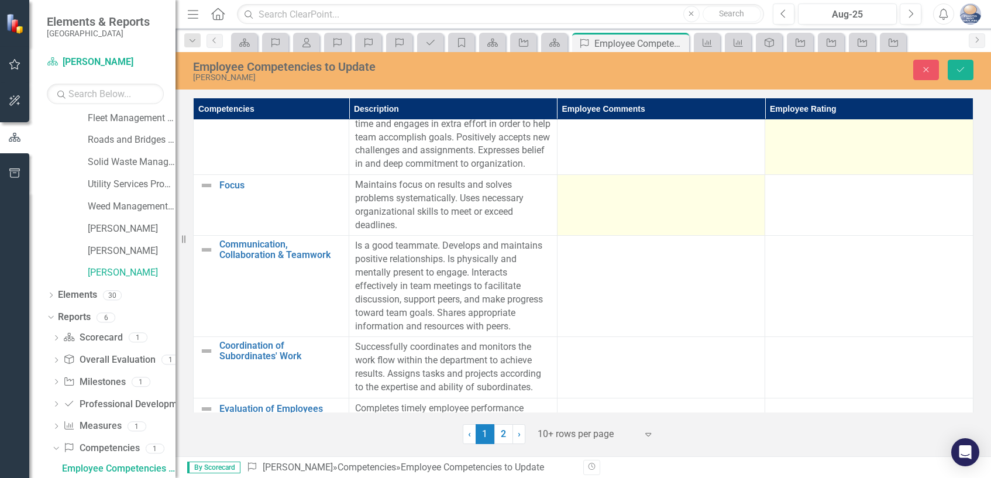
scroll to position [468, 0]
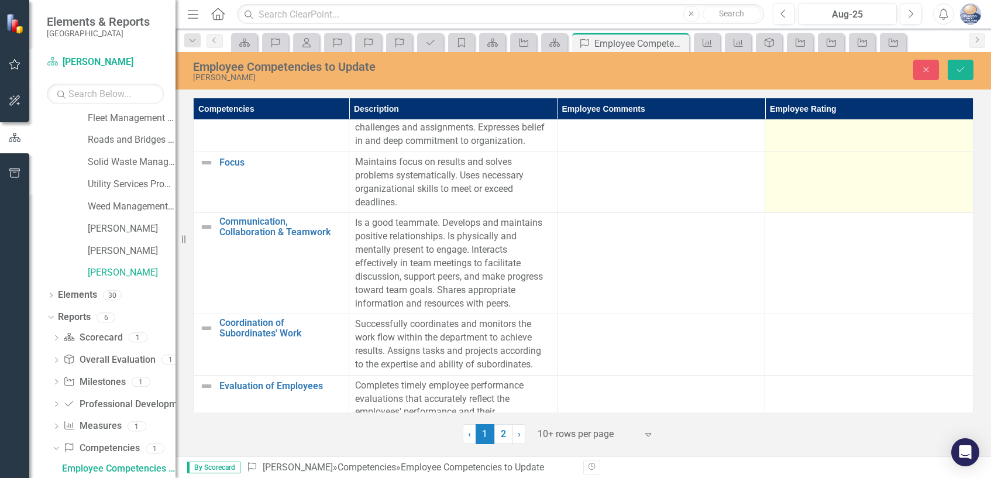
click at [857, 212] on td at bounding box center [869, 182] width 208 height 61
click at [953, 171] on icon "Expand" at bounding box center [956, 165] width 12 height 9
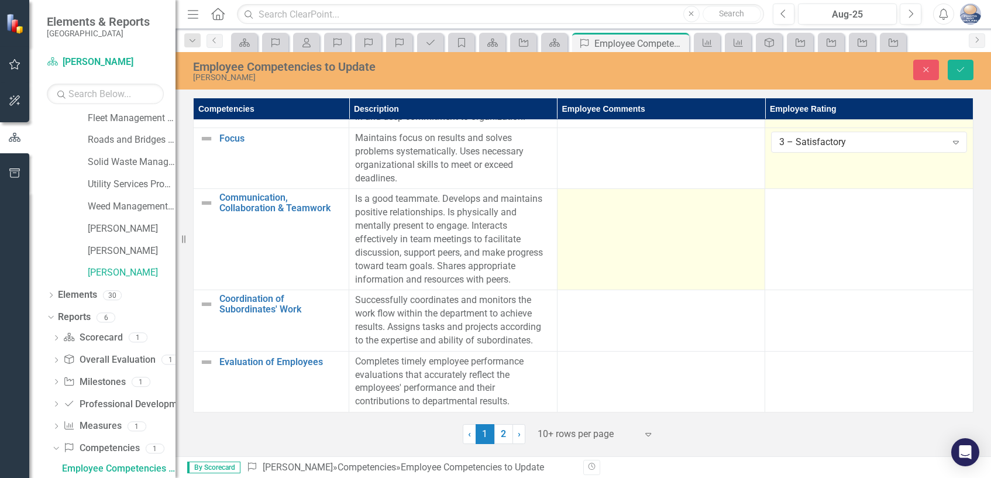
scroll to position [526, 0]
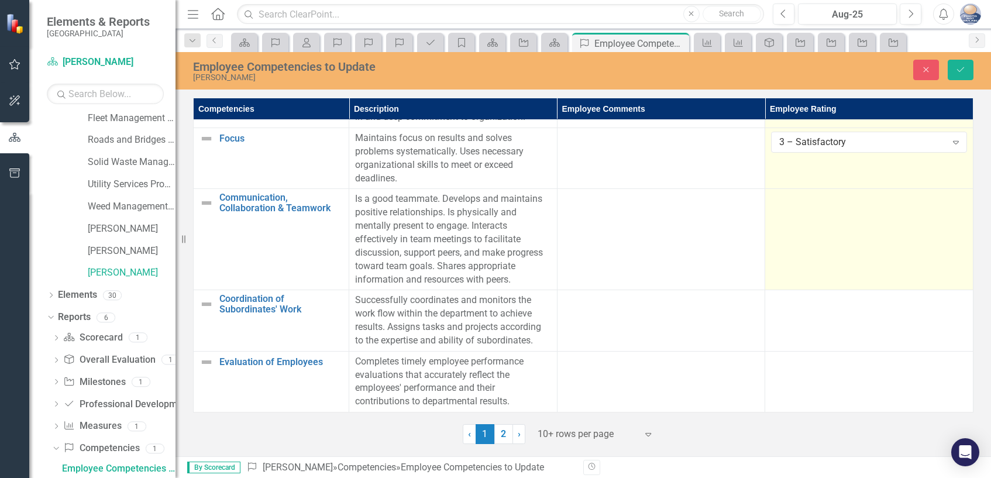
click at [859, 230] on td at bounding box center [869, 239] width 208 height 101
click at [953, 205] on icon at bounding box center [956, 204] width 6 height 4
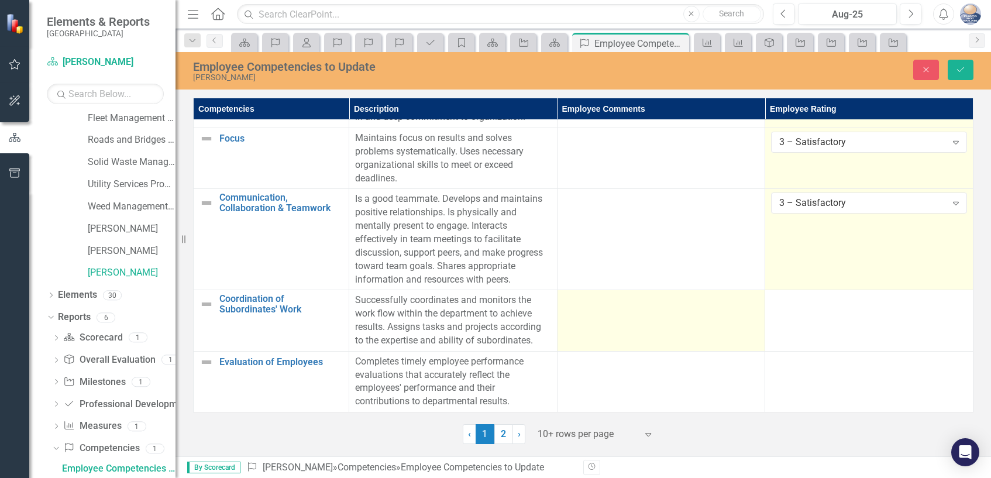
scroll to position [540, 0]
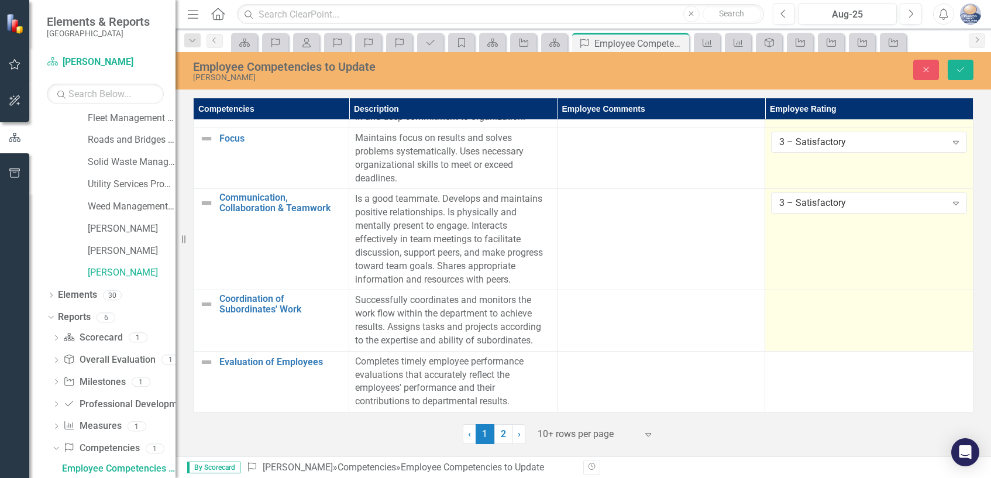
click at [810, 303] on td at bounding box center [869, 320] width 208 height 61
click at [952, 299] on icon "Expand" at bounding box center [956, 303] width 12 height 9
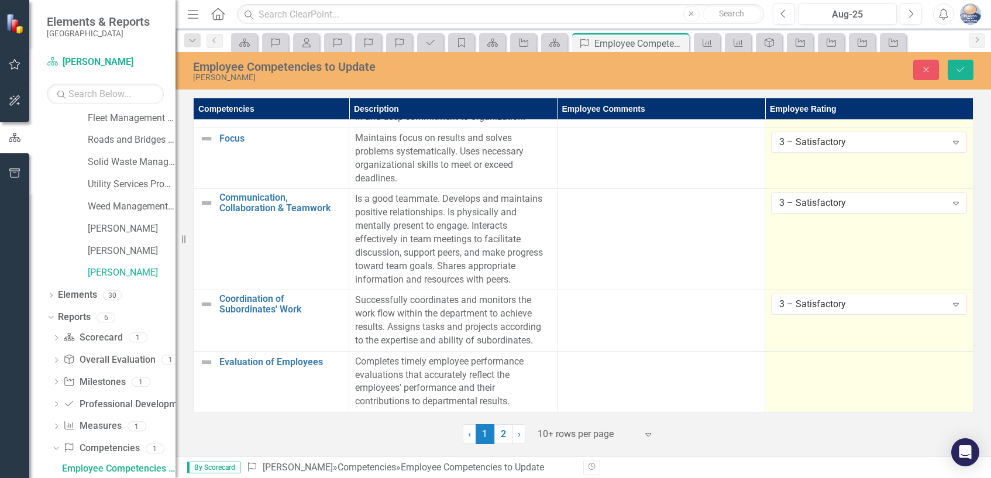
click at [829, 363] on td at bounding box center [869, 381] width 208 height 61
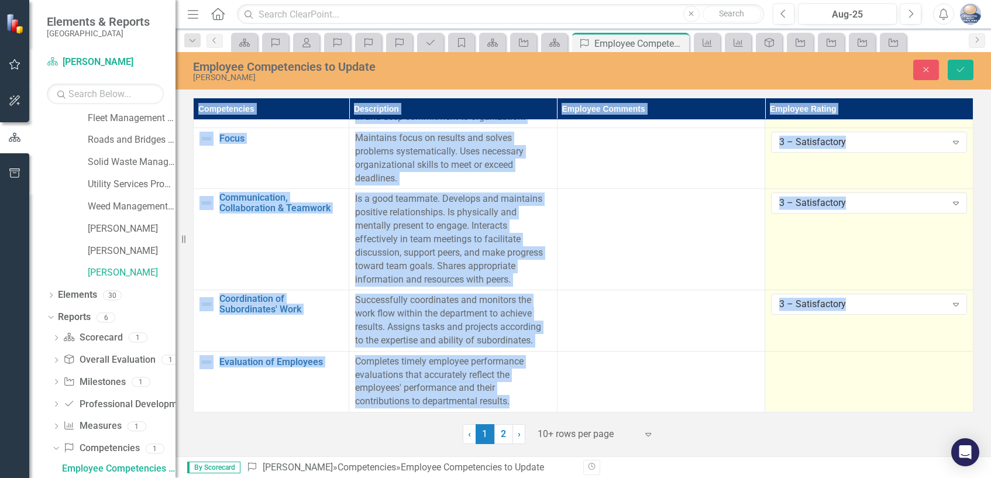
click at [829, 363] on td at bounding box center [869, 381] width 208 height 61
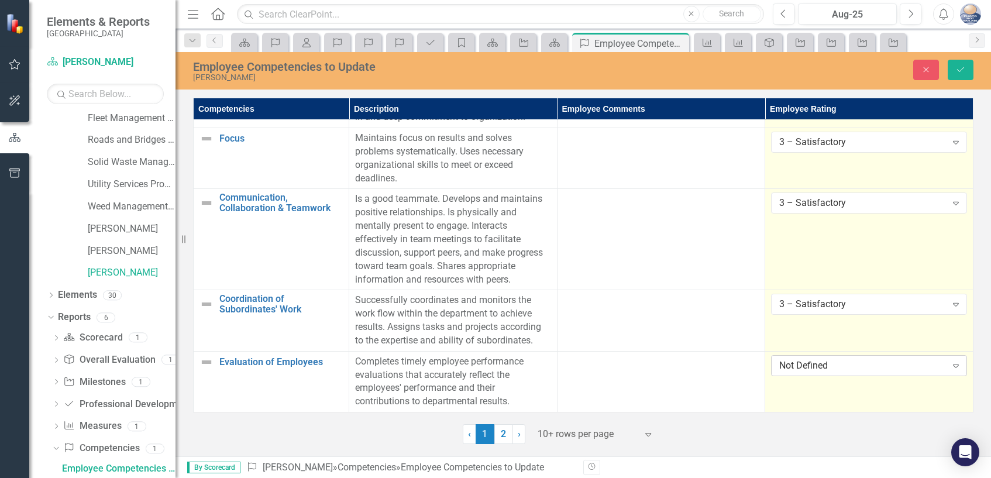
click at [950, 361] on icon "Expand" at bounding box center [956, 365] width 12 height 9
click at [502, 434] on link "2" at bounding box center [503, 434] width 19 height 20
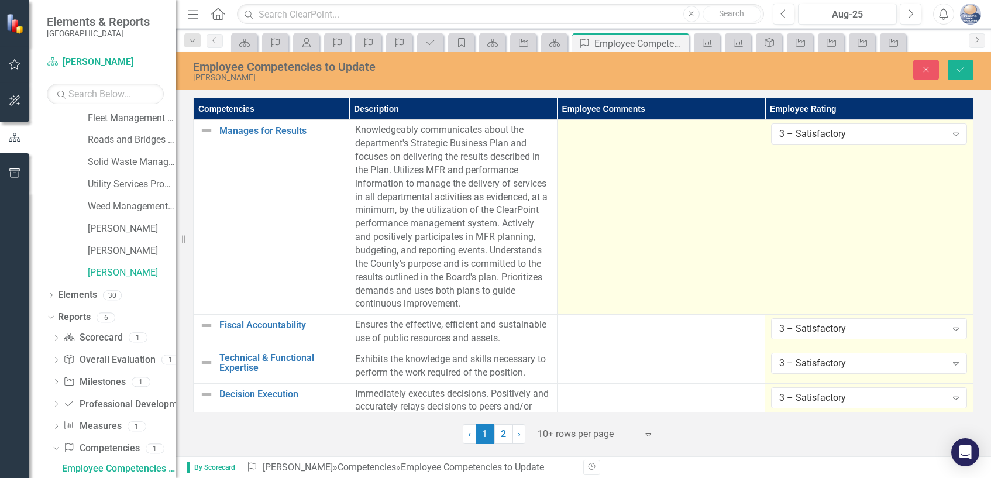
scroll to position [58, 0]
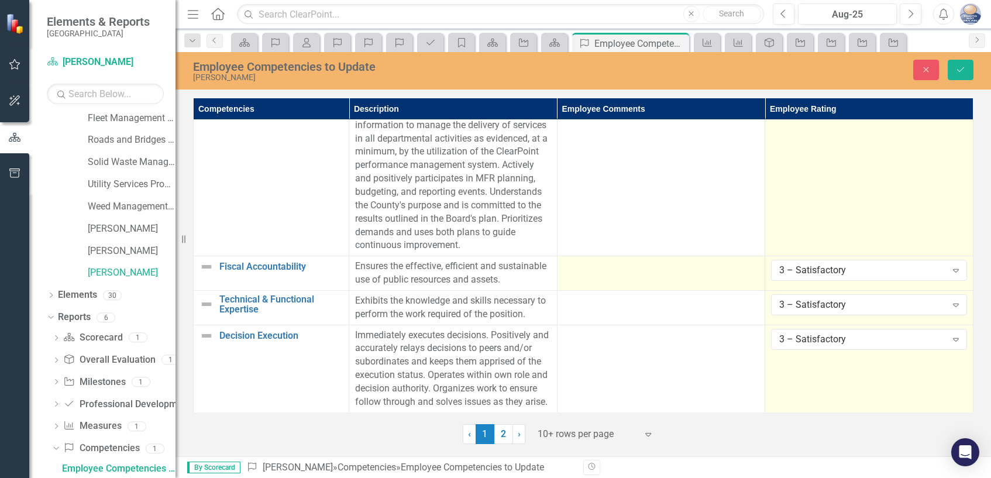
click at [616, 275] on td at bounding box center [661, 273] width 208 height 35
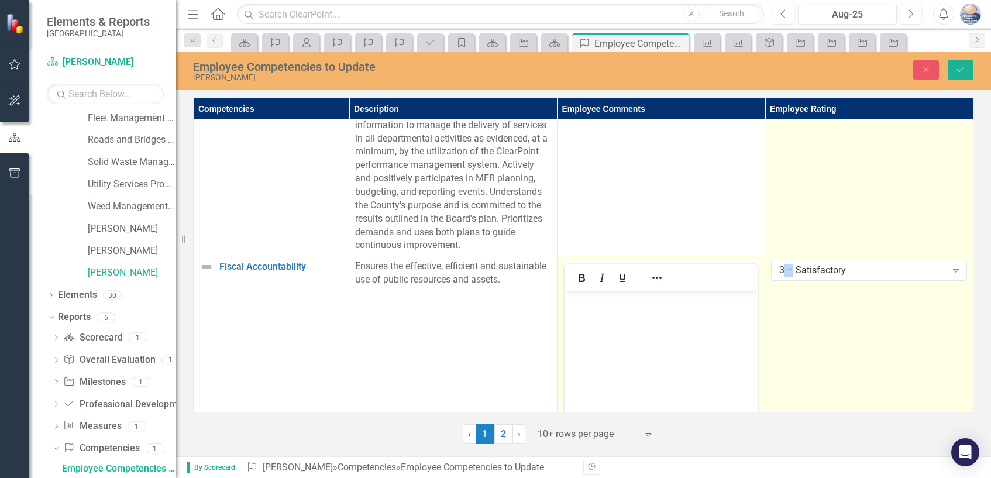
scroll to position [117, 0]
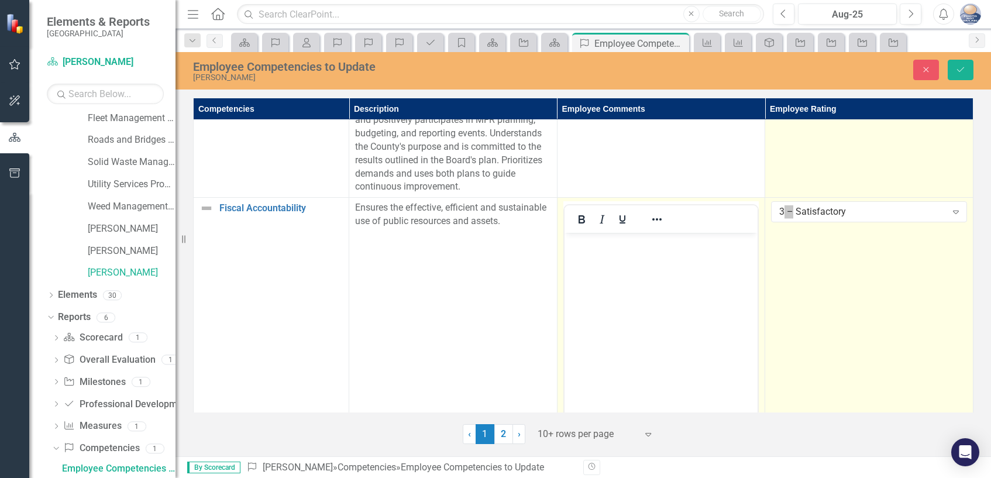
click at [579, 248] on p "Rich Text Area. Press ALT-0 for help." at bounding box center [661, 243] width 188 height 14
click at [622, 242] on p "takes care of nd maintains" at bounding box center [661, 243] width 188 height 14
click at [691, 243] on p "takes care of and maintains" at bounding box center [661, 243] width 188 height 14
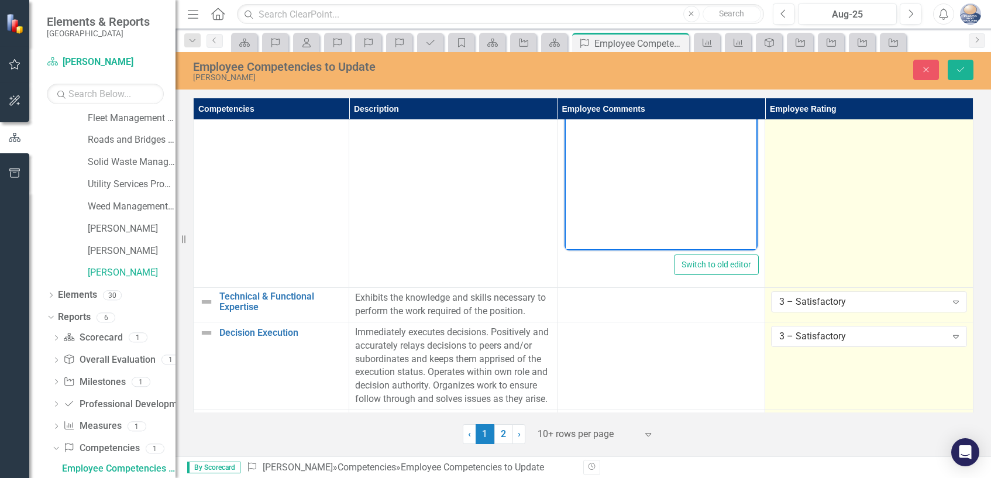
scroll to position [351, 0]
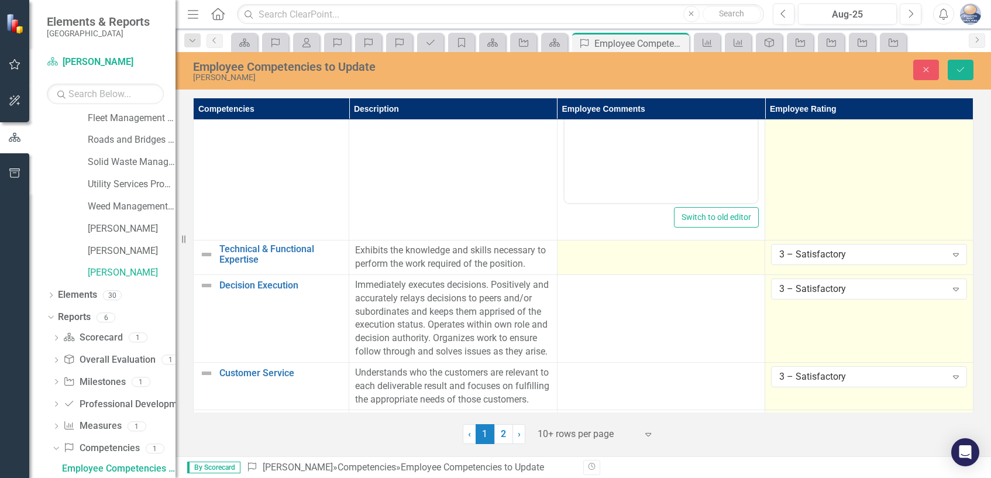
click at [576, 252] on div at bounding box center [661, 251] width 196 height 14
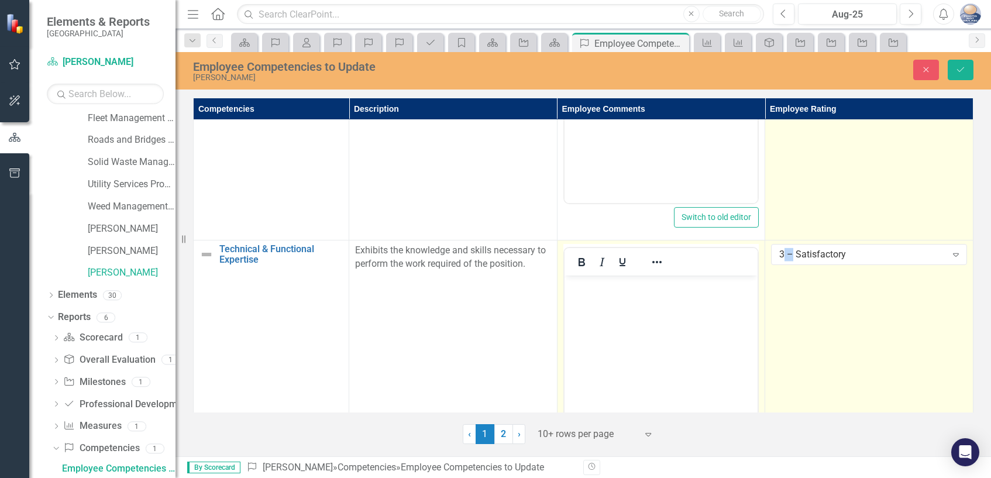
scroll to position [0, 0]
click at [581, 285] on p "Rich Text Area. Press ALT-0 for help." at bounding box center [661, 285] width 188 height 14
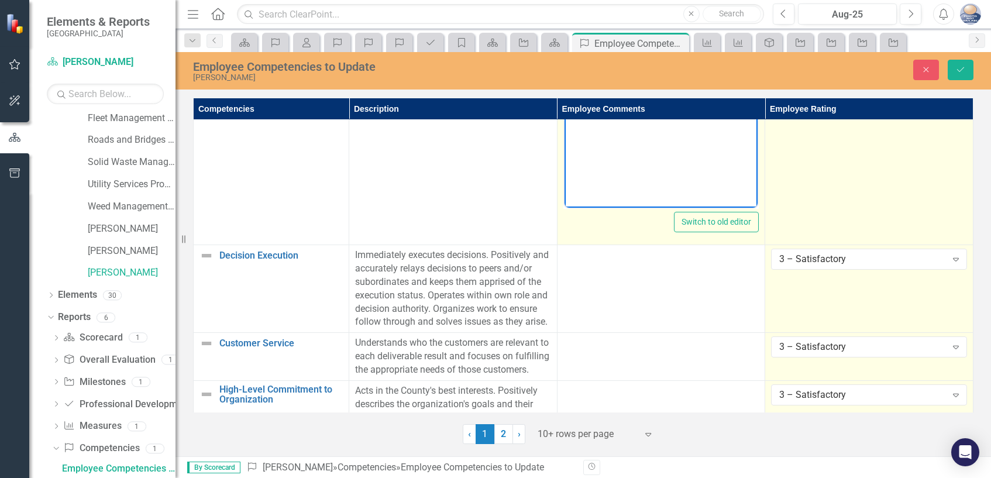
scroll to position [643, 0]
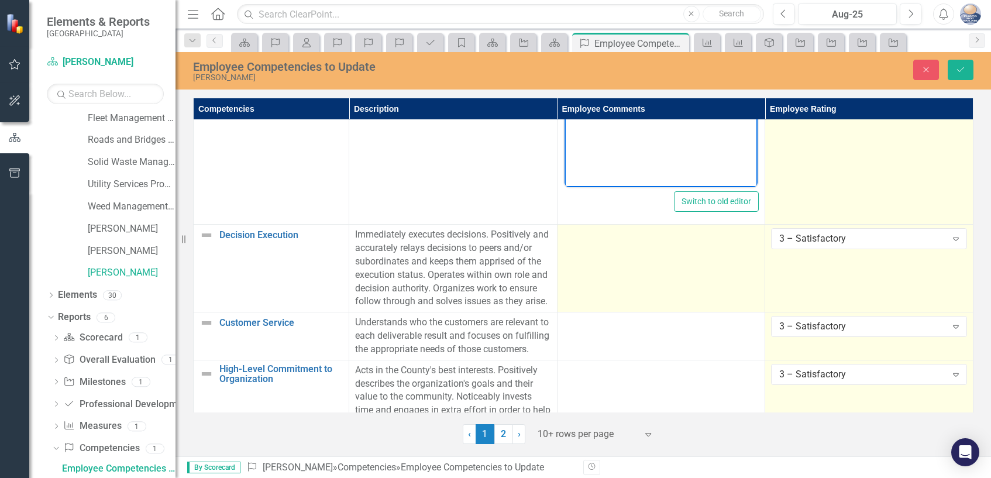
click at [603, 256] on td at bounding box center [661, 269] width 208 height 88
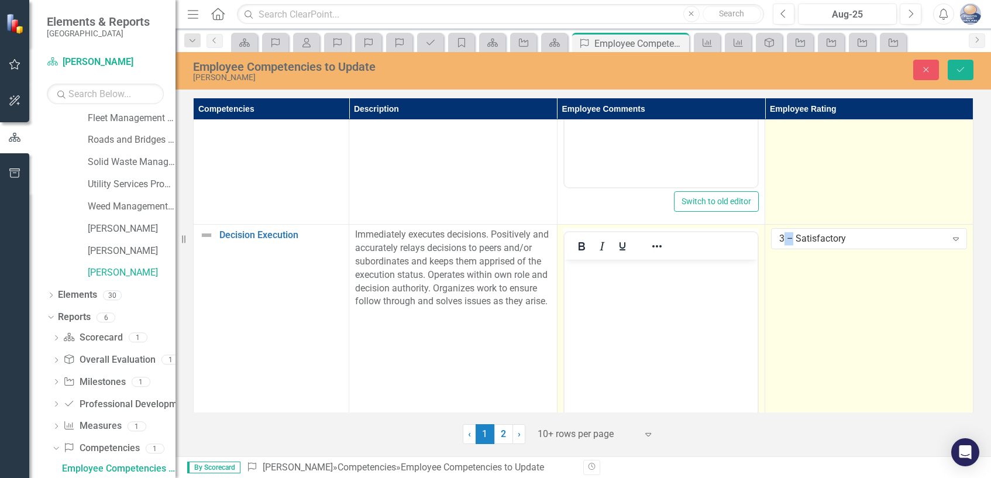
scroll to position [702, 0]
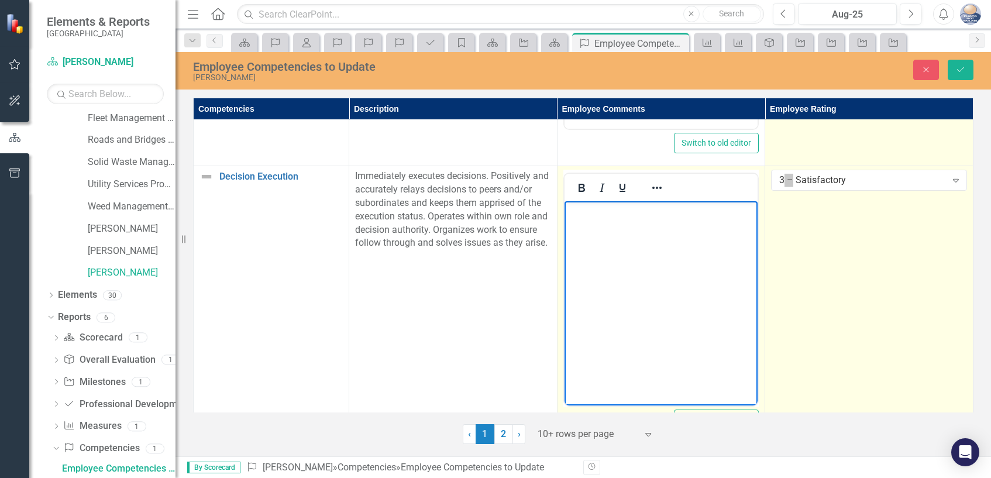
click at [574, 218] on p "Rich Text Area. Press ALT-0 for help." at bounding box center [661, 211] width 188 height 14
click at [585, 212] on p "Trys to keep employees" at bounding box center [661, 211] width 188 height 14
click at [580, 212] on p "Tryand to keep employees" at bounding box center [661, 211] width 188 height 14
drag, startPoint x: 610, startPoint y: 211, endPoint x: 602, endPoint y: 212, distance: 8.3
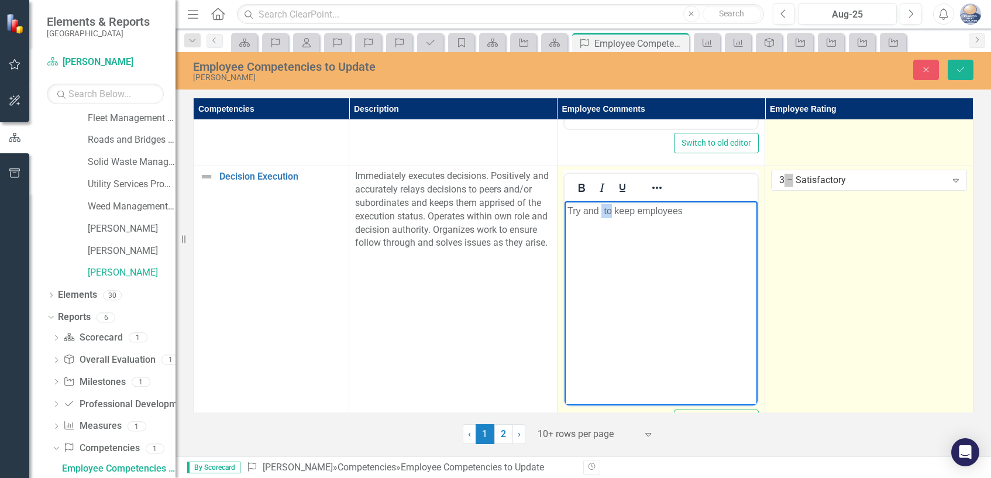
click at [602, 212] on p "Try and to keep employees" at bounding box center [661, 211] width 188 height 14
click at [684, 210] on p "Try and keep employees" at bounding box center [661, 211] width 188 height 14
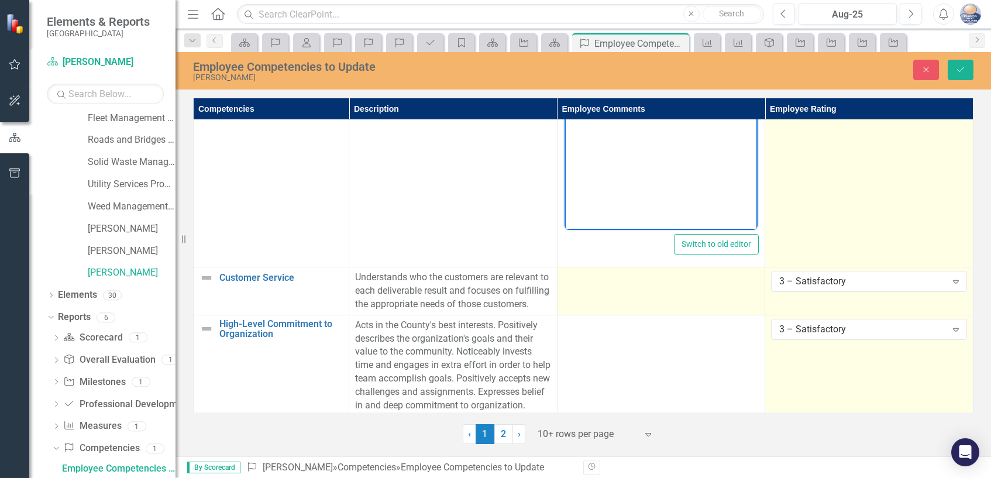
scroll to position [936, 0]
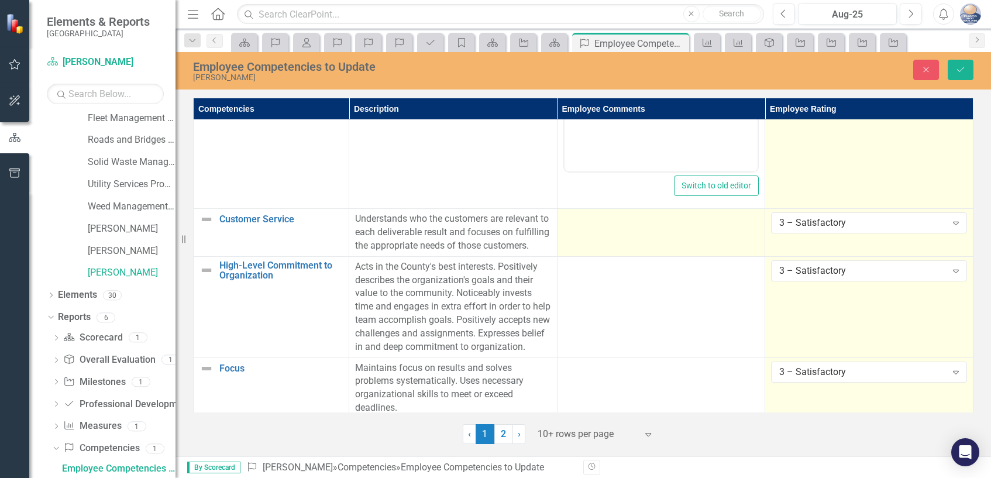
click at [592, 225] on div at bounding box center [661, 219] width 196 height 14
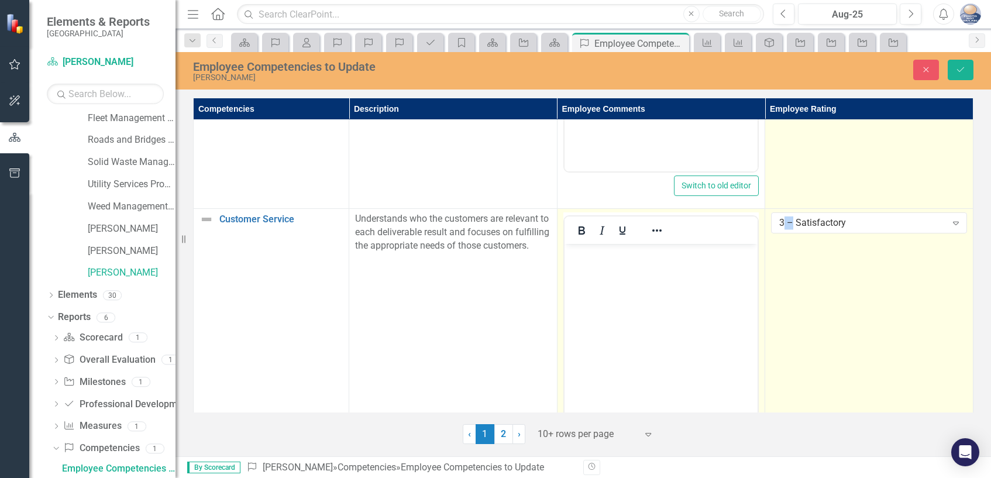
scroll to position [0, 0]
click at [580, 264] on body "Rich Text Area. Press ALT-0 for help." at bounding box center [661, 331] width 194 height 175
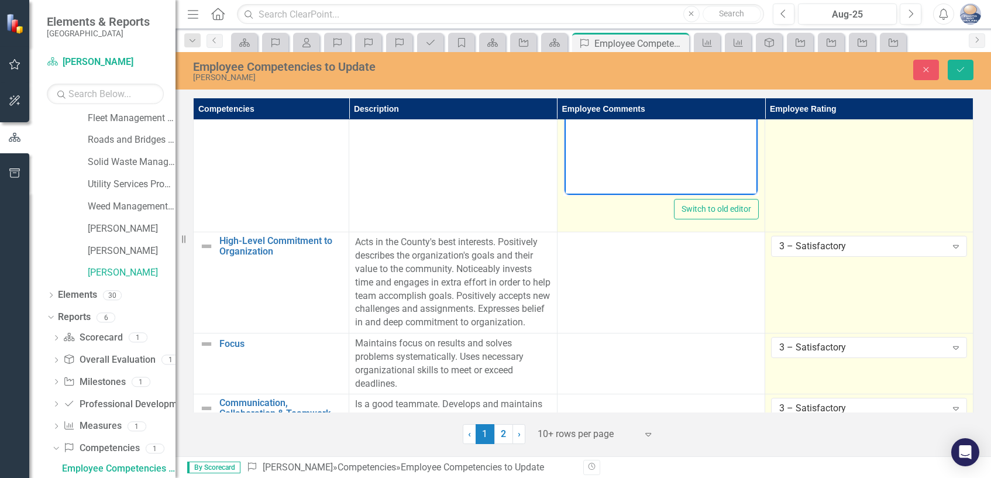
scroll to position [1228, 0]
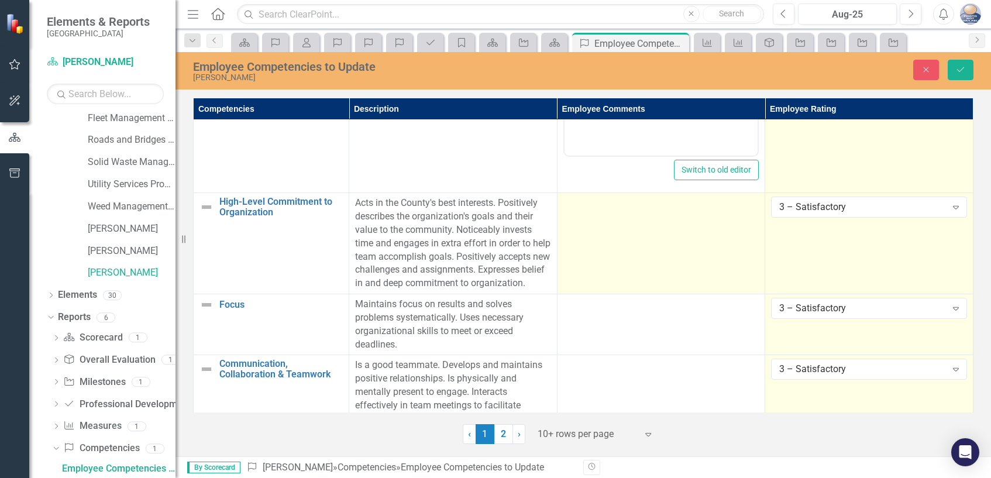
click at [592, 219] on td at bounding box center [661, 243] width 208 height 101
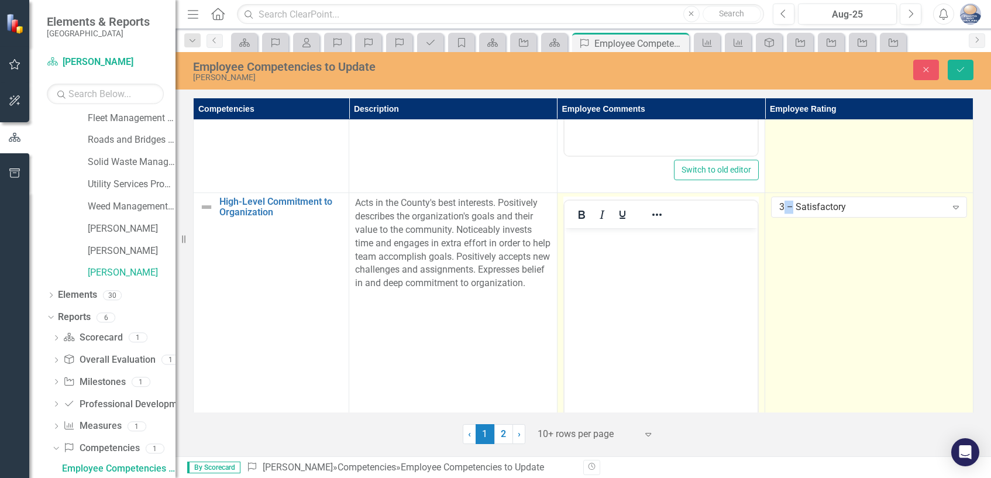
scroll to position [0, 0]
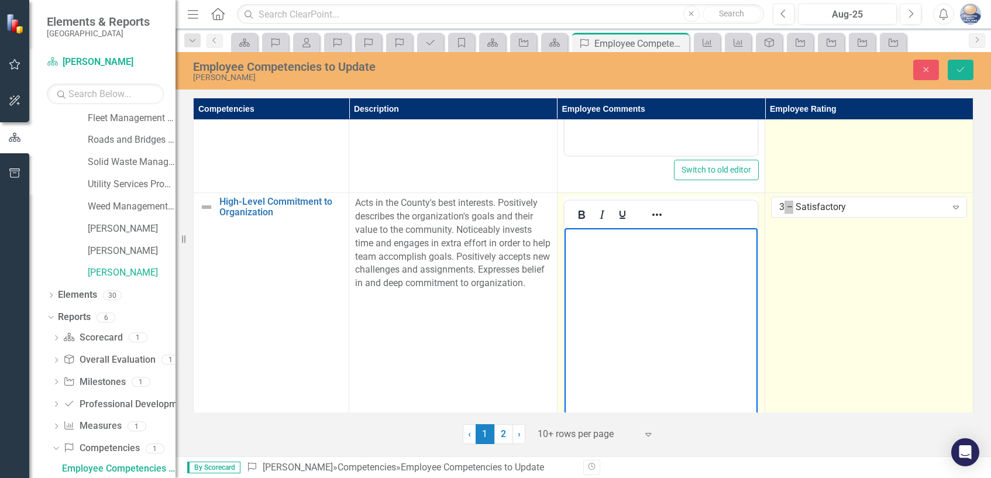
drag, startPoint x: 590, startPoint y: 250, endPoint x: 621, endPoint y: 241, distance: 32.8
click at [590, 249] on body "Rich Text Area. Press ALT-0 for help." at bounding box center [661, 315] width 194 height 175
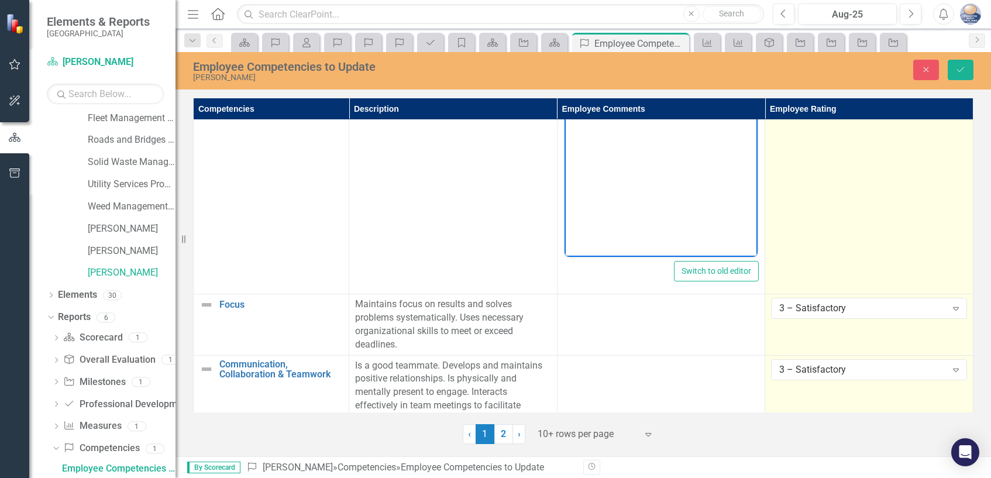
scroll to position [1462, 0]
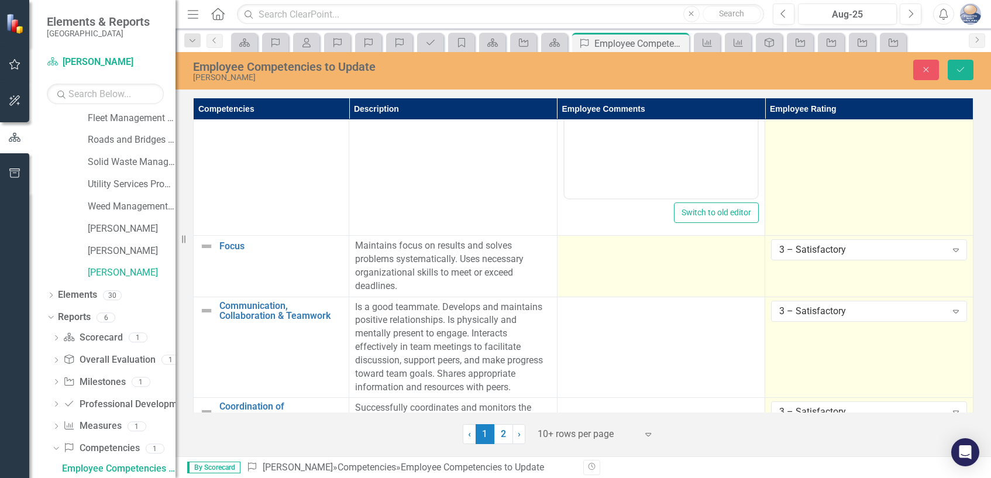
click at [590, 254] on td at bounding box center [661, 266] width 208 height 61
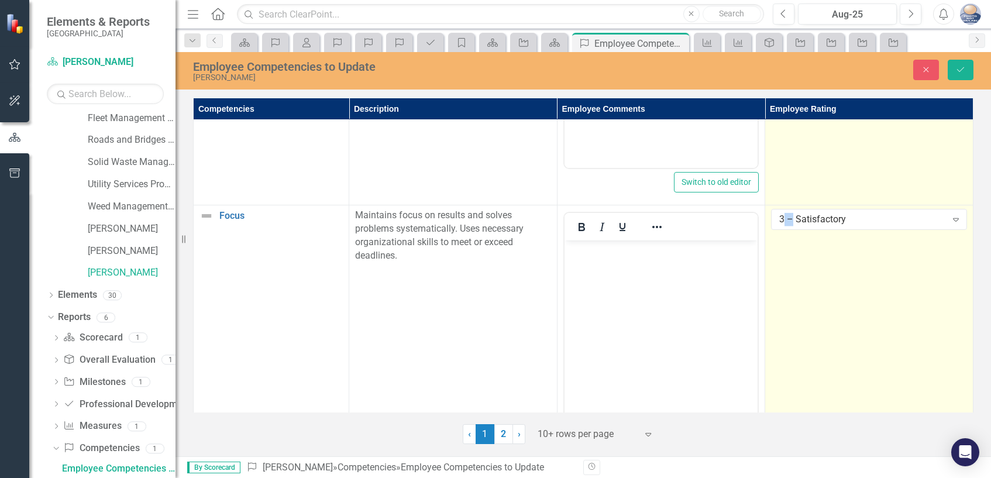
scroll to position [1521, 0]
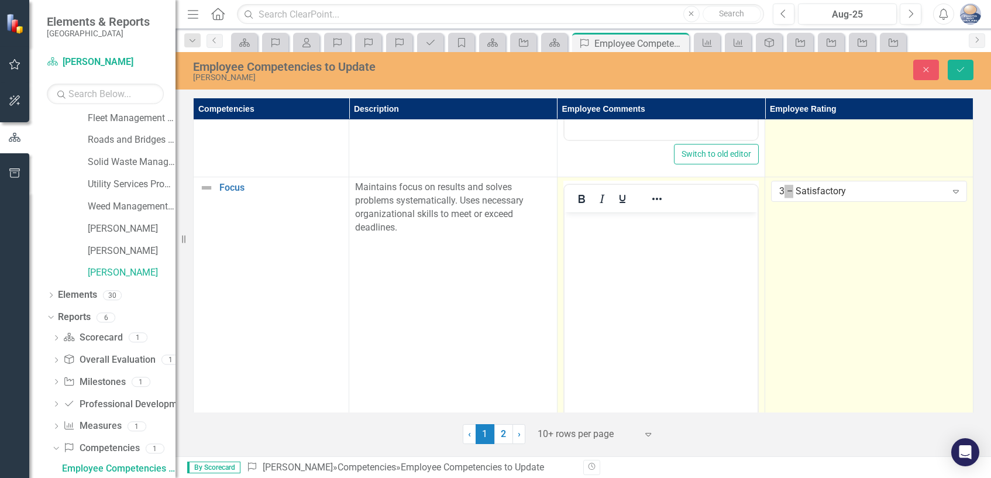
click at [583, 224] on p "Rich Text Area. Press ALT-0 for help." at bounding box center [661, 222] width 188 height 14
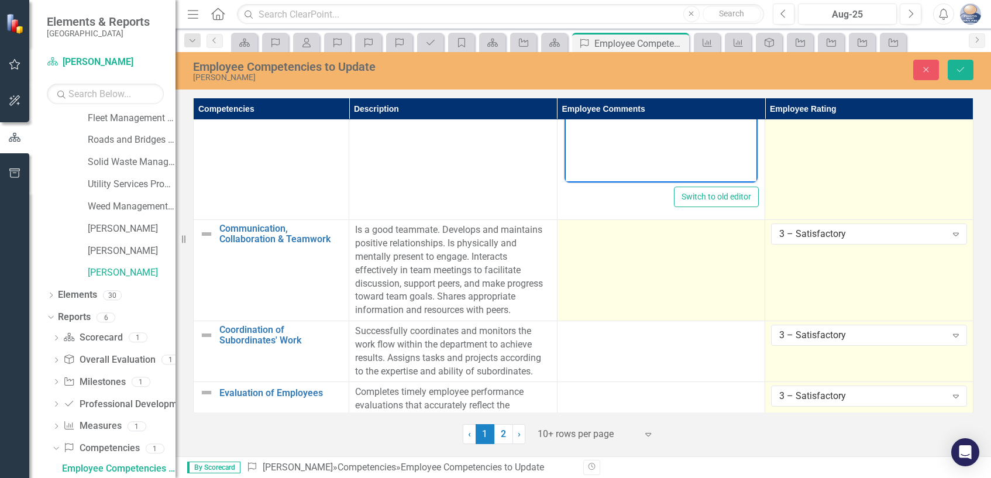
scroll to position [1794, 0]
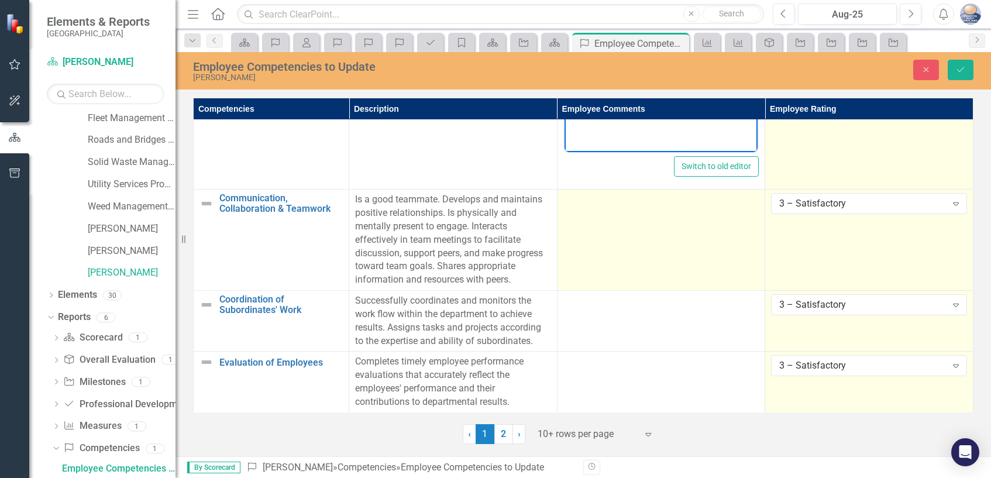
click at [597, 198] on div at bounding box center [661, 200] width 196 height 14
click at [580, 199] on td at bounding box center [661, 239] width 208 height 101
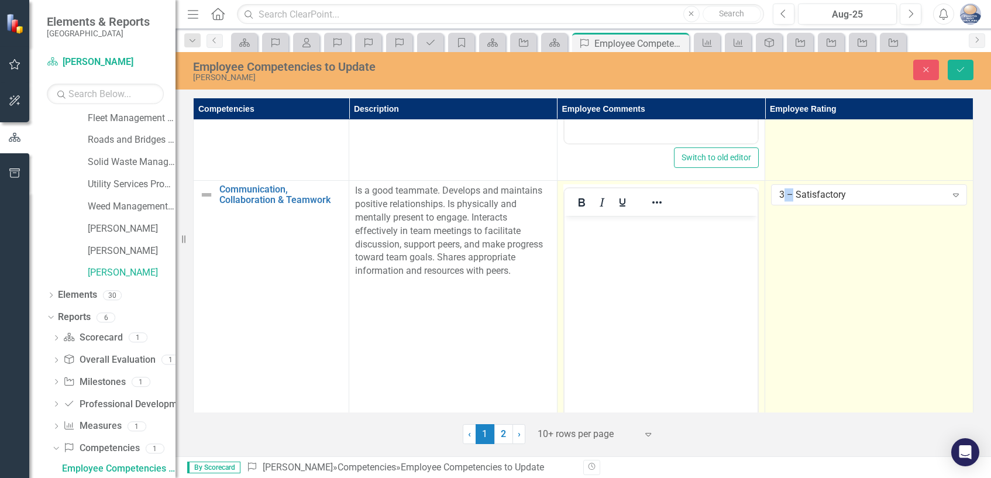
scroll to position [0, 0]
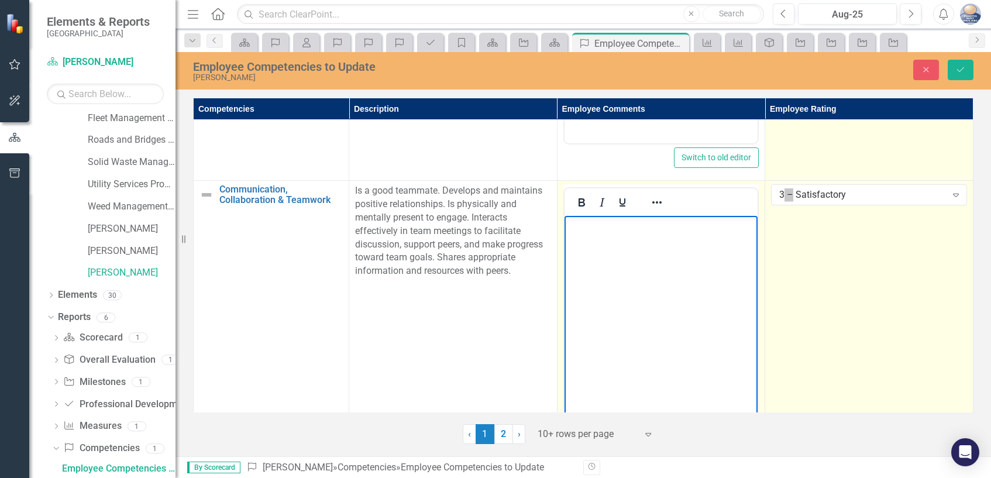
drag, startPoint x: 592, startPoint y: 232, endPoint x: 609, endPoint y: 232, distance: 17.6
click at [606, 232] on p "Rich Text Area. Press ALT-0 for help." at bounding box center [661, 226] width 188 height 14
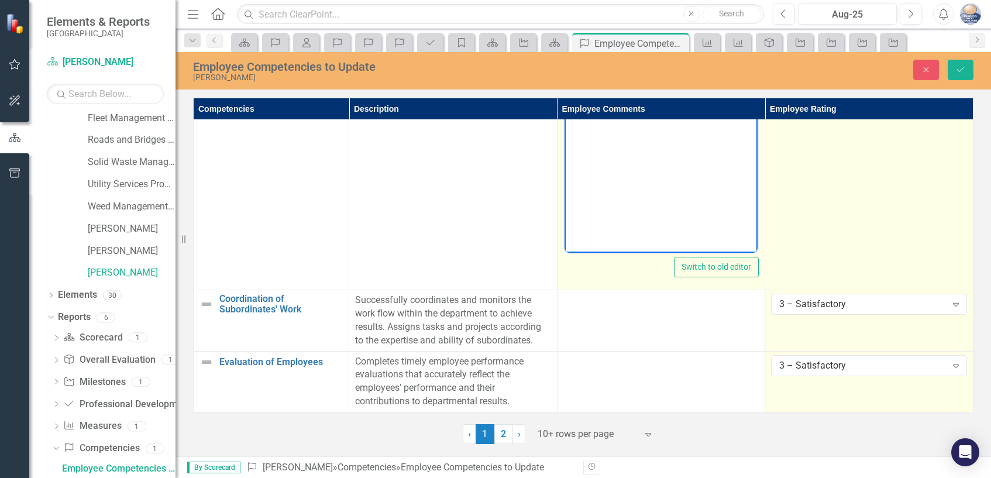
scroll to position [1970, 0]
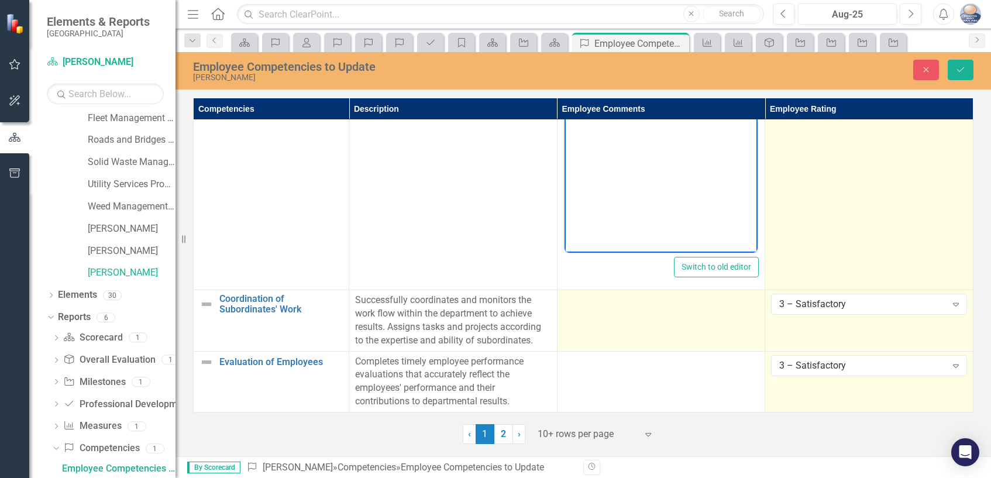
click at [599, 306] on td at bounding box center [661, 320] width 208 height 61
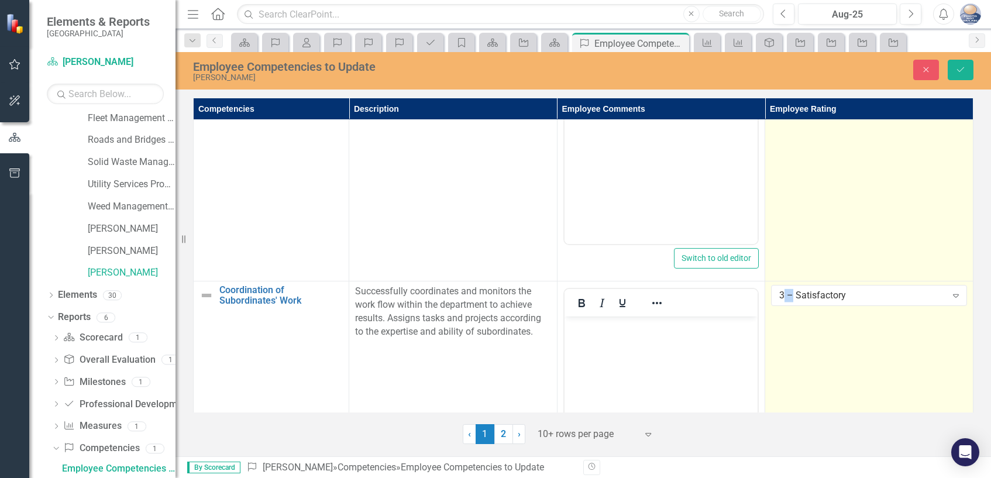
scroll to position [2028, 0]
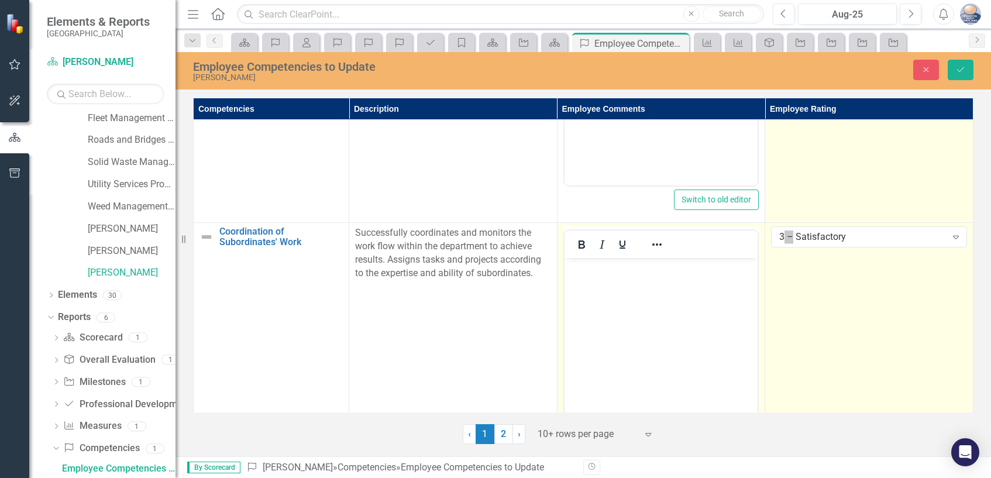
click at [585, 277] on body "Rich Text Area. Press ALT-0 for help." at bounding box center [661, 345] width 194 height 175
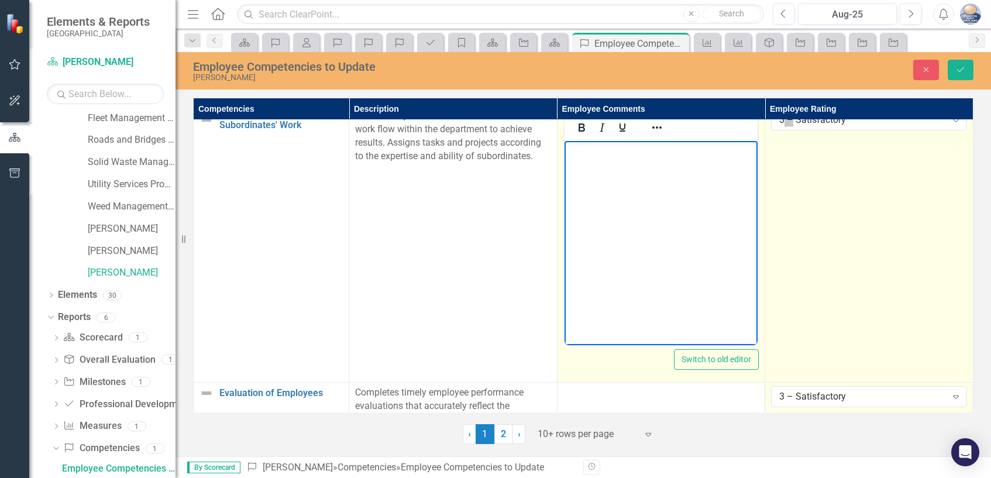
scroll to position [2087, 0]
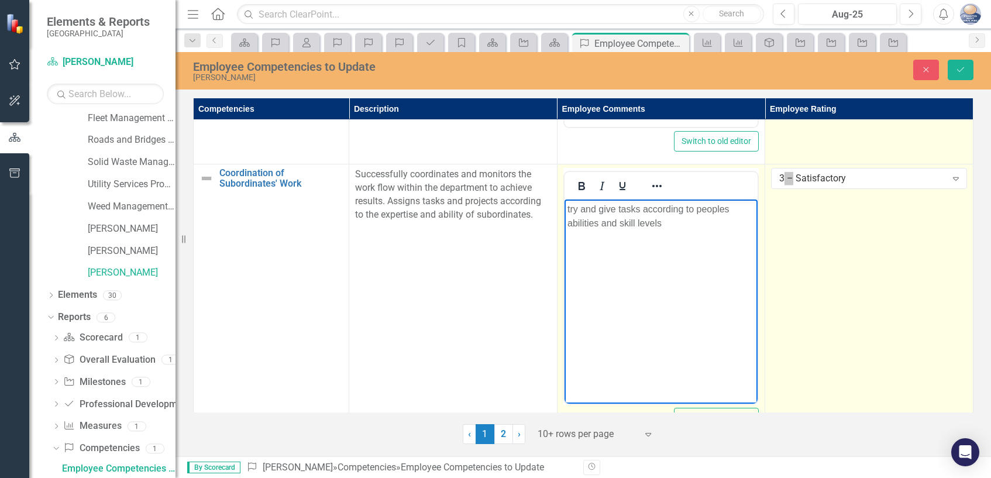
click at [666, 222] on p "try and give tasks according to peoples abilities and skill levels" at bounding box center [661, 216] width 188 height 28
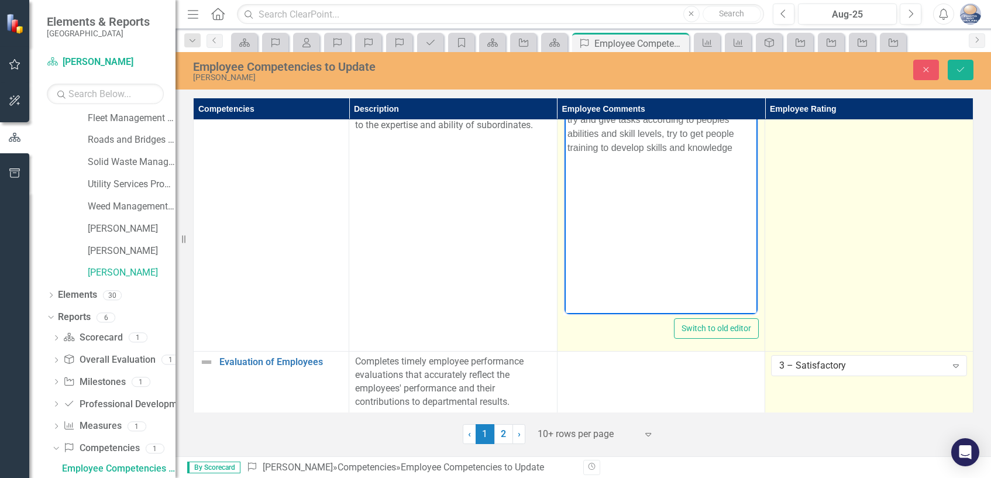
scroll to position [2185, 0]
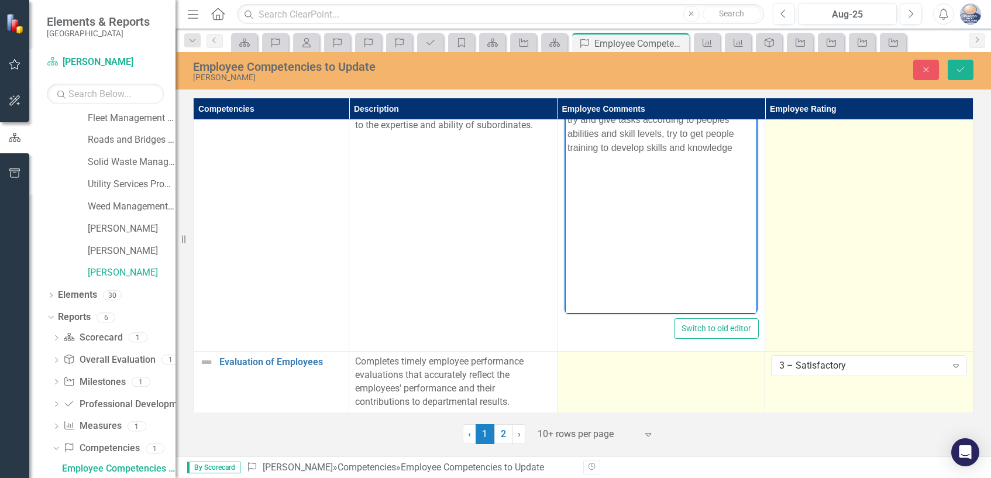
click at [584, 366] on td at bounding box center [661, 381] width 208 height 61
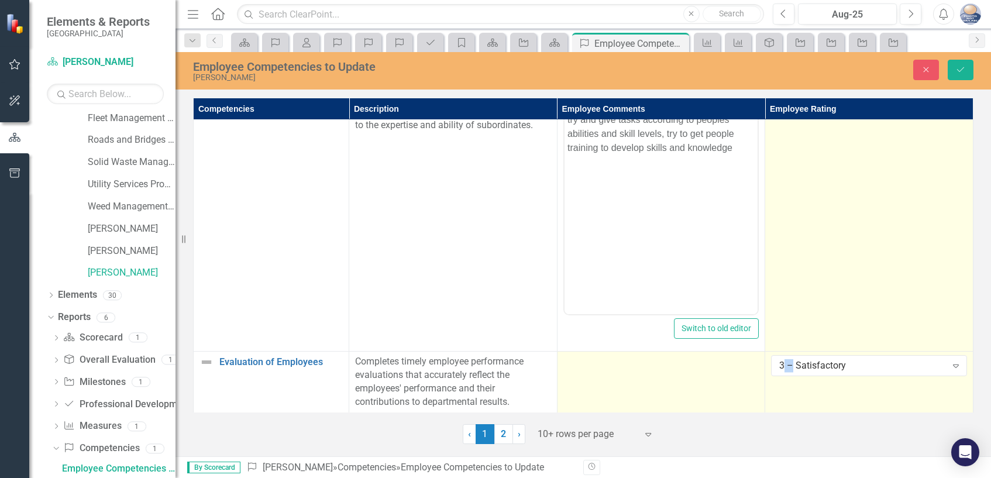
click at [584, 366] on td at bounding box center [661, 381] width 208 height 61
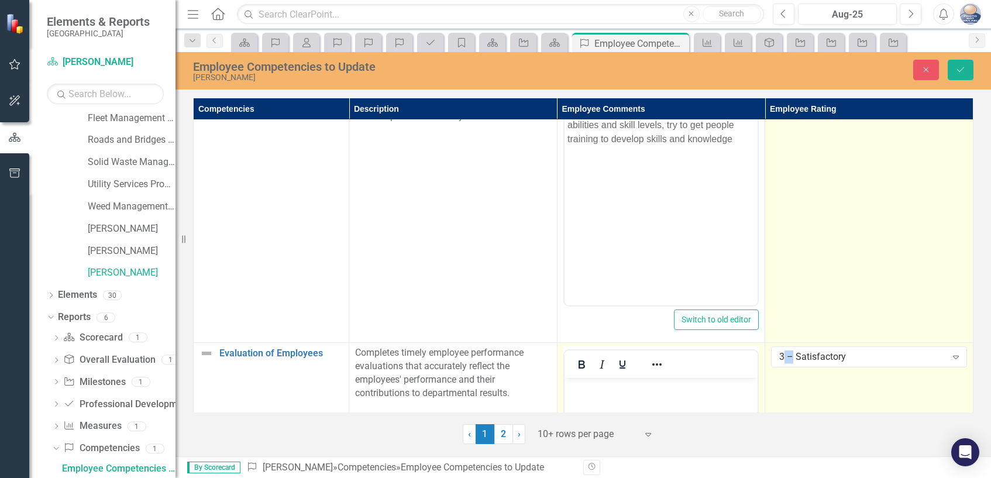
scroll to position [0, 0]
click at [698, 378] on div at bounding box center [661, 363] width 194 height 27
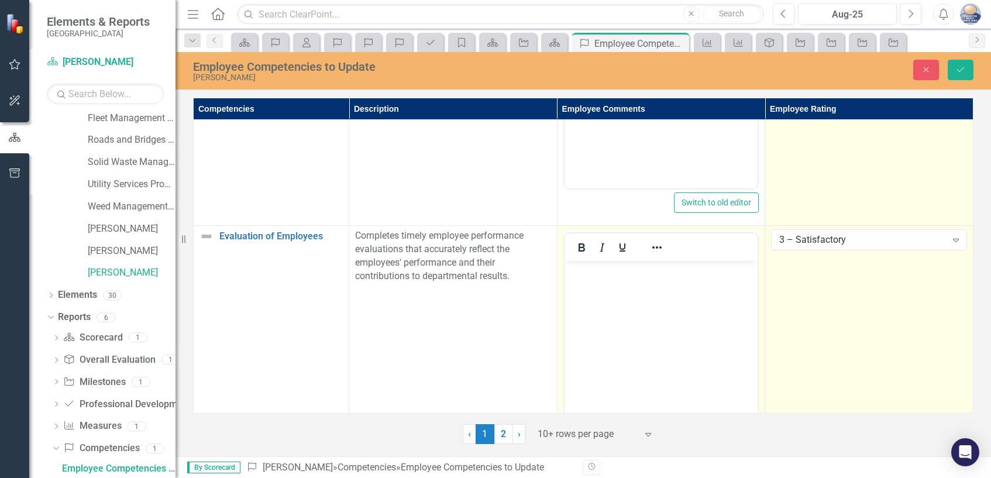
scroll to position [2360, 0]
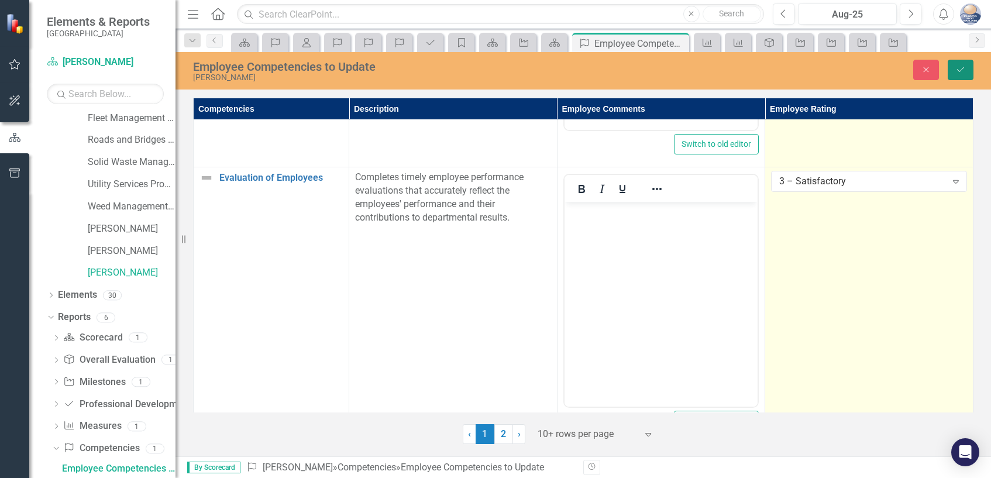
click at [954, 68] on button "Save" at bounding box center [960, 70] width 26 height 20
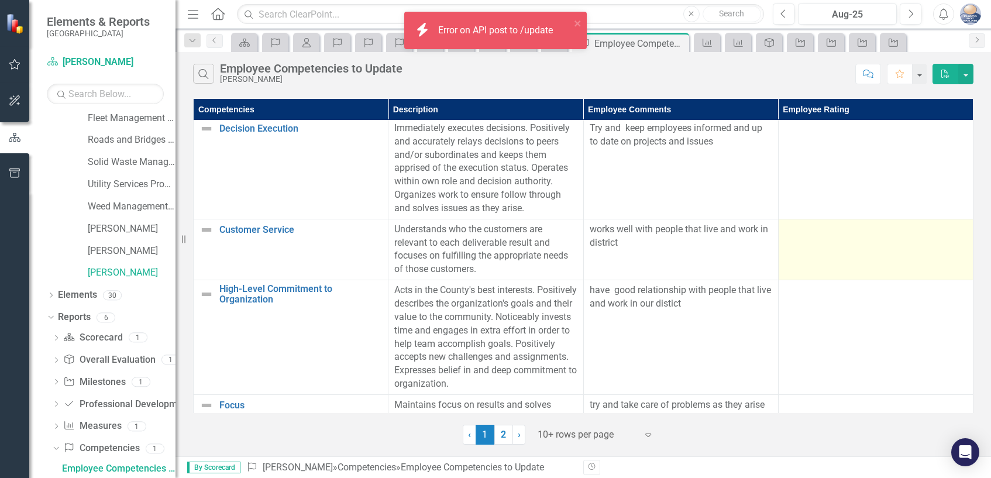
scroll to position [532, 0]
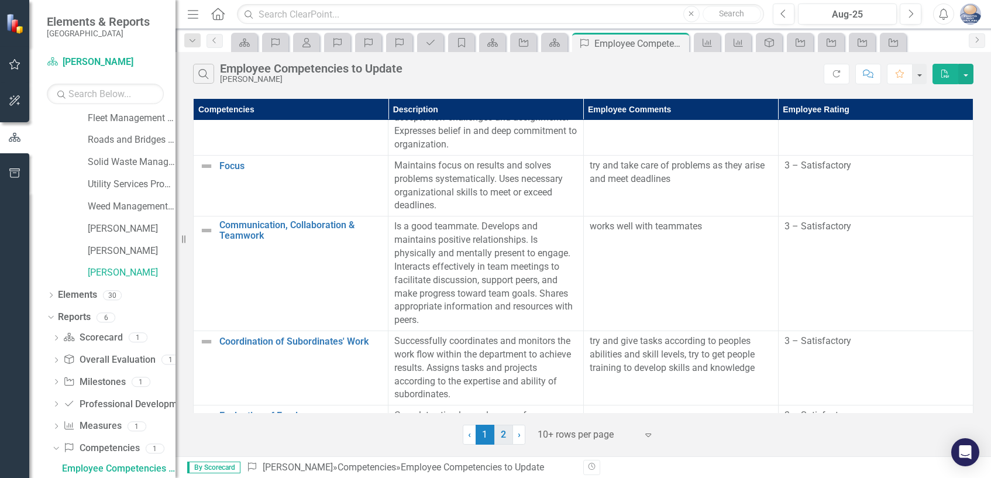
click at [504, 436] on link "2" at bounding box center [503, 435] width 19 height 20
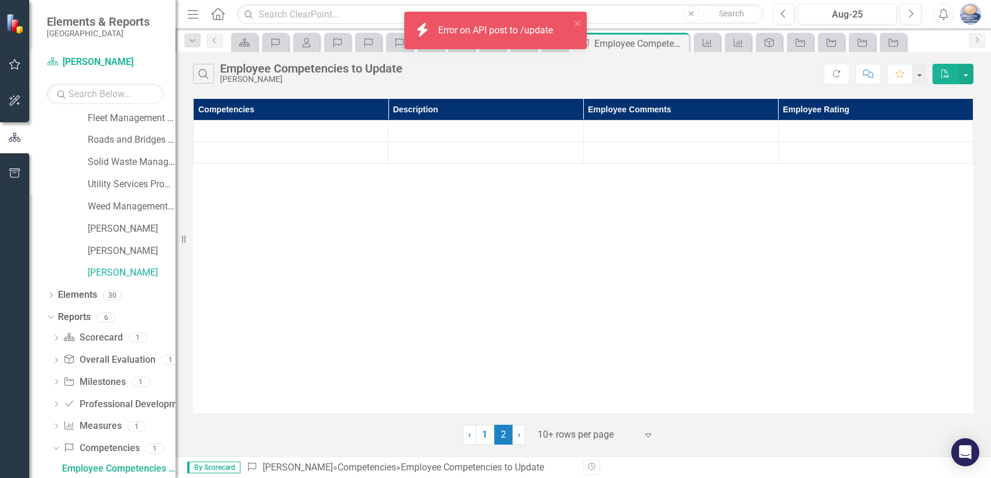
scroll to position [0, 0]
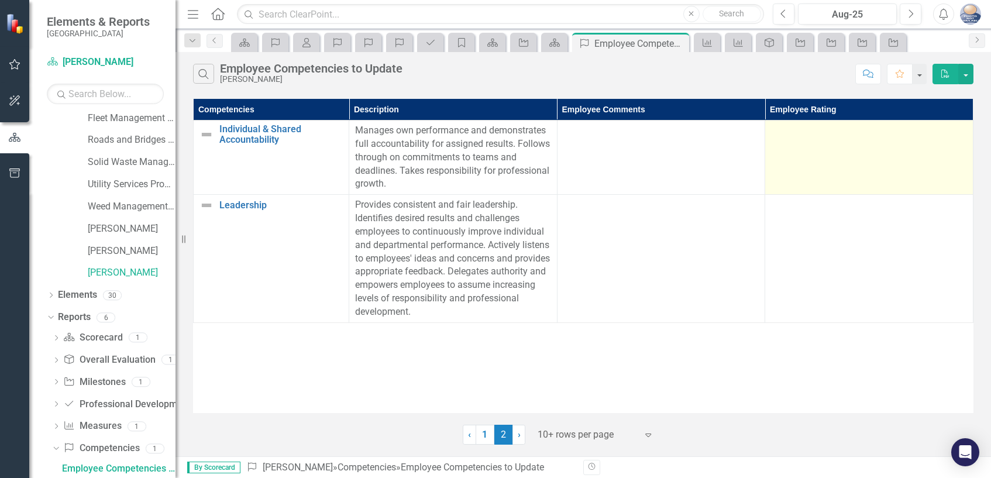
click at [877, 149] on td at bounding box center [869, 157] width 208 height 74
click at [829, 151] on td at bounding box center [869, 157] width 208 height 74
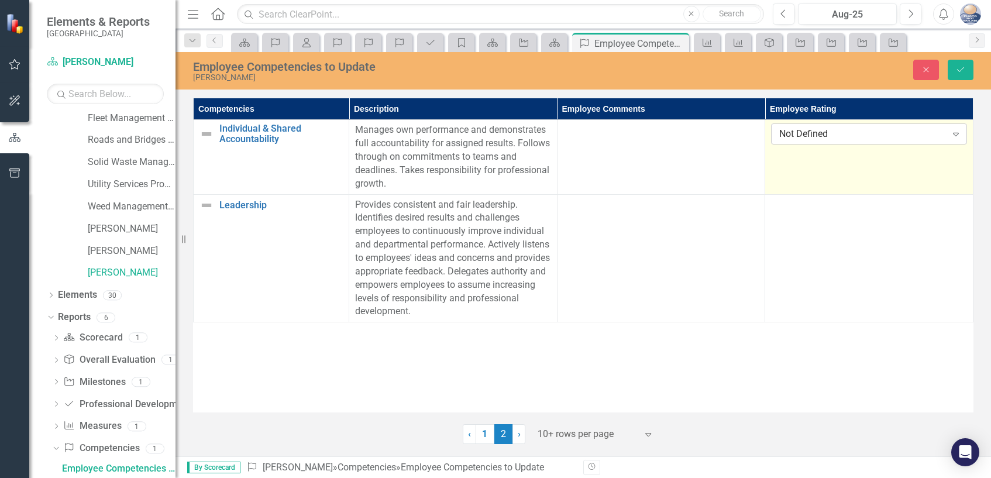
click at [955, 136] on icon at bounding box center [956, 135] width 6 height 4
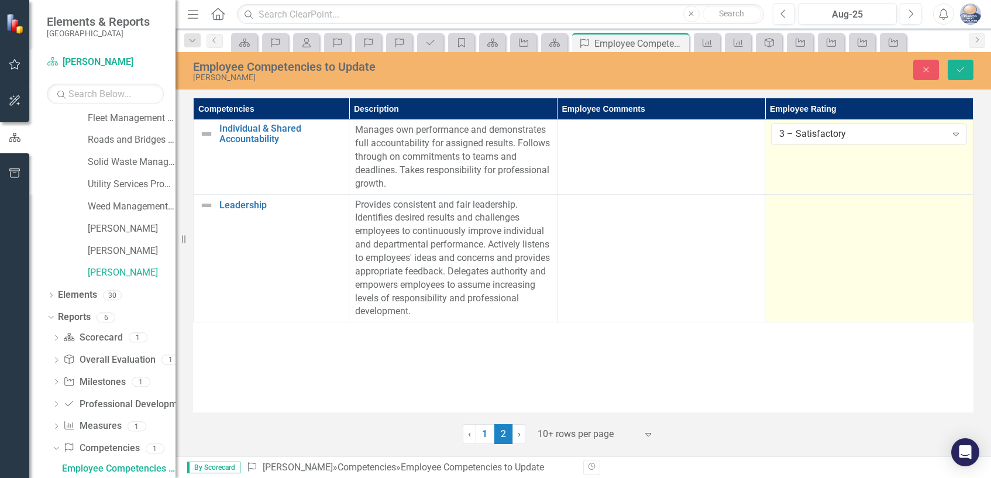
click at [842, 251] on td at bounding box center [869, 258] width 208 height 128
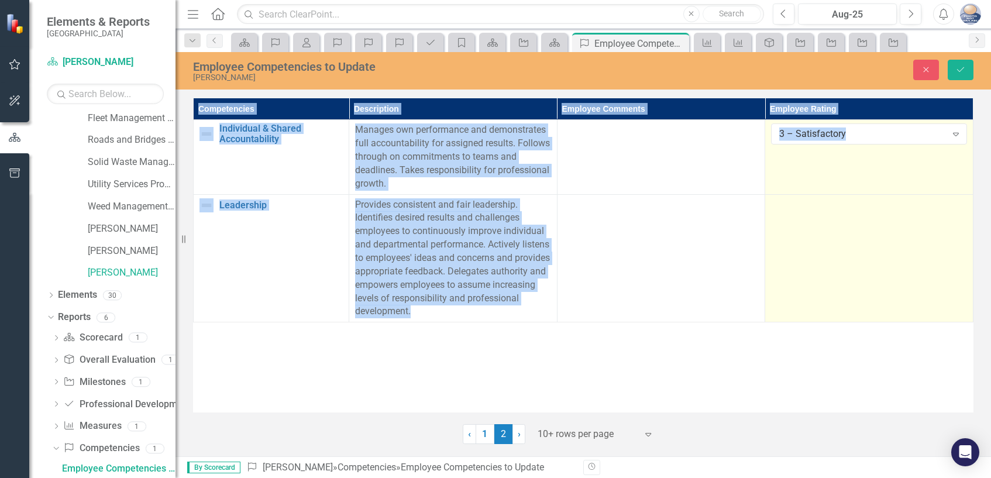
click at [842, 251] on td at bounding box center [869, 258] width 208 height 128
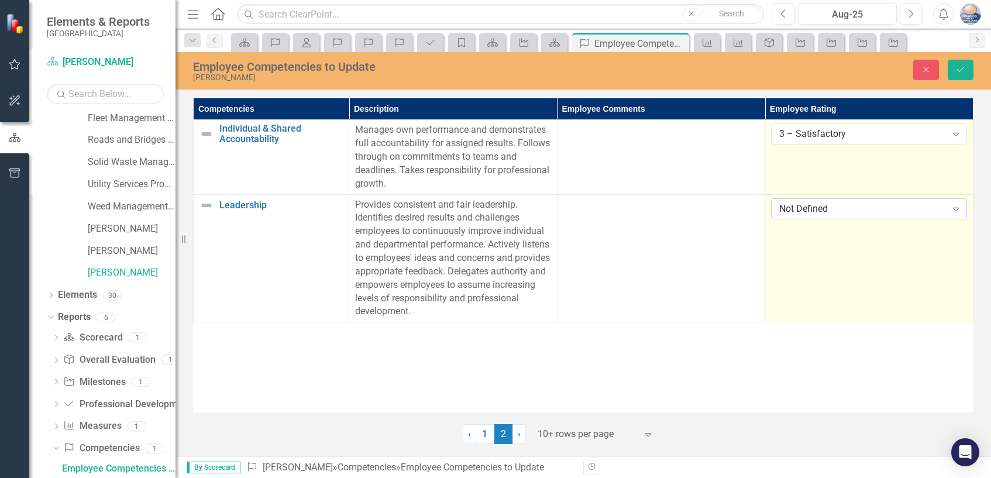
click at [956, 211] on icon "Expand" at bounding box center [956, 208] width 12 height 9
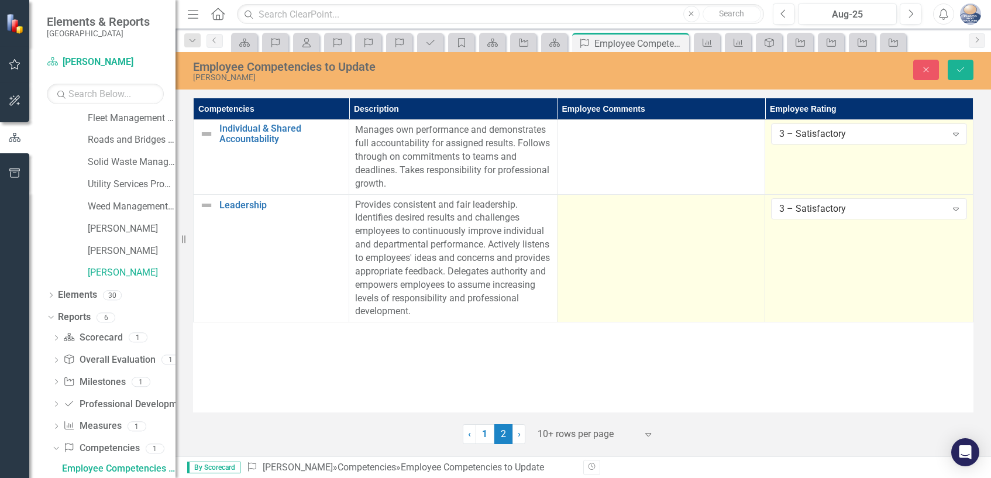
click at [595, 227] on td at bounding box center [661, 258] width 208 height 128
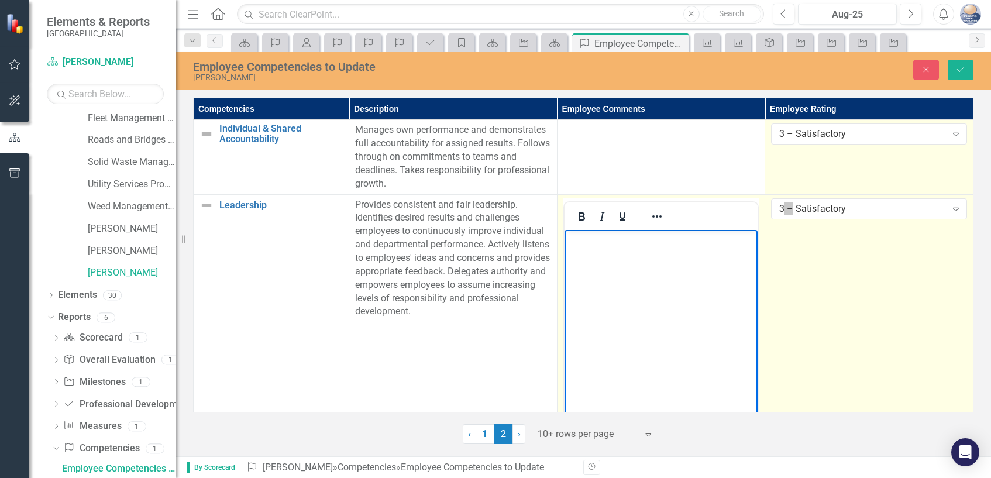
click at [580, 243] on p "Rich Text Area. Press ALT-0 for help." at bounding box center [661, 239] width 188 height 14
drag, startPoint x: 598, startPoint y: 268, endPoint x: 588, endPoint y: 271, distance: 11.1
click at [588, 271] on p "uses employees knowledge and ideas to help improve the district nd gets employe…" at bounding box center [661, 253] width 188 height 42
drag, startPoint x: 599, startPoint y: 266, endPoint x: 588, endPoint y: 268, distance: 12.1
click at [588, 268] on p "uses employees knowledge and ideas to help improve the district nd gets employe…" at bounding box center [661, 253] width 188 height 42
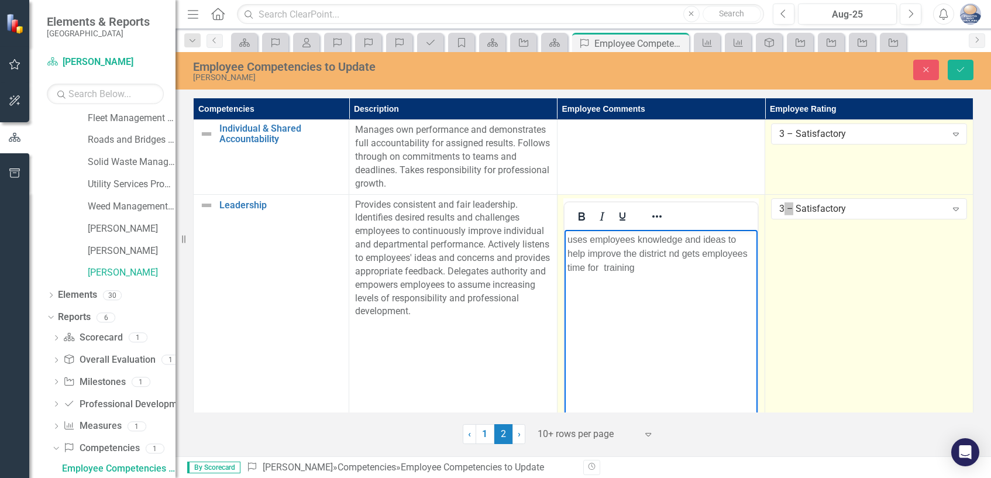
click at [644, 268] on p "uses employees knowledge and ideas to help improve the district nd gets employe…" at bounding box center [661, 253] width 188 height 42
click at [667, 253] on p "uses employees knowledge and ideas to help improve the district nd gets employe…" at bounding box center [661, 253] width 188 height 42
click at [670, 254] on p "uses employees knowledge and ideas to help improve the district nd gets employe…" at bounding box center [661, 253] width 188 height 42
click at [636, 268] on p "uses employees knowledge and ideas to help improve the district and gets employ…" at bounding box center [661, 253] width 188 height 42
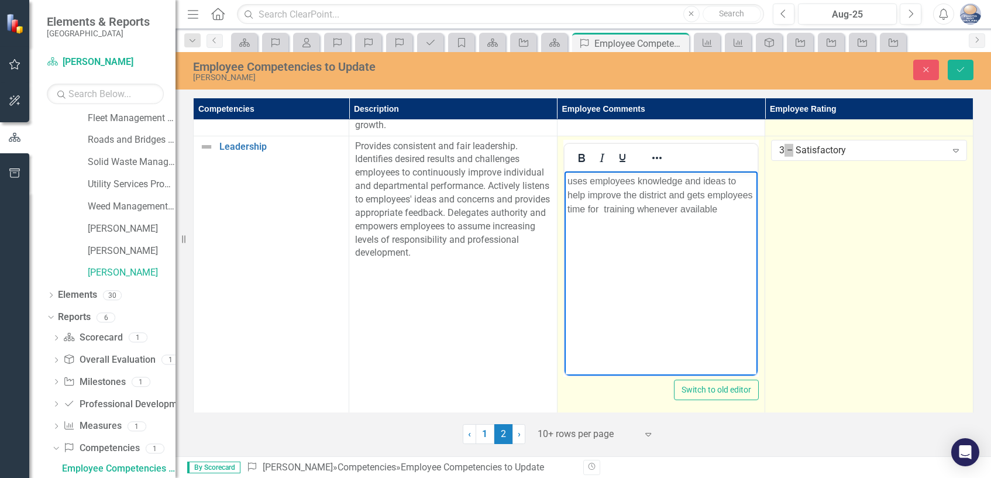
scroll to position [67, 0]
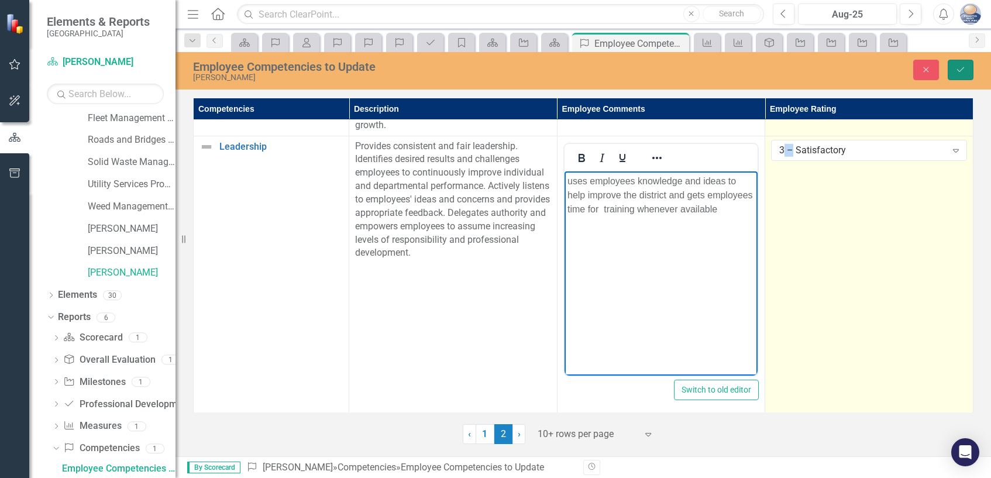
click at [955, 66] on icon "Save" at bounding box center [960, 70] width 11 height 8
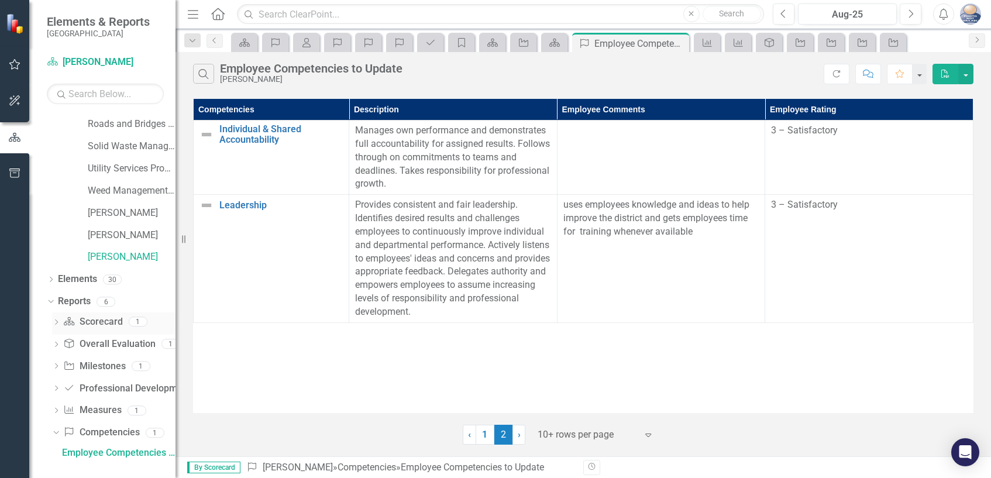
scroll to position [91, 0]
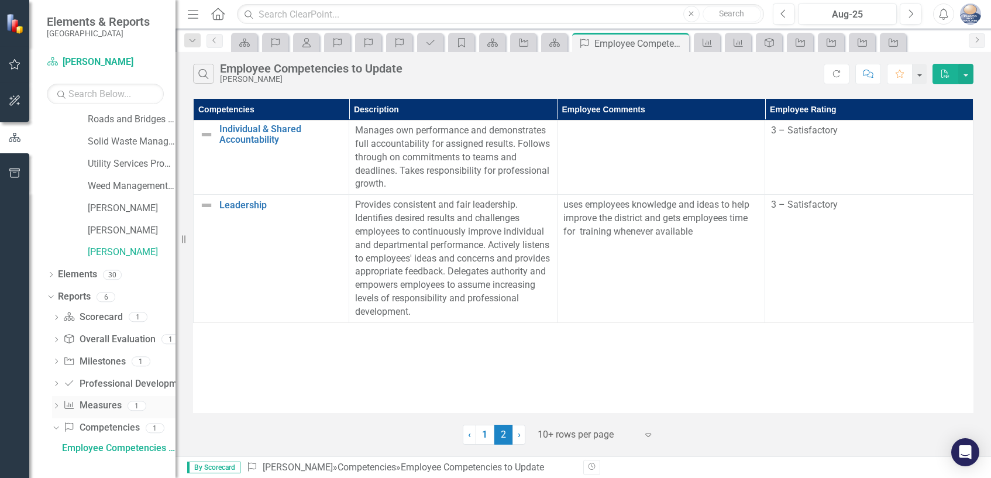
click at [56, 405] on icon "Dropdown" at bounding box center [56, 407] width 8 height 6
click at [89, 423] on div "Employee Measure Report to Update" at bounding box center [118, 425] width 113 height 11
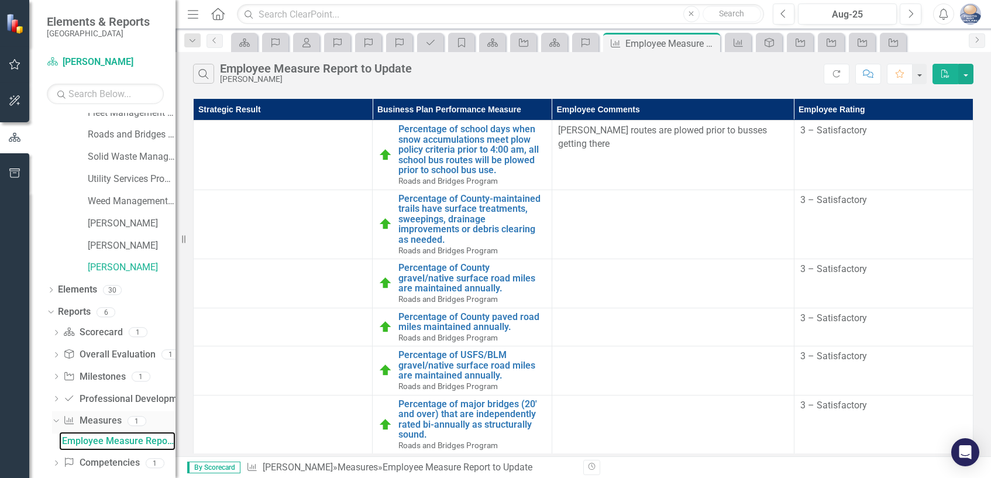
scroll to position [91, 0]
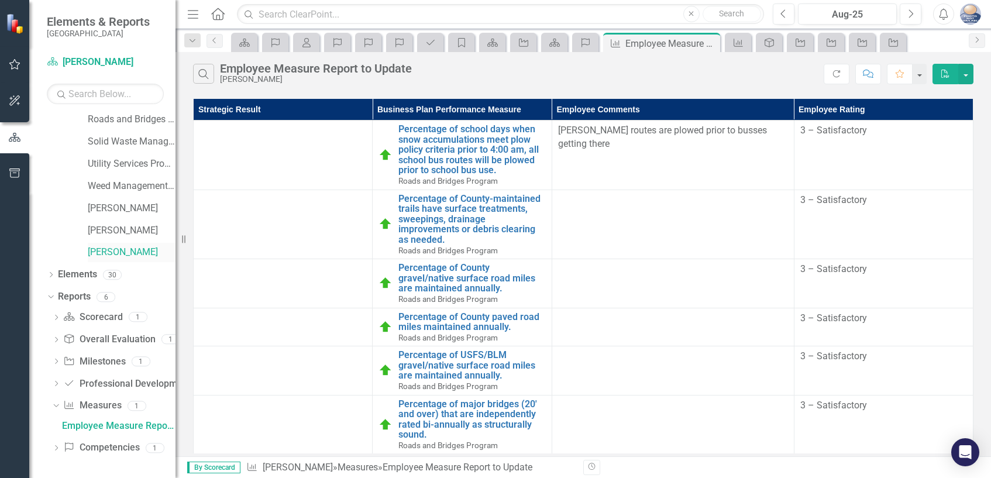
click at [135, 250] on link "[PERSON_NAME]" at bounding box center [132, 252] width 88 height 13
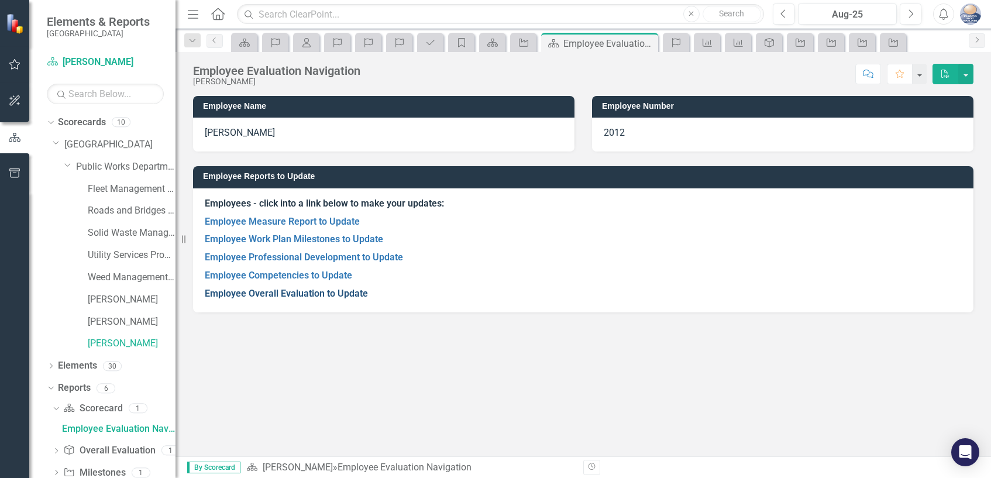
click at [299, 294] on link "Employee Overall Evaluation to Update" at bounding box center [286, 293] width 163 height 11
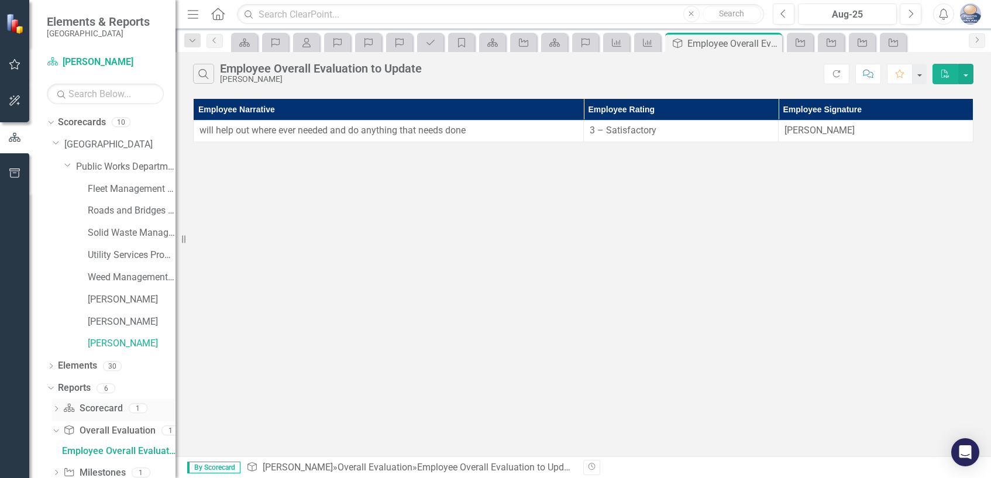
click at [58, 407] on icon "Dropdown" at bounding box center [56, 409] width 8 height 6
click at [89, 431] on div "Employee Evaluation Navigation" at bounding box center [118, 428] width 113 height 11
